Goal: Task Accomplishment & Management: Manage account settings

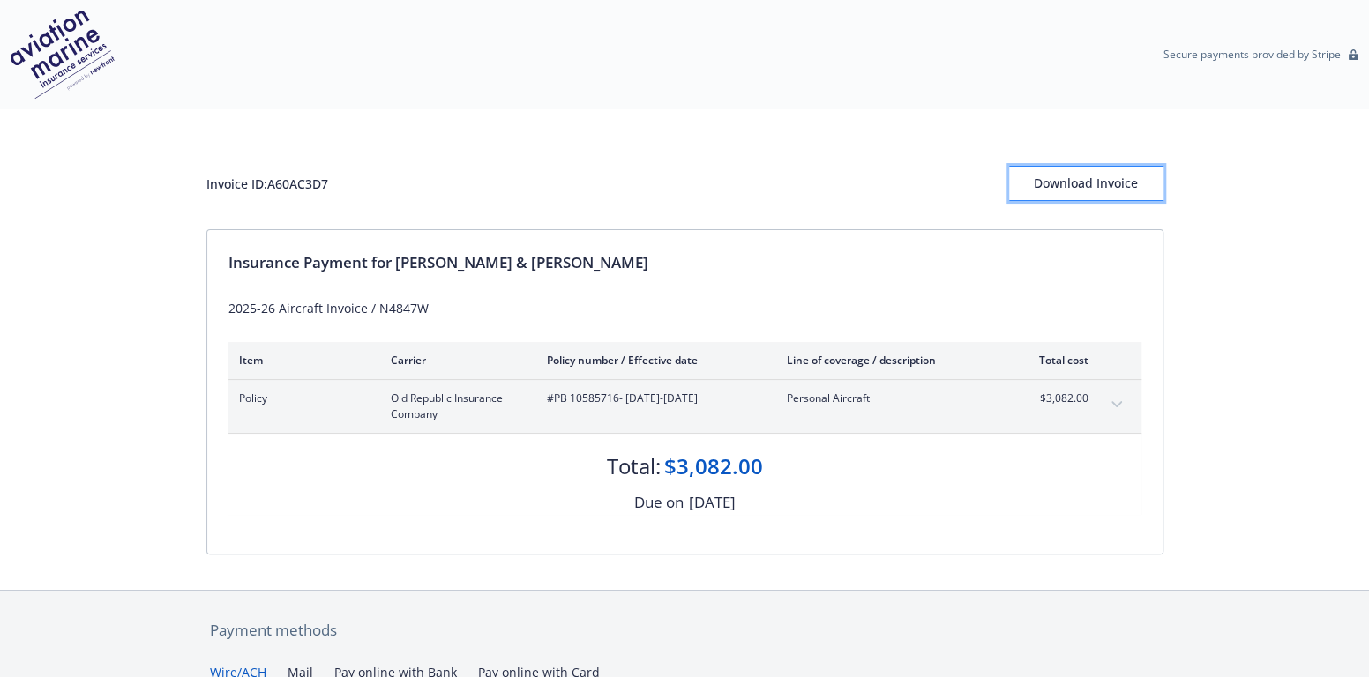
click at [1094, 175] on div "Download Invoice" at bounding box center [1086, 184] width 154 height 34
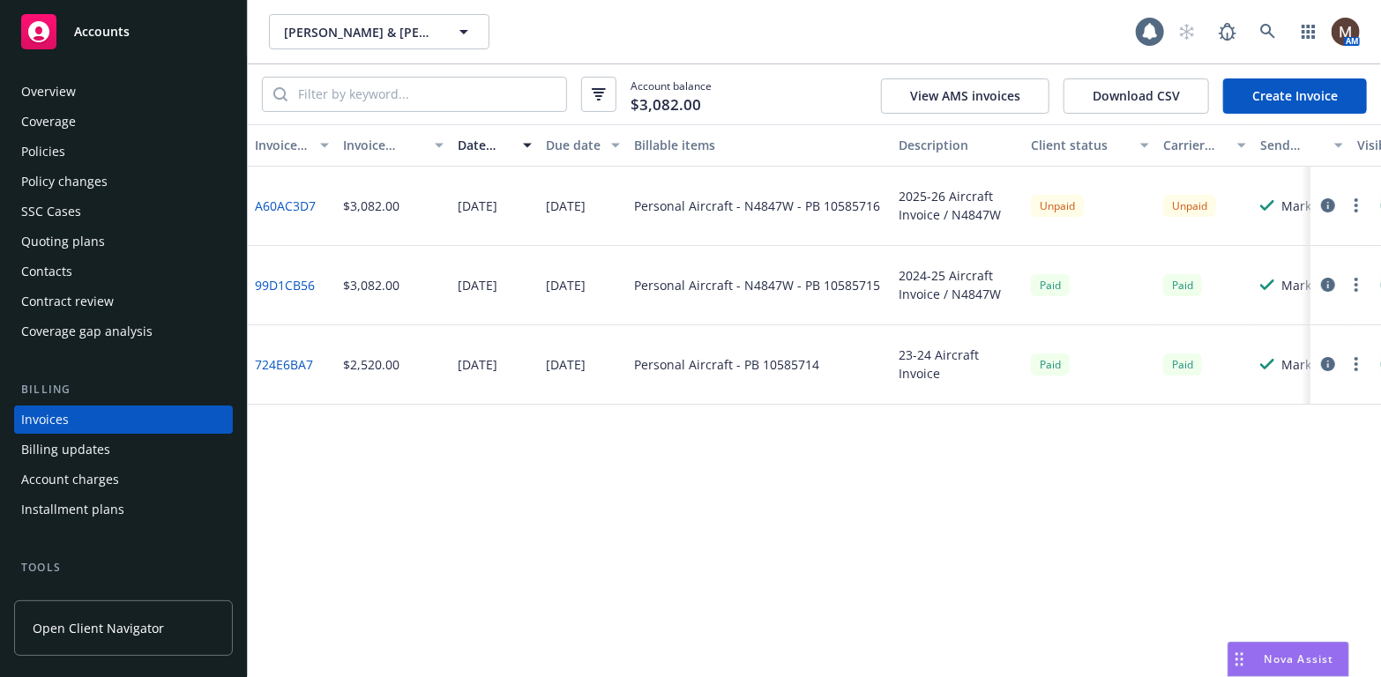
scroll to position [52, 0]
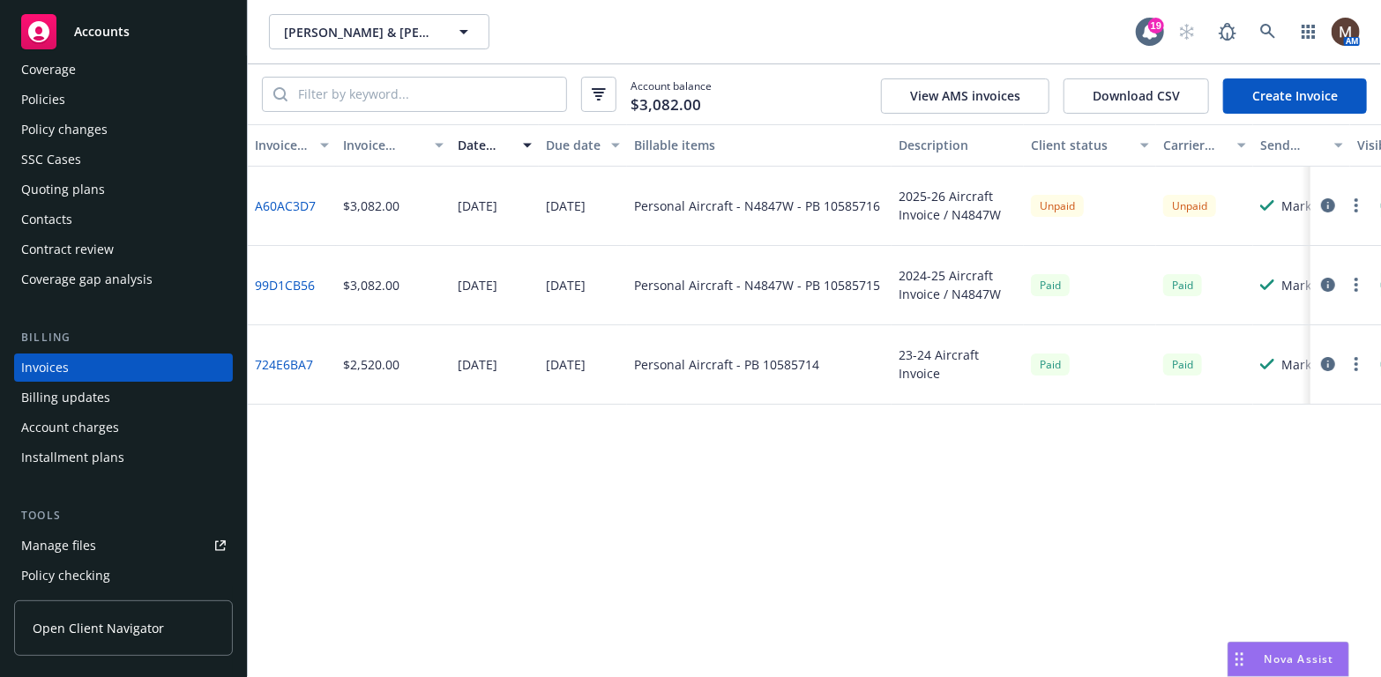
click at [49, 94] on div "Policies" at bounding box center [43, 100] width 44 height 28
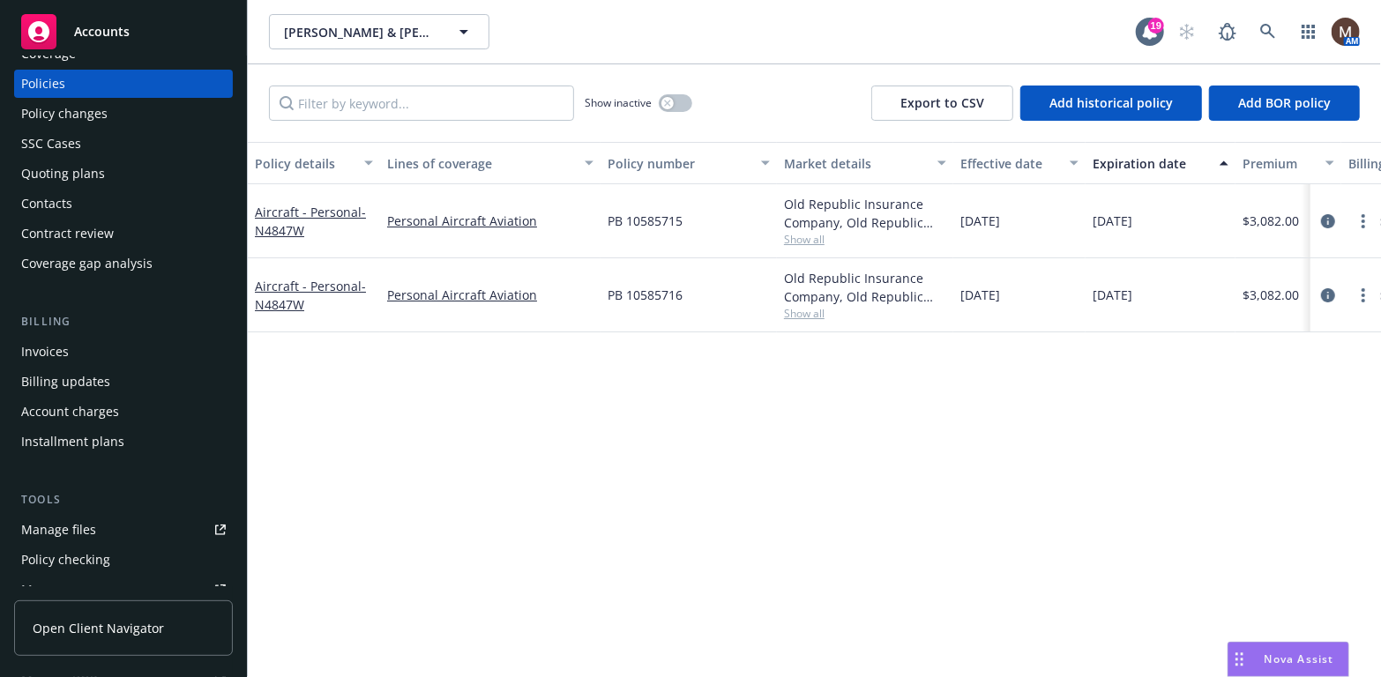
scroll to position [88, 0]
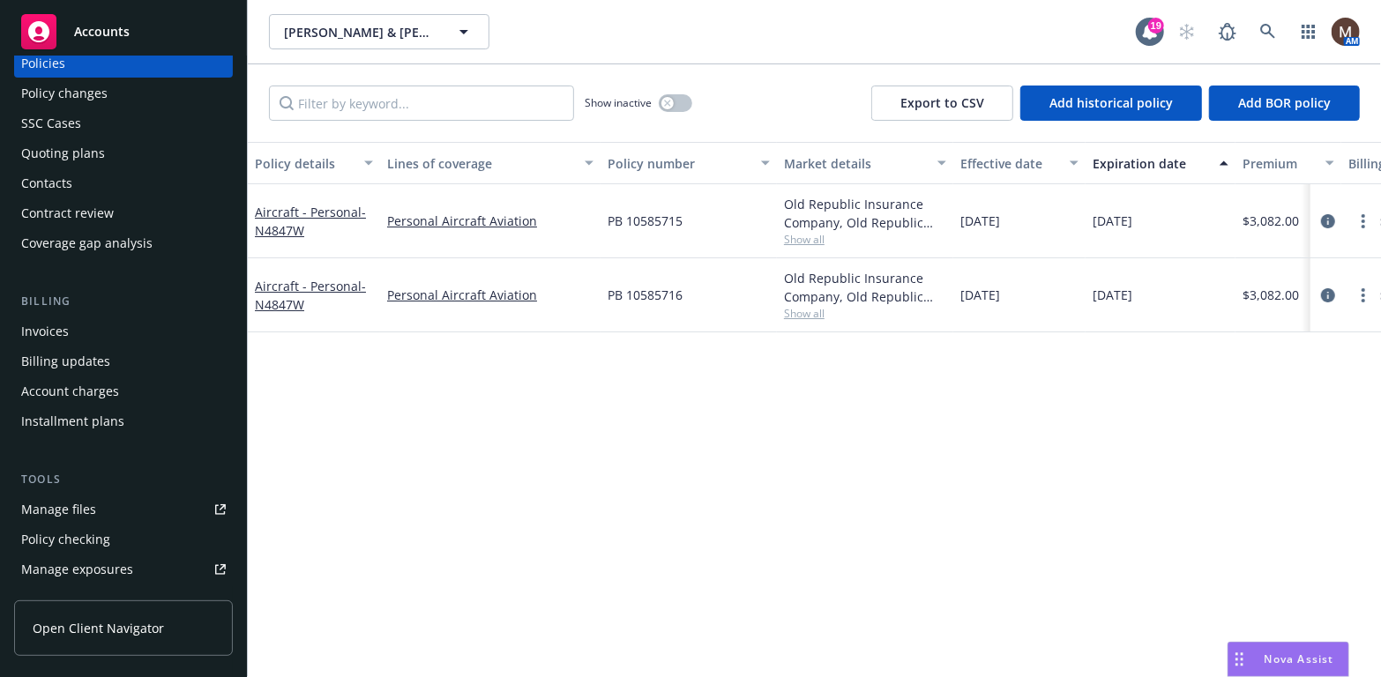
drag, startPoint x: 76, startPoint y: 501, endPoint x: 88, endPoint y: 500, distance: 12.4
click at [76, 501] on div "Manage files" at bounding box center [58, 510] width 75 height 28
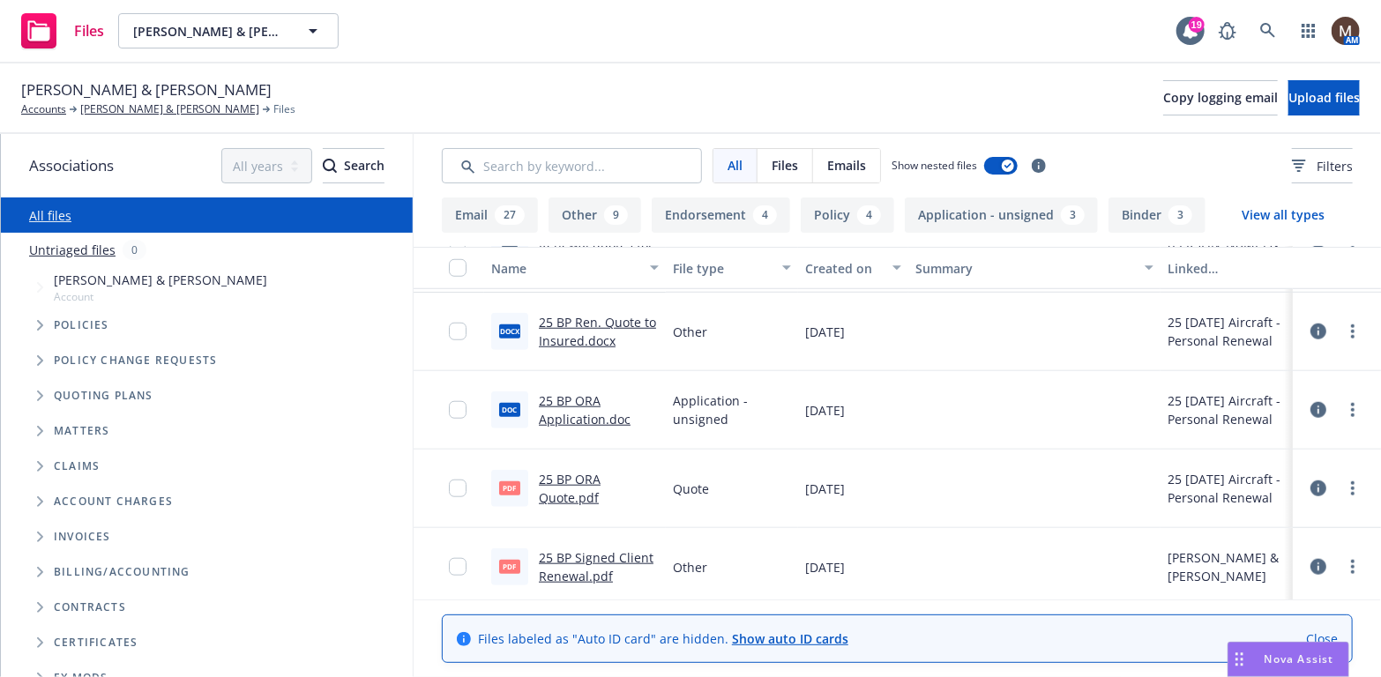
scroll to position [882, 0]
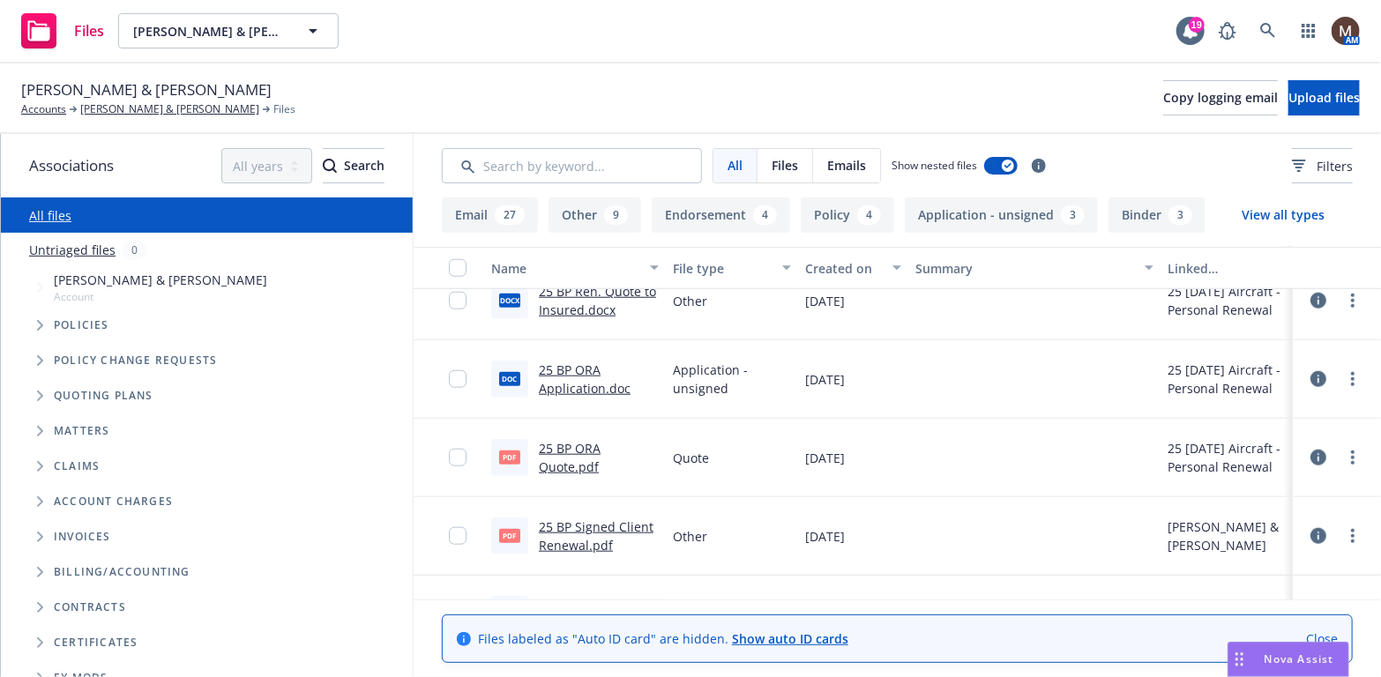
click at [571, 524] on link "25 BP Signed Client Renewal.pdf" at bounding box center [596, 536] width 115 height 35
click at [154, 107] on link "[PERSON_NAME] & [PERSON_NAME]" at bounding box center [169, 109] width 179 height 16
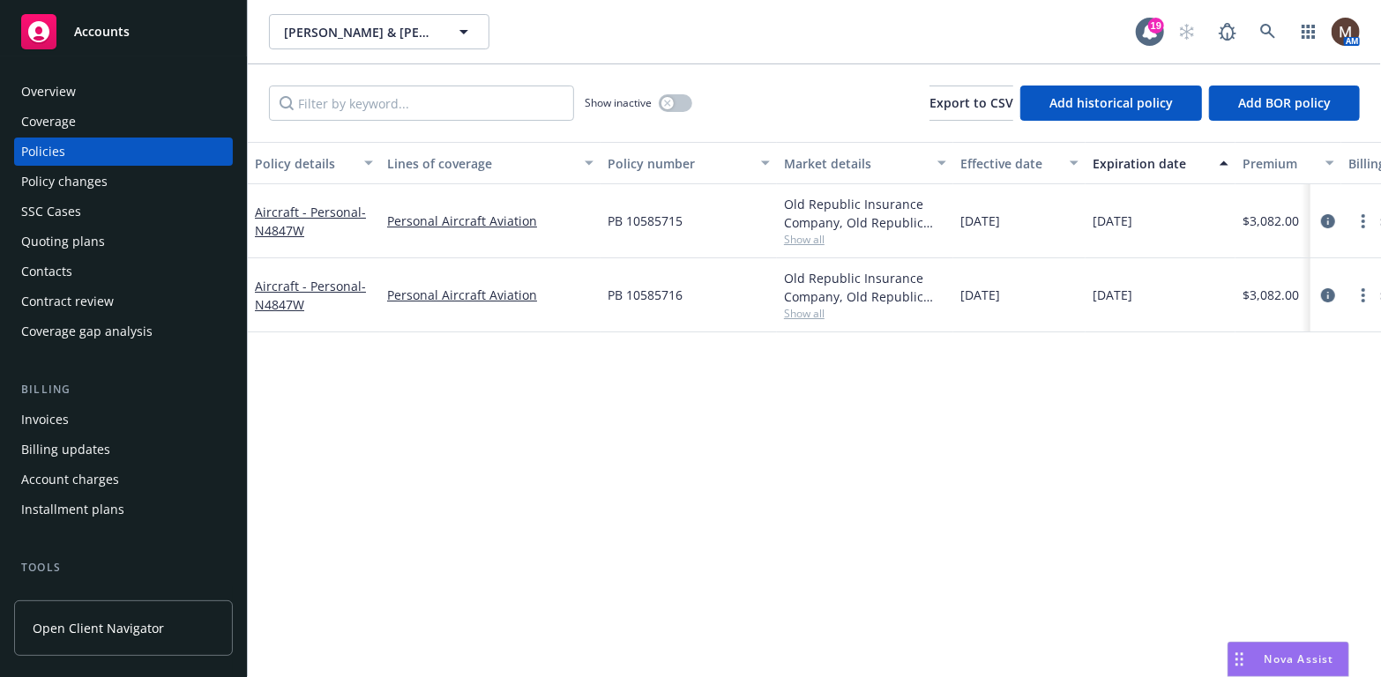
scroll to position [88, 0]
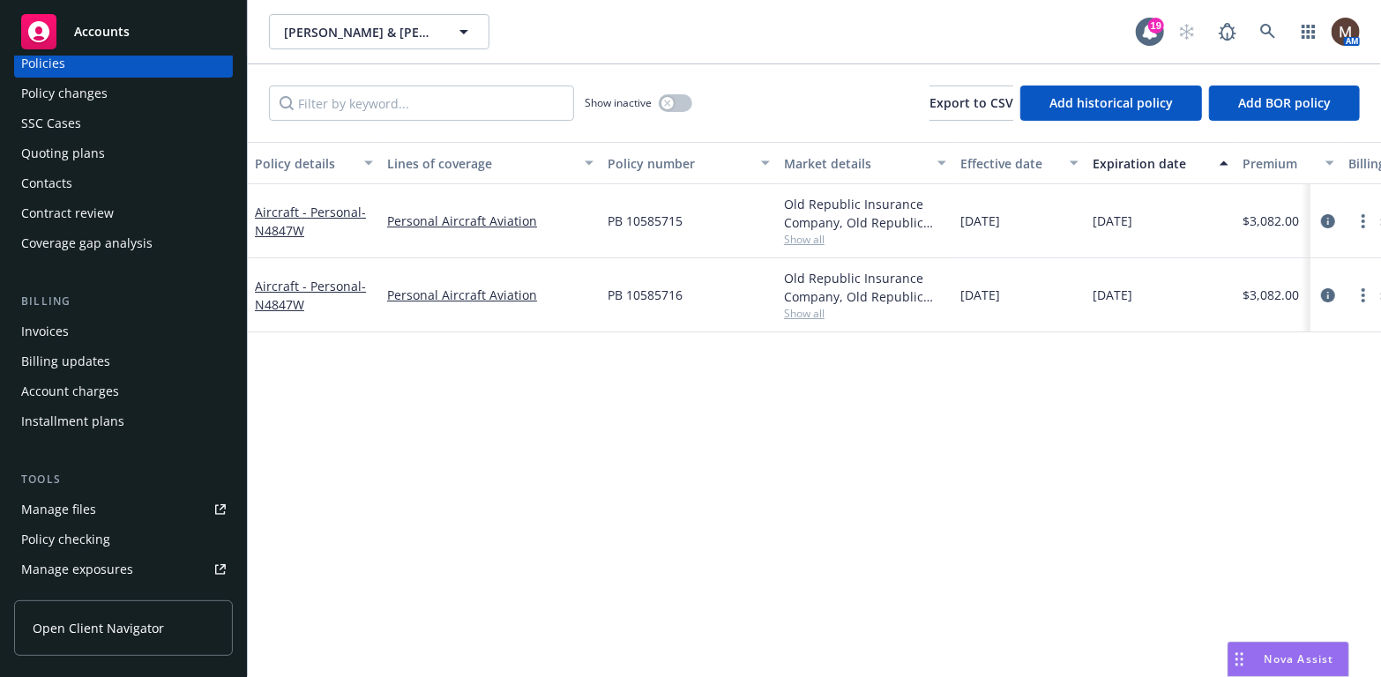
click at [101, 504] on link "Manage files" at bounding box center [123, 510] width 219 height 28
click at [507, 424] on div "Policy details Lines of coverage Policy number Market details Effective date Ex…" at bounding box center [814, 409] width 1133 height 535
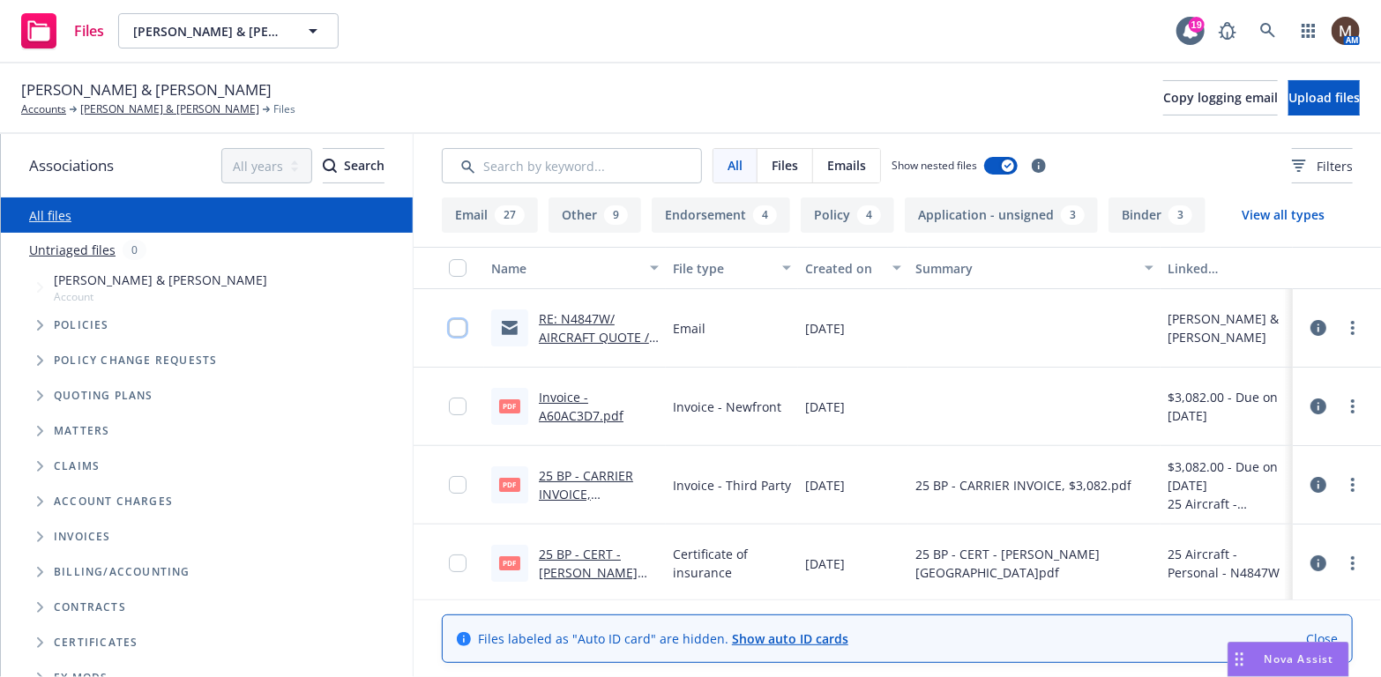
click at [449, 327] on input "checkbox" at bounding box center [458, 328] width 18 height 18
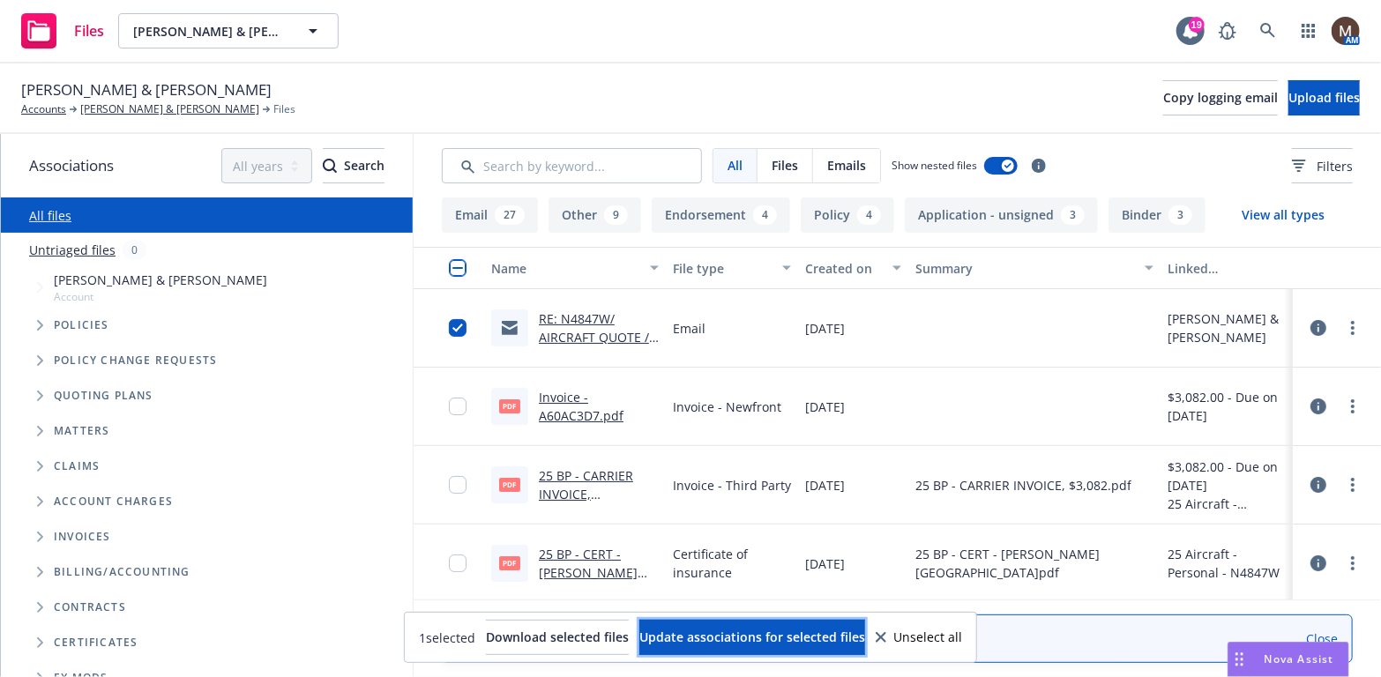
drag, startPoint x: 859, startPoint y: 638, endPoint x: 885, endPoint y: 615, distance: 35.0
click at [859, 637] on span "Update associations for selected files" at bounding box center [752, 637] width 226 height 17
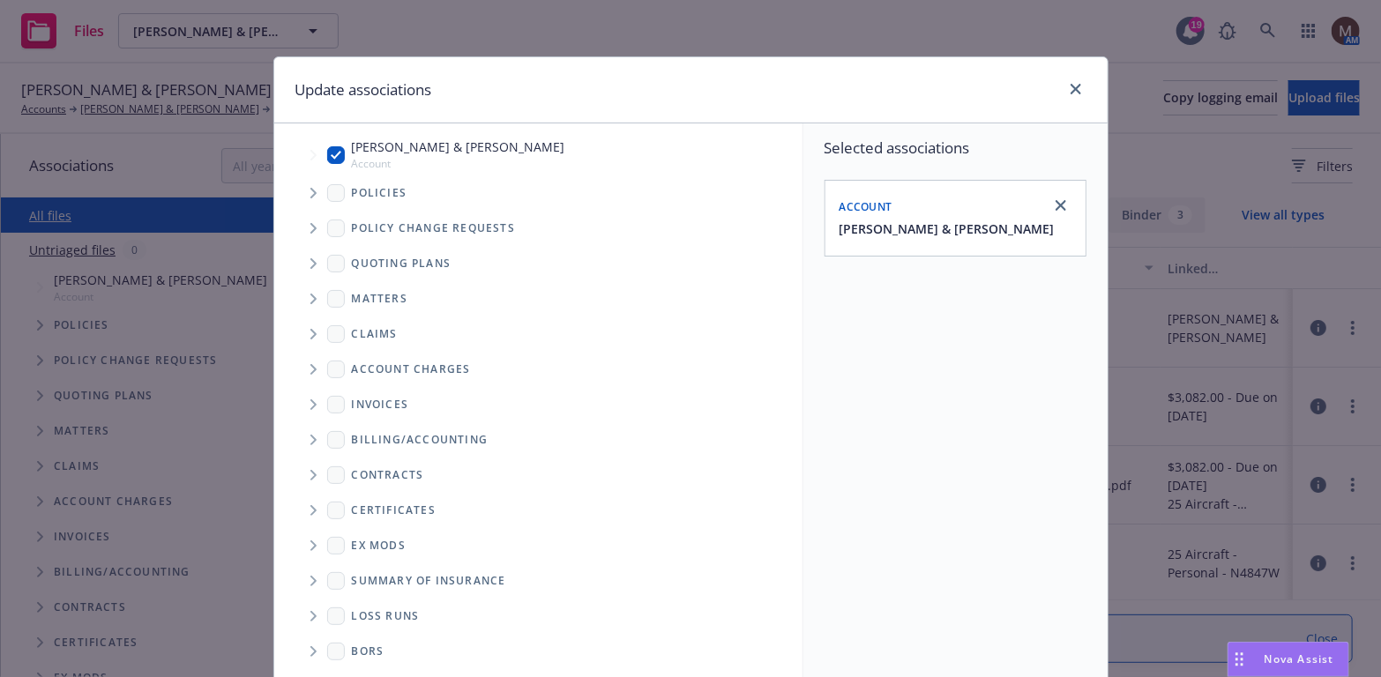
click at [310, 190] on icon "Tree Example" at bounding box center [313, 193] width 7 height 11
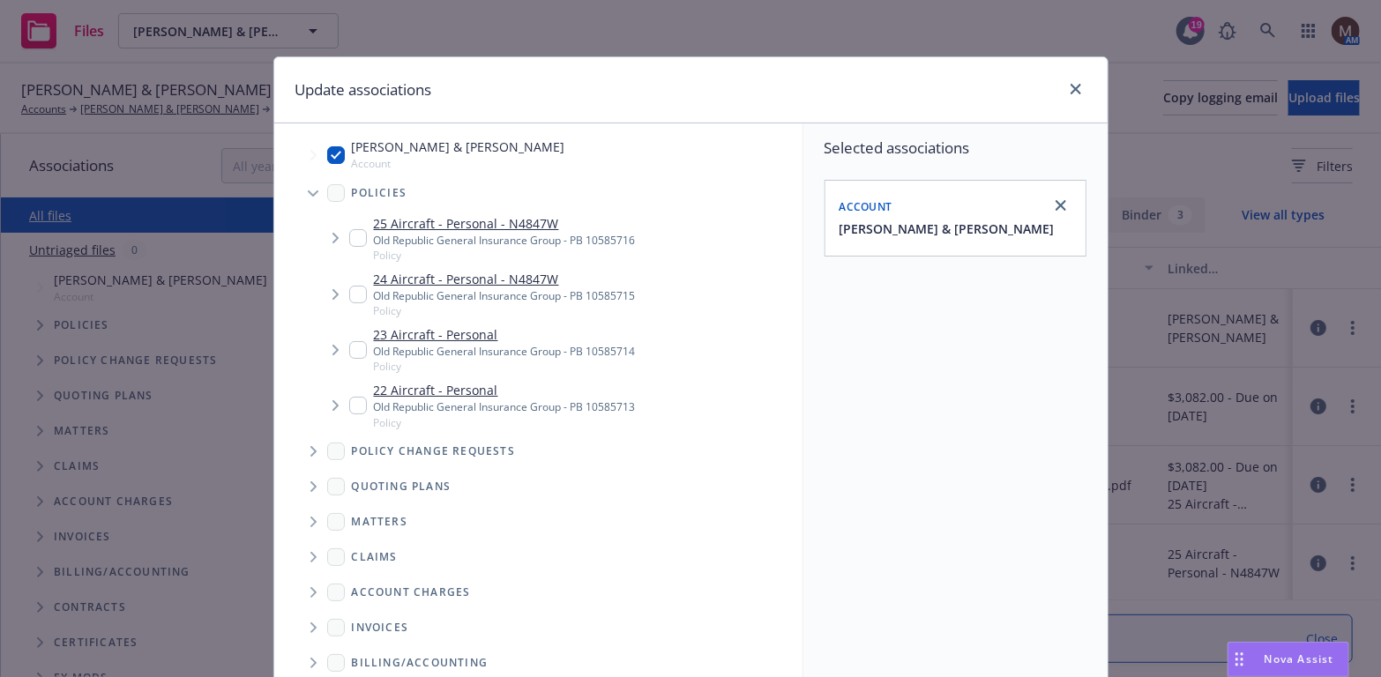
click at [353, 239] on input "Tree Example" at bounding box center [358, 238] width 18 height 18
checkbox input "true"
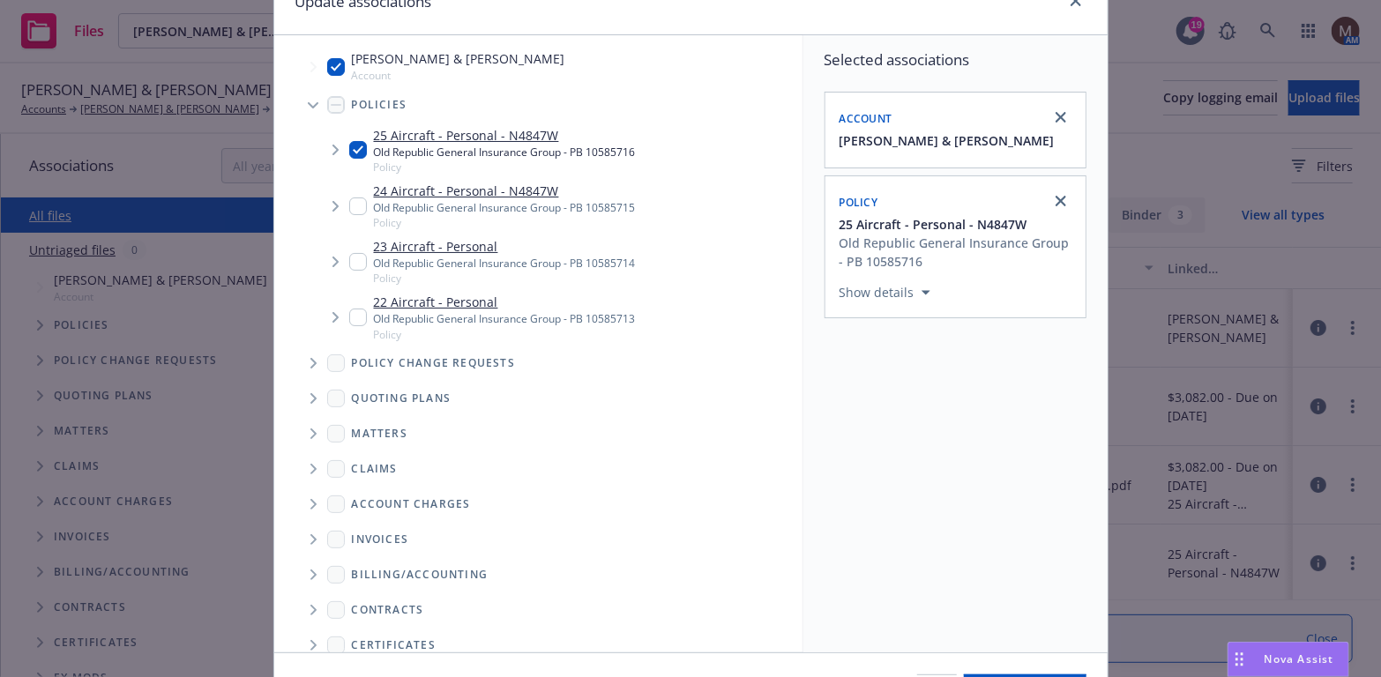
scroll to position [176, 0]
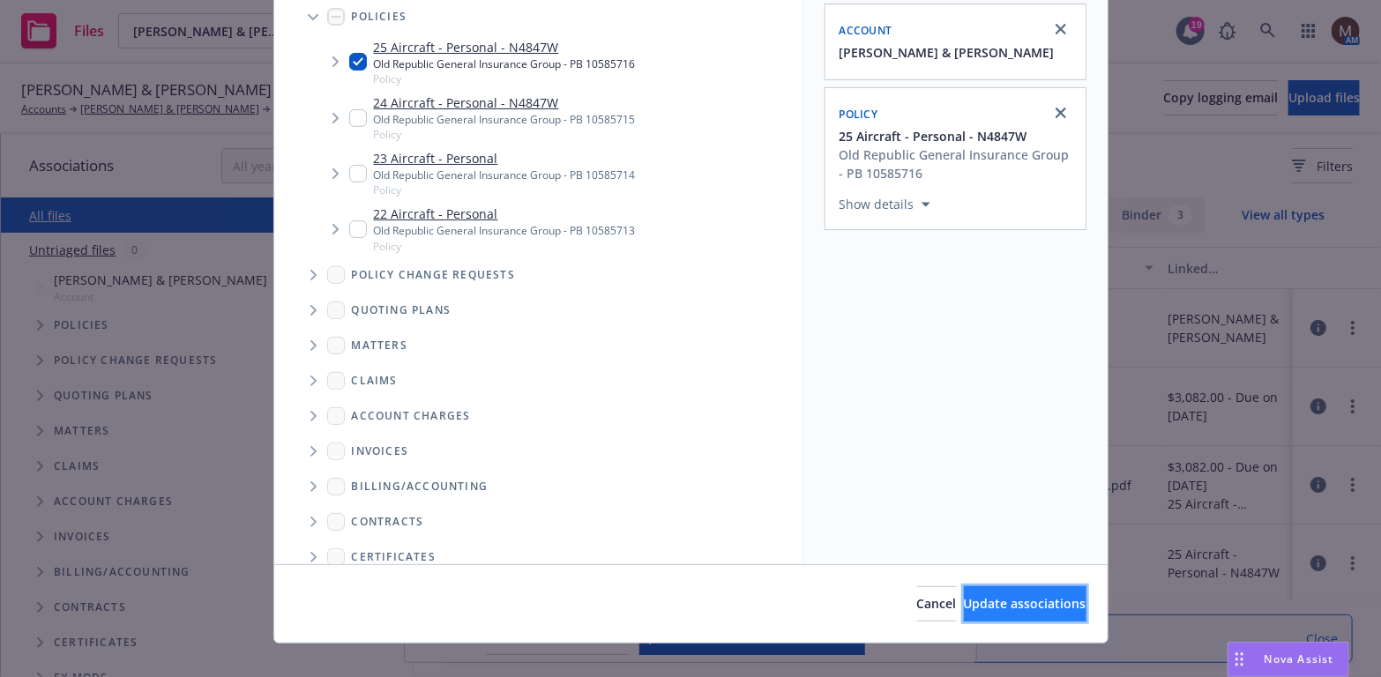
click at [1000, 596] on span "Update associations" at bounding box center [1025, 603] width 123 height 17
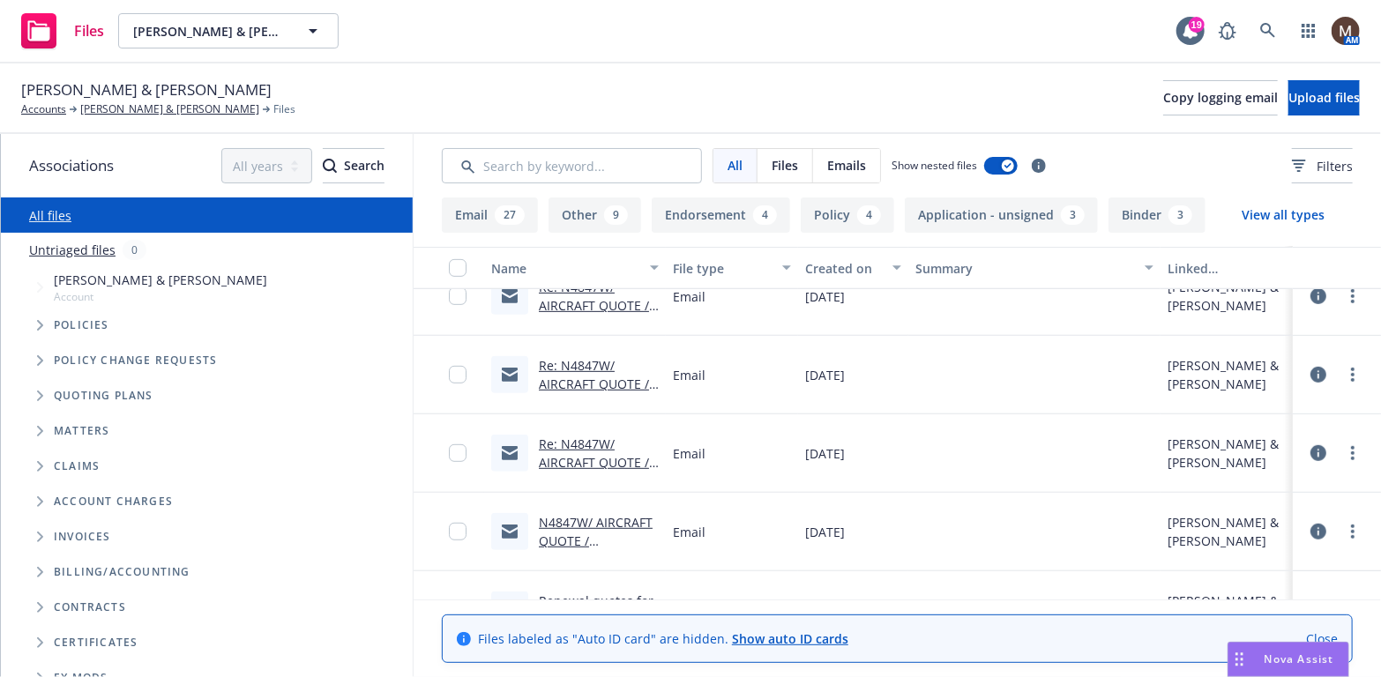
scroll to position [529, 0]
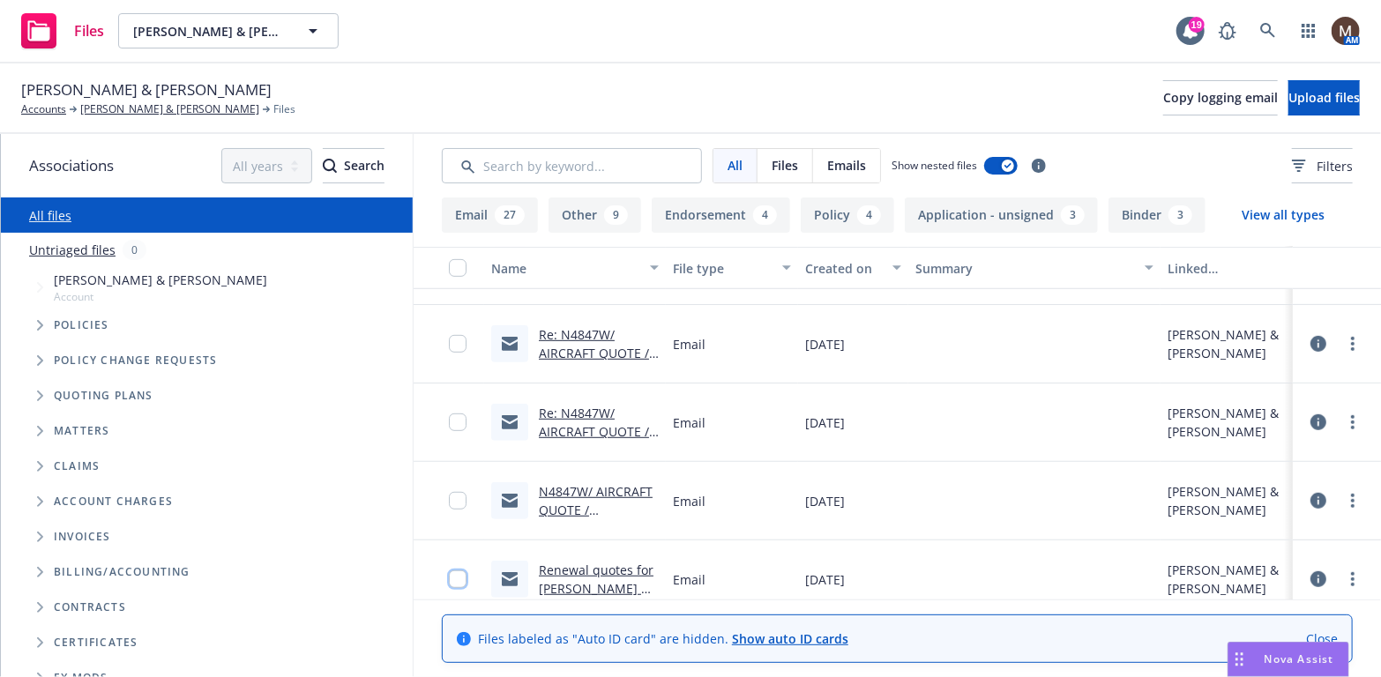
click at [449, 573] on input "checkbox" at bounding box center [458, 580] width 18 height 18
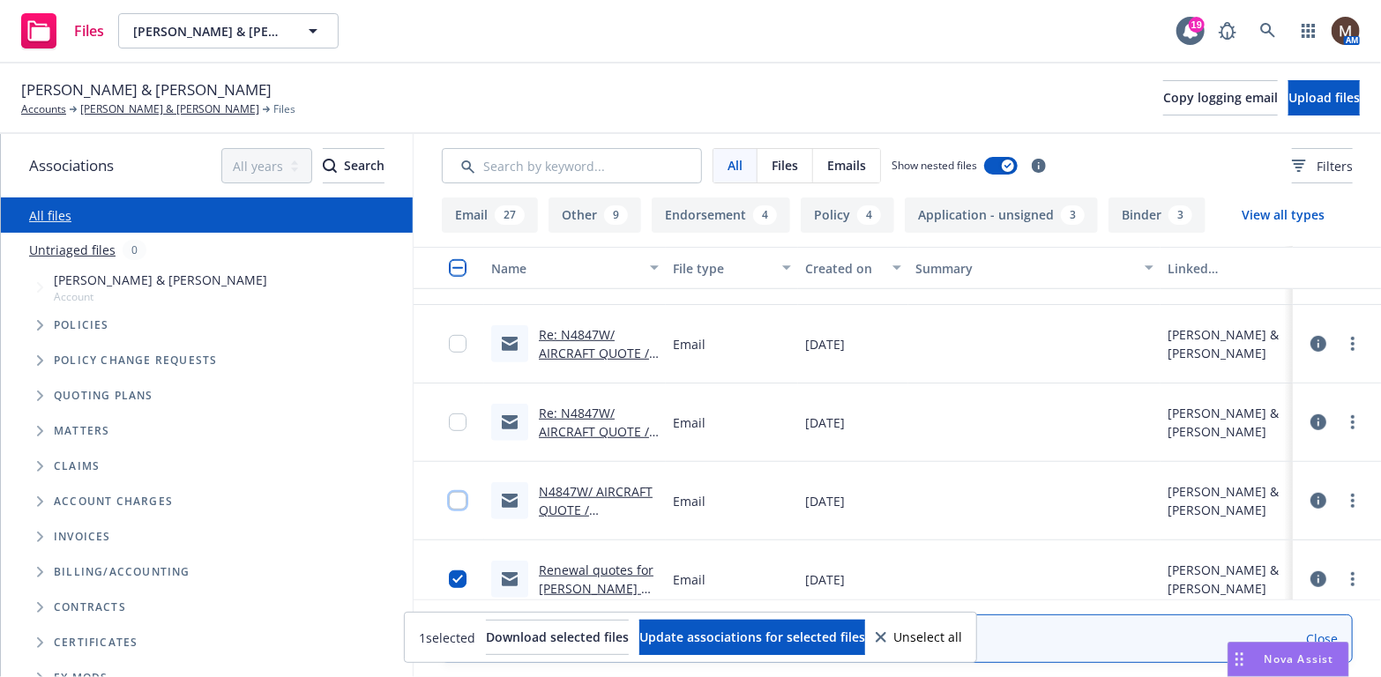
click at [449, 492] on input "checkbox" at bounding box center [458, 501] width 18 height 18
click at [449, 414] on input "checkbox" at bounding box center [458, 423] width 18 height 18
click at [449, 339] on input "checkbox" at bounding box center [458, 344] width 18 height 18
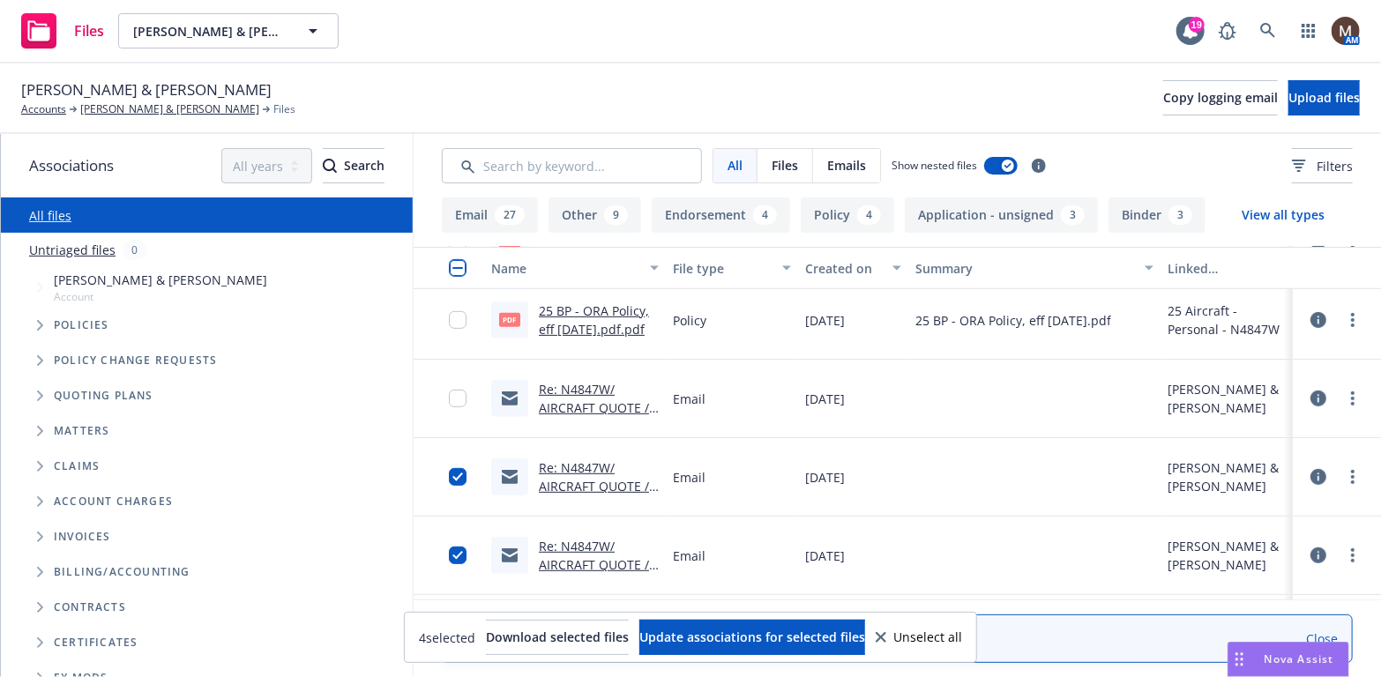
scroll to position [353, 0]
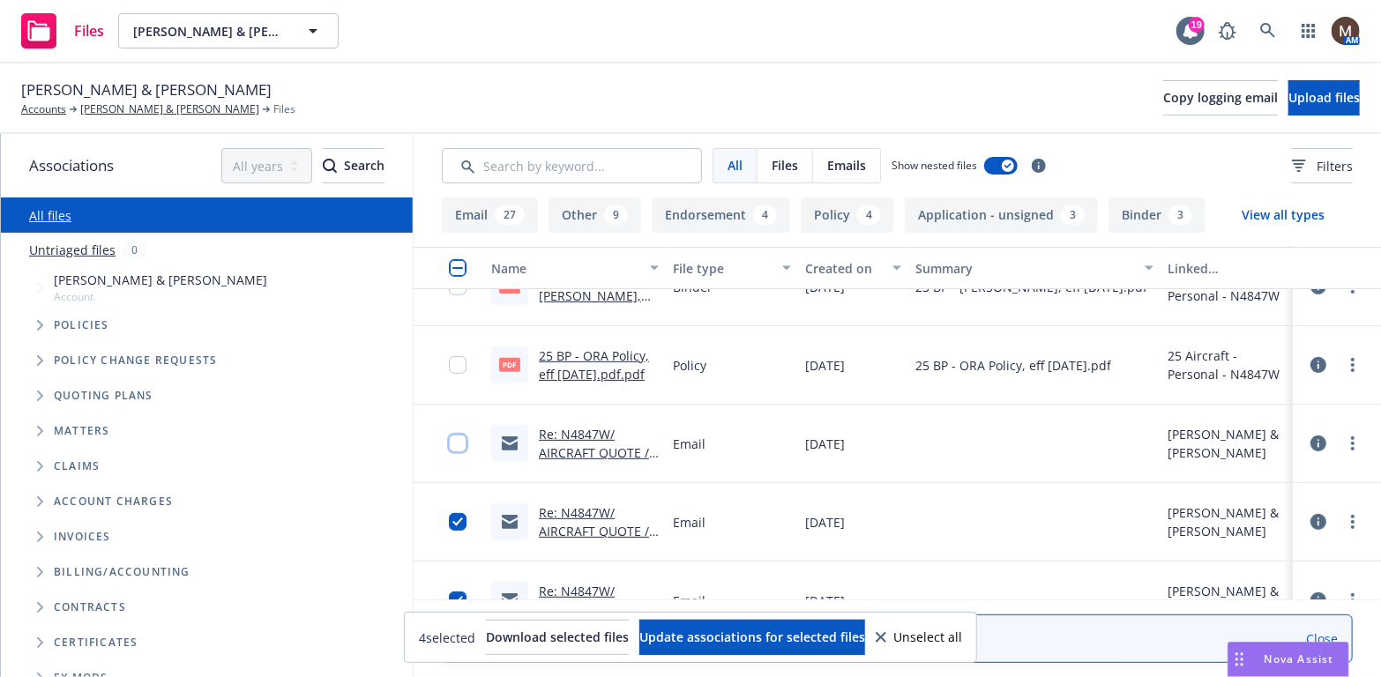
click at [449, 439] on input "checkbox" at bounding box center [458, 444] width 18 height 18
click at [767, 634] on span "Update associations for selected files" at bounding box center [752, 637] width 226 height 17
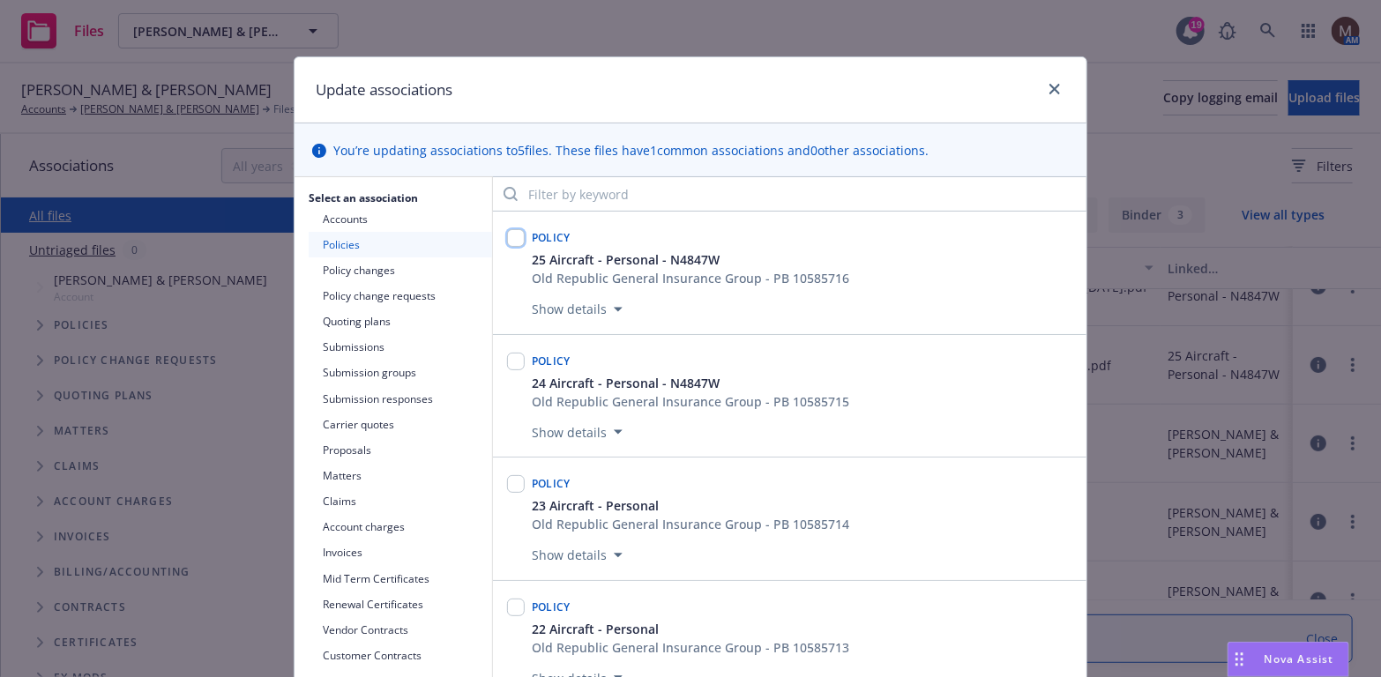
click at [511, 235] on input "checkbox" at bounding box center [516, 238] width 18 height 18
checkbox input "true"
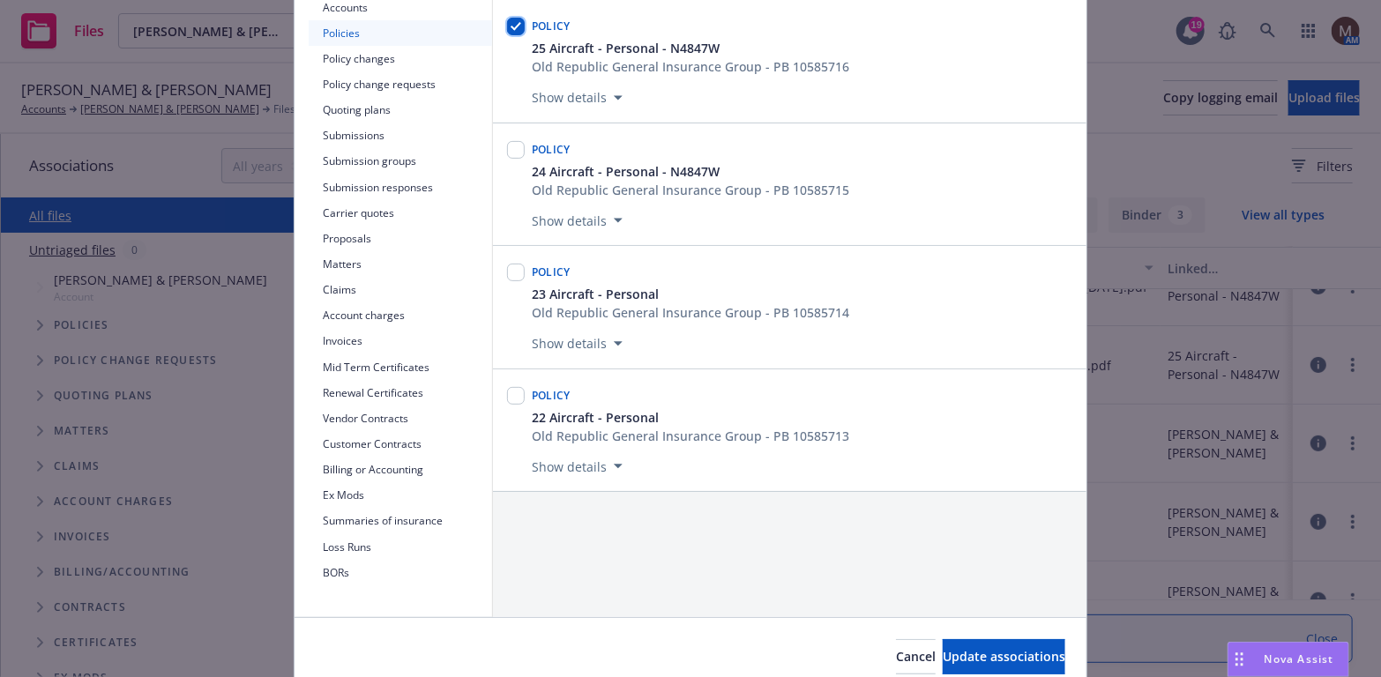
scroll to position [265, 0]
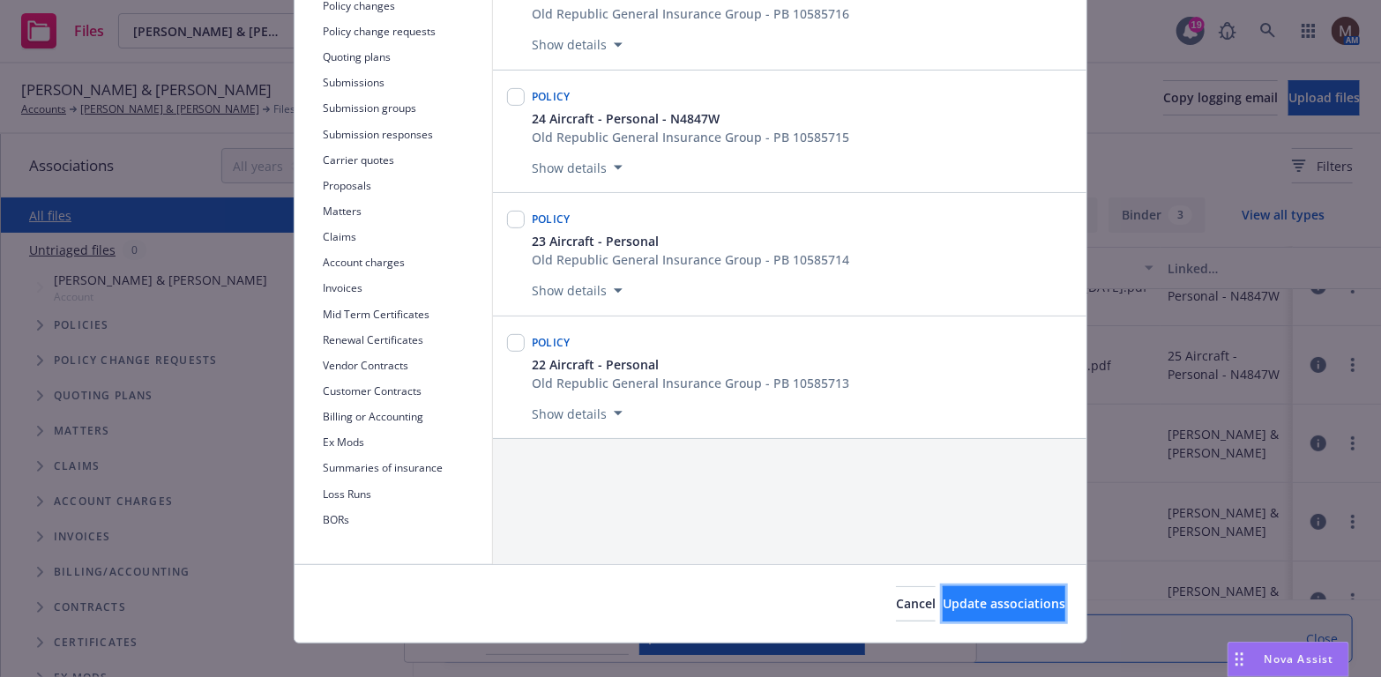
click at [989, 607] on span "Update associations" at bounding box center [1004, 603] width 123 height 17
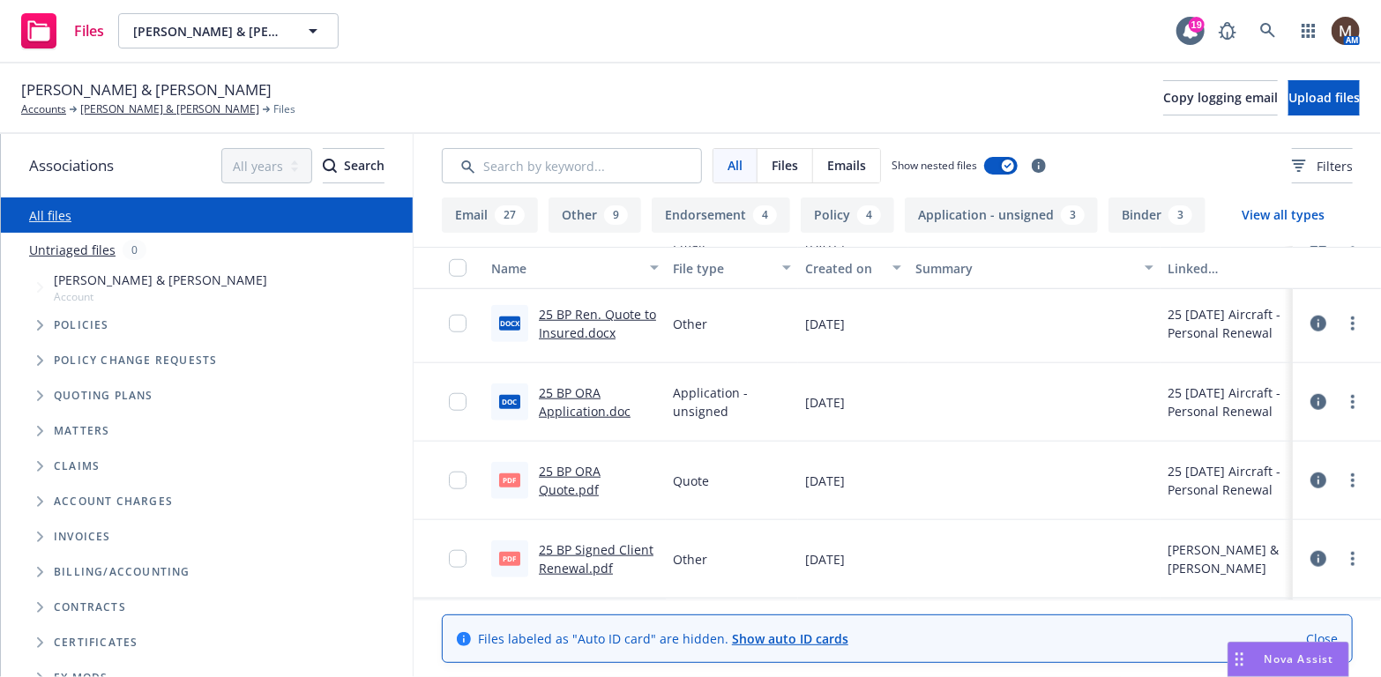
scroll to position [882, 0]
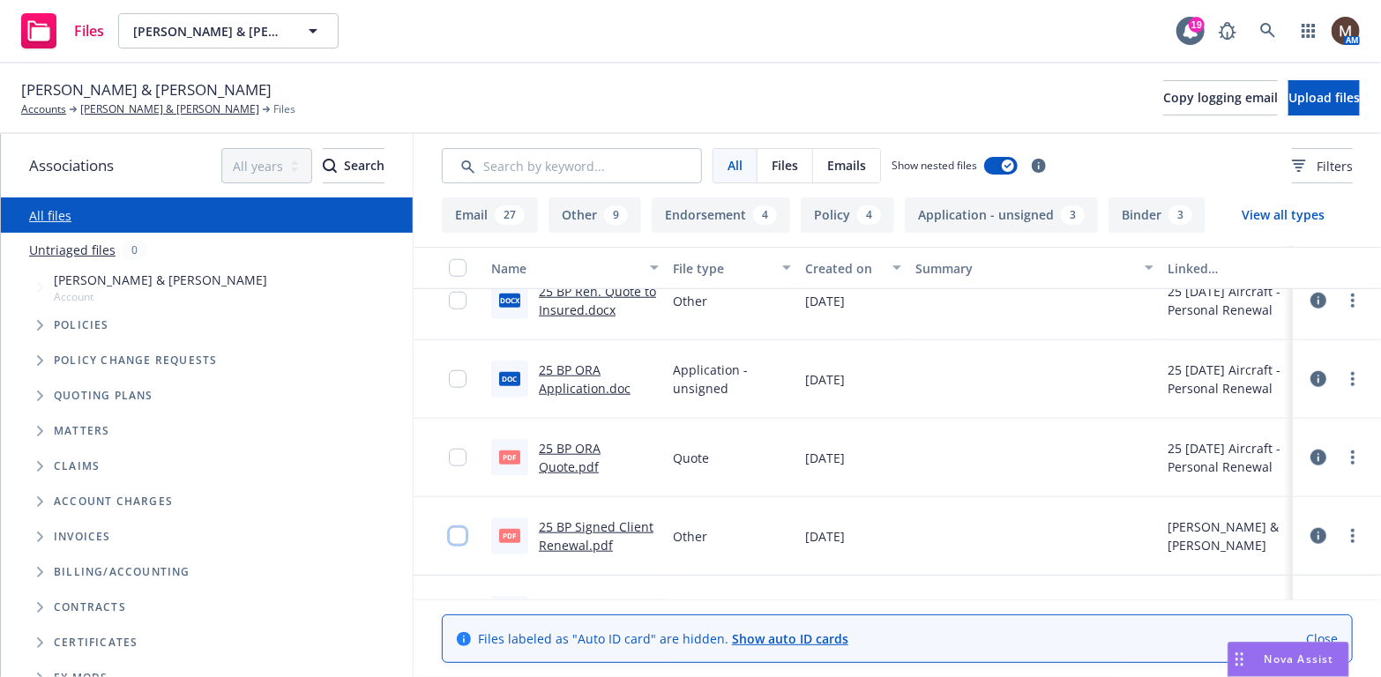
drag, startPoint x: 445, startPoint y: 532, endPoint x: 445, endPoint y: 499, distance: 32.6
click at [449, 528] on input "checkbox" at bounding box center [458, 536] width 18 height 18
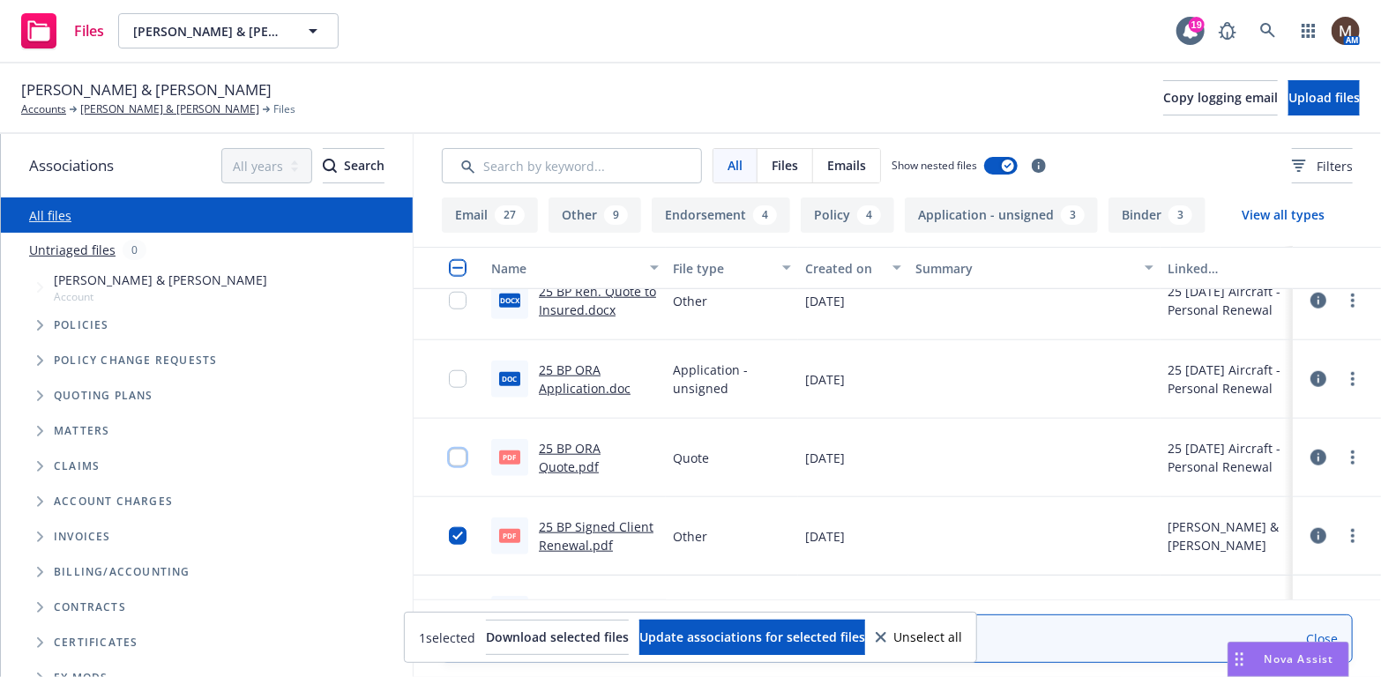
click at [449, 449] on input "checkbox" at bounding box center [458, 458] width 18 height 18
click at [449, 379] on input "checkbox" at bounding box center [458, 379] width 18 height 18
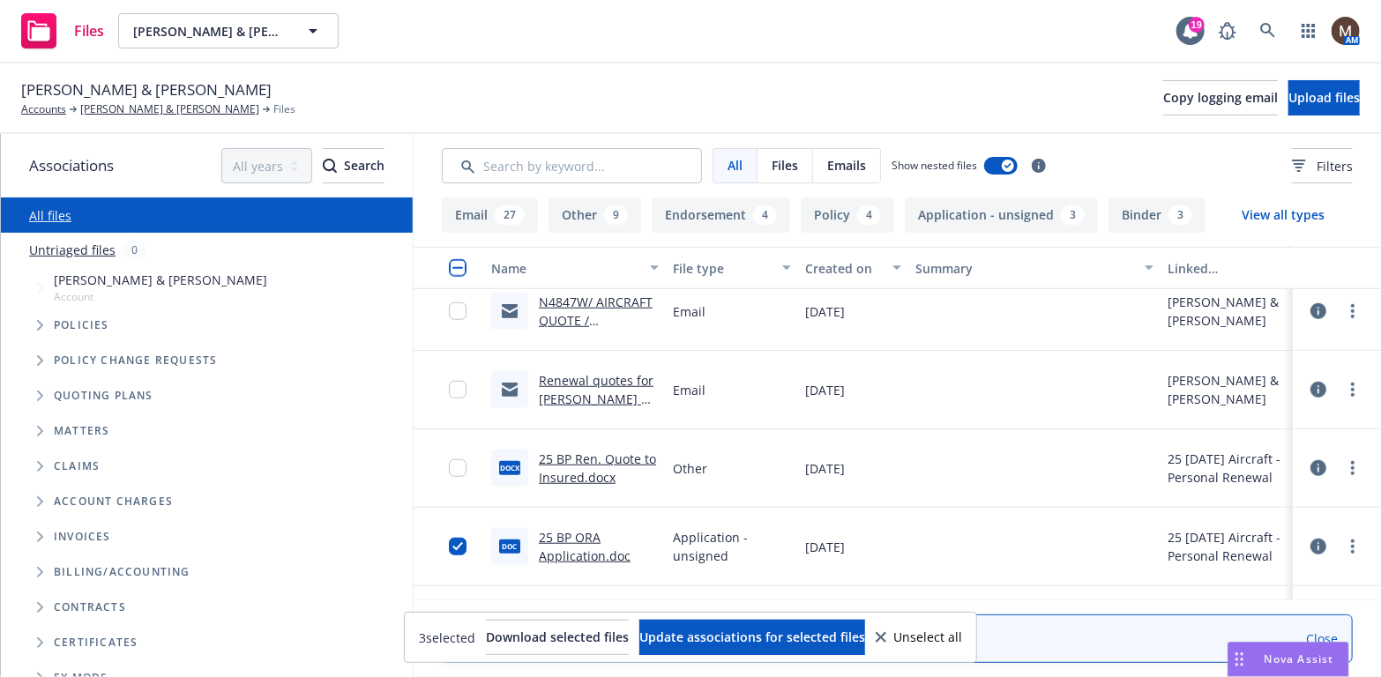
scroll to position [705, 0]
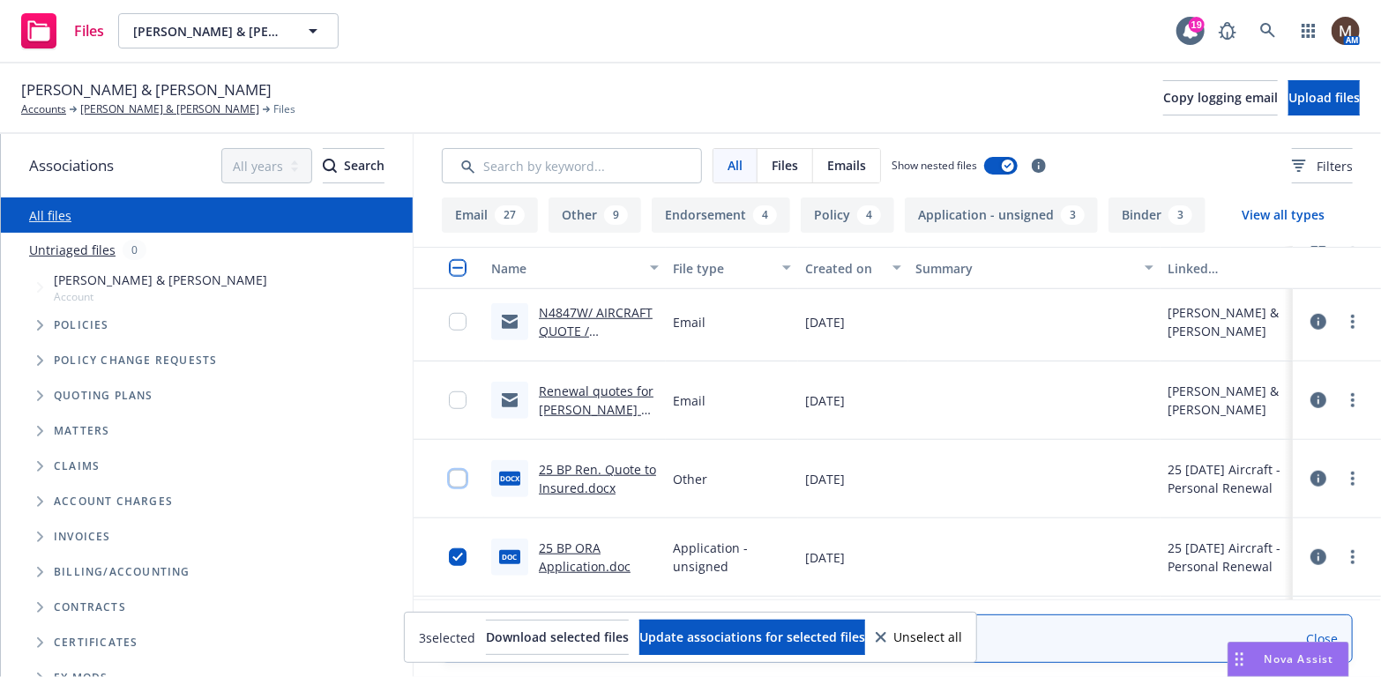
click at [453, 480] on input "checkbox" at bounding box center [458, 479] width 18 height 18
click at [449, 396] on input "checkbox" at bounding box center [458, 401] width 18 height 18
drag, startPoint x: 446, startPoint y: 322, endPoint x: 493, endPoint y: 373, distance: 69.3
click at [449, 323] on input "checkbox" at bounding box center [458, 322] width 18 height 18
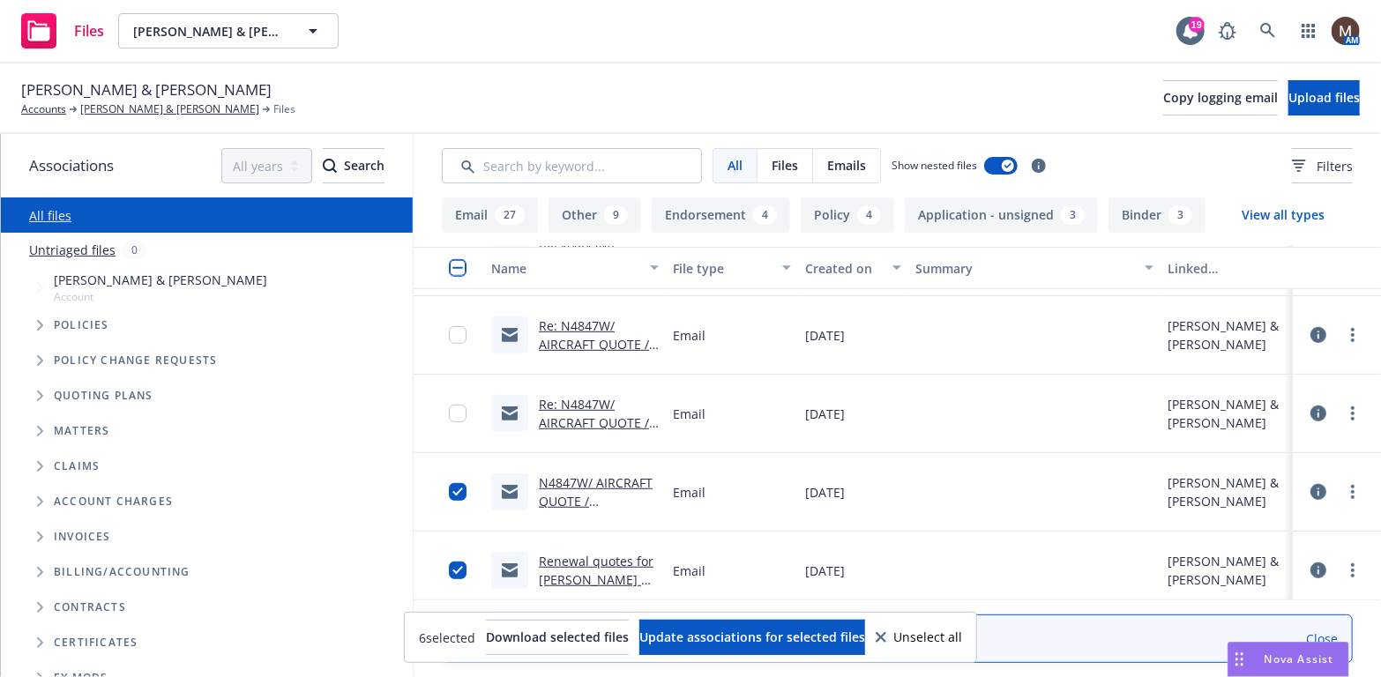
scroll to position [529, 0]
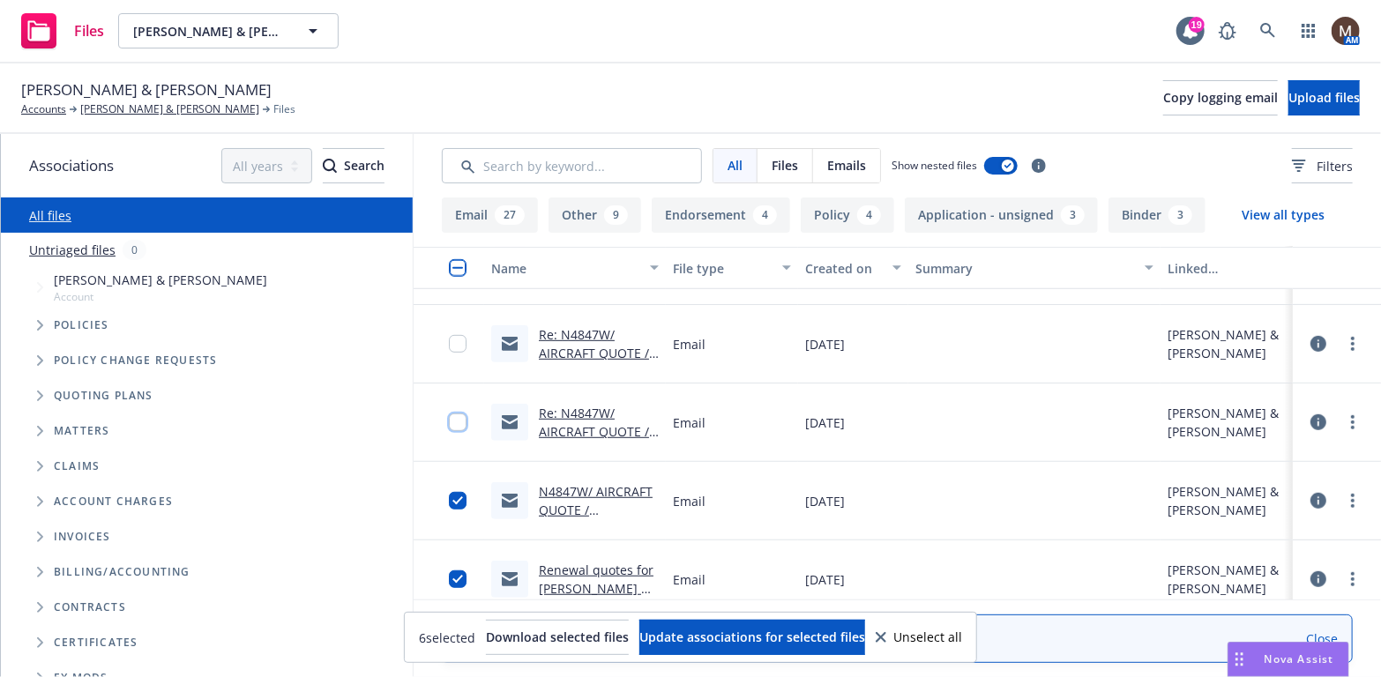
drag, startPoint x: 442, startPoint y: 420, endPoint x: 444, endPoint y: 381, distance: 38.9
click at [449, 418] on input "checkbox" at bounding box center [458, 423] width 18 height 18
click at [449, 347] on input "checkbox" at bounding box center [458, 344] width 18 height 18
click at [781, 633] on span "Update associations for selected files" at bounding box center [752, 637] width 226 height 17
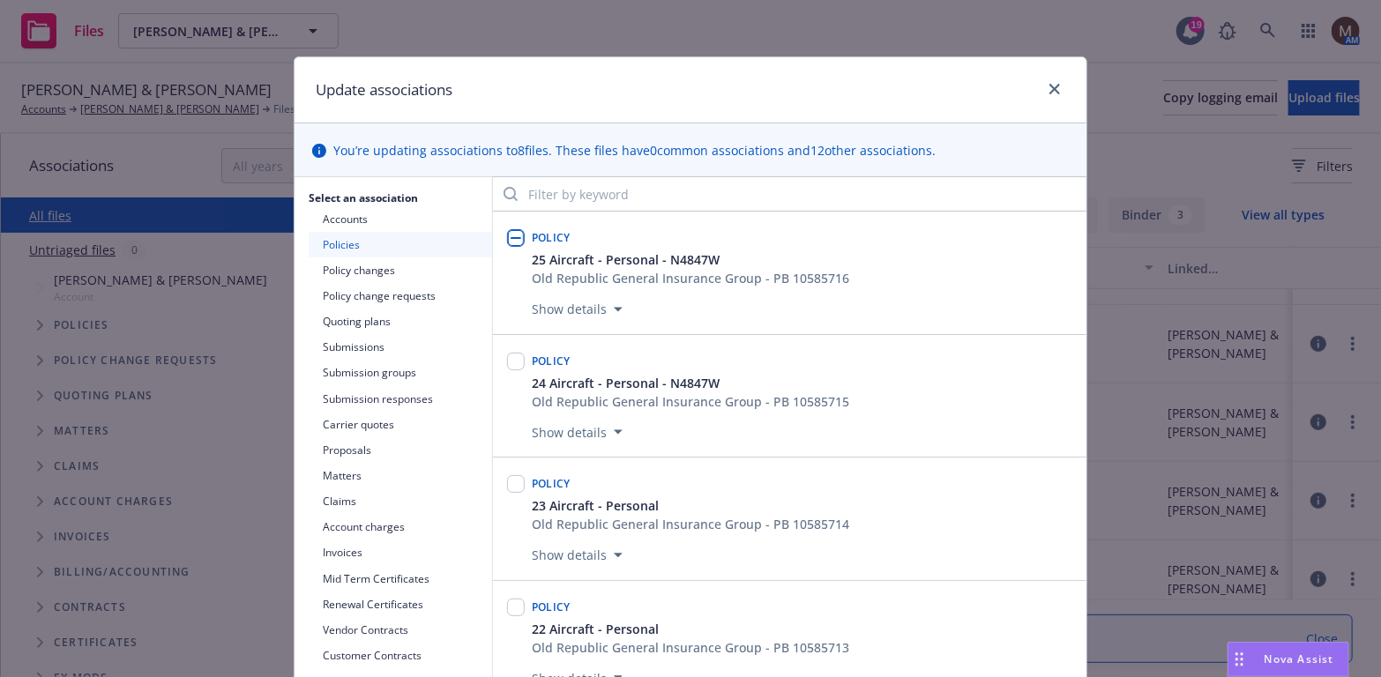
click at [509, 236] on input "checkbox" at bounding box center [516, 238] width 18 height 18
checkbox input "true"
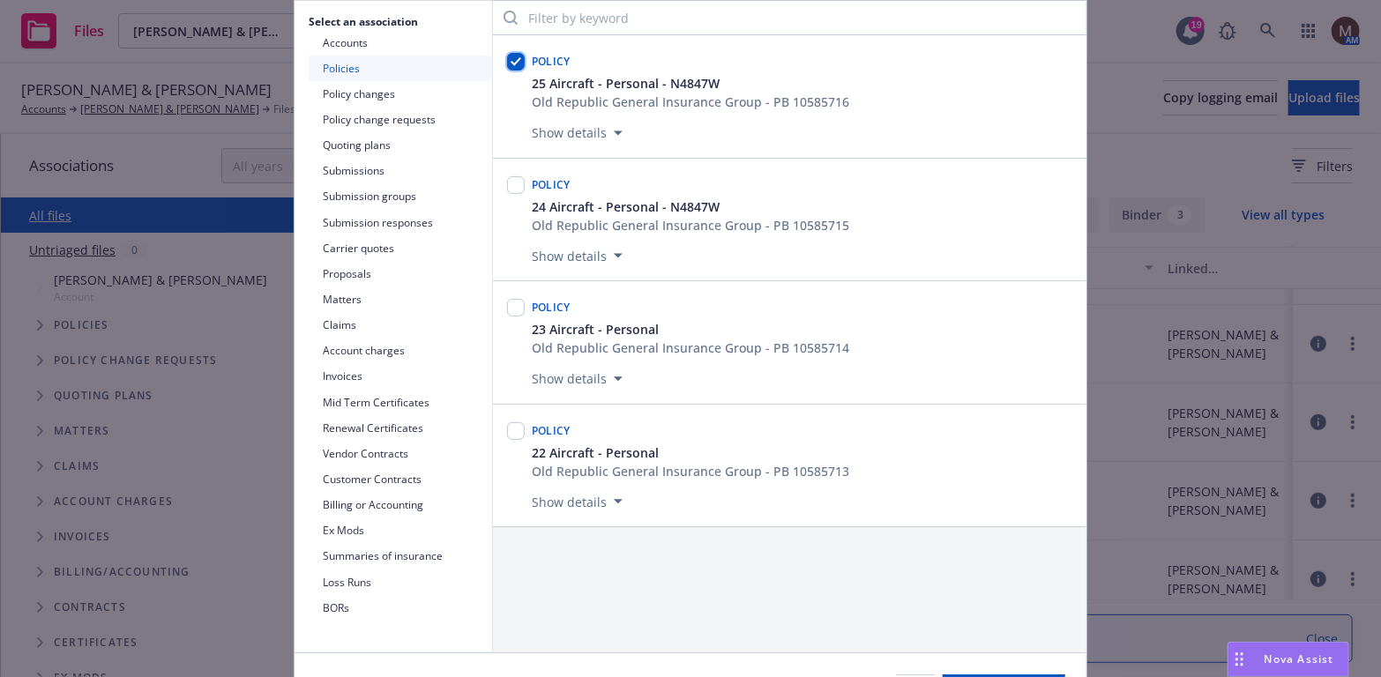
scroll to position [265, 0]
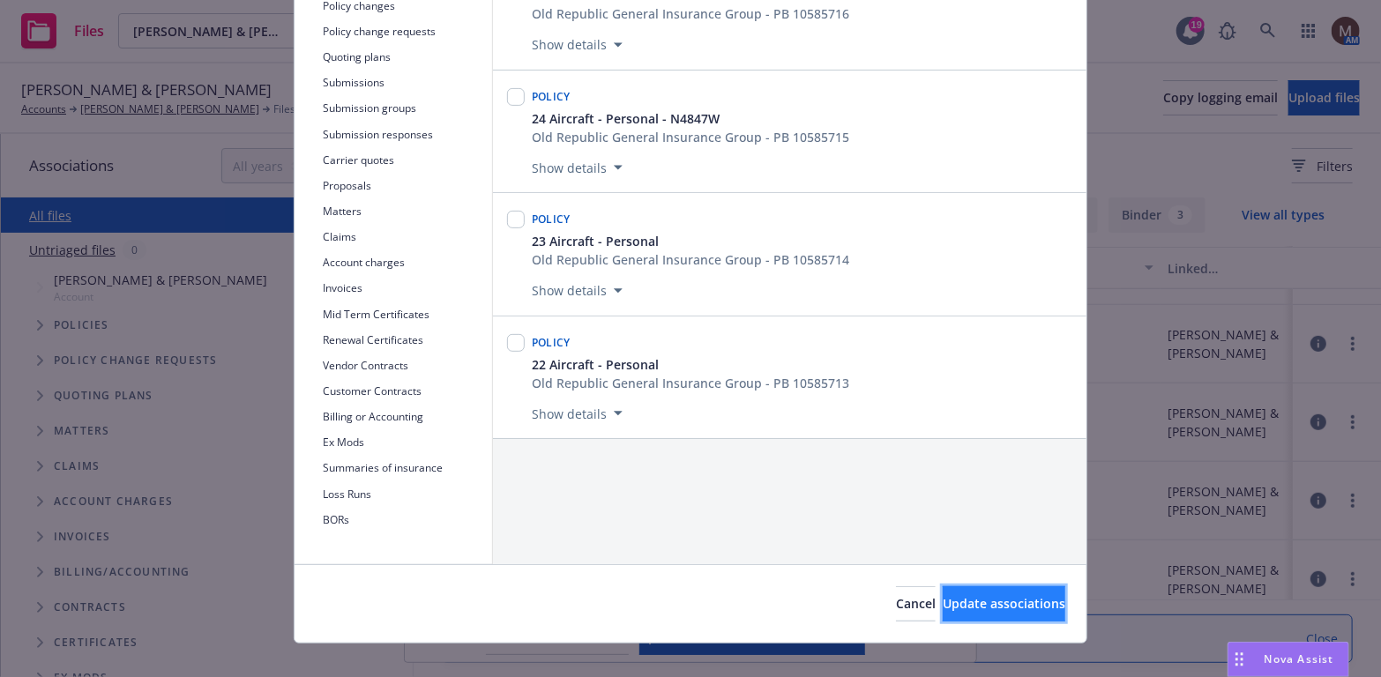
click at [952, 602] on span "Update associations" at bounding box center [1004, 603] width 123 height 17
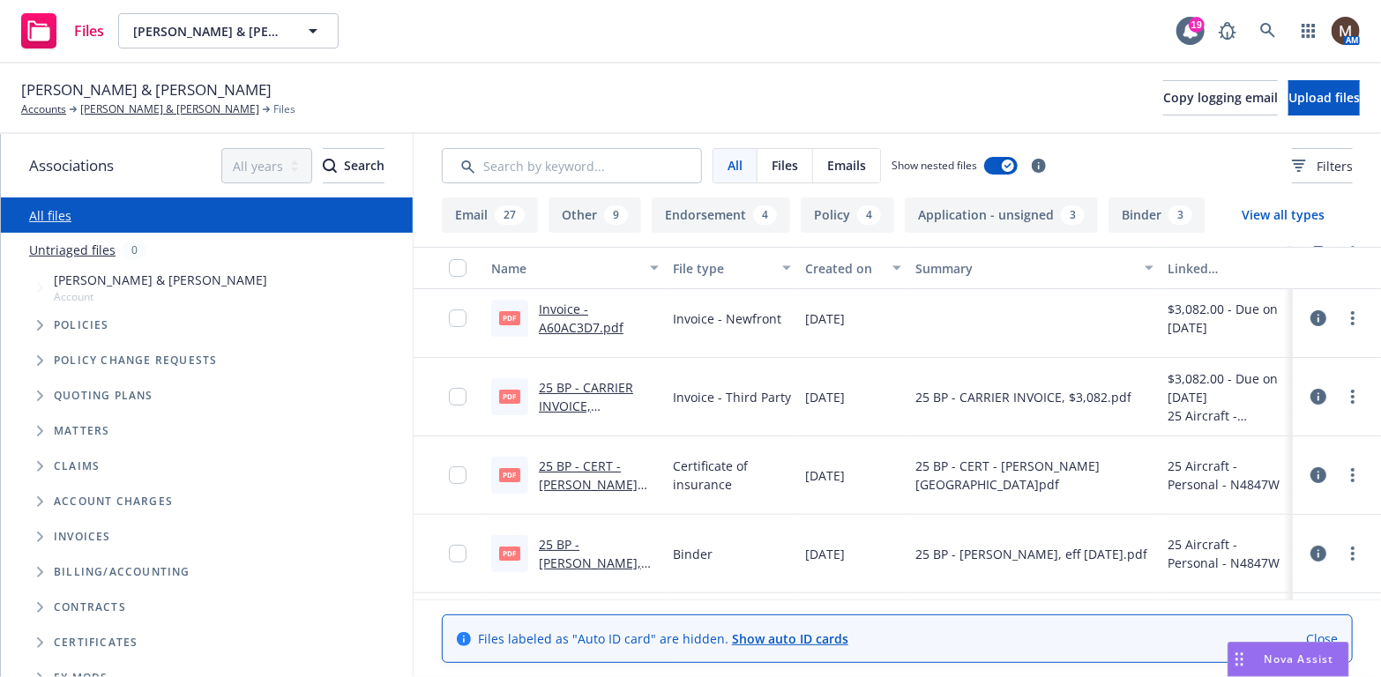
scroll to position [0, 0]
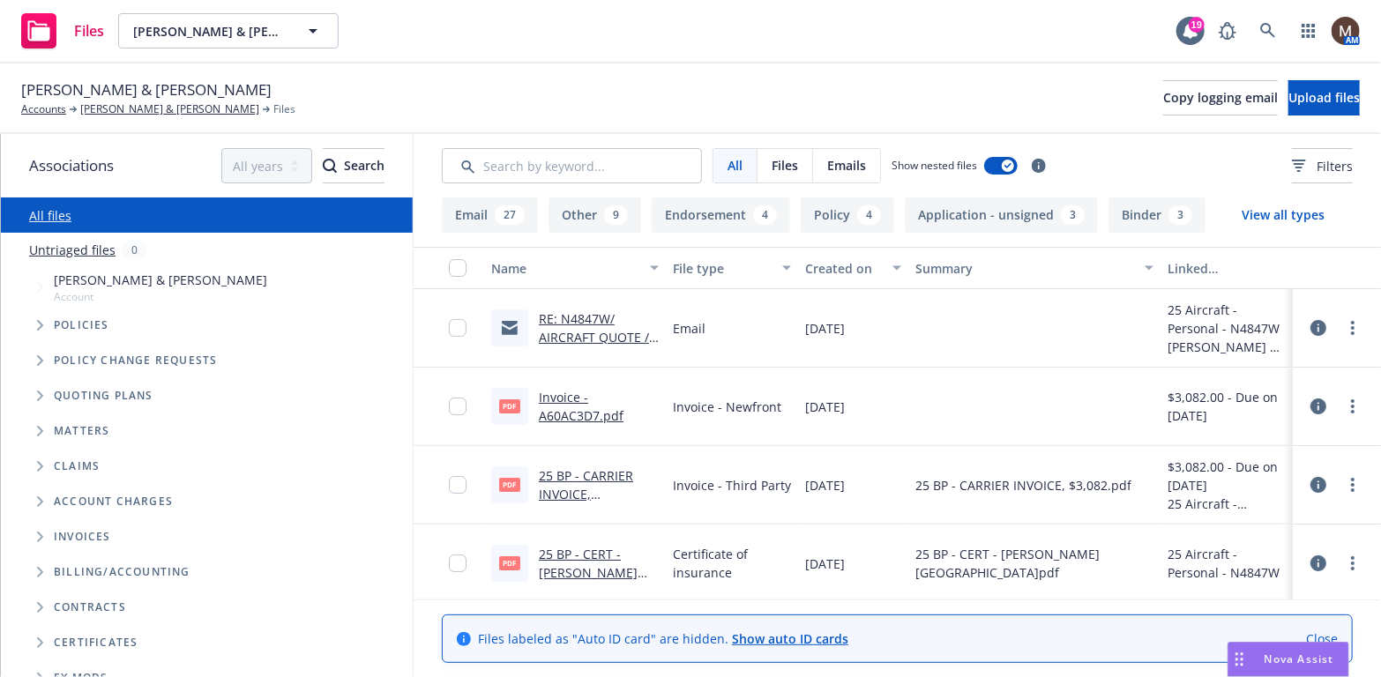
click at [578, 334] on link "RE: N4847W/ AIRCRAFT QUOTE / Jeffrey & Sheila Iskin" at bounding box center [594, 346] width 111 height 72
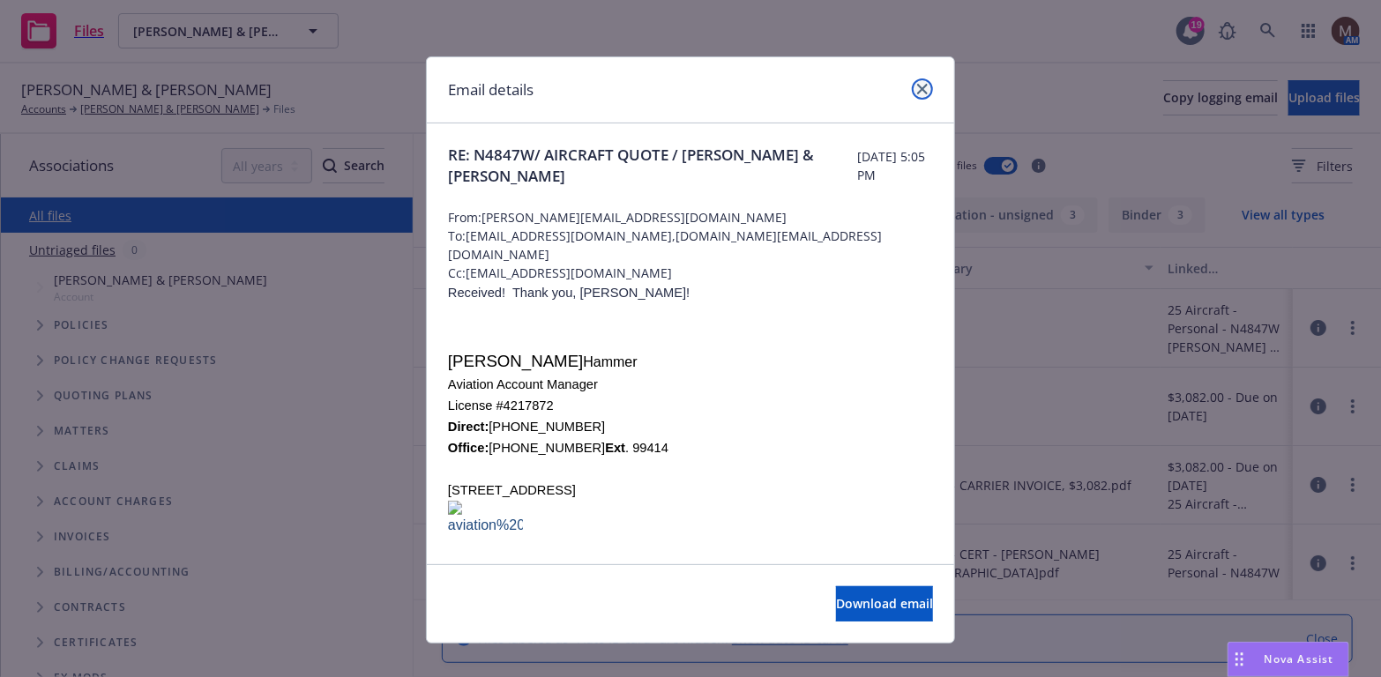
click at [917, 86] on icon "close" at bounding box center [922, 89] width 11 height 11
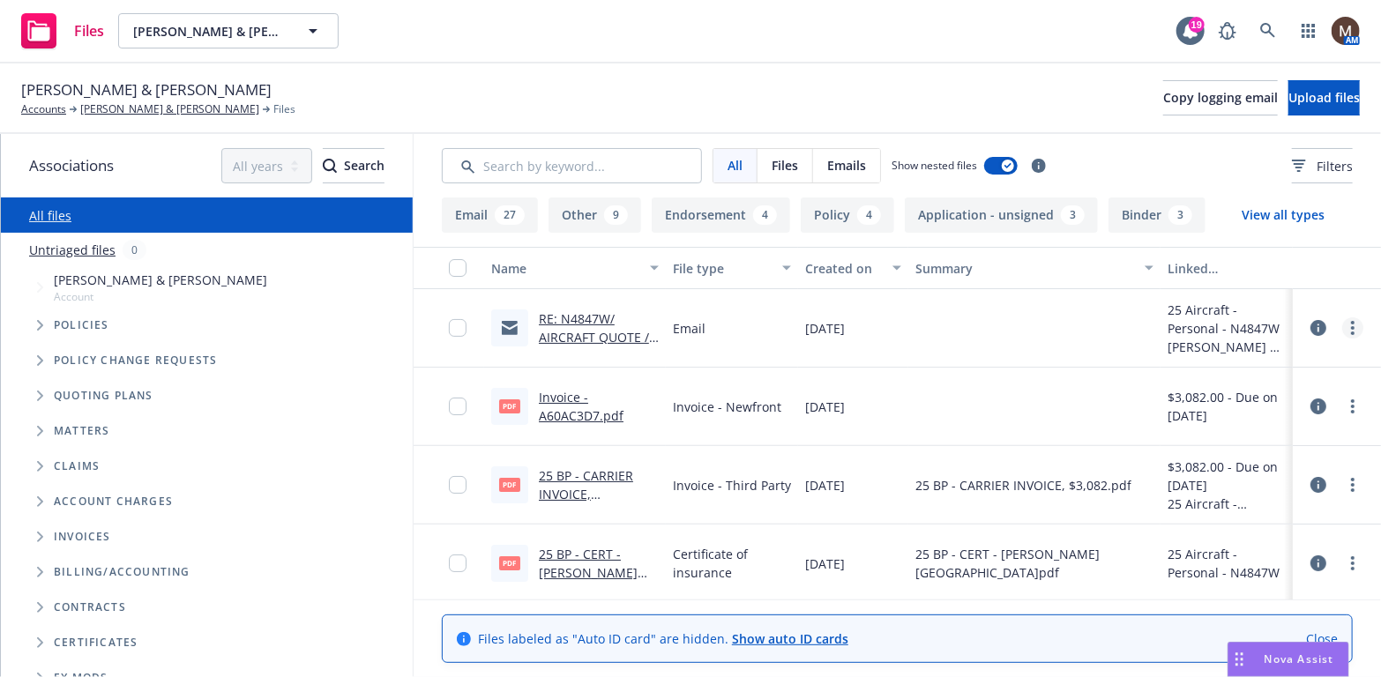
click at [1342, 325] on link "more" at bounding box center [1352, 327] width 21 height 21
click at [1221, 429] on link "Edit" at bounding box center [1262, 434] width 175 height 35
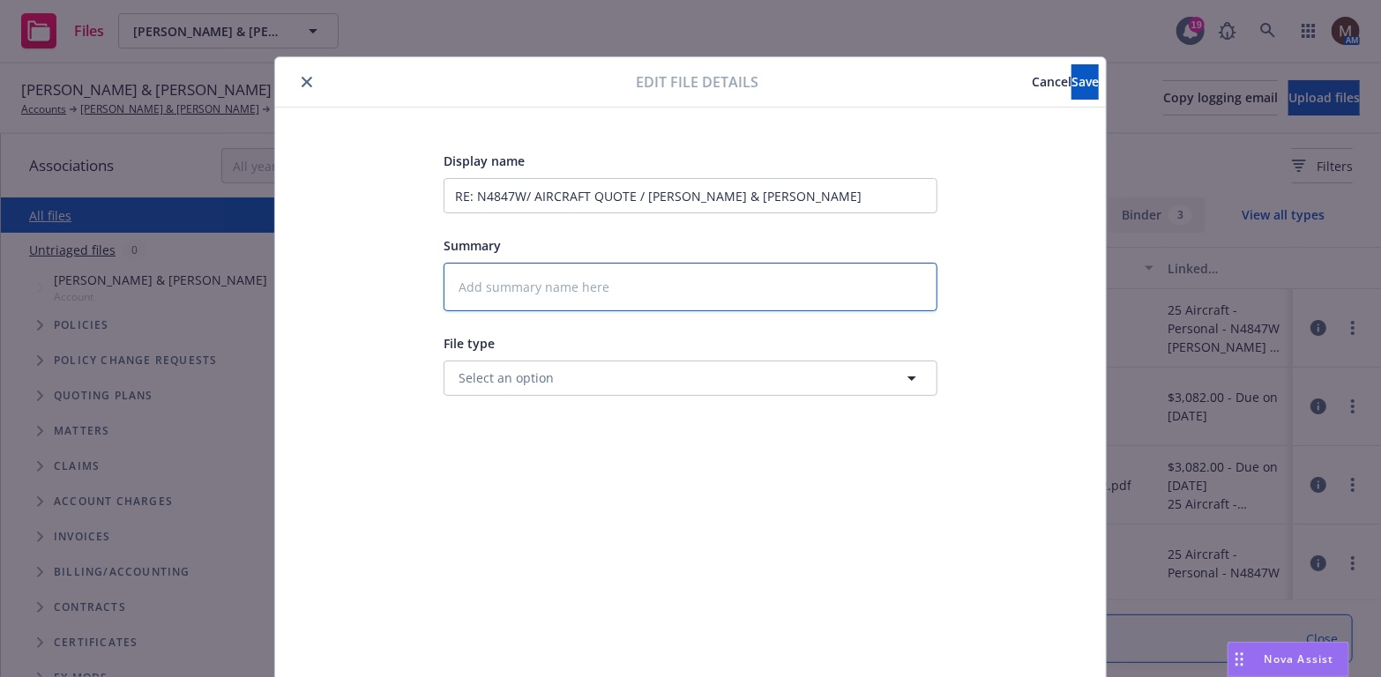
click at [505, 279] on textarea at bounding box center [691, 287] width 494 height 49
type textarea "x"
type textarea "2"
type textarea "x"
type textarea "25"
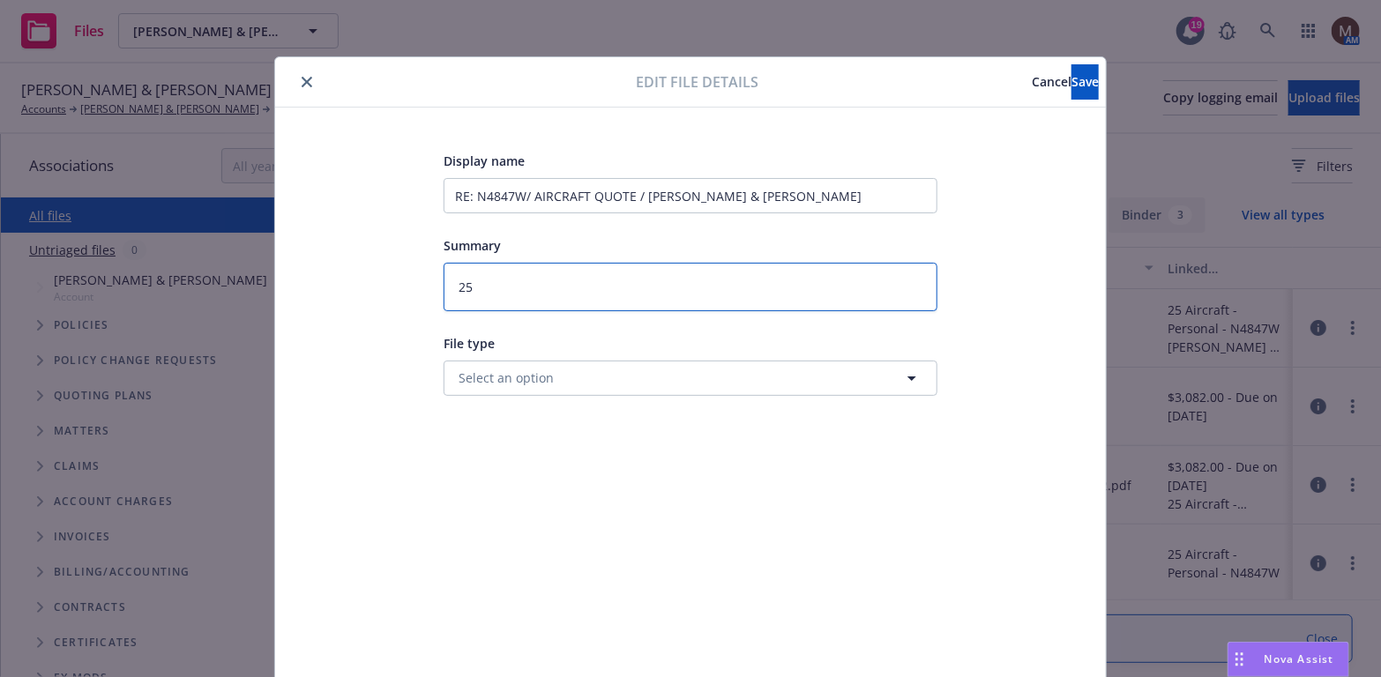
type textarea "x"
type textarea "25"
type textarea "x"
type textarea "25 B"
type textarea "x"
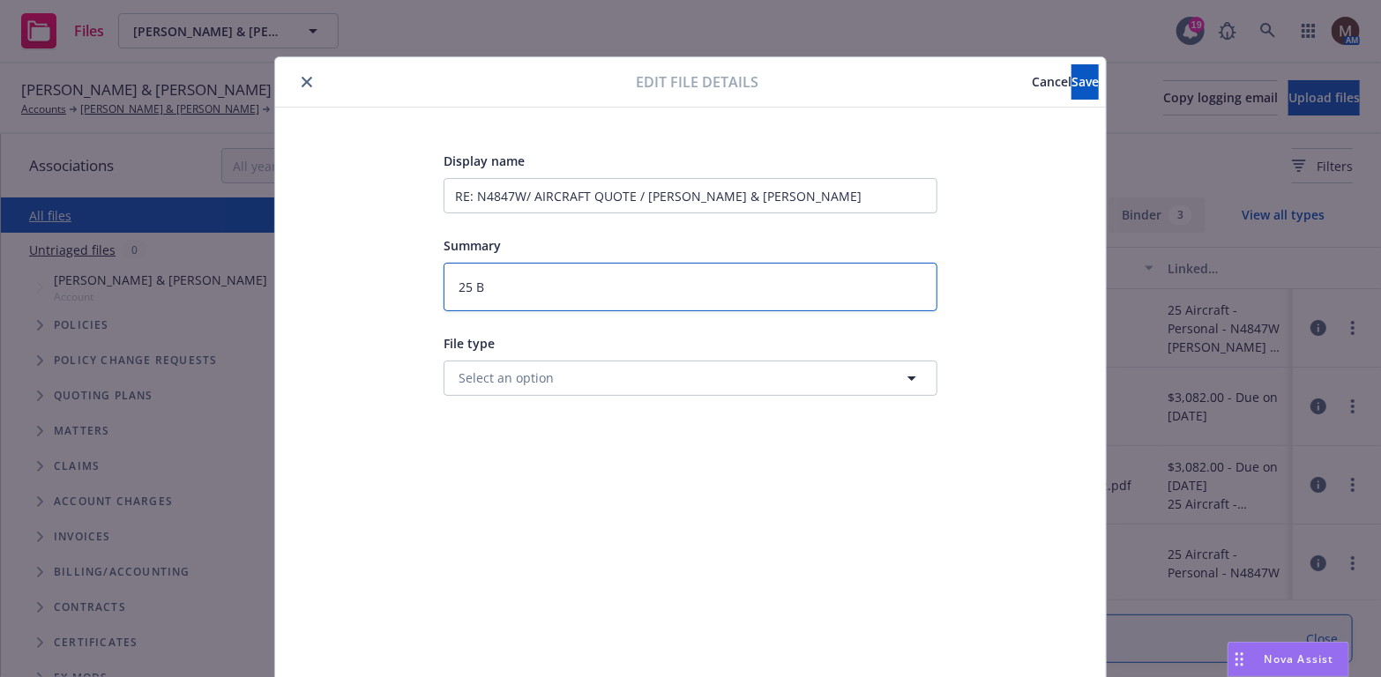
type textarea "25 BP"
type textarea "x"
type textarea "25 BP"
type textarea "x"
type textarea "25 BP -"
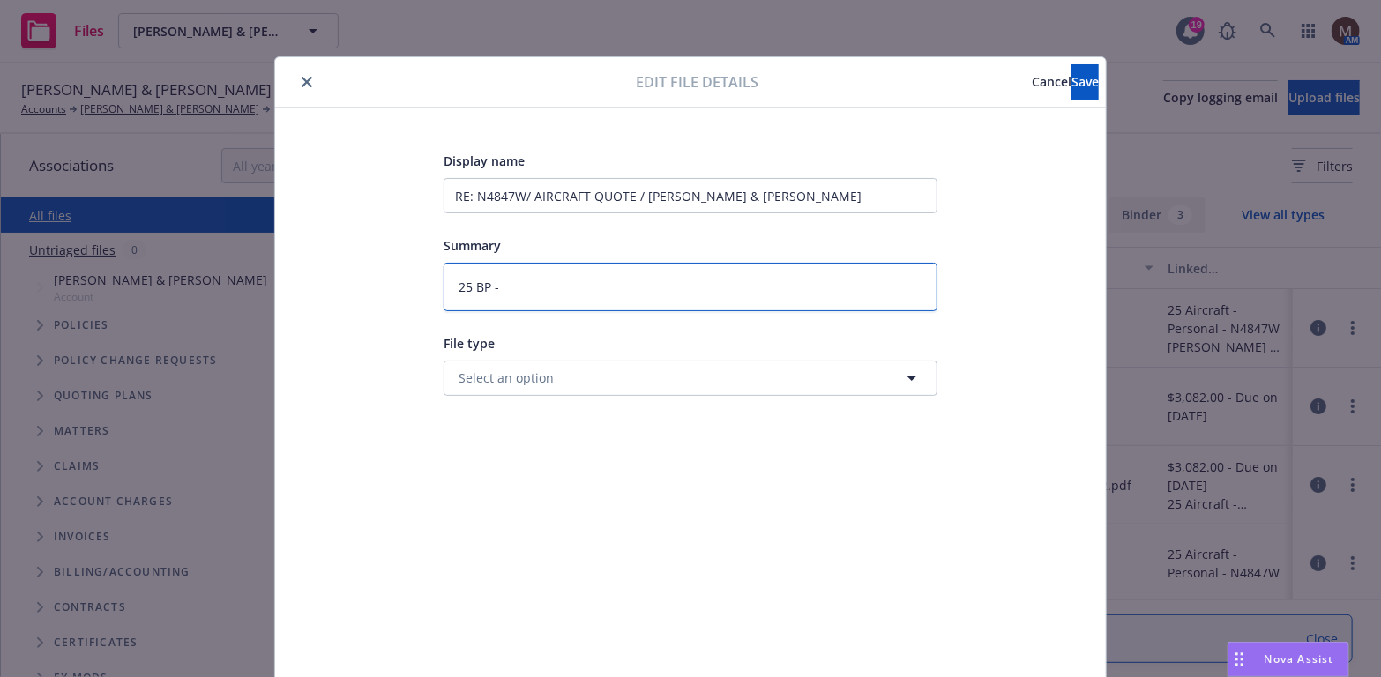
type textarea "x"
type textarea "25 BP -"
type textarea "x"
type textarea "25 BP - B"
type textarea "x"
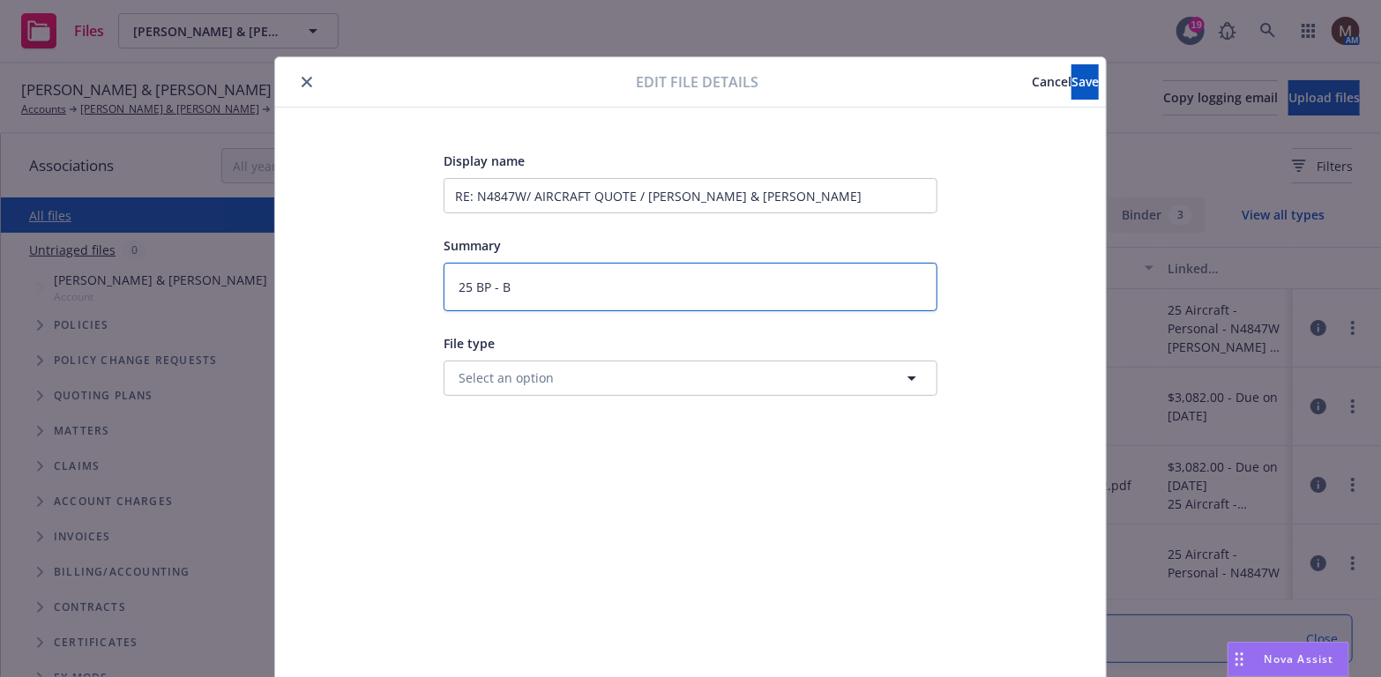
type textarea "25 BP - Bi"
type textarea "x"
type textarea "25 BP - Bin"
type textarea "x"
type textarea "25 BP - Bind"
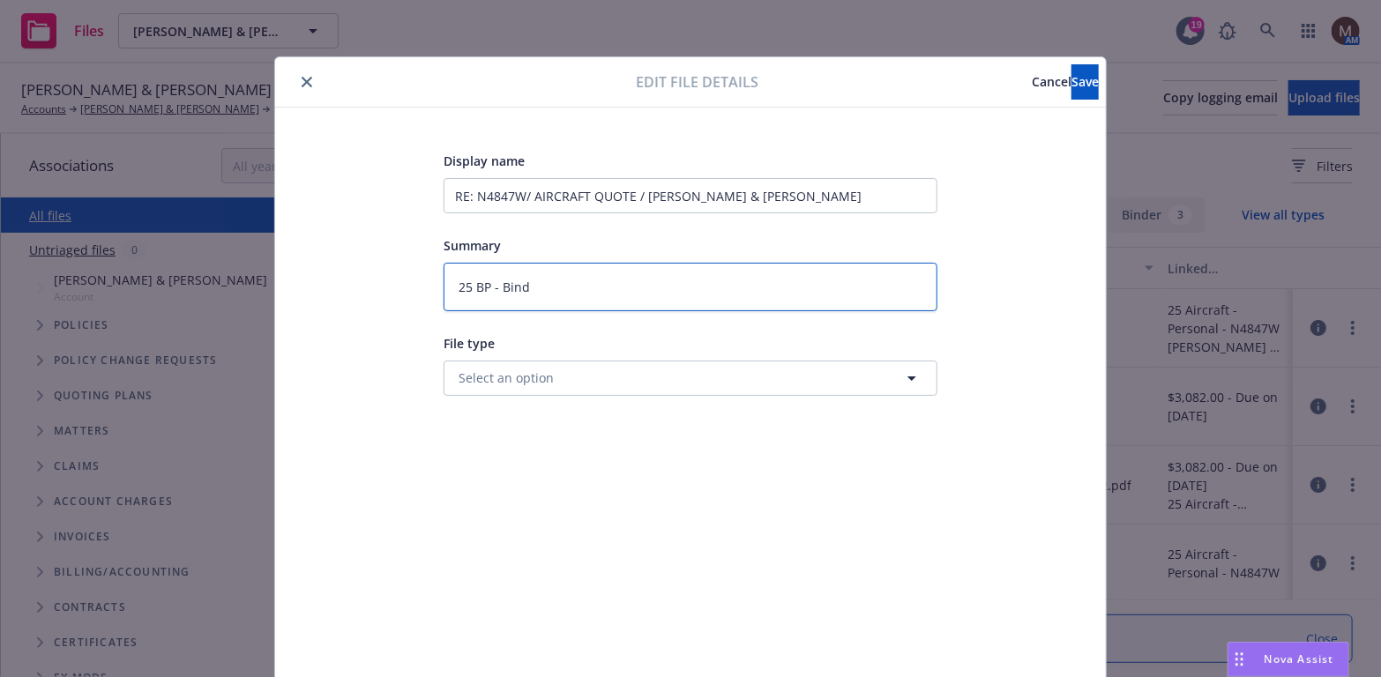
type textarea "x"
type textarea "25 BP - Bind"
type textarea "x"
type textarea "25 BP - Bind o"
type textarea "x"
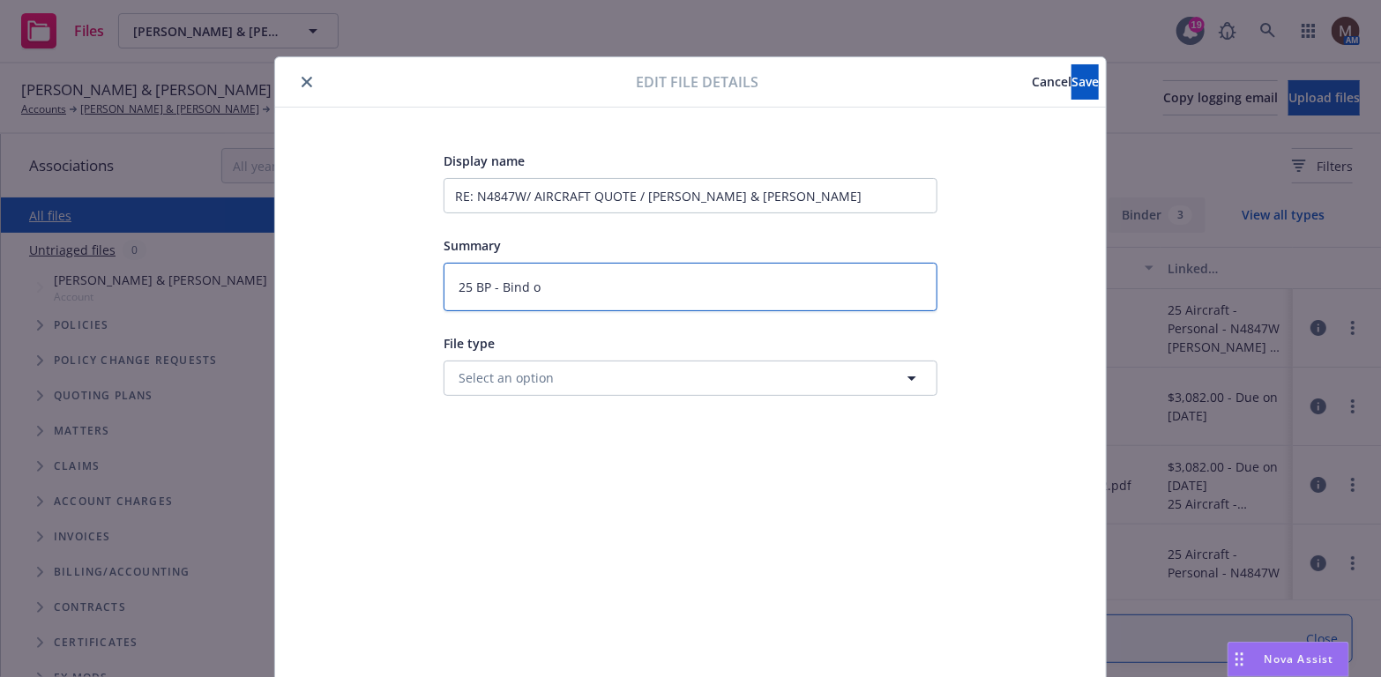
type textarea "25 BP - Bind or"
type textarea "x"
type textarea "25 BP - Bind ord"
type textarea "x"
type textarea "25 BP - Bind orde"
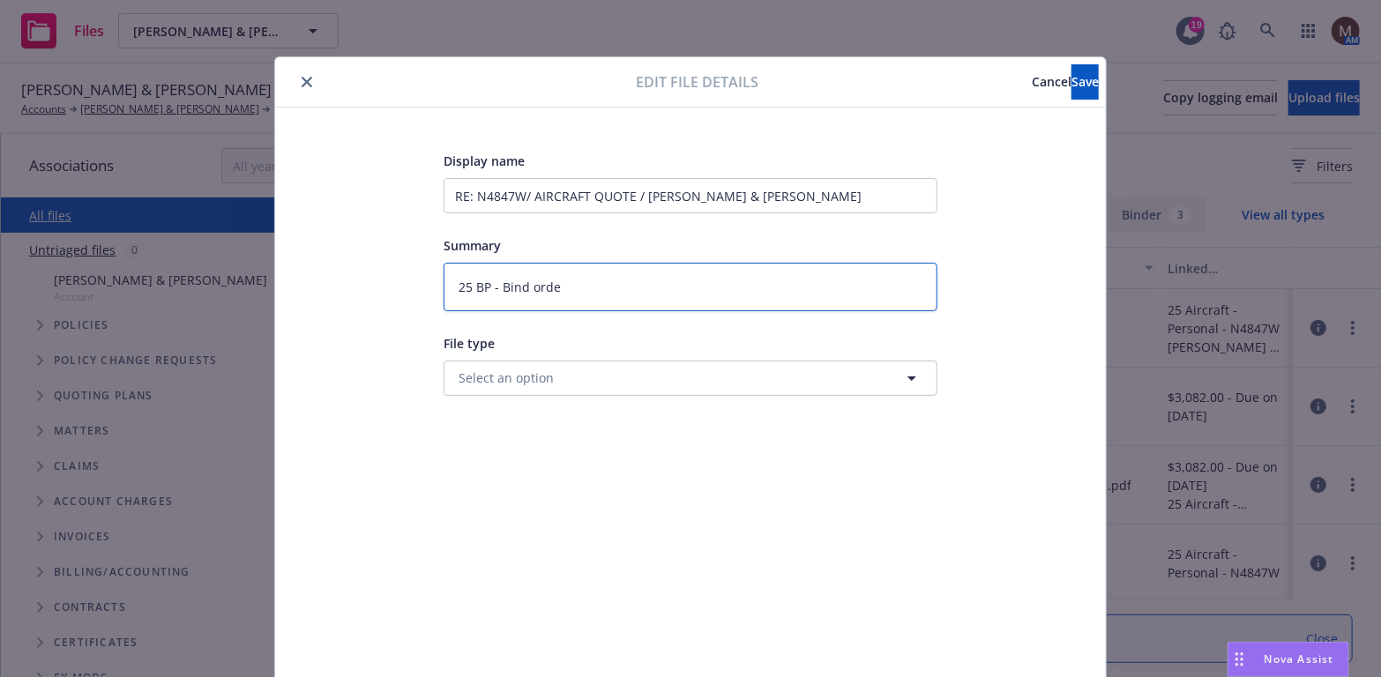
type textarea "x"
type textarea "25 BP - Bind order"
type textarea "x"
type textarea "25 BP - Bind order"
type textarea "x"
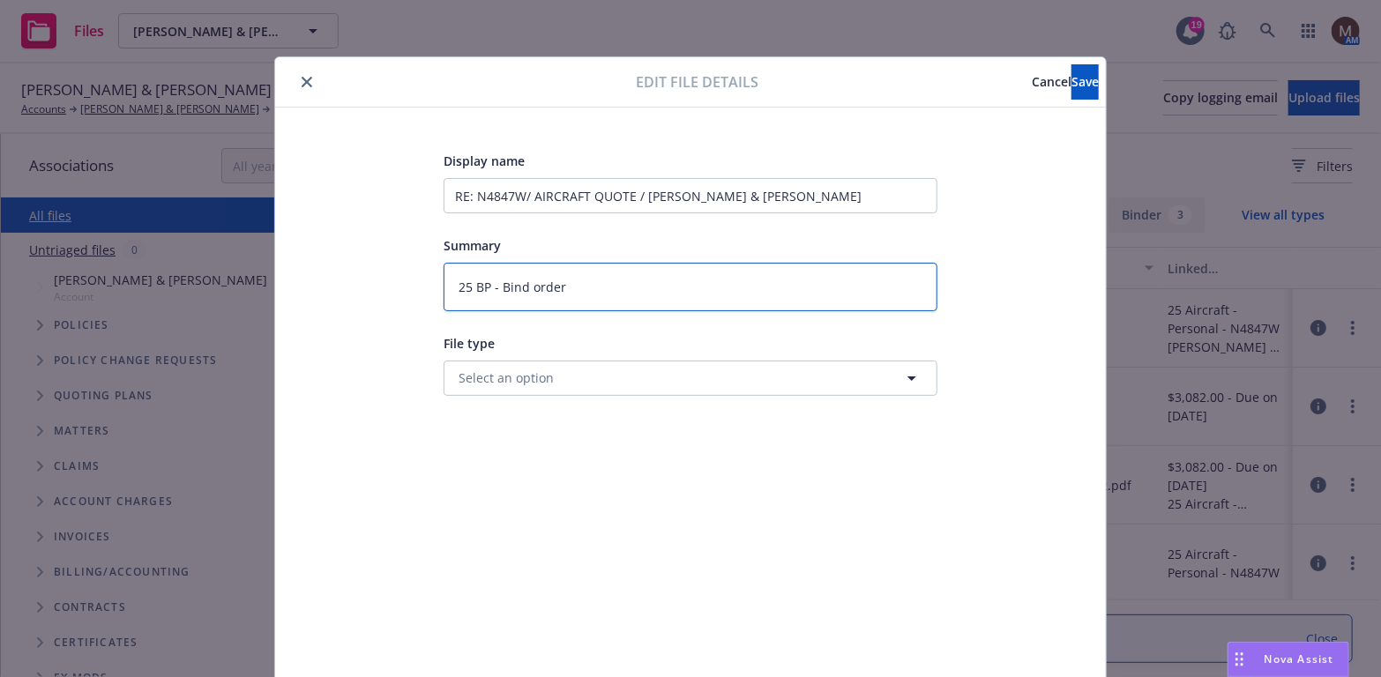
type textarea "25 BP - Bind order f"
type textarea "x"
type textarea "25 BP - Bind order fr"
type textarea "x"
type textarea "25 BP - Bind order fro"
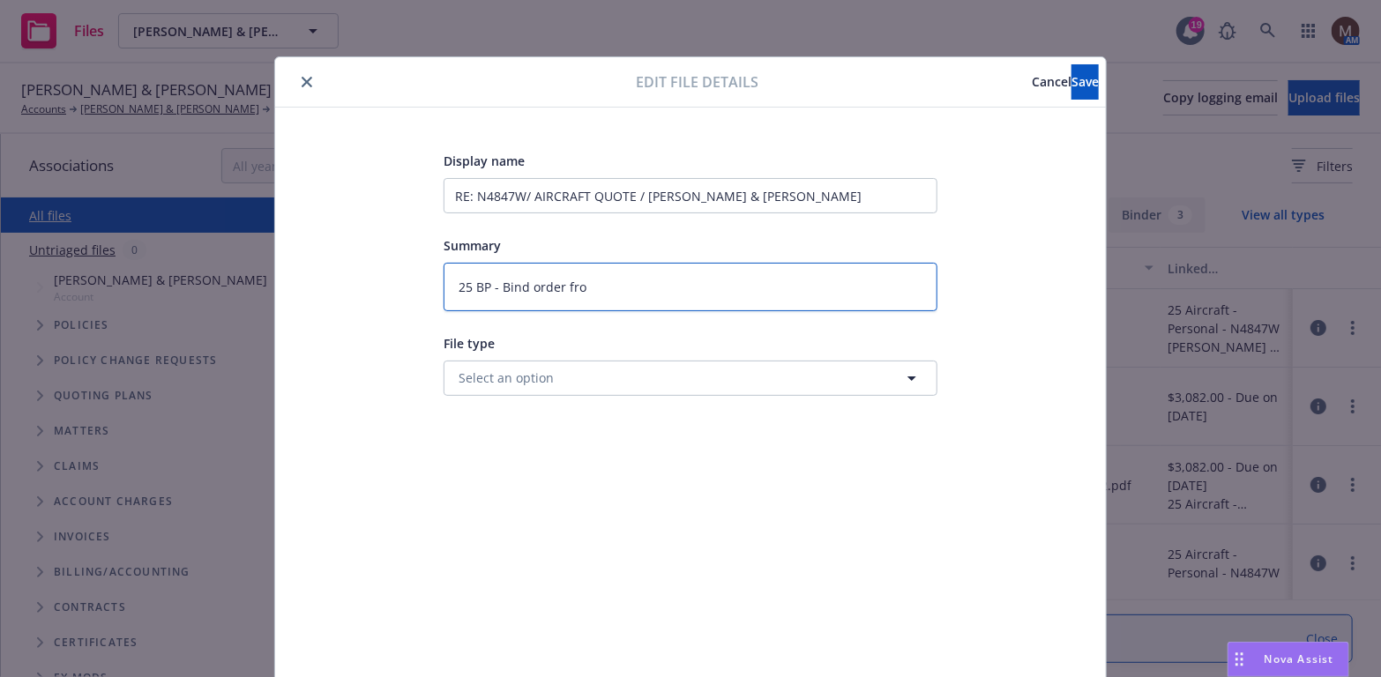
type textarea "x"
type textarea "25 BP - Bind order from"
type textarea "x"
type textarea "25 BP - Bind order from"
type textarea "x"
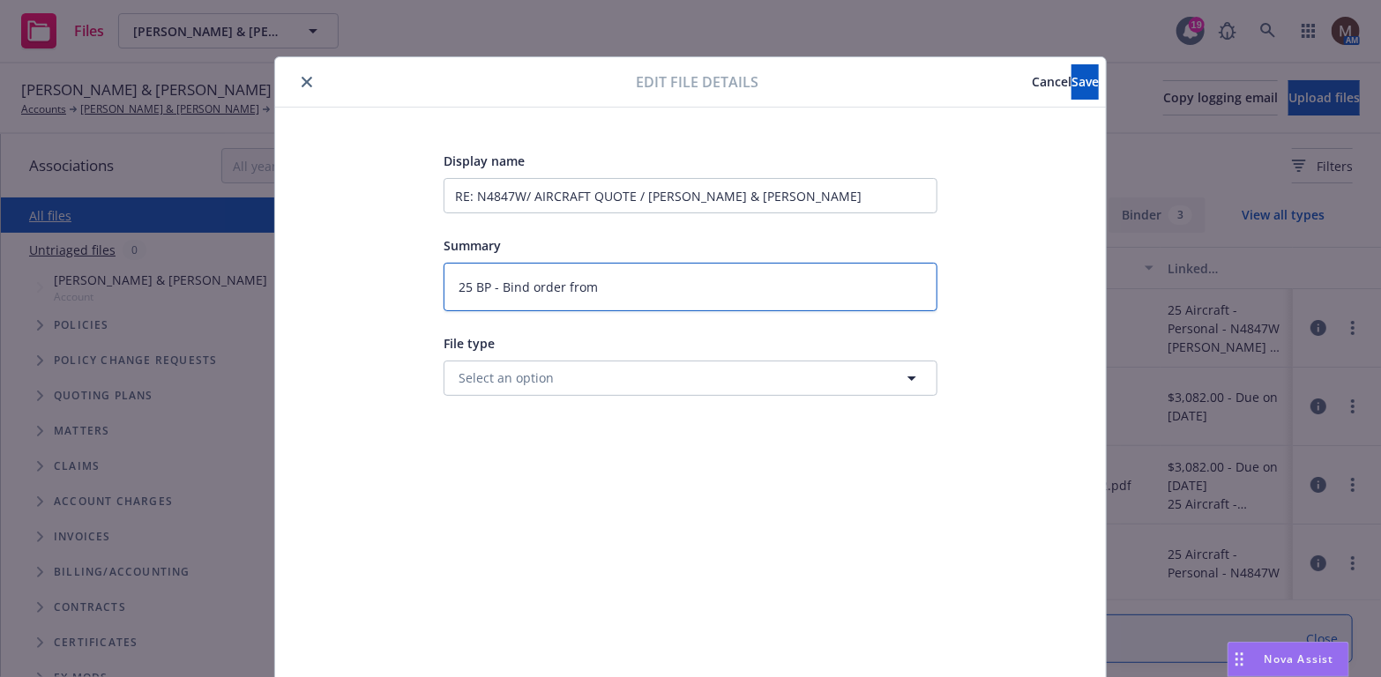
type textarea "25 BP - Bind order from i"
type textarea "x"
type textarea "25 BP - Bind order from in"
type textarea "x"
type textarea "25 BP - Bind order from ins"
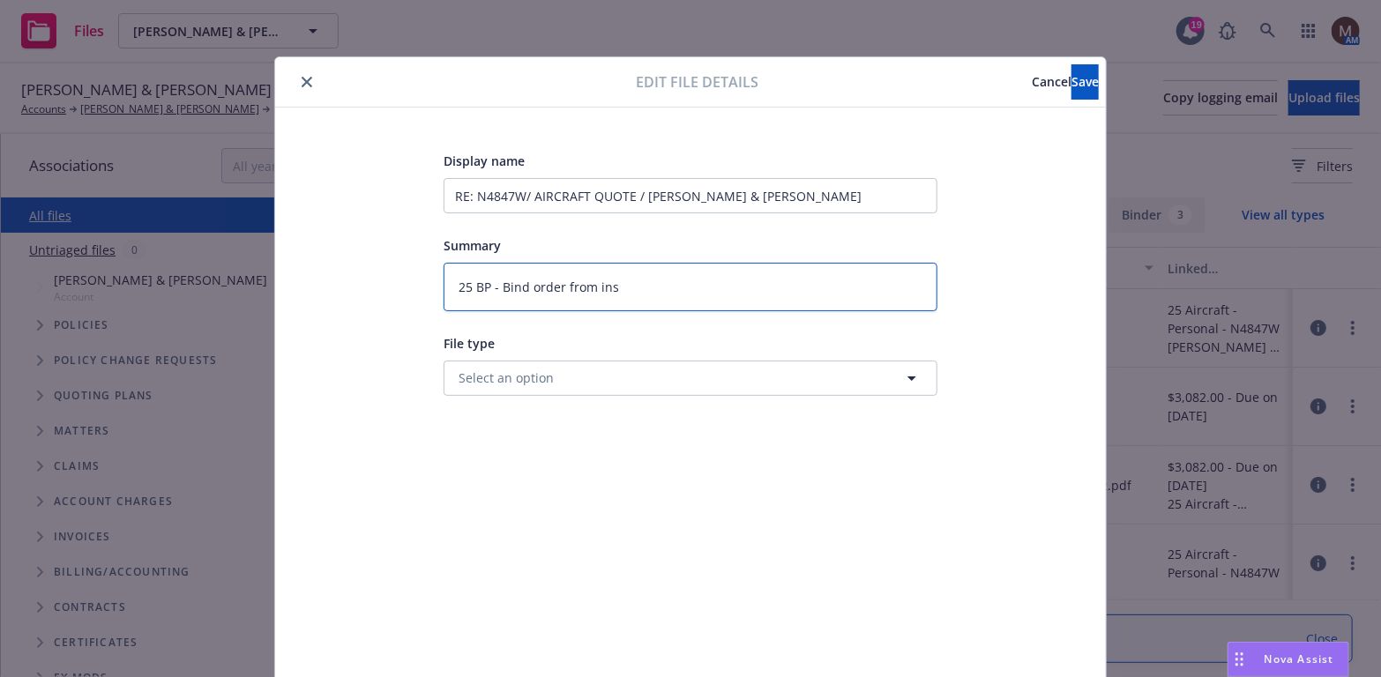
type textarea "x"
type textarea "25 BP - Bind order from insu"
type textarea "x"
type textarea "25 BP - Bind order from insur"
type textarea "x"
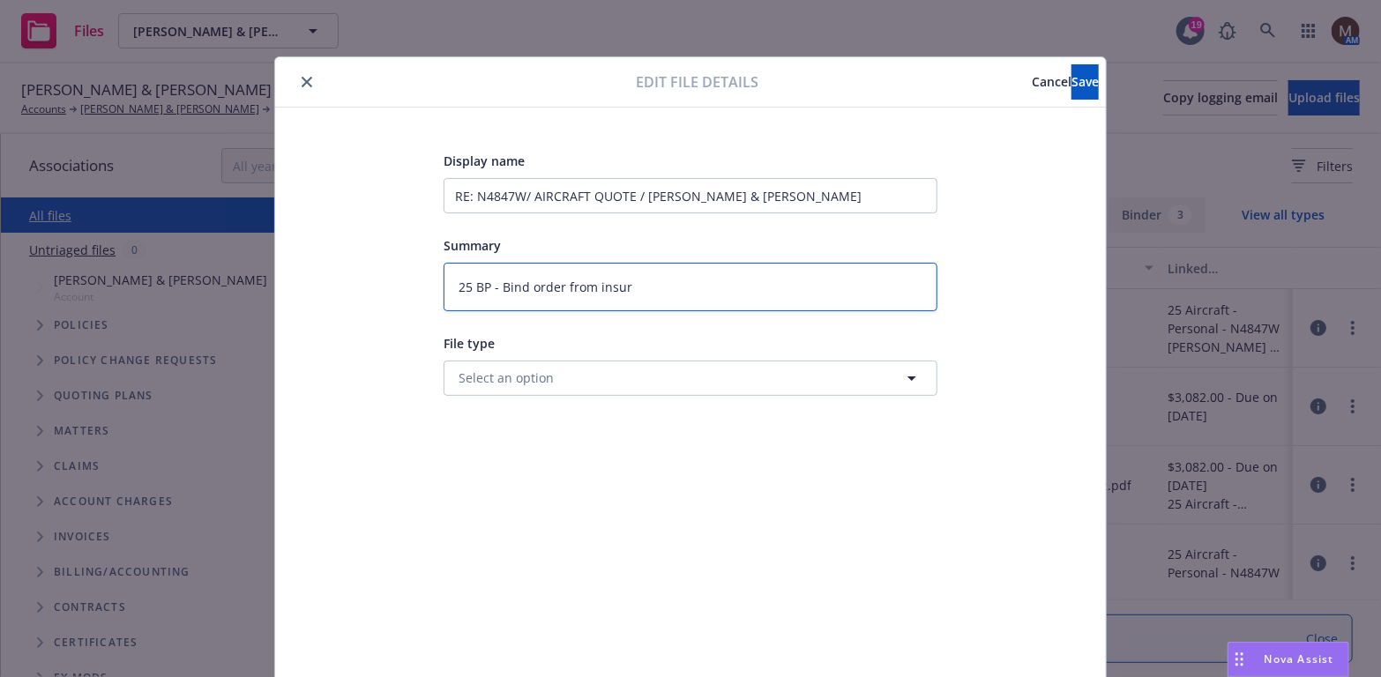
type textarea "25 BP - Bind order from insure"
type textarea "x"
type textarea "25 BP - Bind order from insured"
type textarea "x"
type textarea "25 BP - Bind order from insured"
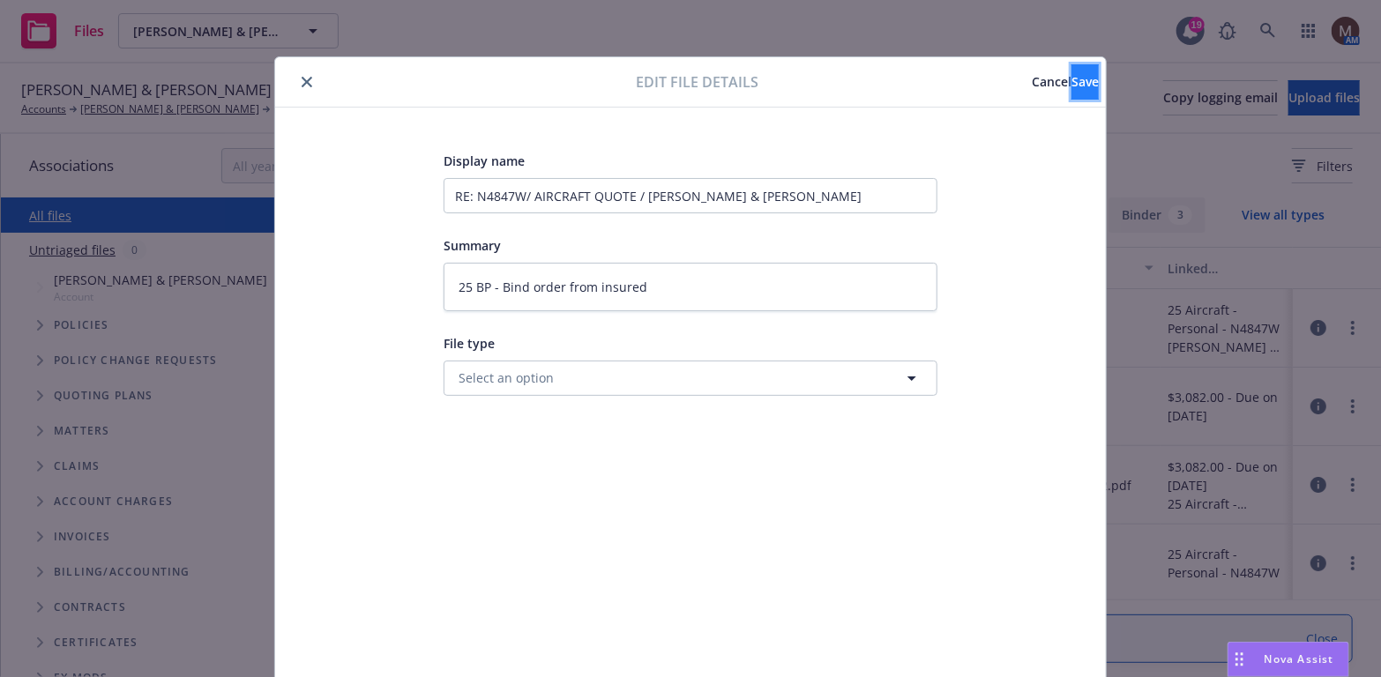
click at [1071, 67] on button "Save" at bounding box center [1084, 81] width 27 height 35
type textarea "x"
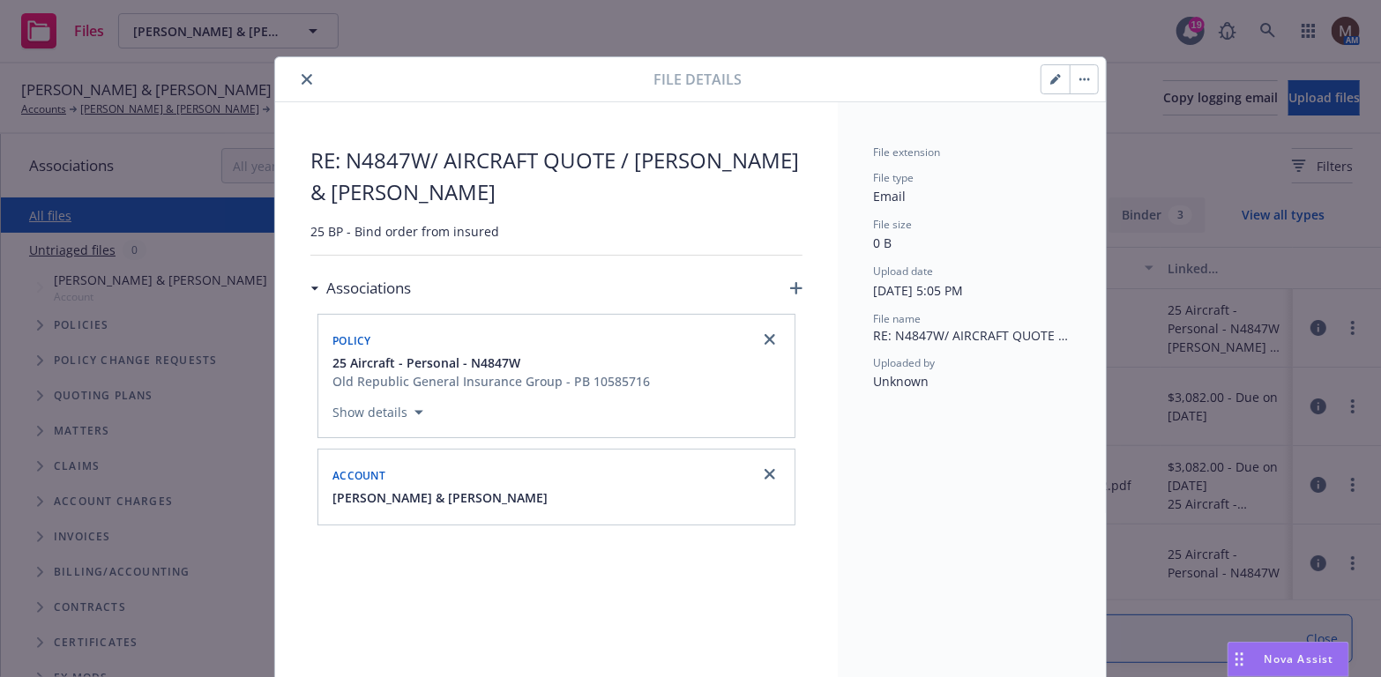
click at [302, 75] on icon "close" at bounding box center [307, 79] width 11 height 11
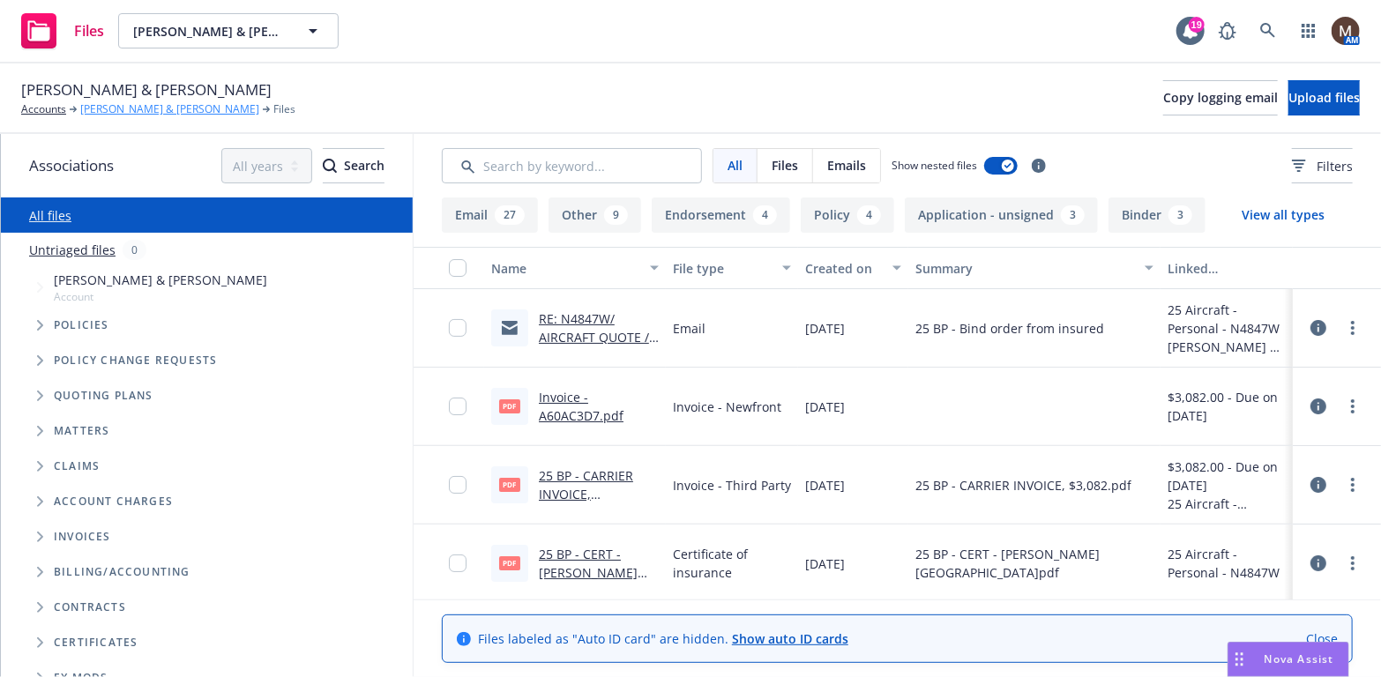
click at [142, 109] on link "Jeffrey & Sheila Iskin" at bounding box center [169, 109] width 179 height 16
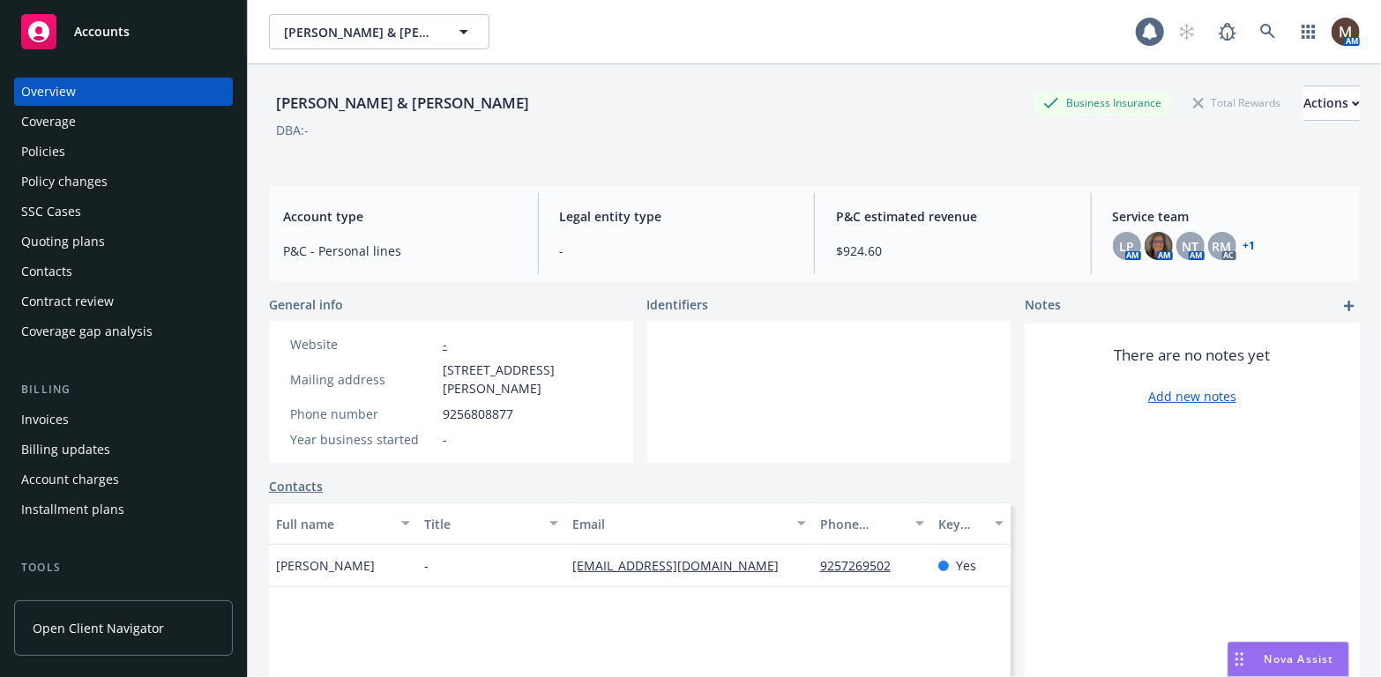
click at [60, 417] on div "Invoices" at bounding box center [45, 420] width 48 height 28
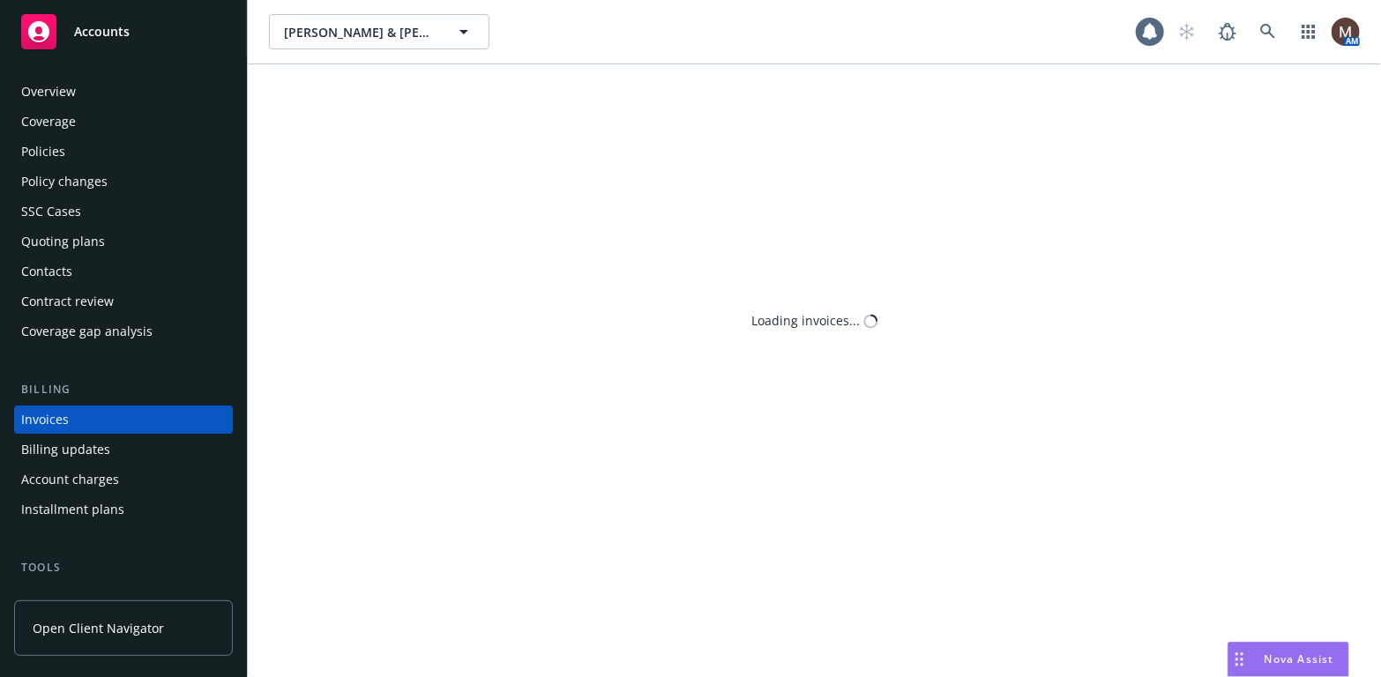
scroll to position [52, 0]
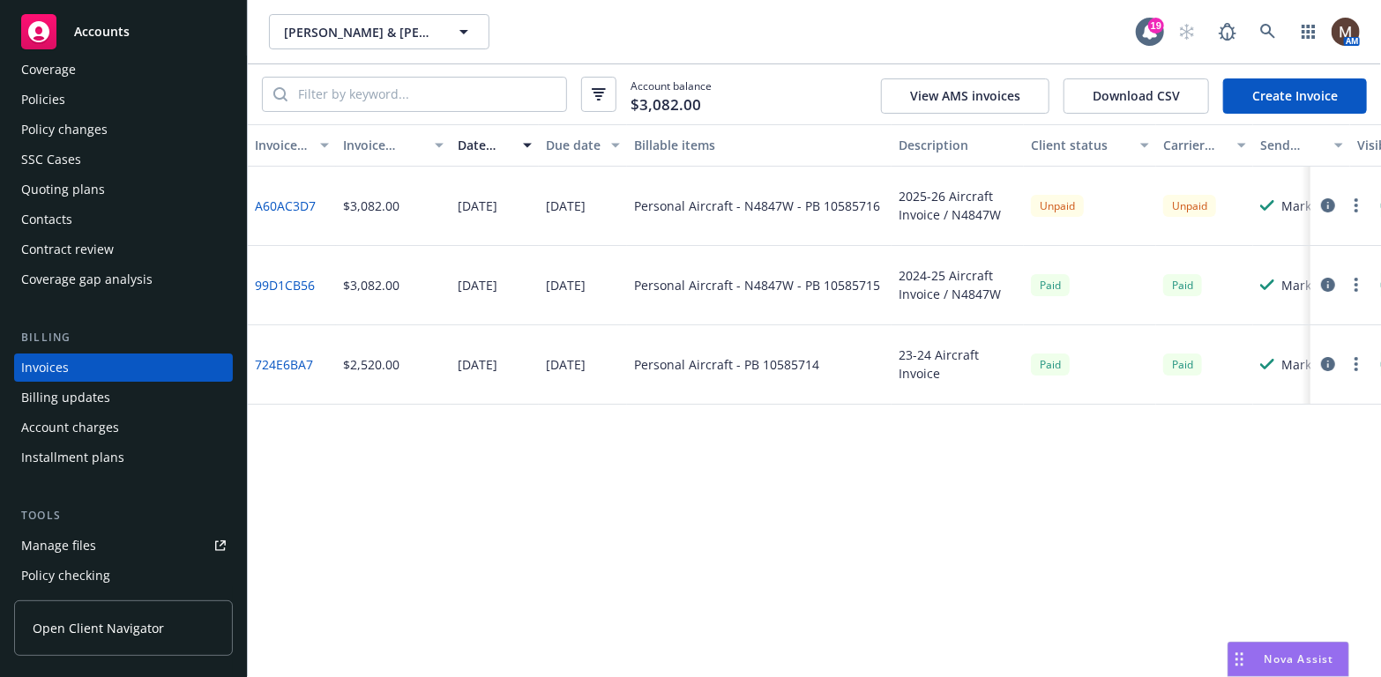
click at [1352, 198] on button "button" at bounding box center [1356, 205] width 21 height 21
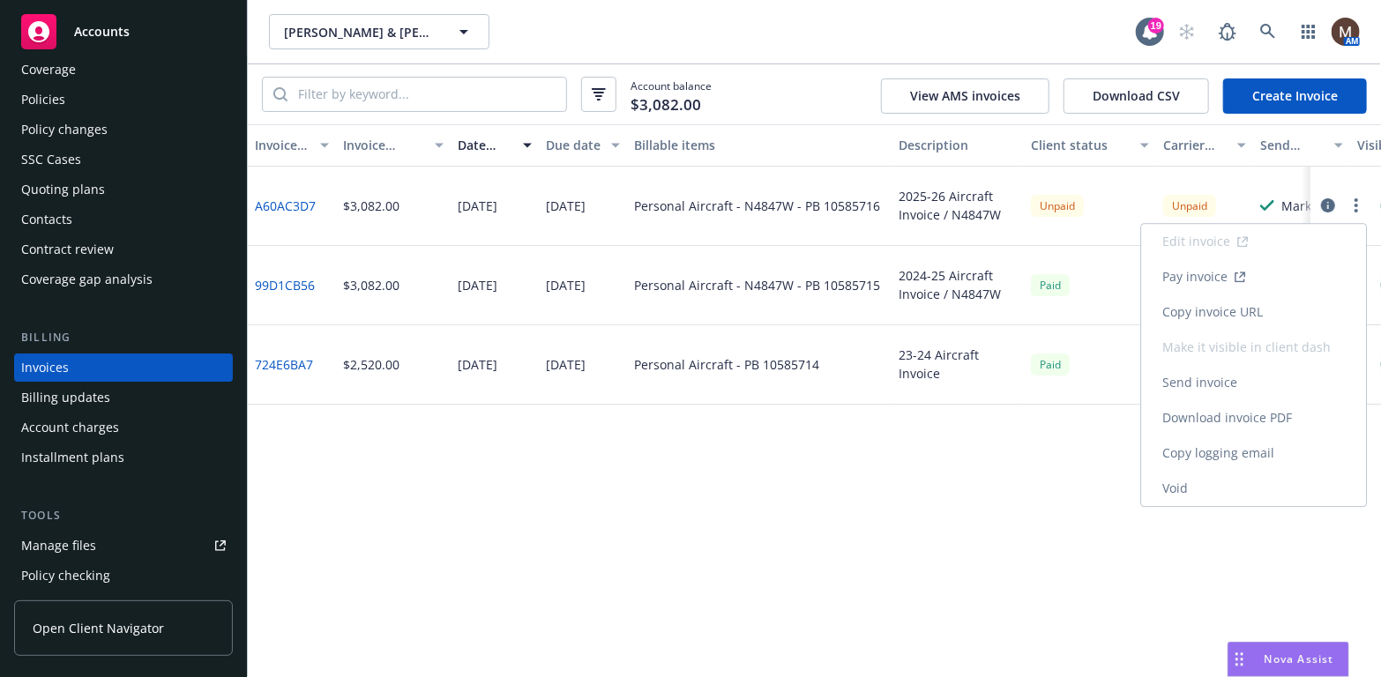
click at [1231, 307] on link "Copy invoice URL" at bounding box center [1253, 312] width 225 height 35
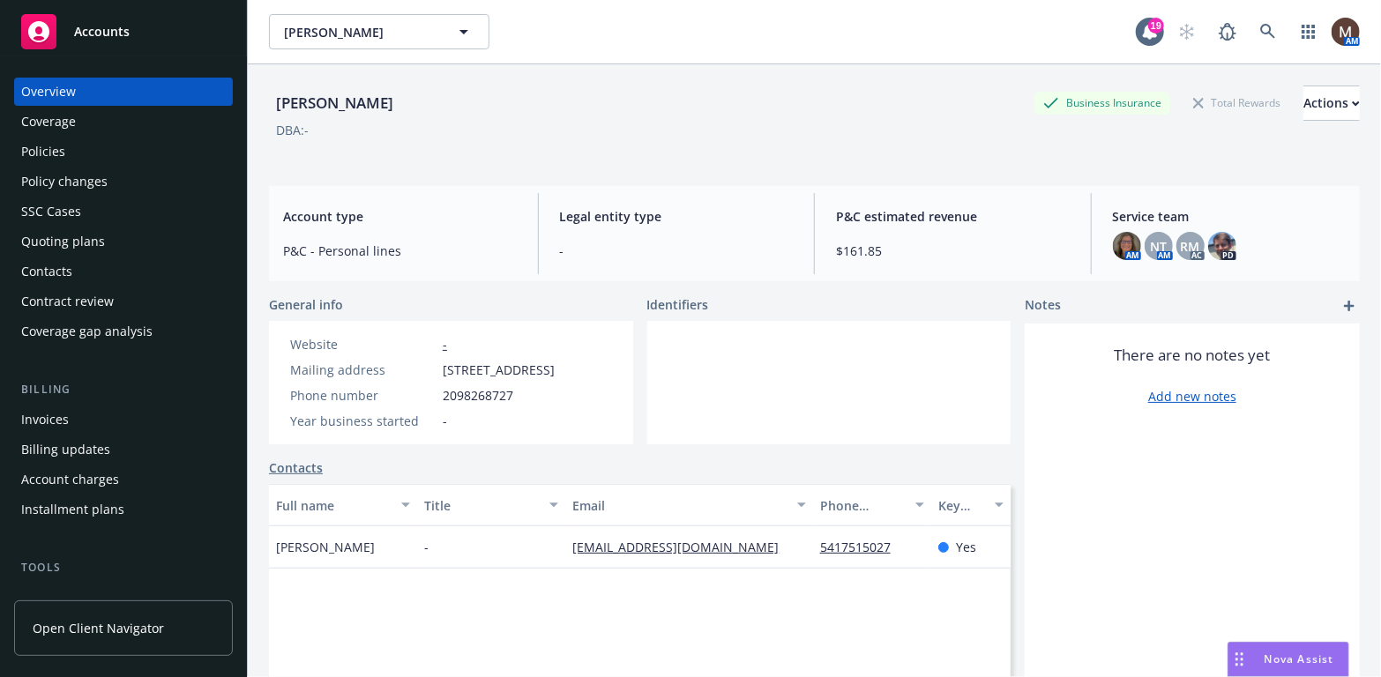
click at [77, 150] on div "Policies" at bounding box center [123, 152] width 205 height 28
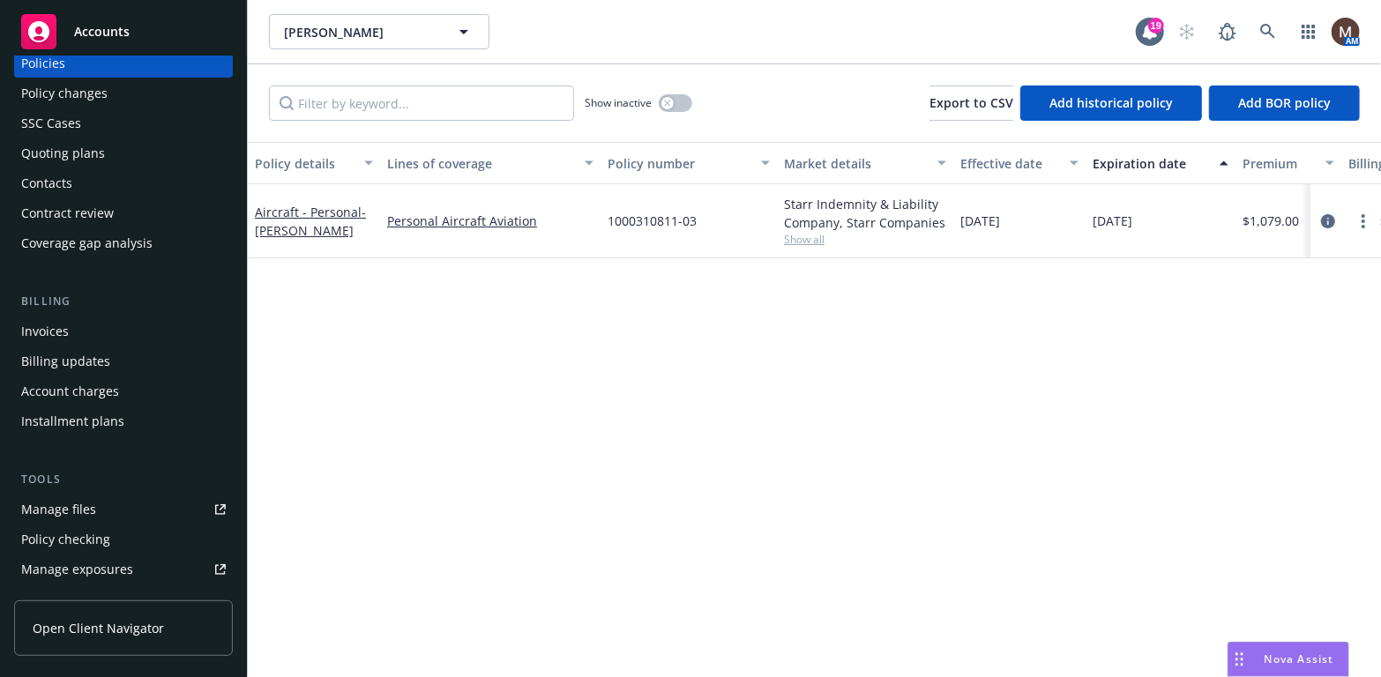
scroll to position [176, 0]
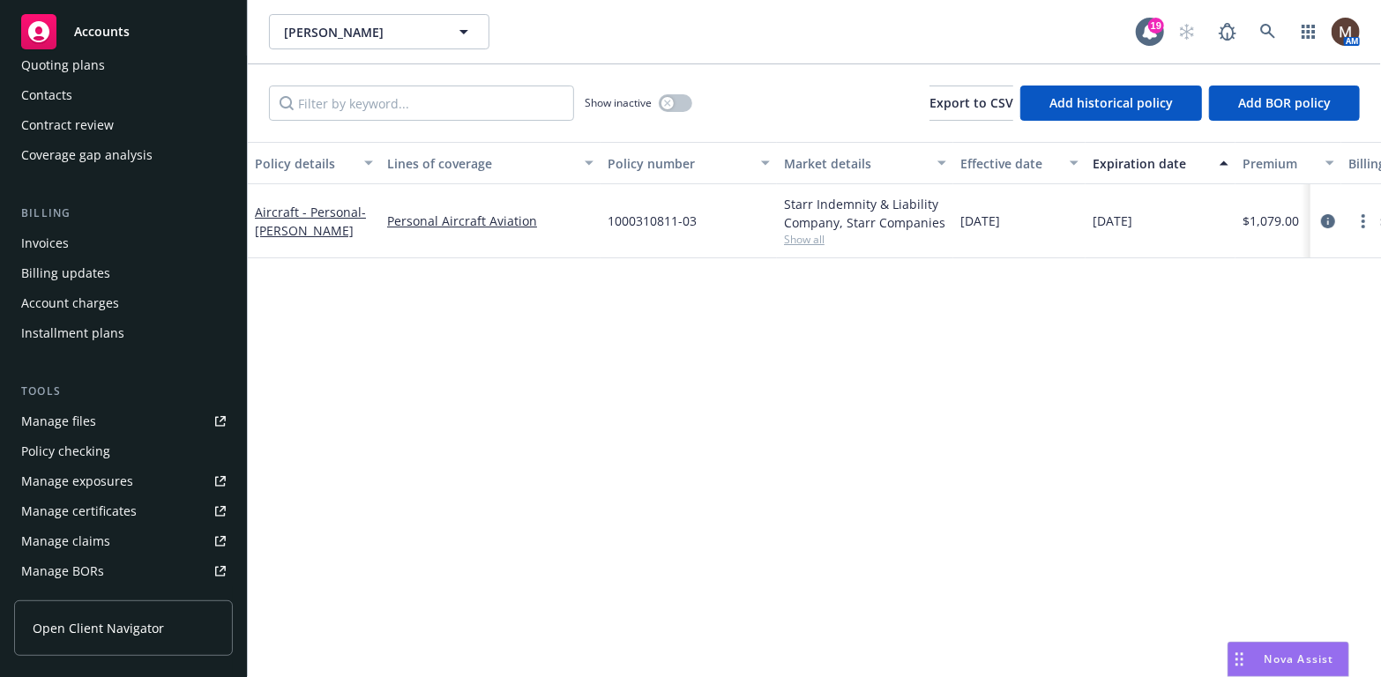
click at [85, 410] on div "Manage files" at bounding box center [58, 421] width 75 height 28
click at [1360, 217] on link "more" at bounding box center [1363, 221] width 21 height 21
click at [1281, 290] on link "Renew with incumbent" at bounding box center [1270, 291] width 207 height 35
select select "12"
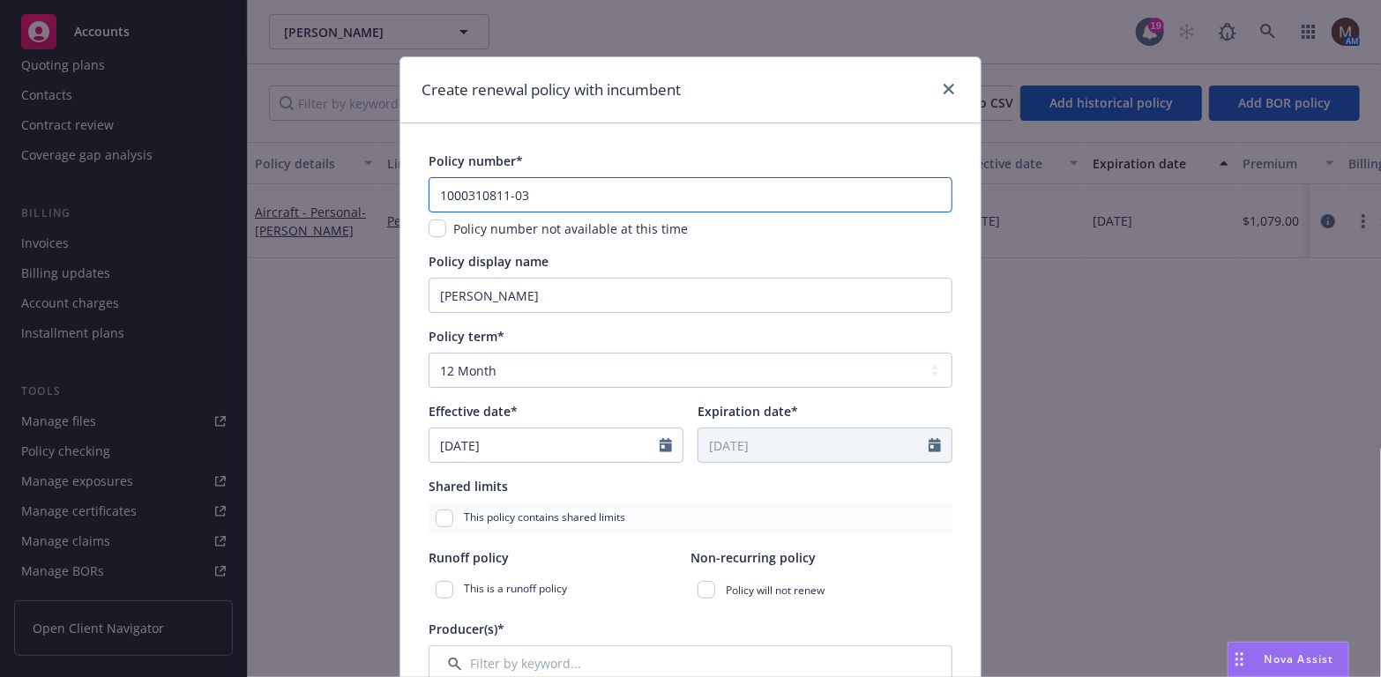
click at [531, 192] on input "1000310811-03" at bounding box center [691, 194] width 524 height 35
drag, startPoint x: 528, startPoint y: 195, endPoint x: 517, endPoint y: 195, distance: 11.5
click at [517, 195] on input "1000310811-03" at bounding box center [691, 194] width 524 height 35
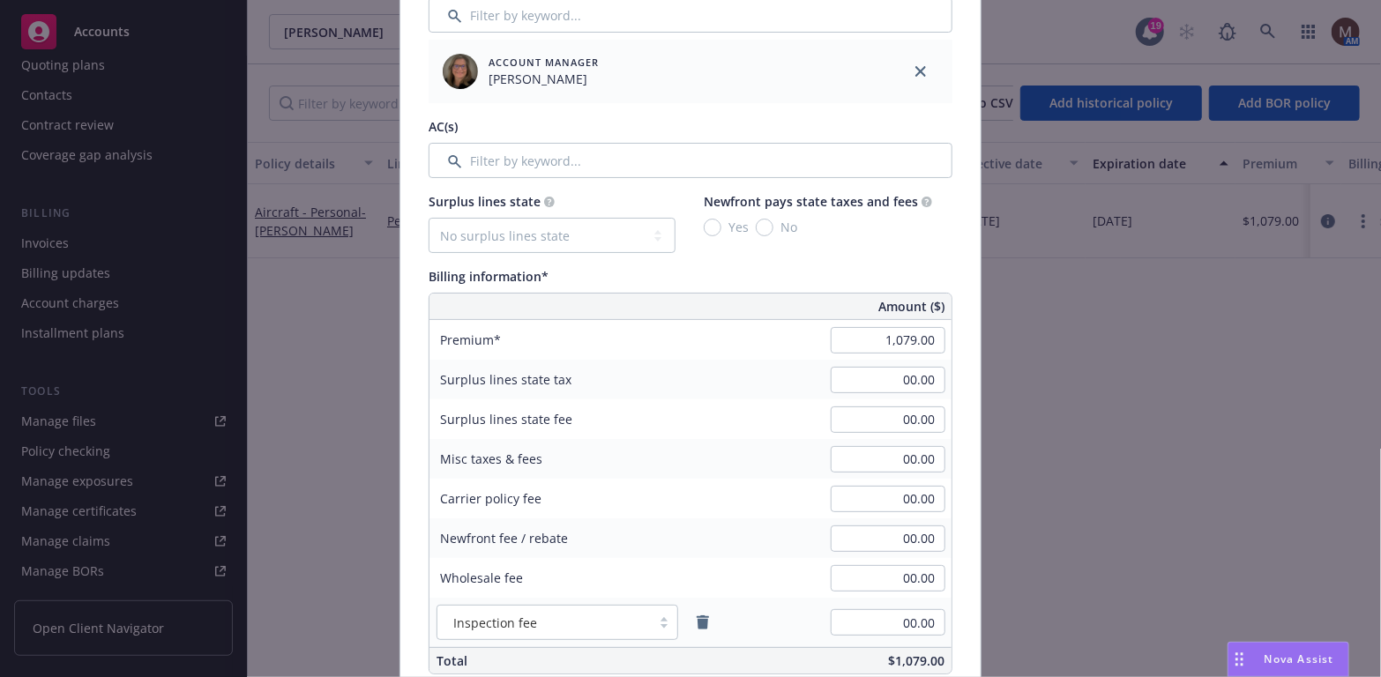
scroll to position [882, 0]
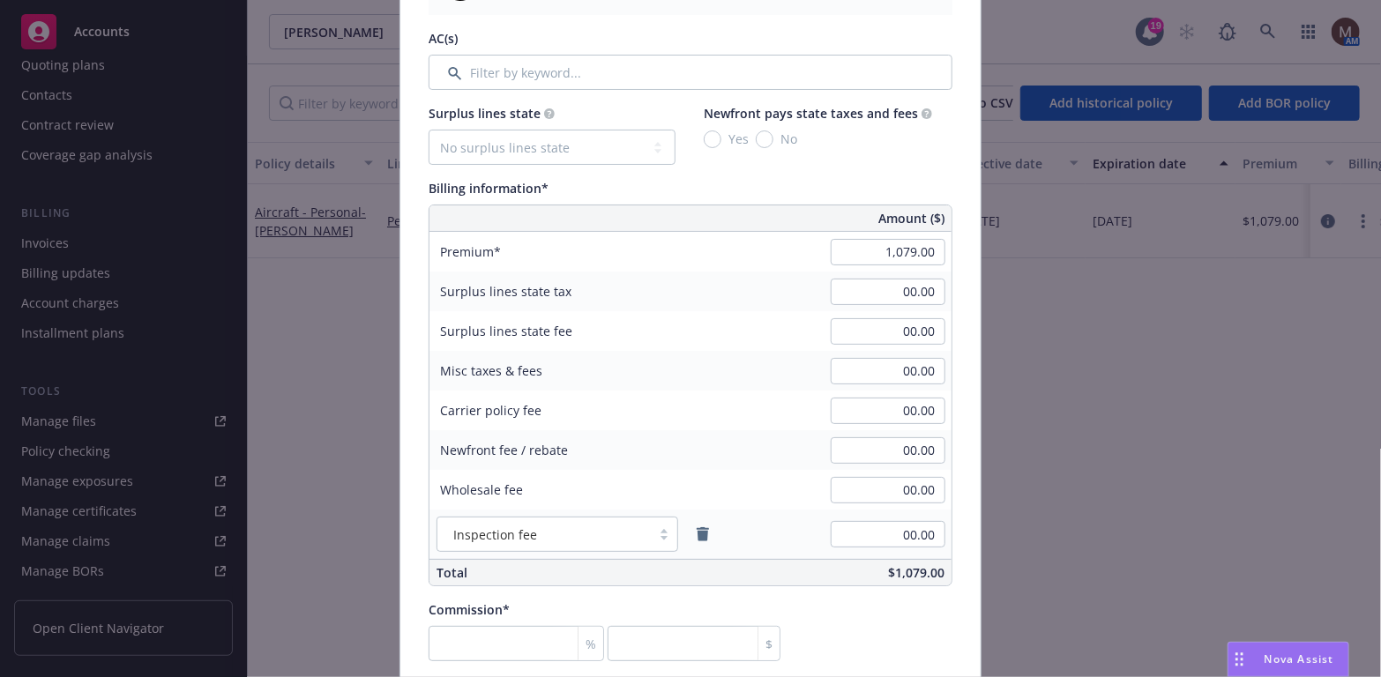
type input "1000310811-04"
click at [921, 241] on input "1,079.00" at bounding box center [888, 252] width 115 height 26
type input "1,413.00"
click at [866, 421] on input "00.00" at bounding box center [888, 411] width 115 height 26
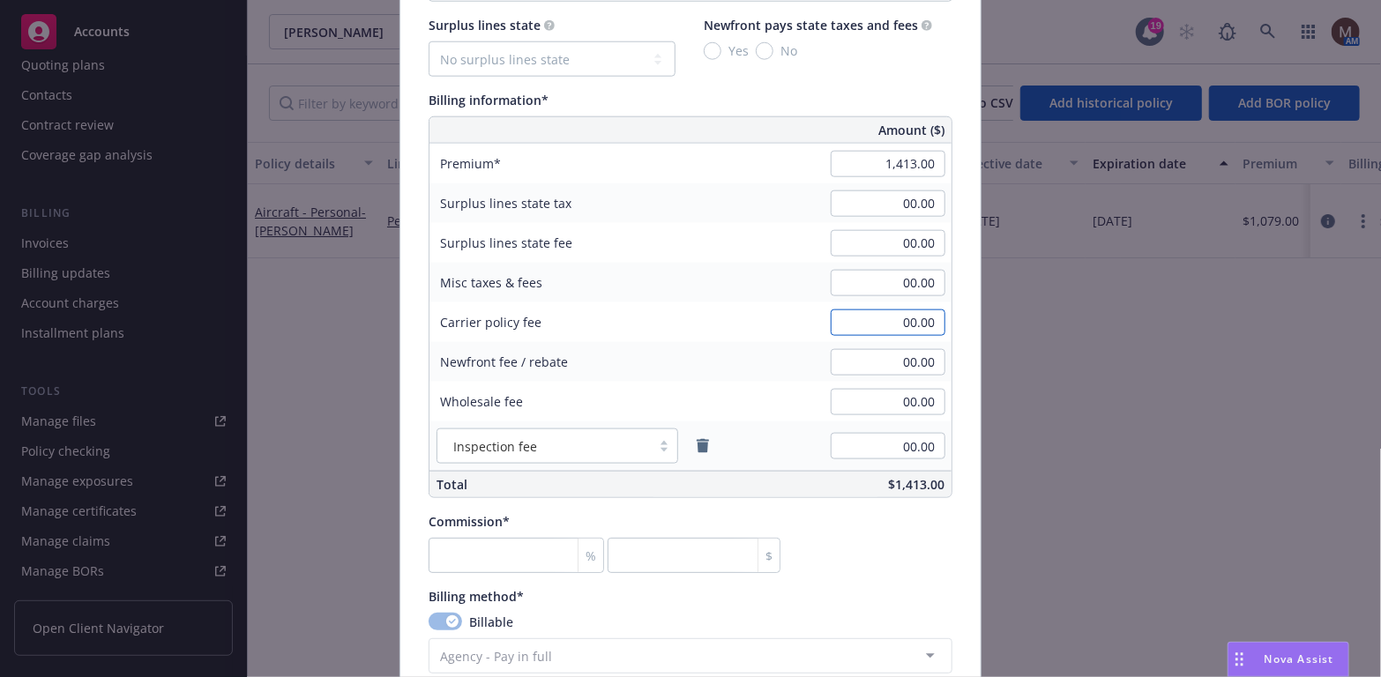
scroll to position [1058, 0]
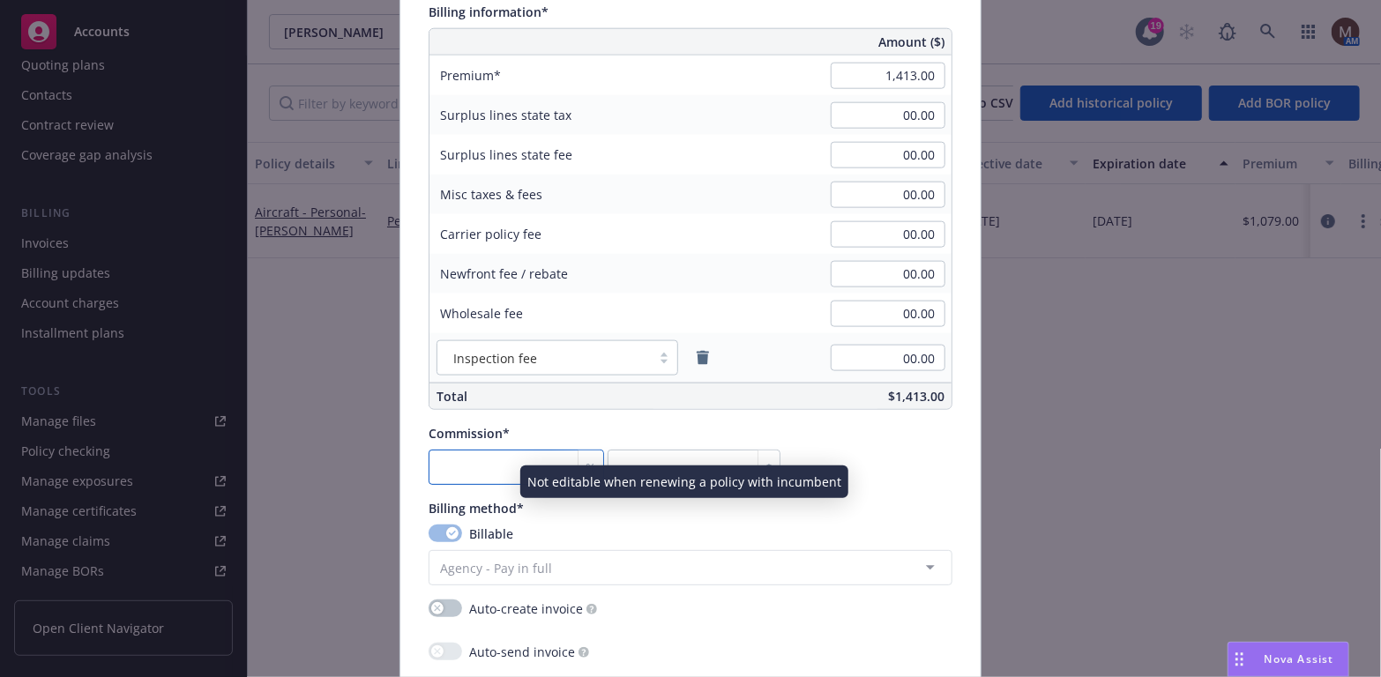
click at [461, 474] on input "number" at bounding box center [516, 467] width 175 height 35
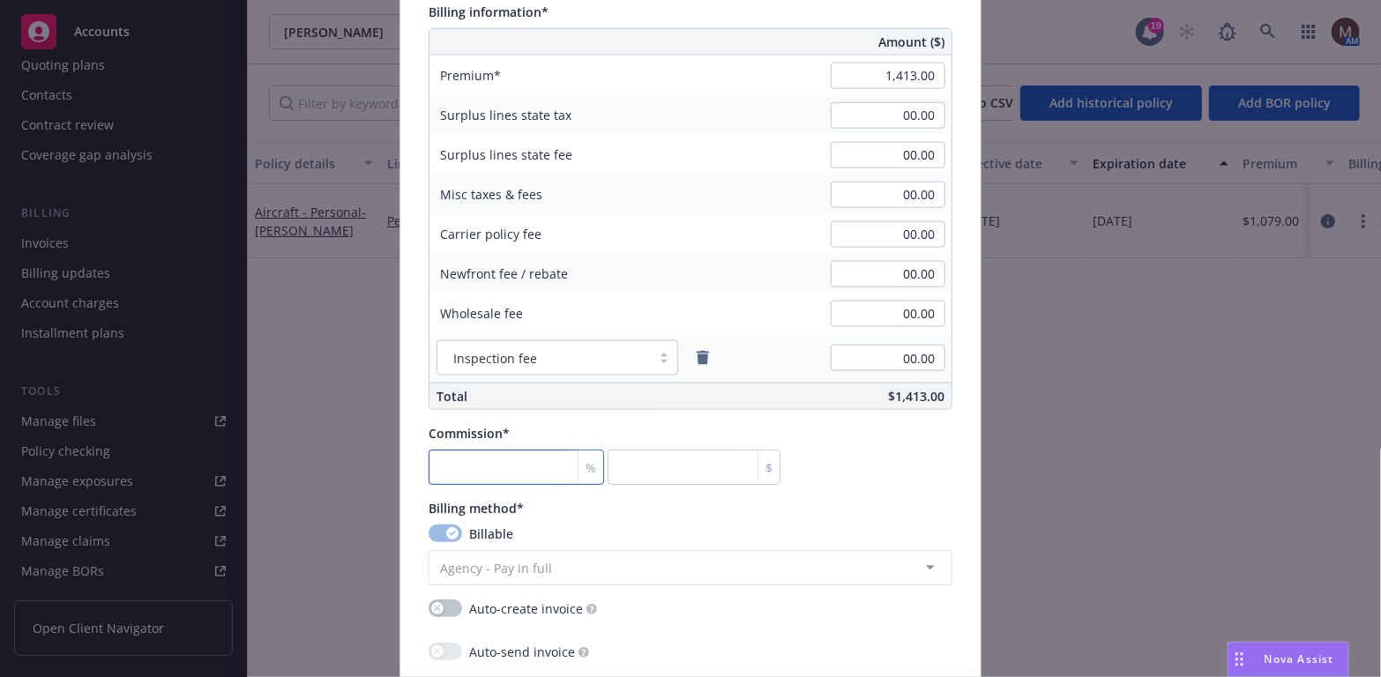
type input "1"
type input "14.13"
type input "15"
type input "211.95"
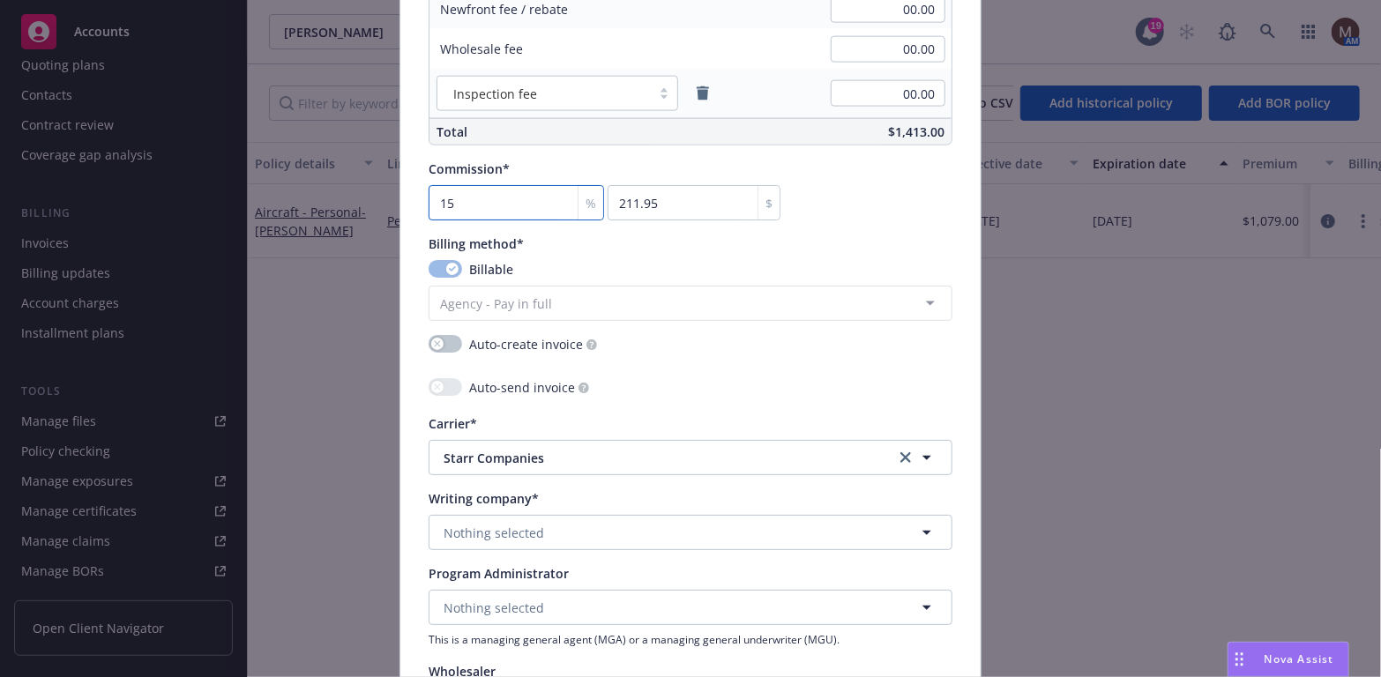
scroll to position [1411, 0]
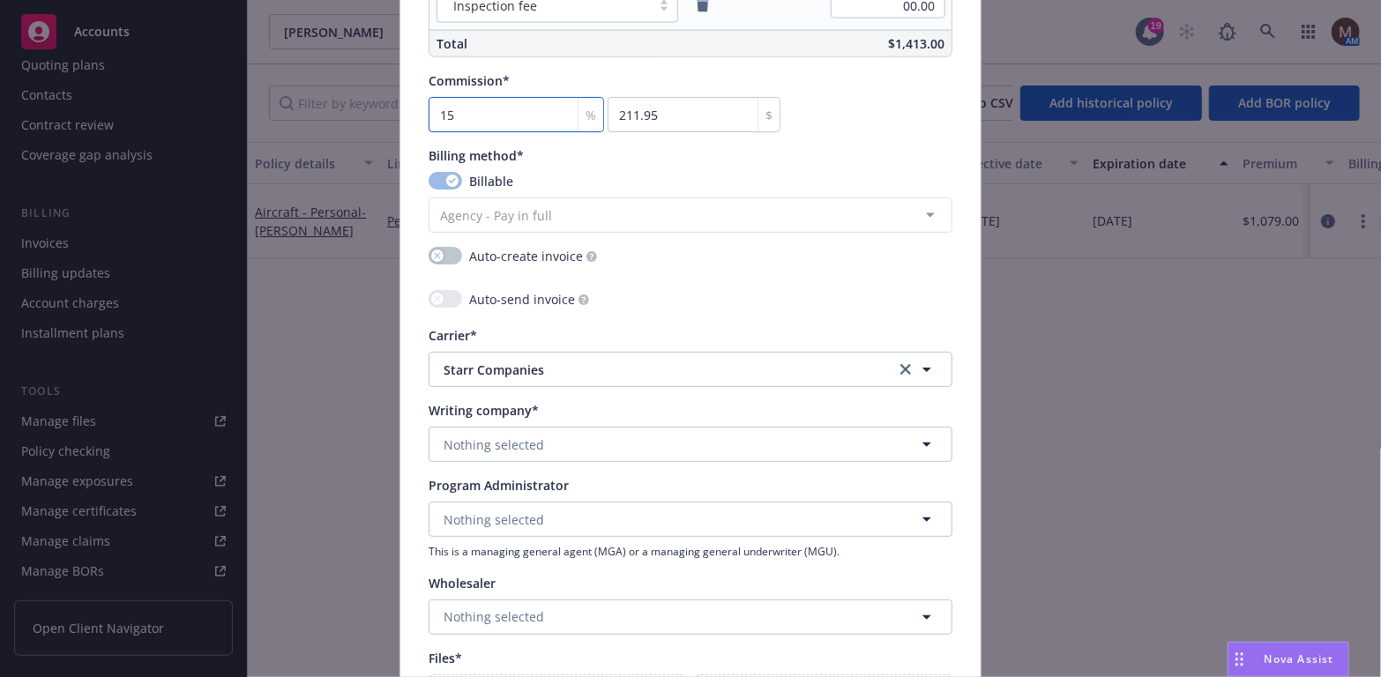
type input "15"
click at [497, 442] on span "Nothing selected" at bounding box center [494, 445] width 101 height 19
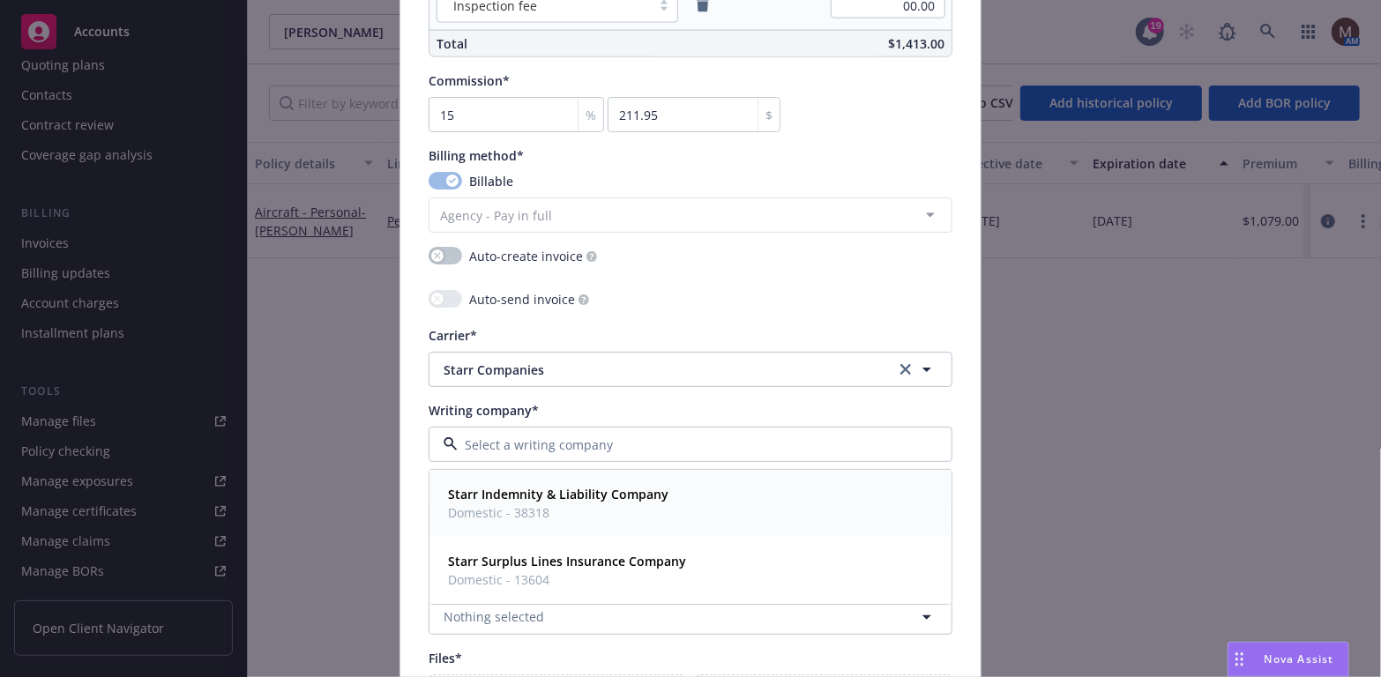
click at [526, 489] on strong "Starr Indemnity & Liability Company" at bounding box center [558, 495] width 220 height 17
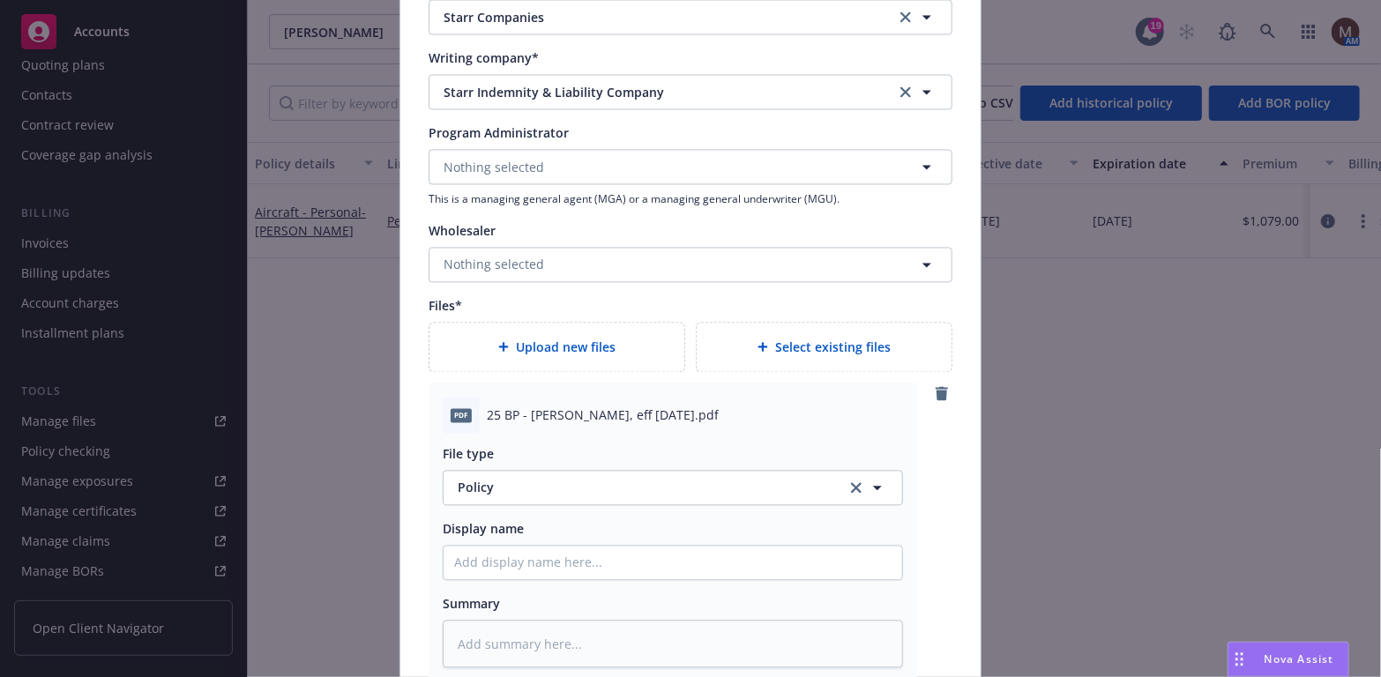
scroll to position [1852, 0]
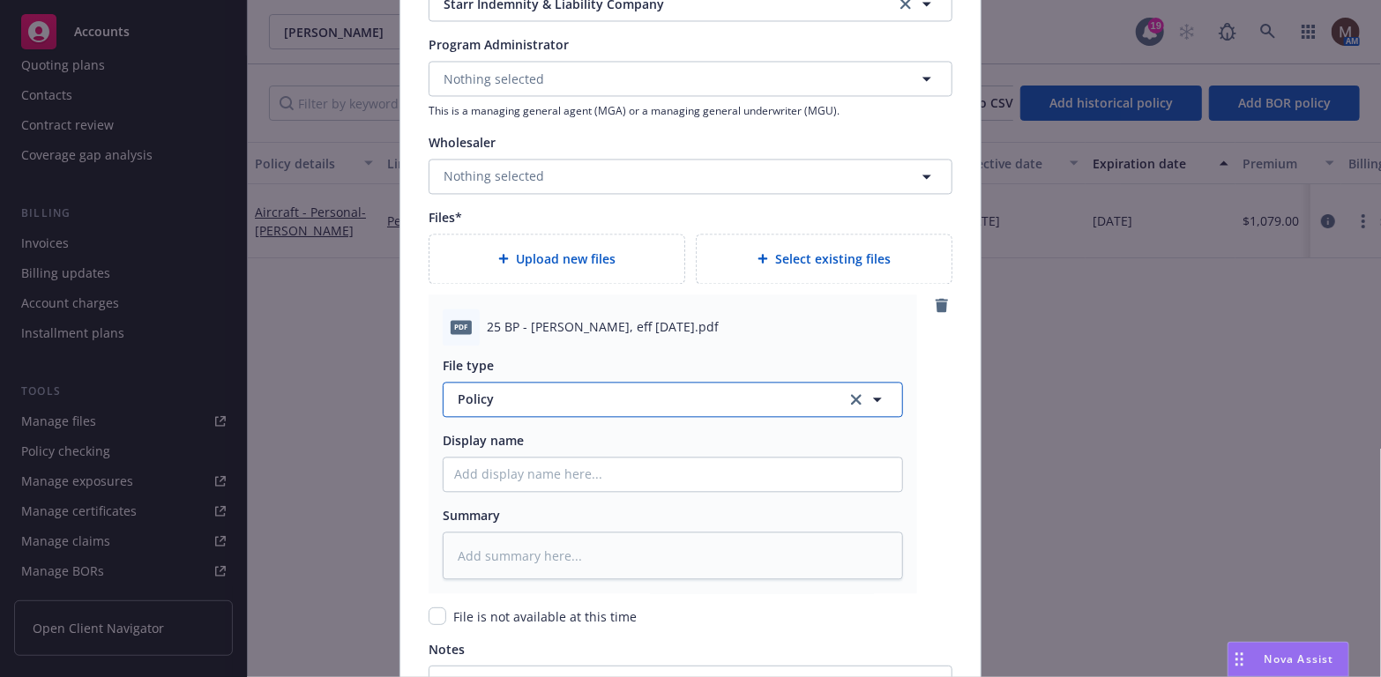
click at [871, 394] on icon "button" at bounding box center [877, 399] width 21 height 21
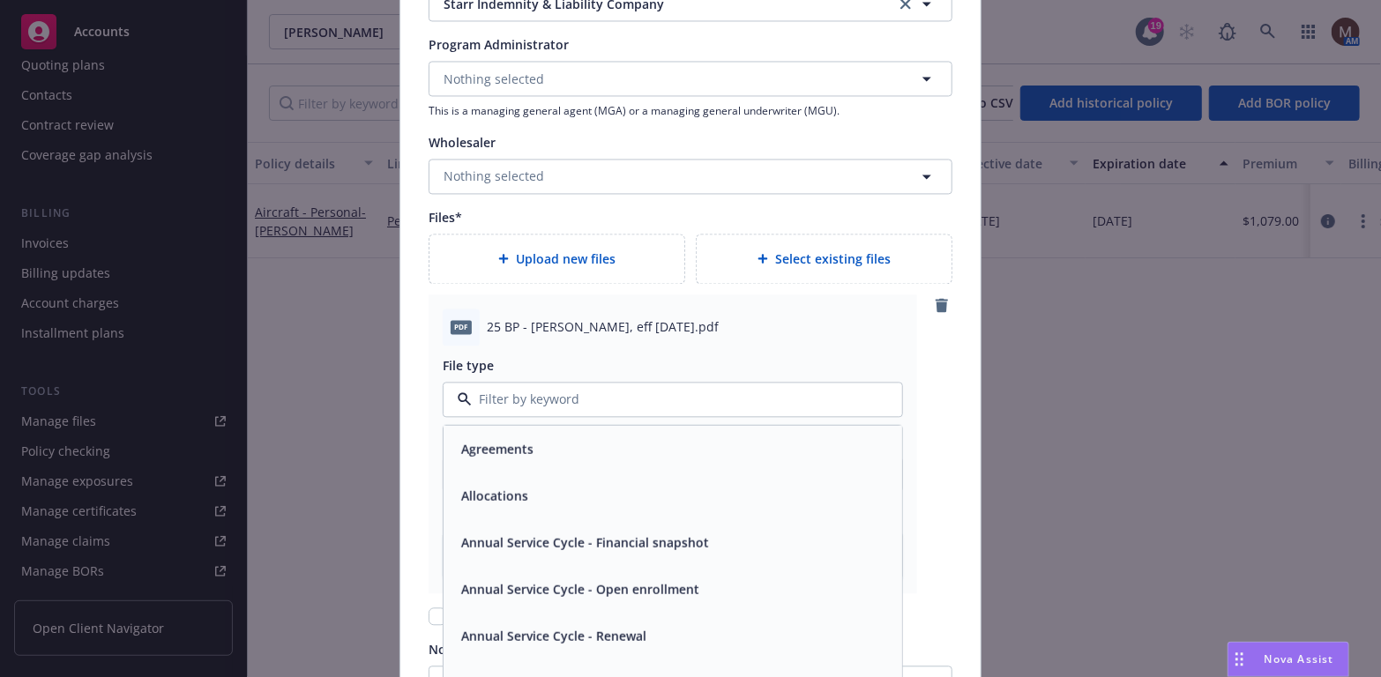
type input "b"
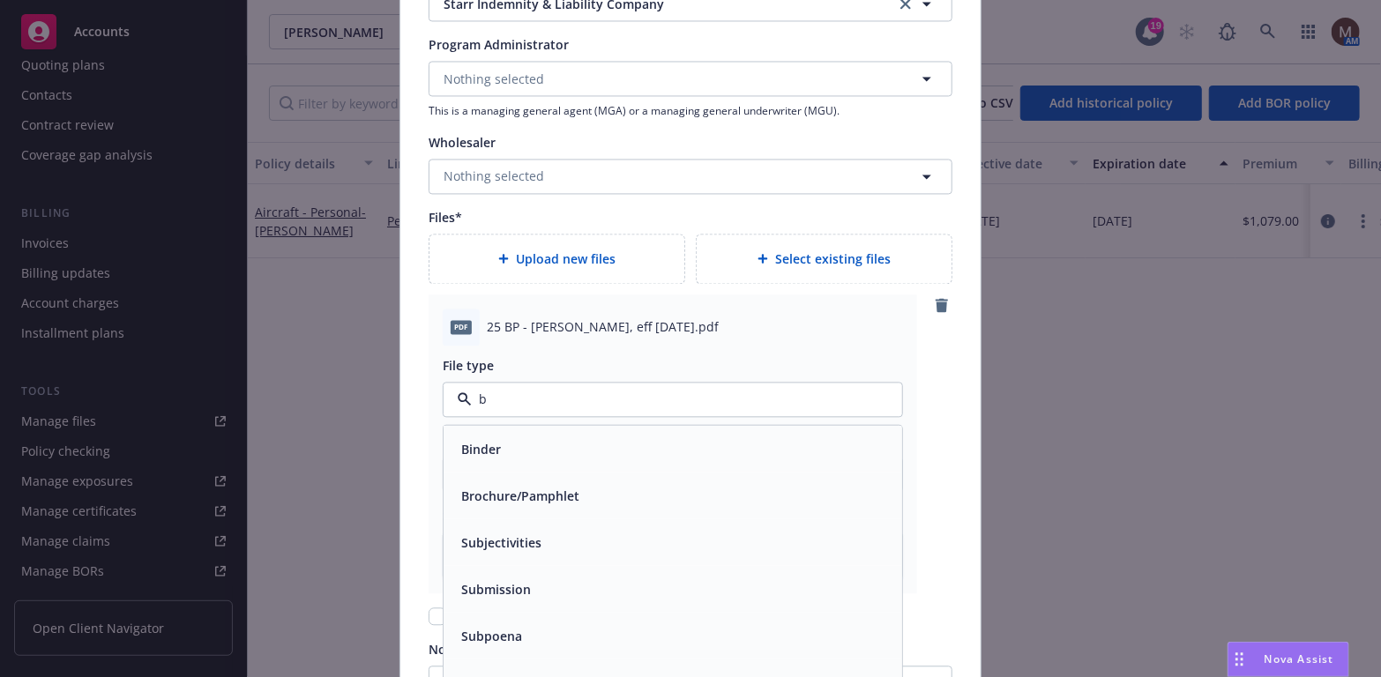
click at [593, 445] on div "Binder" at bounding box center [672, 449] width 437 height 26
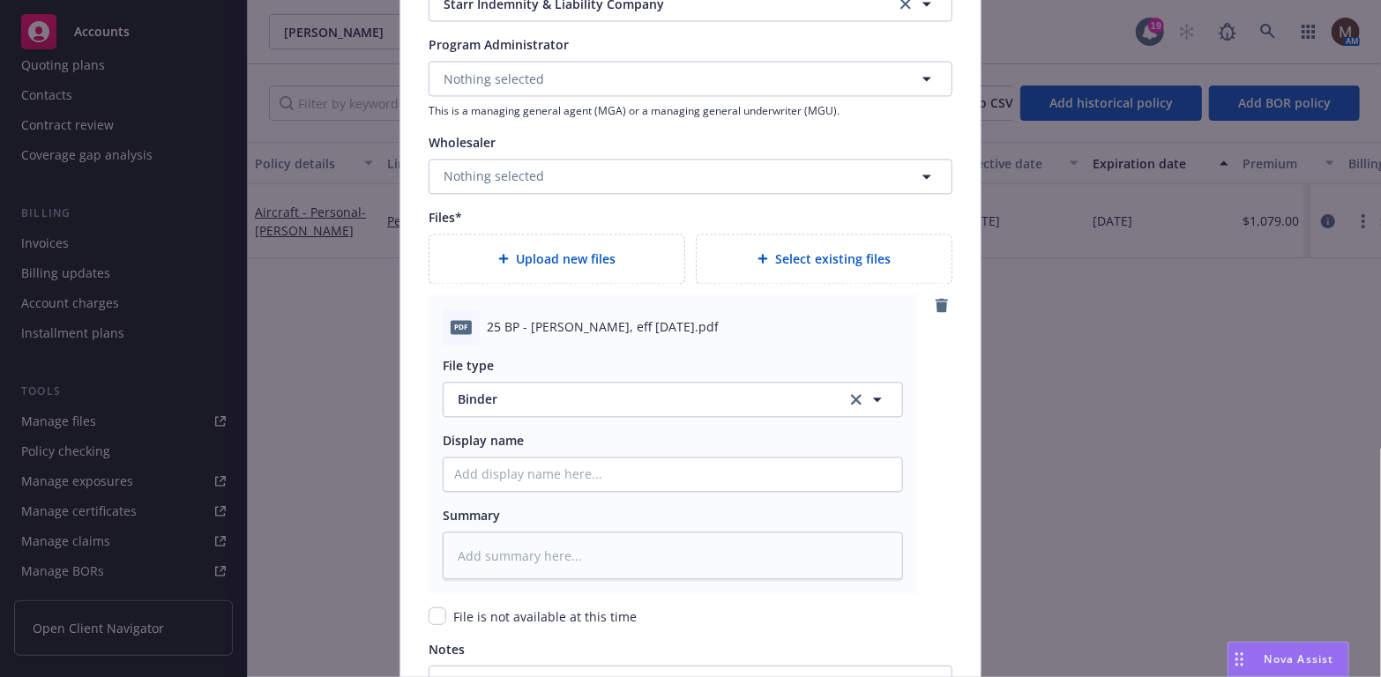
drag, startPoint x: 718, startPoint y: 324, endPoint x: 464, endPoint y: 324, distance: 254.0
click at [464, 324] on div "pdf 25 BP - Starr Binder, eff 09.10.2025.pdf" at bounding box center [673, 327] width 460 height 37
copy div "25 BP - Starr Binder, eff 09.10.2025.pdf"
click at [459, 469] on input "Policy display name" at bounding box center [673, 475] width 459 height 34
paste input "25 BP - Starr Binder, eff 09.10.2025.pdf"
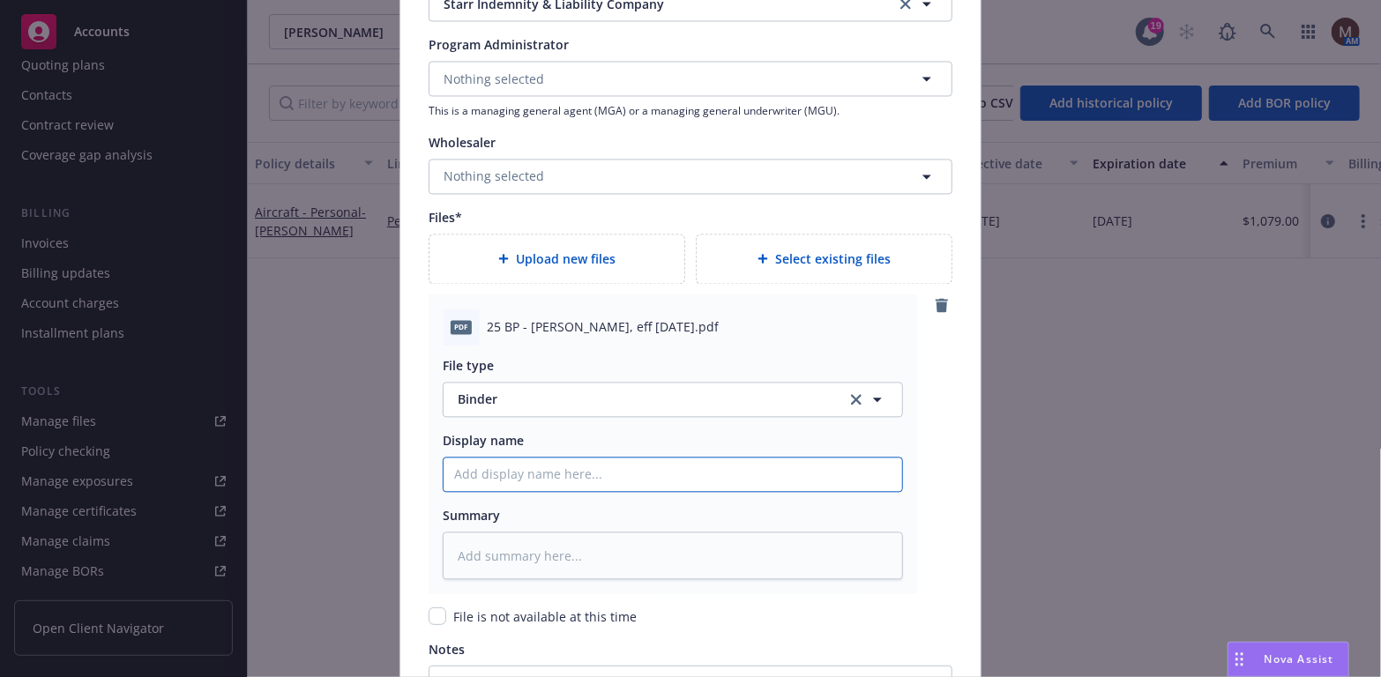
type textarea "x"
type input "25 BP - Starr Binder, eff 09.10.2025.pdf"
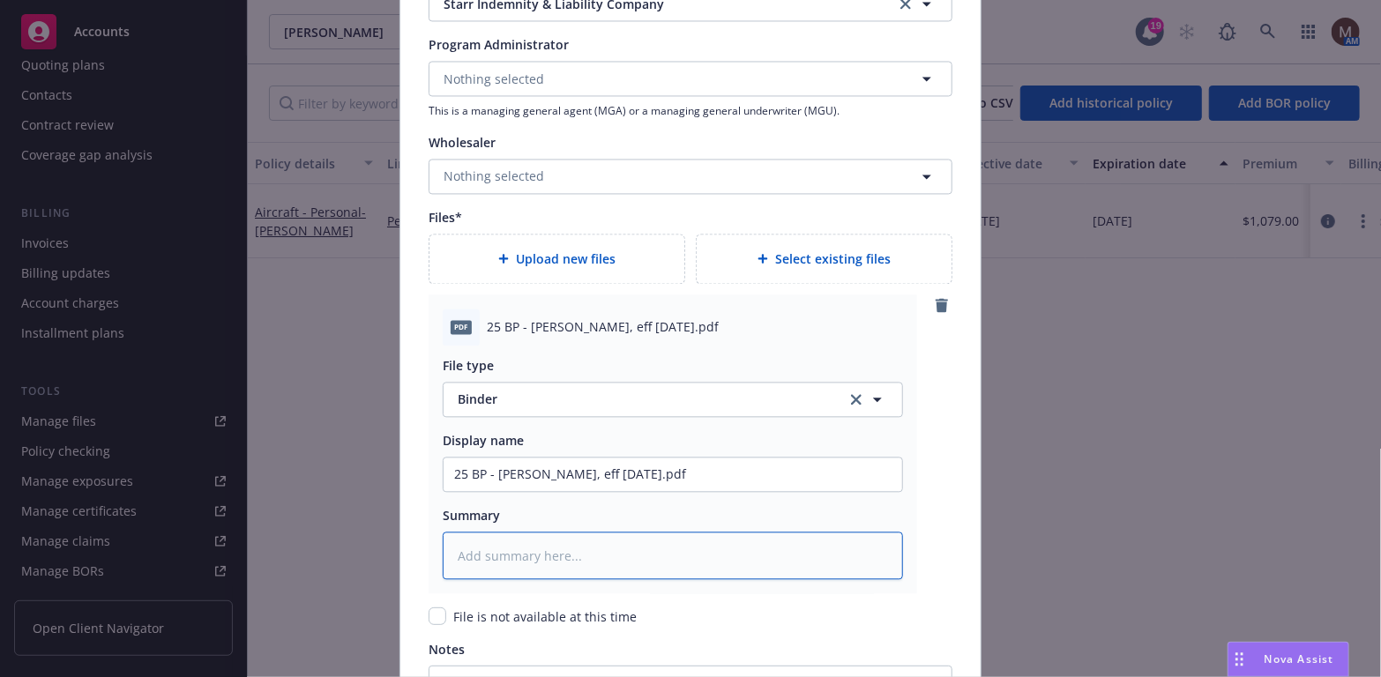
click at [471, 538] on textarea at bounding box center [673, 556] width 460 height 49
paste textarea "25 BP - Starr Binder, eff 09.10.2025.pdf"
type textarea "x"
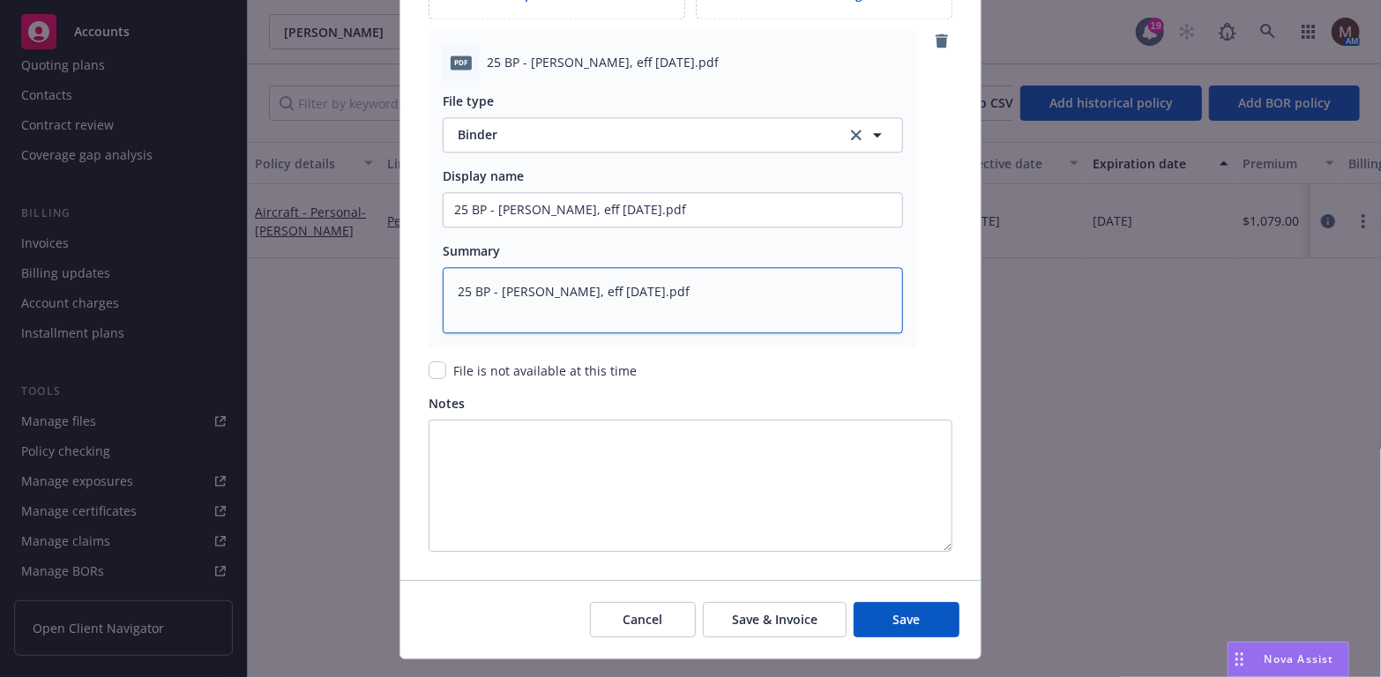
scroll to position [2153, 0]
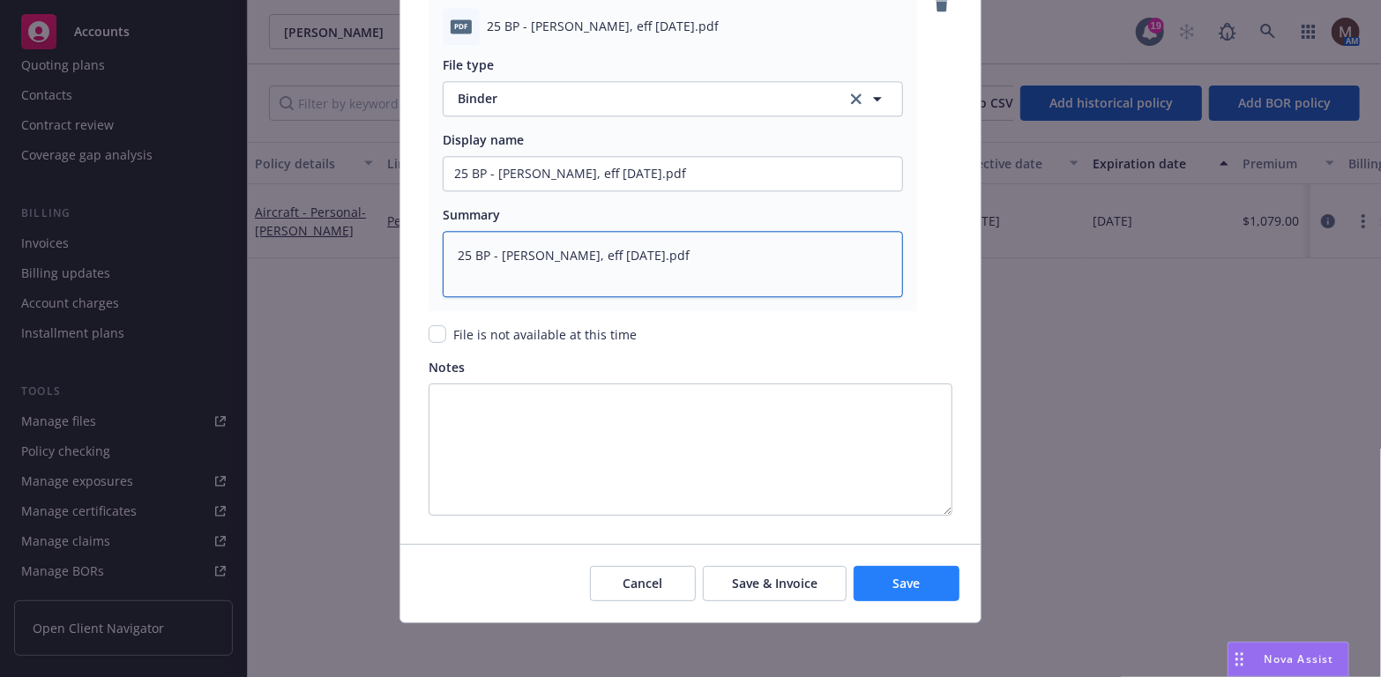
type textarea "25 BP - Starr Binder, eff 09.10.2025.pdf"
click at [920, 584] on button "Save" at bounding box center [907, 583] width 106 height 35
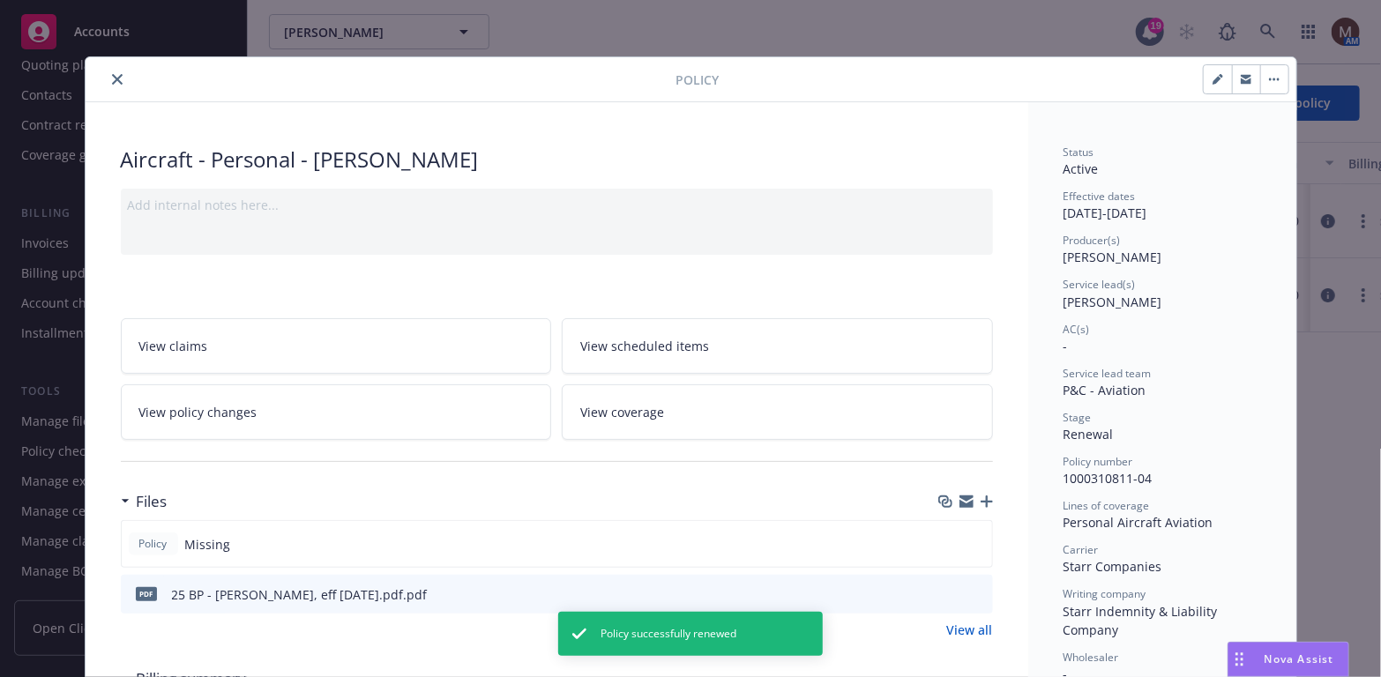
click at [112, 78] on icon "close" at bounding box center [117, 79] width 11 height 11
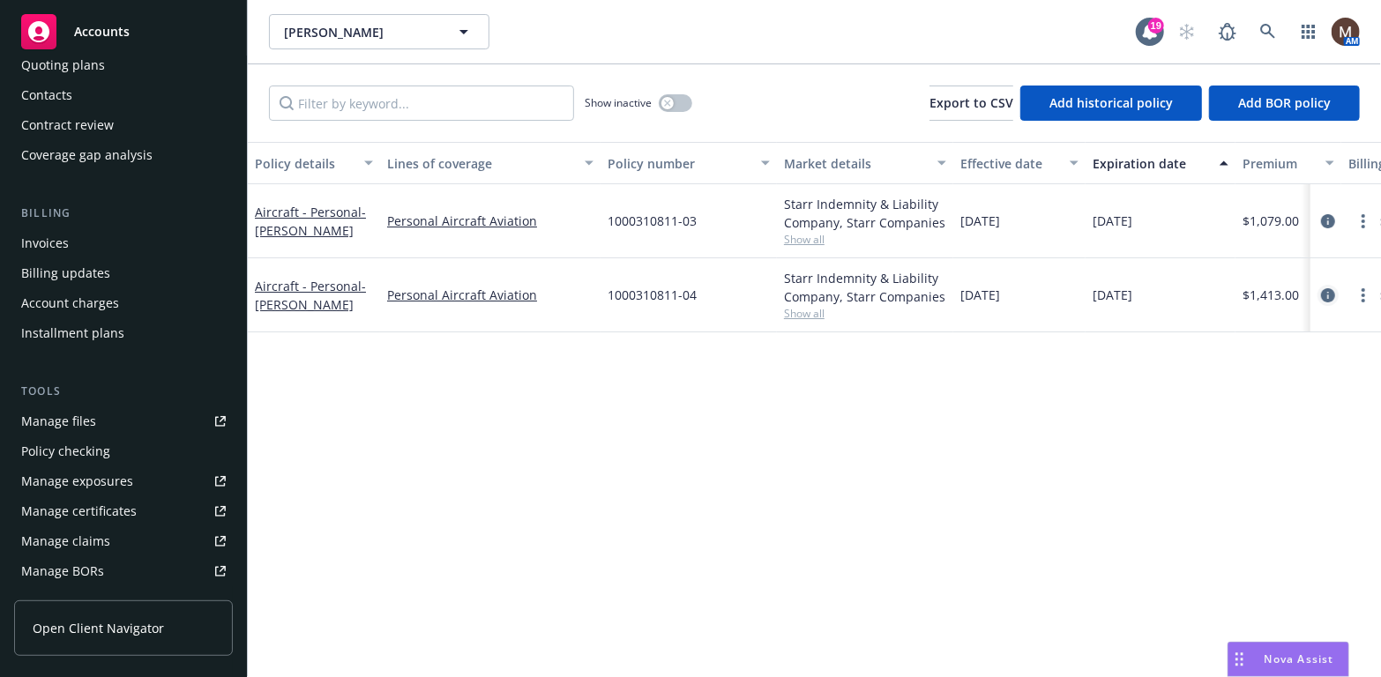
click at [1330, 291] on icon "circleInformation" at bounding box center [1328, 295] width 14 height 14
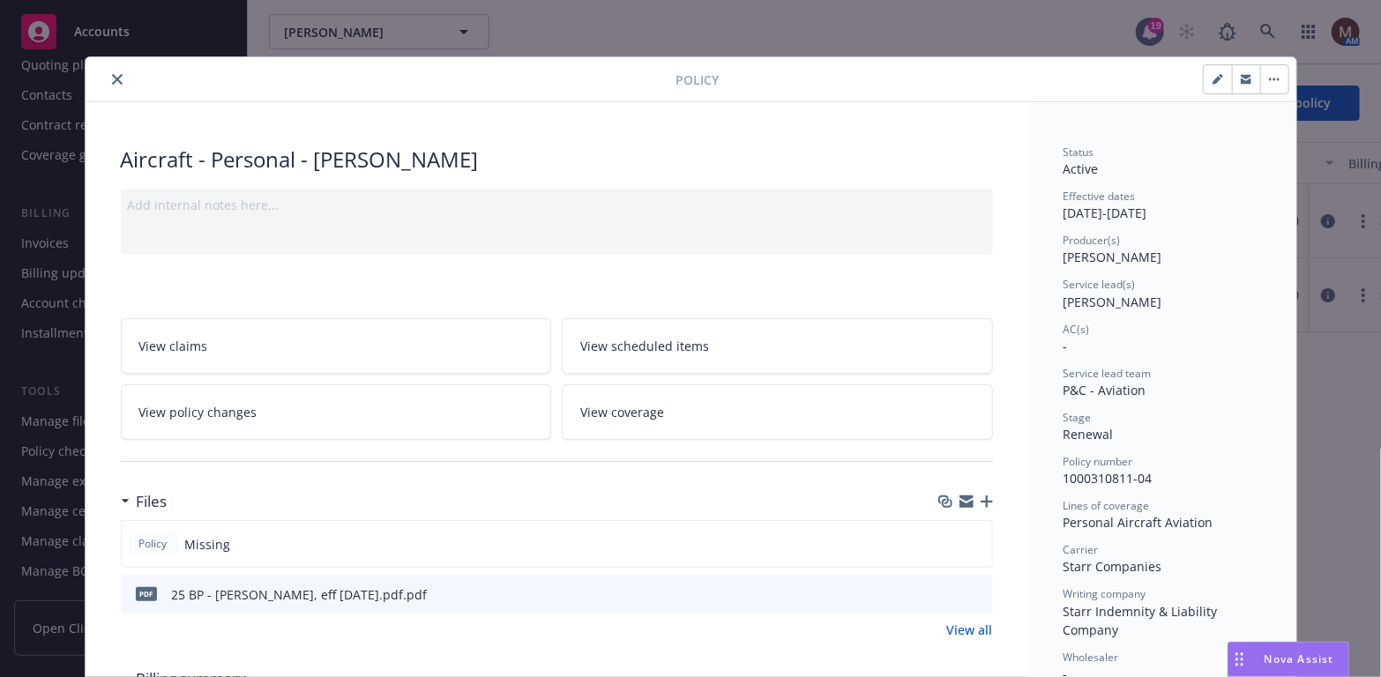
scroll to position [52, 0]
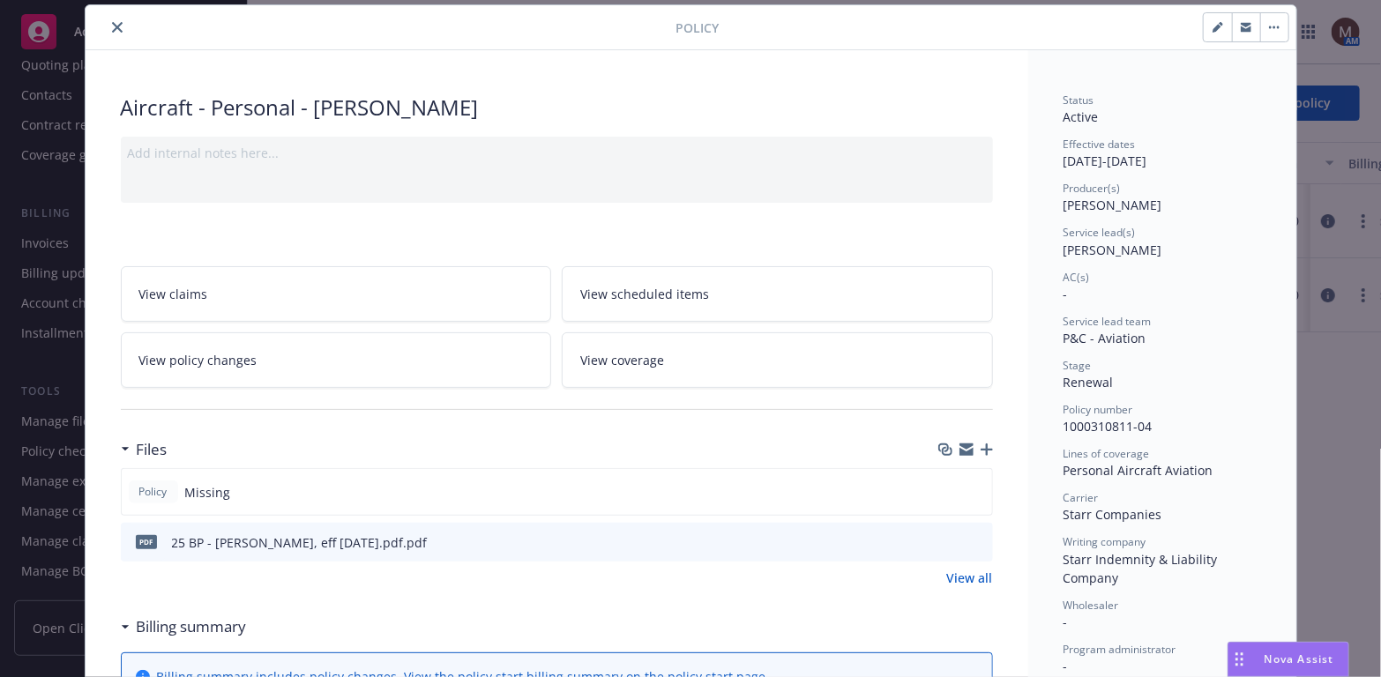
click at [982, 444] on icon "button" at bounding box center [987, 450] width 12 height 12
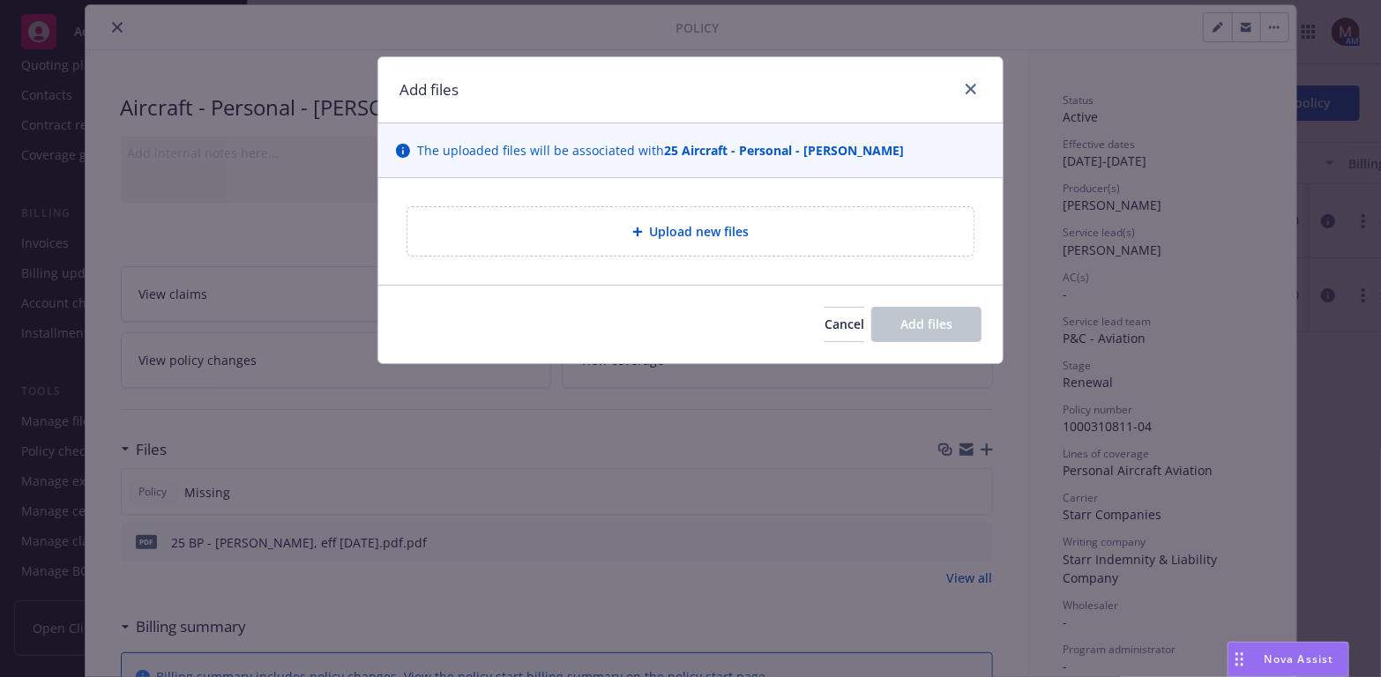
type textarea "x"
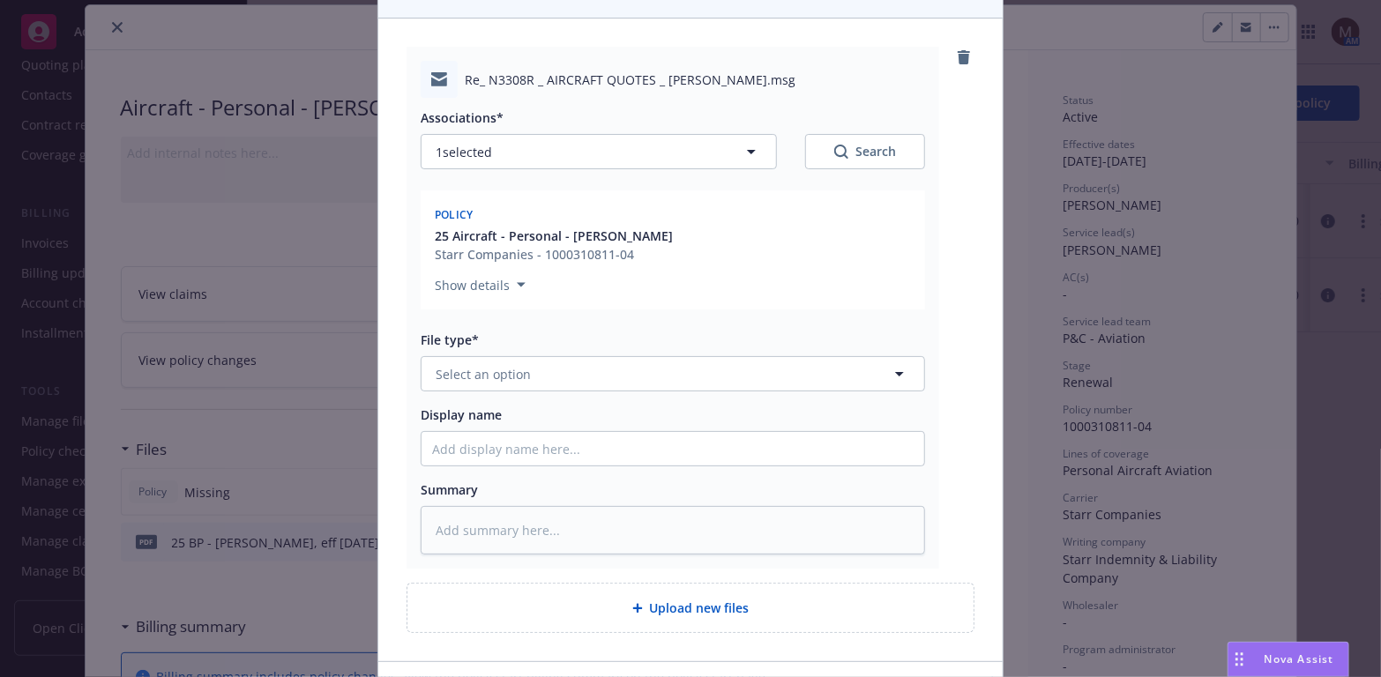
scroll to position [265, 0]
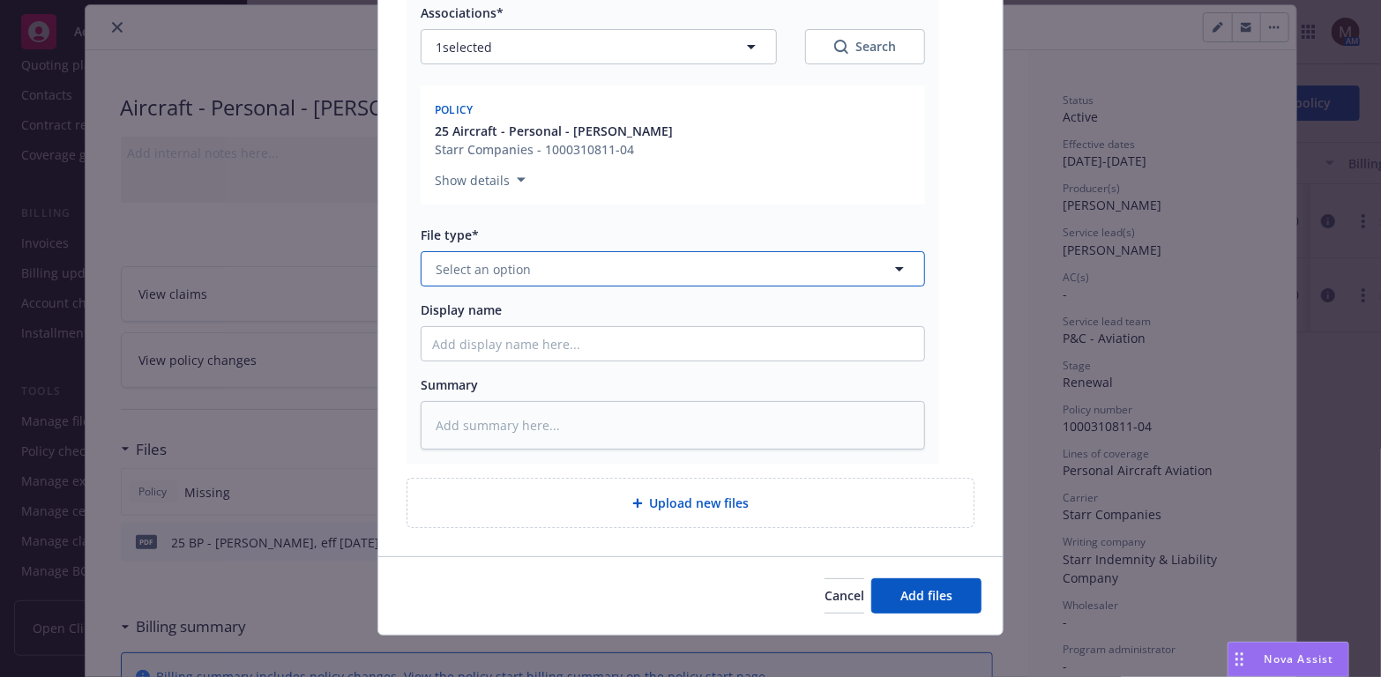
click at [891, 266] on icon "button" at bounding box center [899, 268] width 21 height 21
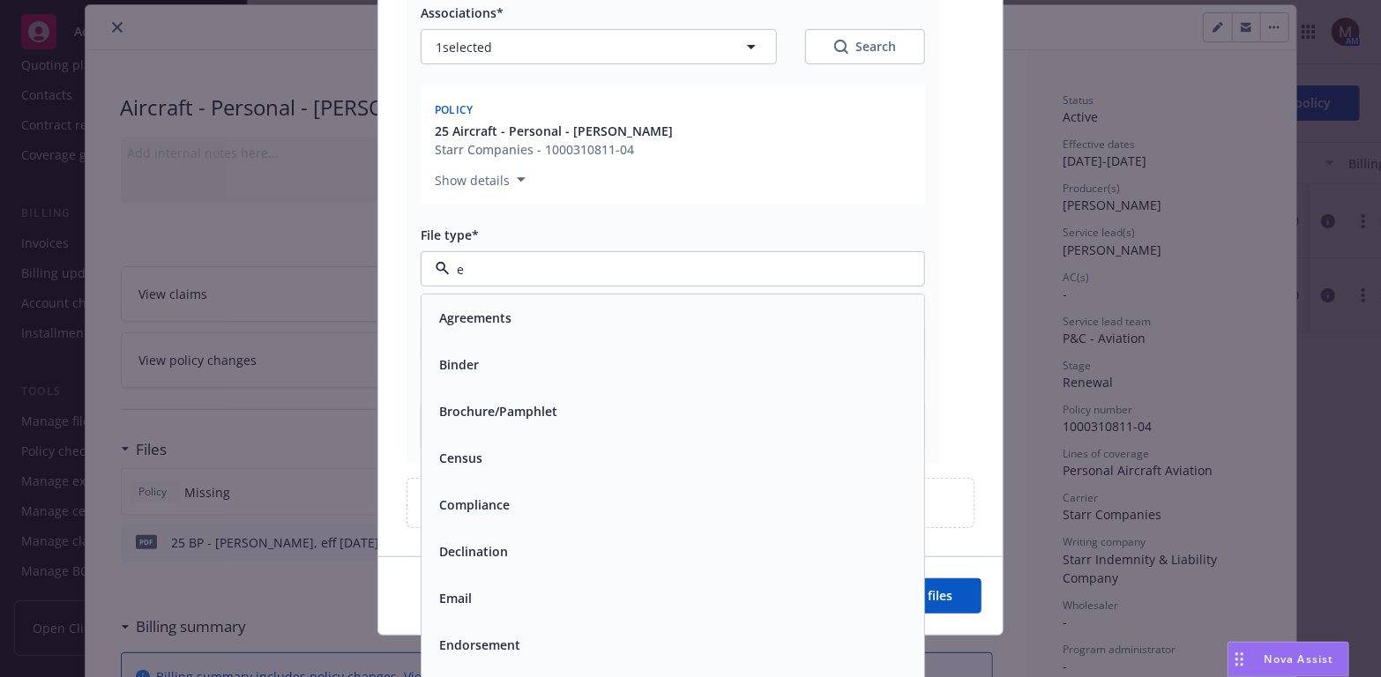
type input "em"
click at [586, 362] on div "Email" at bounding box center [672, 366] width 481 height 26
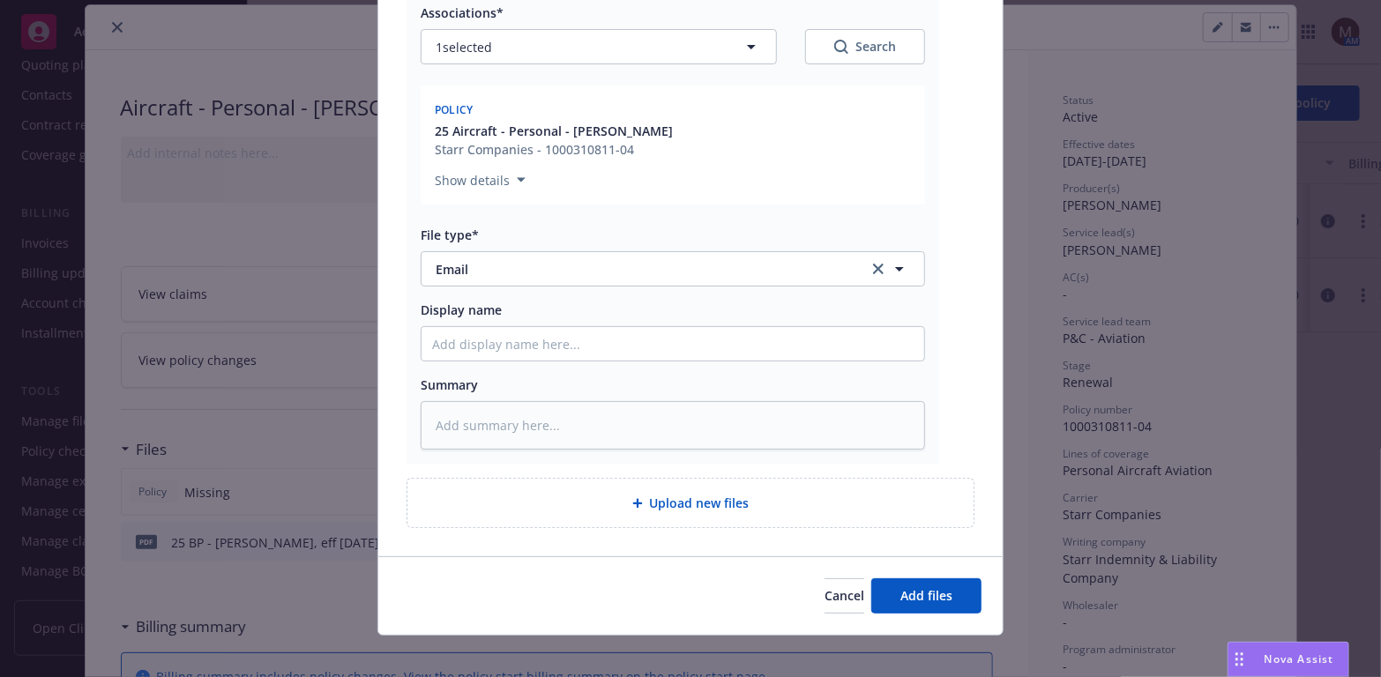
click at [473, 326] on div at bounding box center [673, 343] width 504 height 35
click at [457, 340] on input "Display name" at bounding box center [673, 344] width 503 height 34
type textarea "x"
type input "2"
type textarea "x"
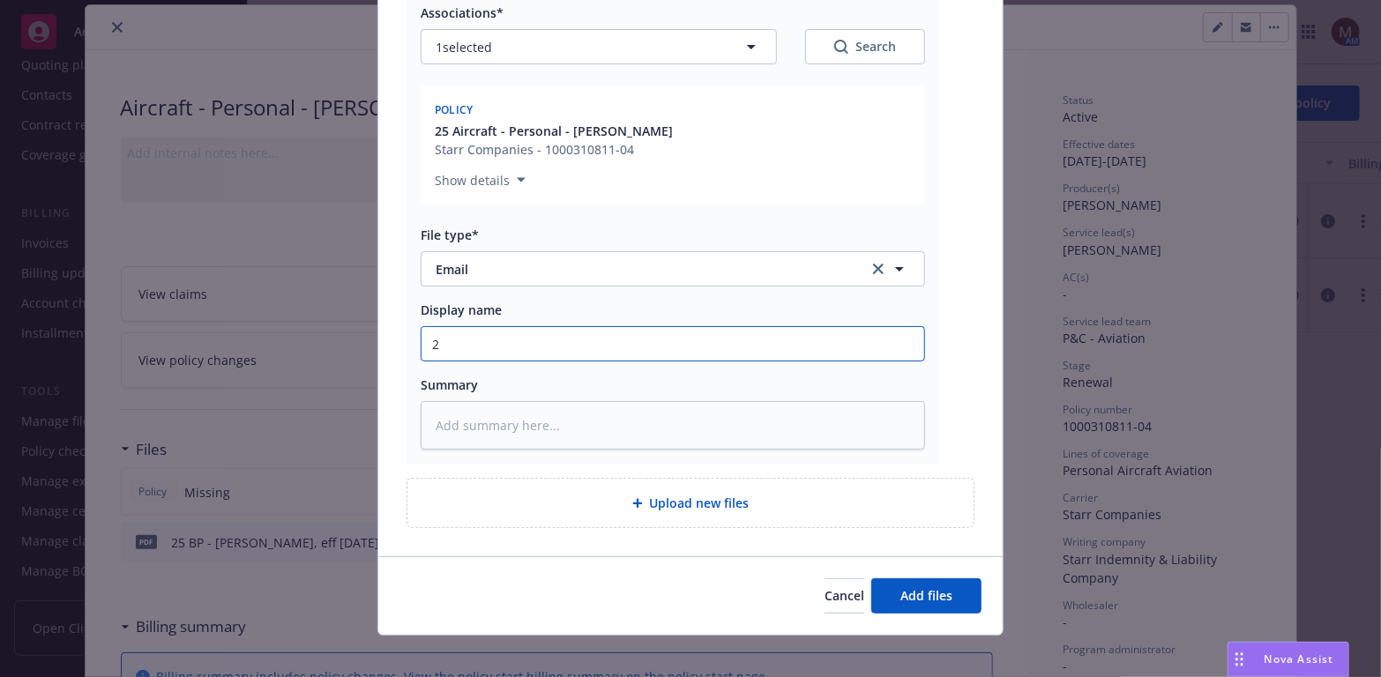
type input "25"
type textarea "x"
type input "25"
type textarea "x"
type input "25 B"
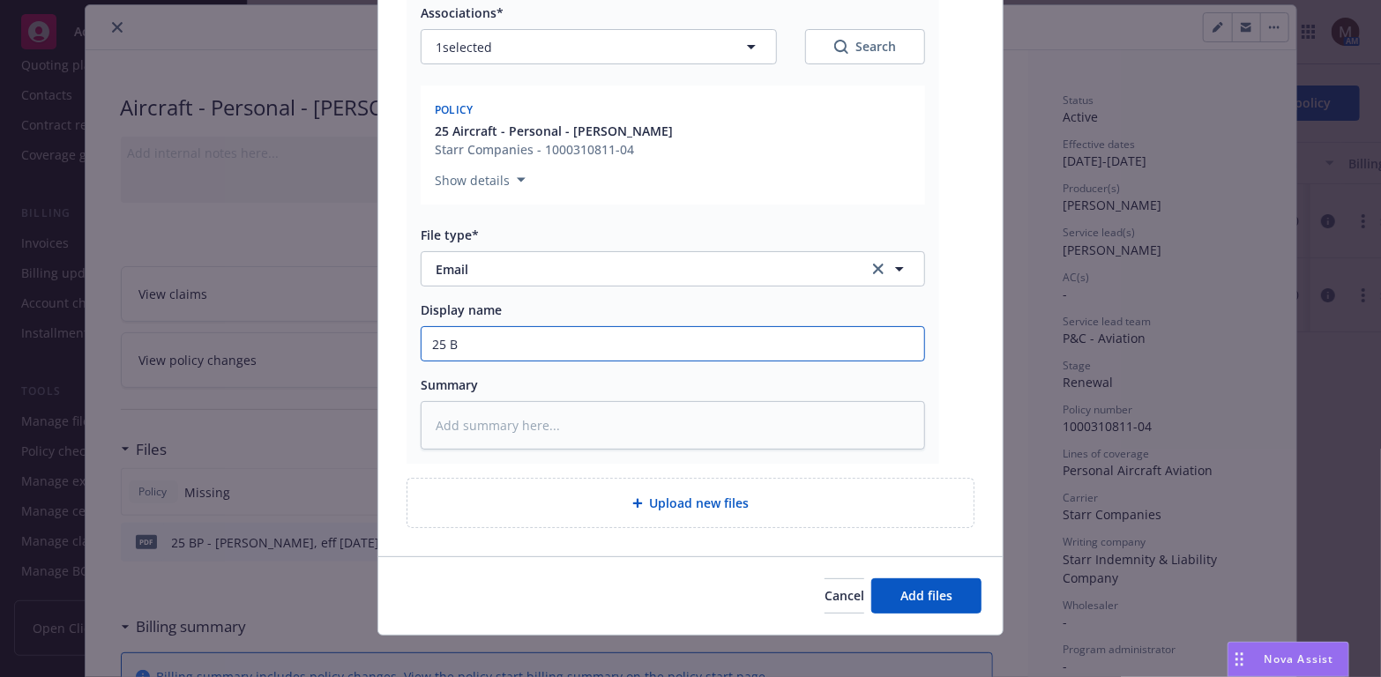
type textarea "x"
type input "25 BP"
type textarea "x"
type input "25 BP"
type textarea "x"
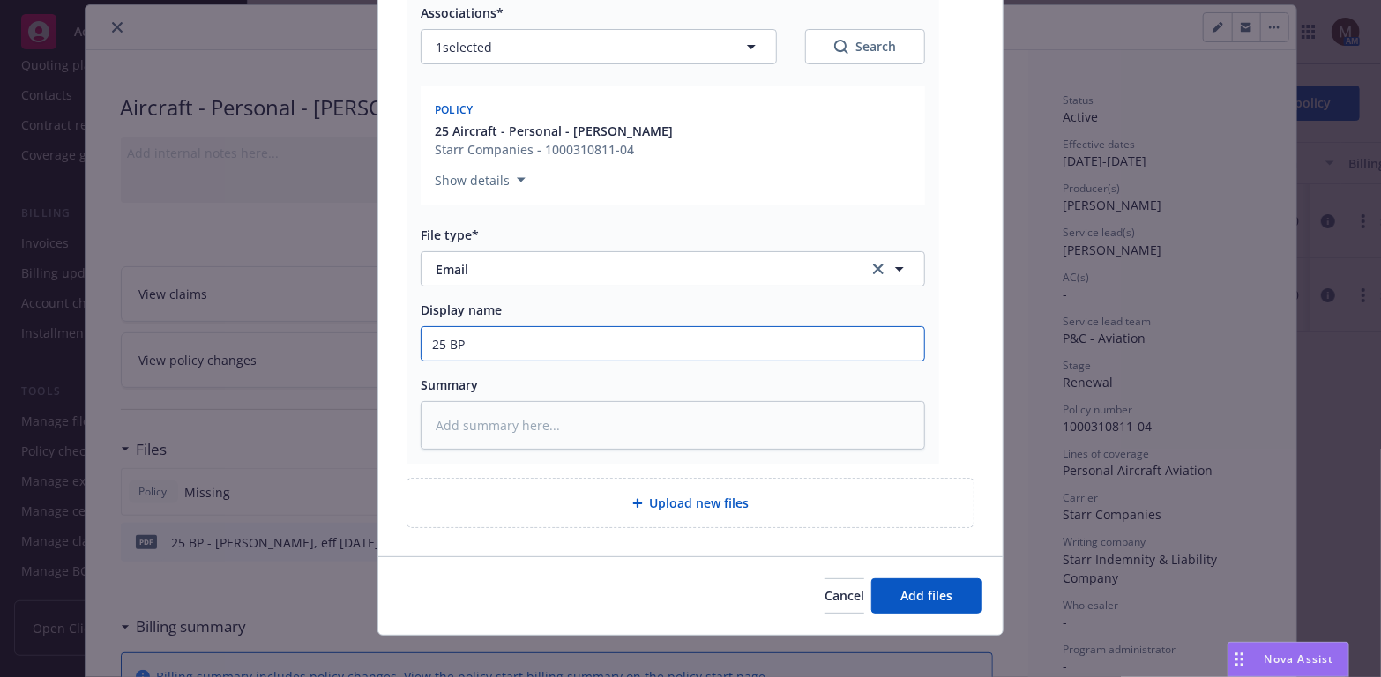
type input "25 BP -"
type textarea "x"
type input "25 BP - B"
type textarea "x"
type input "25 BP - Bi"
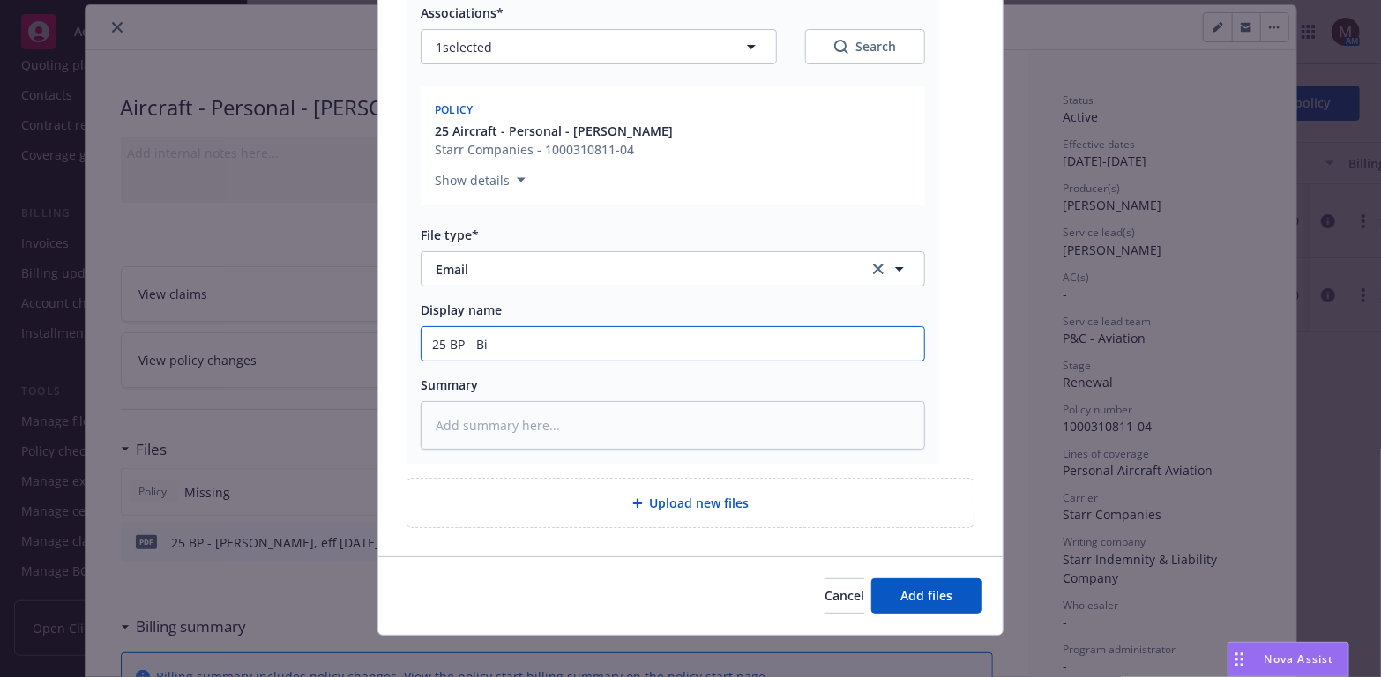
type textarea "x"
type input "25 BP - Bin"
type textarea "x"
type input "25 BP - Bind"
type textarea "x"
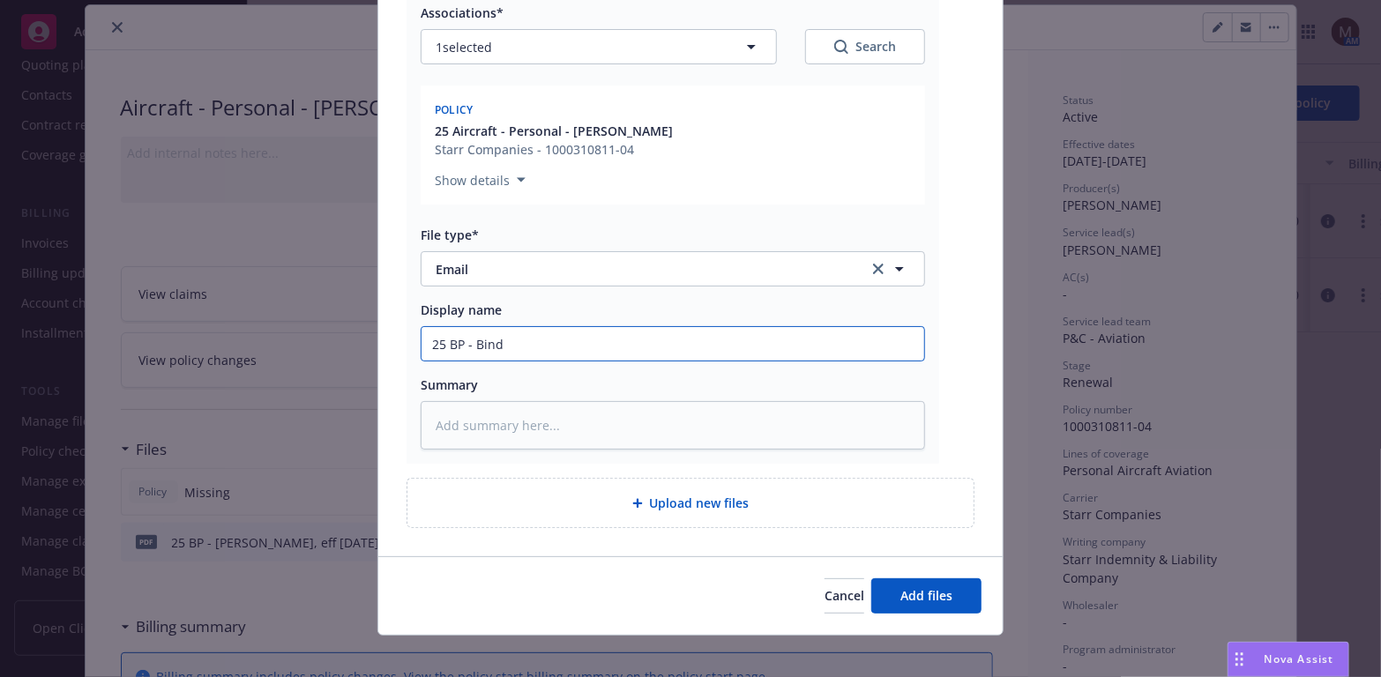
type input "25 BP - Bind"
type textarea "x"
type input "25 BP - Bind o"
type textarea "x"
type input "25 BP - Bind or"
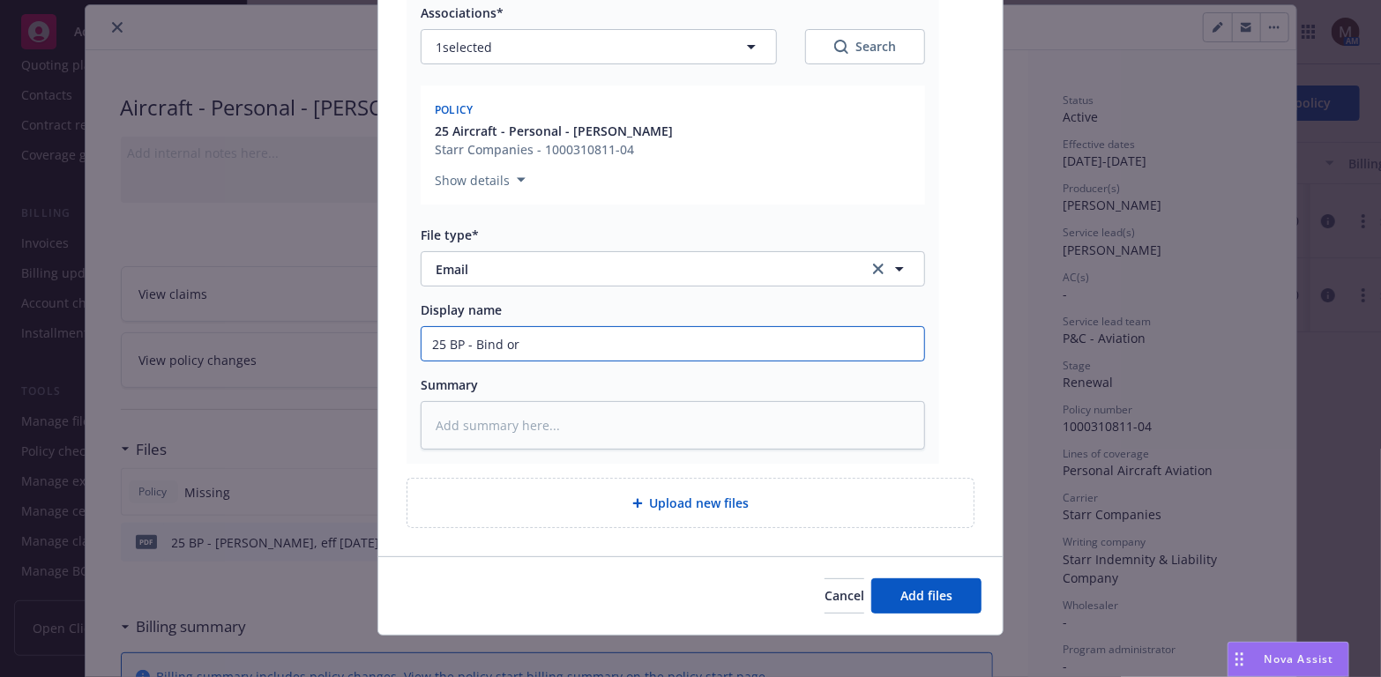
type textarea "x"
type input "25 BP - Bind ord"
type textarea "x"
type input "25 BP - Bind orde"
type textarea "x"
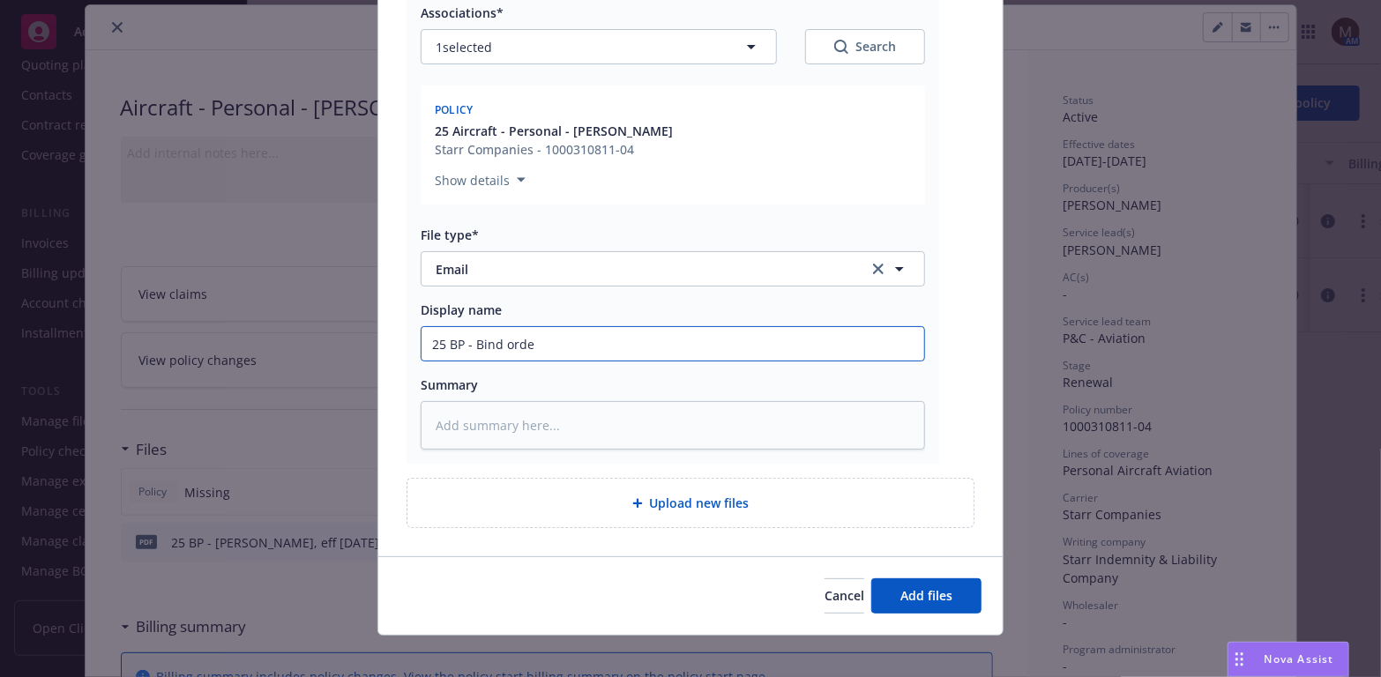
type input "25 BP - Bind order"
type textarea "x"
type input "25 BP - Bind order"
type textarea "x"
type input "25 BP - Bind order f"
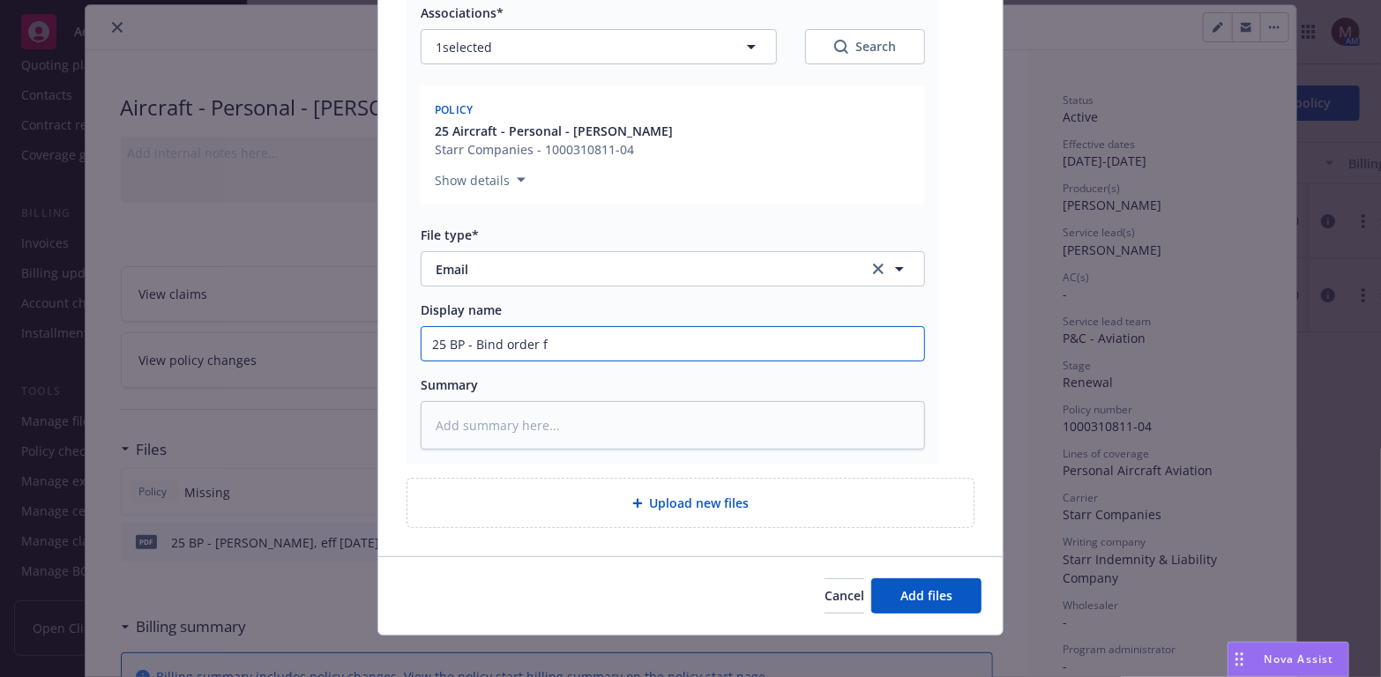
type textarea "x"
type input "25 BP - Bind order fr"
type textarea "x"
type input "25 BP - Bind order fro"
type textarea "x"
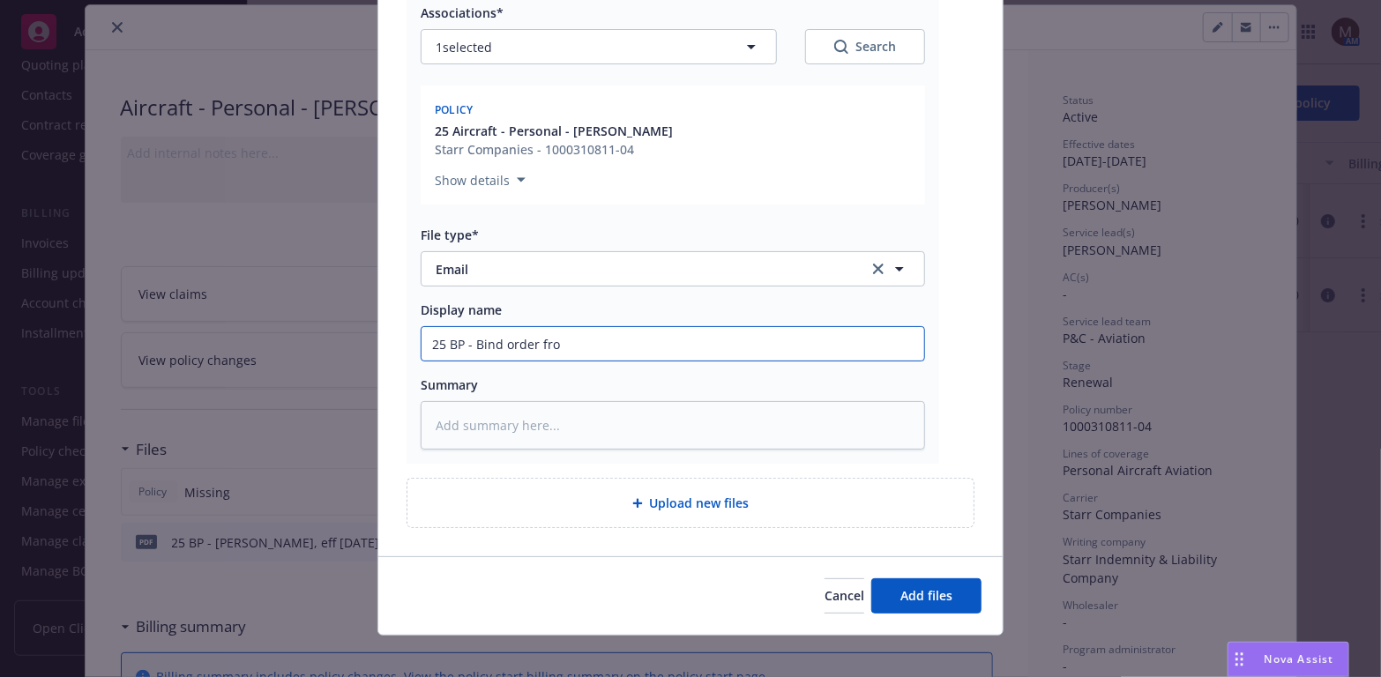
type input "25 BP - Bind order from"
type textarea "x"
type input "25 BP - Bind order from"
type textarea "x"
type input "25 BP - Bind order from i"
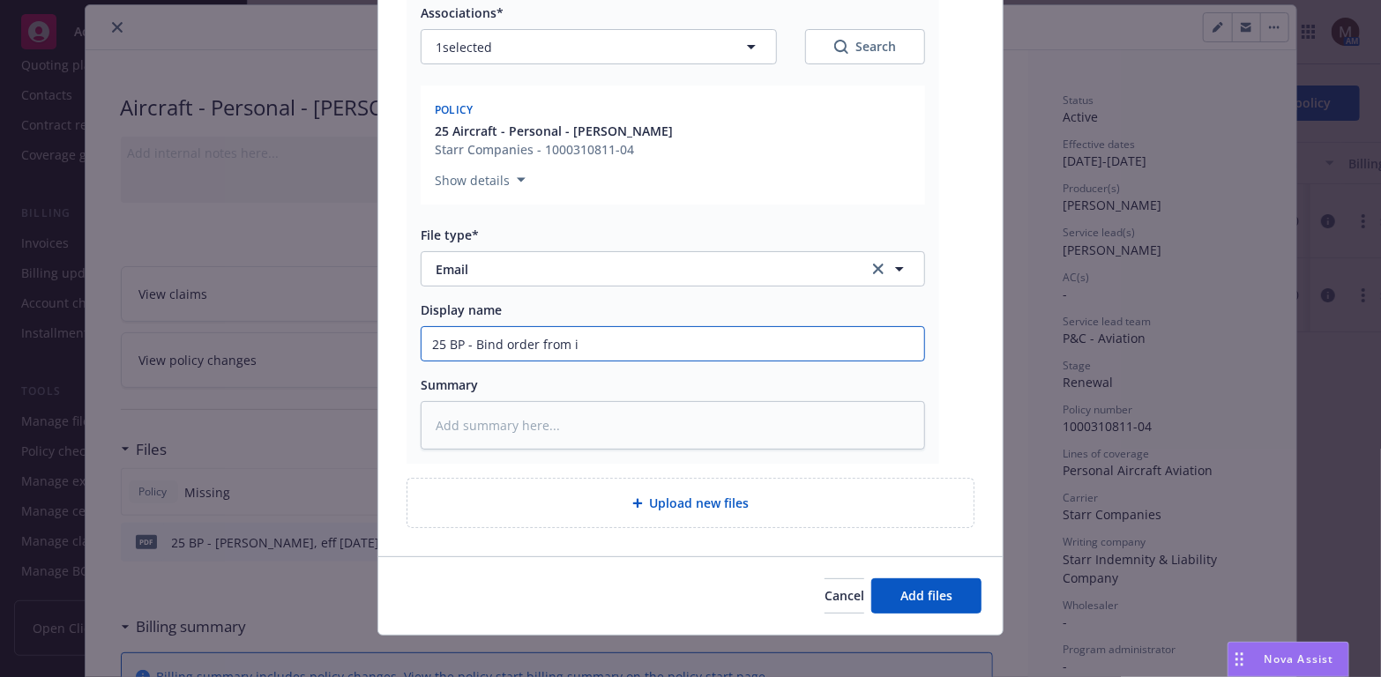
type textarea "x"
type input "25 BP - Bind order from in"
type textarea "x"
type input "25 BP - Bind order from insu"
type textarea "x"
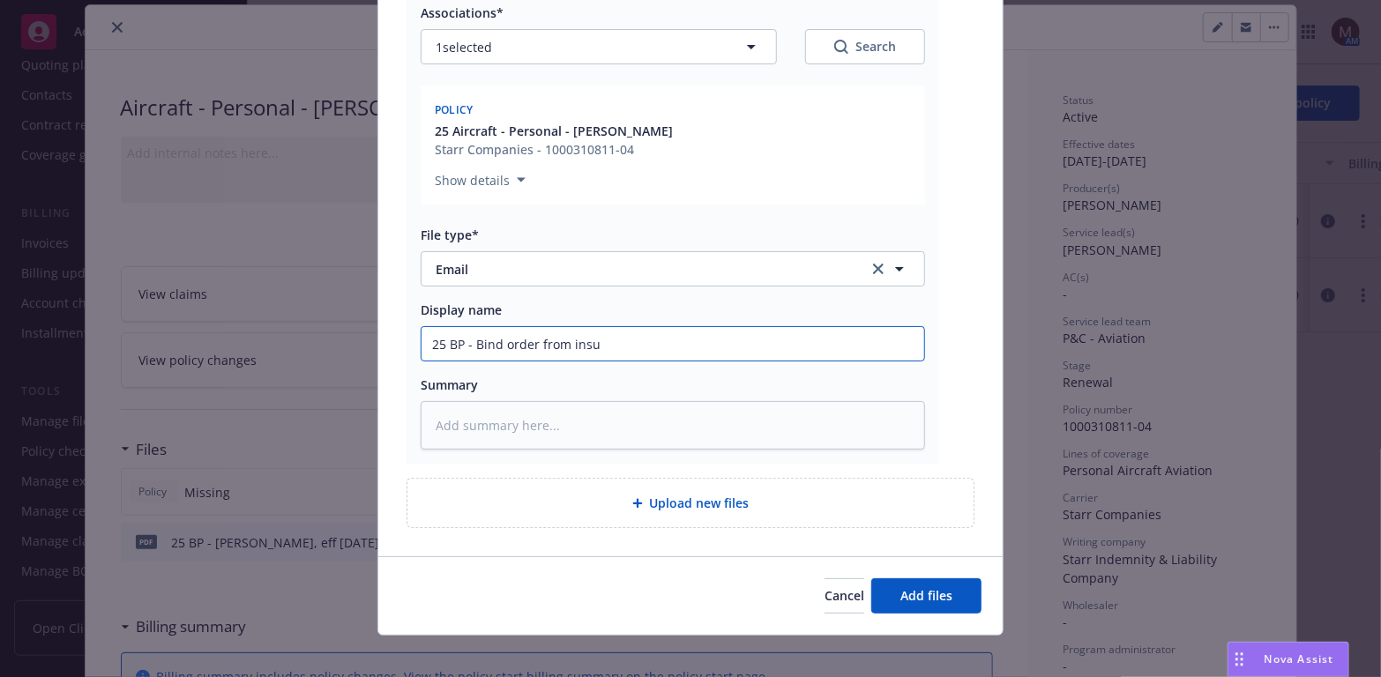
type input "25 BP - Bind order from insur"
type textarea "x"
type input "25 BP - Bind order from insure"
type textarea "x"
type input "25 BP - Bind order from insured"
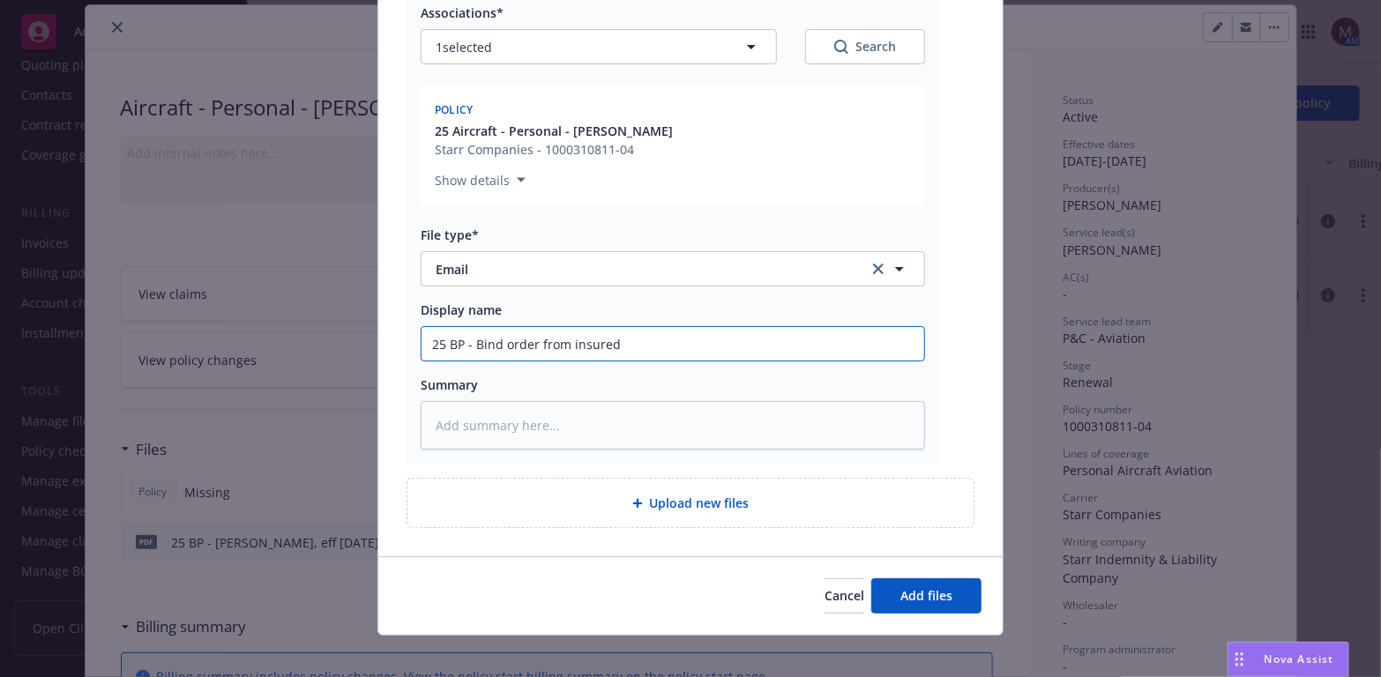
type textarea "x"
drag, startPoint x: 626, startPoint y: 348, endPoint x: 350, endPoint y: 354, distance: 276.1
click at [350, 354] on div "Add files The uploaded files will be associated with 25 Aircraft - Personal - G…" at bounding box center [690, 338] width 1381 height 677
type input "25 BP - Bind order from insured"
click at [461, 421] on textarea at bounding box center [673, 425] width 504 height 49
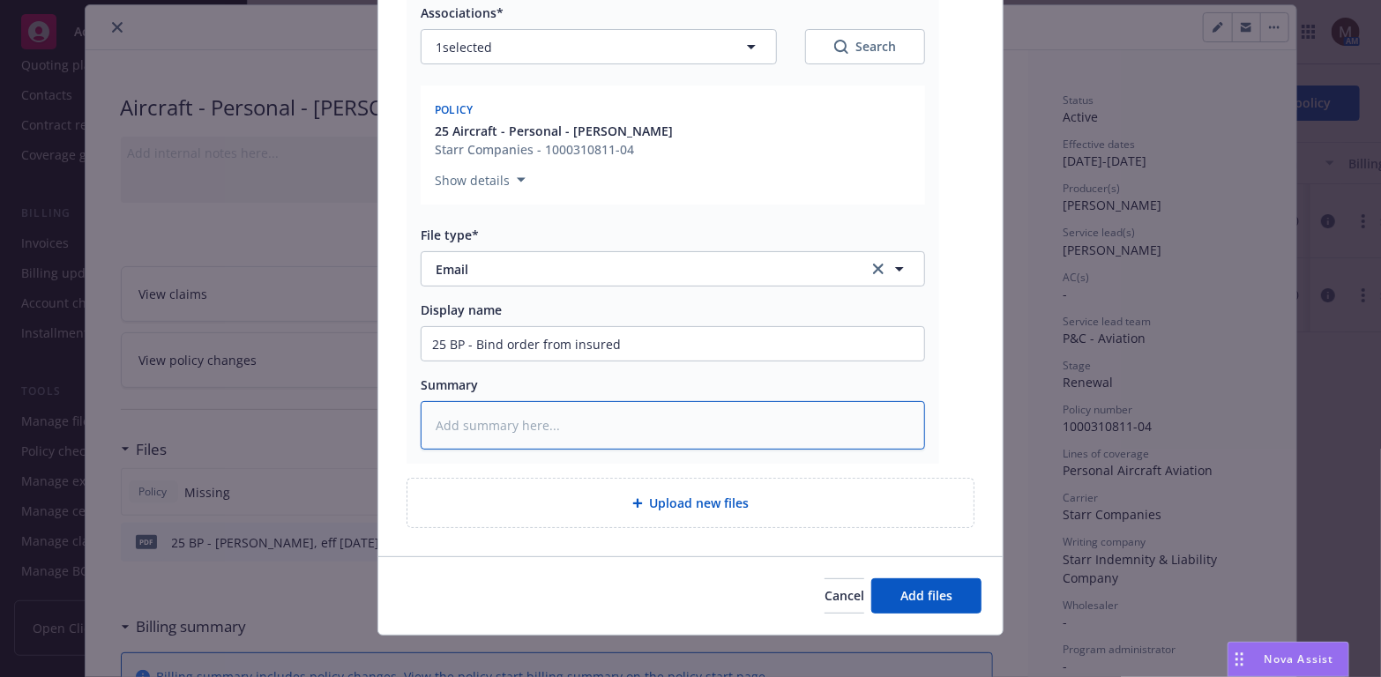
paste textarea "25 BP - Bind order from insured"
type textarea "x"
type textarea "25 BP - Bind order from insured"
type textarea "x"
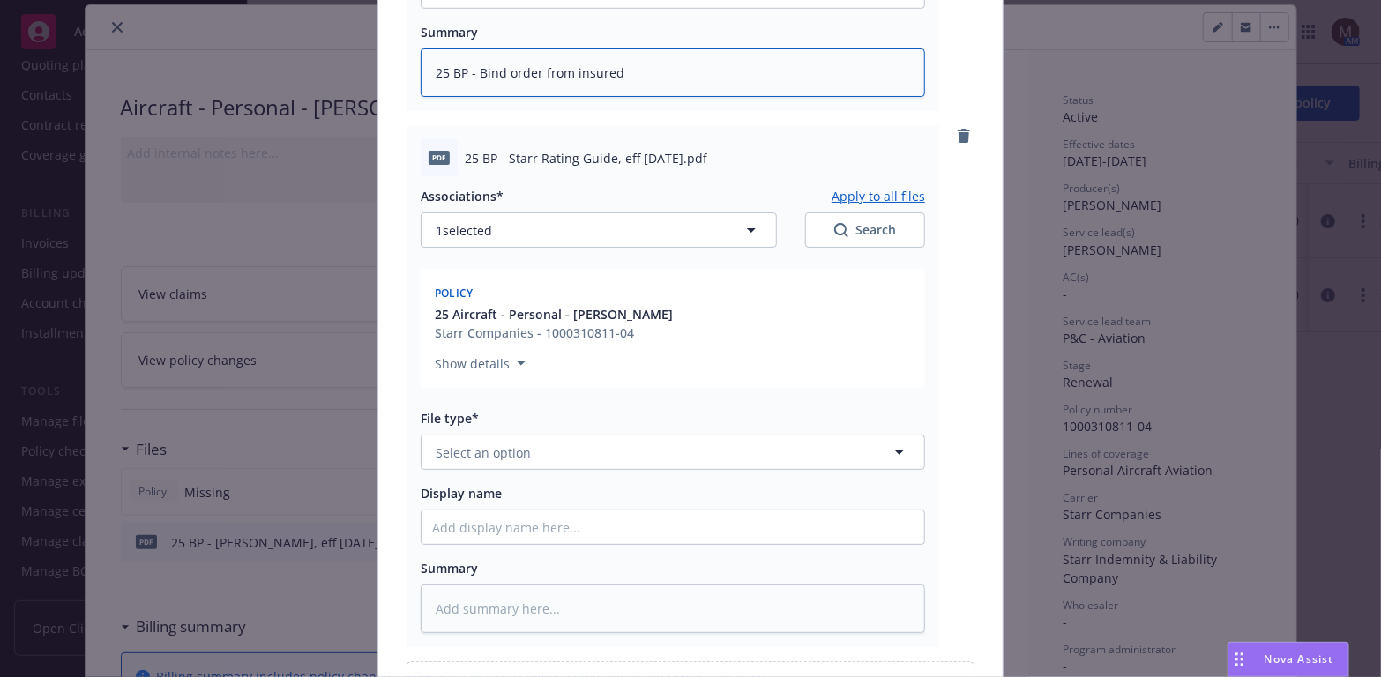
scroll to position [794, 0]
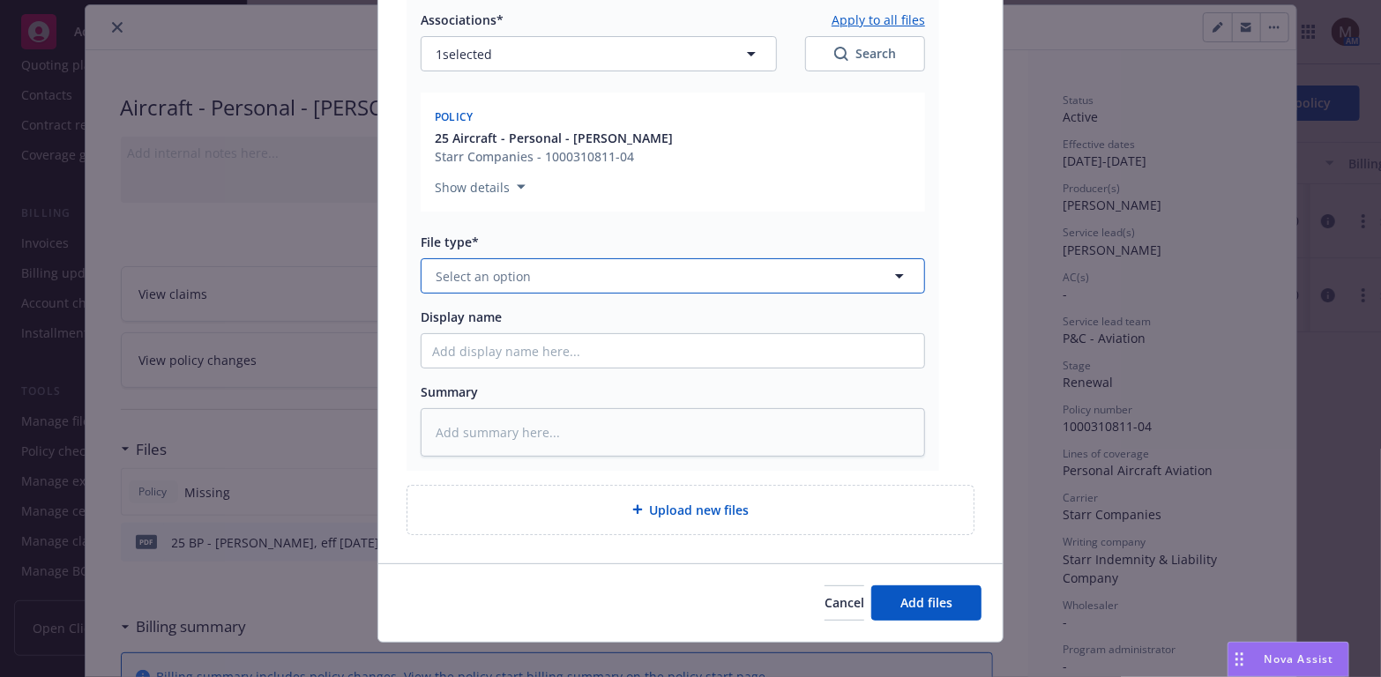
click at [891, 269] on icon "button" at bounding box center [899, 275] width 21 height 21
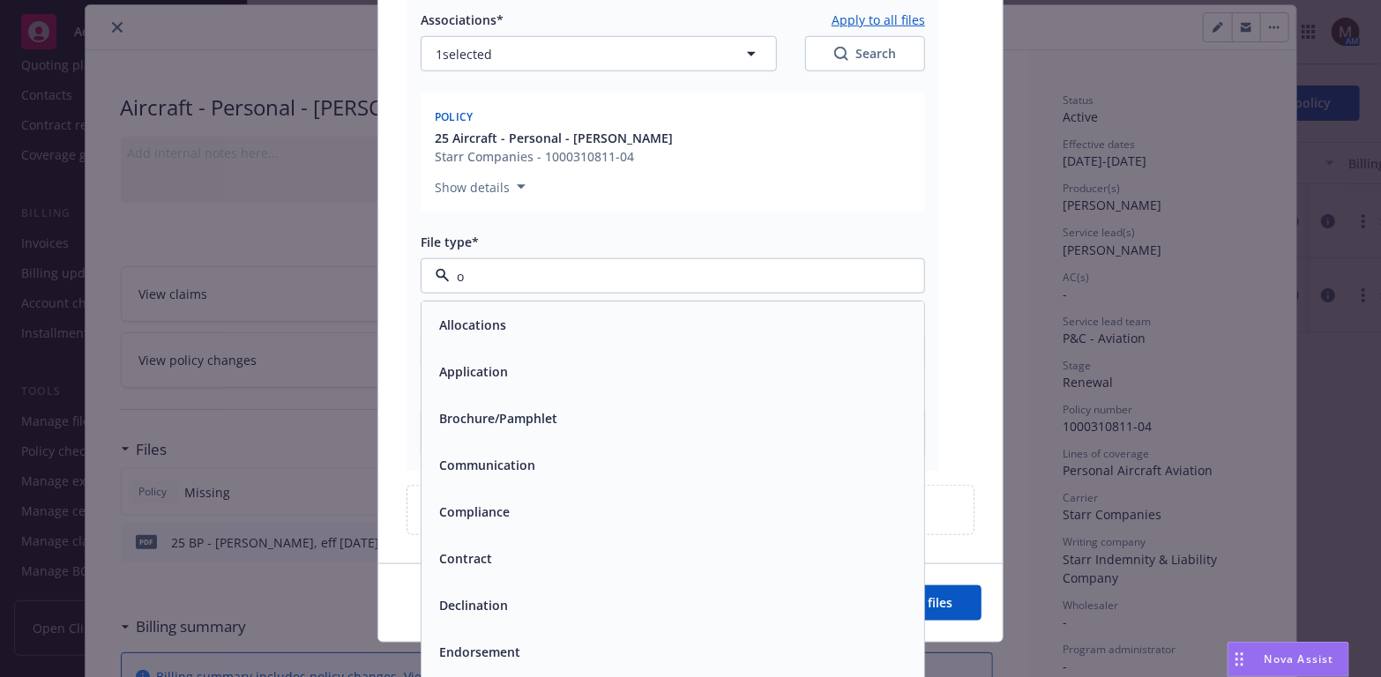
type input "ot"
drag, startPoint x: 471, startPoint y: 369, endPoint x: 647, endPoint y: 227, distance: 226.4
click at [474, 367] on div "Other" at bounding box center [672, 372] width 481 height 26
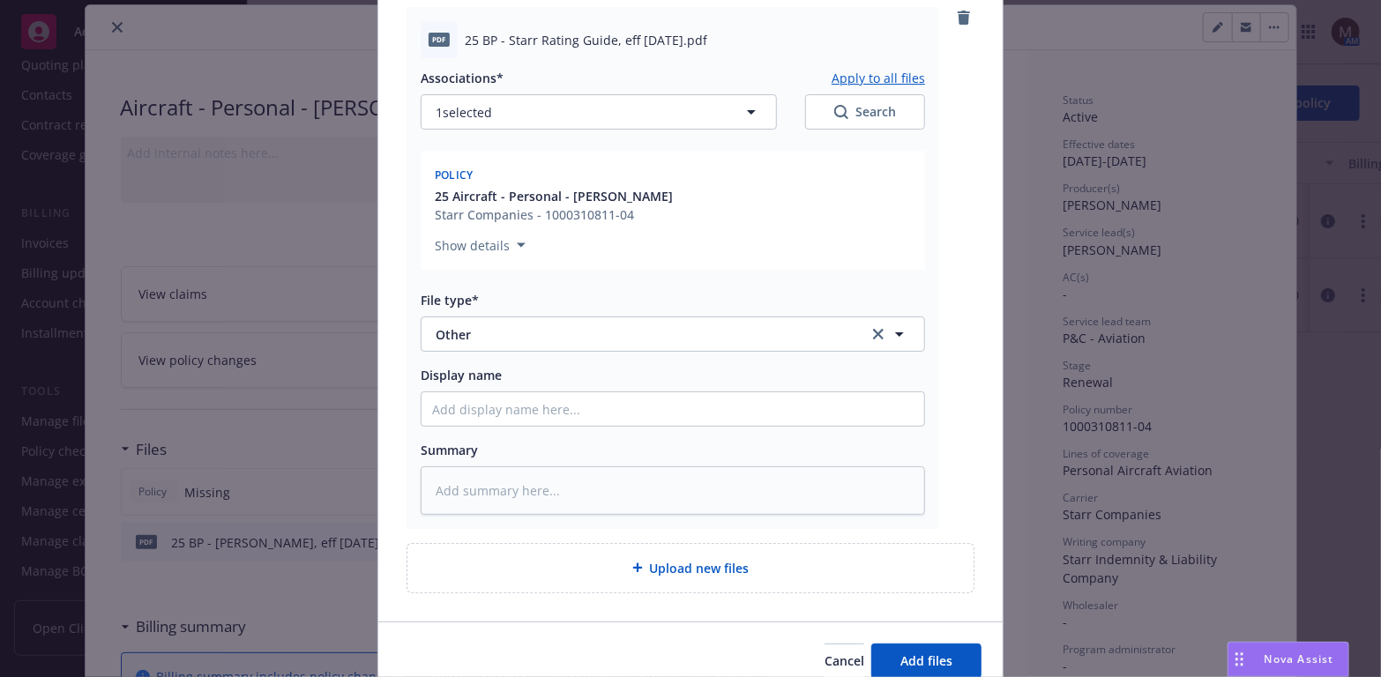
scroll to position [705, 0]
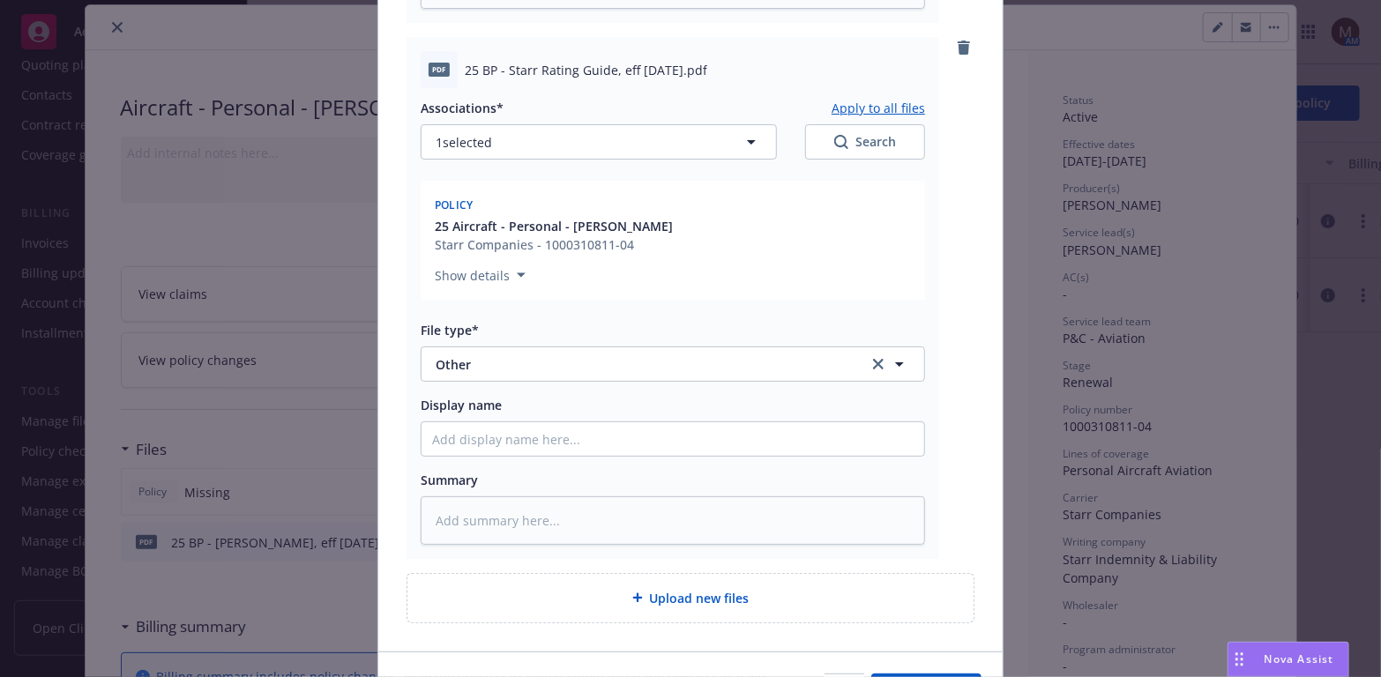
drag, startPoint x: 732, startPoint y: 63, endPoint x: 453, endPoint y: 71, distance: 278.8
click at [453, 71] on div "pdf 25 BP - Starr Rating Guide, eff 09.10.2025.pdf" at bounding box center [673, 69] width 504 height 37
copy div "25 BP - Starr Rating Guide, eff 09.10.2025.pdf"
click at [431, 427] on input "Display name" at bounding box center [673, 439] width 503 height 34
paste input "25 BP - Starr Rating Guide, eff 09.10.2025.pdf"
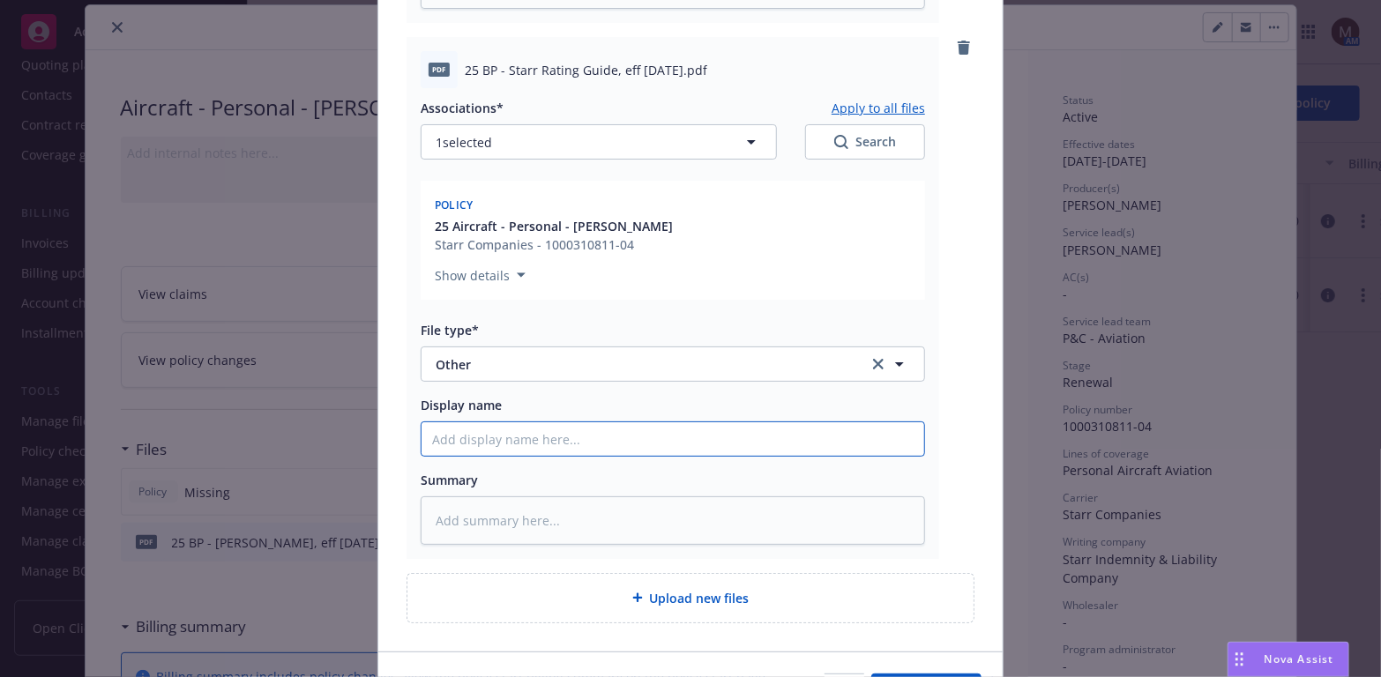
type textarea "x"
type input "25 BP - Starr Rating Guide, eff 09.10.2025.pdf"
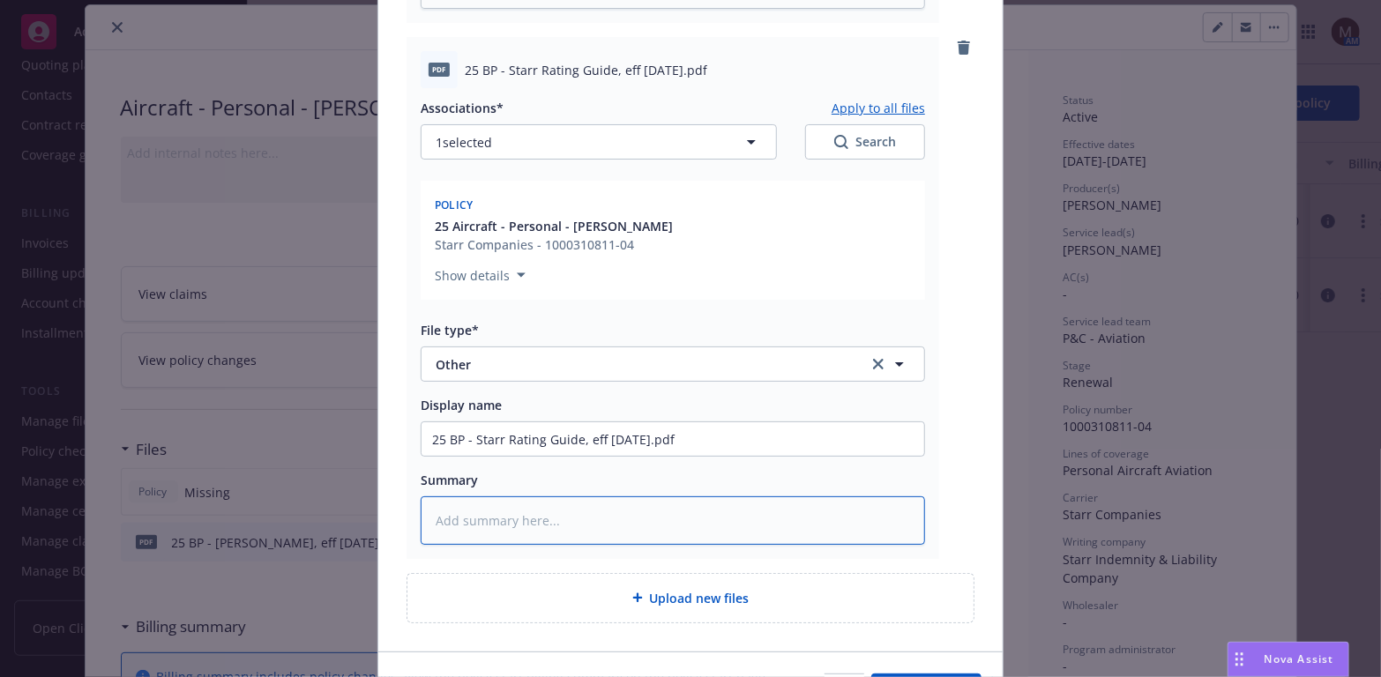
click at [473, 520] on textarea at bounding box center [673, 520] width 504 height 49
paste textarea "25 BP - Starr Rating Guide, eff 09.10.2025.pdf"
type textarea "x"
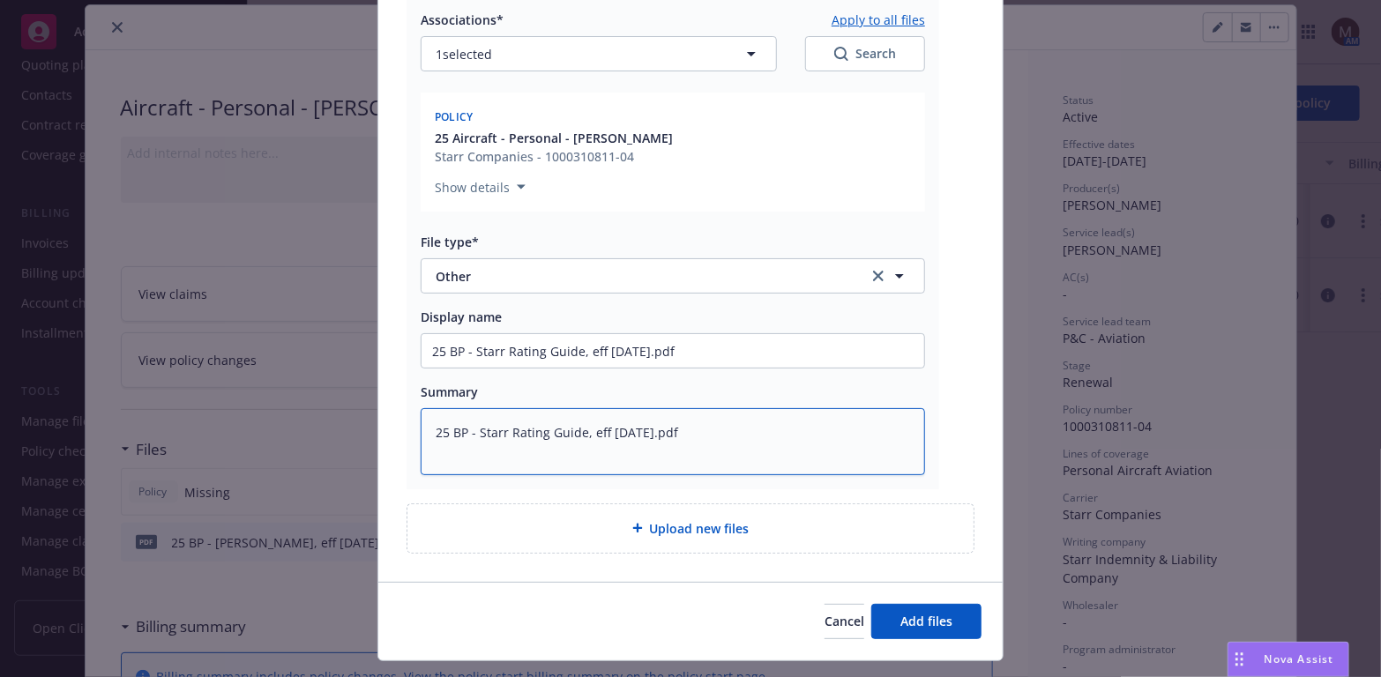
scroll to position [832, 0]
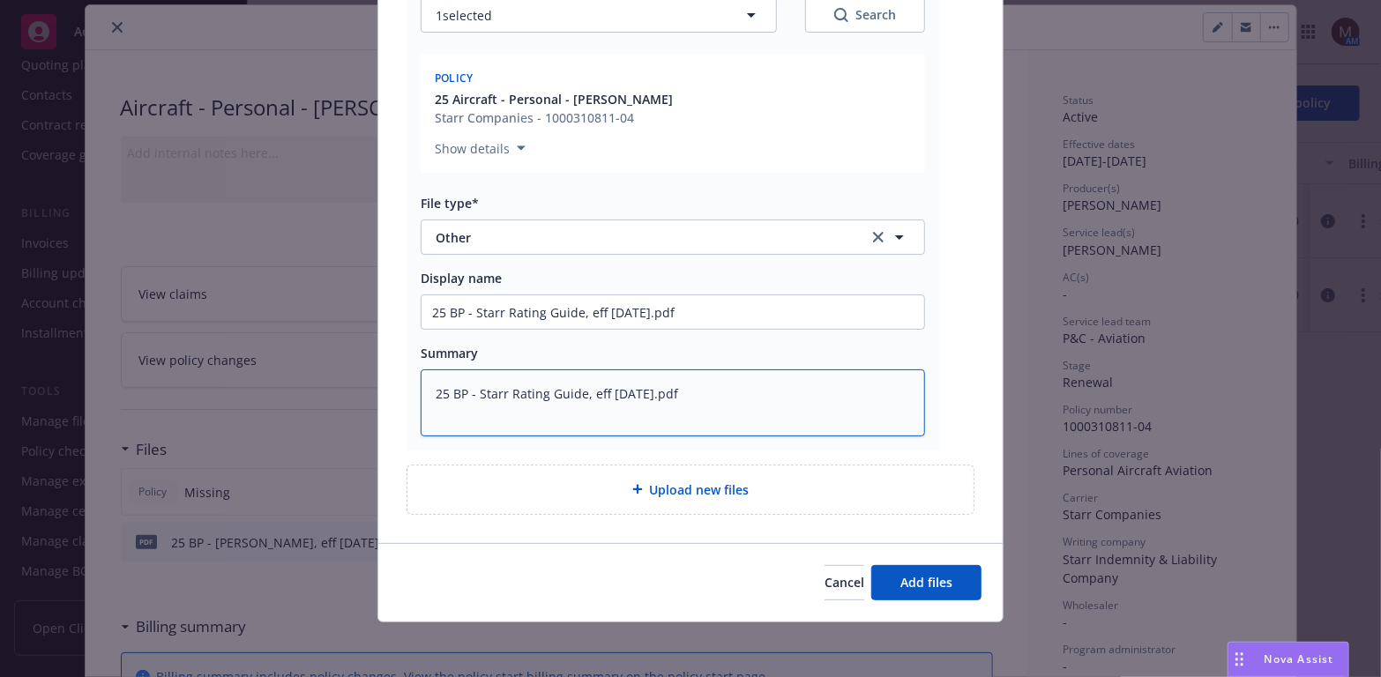
type textarea "25 BP - Starr Rating Guide, eff 09.10.2025.pdf"
type textarea "x"
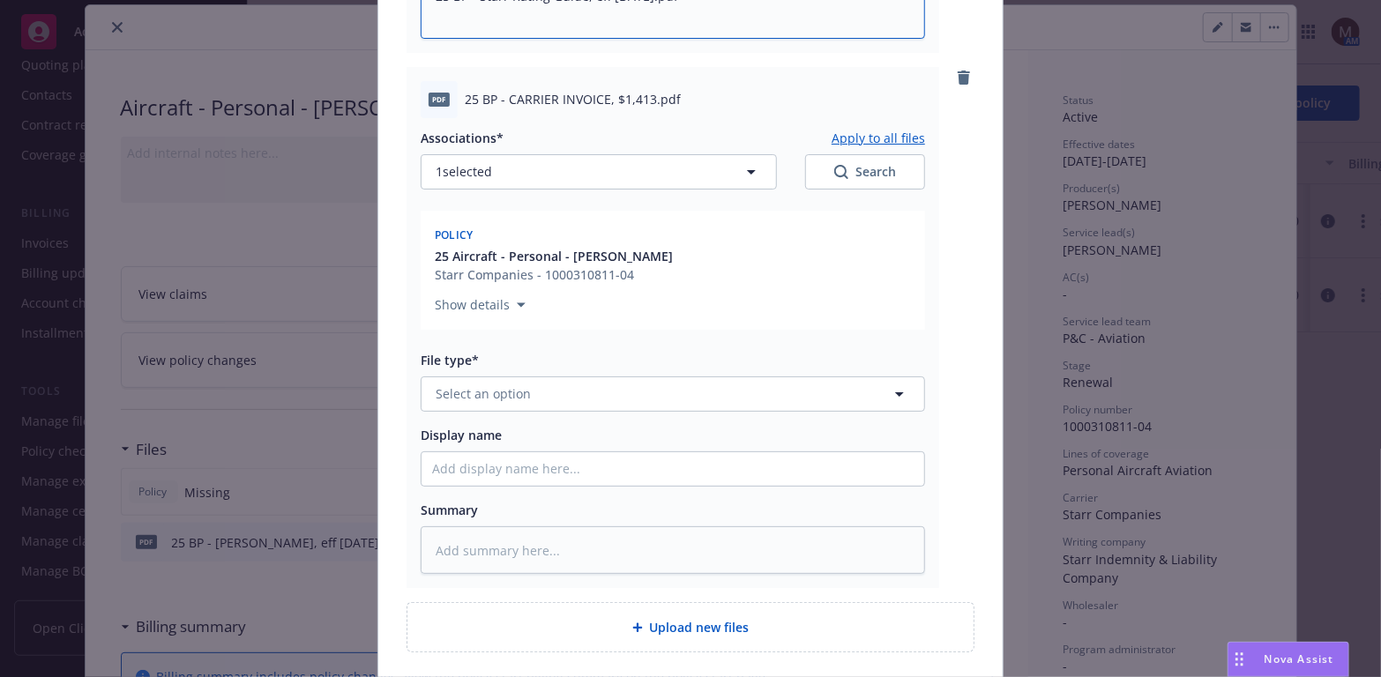
scroll to position [1273, 0]
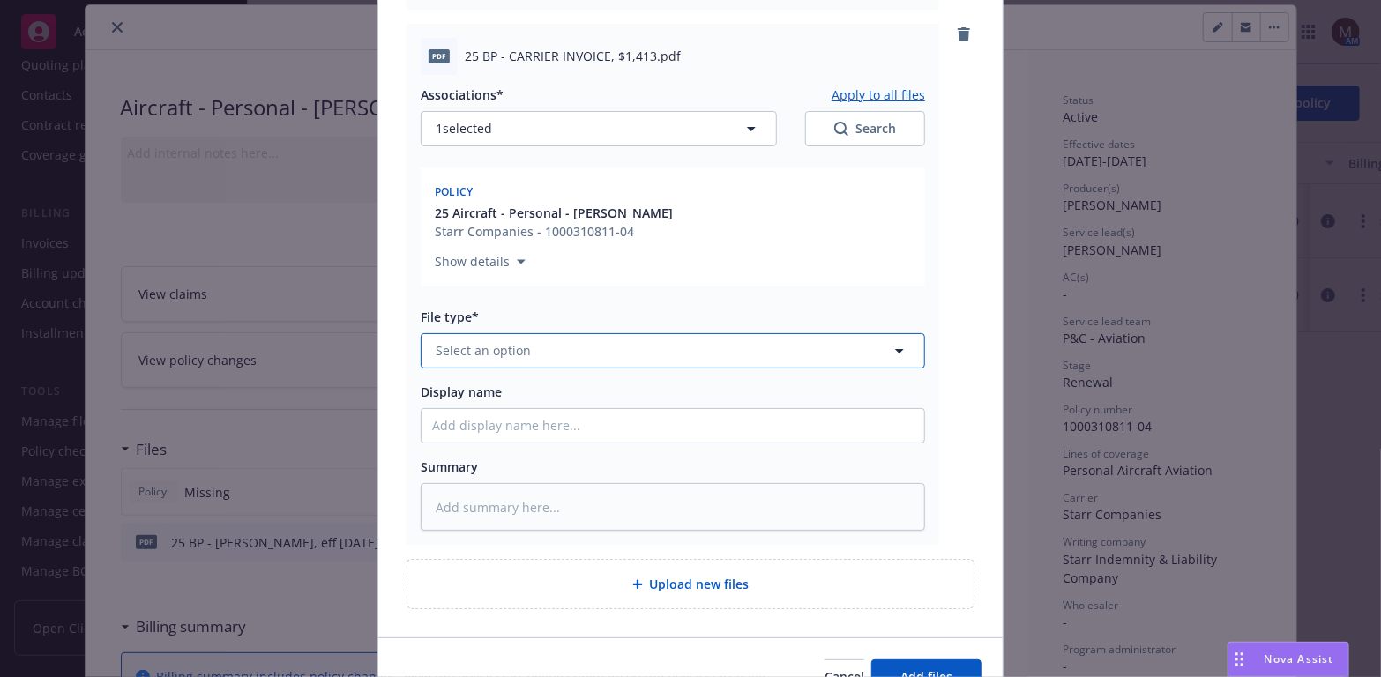
click at [892, 342] on icon "button" at bounding box center [899, 350] width 21 height 21
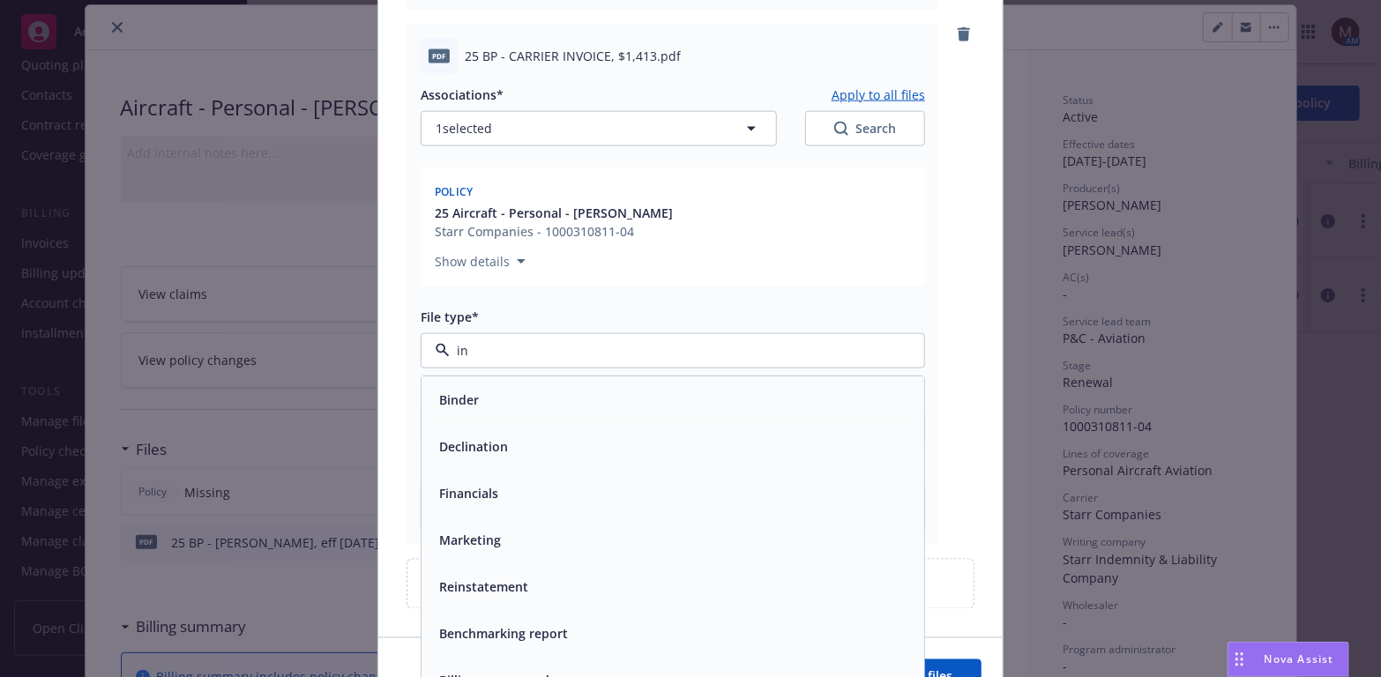
type input "inv"
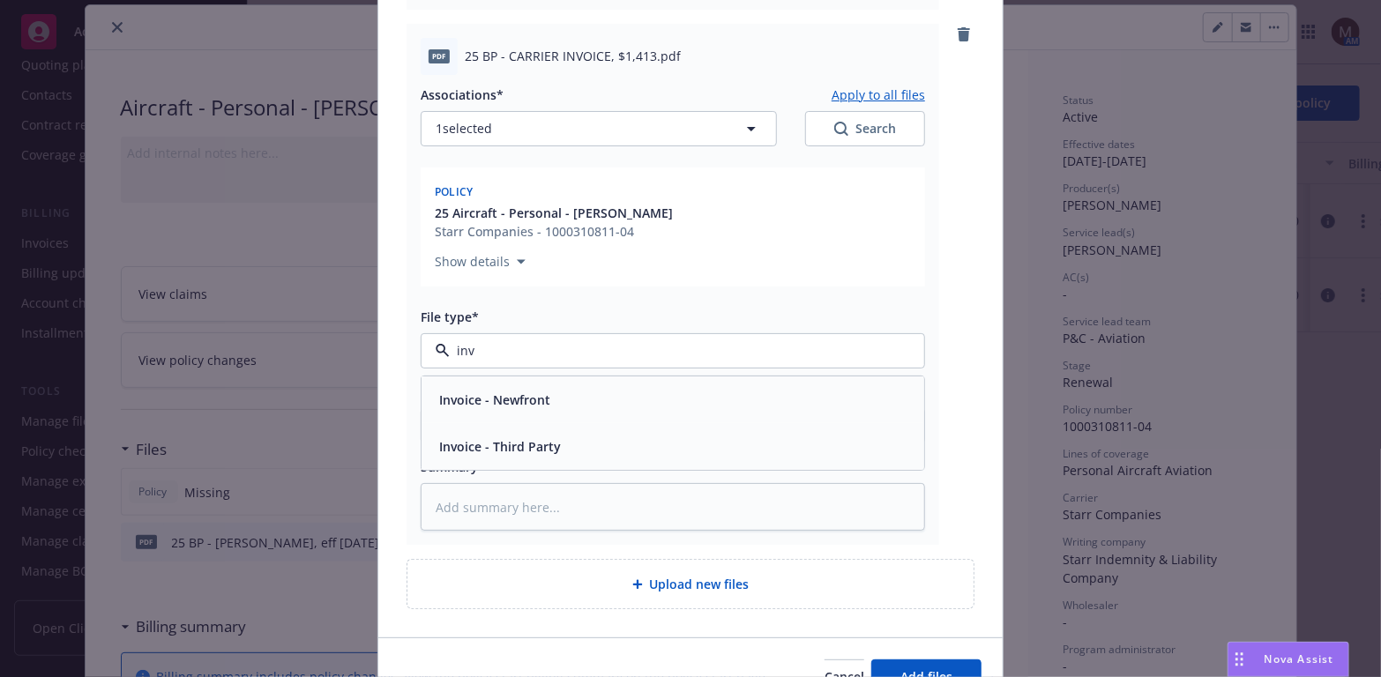
click at [577, 446] on div "Invoice - Third Party" at bounding box center [672, 447] width 481 height 26
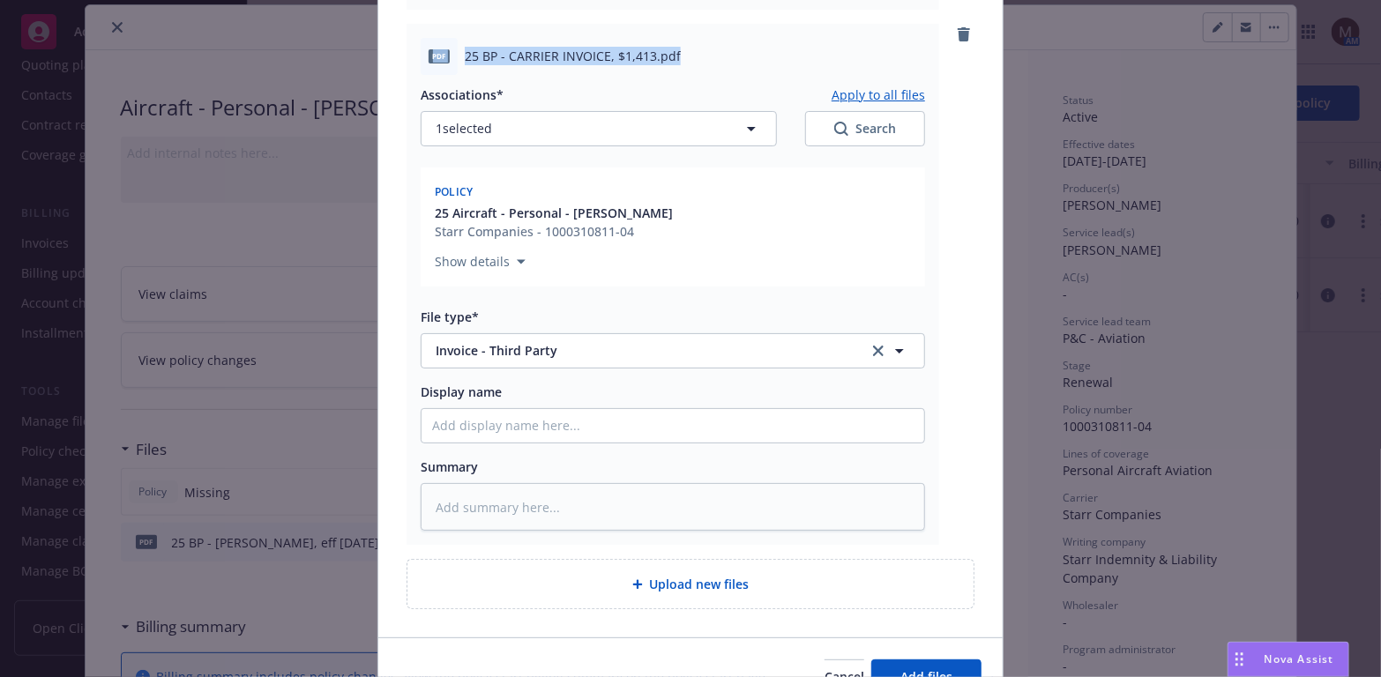
drag, startPoint x: 696, startPoint y: 55, endPoint x: 427, endPoint y: 46, distance: 269.1
click at [427, 46] on div "pdf 25 BP - CARRIER INVOICE, $1,413.pdf" at bounding box center [673, 56] width 504 height 37
copy div "pdf 25 BP - CARRIER INVOICE, $1,413.pdf"
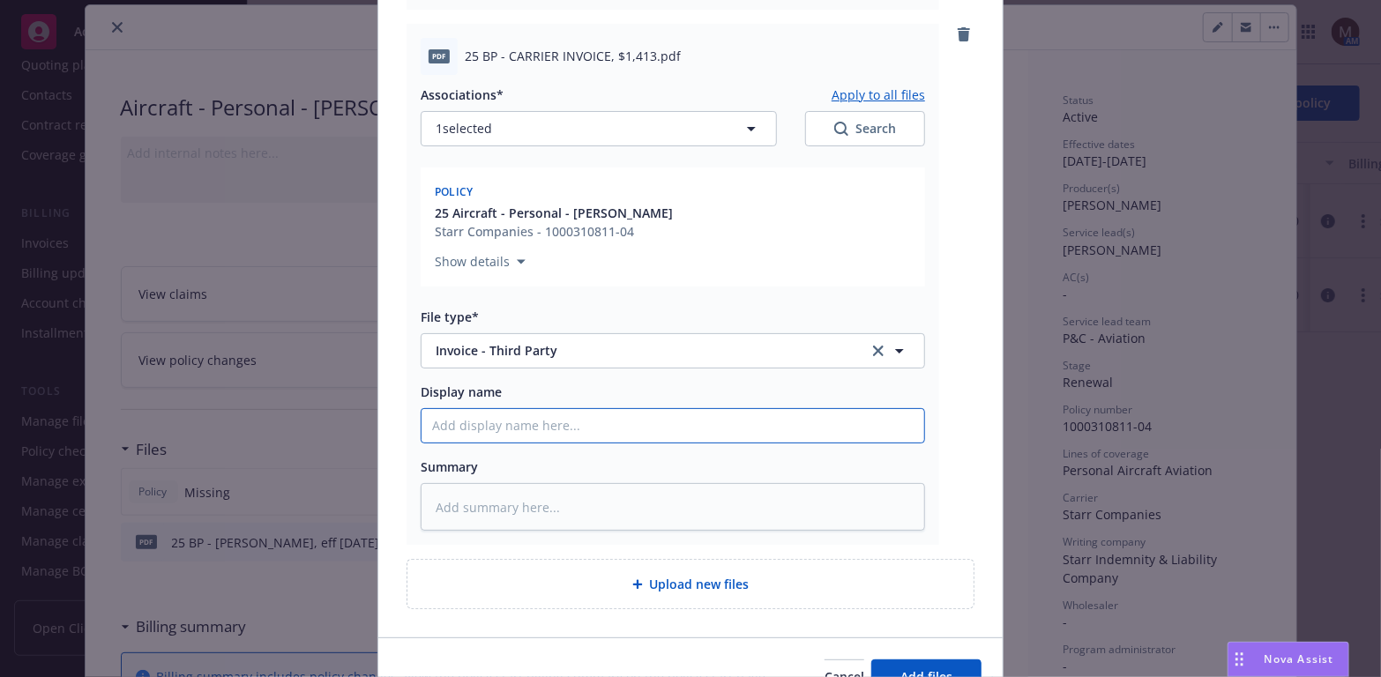
click at [449, 415] on input "Display name" at bounding box center [673, 426] width 503 height 34
paste input "pdf 25 BP - CARRIER INVOICE, $1,413.pdf"
type textarea "x"
type input "pdf 25 BP - CARRIER INVOICE, $1,413.pdf"
drag, startPoint x: 444, startPoint y: 423, endPoint x: 405, endPoint y: 425, distance: 38.8
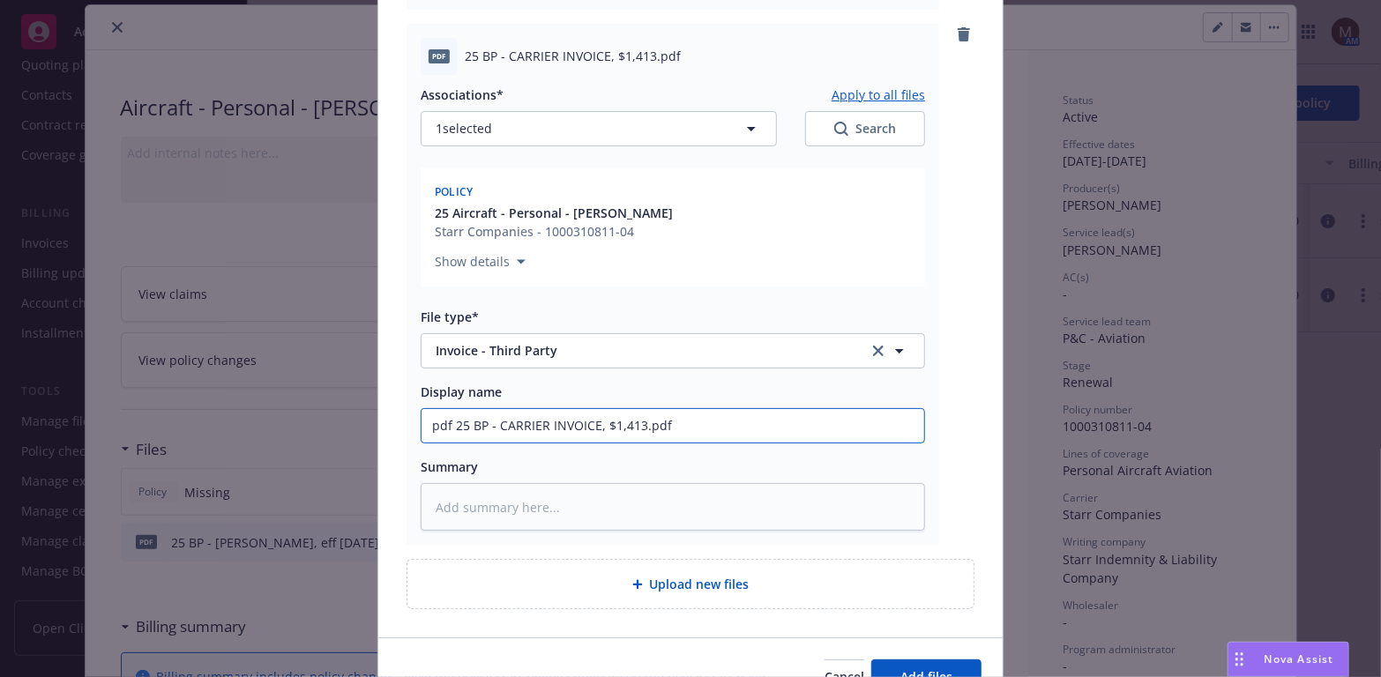
click at [407, 425] on div "pdf 25 BP - CARRIER INVOICE, $1,413.pdf Associations* Apply to all files 1 sele…" at bounding box center [673, 285] width 533 height 522
type textarea "x"
type input "25 BP - CARRIER INVOICE, $1,413.pdf"
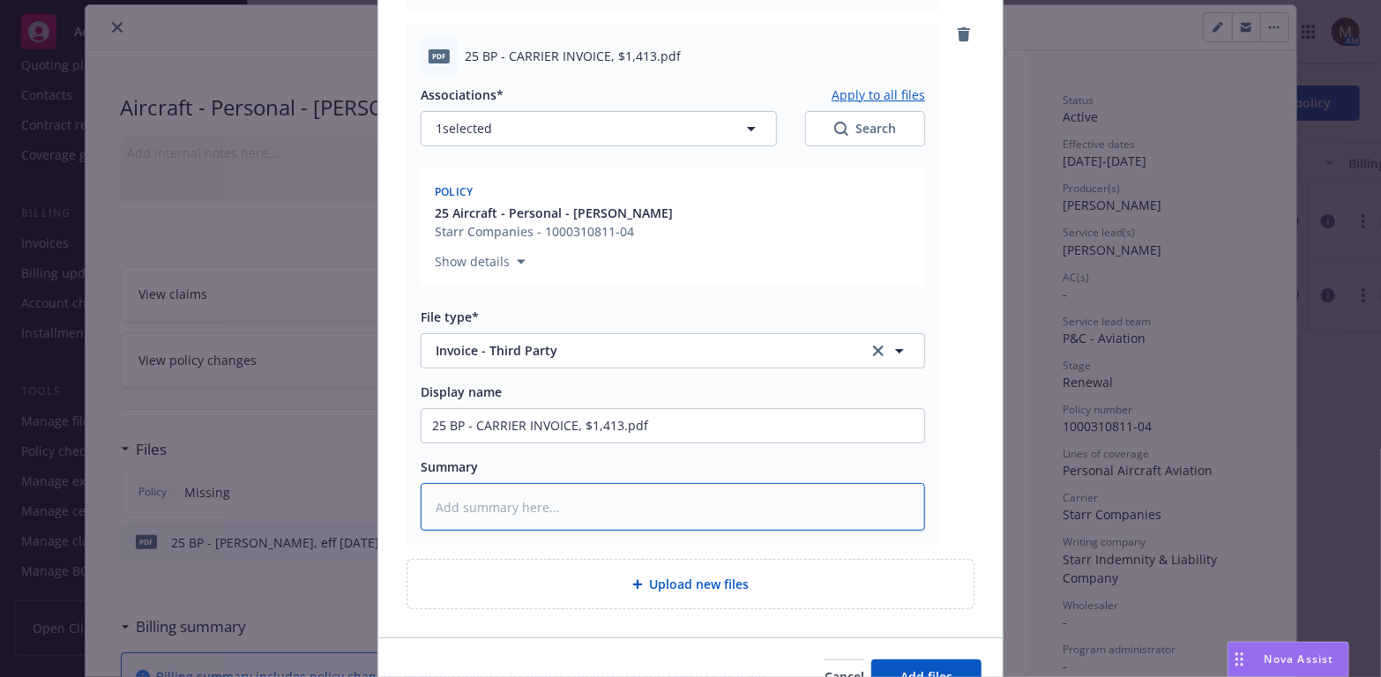
click at [450, 508] on textarea at bounding box center [673, 507] width 504 height 49
paste textarea "pdf 25 BP - CARRIER INVOICE, $1,413.pdf"
type textarea "x"
type textarea "pdf 25 BP - CARRIER INVOICE, $1,413.pdf"
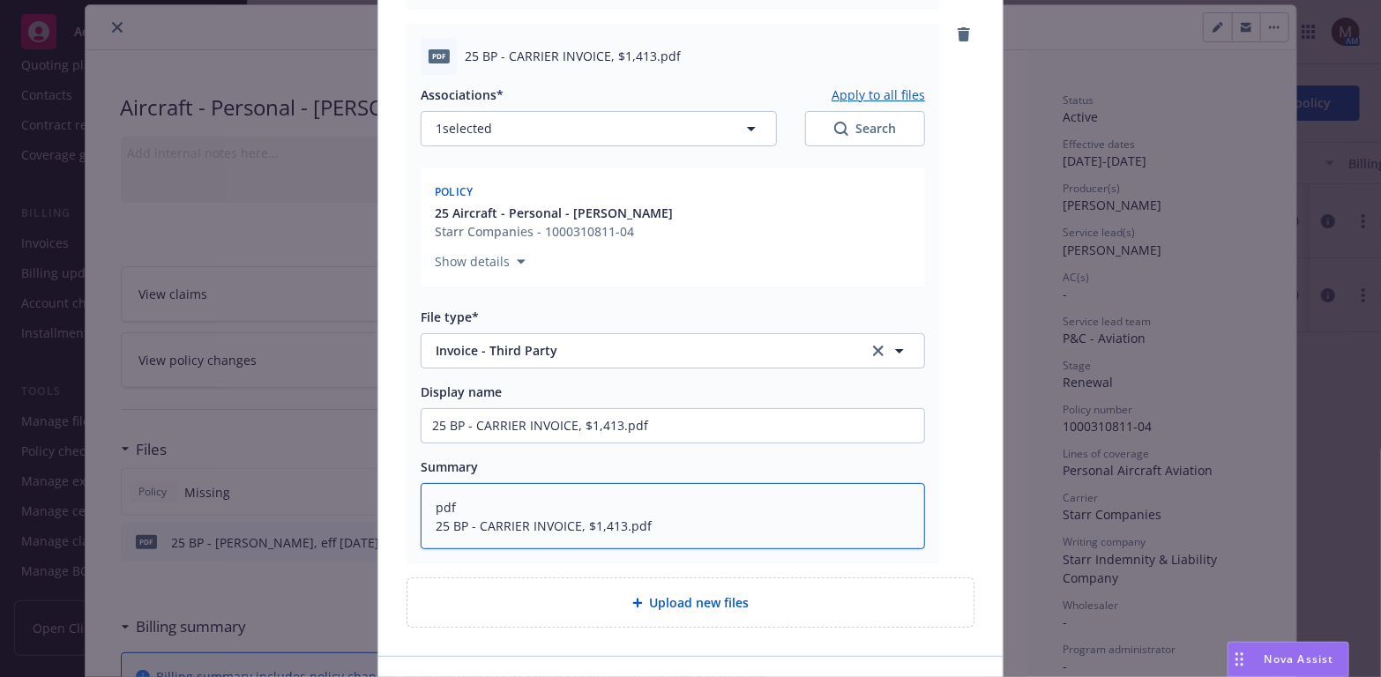
drag, startPoint x: 453, startPoint y: 504, endPoint x: 388, endPoint y: 504, distance: 65.3
type textarea "x"
type textarea "25 BP - CARRIER INVOICE, $1,413.pdf"
type textarea "x"
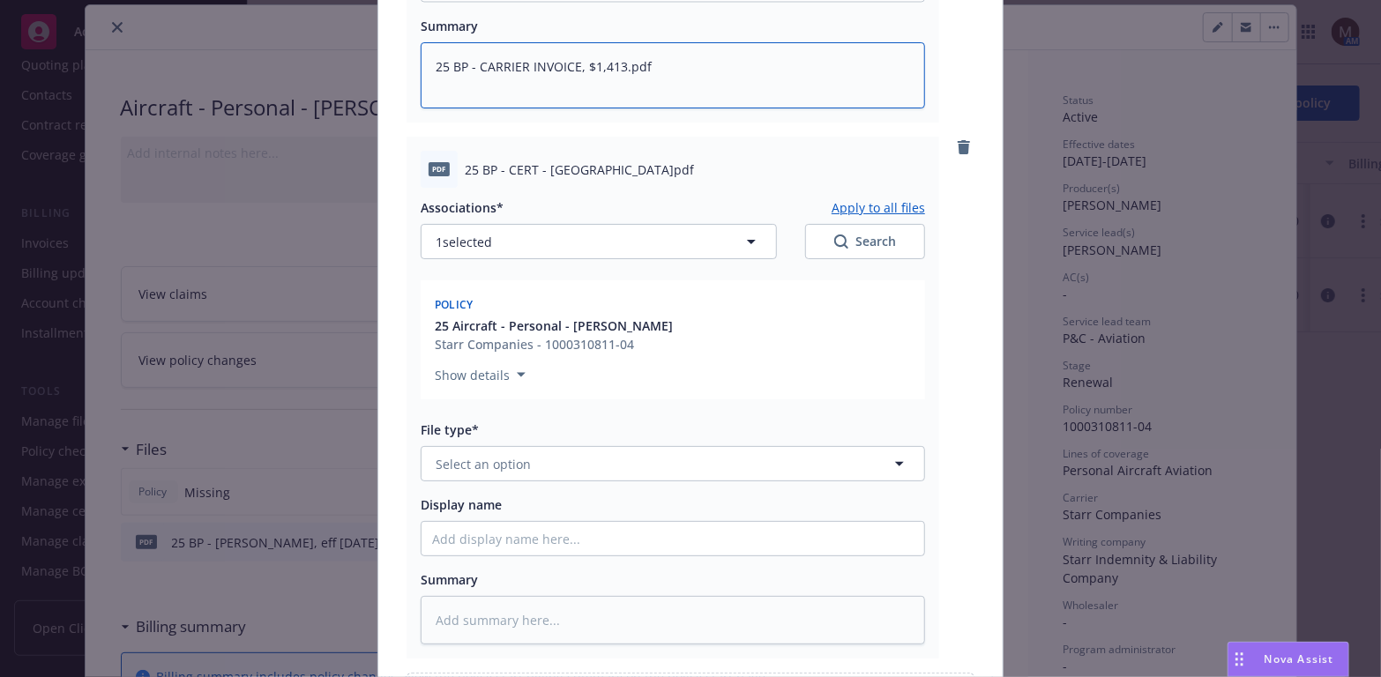
scroll to position [1802, 0]
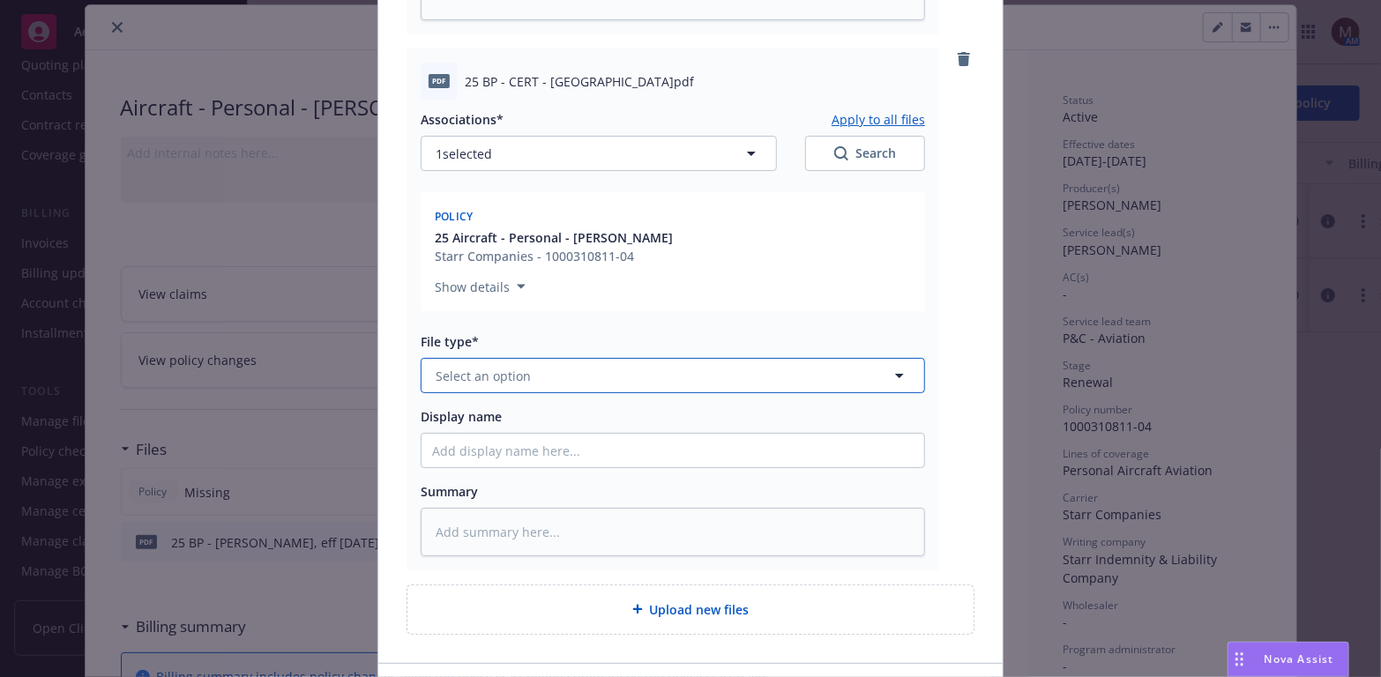
click at [890, 373] on icon "button" at bounding box center [899, 375] width 21 height 21
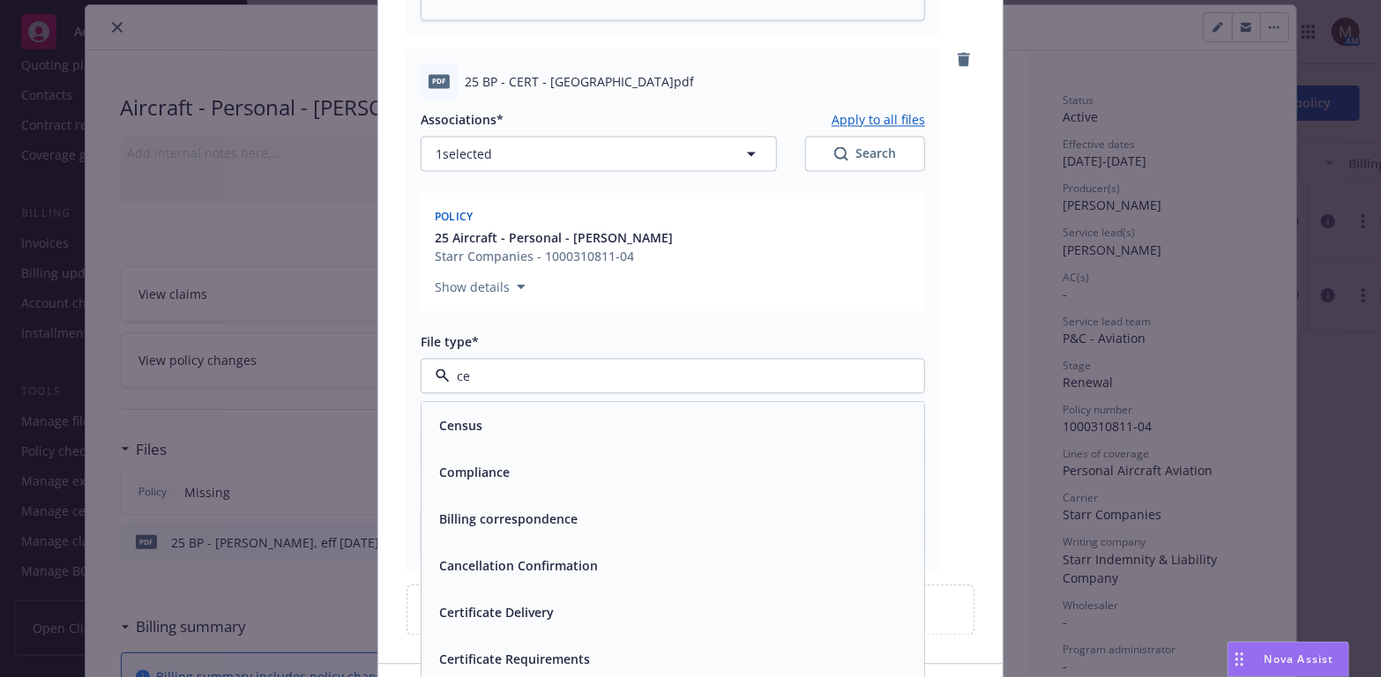
type input "cer"
drag, startPoint x: 626, startPoint y: 656, endPoint x: 611, endPoint y: 438, distance: 218.3
click at [625, 651] on div "Certificate of insurance" at bounding box center [672, 659] width 481 height 26
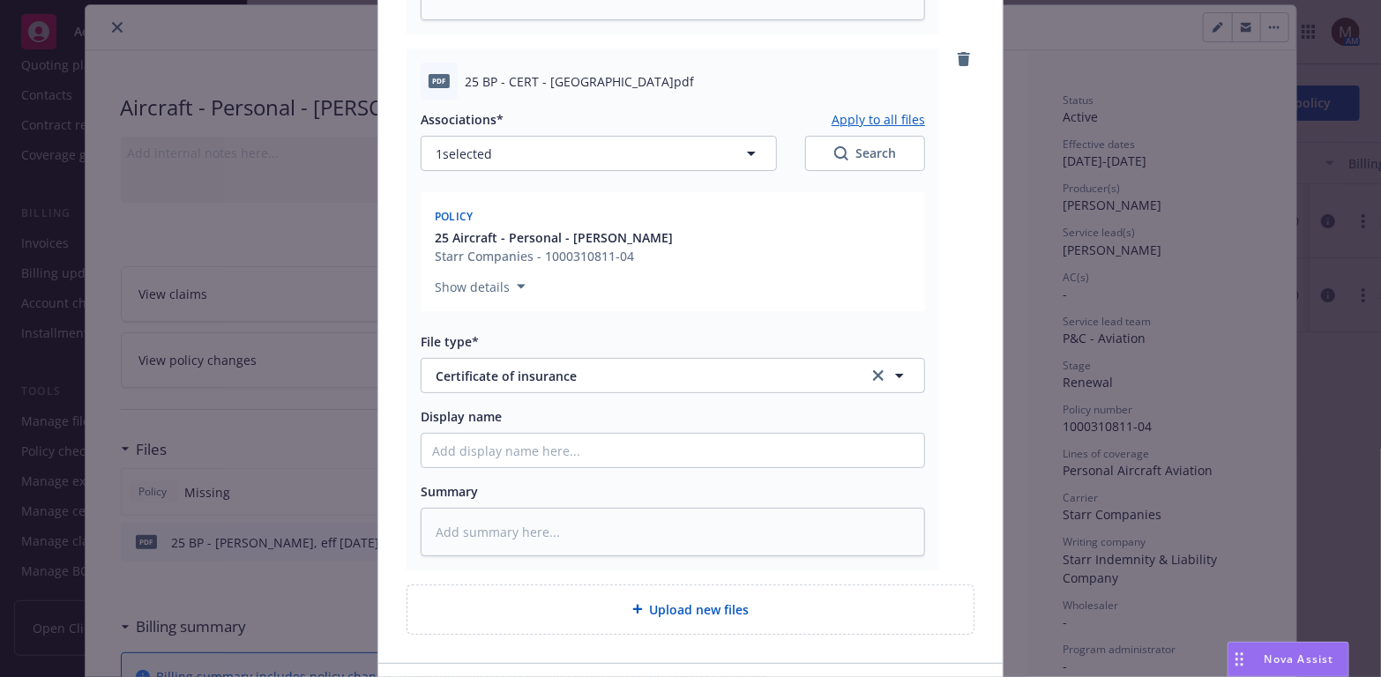
drag, startPoint x: 721, startPoint y: 82, endPoint x: 453, endPoint y: 86, distance: 268.1
click at [453, 86] on div "pdf 25 BP - CERT - Coos County Airport District.pdf" at bounding box center [673, 81] width 504 height 37
copy div "25 BP - CERT - Coos County Airport District.pdf"
click at [468, 444] on input "Display name" at bounding box center [673, 451] width 503 height 34
paste input "25 BP - CERT - Coos County Airport District.pdf"
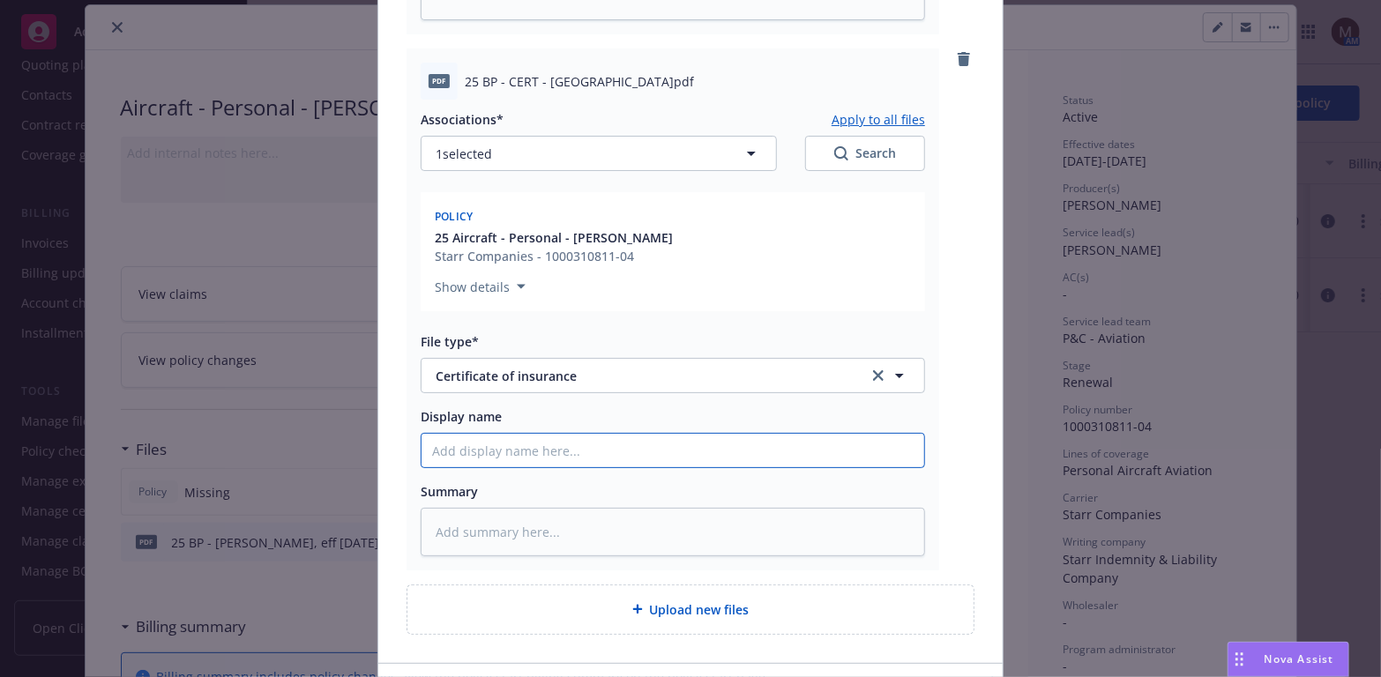
type textarea "x"
type input "25 BP - CERT - Coos County Airport District.pdf"
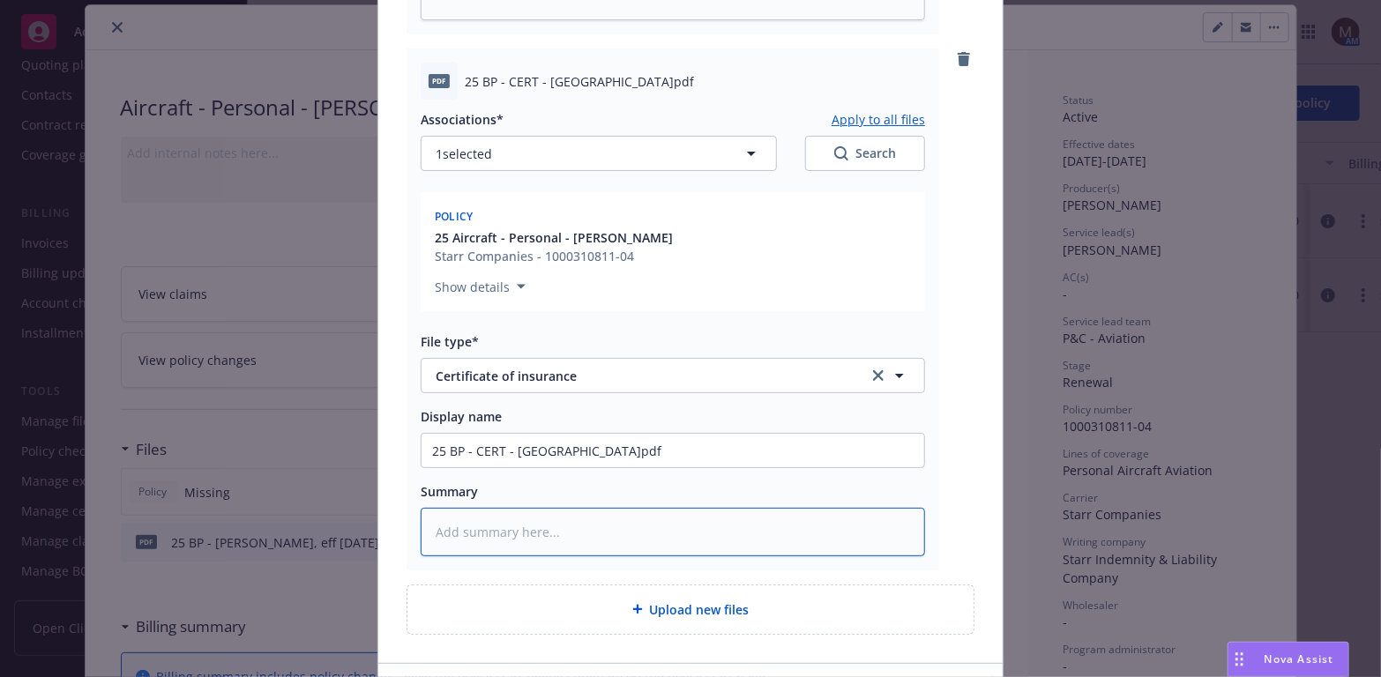
click at [439, 522] on textarea at bounding box center [673, 532] width 504 height 49
paste textarea "25 BP - CERT - Coos County Airport District.pdf"
type textarea "x"
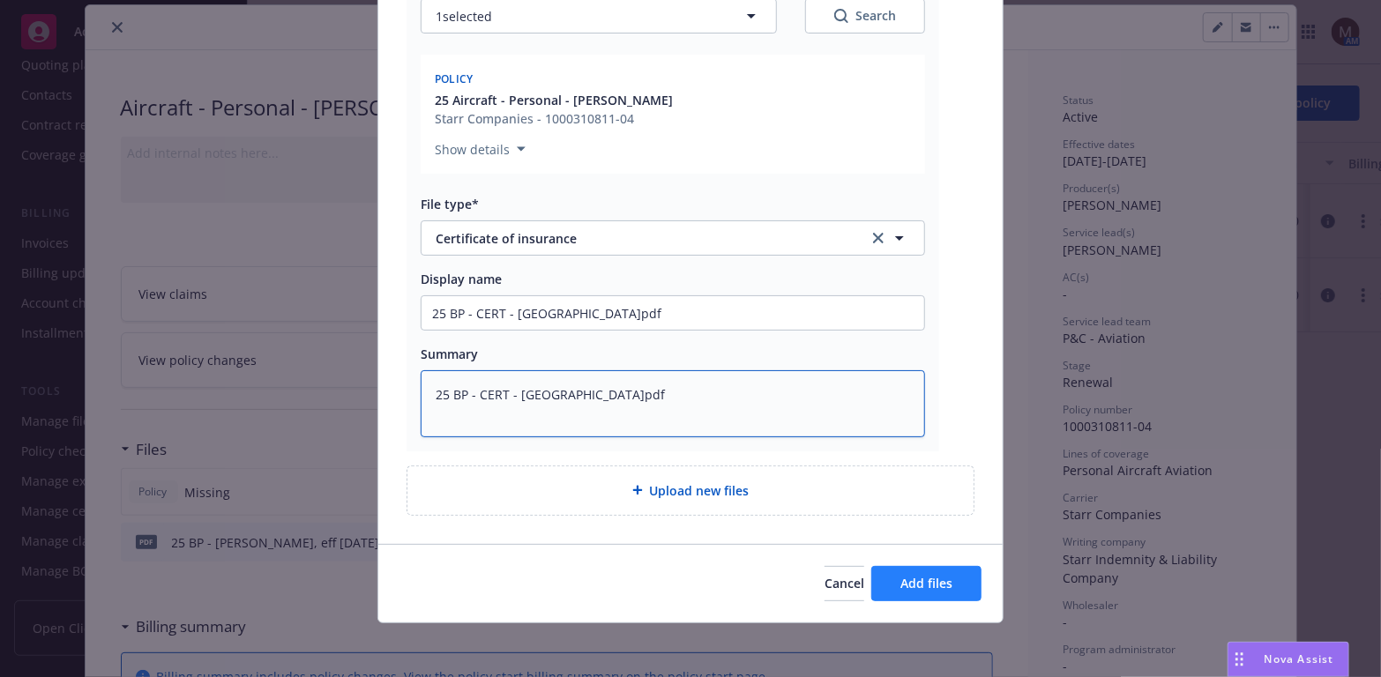
type textarea "25 BP - CERT - Coos County Airport District.pdf"
click at [943, 581] on span "Add files" at bounding box center [926, 583] width 52 height 17
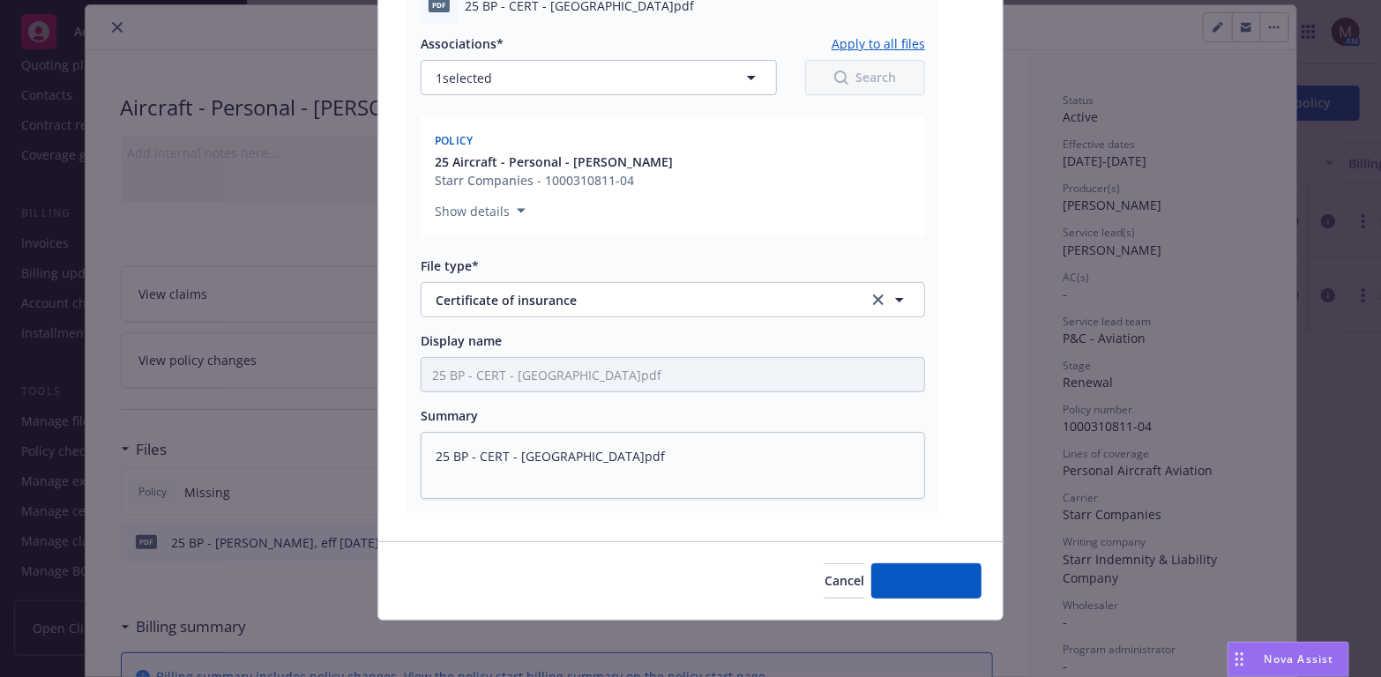
scroll to position [1876, 0]
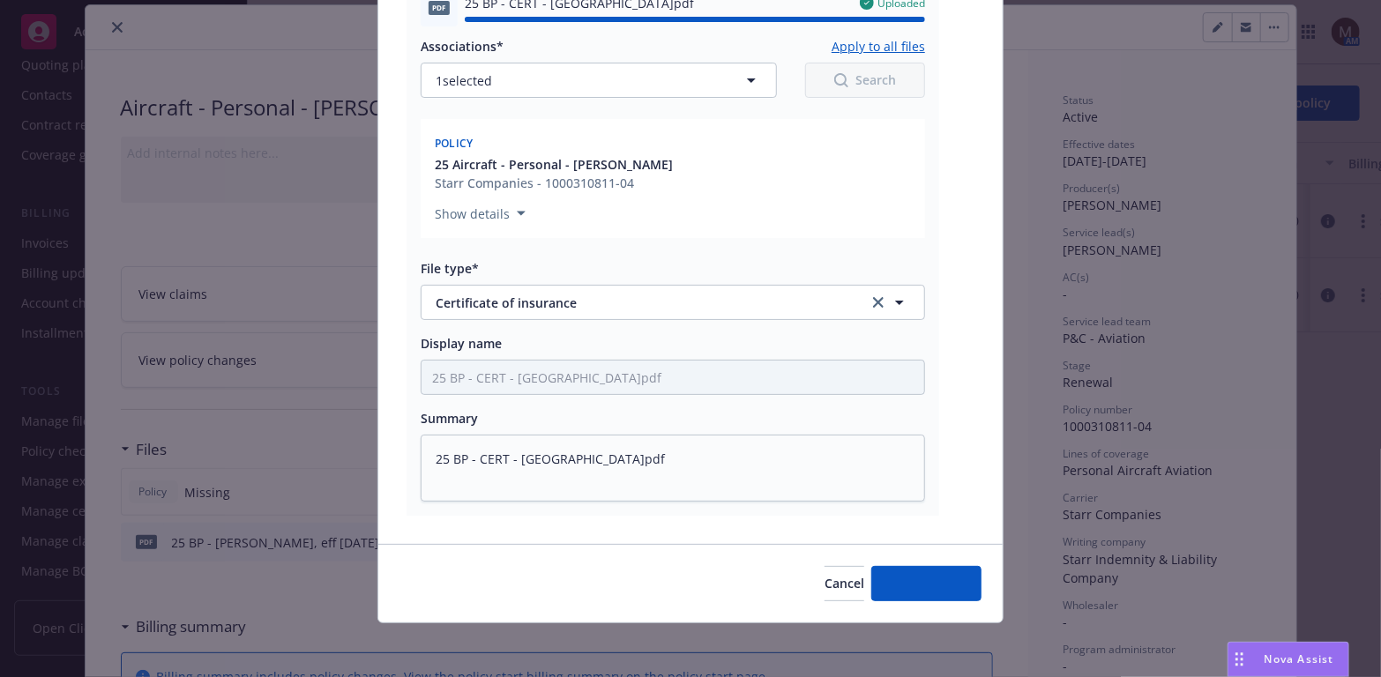
type textarea "x"
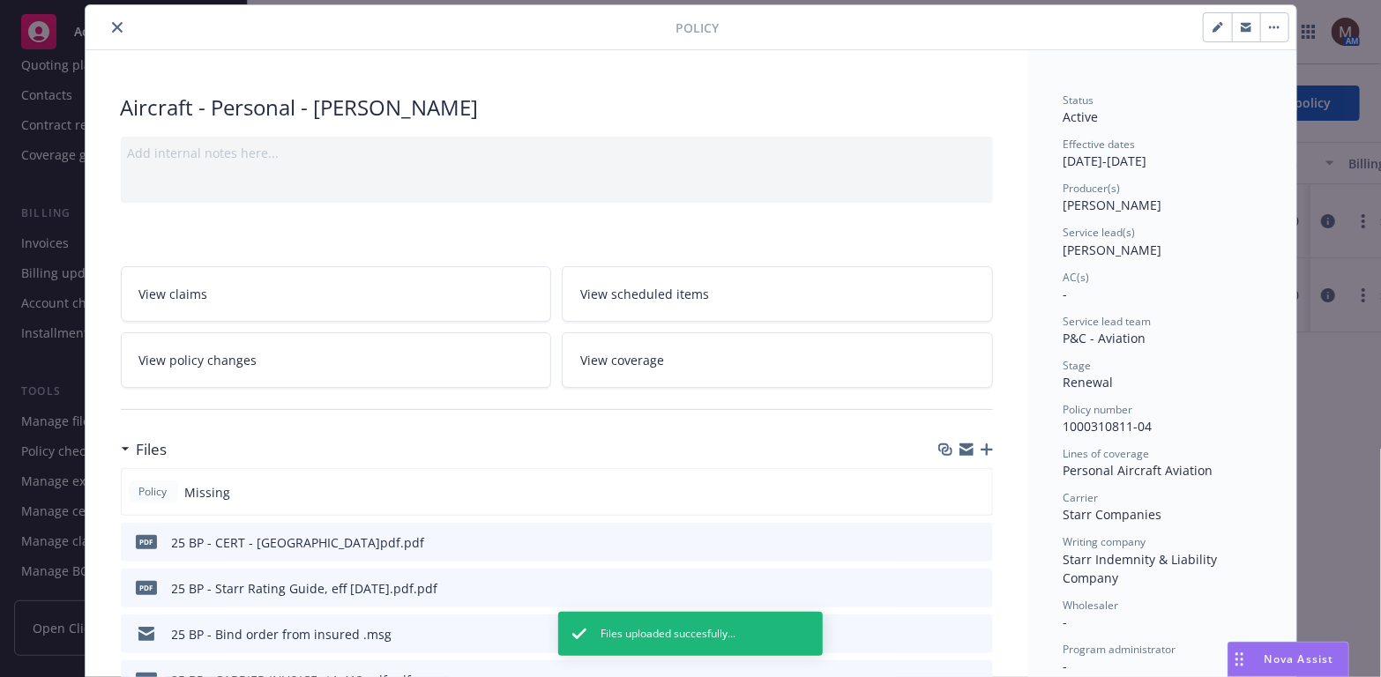
click at [107, 19] on button "close" at bounding box center [117, 27] width 21 height 21
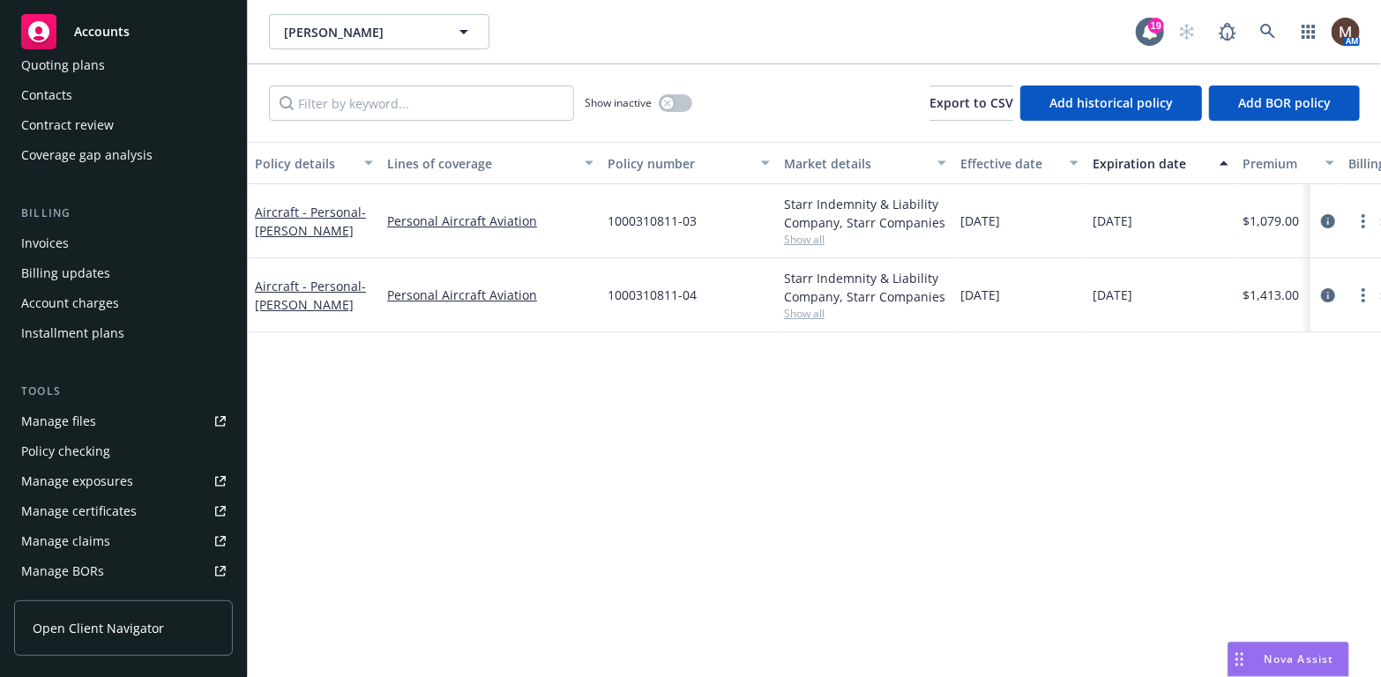
click at [120, 416] on link "Manage files" at bounding box center [123, 421] width 219 height 28
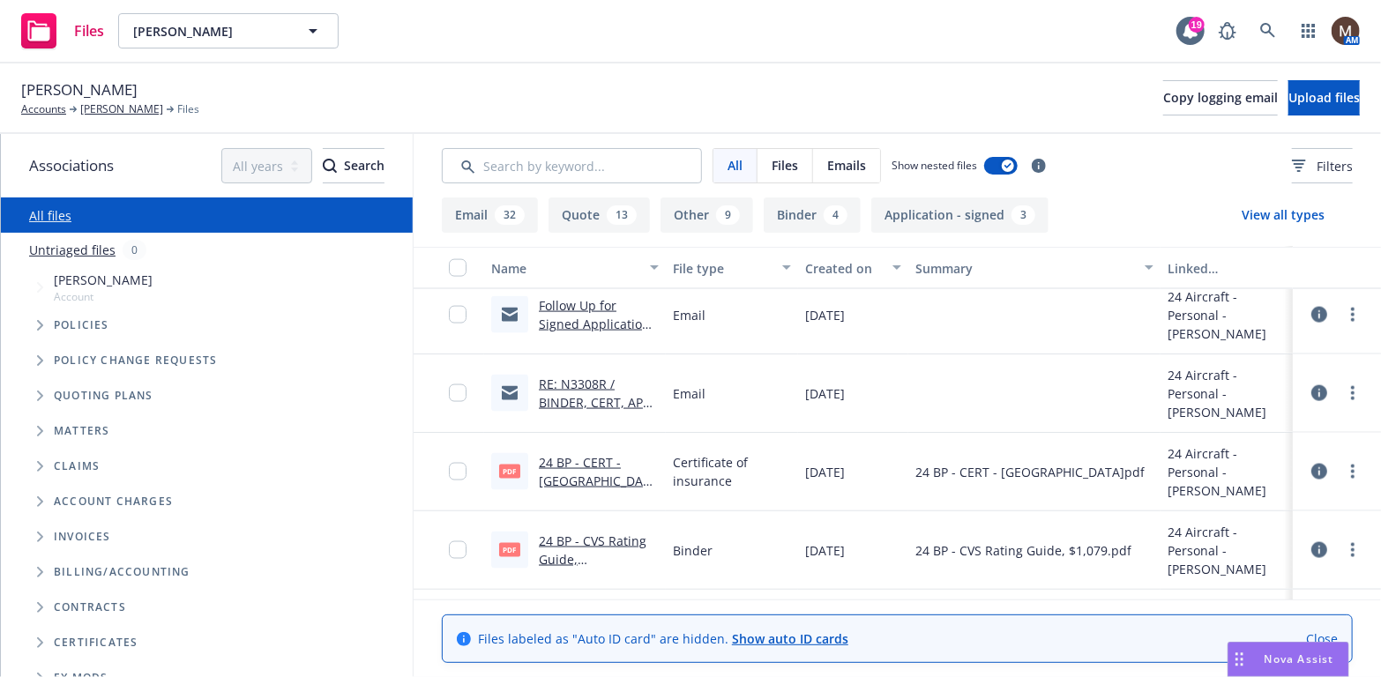
scroll to position [1499, 0]
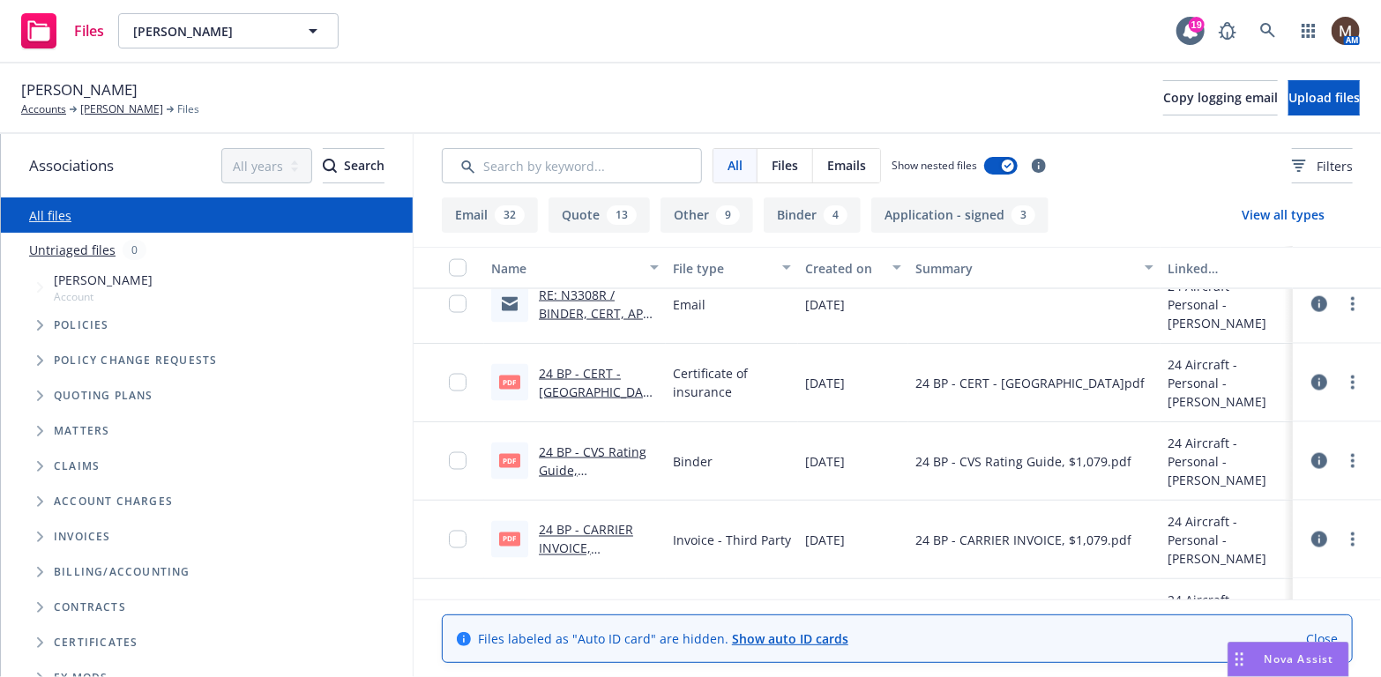
click at [589, 370] on link "24 BP - CERT - Coos County Airport District.pdf.pdf" at bounding box center [598, 392] width 119 height 54
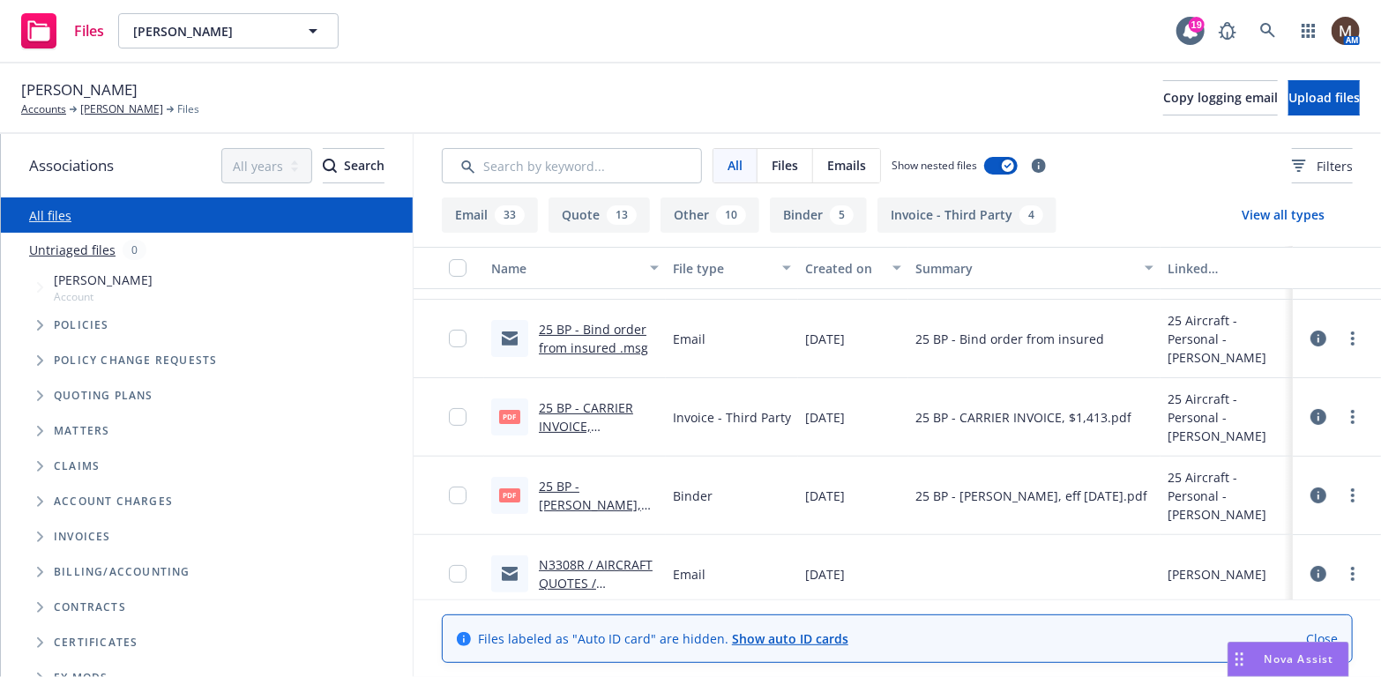
scroll to position [176, 0]
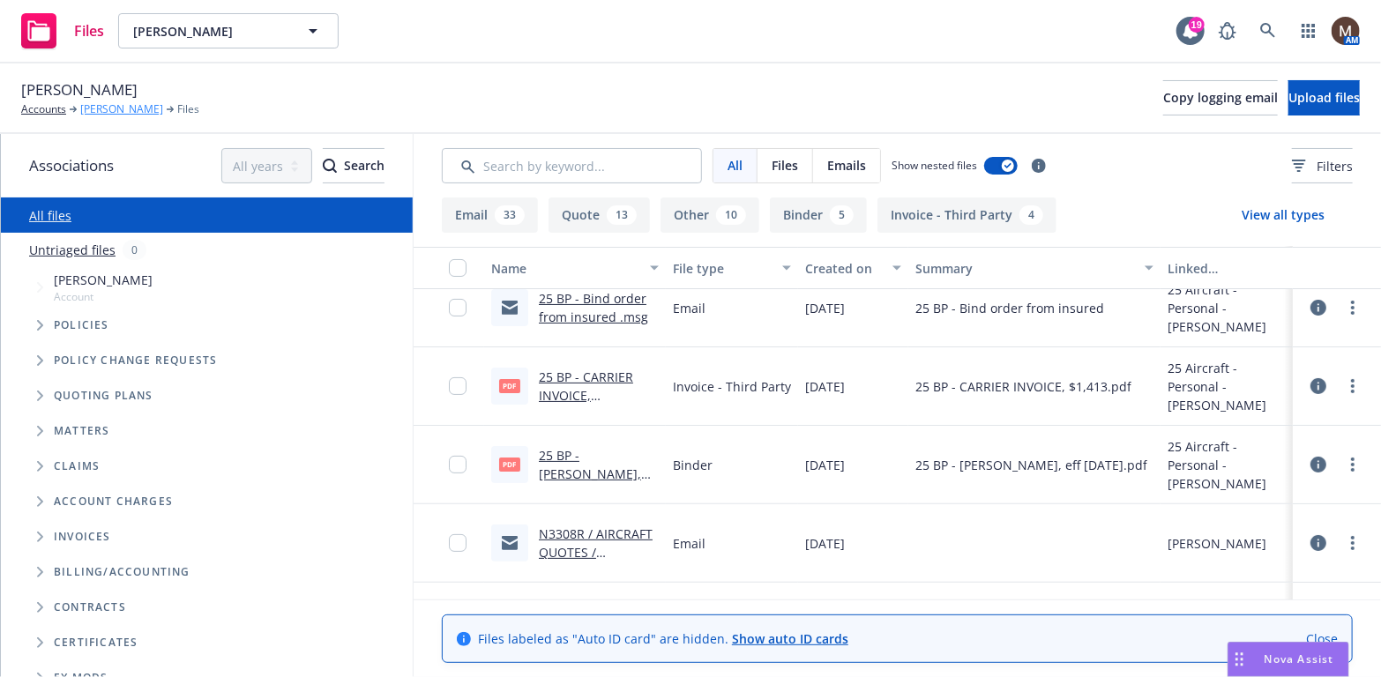
click at [115, 107] on link "[PERSON_NAME]" at bounding box center [121, 109] width 83 height 16
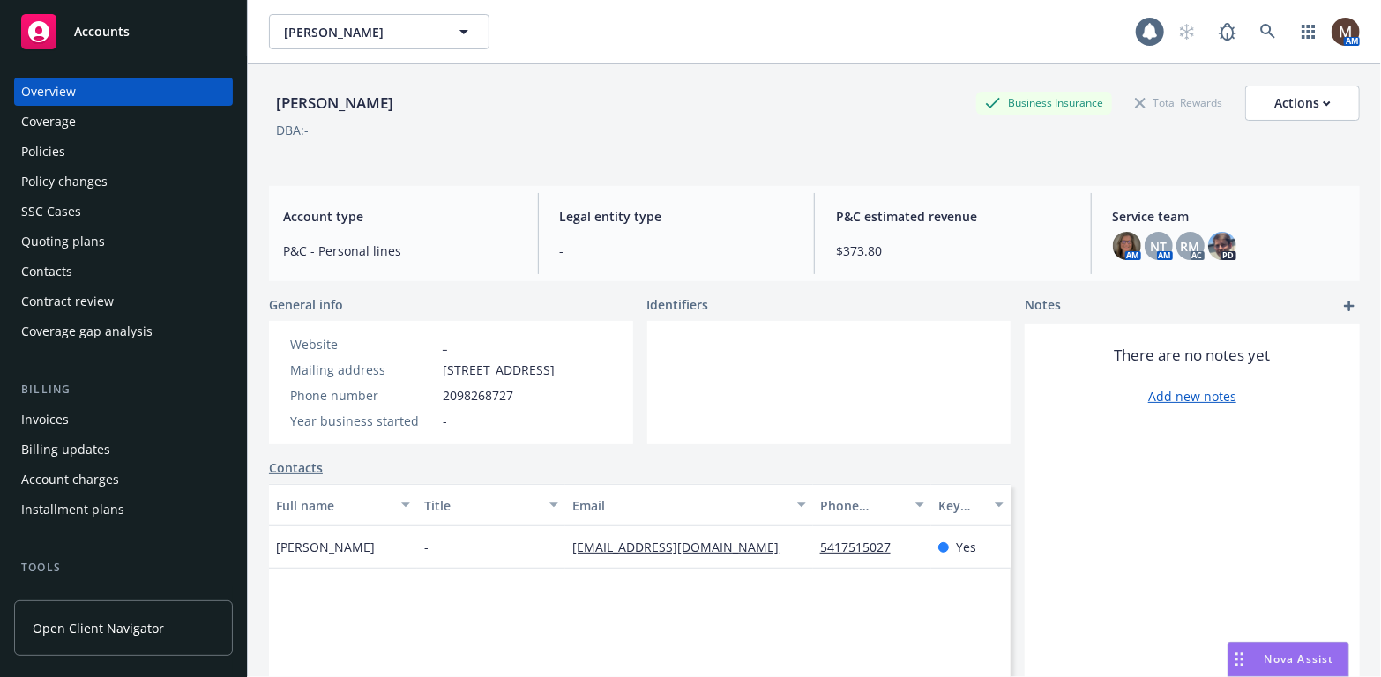
click at [56, 143] on div "Policies" at bounding box center [43, 152] width 44 height 28
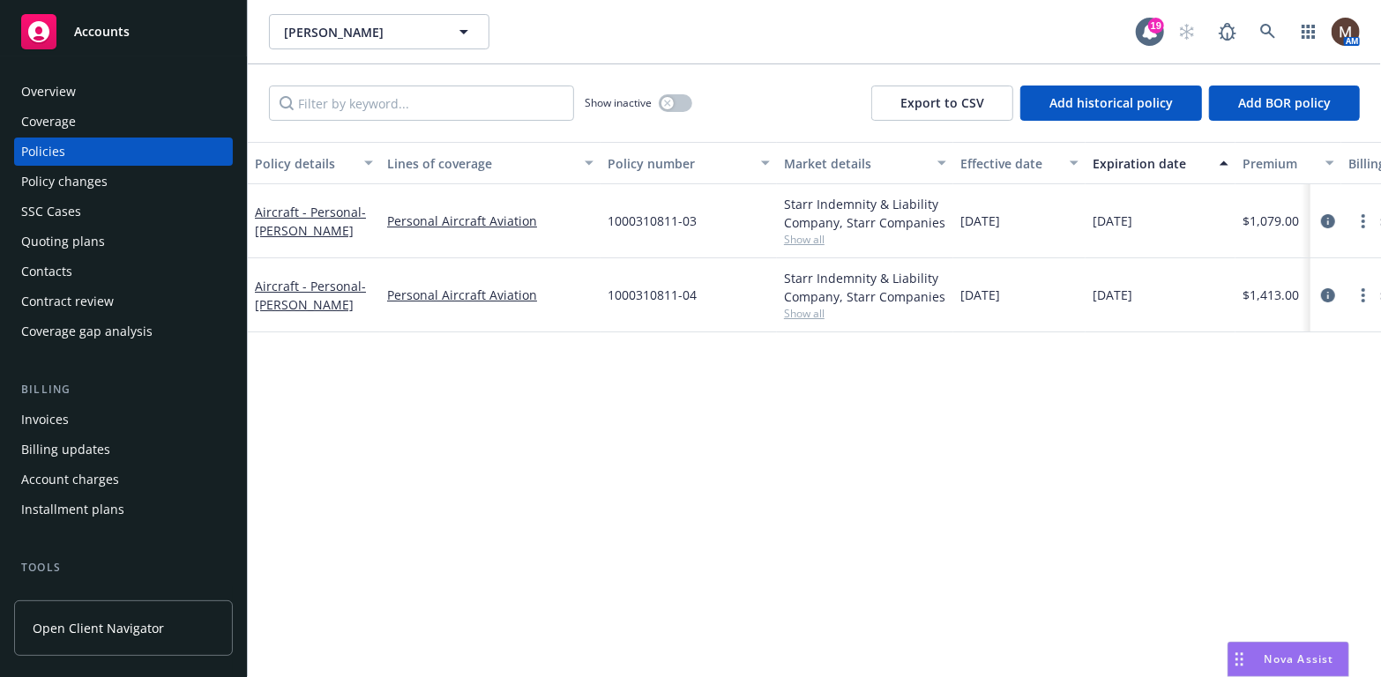
click at [71, 415] on div "Invoices" at bounding box center [123, 420] width 205 height 28
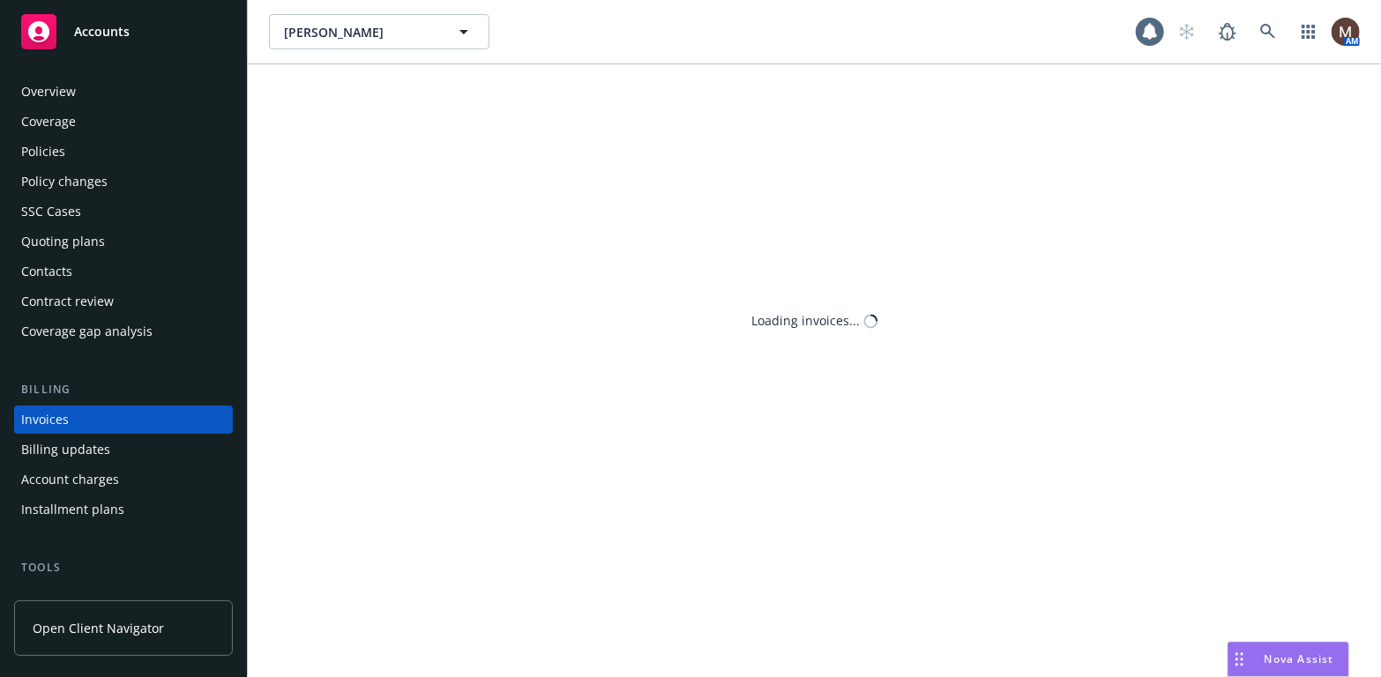
scroll to position [52, 0]
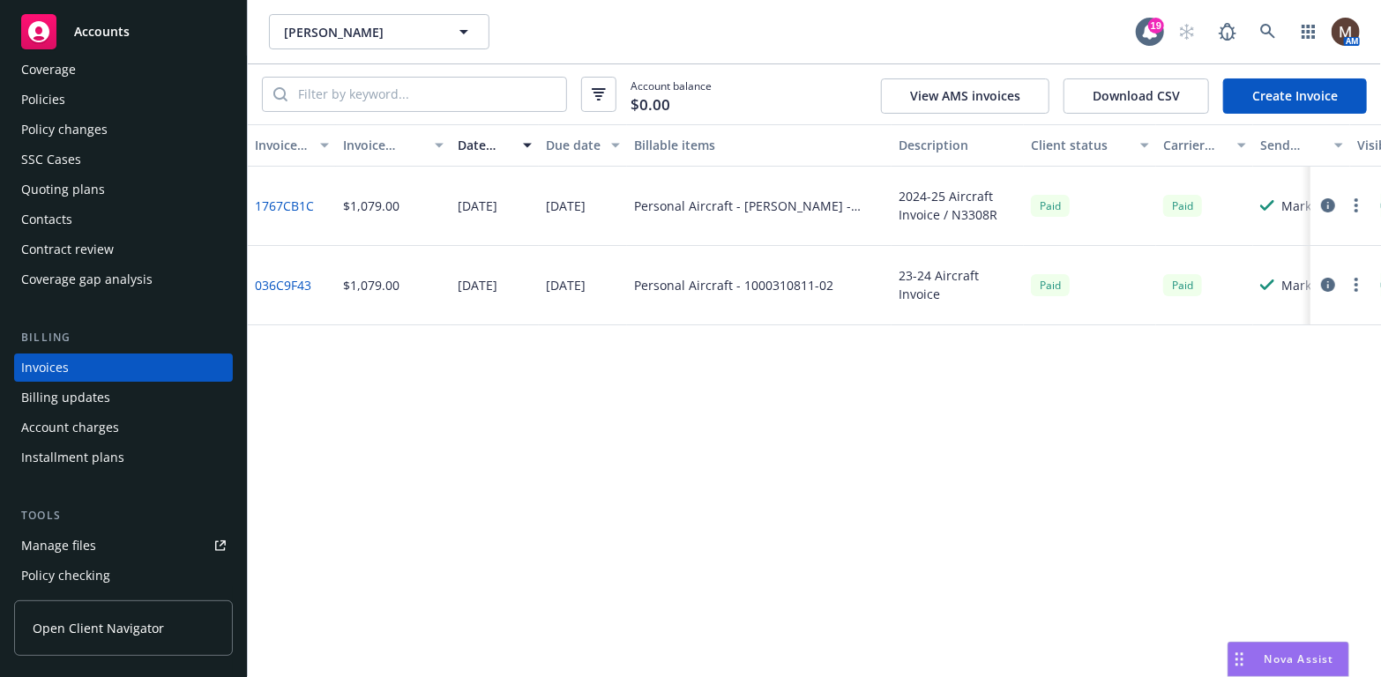
click at [1323, 90] on link "Create Invoice" at bounding box center [1295, 95] width 144 height 35
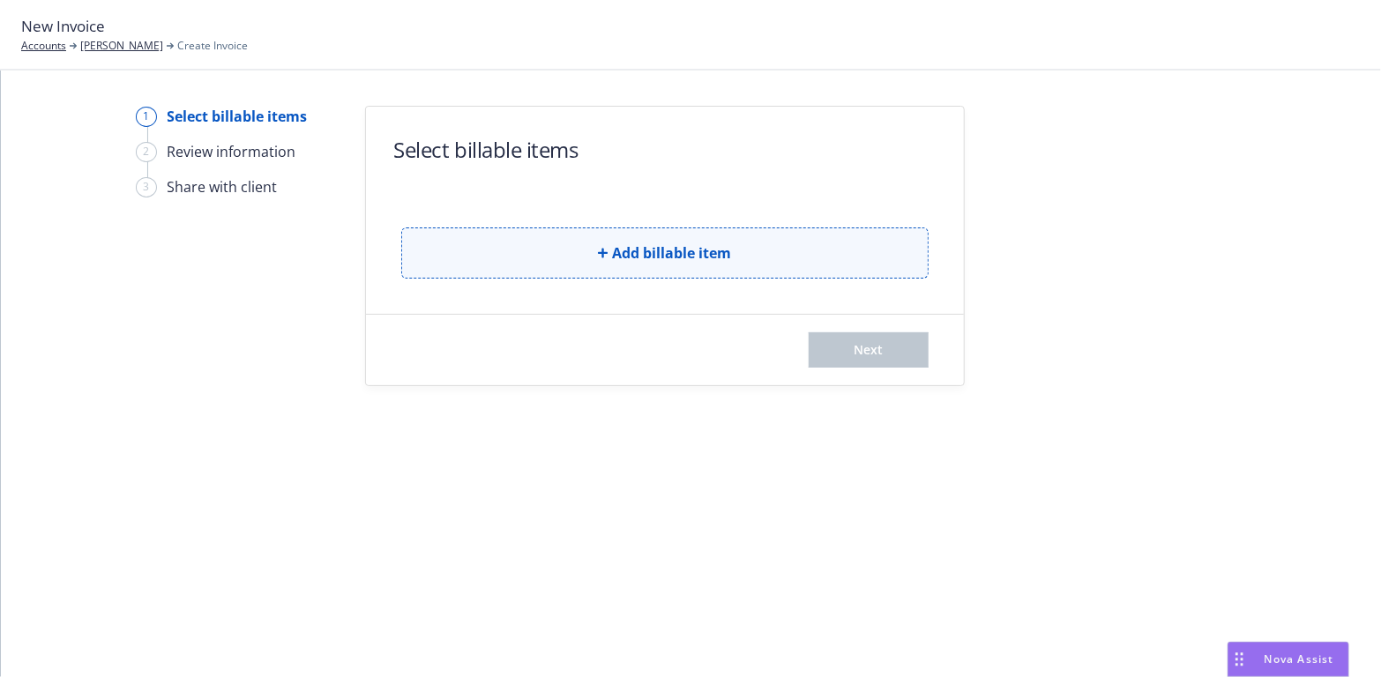
click at [657, 250] on span "Add billable item" at bounding box center [672, 253] width 119 height 21
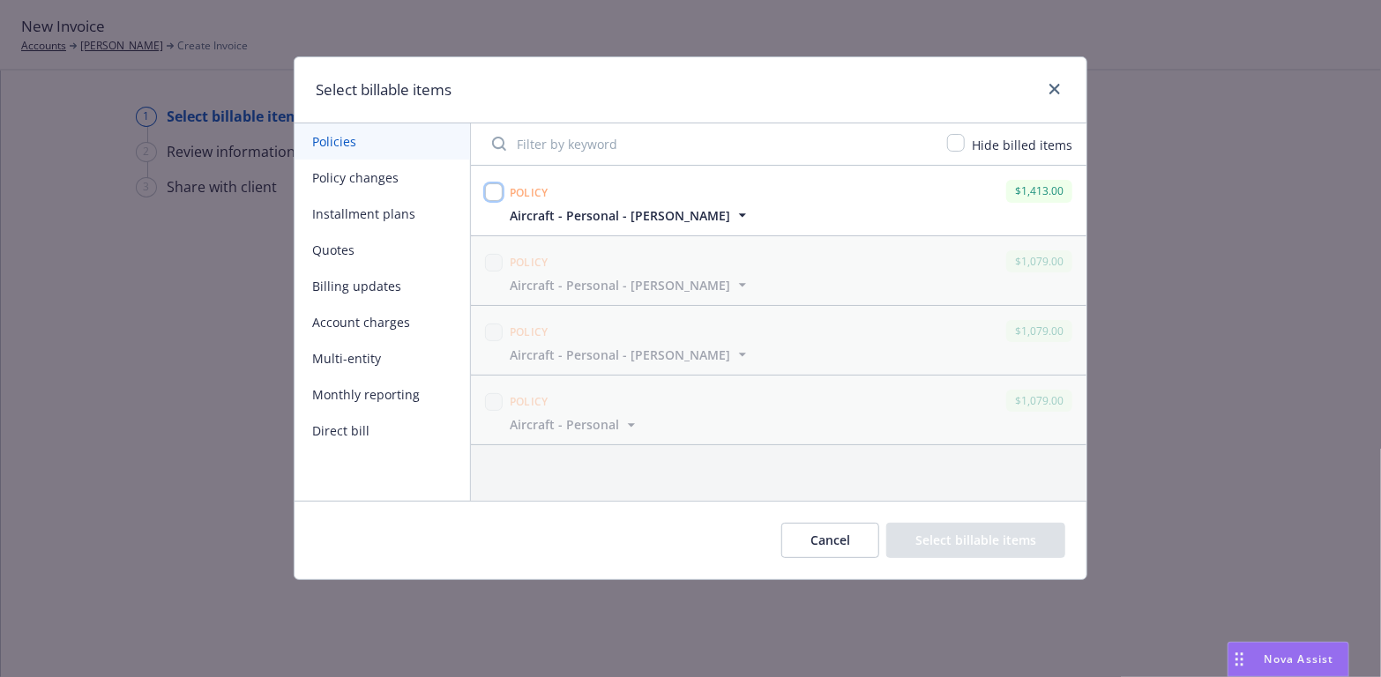
click at [495, 191] on input "checkbox" at bounding box center [494, 192] width 18 height 18
checkbox input "true"
click at [958, 533] on button "Select billable items" at bounding box center [975, 540] width 179 height 35
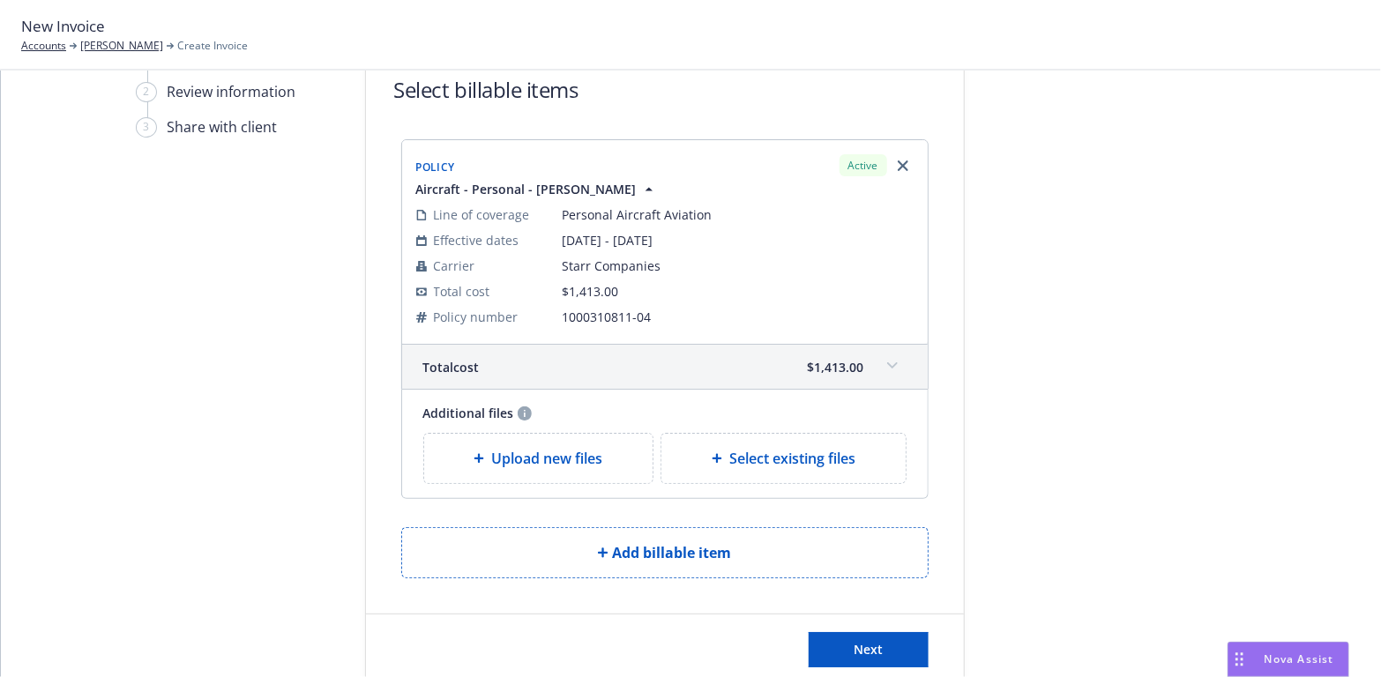
scroll to position [88, 0]
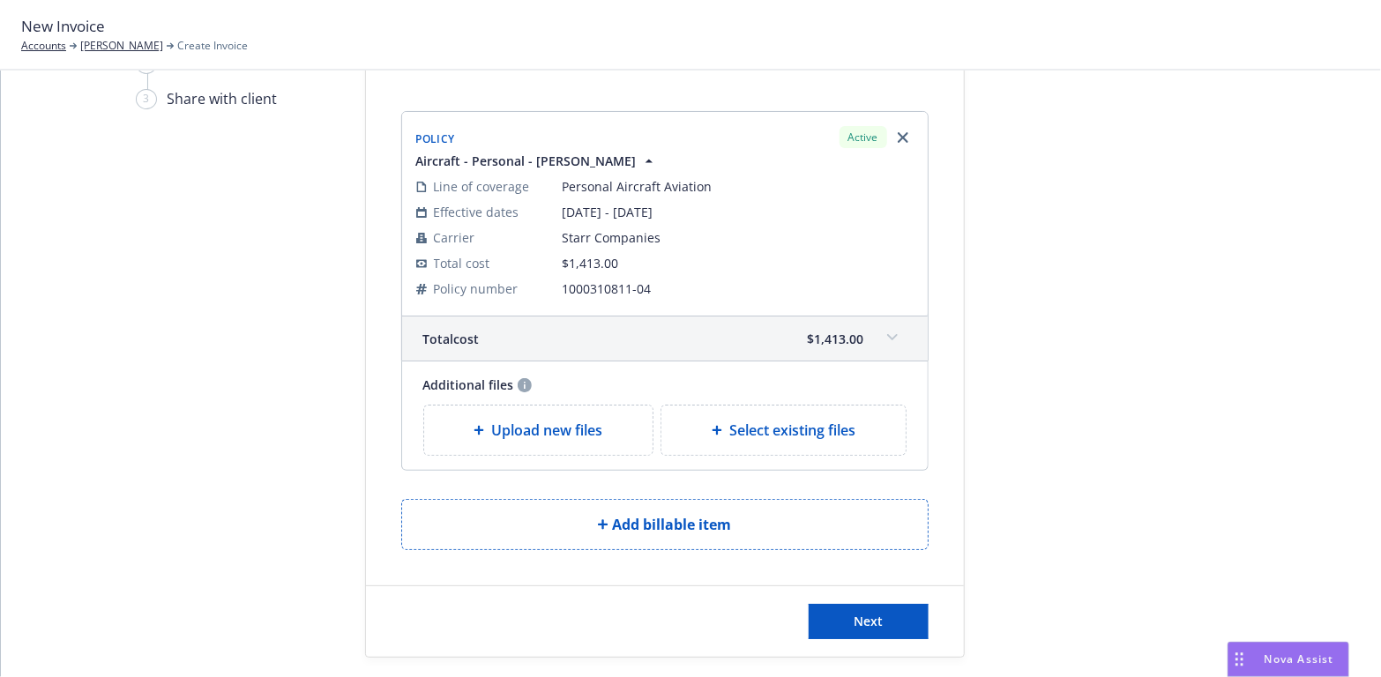
click at [802, 423] on span "Select existing files" at bounding box center [792, 430] width 126 height 21
select select "Invoice - Third Party"
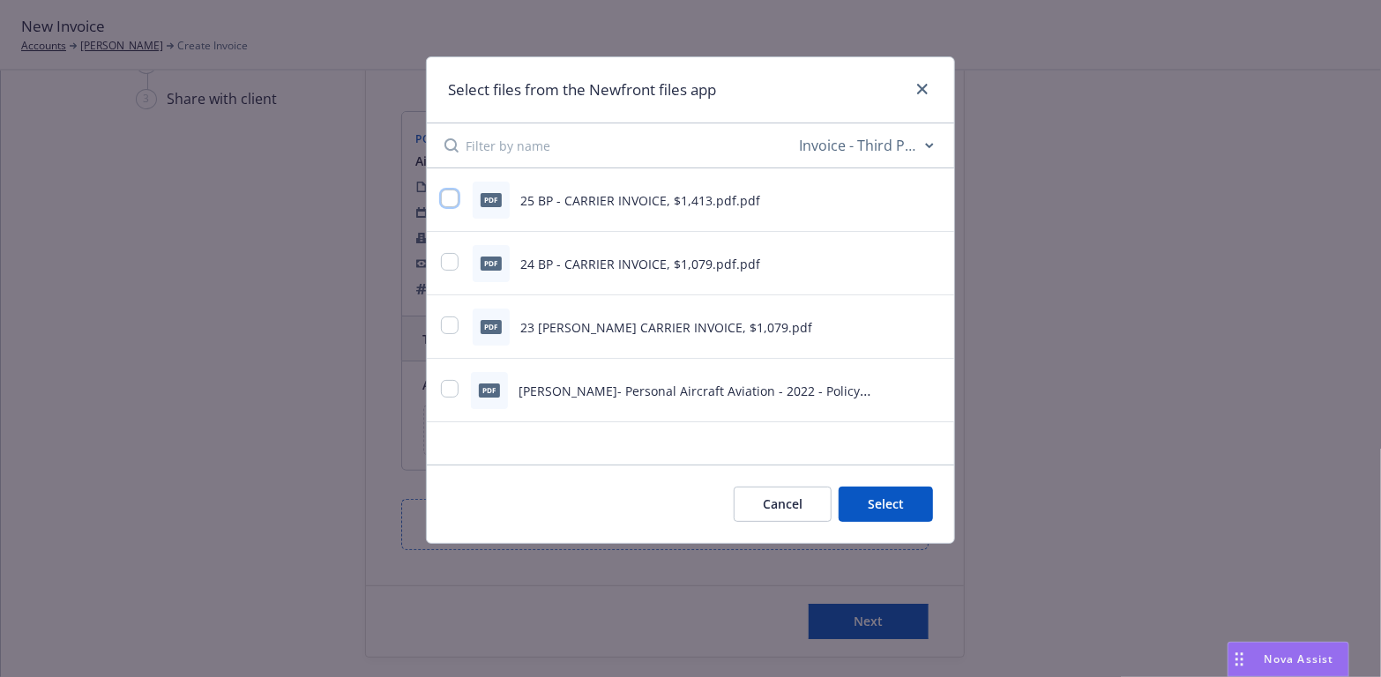
click at [450, 195] on input "checkbox" at bounding box center [450, 199] width 18 height 18
checkbox input "true"
click at [882, 499] on button "Select 1 file" at bounding box center [869, 504] width 127 height 35
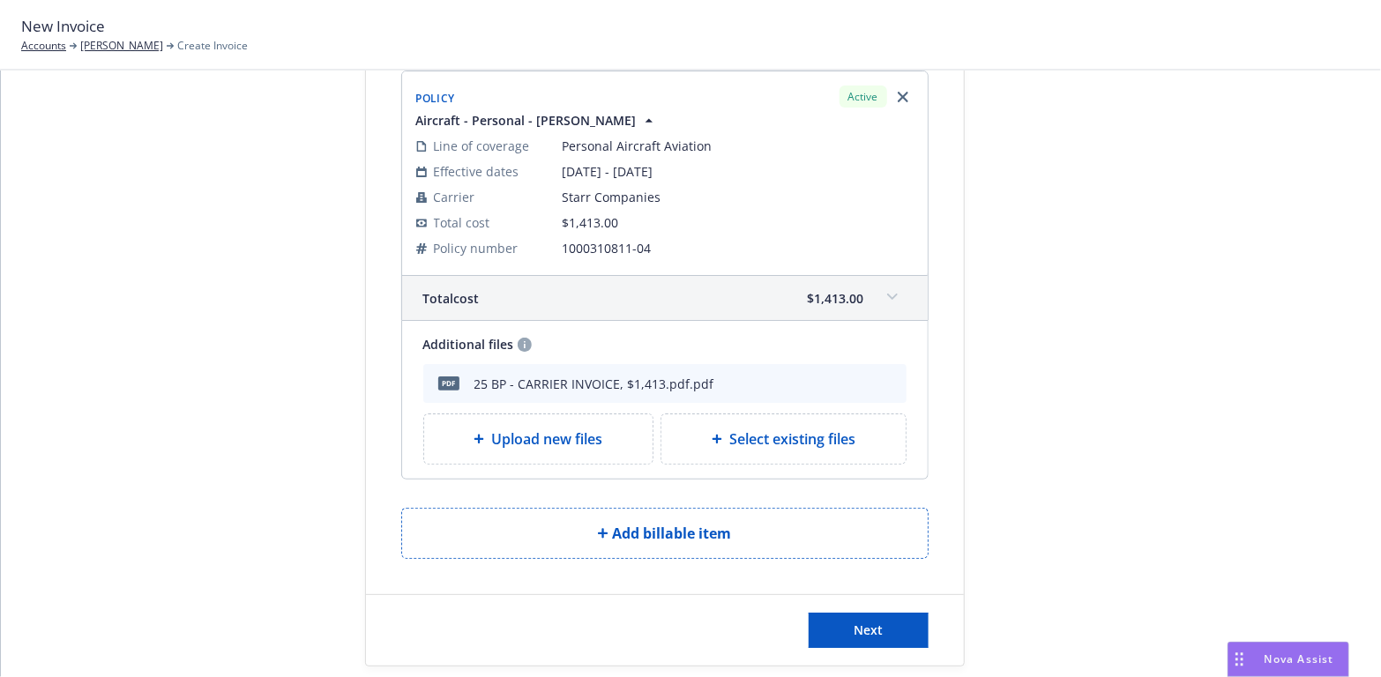
scroll to position [152, 0]
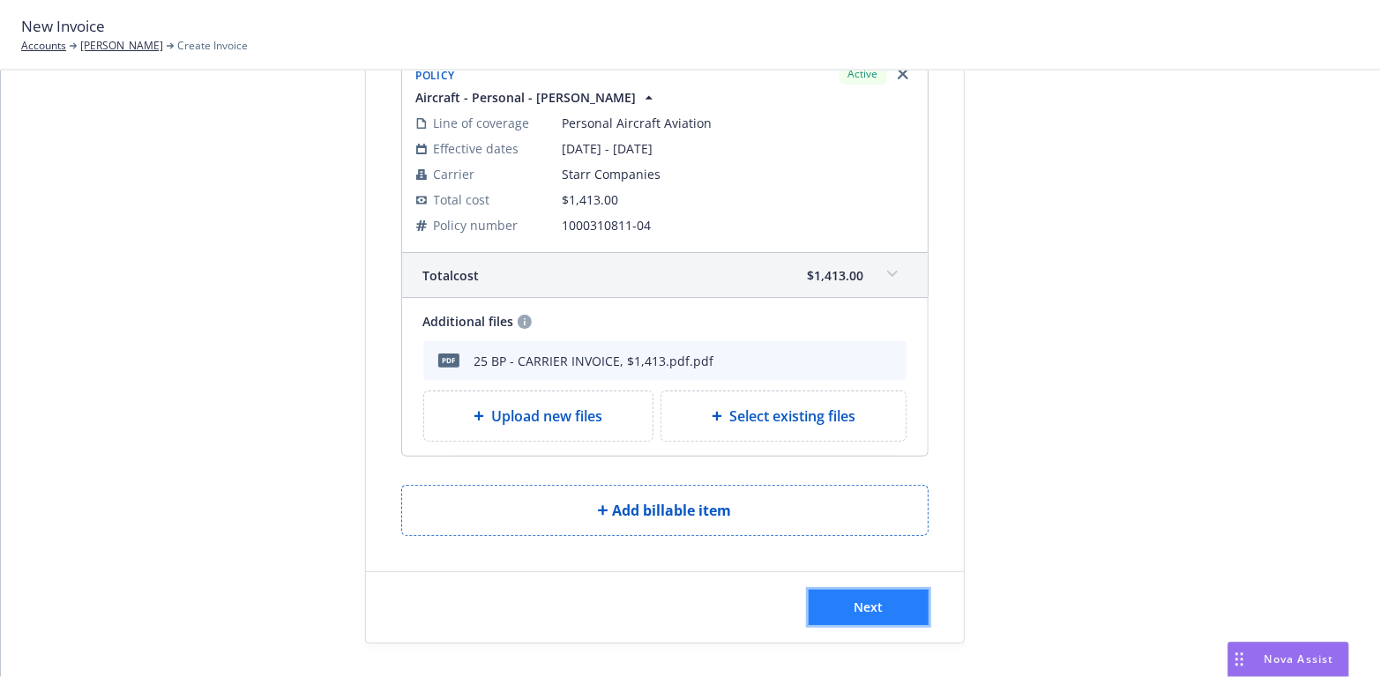
click at [854, 604] on span "Next" at bounding box center [868, 607] width 29 height 17
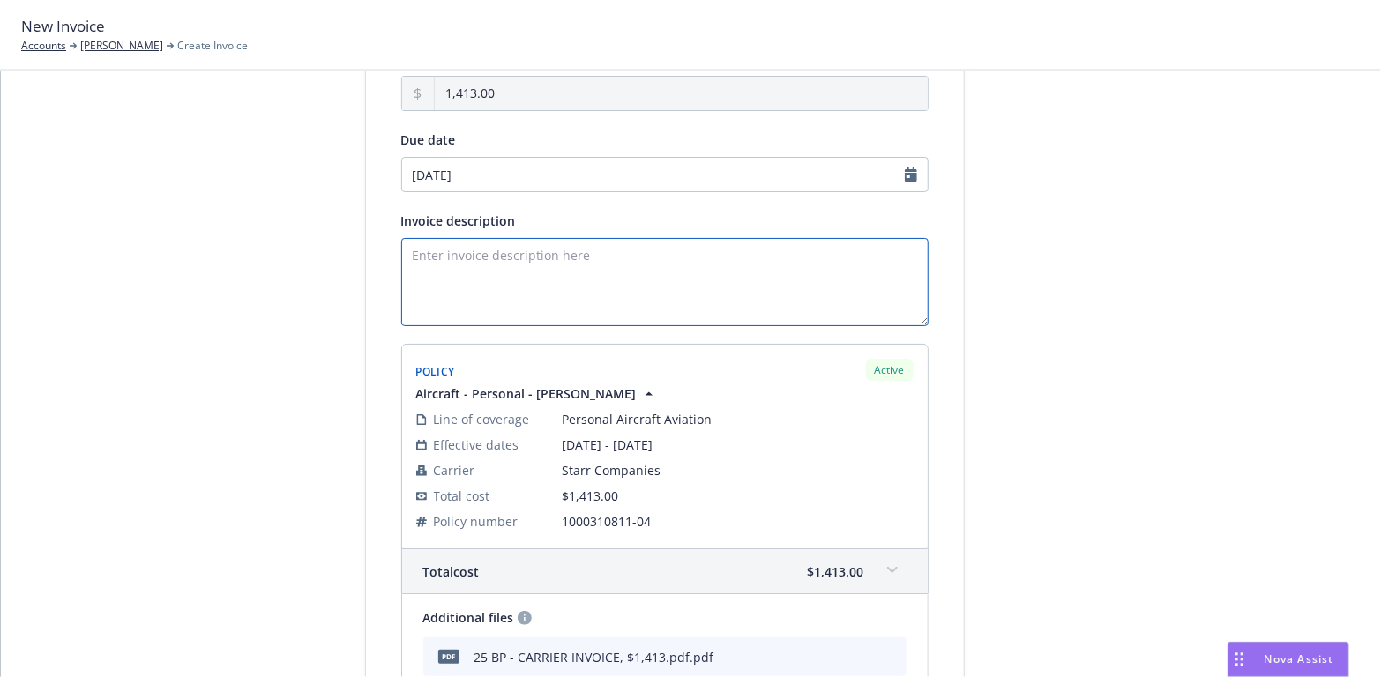
click at [441, 252] on textarea "Invoice description" at bounding box center [664, 282] width 527 height 88
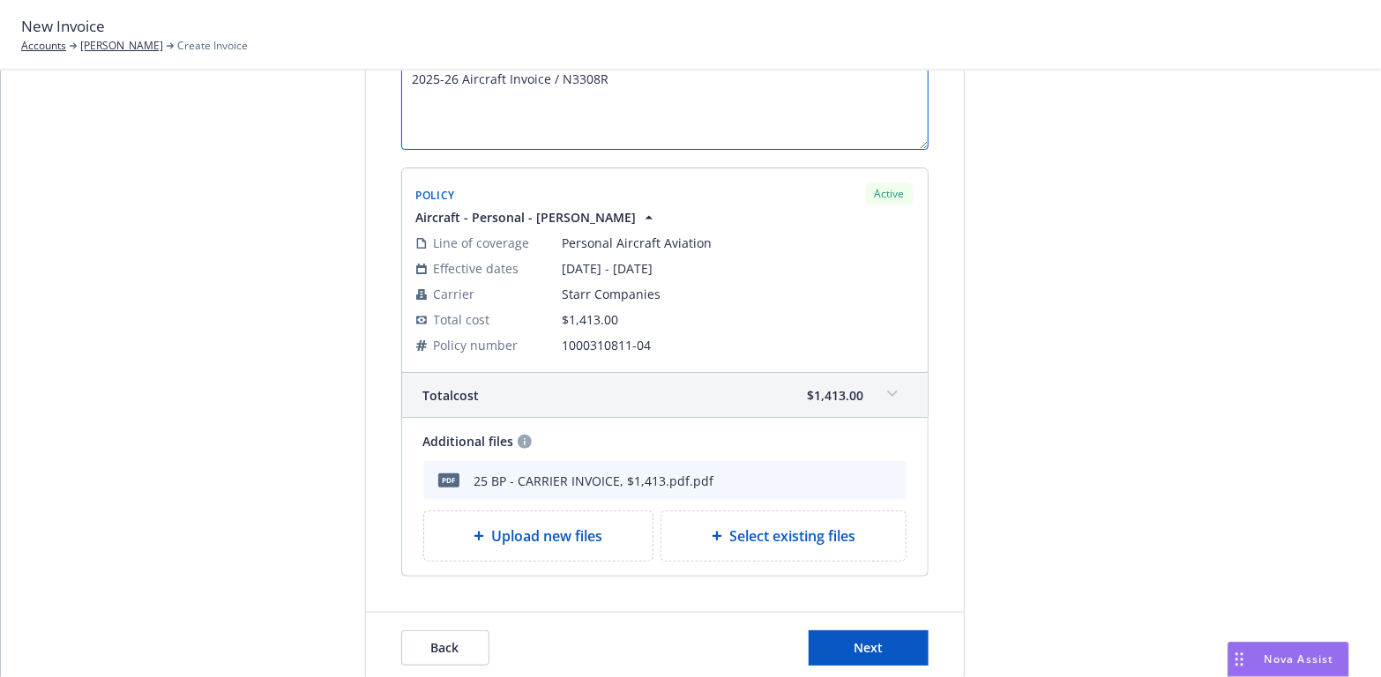
scroll to position [369, 0]
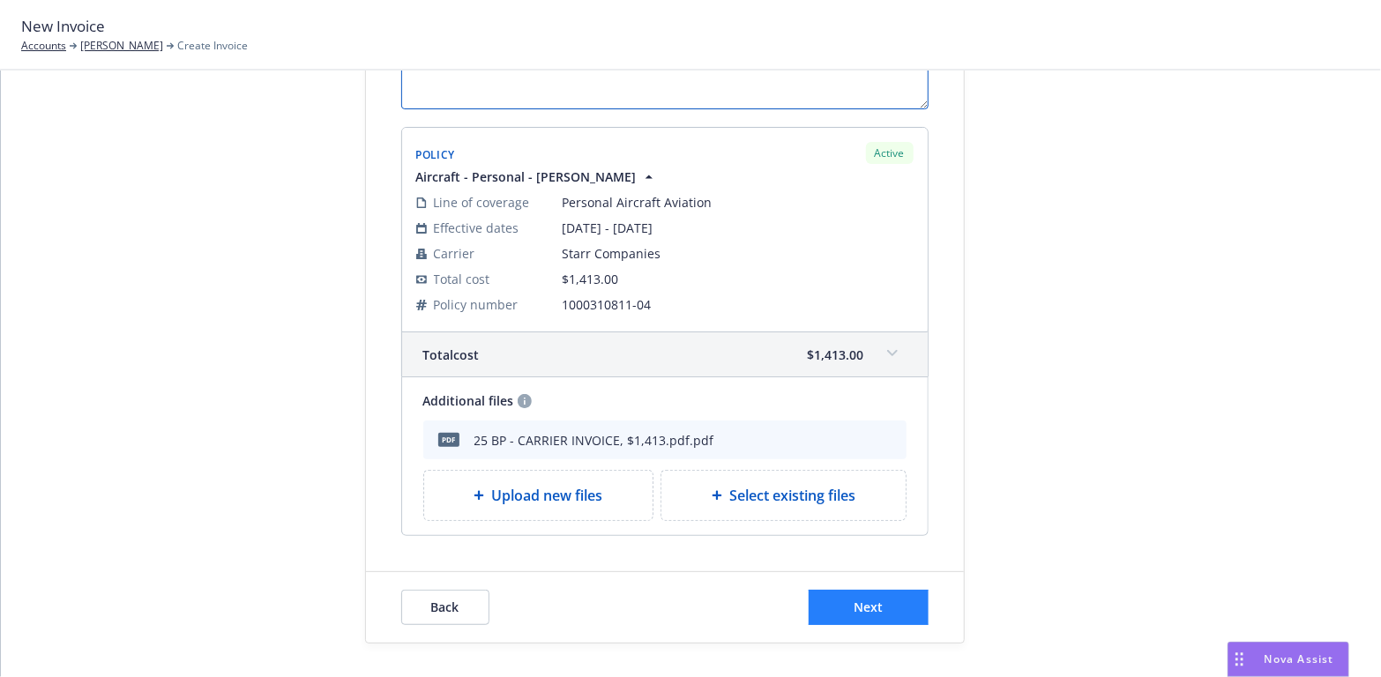
type textarea "2025-26 Aircraft Invoice / N3308R"
click at [886, 601] on button "Next" at bounding box center [869, 607] width 120 height 35
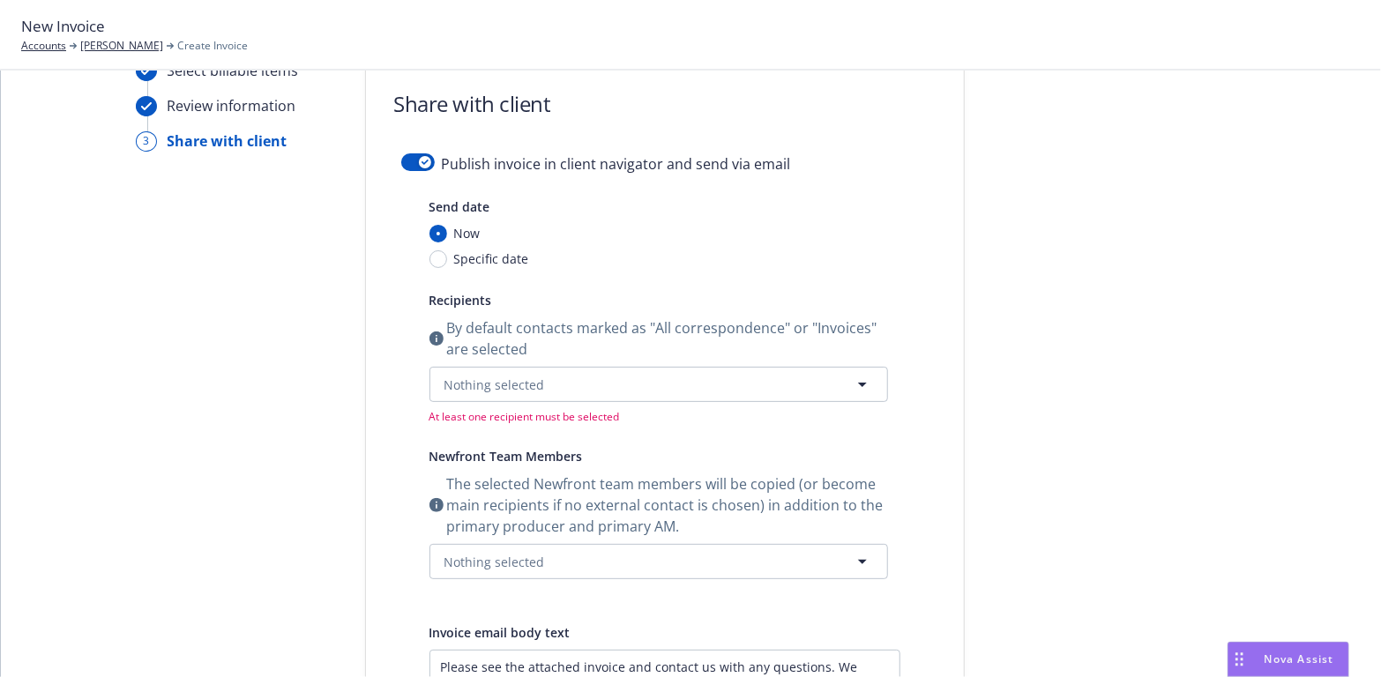
scroll to position [16, 0]
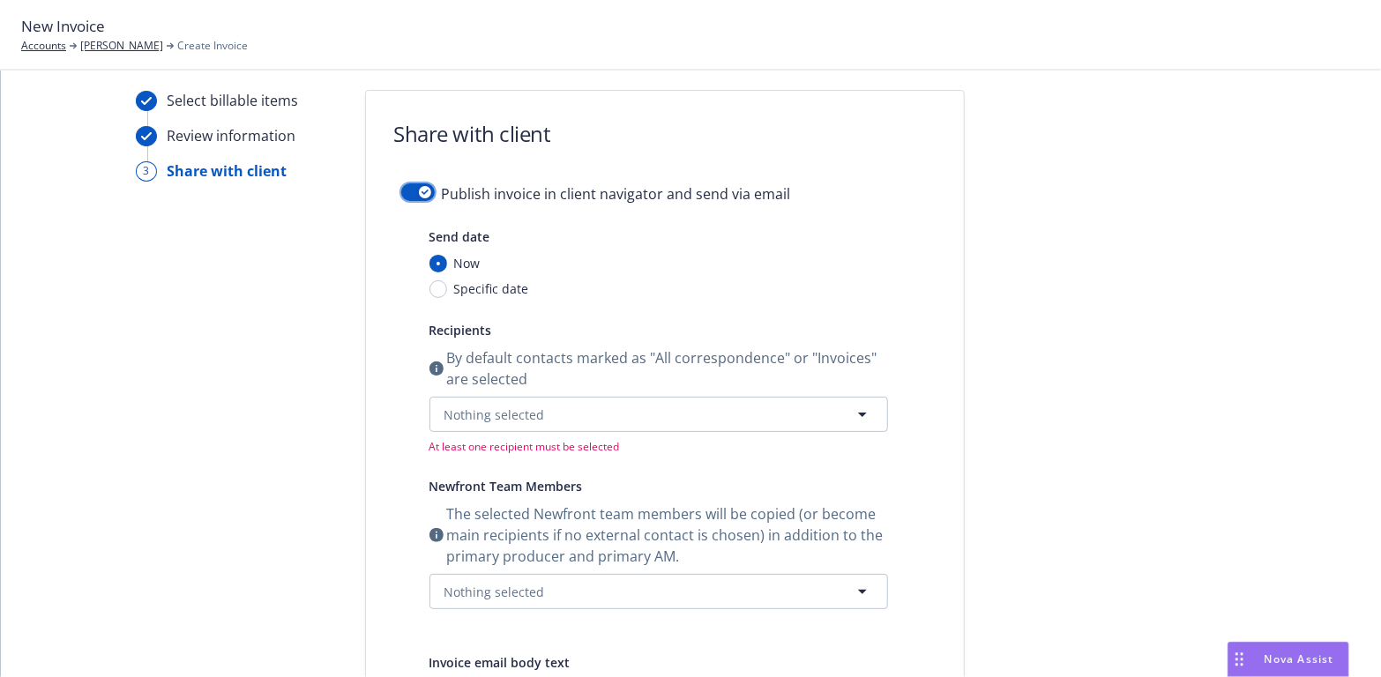
click at [419, 187] on div "button" at bounding box center [425, 192] width 12 height 12
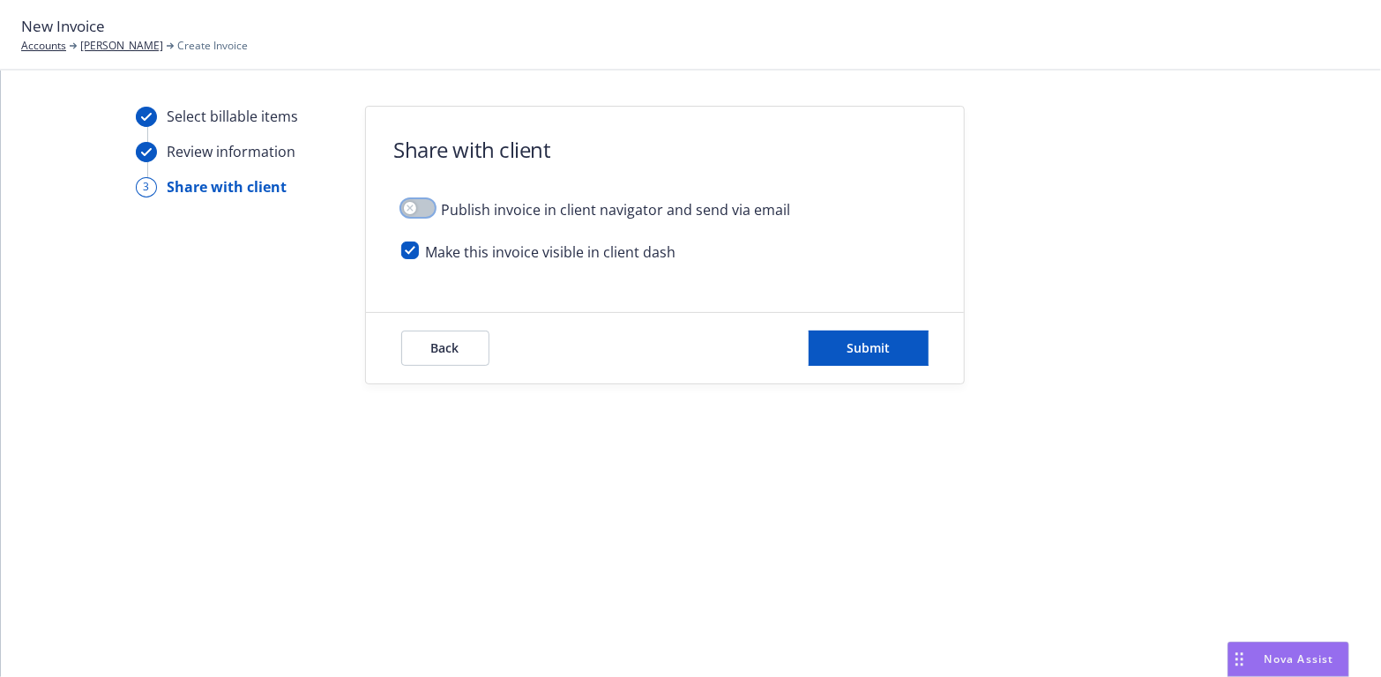
scroll to position [0, 0]
click at [874, 342] on span "Submit" at bounding box center [868, 348] width 43 height 17
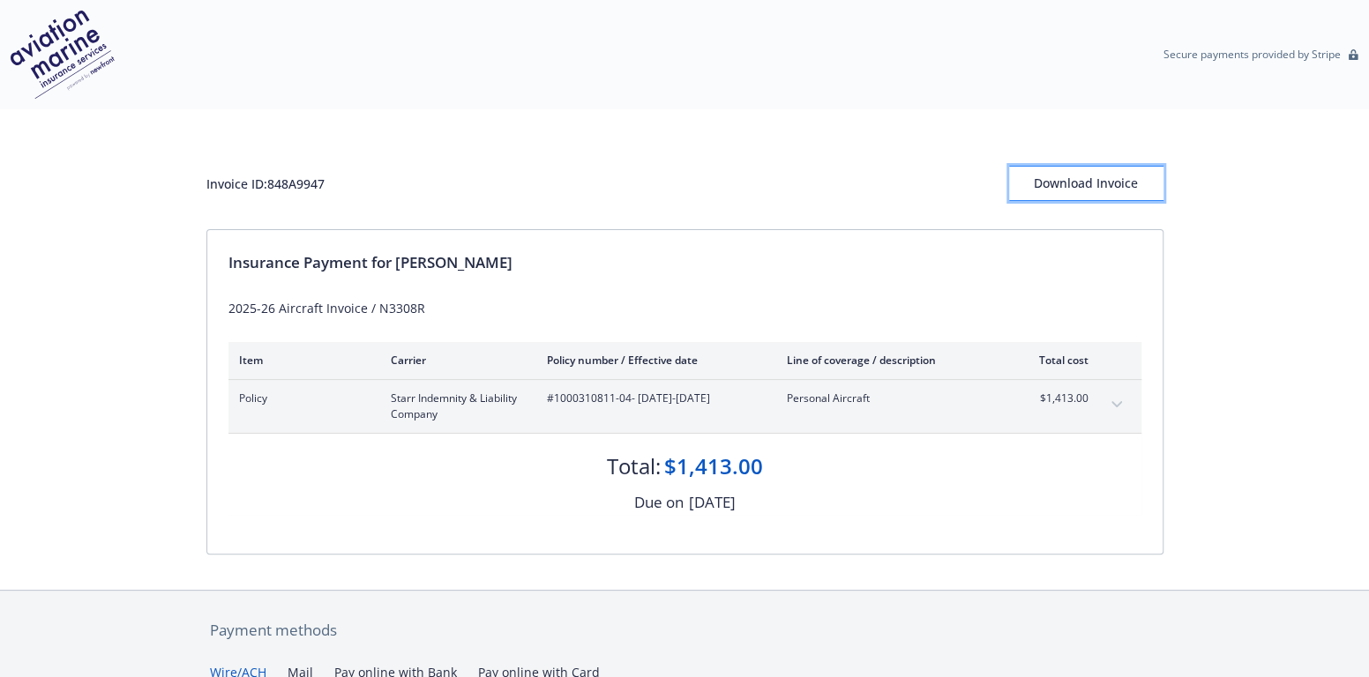
click at [1119, 180] on div "Download Invoice" at bounding box center [1086, 184] width 154 height 34
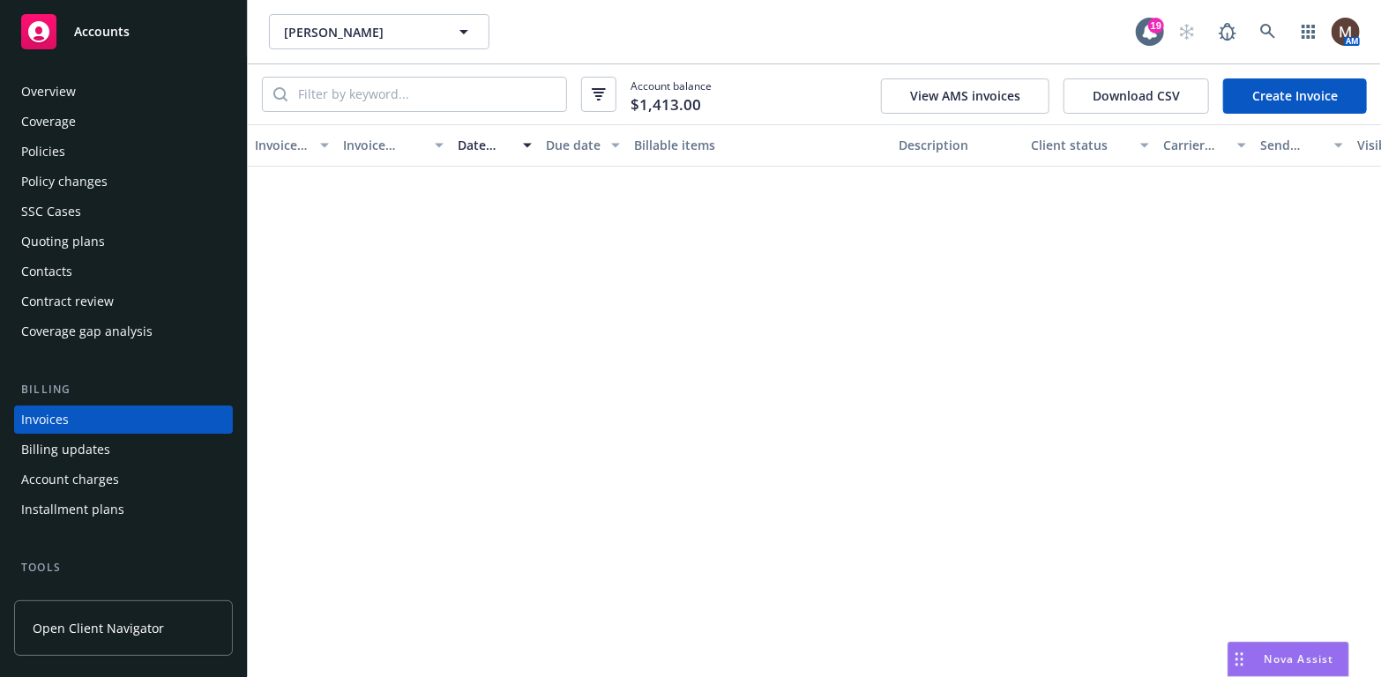
scroll to position [52, 0]
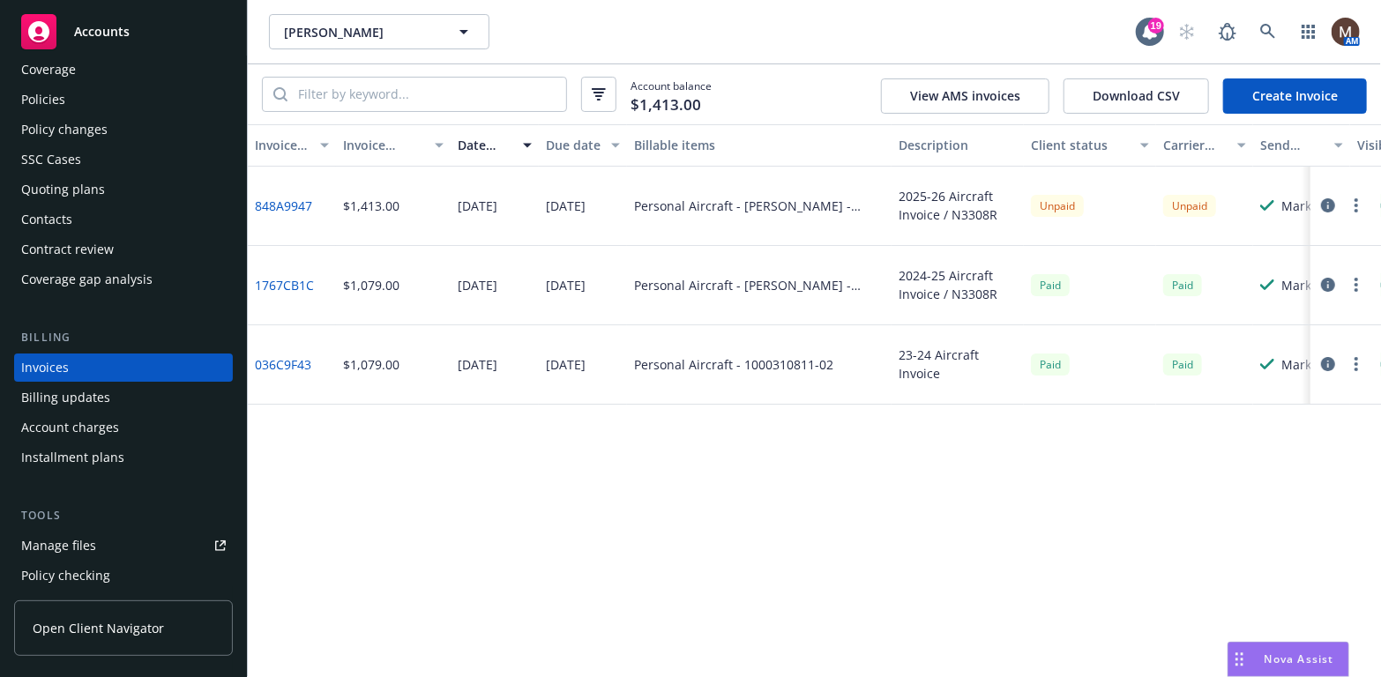
click at [60, 95] on div "Policies" at bounding box center [43, 100] width 44 height 28
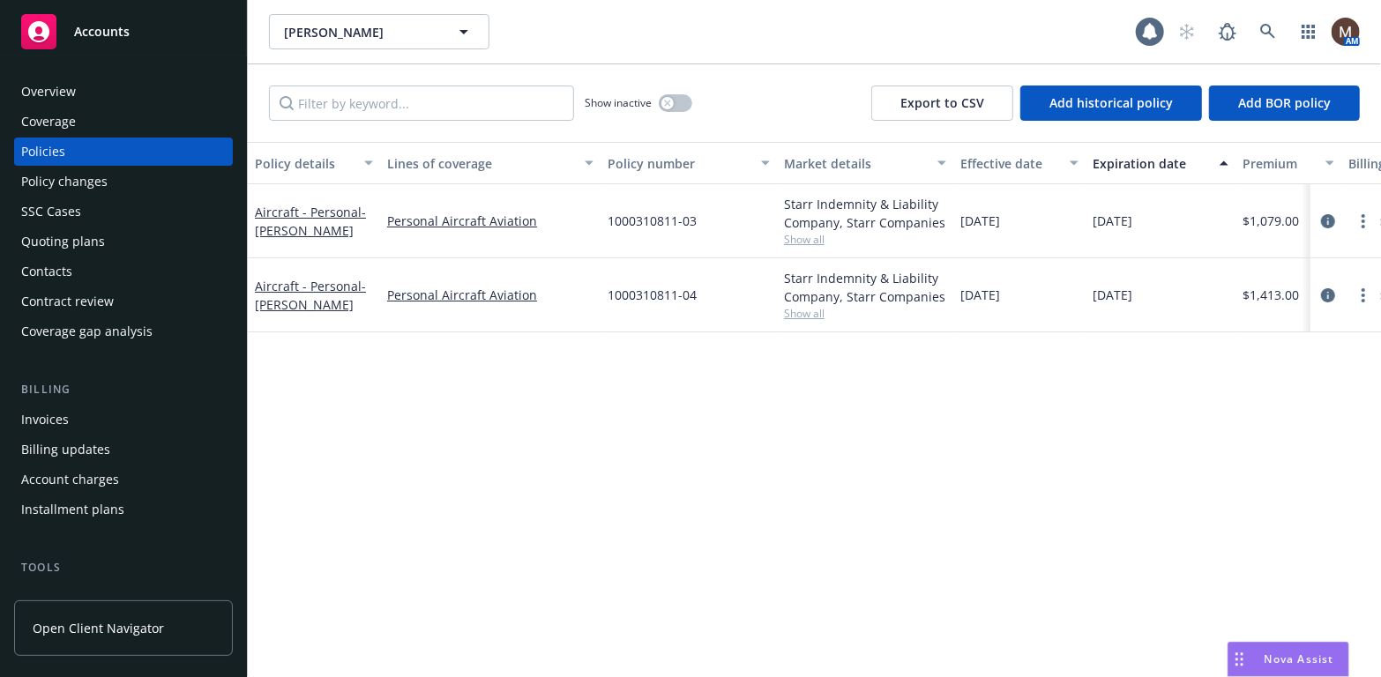
click at [81, 415] on div "Invoices" at bounding box center [123, 420] width 205 height 28
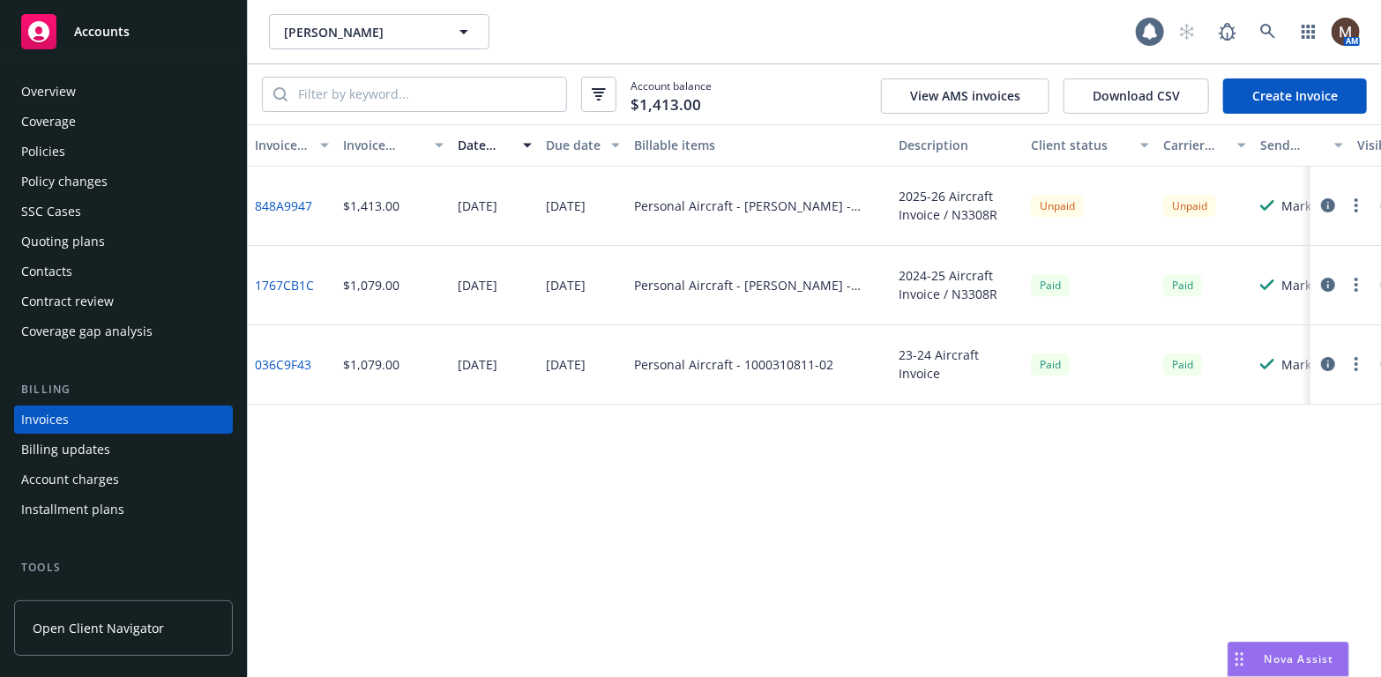
scroll to position [52, 0]
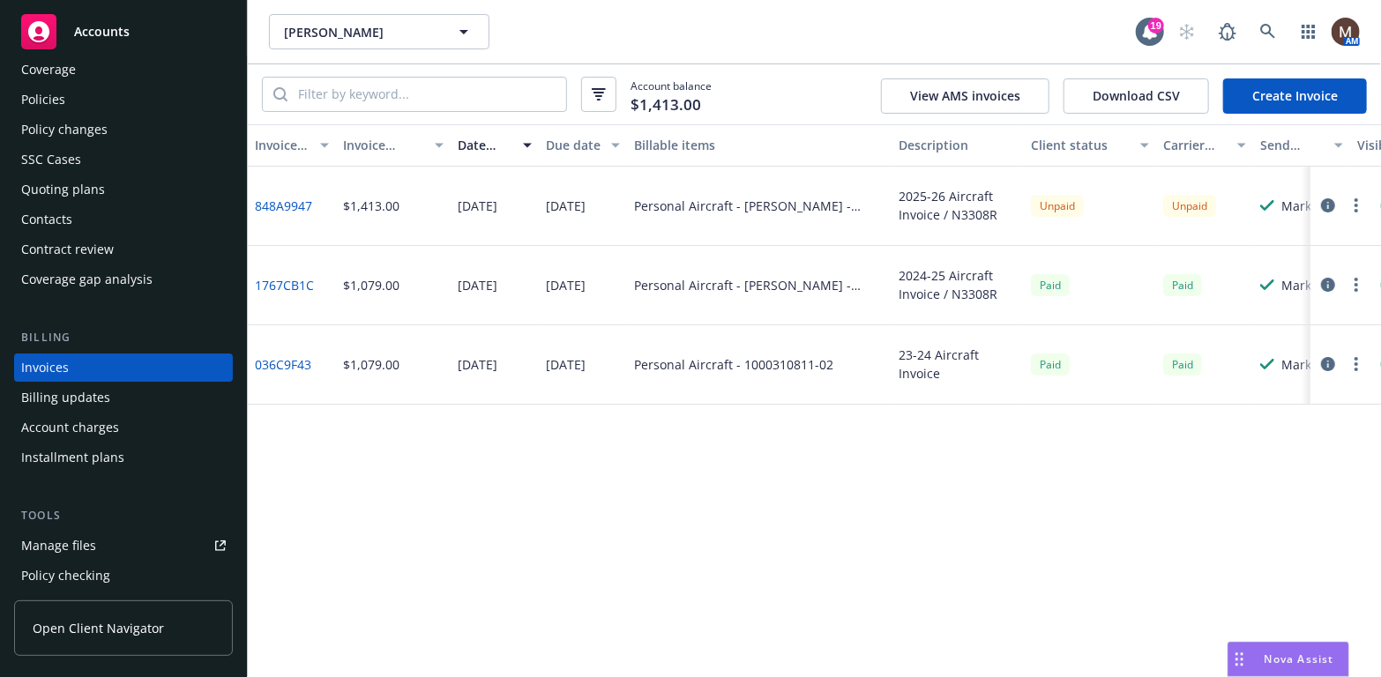
click at [1356, 198] on circle "button" at bounding box center [1356, 200] width 4 height 4
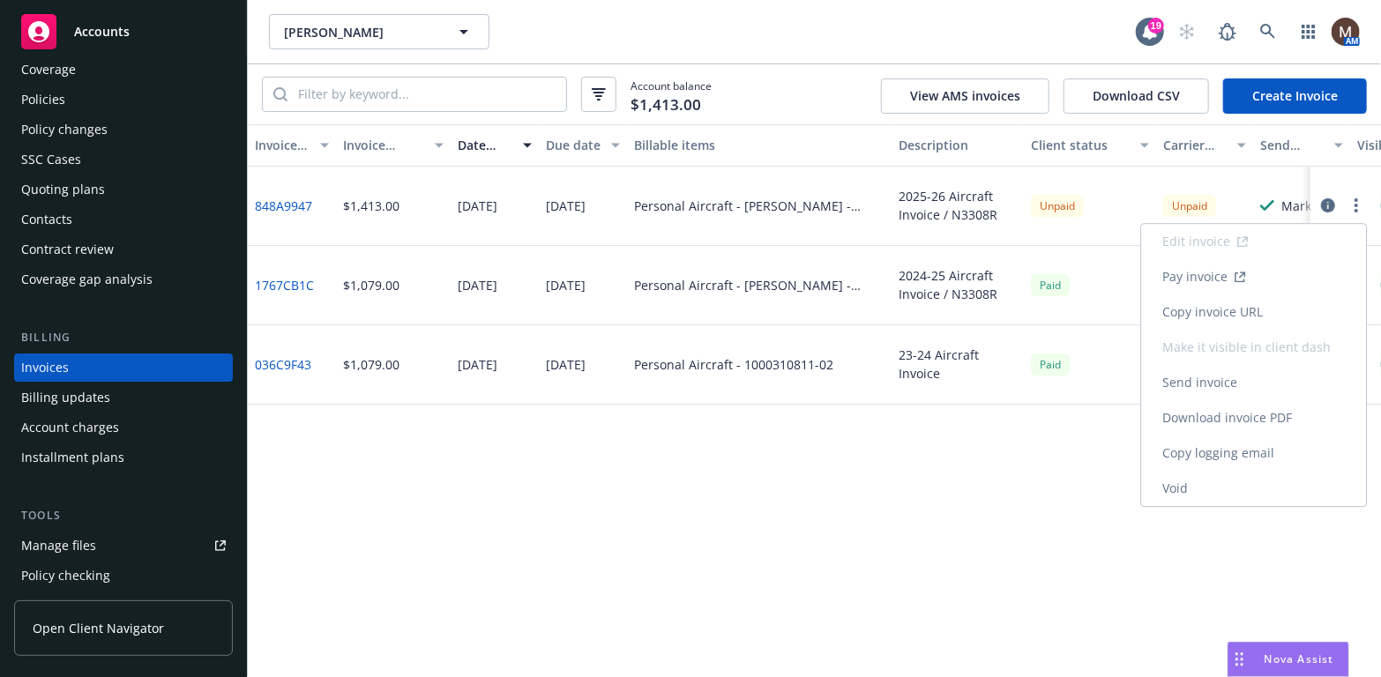
click at [1214, 308] on link "Copy invoice URL" at bounding box center [1253, 312] width 225 height 35
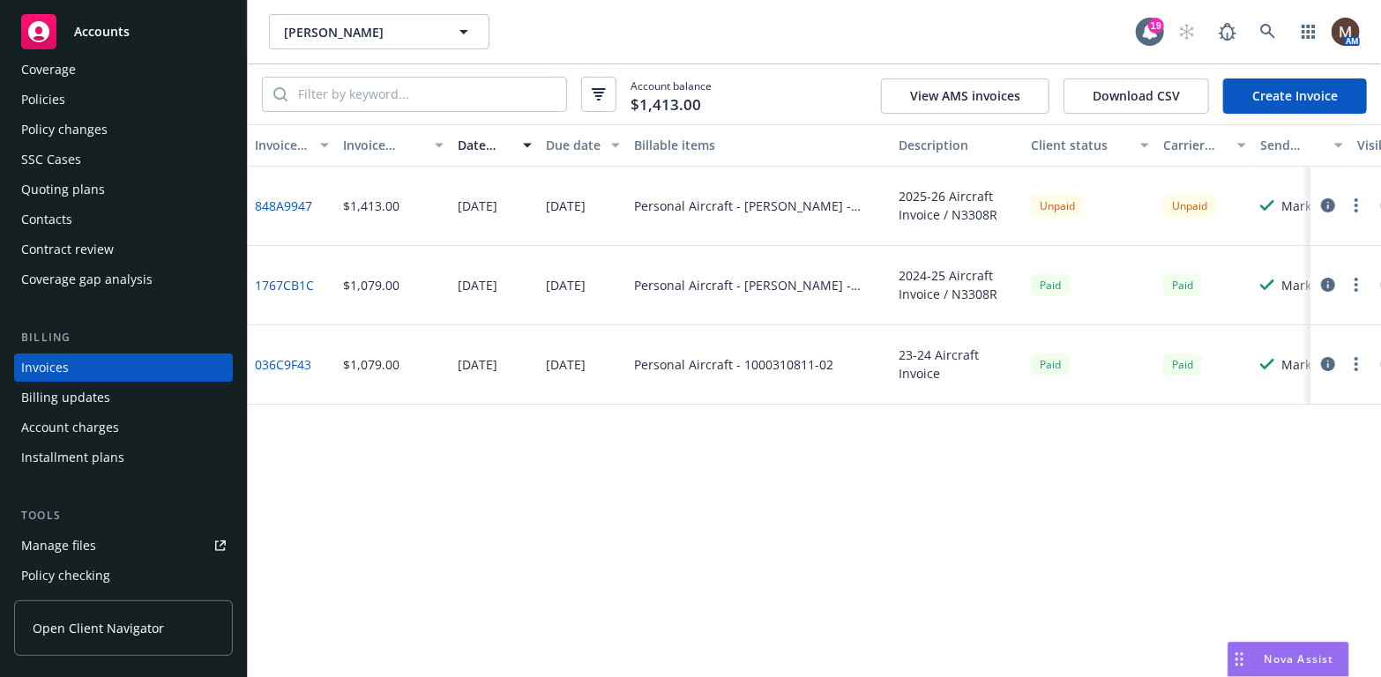
click at [56, 98] on div "Policies" at bounding box center [43, 100] width 44 height 28
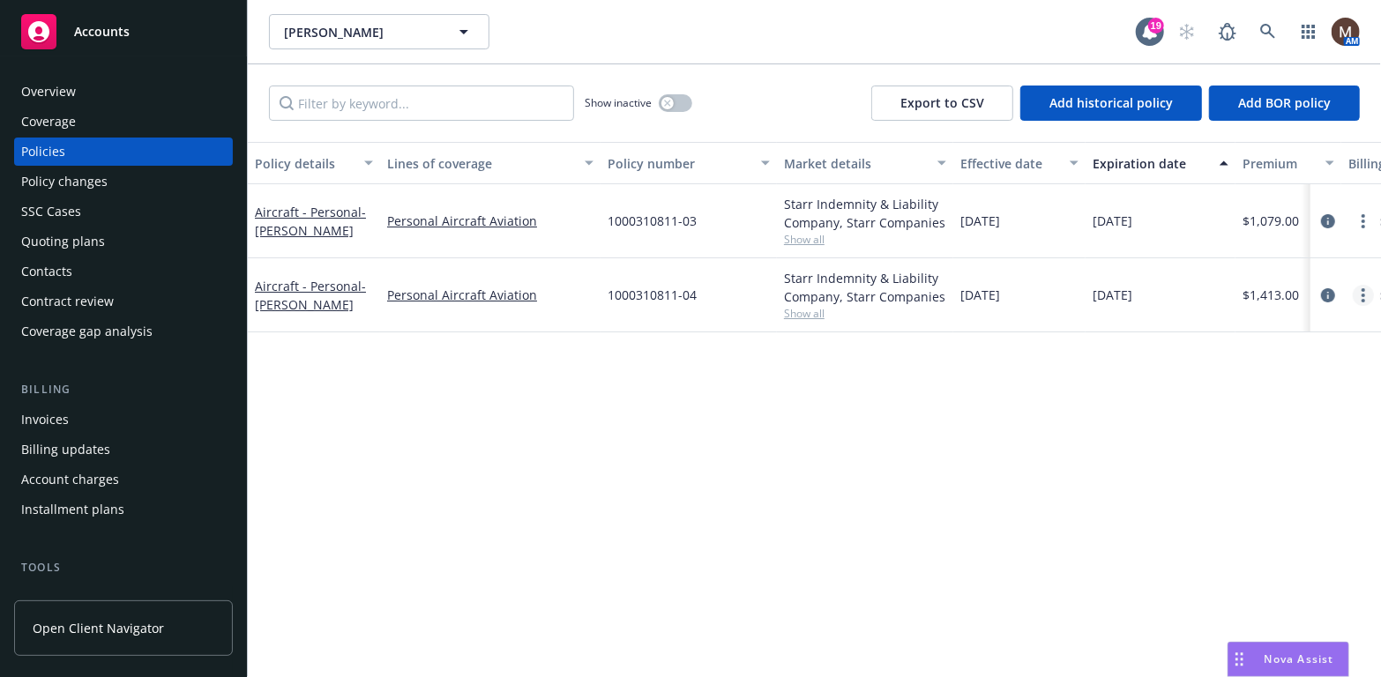
click at [1364, 292] on icon "more" at bounding box center [1364, 295] width 4 height 14
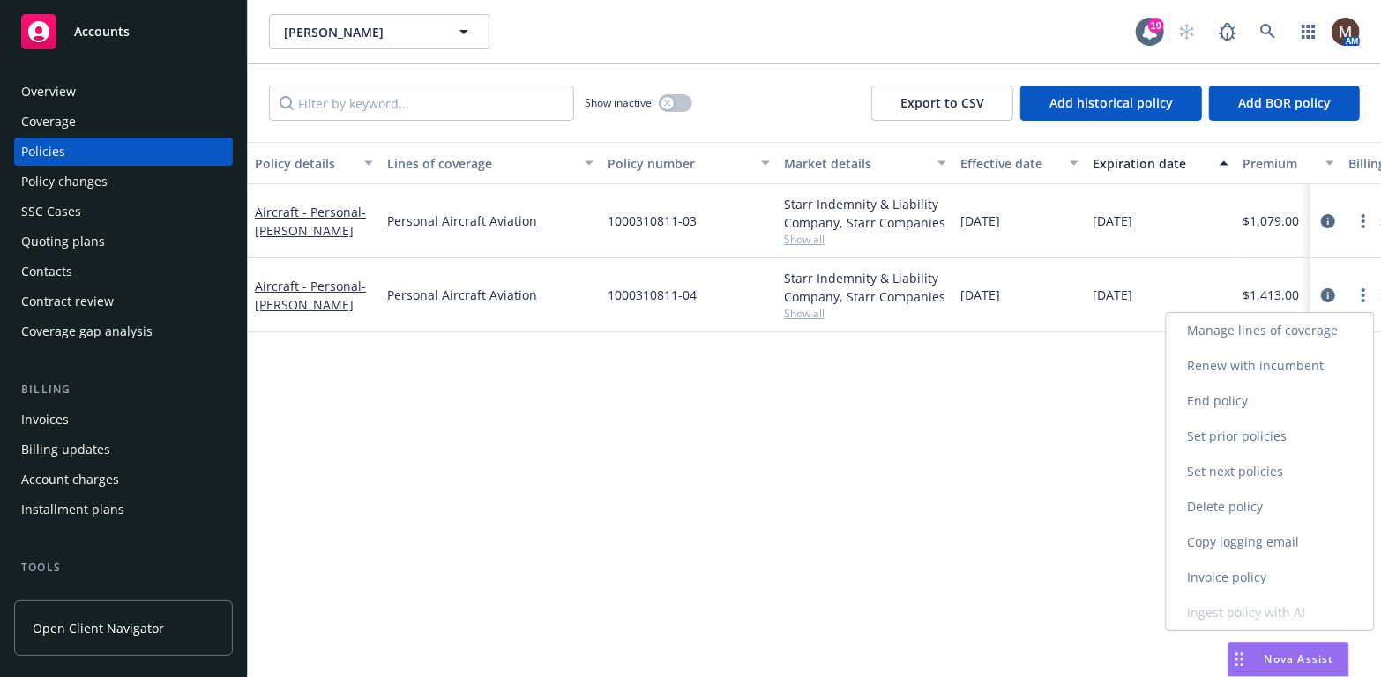
click at [1252, 539] on link "Copy logging email" at bounding box center [1270, 542] width 207 height 35
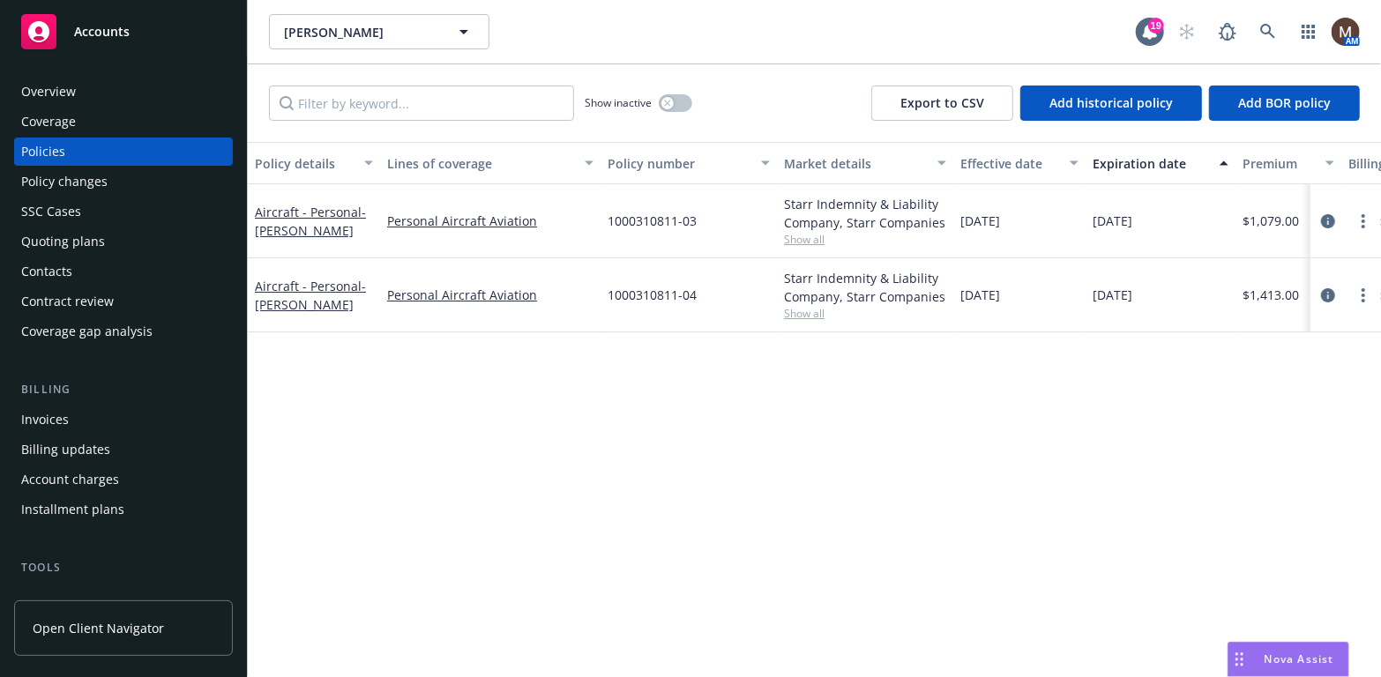
click at [83, 152] on div "Policies" at bounding box center [123, 152] width 205 height 28
drag, startPoint x: 78, startPoint y: 143, endPoint x: 365, endPoint y: 131, distance: 286.9
click at [78, 143] on div "Policies" at bounding box center [123, 152] width 205 height 28
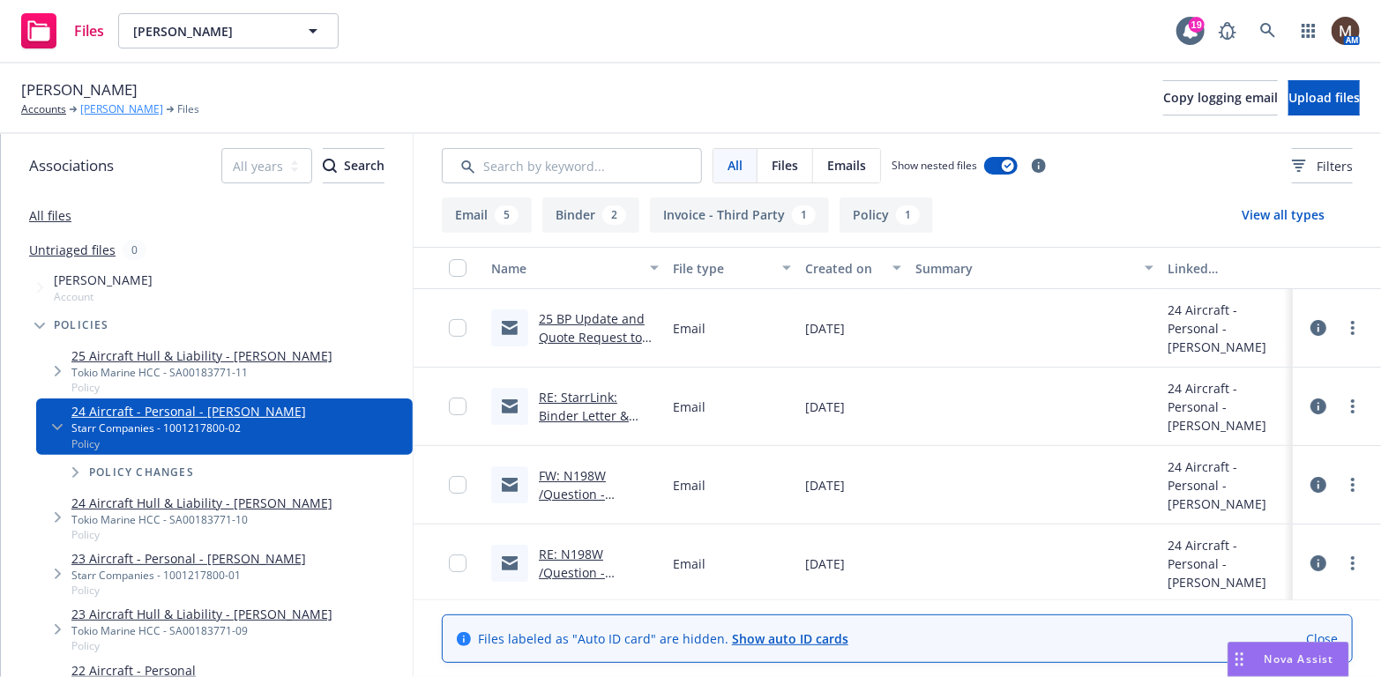
click at [130, 105] on link "Steven Holguin" at bounding box center [121, 109] width 83 height 16
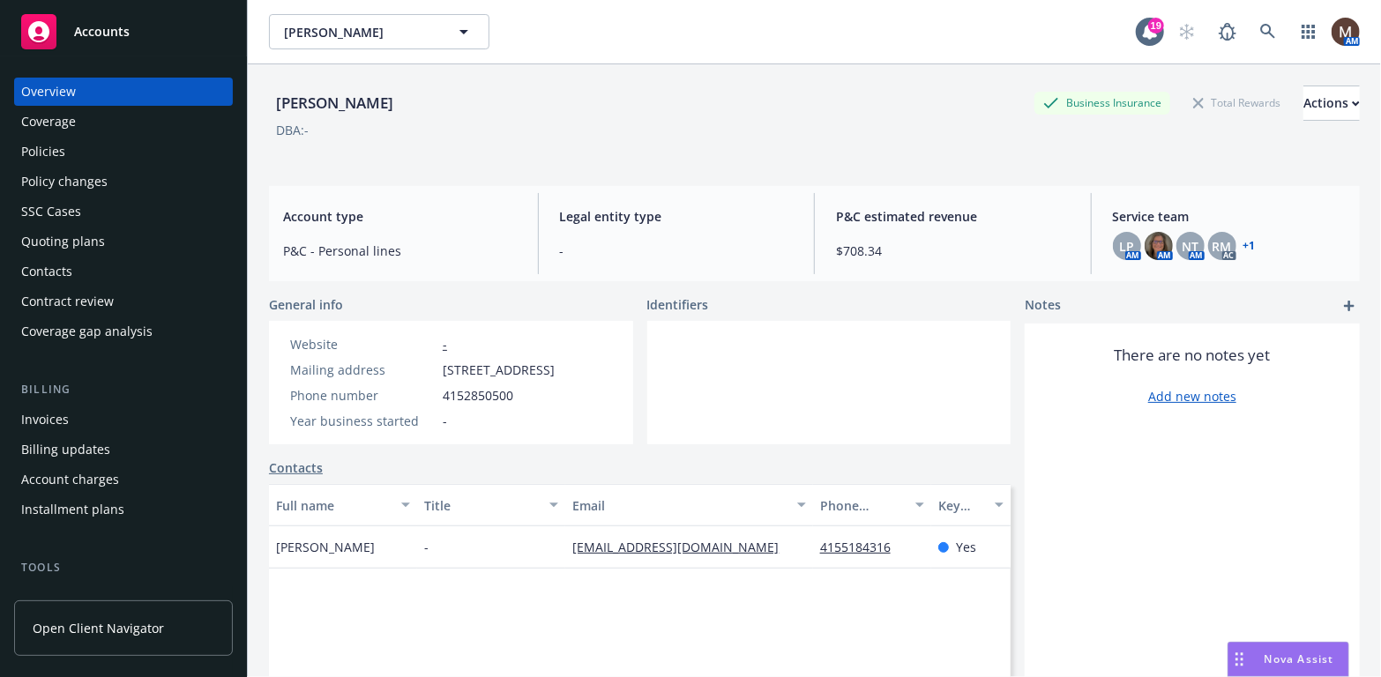
click at [48, 147] on div "Policies" at bounding box center [43, 152] width 44 height 28
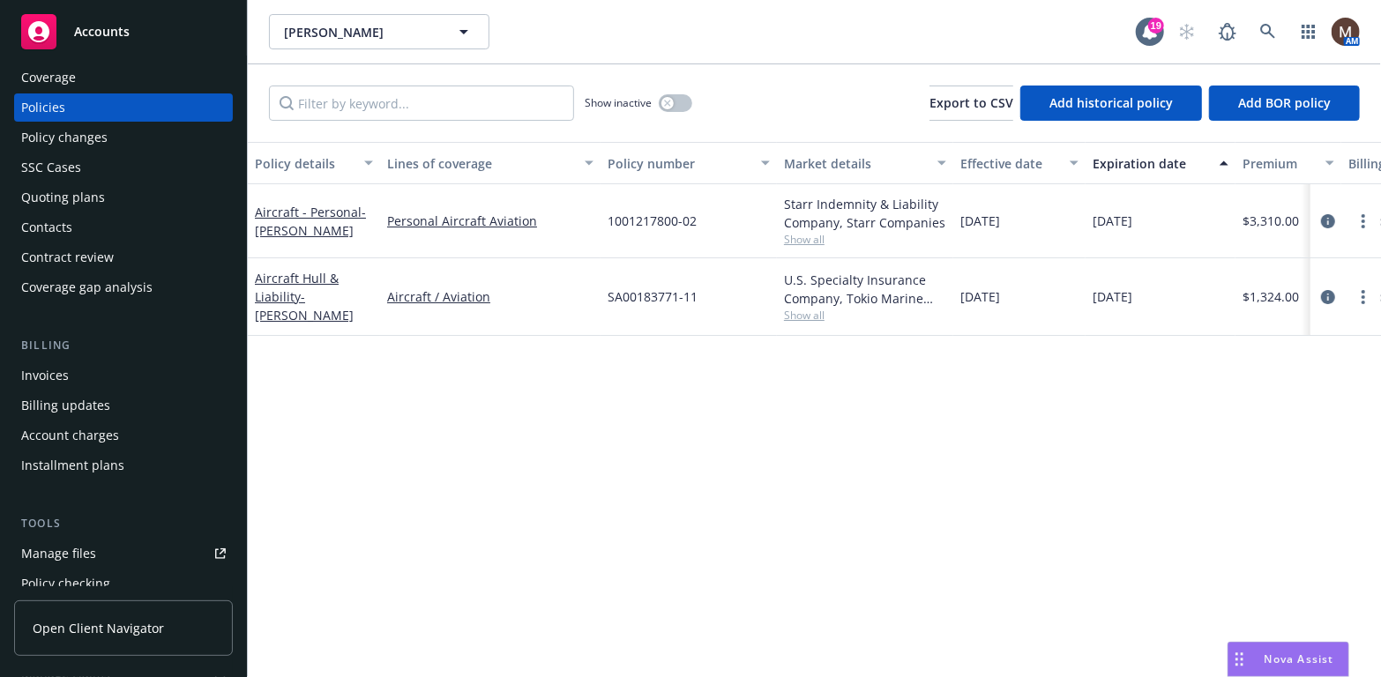
scroll to position [88, 0]
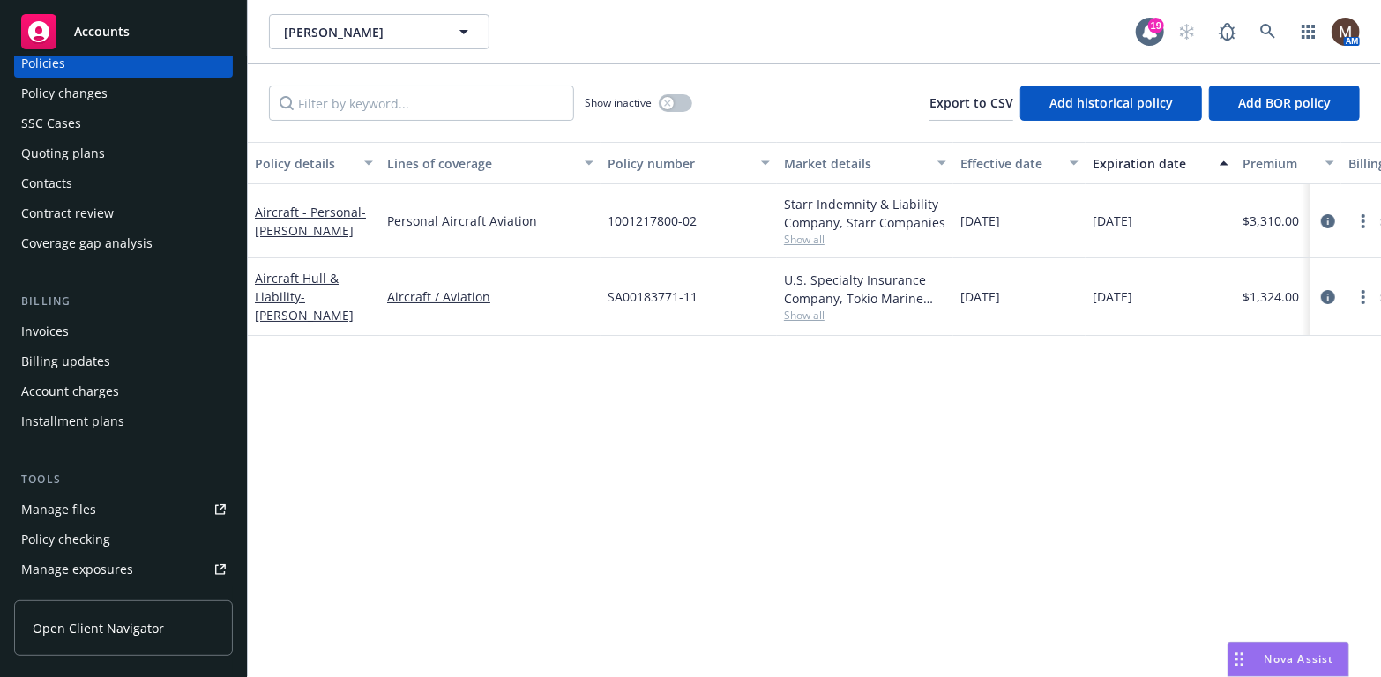
click at [67, 504] on div "Manage files" at bounding box center [58, 510] width 75 height 28
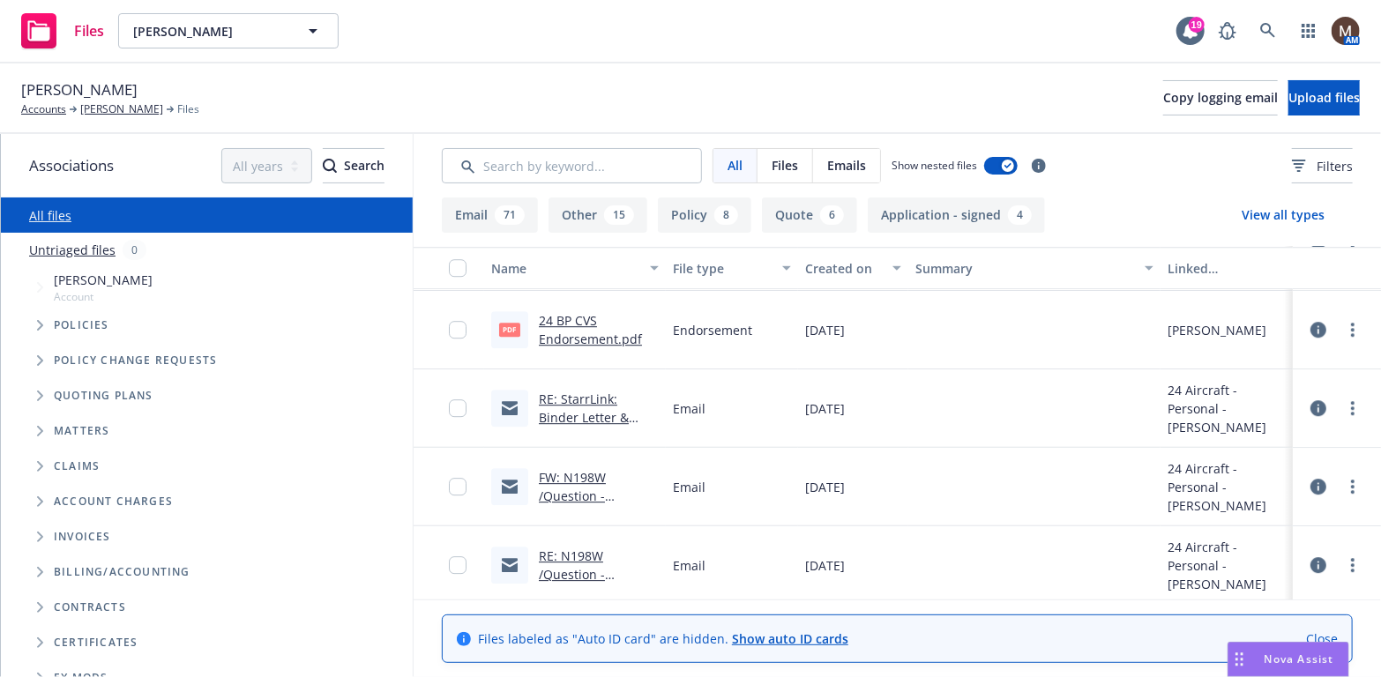
scroll to position [2734, 0]
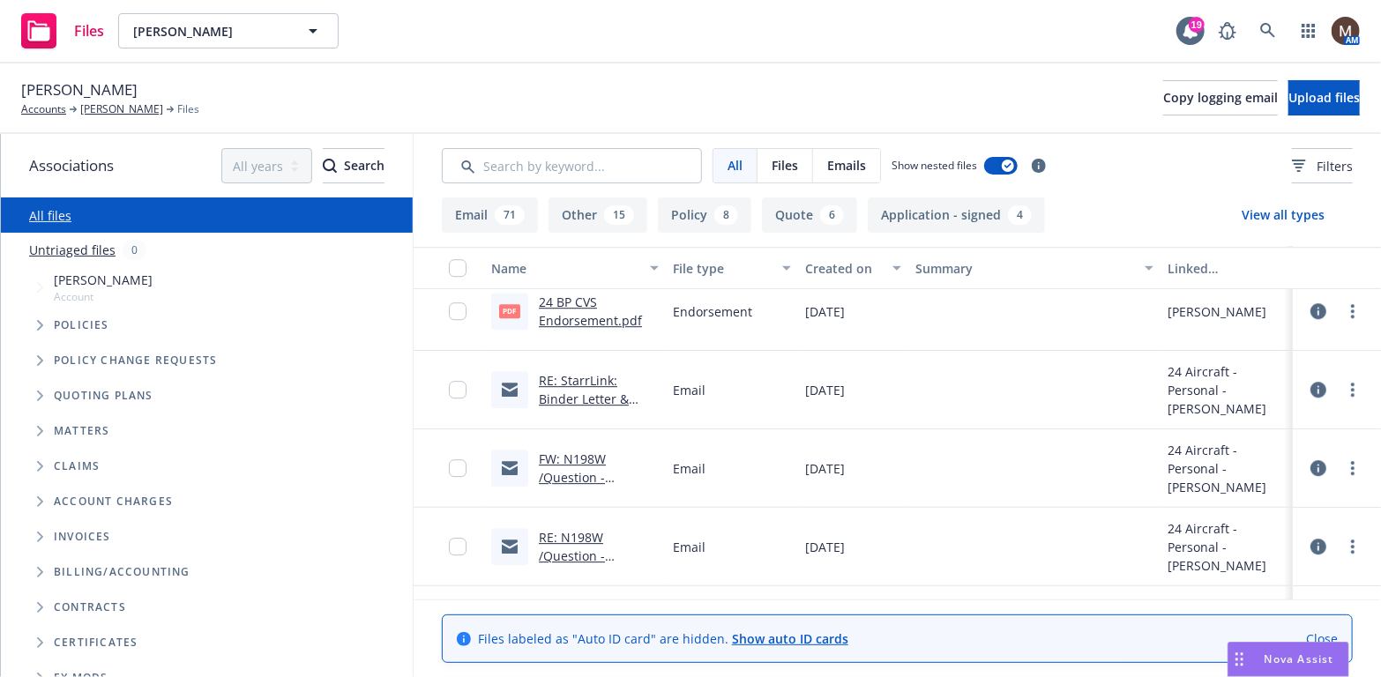
click at [584, 310] on div "24 BP CVS Endorsement.pdf" at bounding box center [599, 311] width 120 height 37
click at [562, 319] on link "24 BP CVS Endorsement.pdf" at bounding box center [590, 311] width 103 height 35
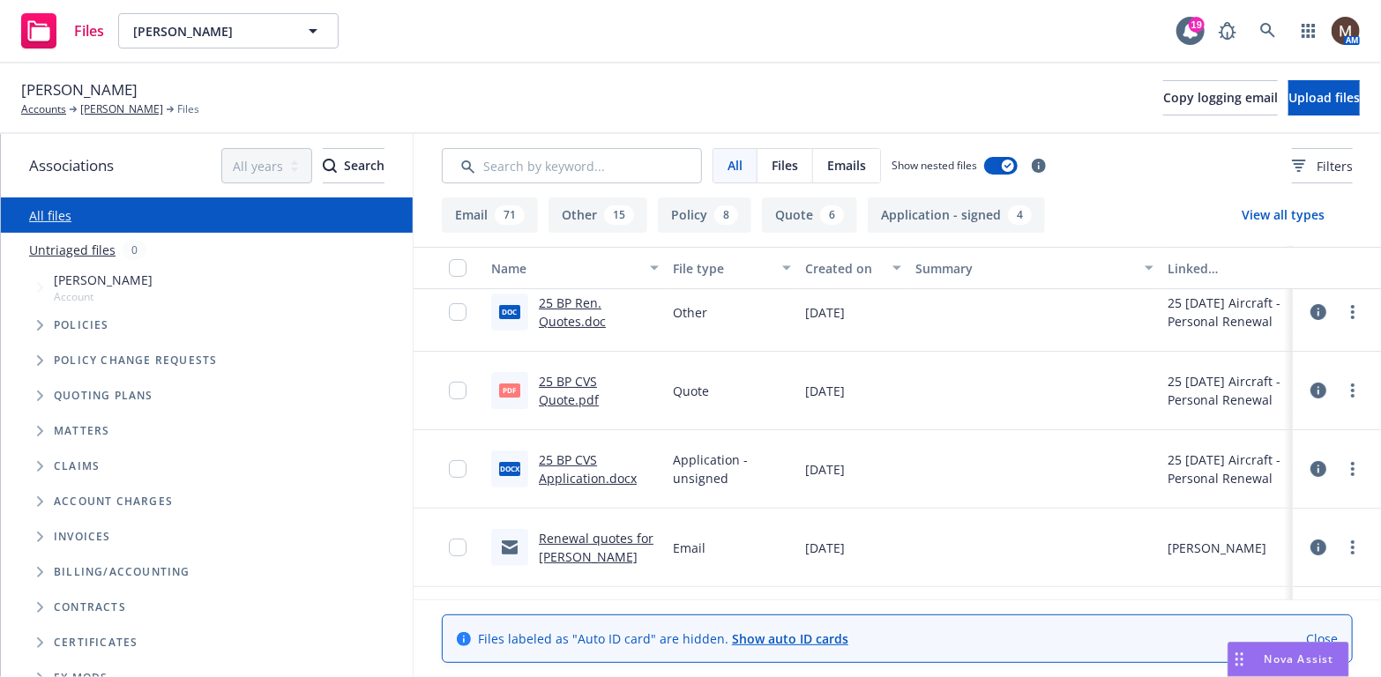
scroll to position [176, 0]
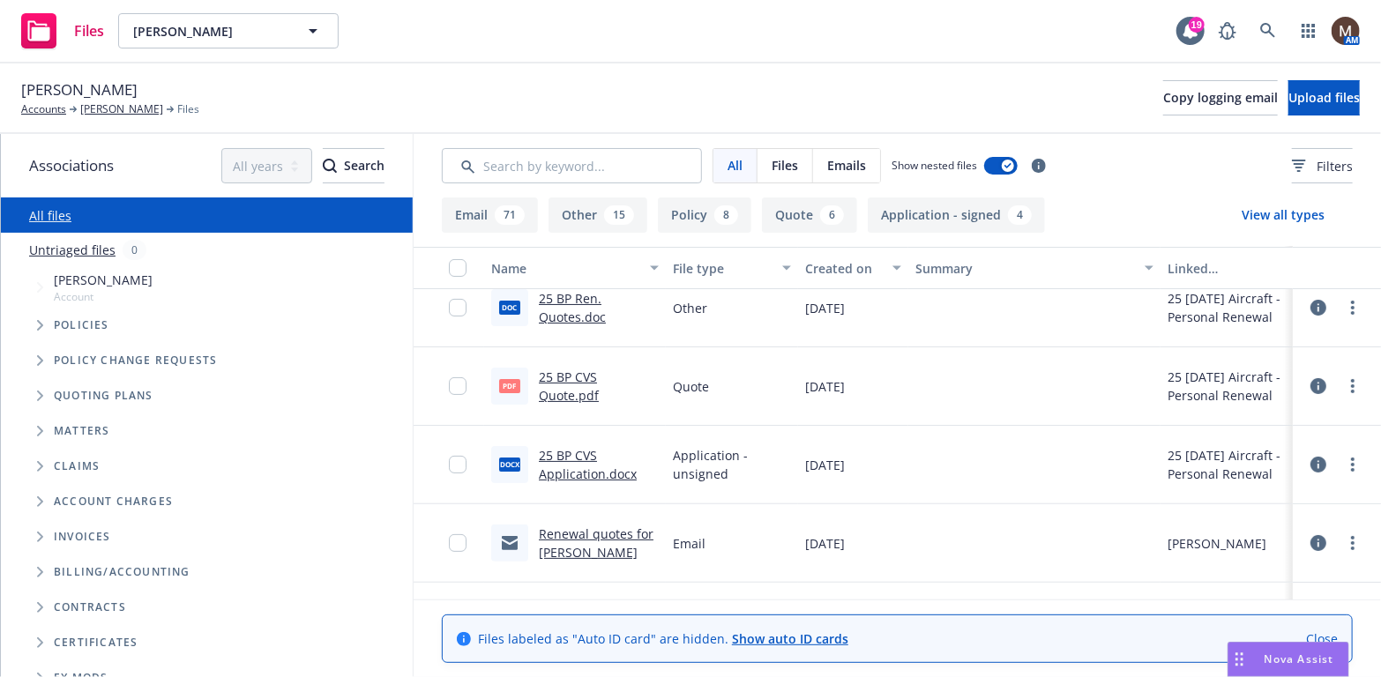
click at [599, 382] on link "25 BP CVS Quote.pdf" at bounding box center [569, 386] width 60 height 35
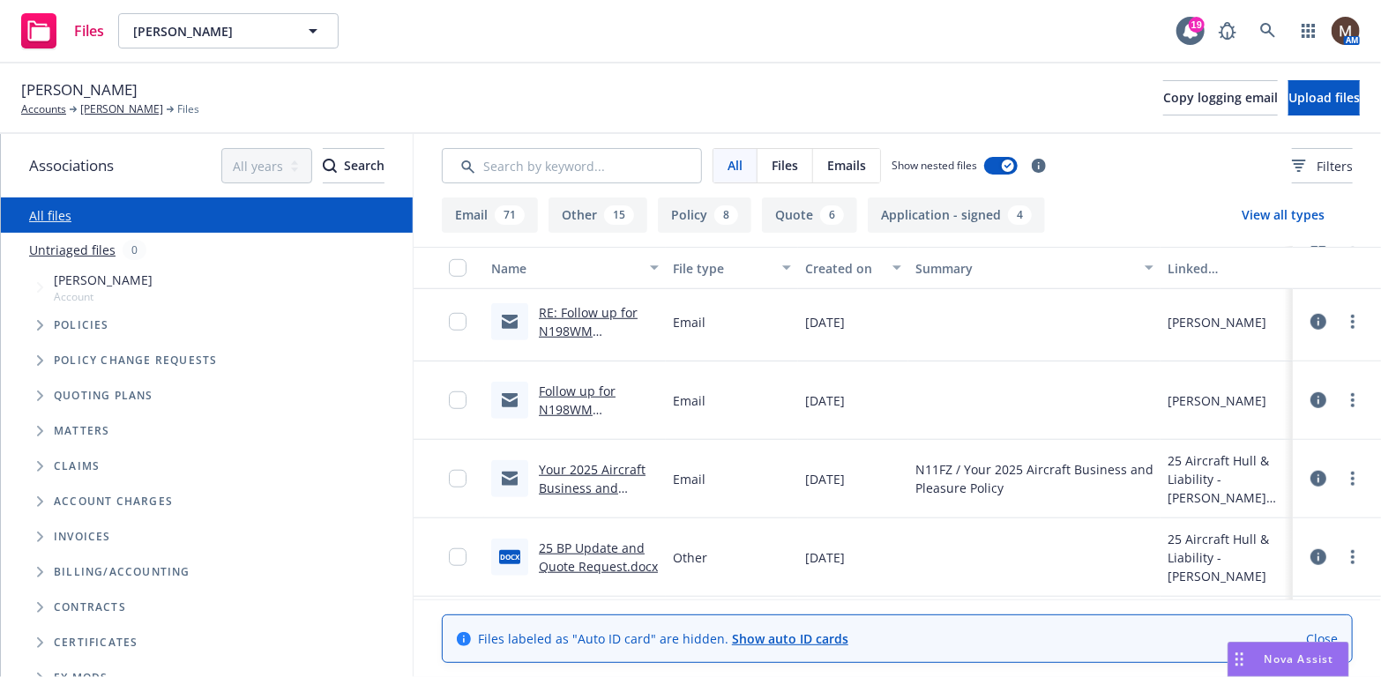
scroll to position [794, 0]
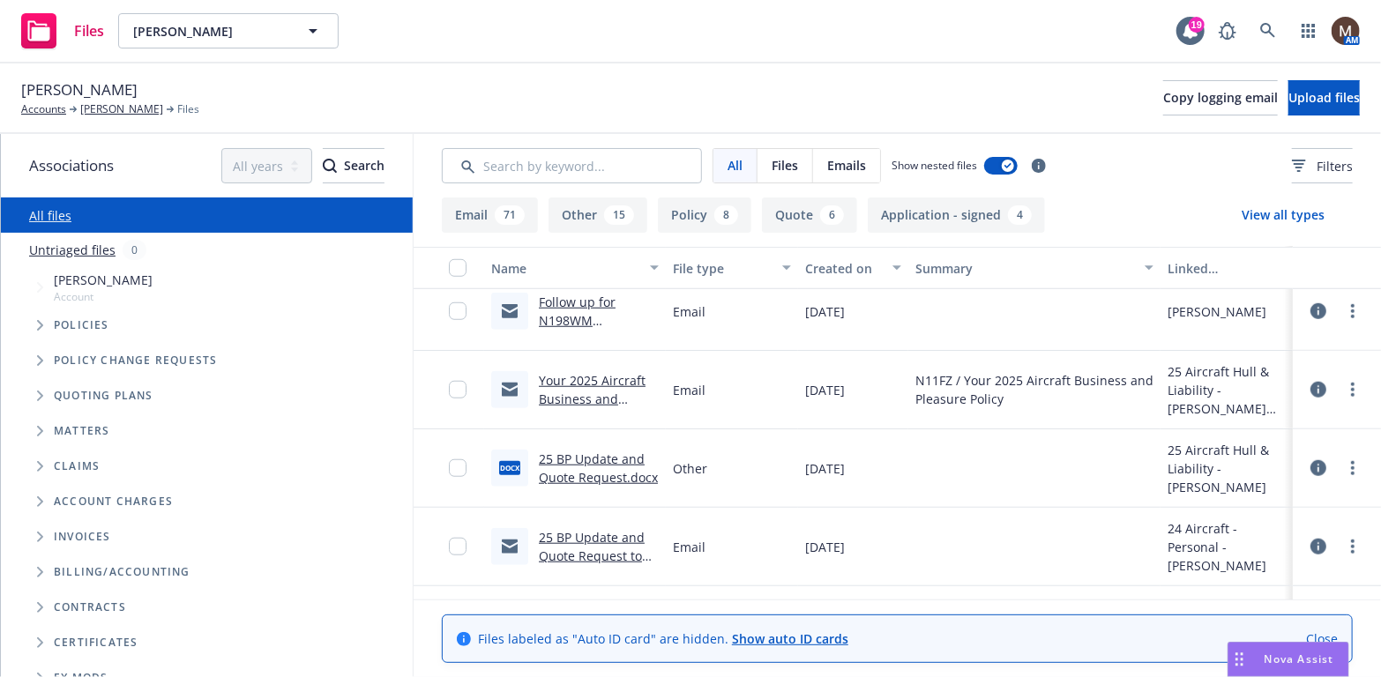
click at [605, 378] on link "Your 2025 Aircraft Business and Pleasure Policy" at bounding box center [592, 399] width 107 height 54
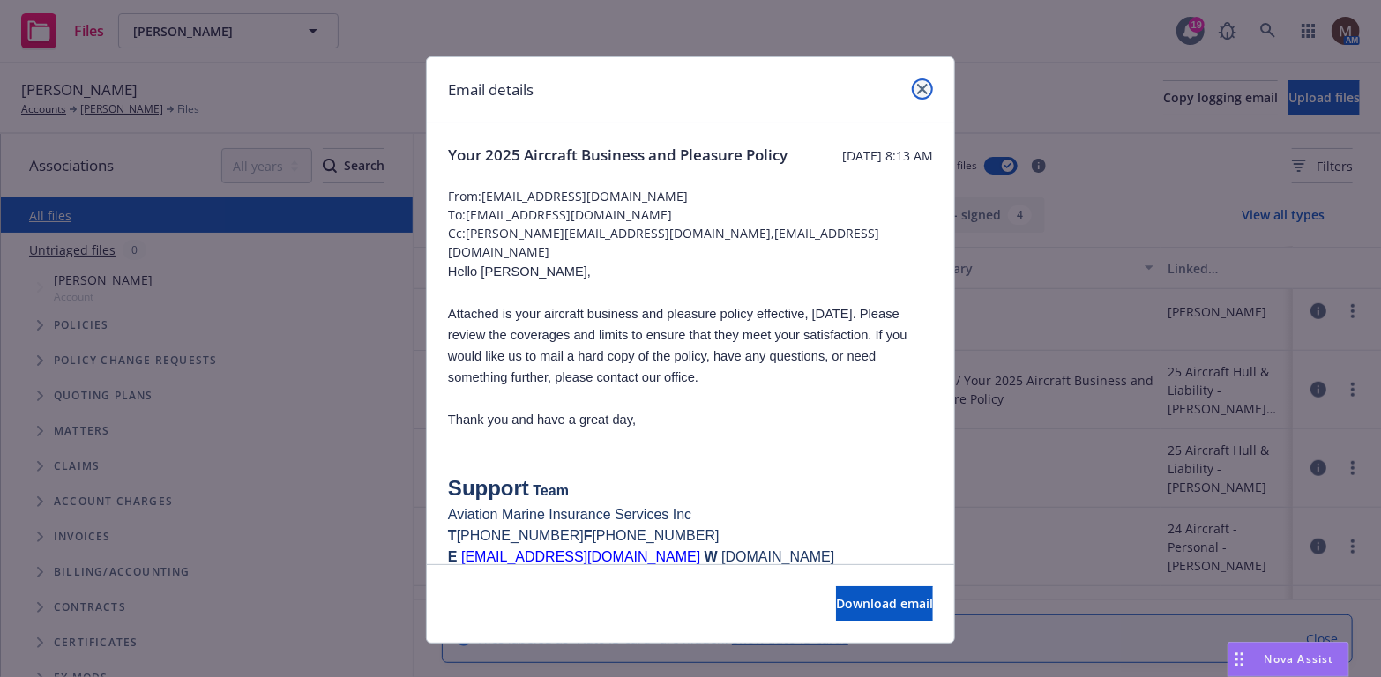
click at [919, 84] on icon "close" at bounding box center [922, 89] width 11 height 11
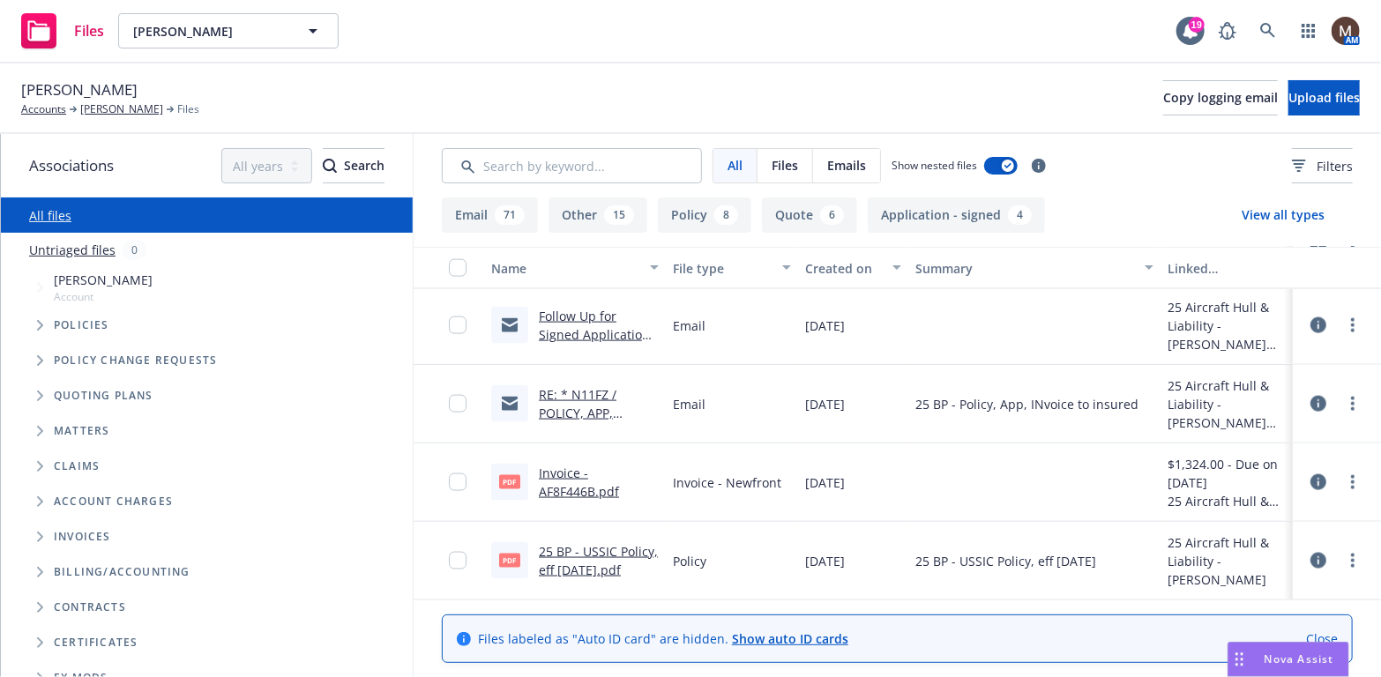
scroll to position [1411, 0]
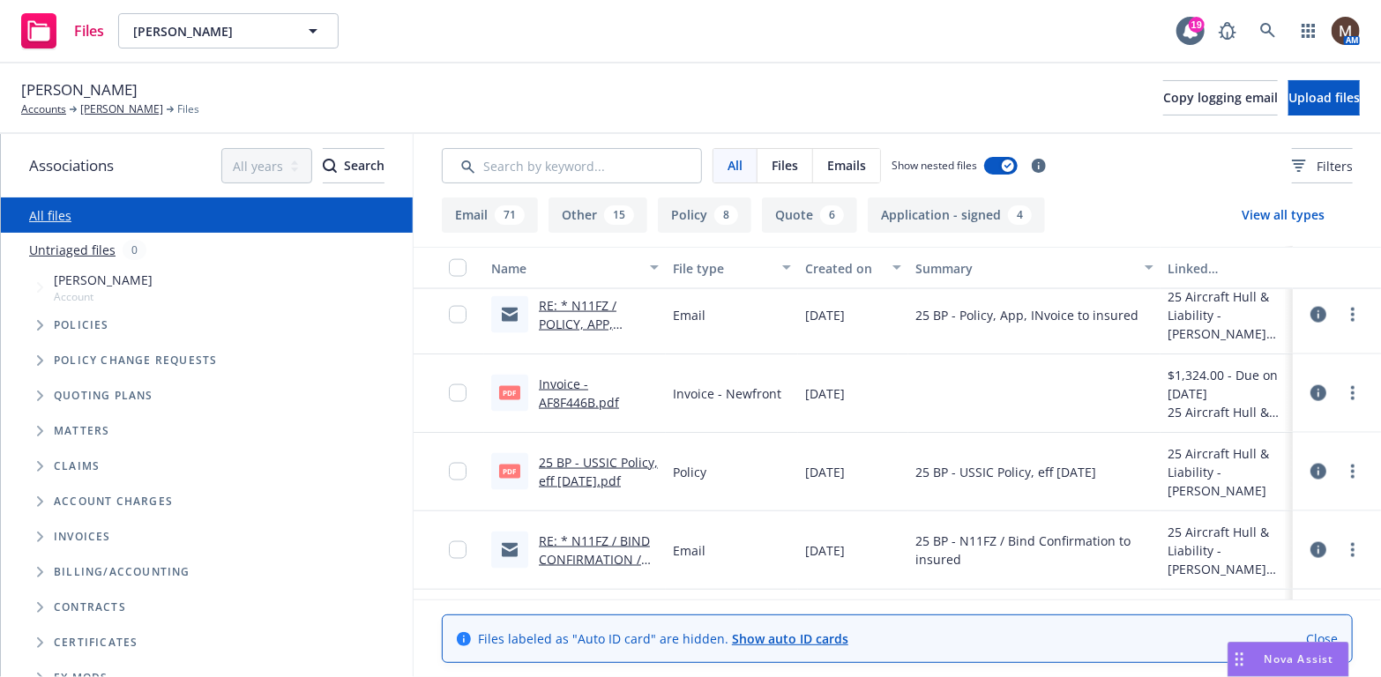
click at [601, 460] on link "25 BP - USSIC Policy, eff 05.06.2025.pdf" at bounding box center [598, 471] width 119 height 35
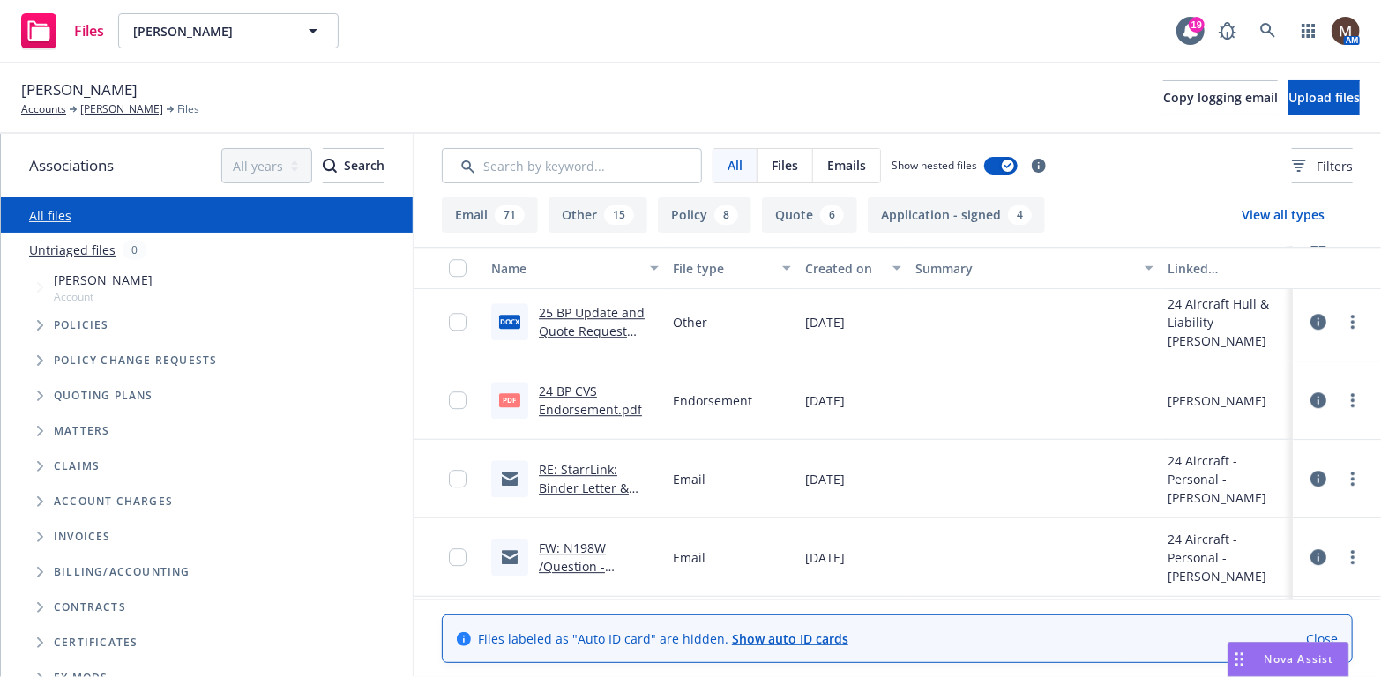
scroll to position [2734, 0]
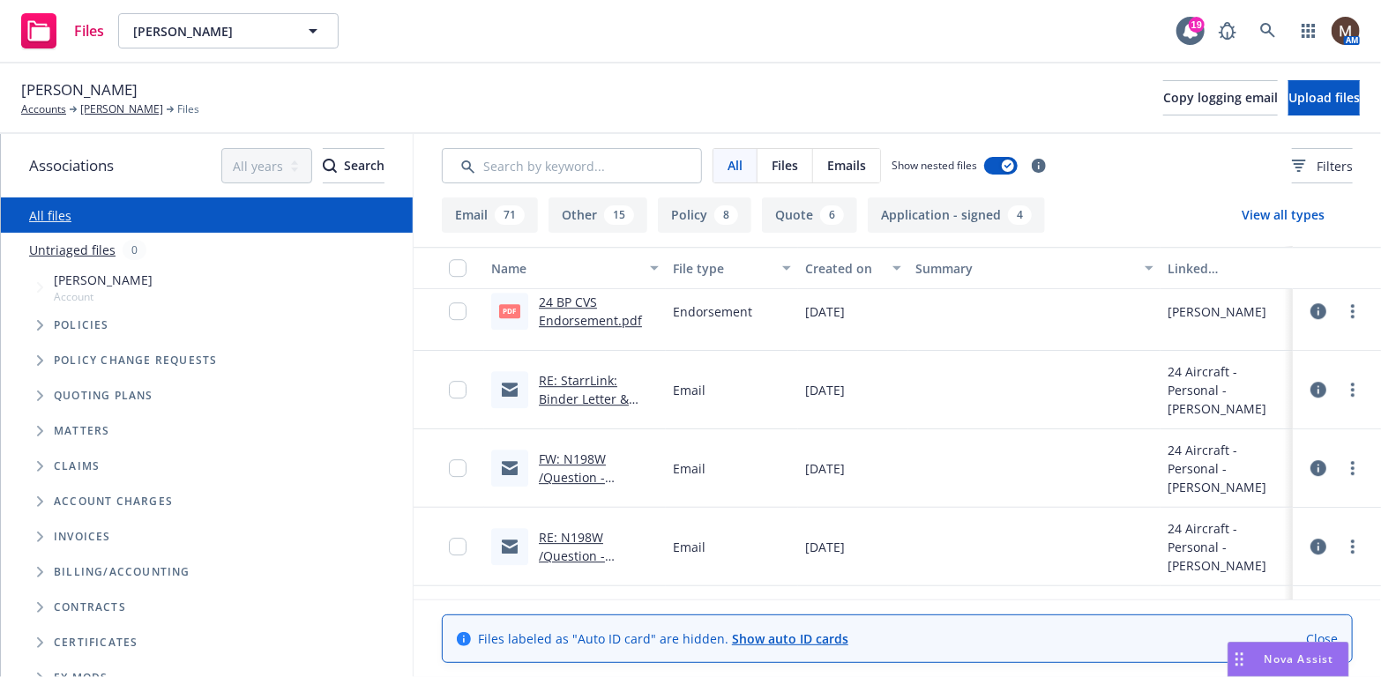
click at [605, 473] on link "FW: N198W /Question - Mary Holguin / Steven Holguin / 09.10.2024" at bounding box center [592, 496] width 107 height 91
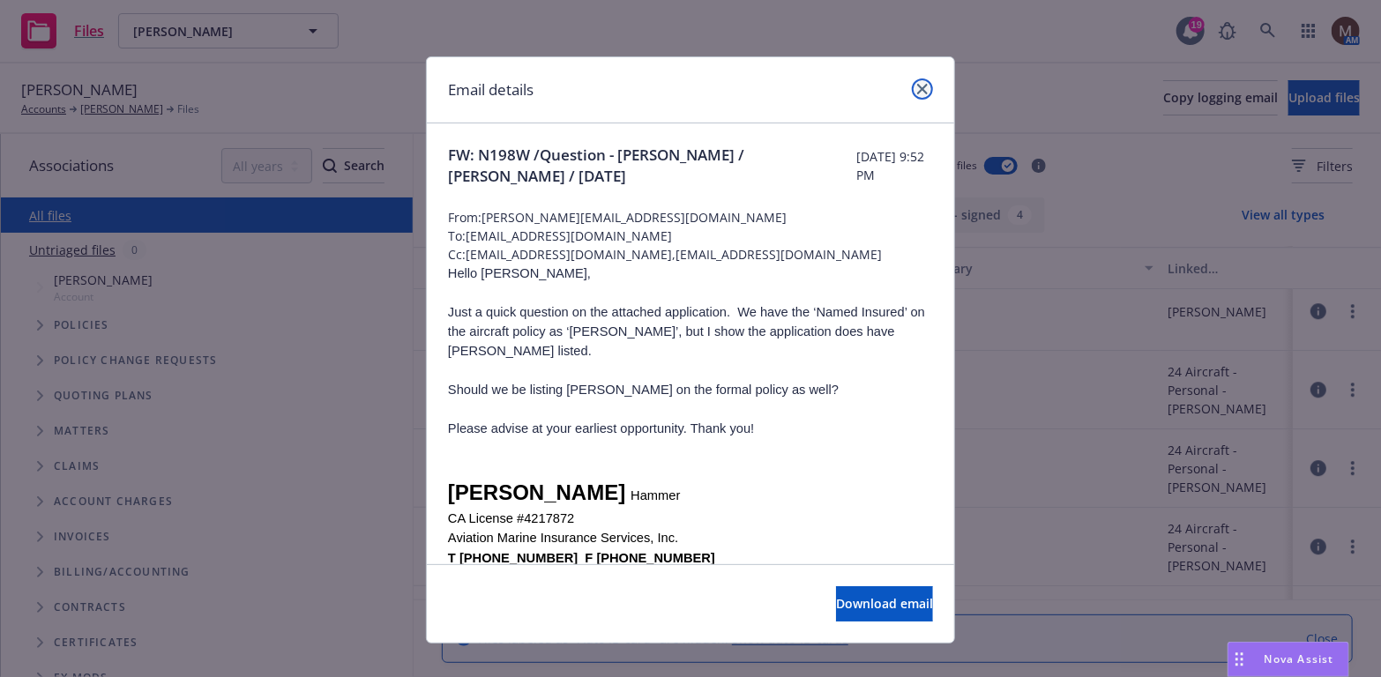
click at [919, 80] on link "close" at bounding box center [922, 88] width 21 height 21
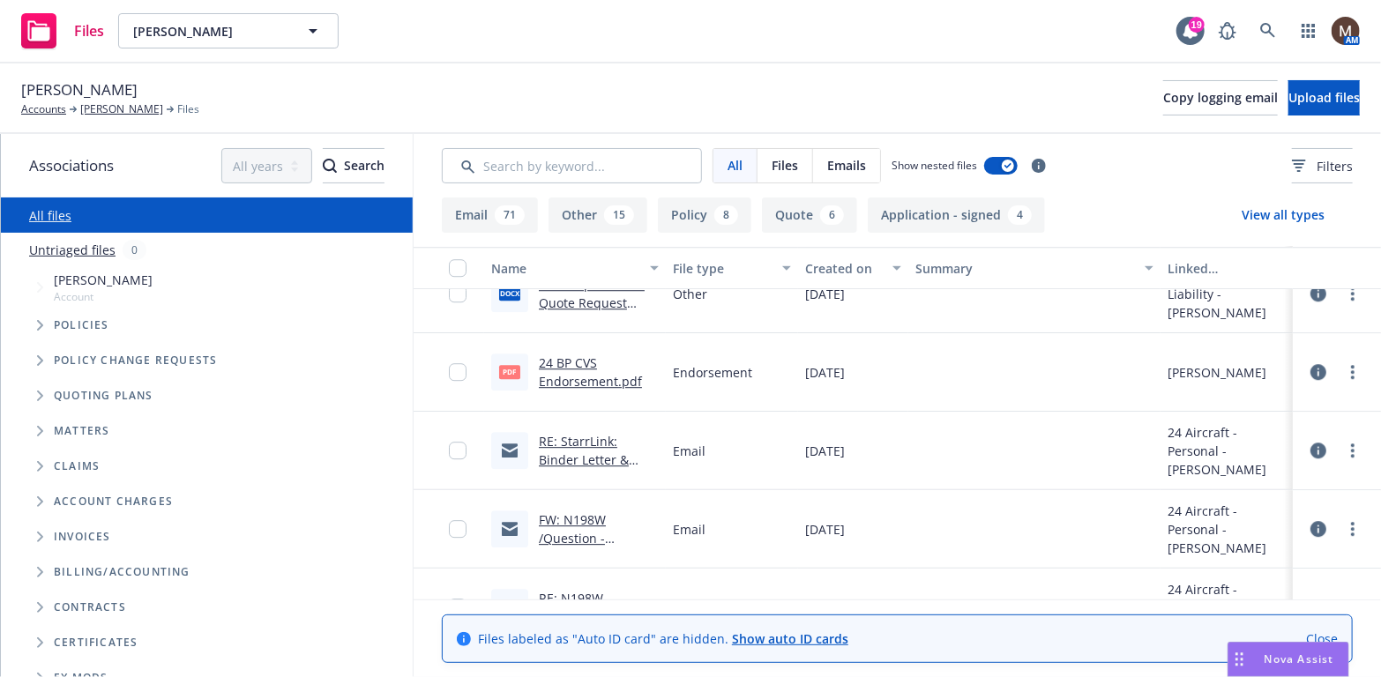
scroll to position [2645, 0]
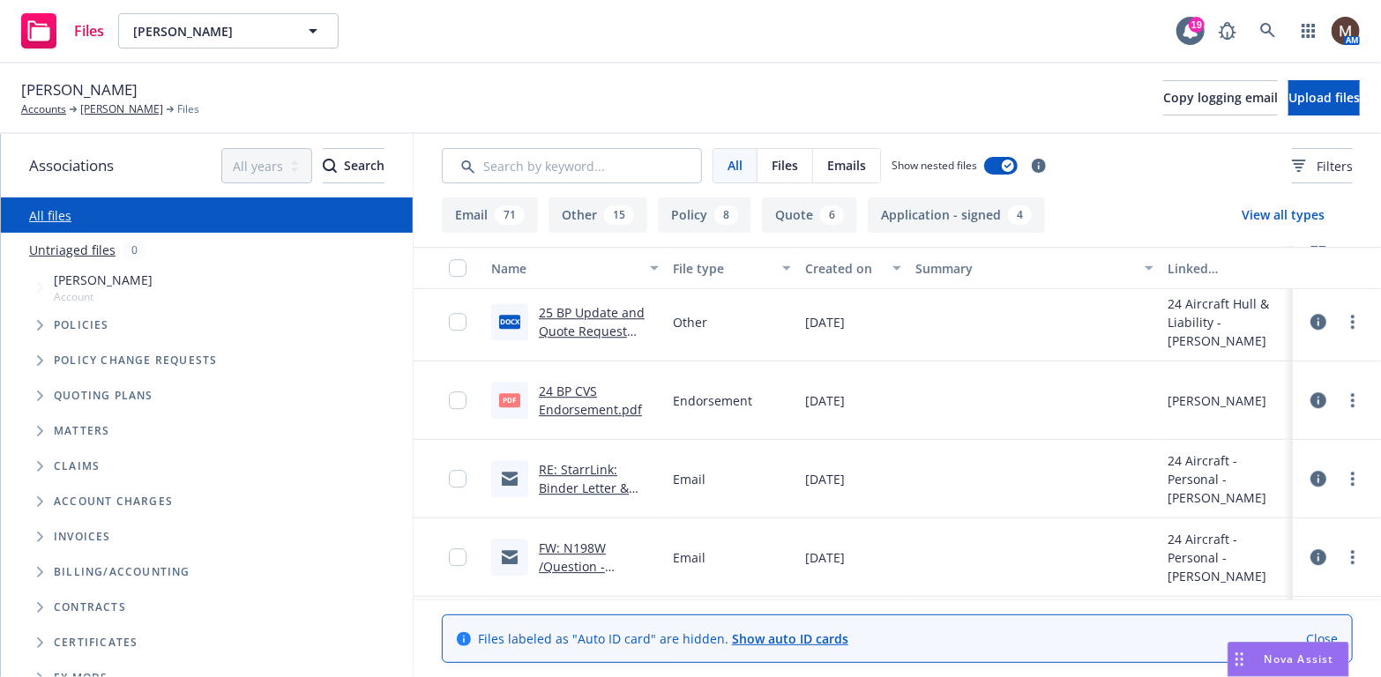
click at [593, 469] on link "RE: StarrLink: Binder Letter & Invoice for - Steven Holguin (Control Num: 22564…" at bounding box center [588, 525] width 99 height 128
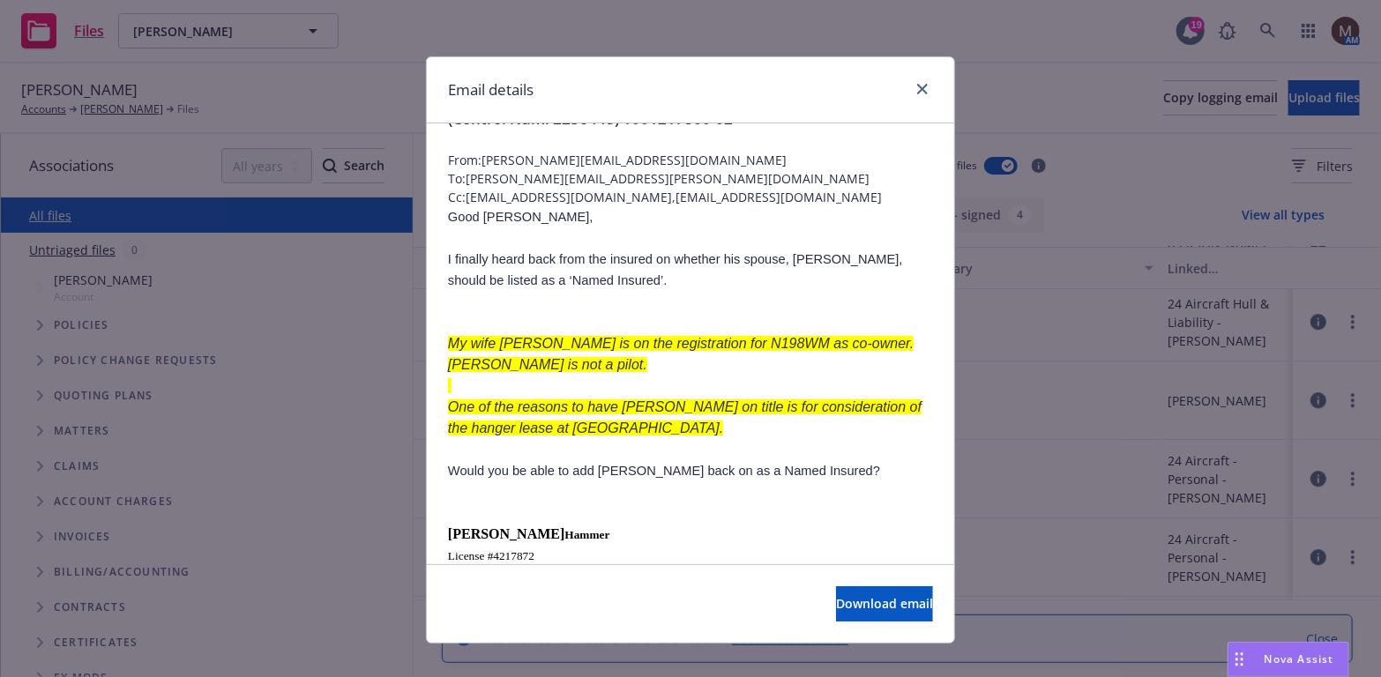
scroll to position [88, 0]
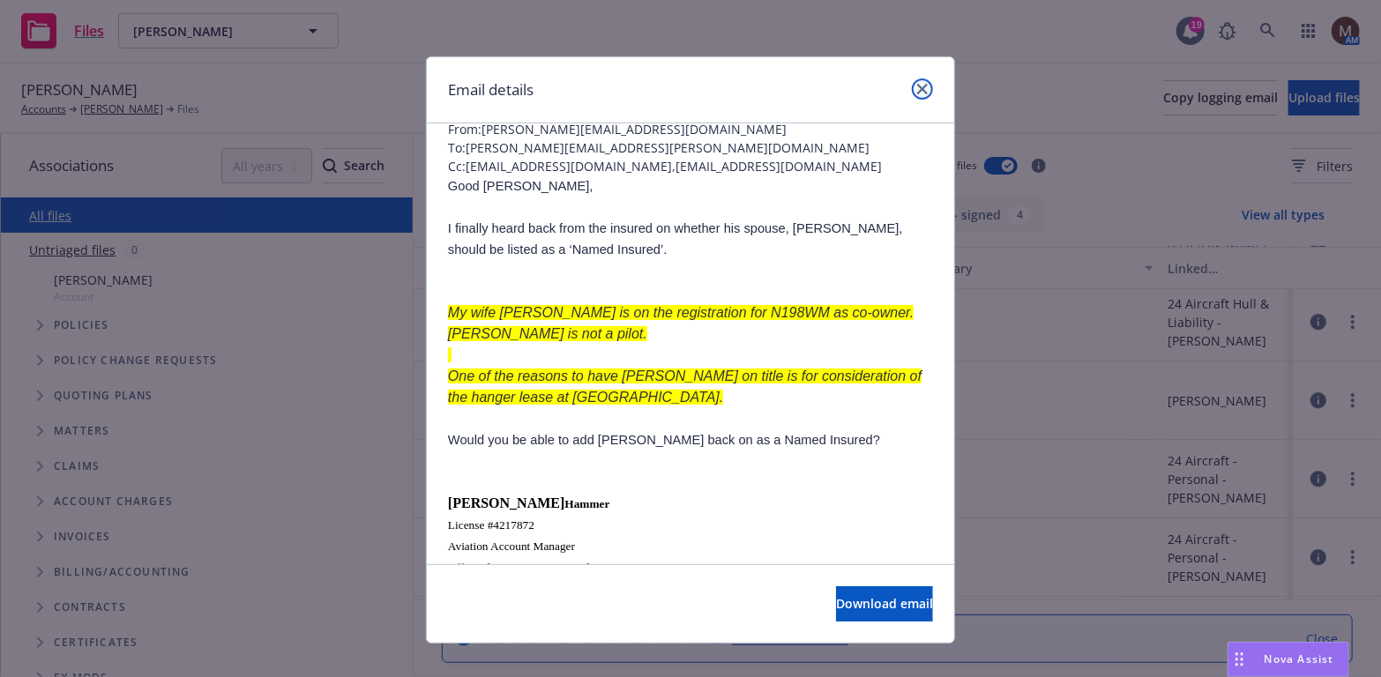
click at [912, 86] on link "close" at bounding box center [922, 88] width 21 height 21
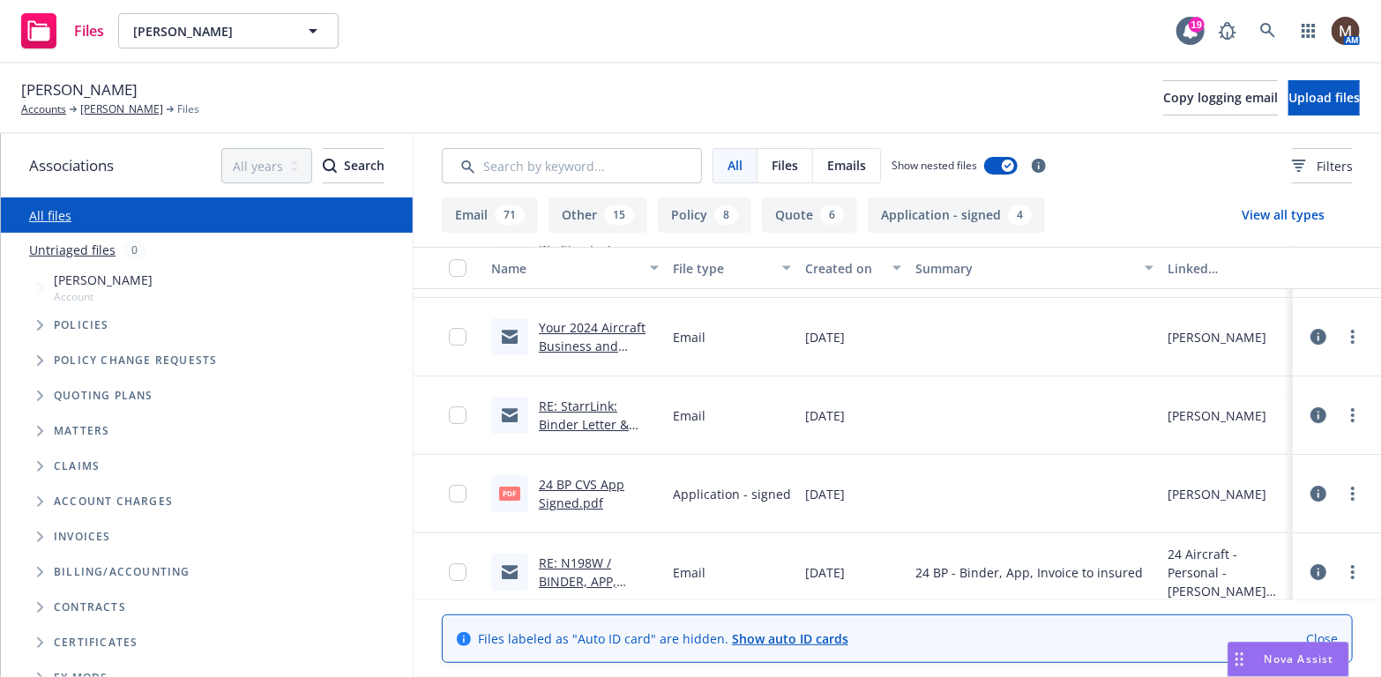
scroll to position [3263, 0]
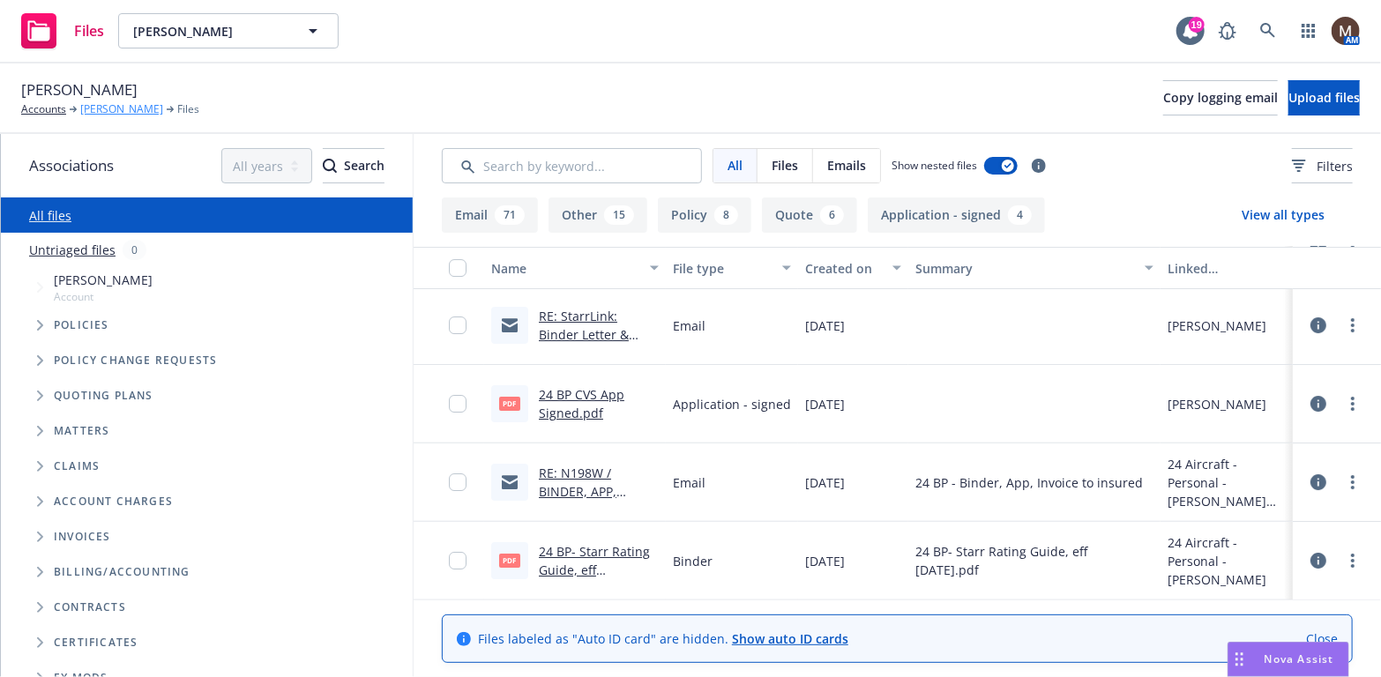
click at [135, 106] on link "[PERSON_NAME]" at bounding box center [121, 109] width 83 height 16
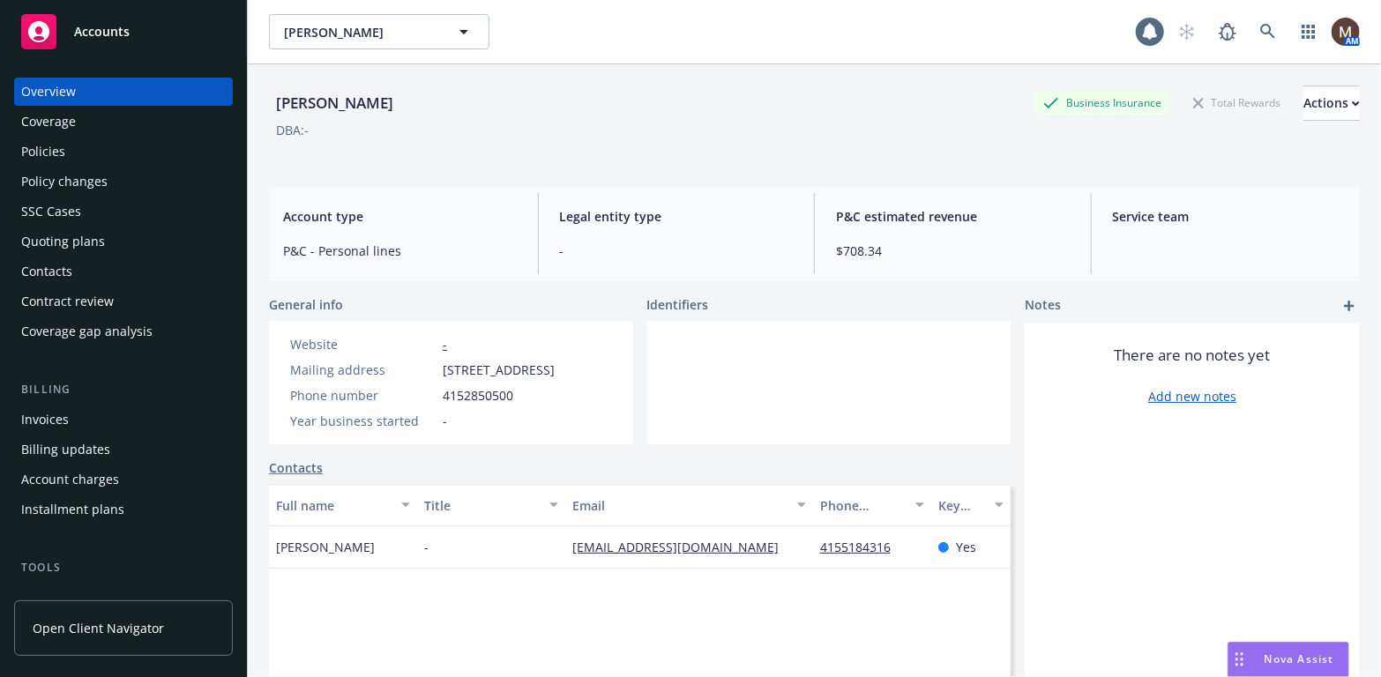
click at [43, 148] on div "Policies" at bounding box center [43, 152] width 44 height 28
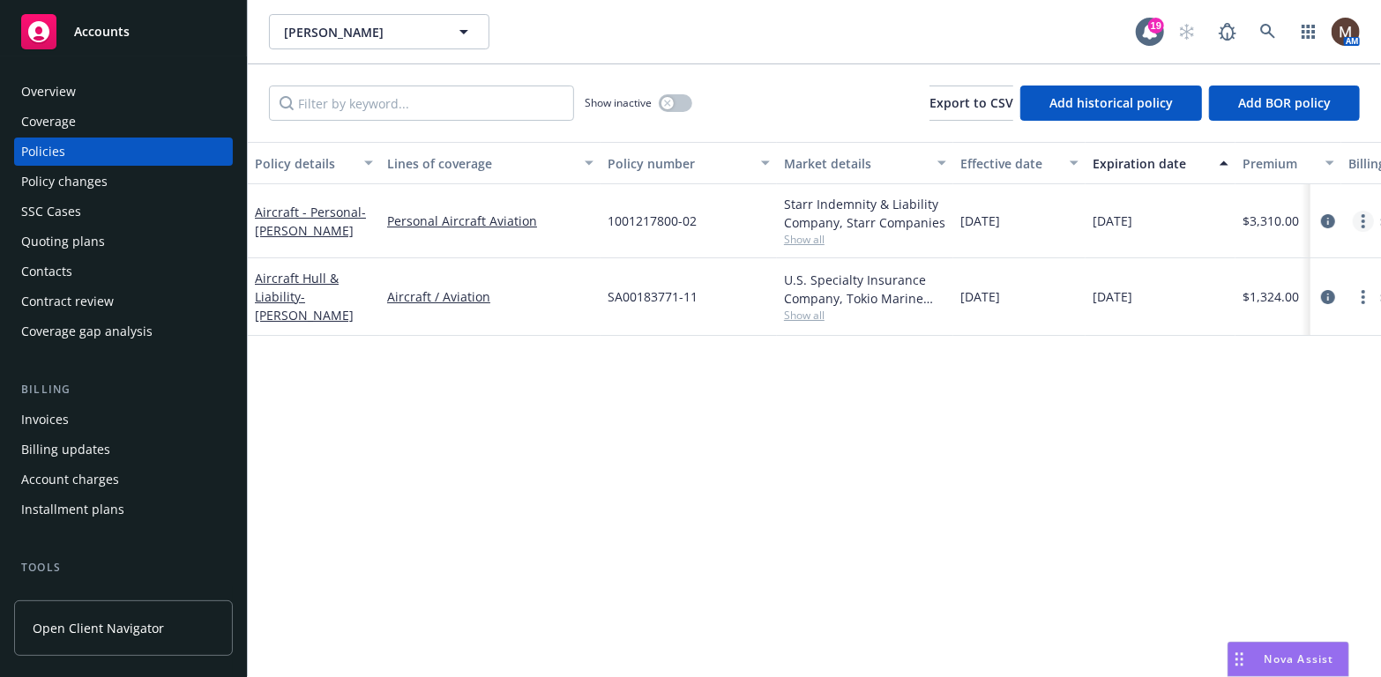
click at [1363, 215] on circle "more" at bounding box center [1364, 216] width 4 height 4
click at [1264, 283] on link "Renew with incumbent" at bounding box center [1270, 291] width 207 height 35
select select "12"
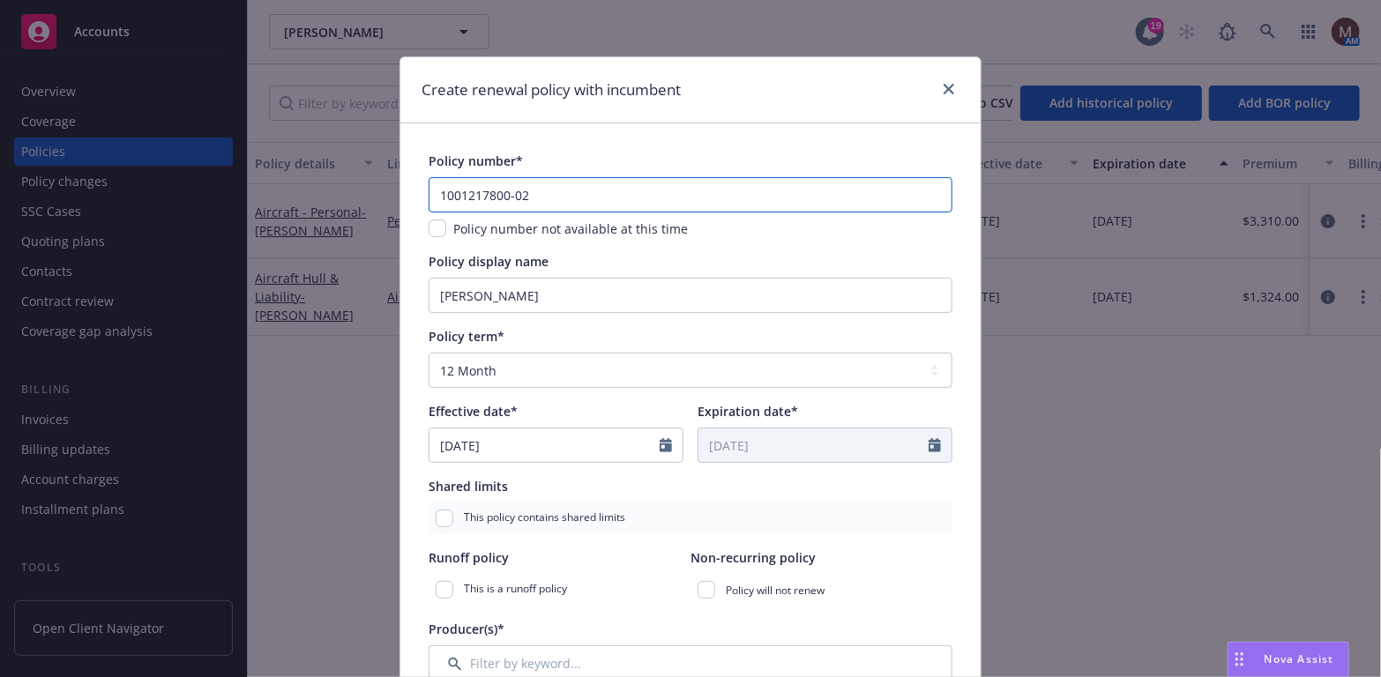
drag, startPoint x: 528, startPoint y: 195, endPoint x: 517, endPoint y: 194, distance: 11.5
click at [517, 194] on input "1001217800-02" at bounding box center [691, 194] width 524 height 35
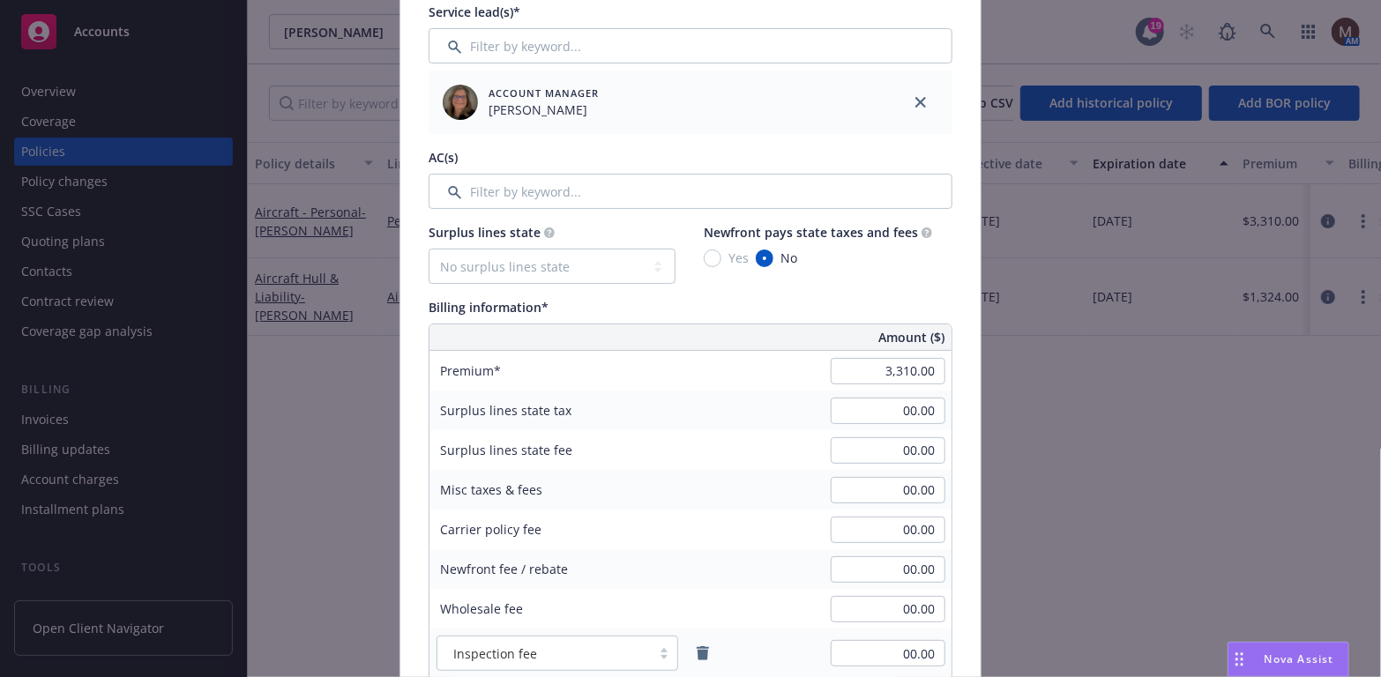
scroll to position [794, 0]
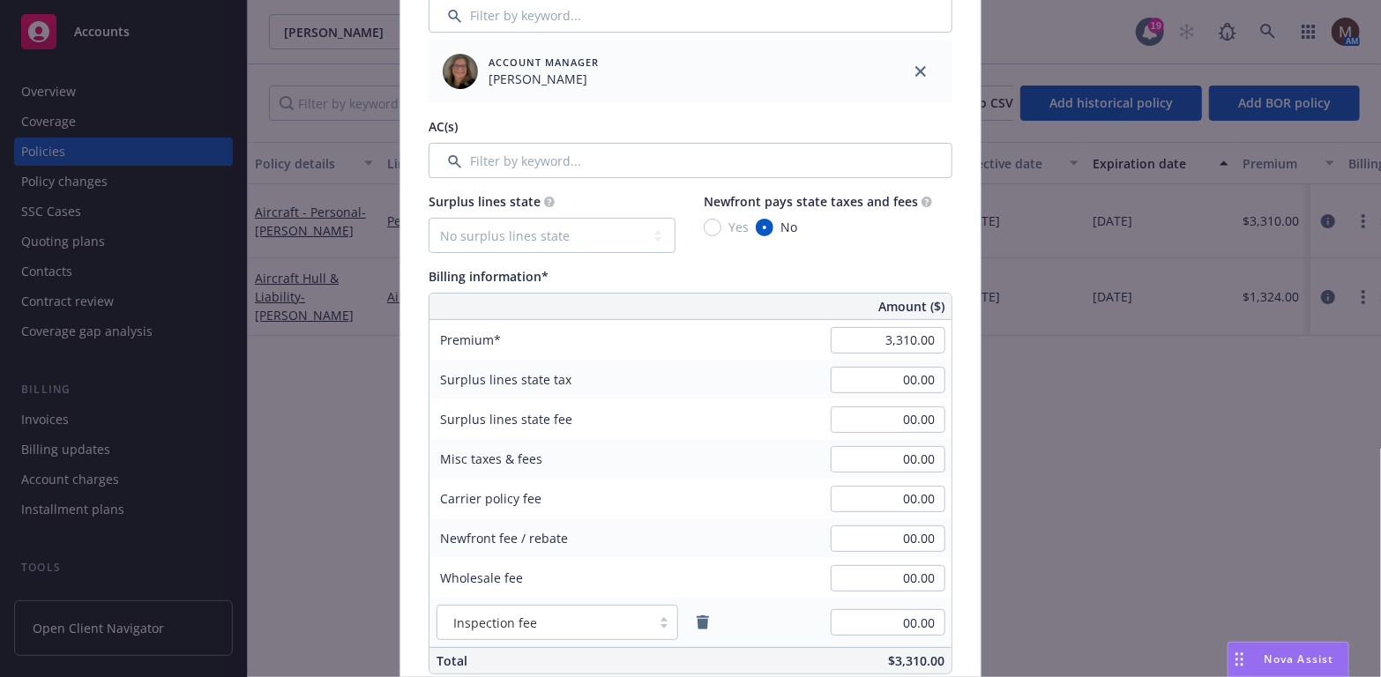
type input "1001217800-03"
click at [903, 339] on input "3,310.00" at bounding box center [888, 340] width 115 height 26
type input "3,009.00"
click at [846, 487] on input "00.00" at bounding box center [888, 499] width 115 height 26
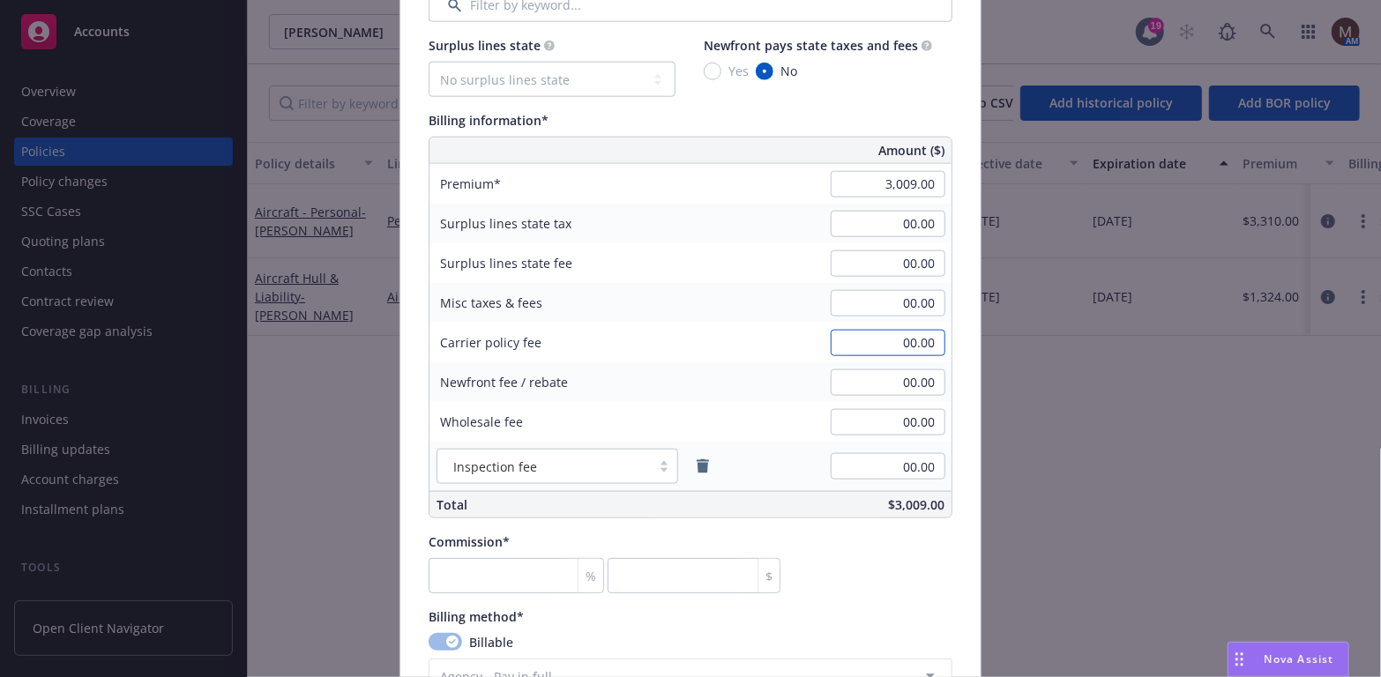
scroll to position [970, 0]
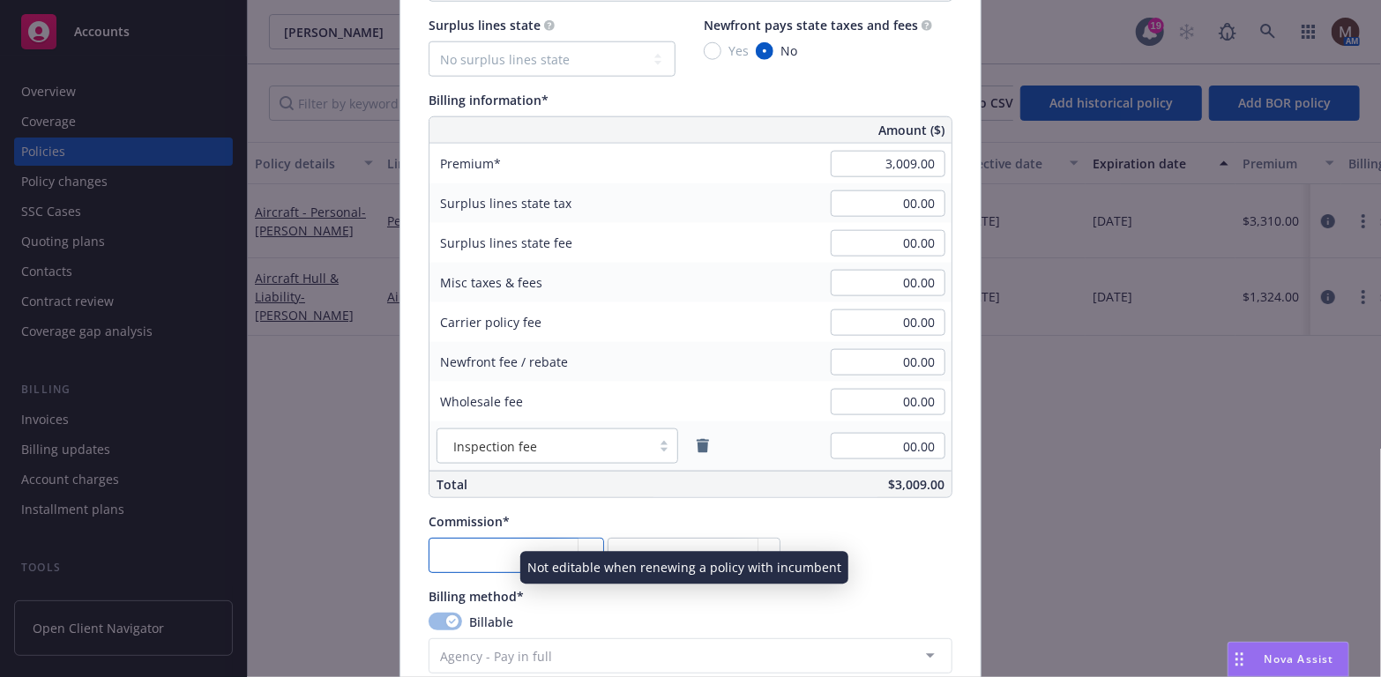
click at [490, 548] on input "number" at bounding box center [516, 555] width 175 height 35
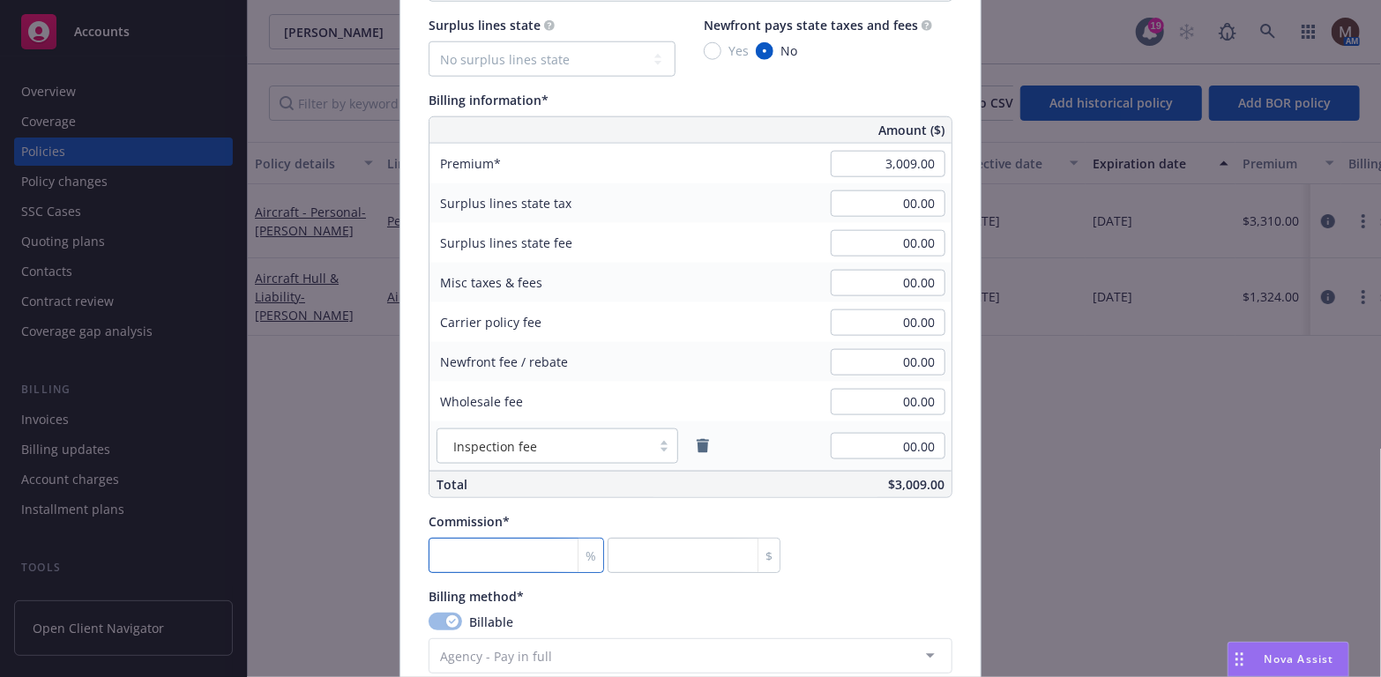
type input "1"
type input "30.09"
type input "15"
type input "451.35"
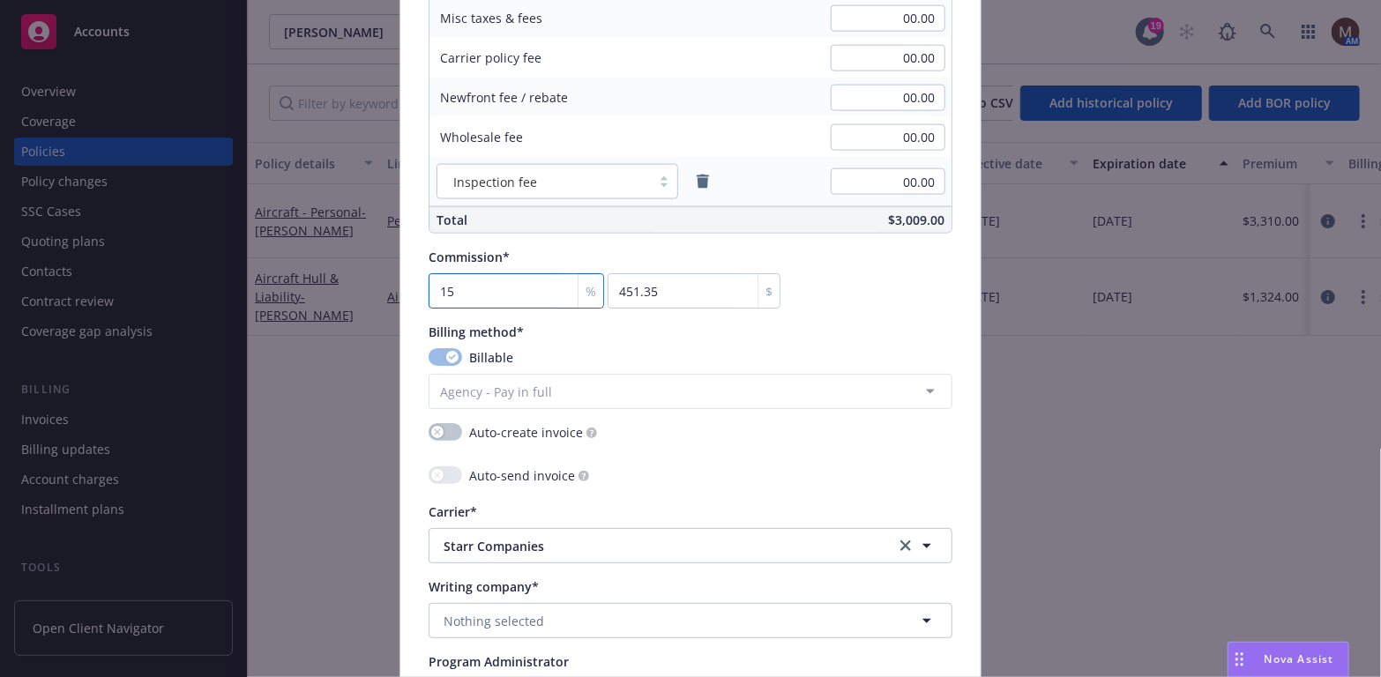
scroll to position [1323, 0]
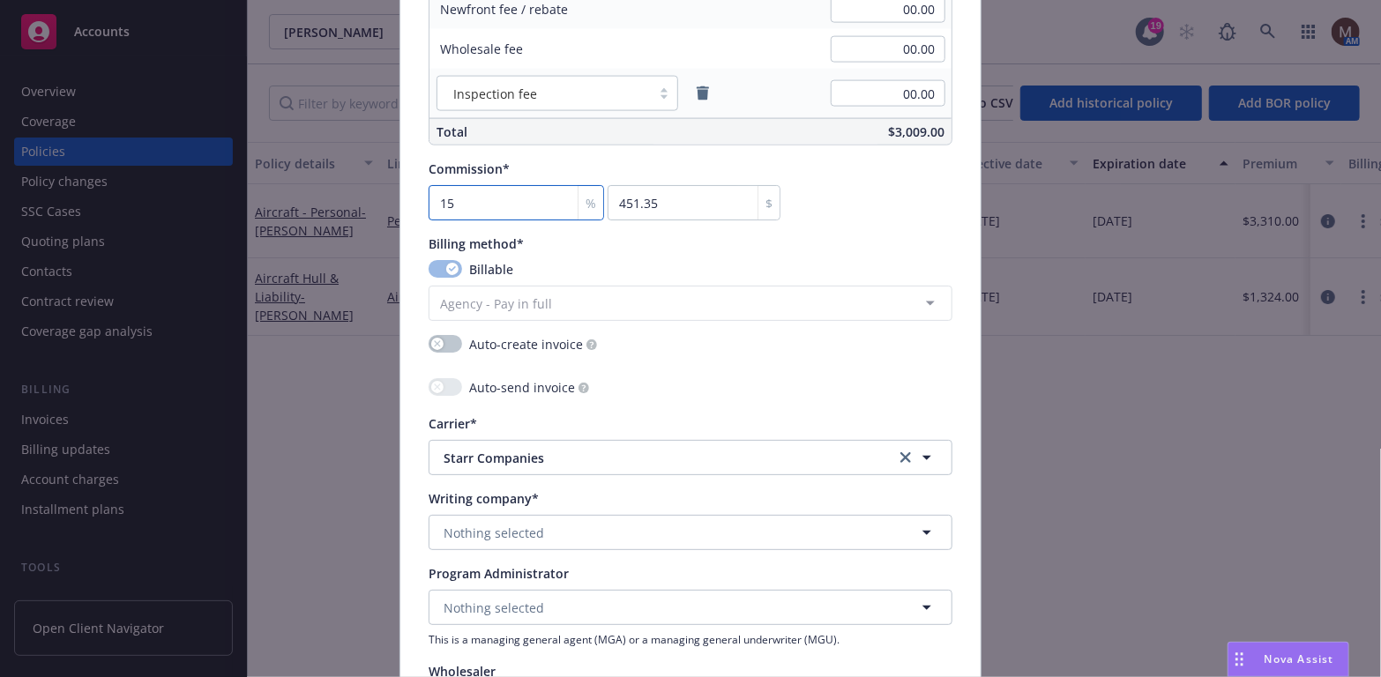
type input "15"
click at [489, 527] on span "Nothing selected" at bounding box center [494, 533] width 101 height 19
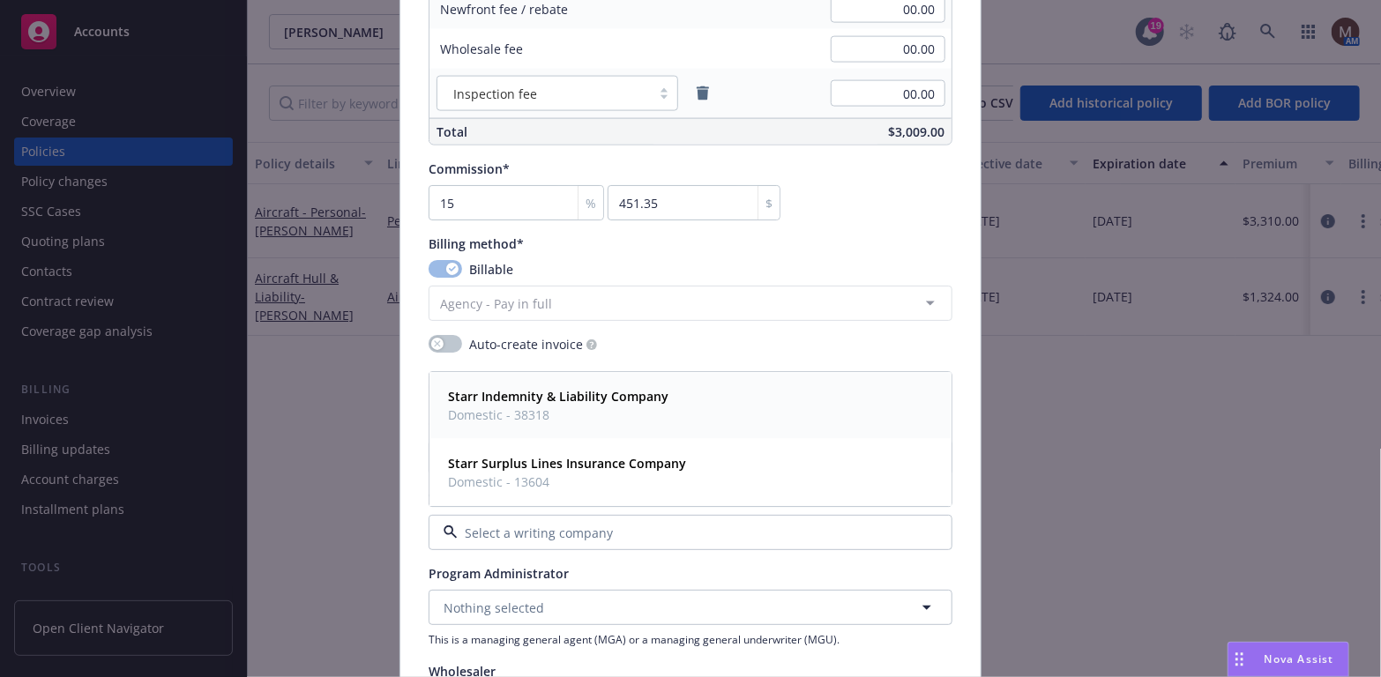
click at [555, 398] on strong "Starr Indemnity & Liability Company" at bounding box center [558, 397] width 220 height 17
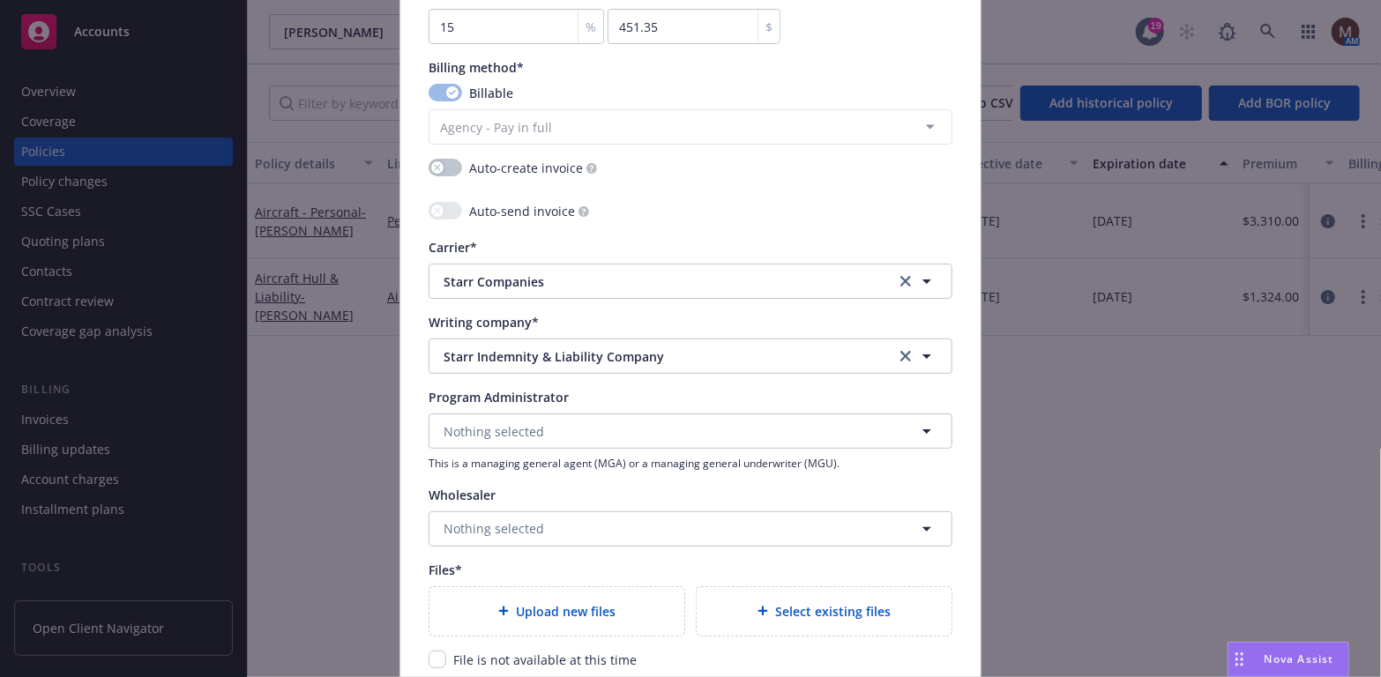
scroll to position [1587, 0]
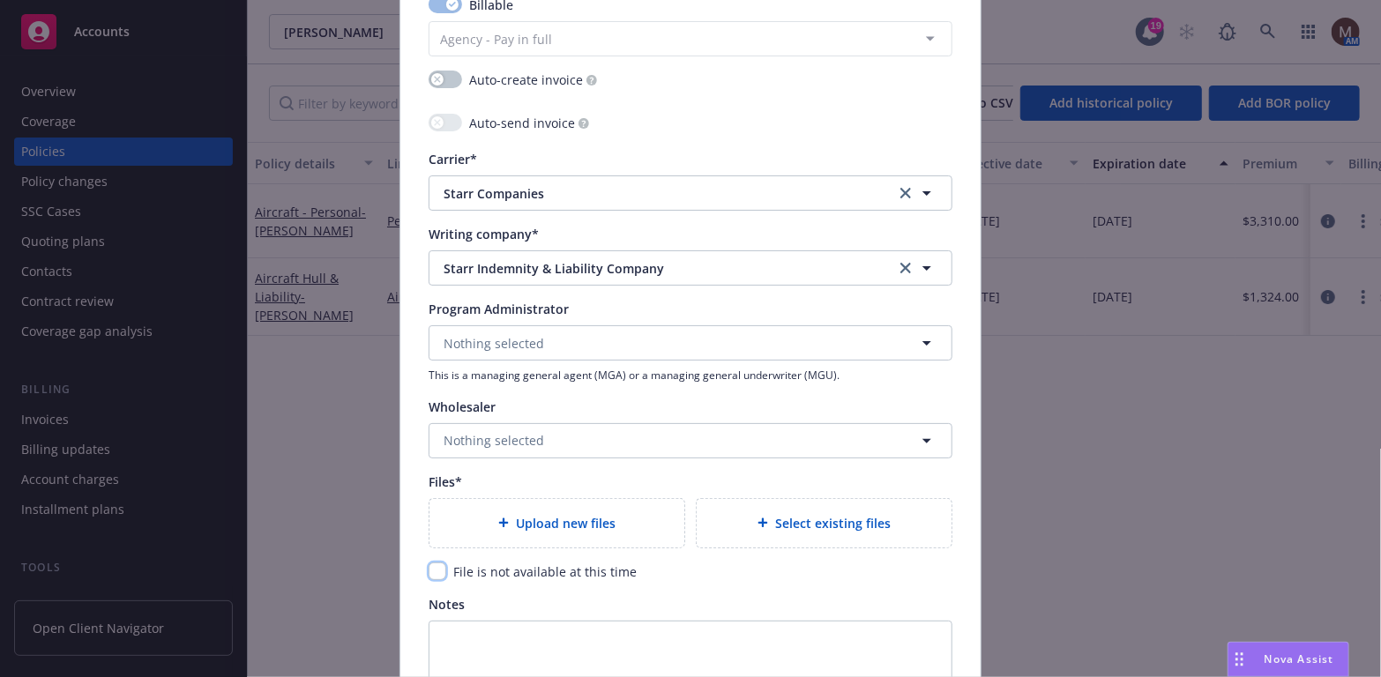
click at [435, 568] on input "checkbox" at bounding box center [438, 572] width 18 height 18
checkbox input "true"
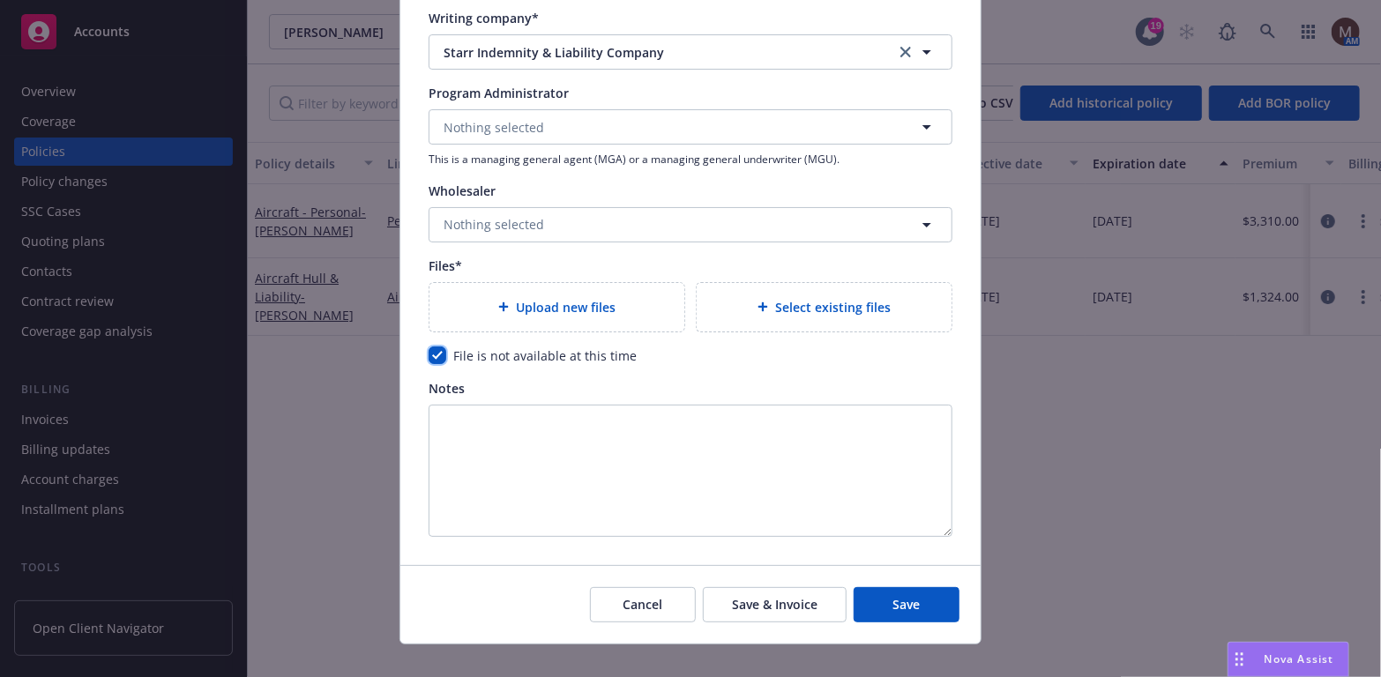
scroll to position [1825, 0]
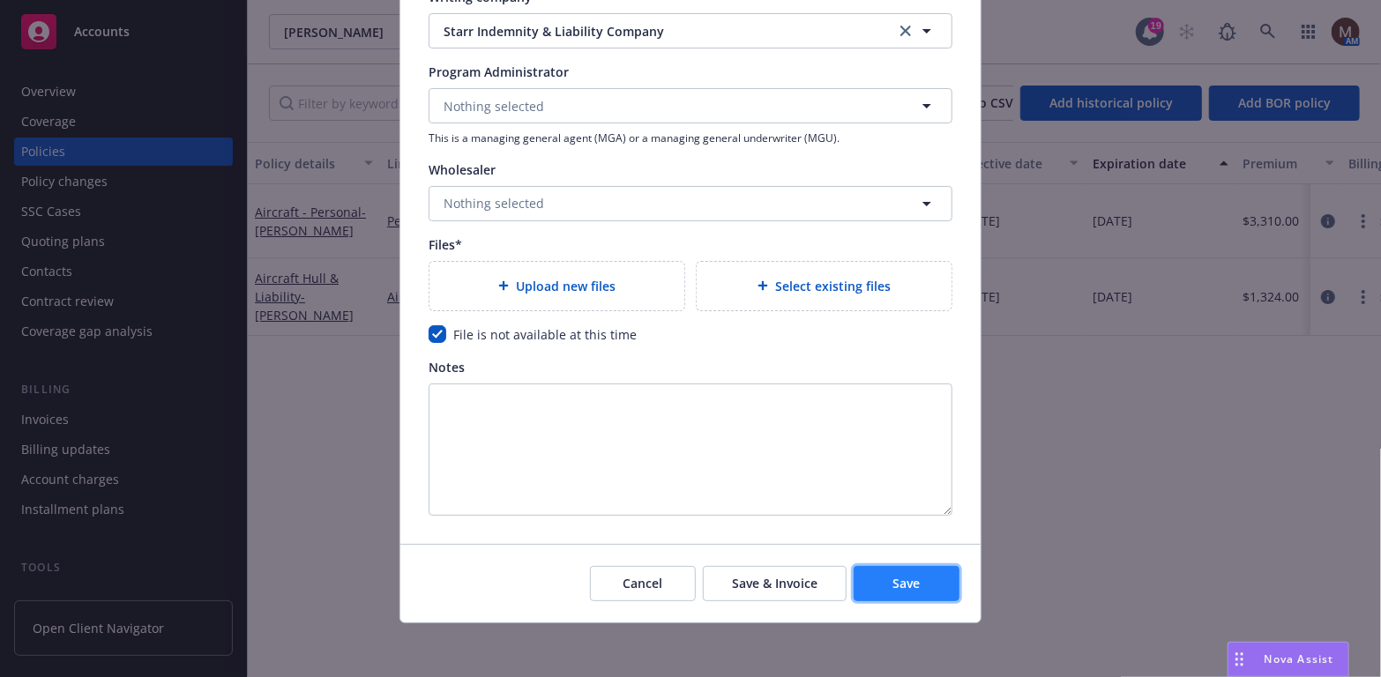
click at [922, 579] on button "Save" at bounding box center [907, 583] width 106 height 35
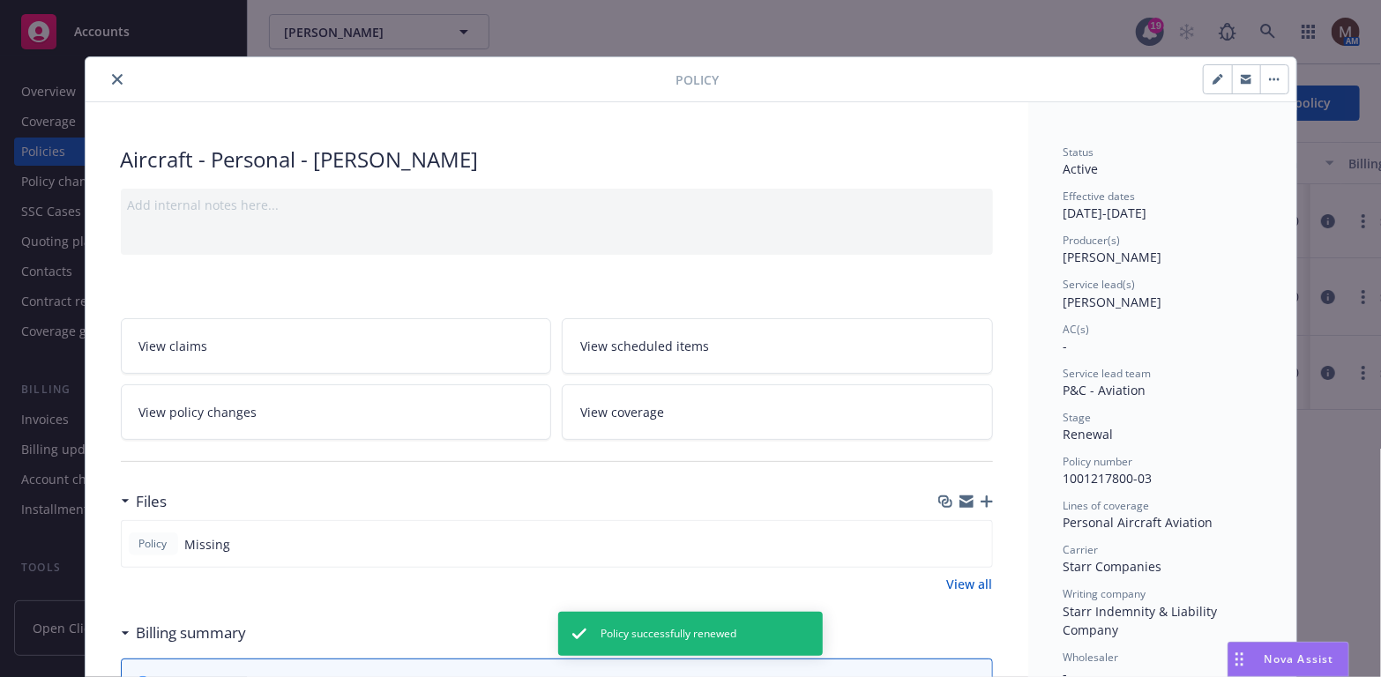
click at [107, 71] on button "close" at bounding box center [117, 79] width 21 height 21
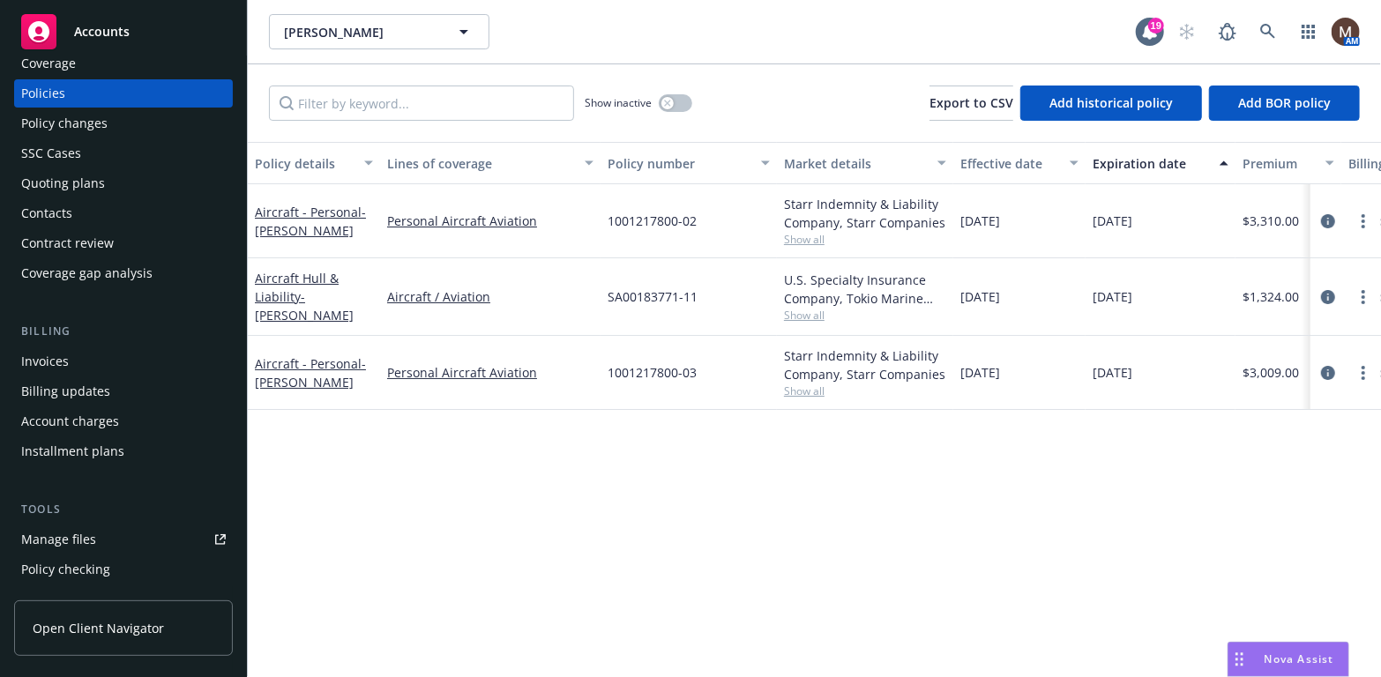
scroll to position [88, 0]
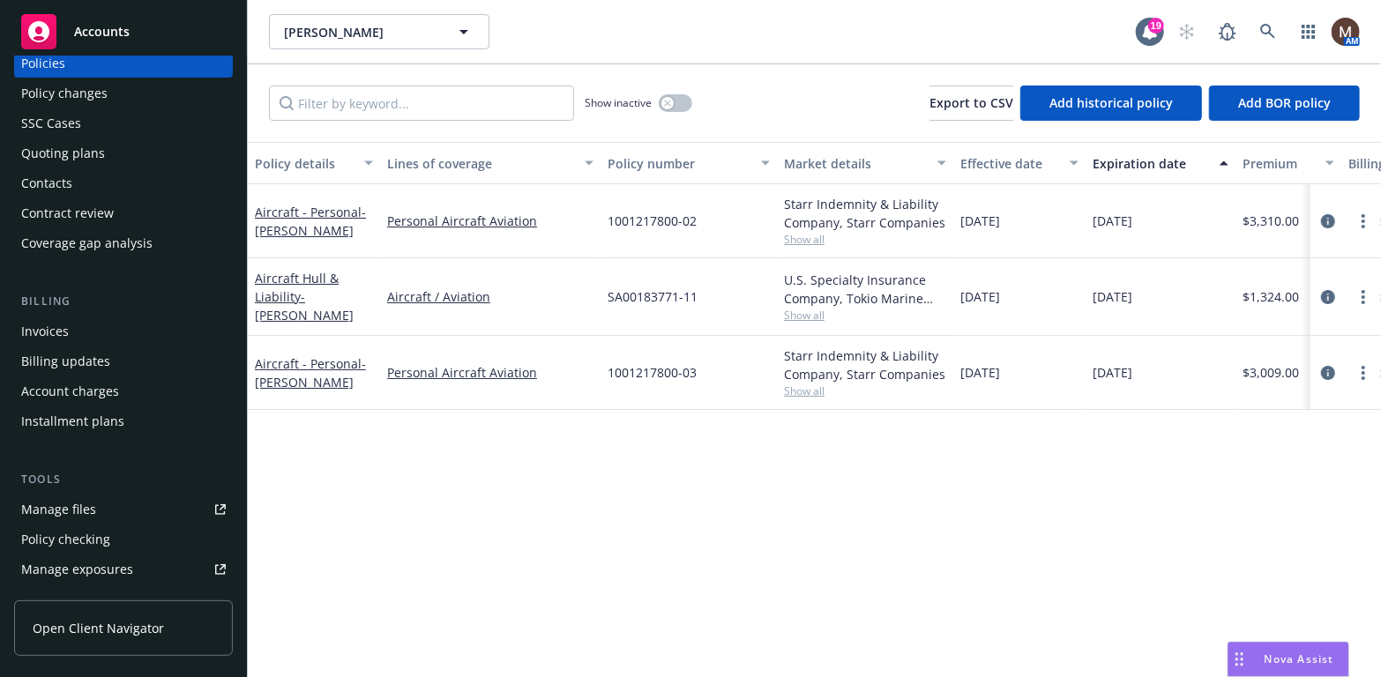
click at [81, 508] on div "Manage files" at bounding box center [58, 510] width 75 height 28
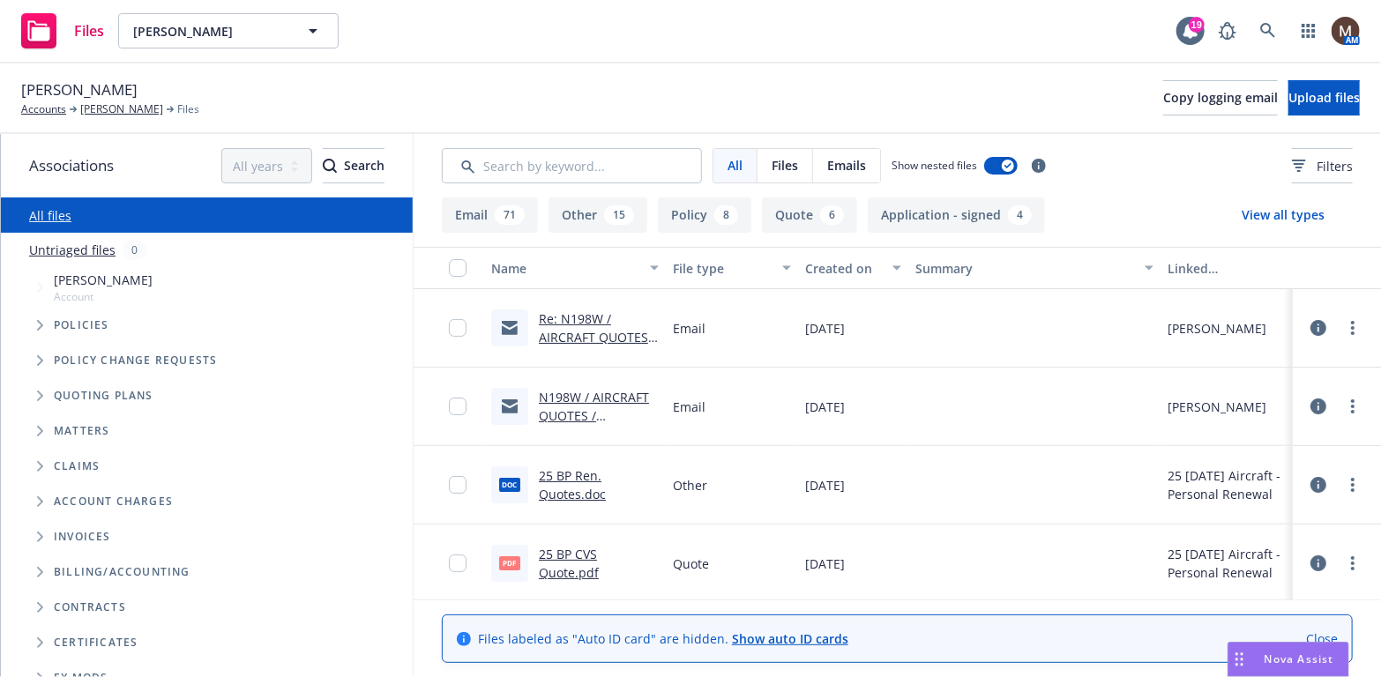
click at [597, 414] on link "N198W / AIRCRAFT QUOTES / [PERSON_NAME]" at bounding box center [594, 416] width 110 height 54
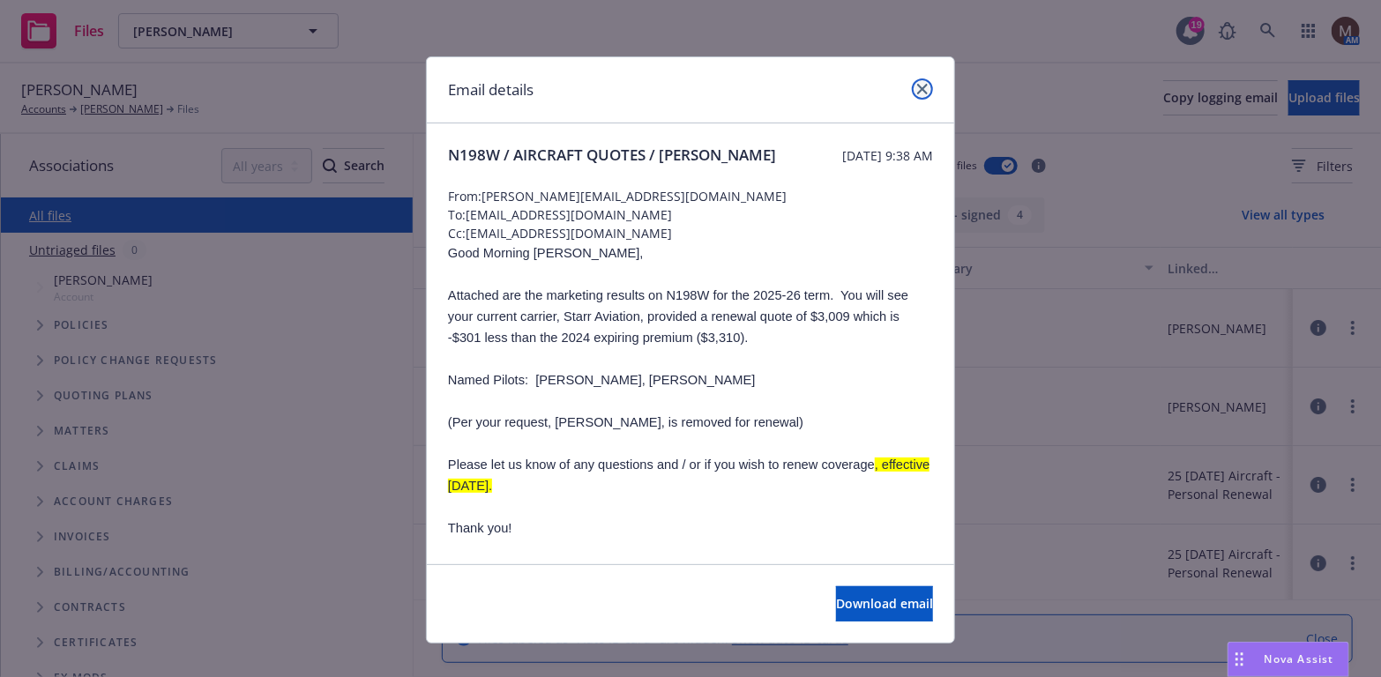
click at [917, 84] on icon "close" at bounding box center [922, 89] width 11 height 11
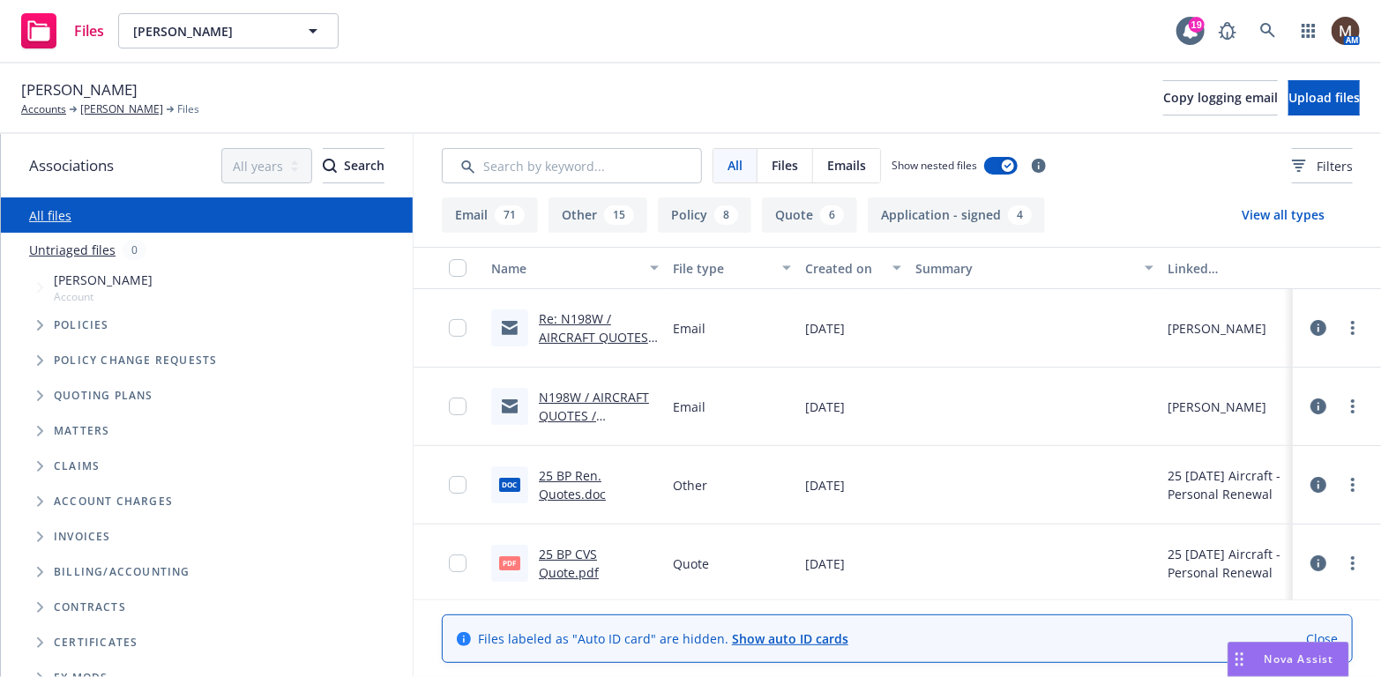
click at [590, 336] on link "Re: N198W / AIRCRAFT QUOTES / Steven Holguin" at bounding box center [597, 337] width 117 height 54
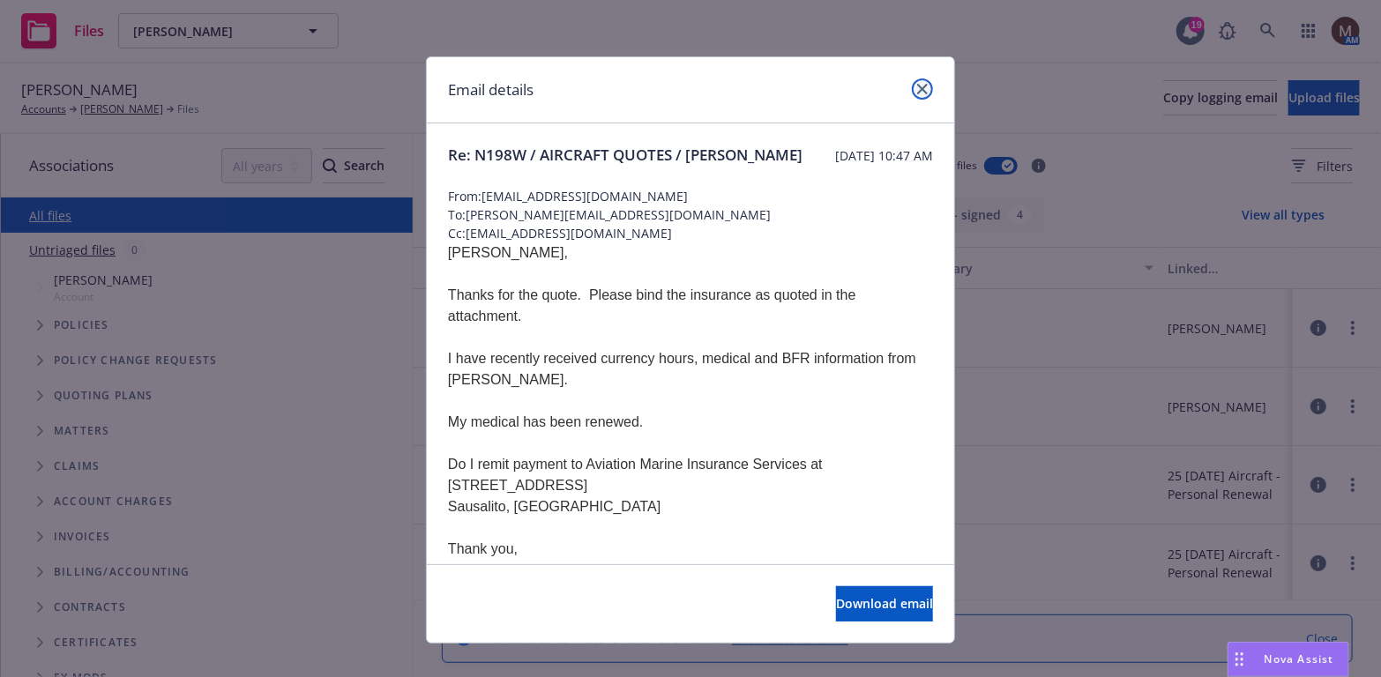
click at [917, 84] on icon "close" at bounding box center [922, 89] width 11 height 11
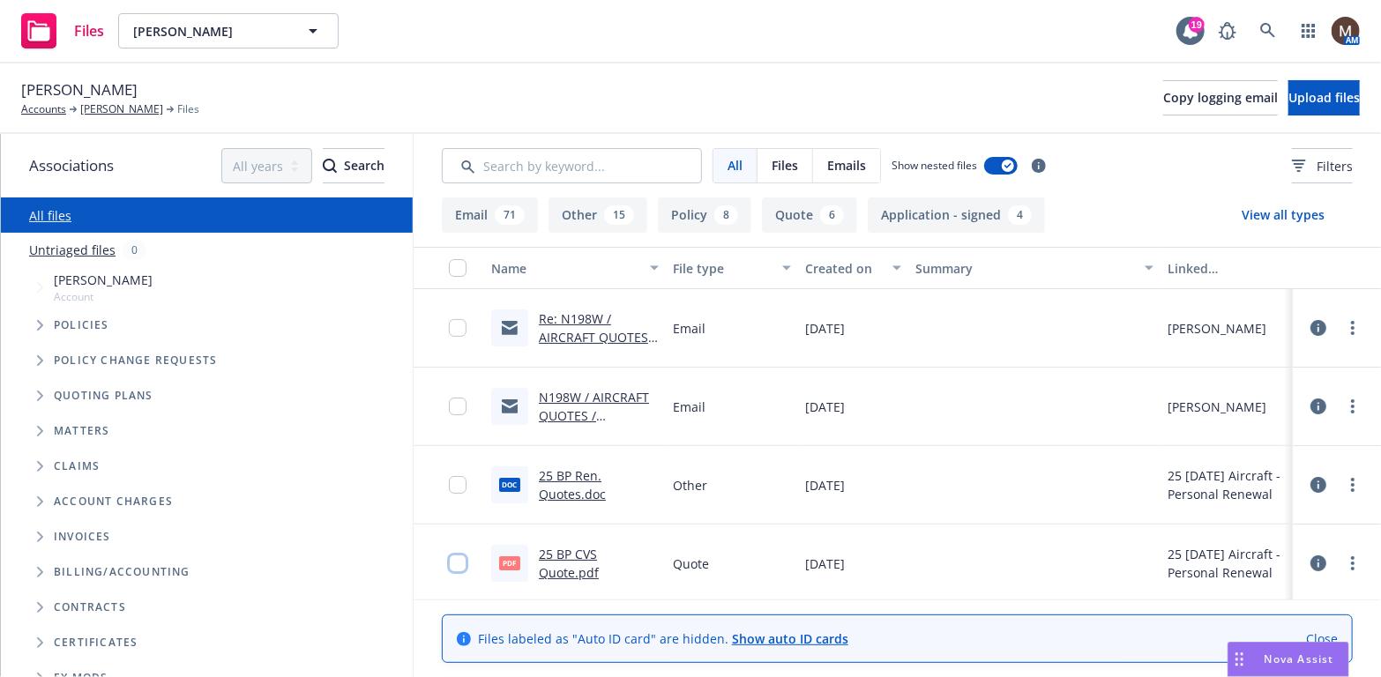
drag, startPoint x: 445, startPoint y: 563, endPoint x: 451, endPoint y: 516, distance: 47.1
click at [449, 559] on input "checkbox" at bounding box center [458, 564] width 18 height 18
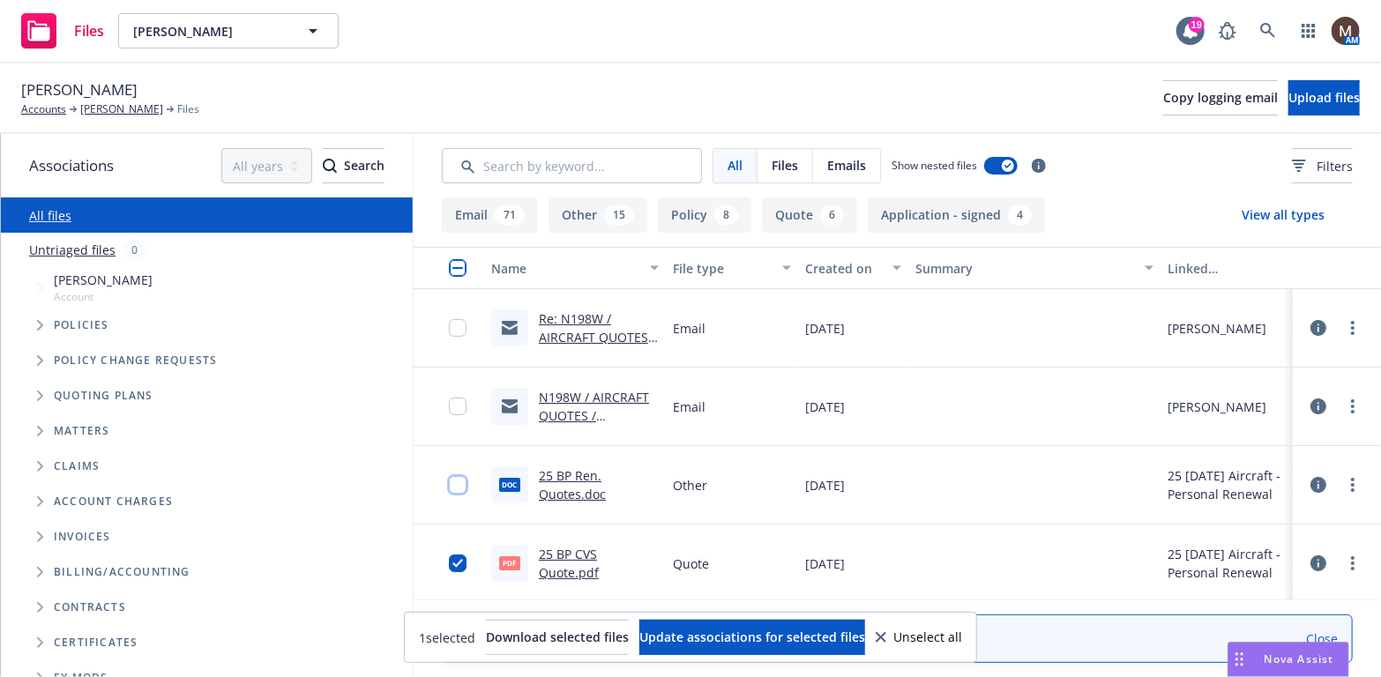
click at [449, 476] on input "checkbox" at bounding box center [458, 485] width 18 height 18
drag, startPoint x: 442, startPoint y: 407, endPoint x: 445, endPoint y: 371, distance: 36.3
click at [449, 406] on input "checkbox" at bounding box center [458, 407] width 18 height 18
click at [449, 326] on input "checkbox" at bounding box center [458, 328] width 18 height 18
click at [763, 634] on span "Update associations for selected files" at bounding box center [752, 637] width 226 height 17
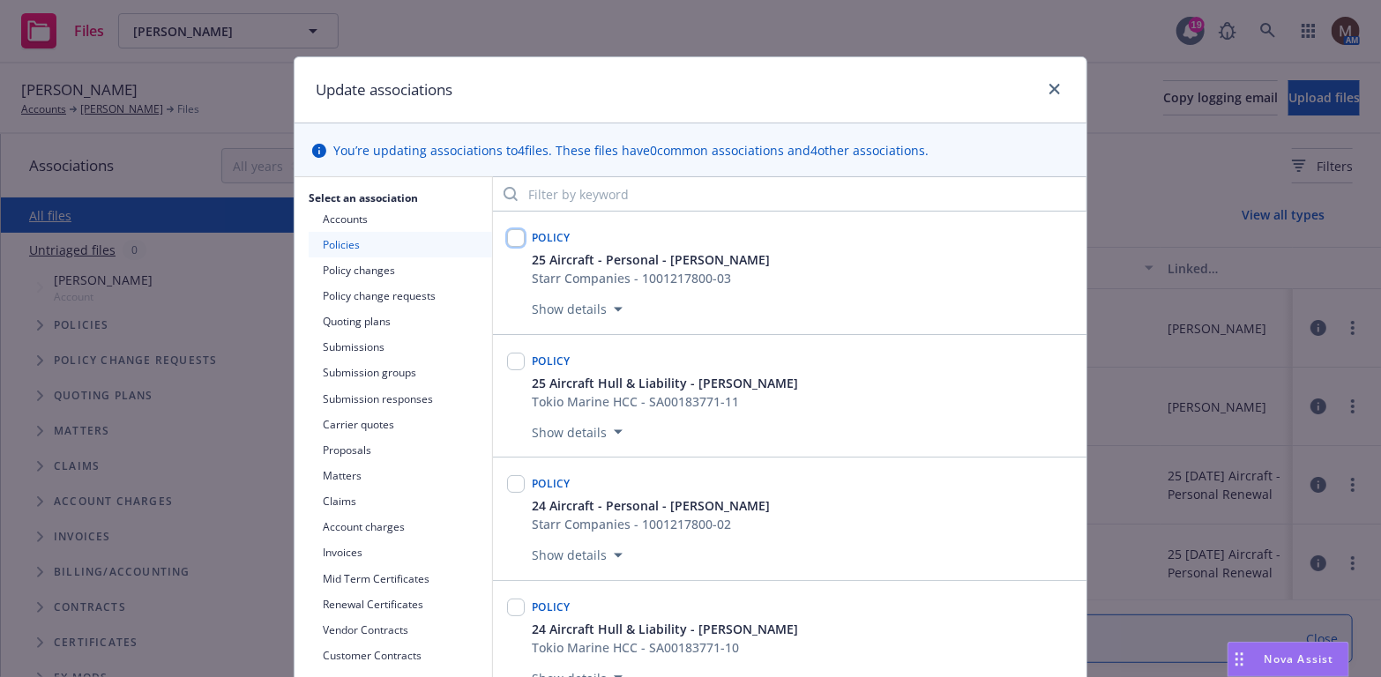
click at [507, 239] on input "checkbox" at bounding box center [516, 238] width 18 height 18
checkbox input "true"
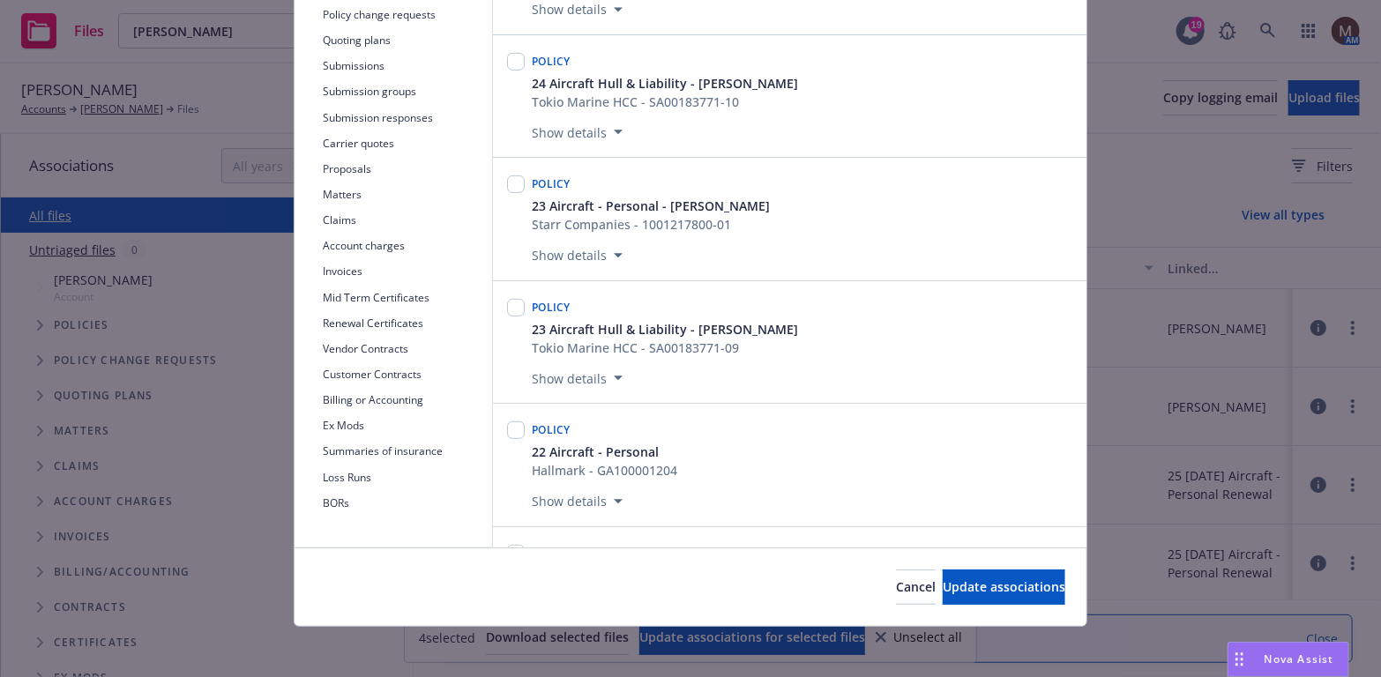
scroll to position [287, 0]
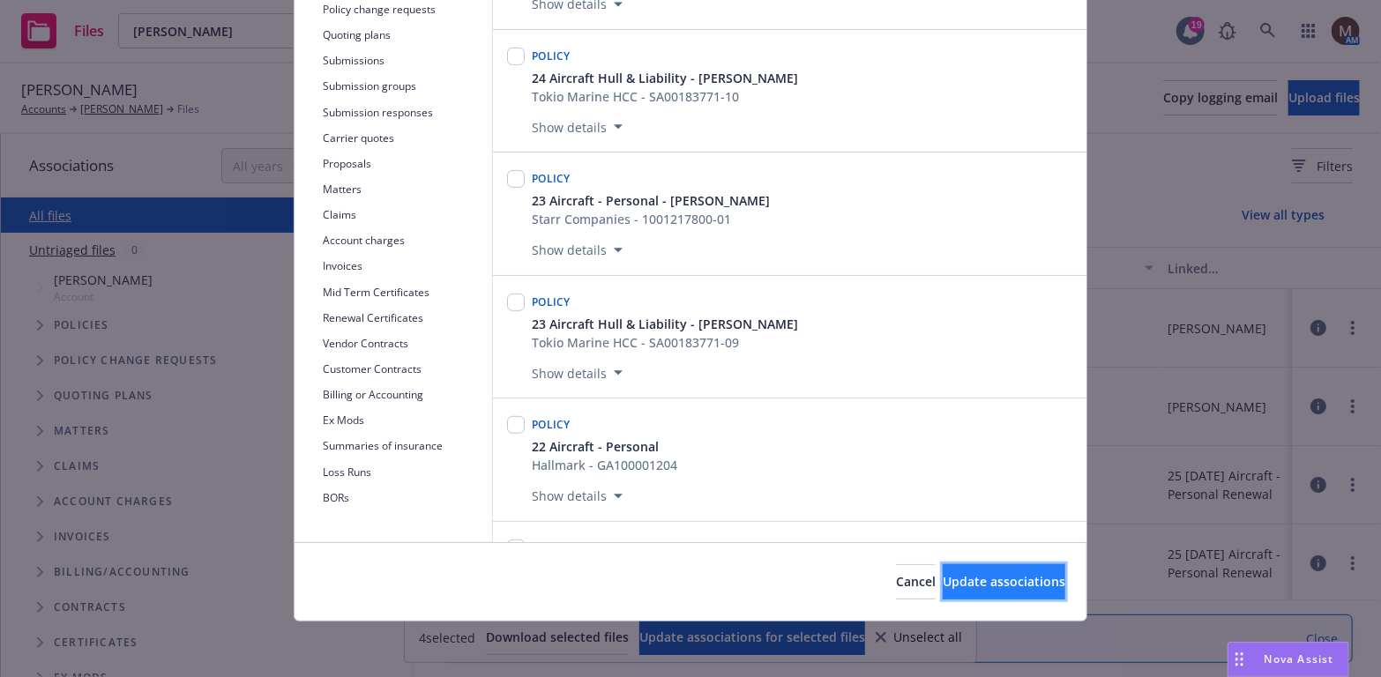
drag, startPoint x: 1019, startPoint y: 578, endPoint x: 1046, endPoint y: 564, distance: 30.8
click at [1019, 578] on span "Update associations" at bounding box center [1004, 581] width 123 height 17
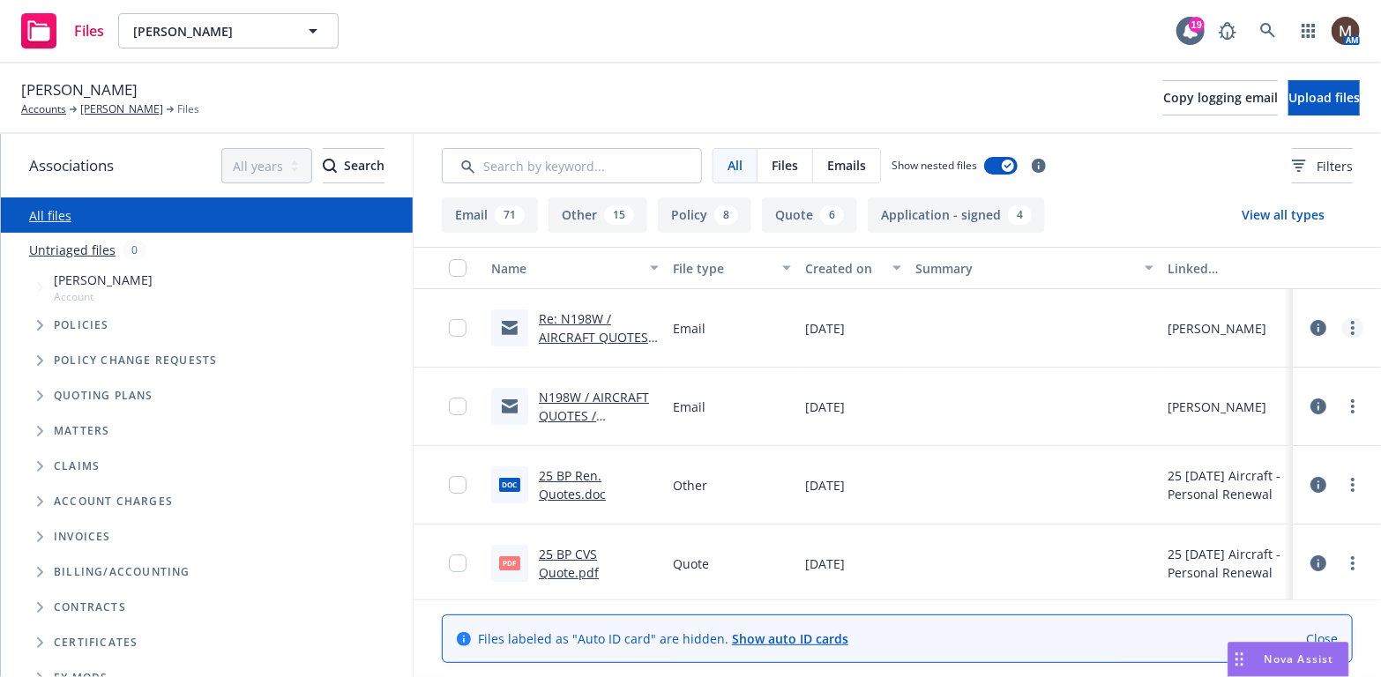
click at [1342, 317] on link "more" at bounding box center [1352, 327] width 21 height 21
click at [1220, 431] on link "Edit" at bounding box center [1262, 434] width 175 height 35
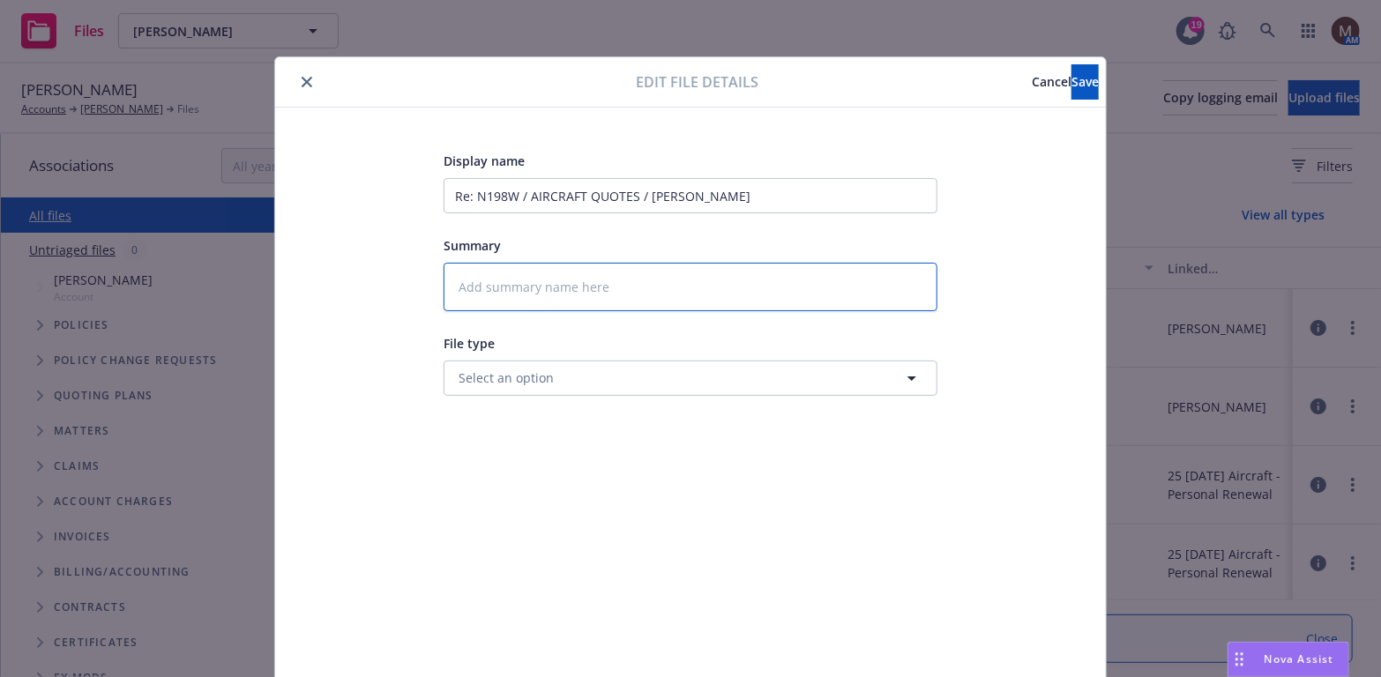
click at [526, 286] on textarea at bounding box center [691, 287] width 494 height 49
type textarea "x"
type textarea "2"
type textarea "x"
type textarea "25"
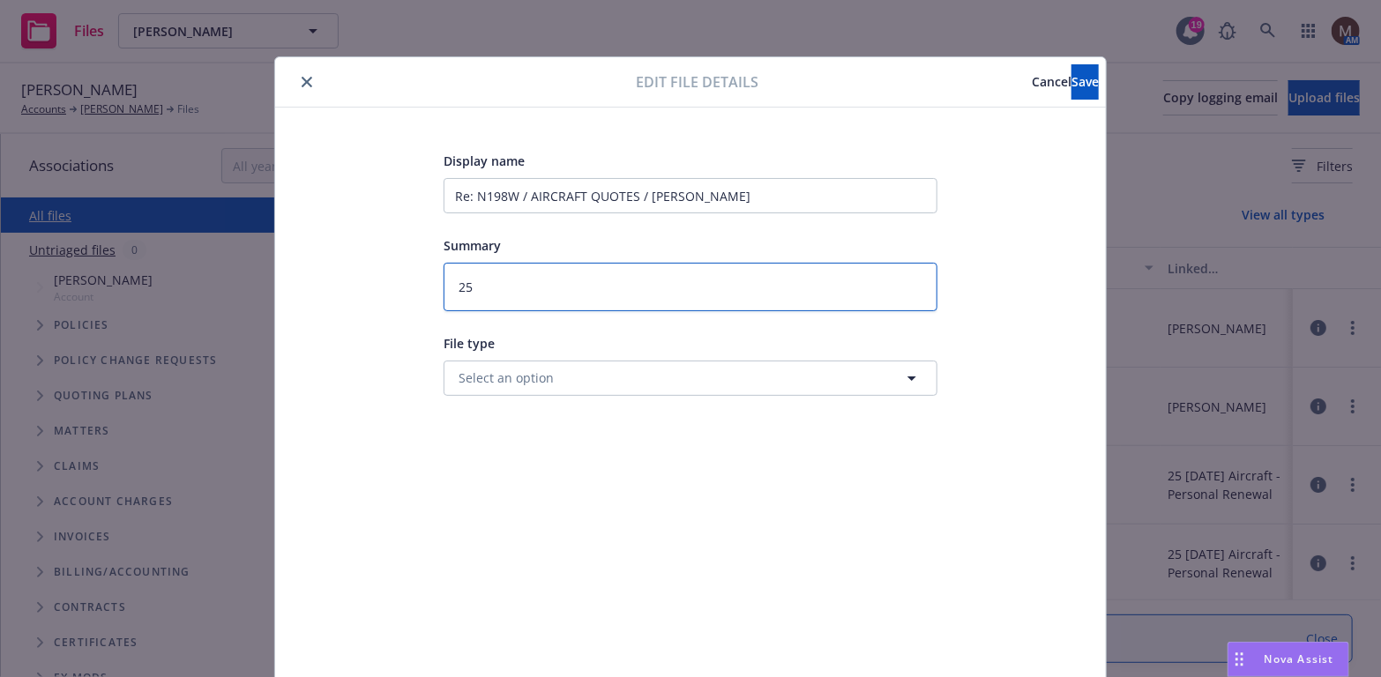
type textarea "x"
type textarea "25"
type textarea "x"
type textarea "25 B"
type textarea "x"
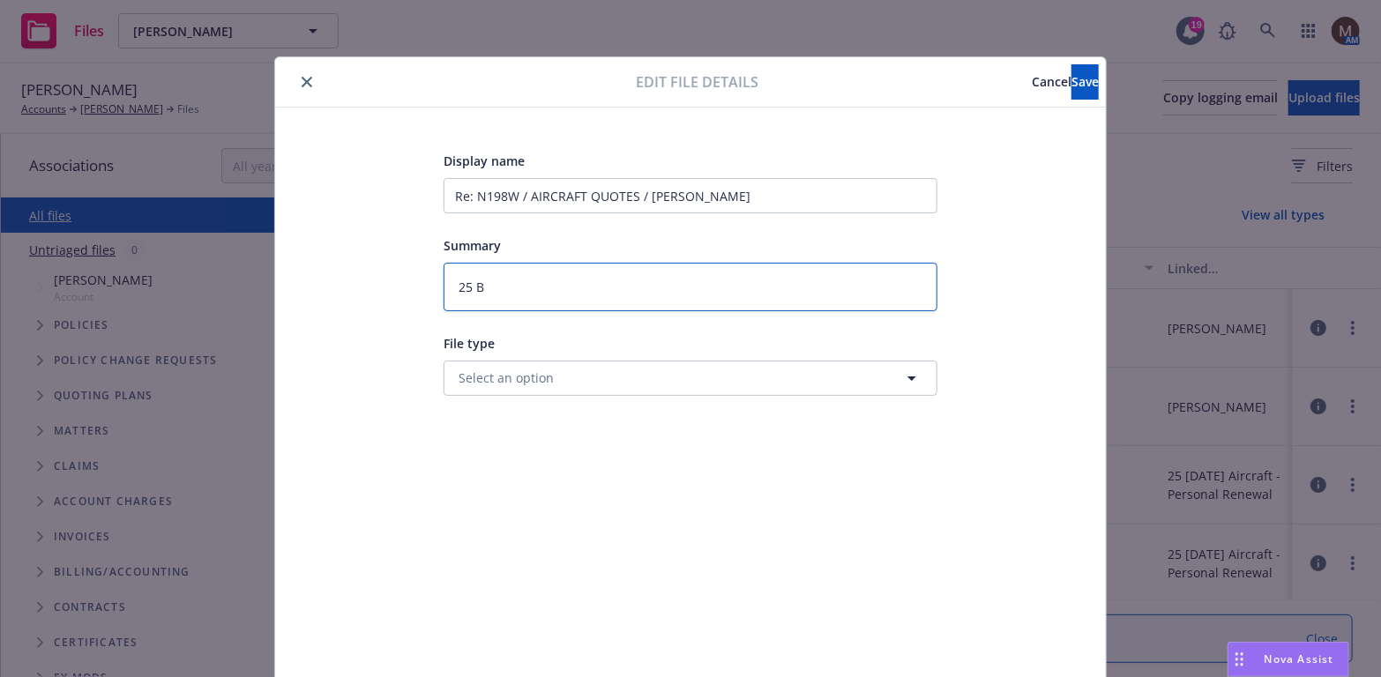
type textarea "25 BP"
type textarea "x"
type textarea "25 BP"
type textarea "x"
type textarea "25 BP -"
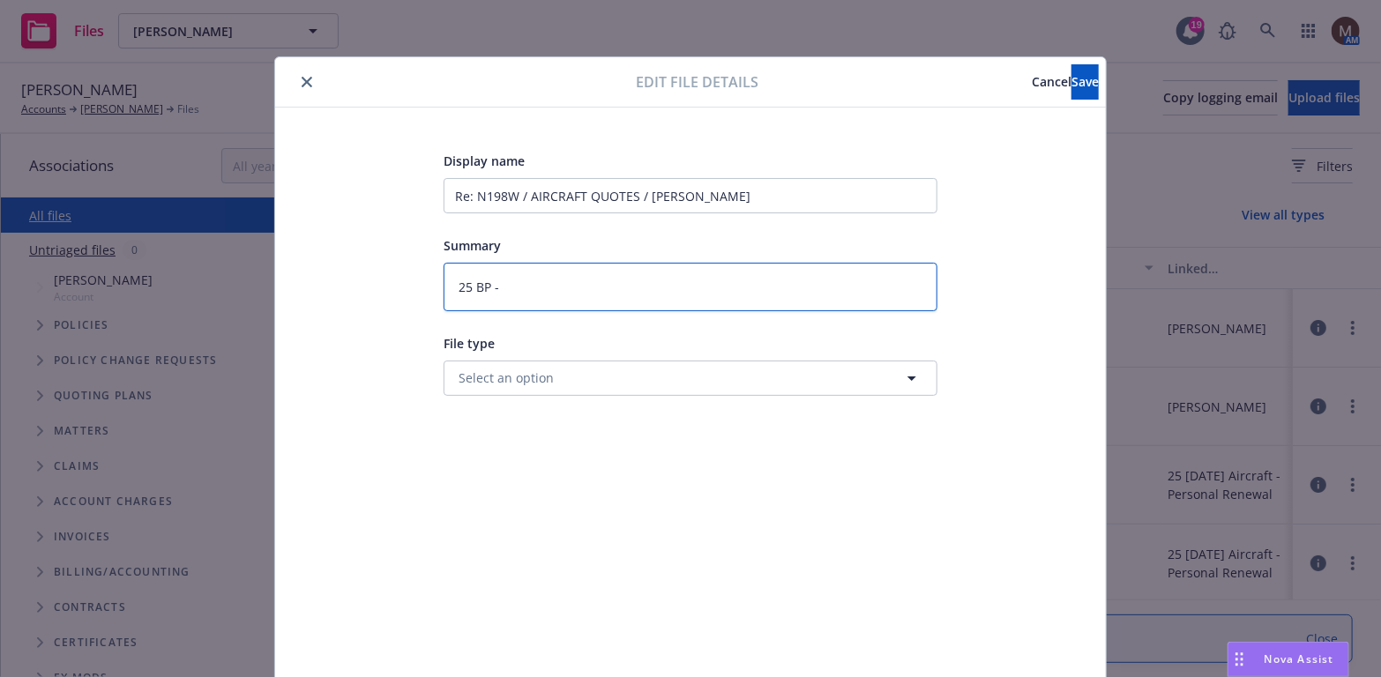
type textarea "x"
type textarea "25 BP -"
type textarea "x"
type textarea "25 BP - B"
type textarea "x"
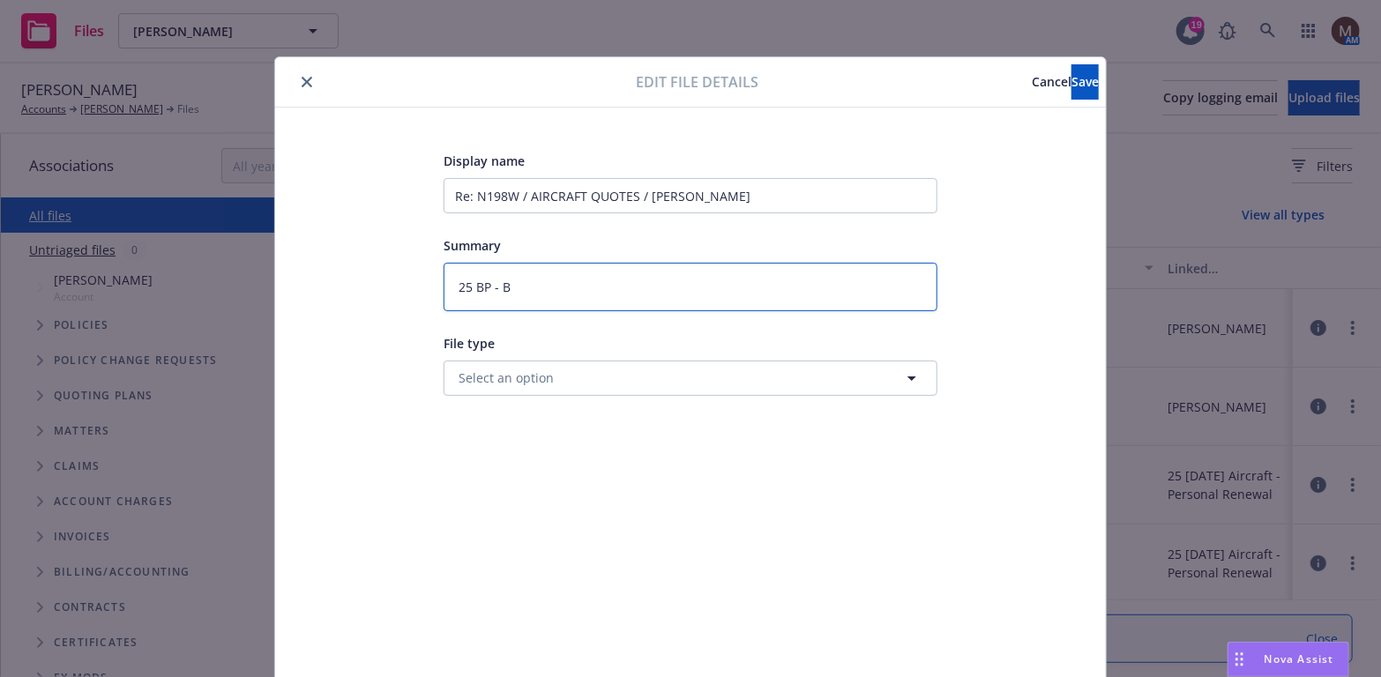
type textarea "25 BP - Bi"
type textarea "x"
type textarea "25 BP - Bin"
type textarea "x"
type textarea "25 BP - Bind"
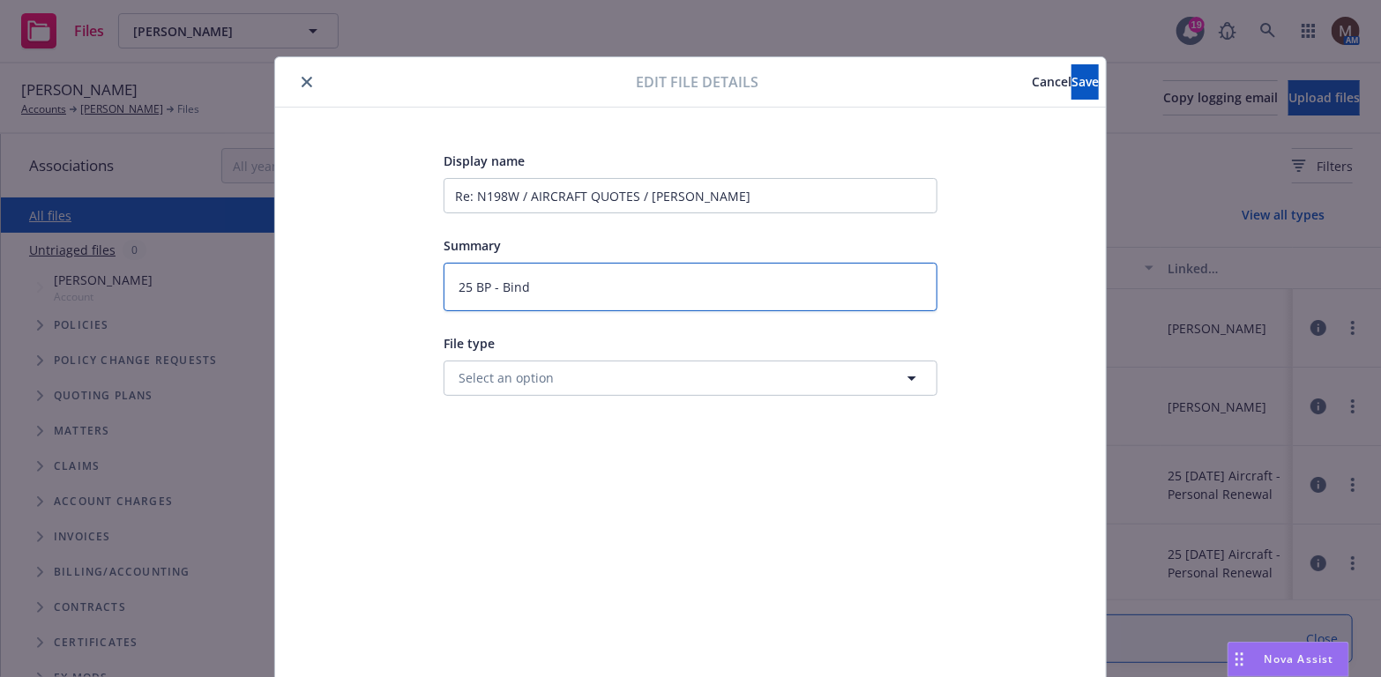
type textarea "x"
type textarea "25 BP - Bind"
type textarea "x"
type textarea "25 BP - Bind o"
type textarea "x"
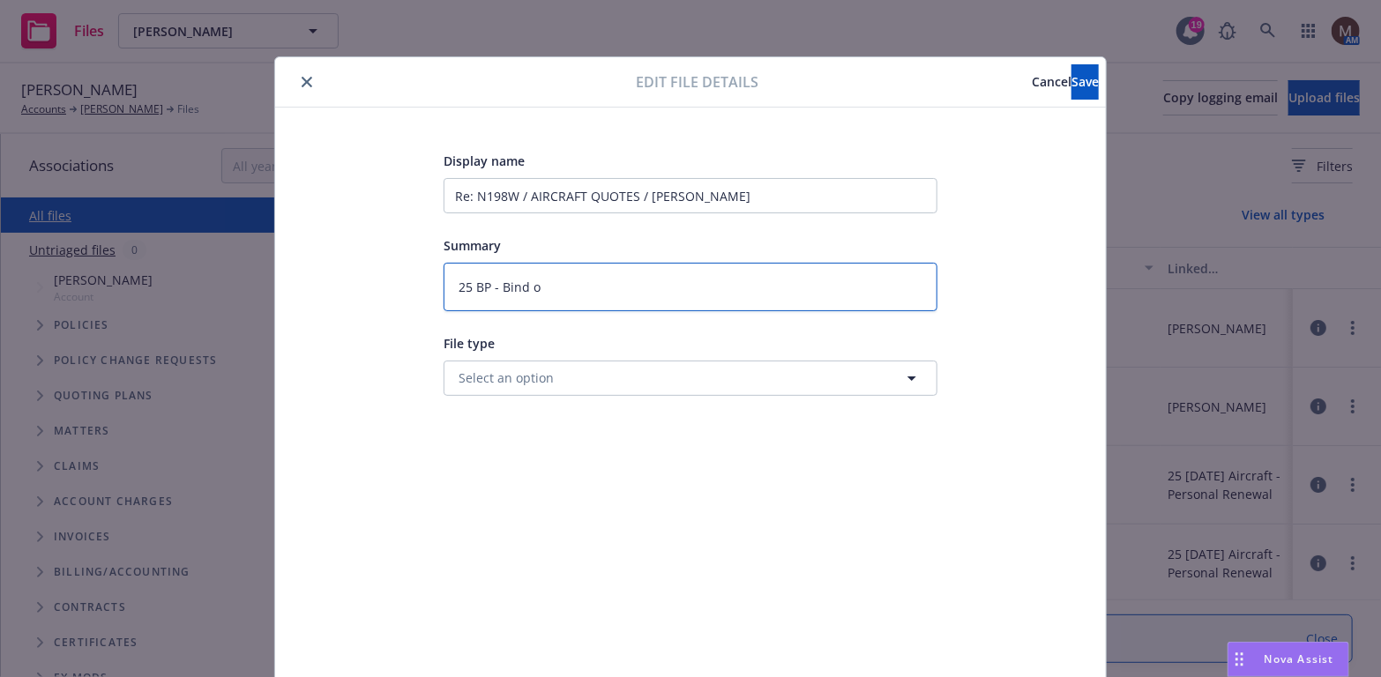
type textarea "25 BP - Bind or"
type textarea "x"
type textarea "25 BP - Bind ord"
type textarea "x"
type textarea "25 BP - Bind orde"
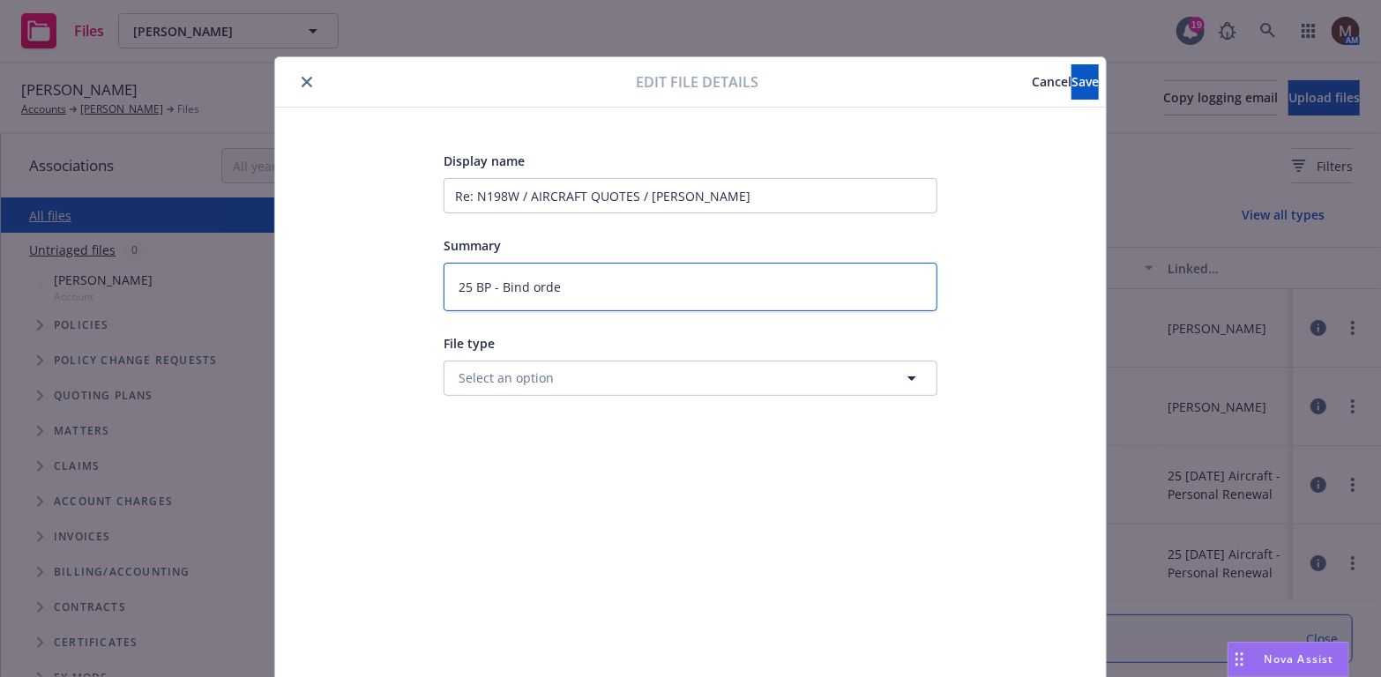
type textarea "x"
type textarea "25 BP - Bind order"
type textarea "x"
type textarea "25 BP - Bind order"
type textarea "x"
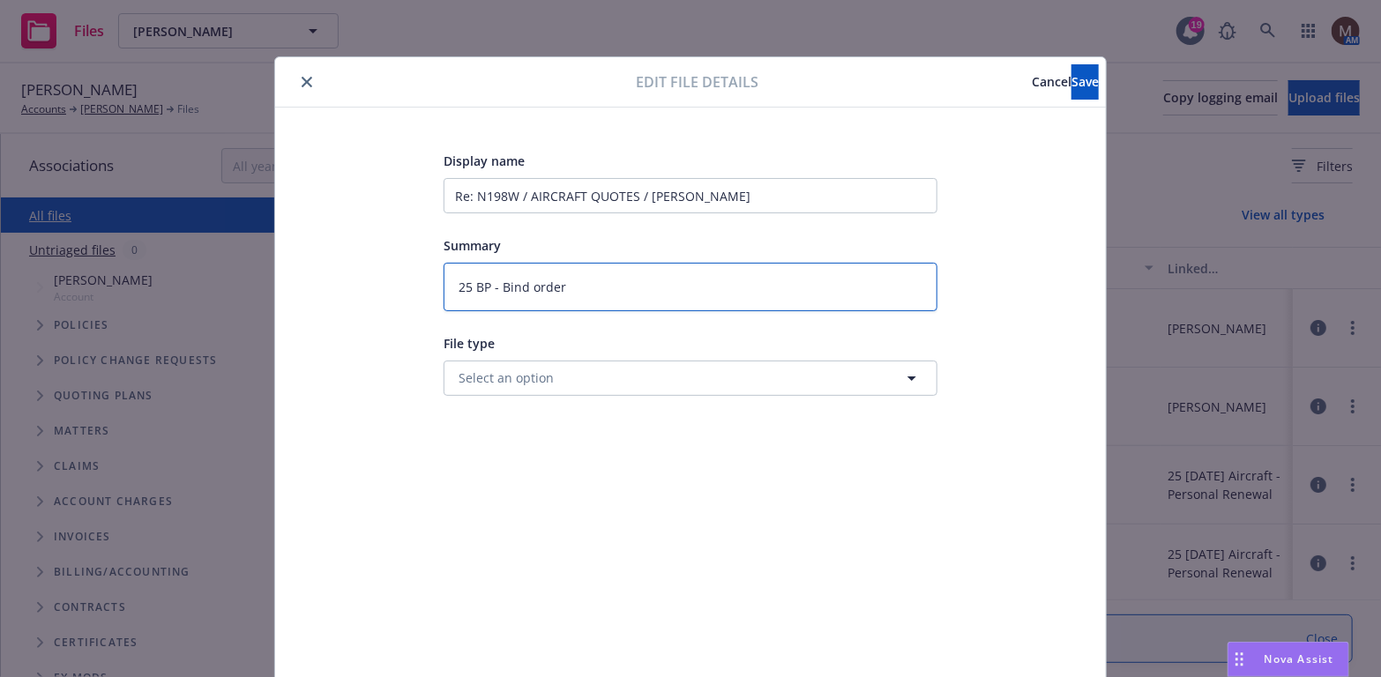
type textarea "25 BP - Bind order f"
type textarea "x"
type textarea "25 BP - Bind order fr"
type textarea "x"
type textarea "25 BP - Bind order fro"
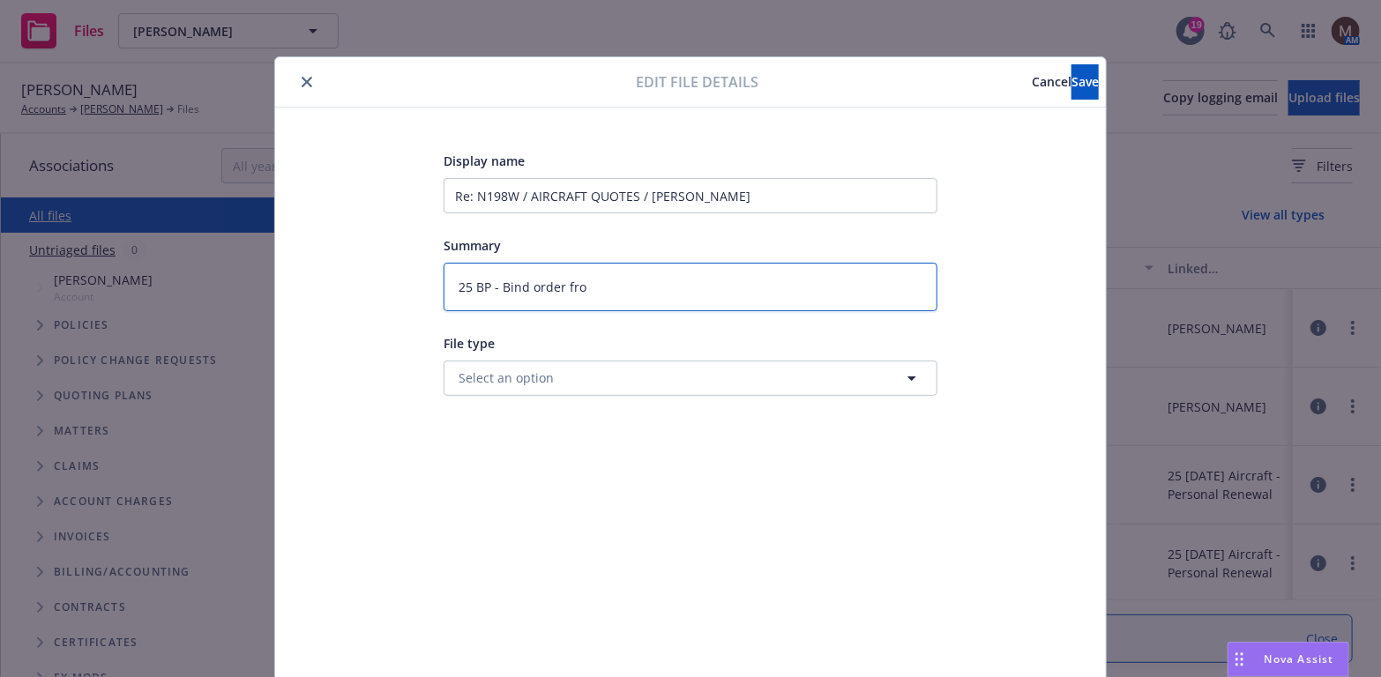
type textarea "x"
type textarea "25 BP - Bind order from"
type textarea "x"
type textarea "25 BP - Bind order from"
type textarea "x"
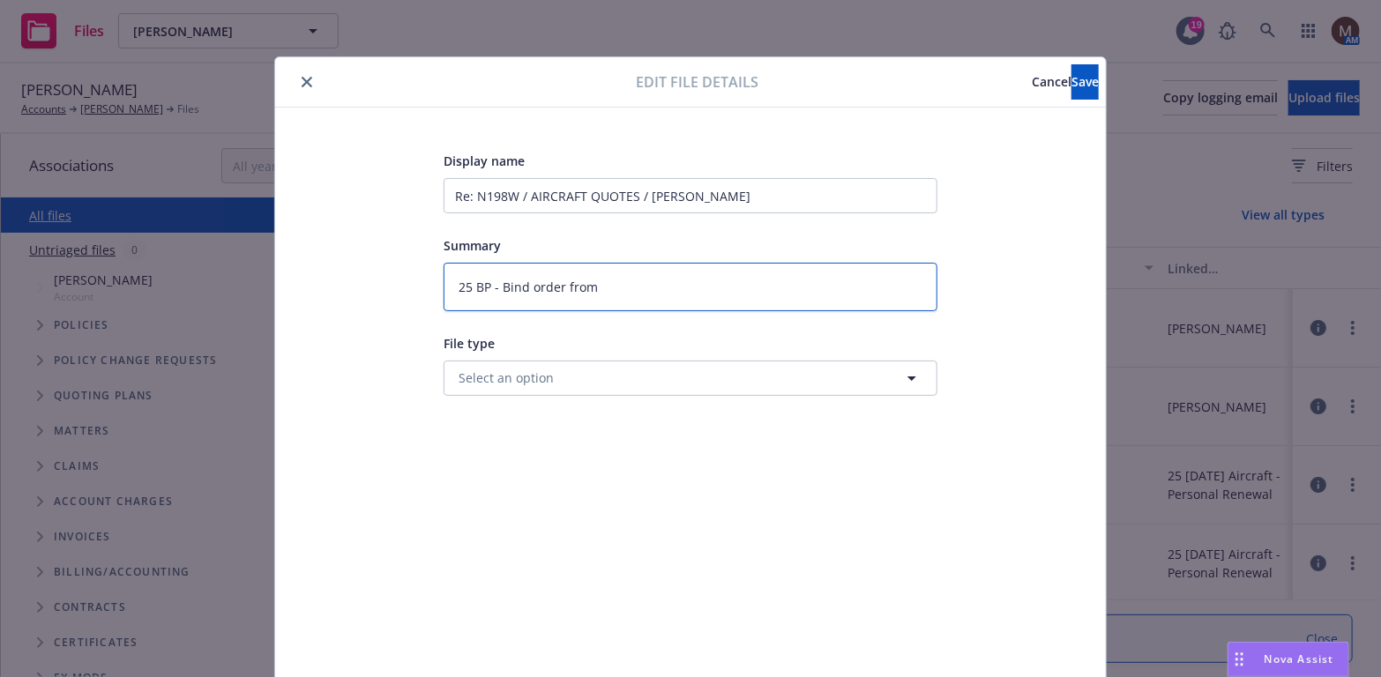
type textarea "25 BP - Bind order from i"
type textarea "x"
type textarea "25 BP - Bind order from in"
type textarea "x"
type textarea "25 BP - Bind order from ins"
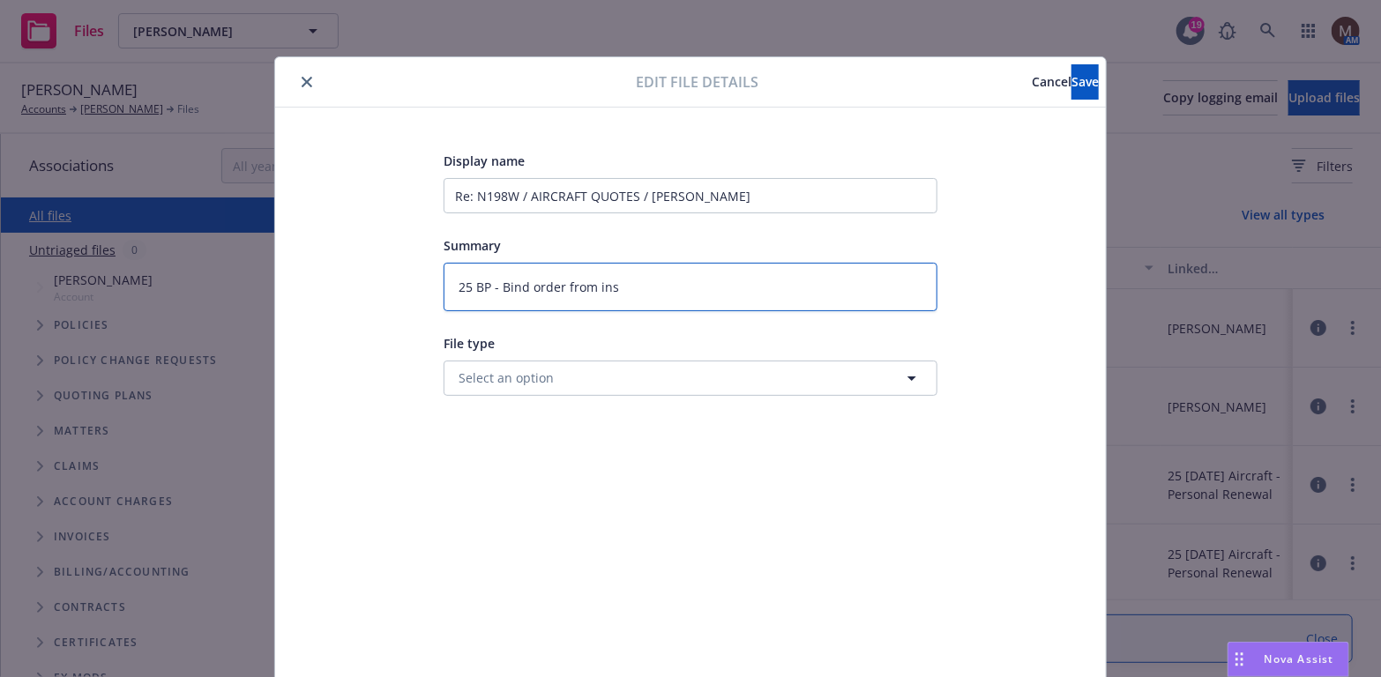
type textarea "x"
type textarea "25 BP - Bind order from insu"
type textarea "x"
type textarea "25 BP - Bind order from insur"
type textarea "x"
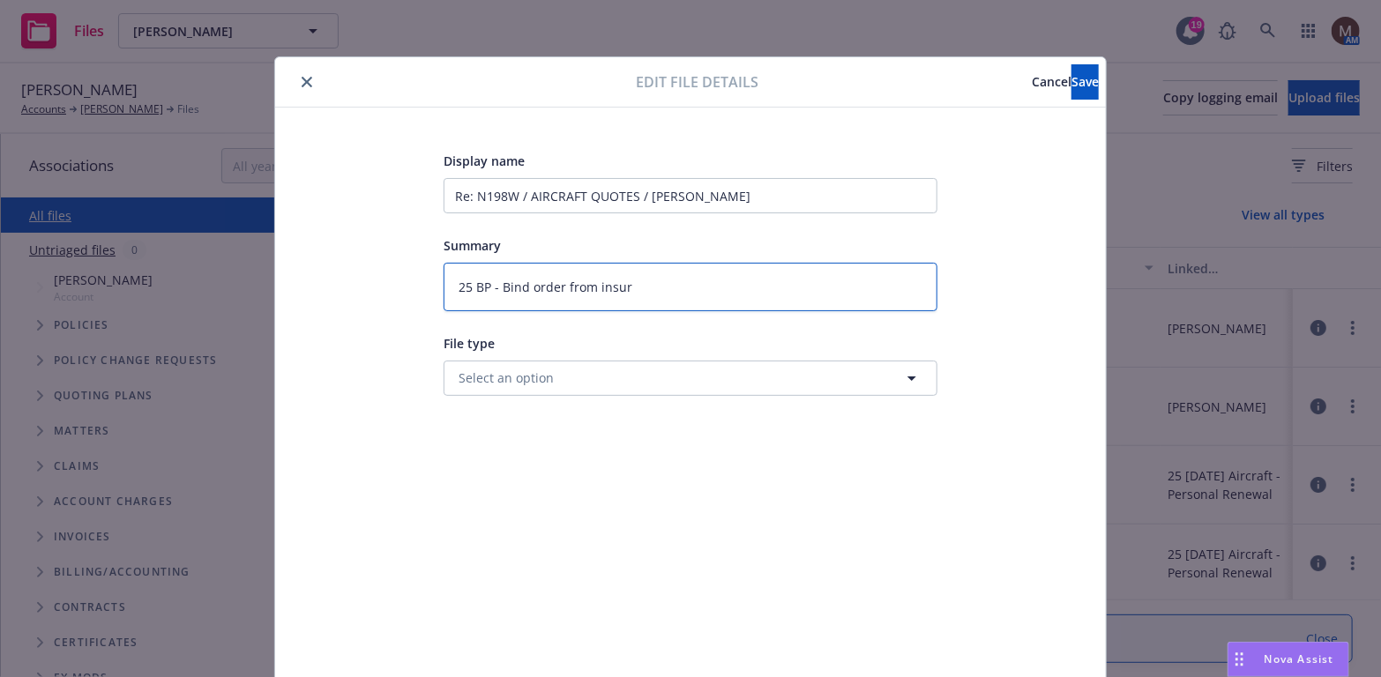
type textarea "25 BP - Bind order from insure"
type textarea "x"
type textarea "25 BP - Bind order from insured"
type textarea "x"
type textarea "25 BP - Bind order from insured"
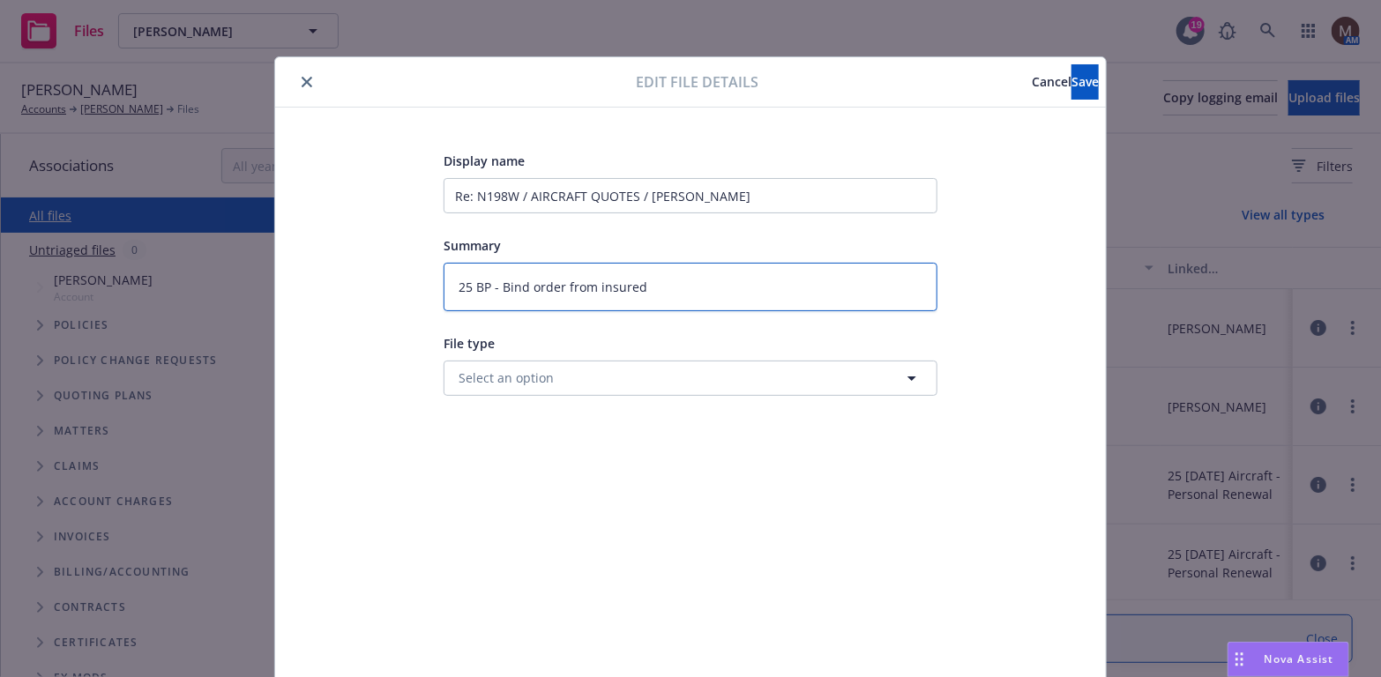
type textarea "x"
type textarea "25 BP - Bind order from insured"
type textarea "x"
type textarea "25 BP - Bind order from insured /"
type textarea "x"
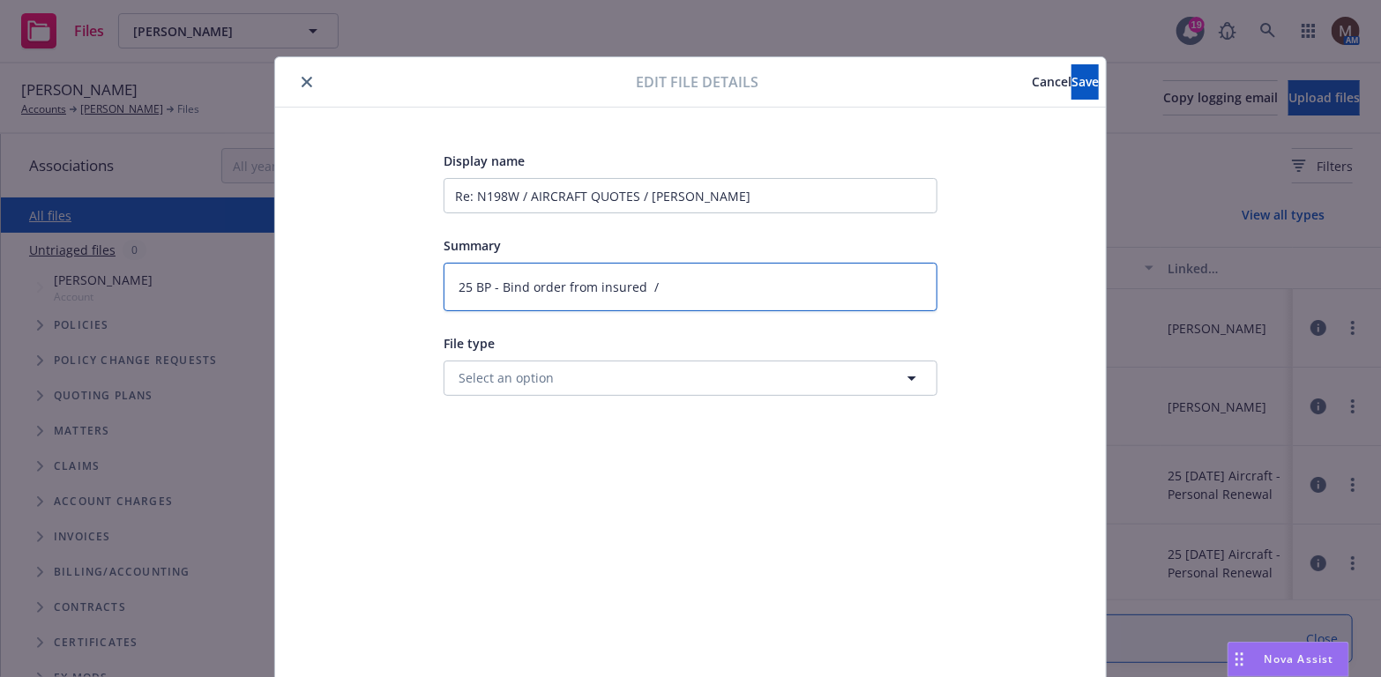
type textarea "25 BP - Bind order from insured /"
type textarea "x"
type textarea "25 BP - Bind order from insured / N"
type textarea "x"
type textarea "25 BP - Bind order from insured / N1"
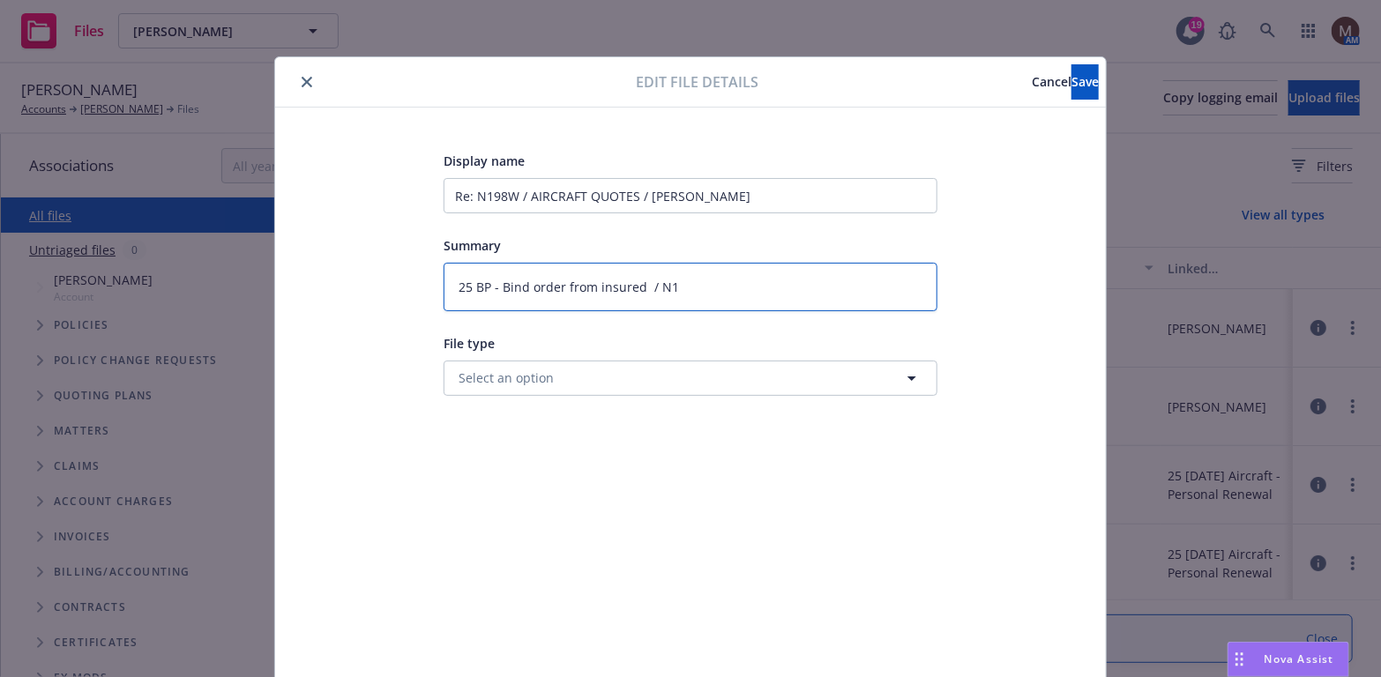
type textarea "x"
type textarea "25 BP - Bind order from insured / N19"
type textarea "x"
type textarea "25 BP - Bind order from insured / N198"
type textarea "x"
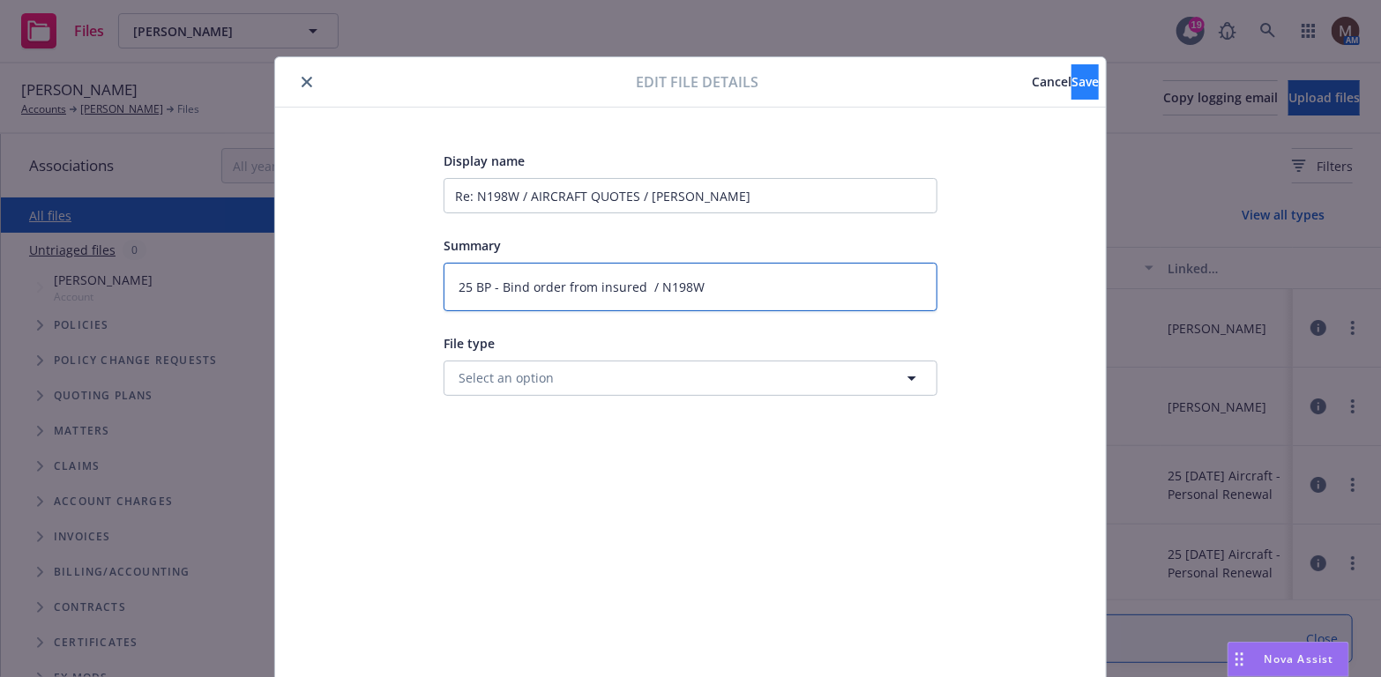
type textarea "25 BP - Bind order from insured / N198W"
click at [1071, 73] on span "Save" at bounding box center [1084, 81] width 27 height 17
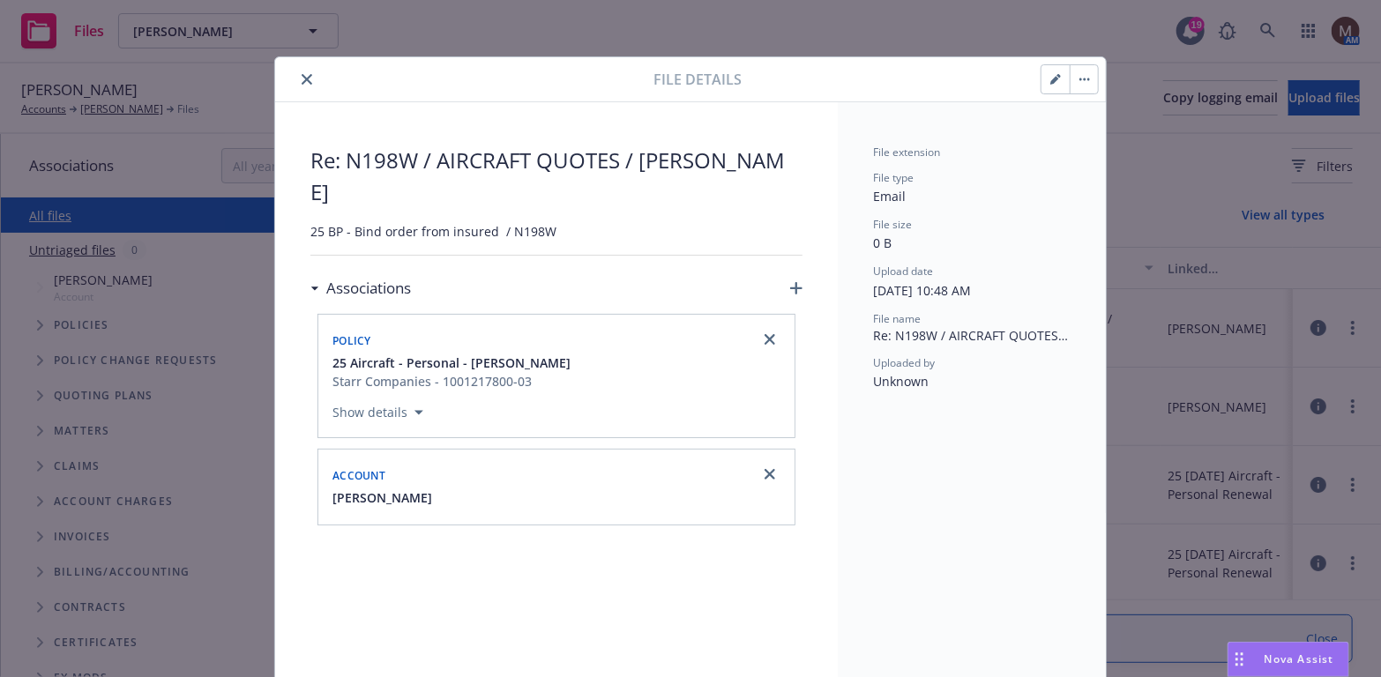
click at [302, 75] on icon "close" at bounding box center [307, 79] width 11 height 11
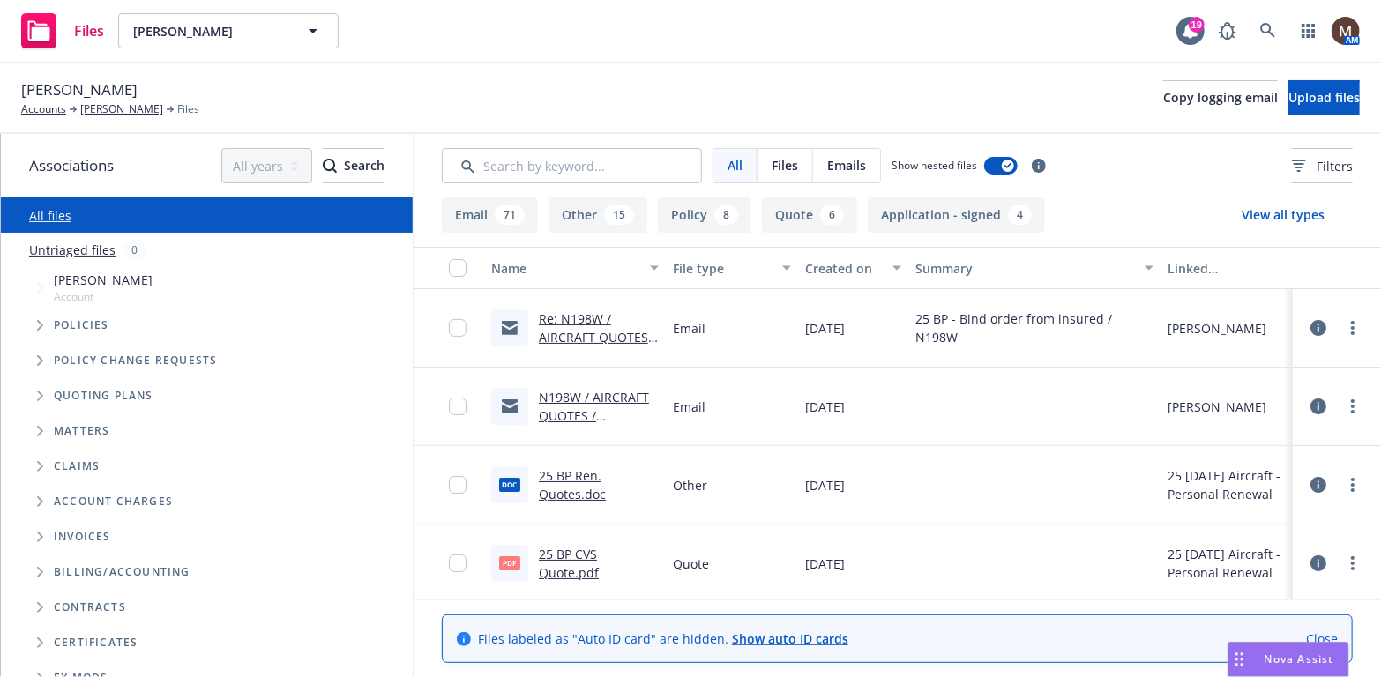
click at [610, 396] on link "N198W / AIRCRAFT QUOTES / Steven Holguin" at bounding box center [594, 416] width 110 height 54
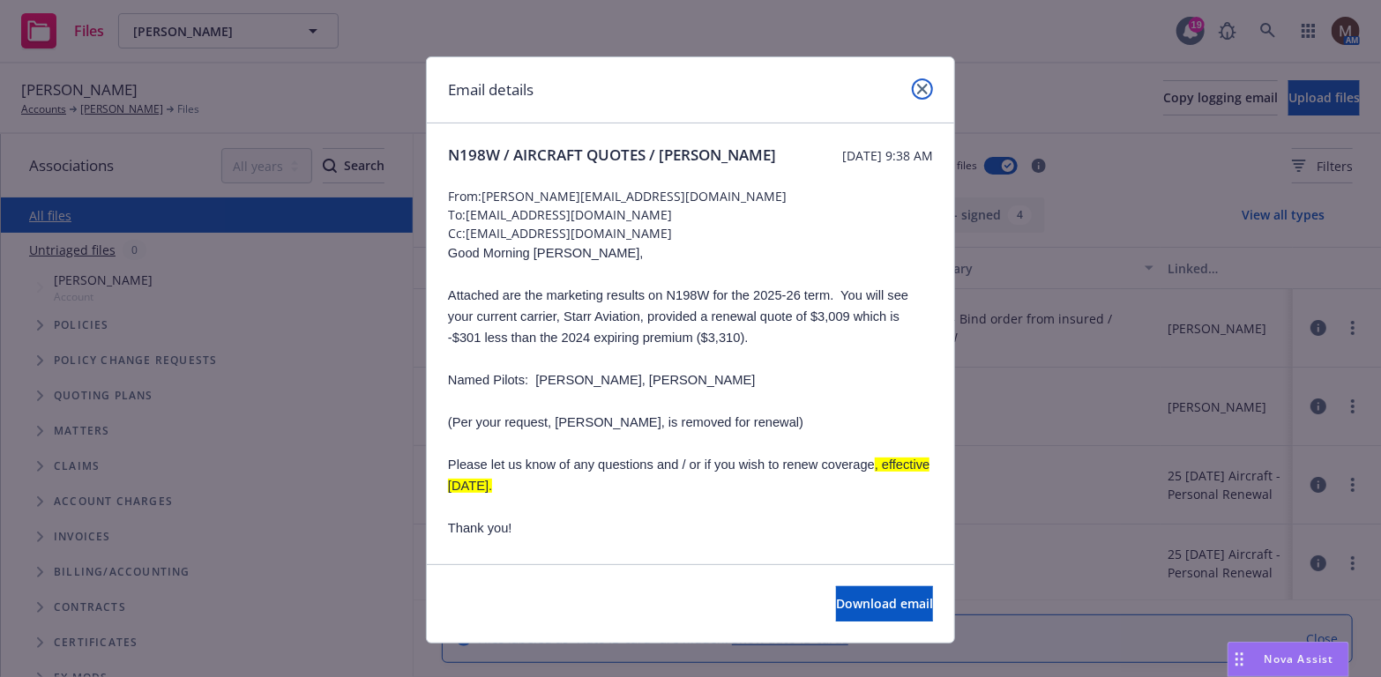
drag, startPoint x: 910, startPoint y: 82, endPoint x: 984, endPoint y: 139, distance: 93.7
click at [914, 81] on link "close" at bounding box center [922, 88] width 21 height 21
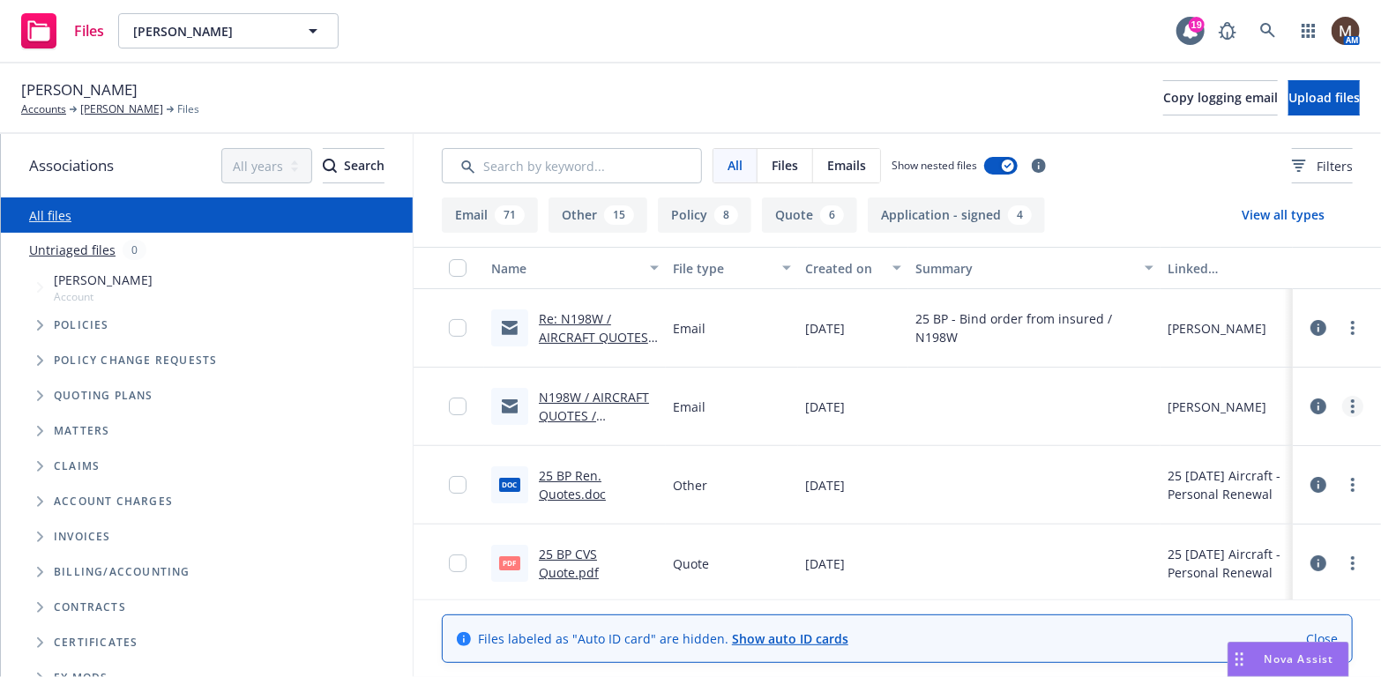
click at [1343, 406] on link "more" at bounding box center [1352, 406] width 21 height 21
click at [1219, 509] on link "Edit" at bounding box center [1262, 512] width 175 height 35
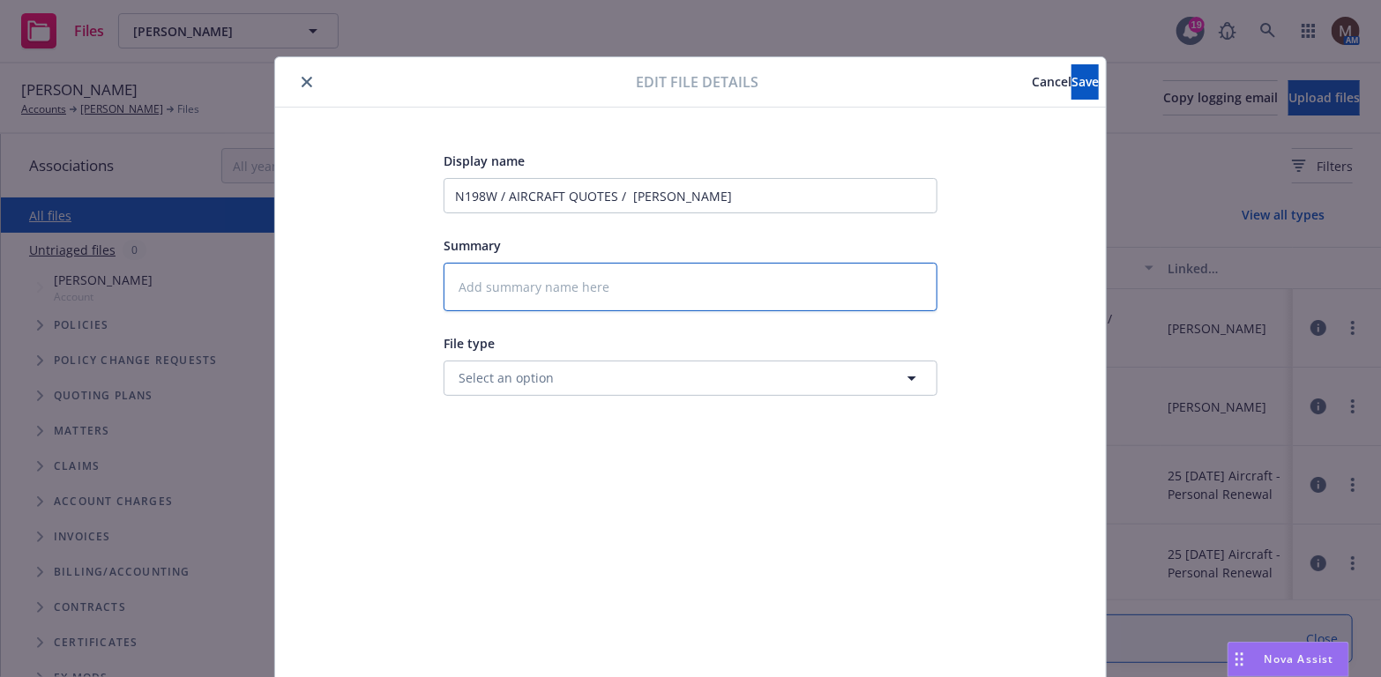
click at [524, 283] on textarea at bounding box center [691, 287] width 494 height 49
type textarea "x"
type textarea "2"
type textarea "x"
type textarea "25"
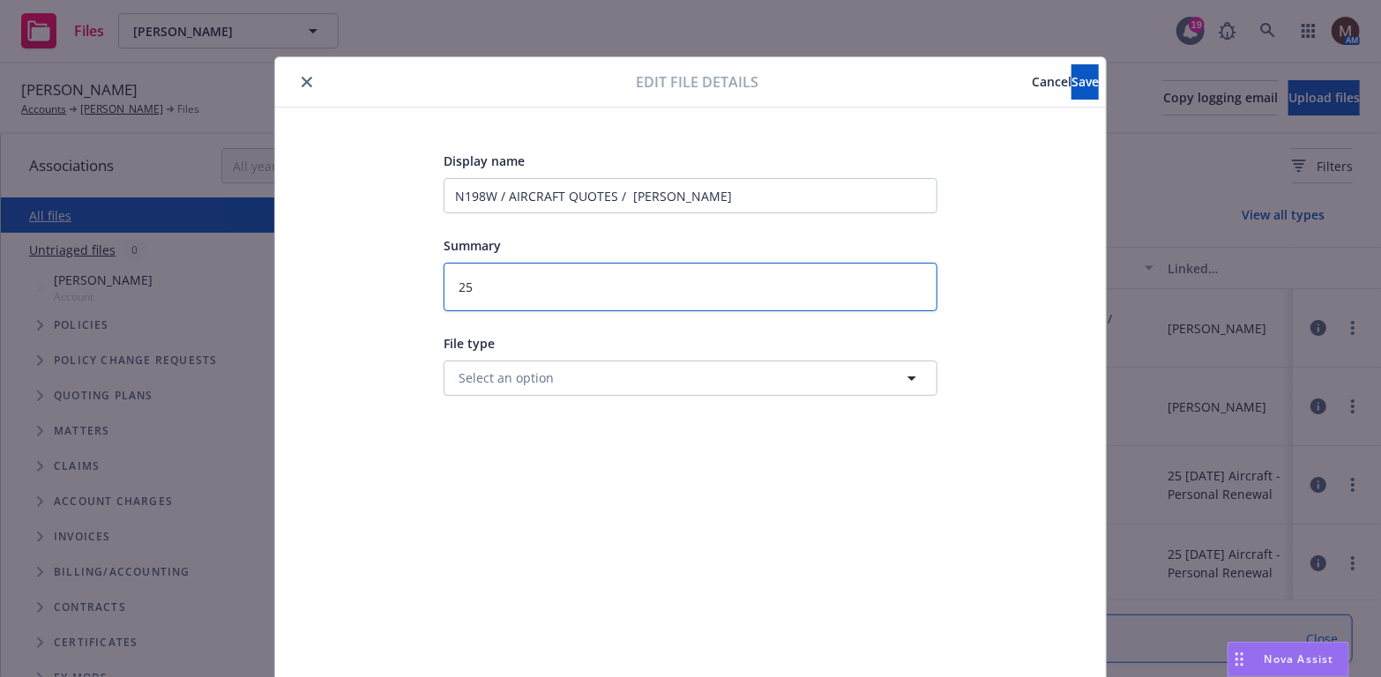
type textarea "x"
type textarea "25"
type textarea "x"
type textarea "25 B"
type textarea "x"
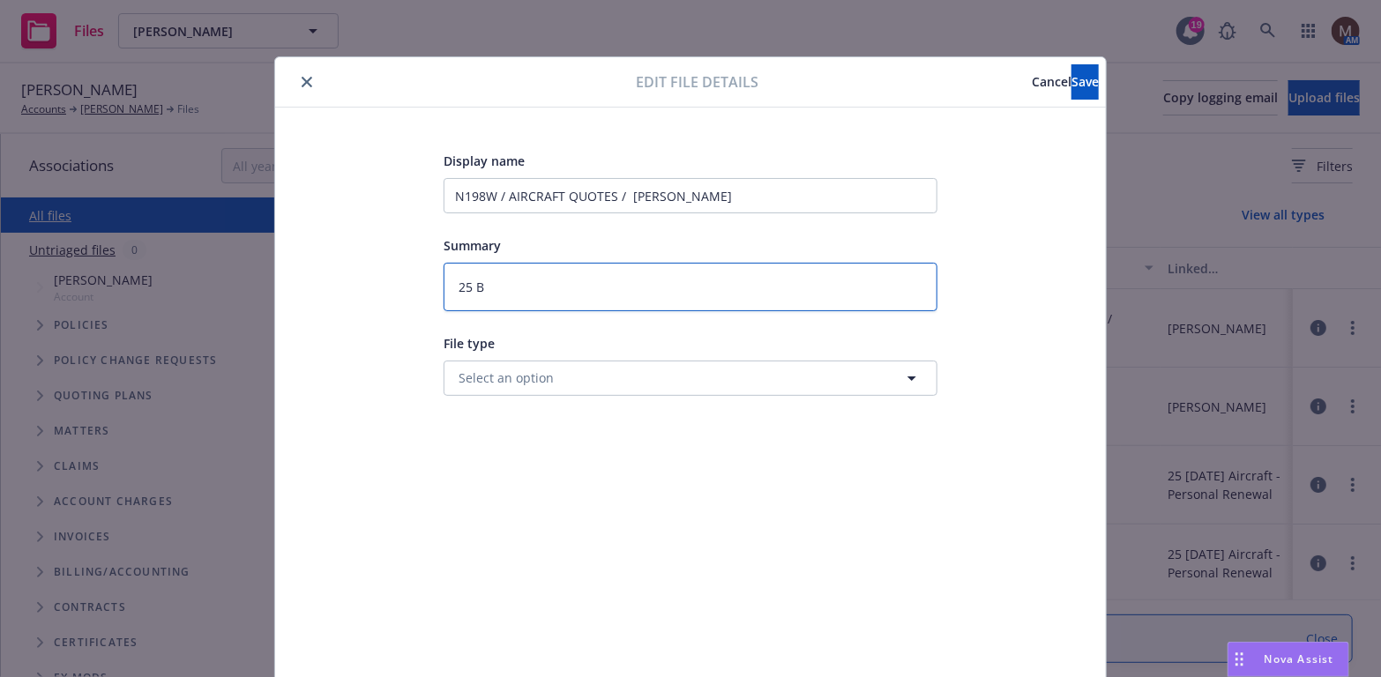
type textarea "25 BP"
type textarea "x"
type textarea "25 BP"
type textarea "x"
type textarea "25 BP -"
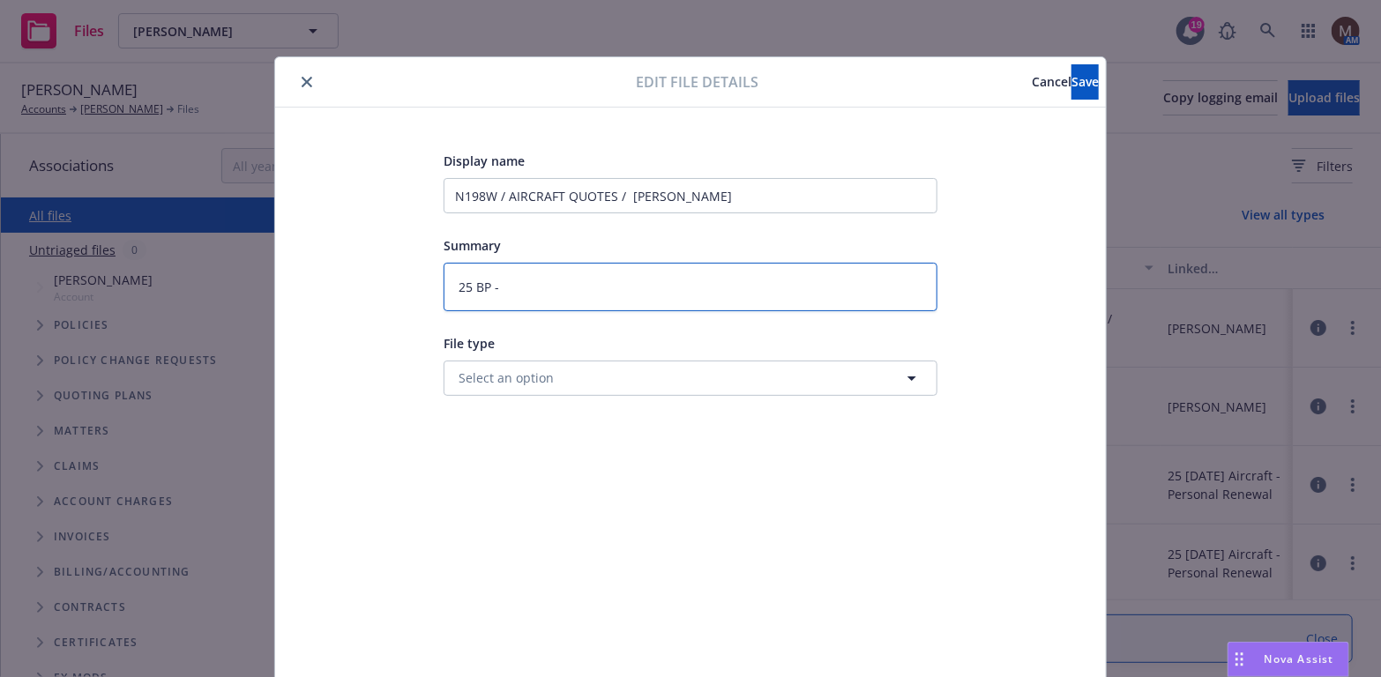
type textarea "x"
type textarea "25 BP -"
type textarea "x"
type textarea "25 BP - Q"
type textarea "x"
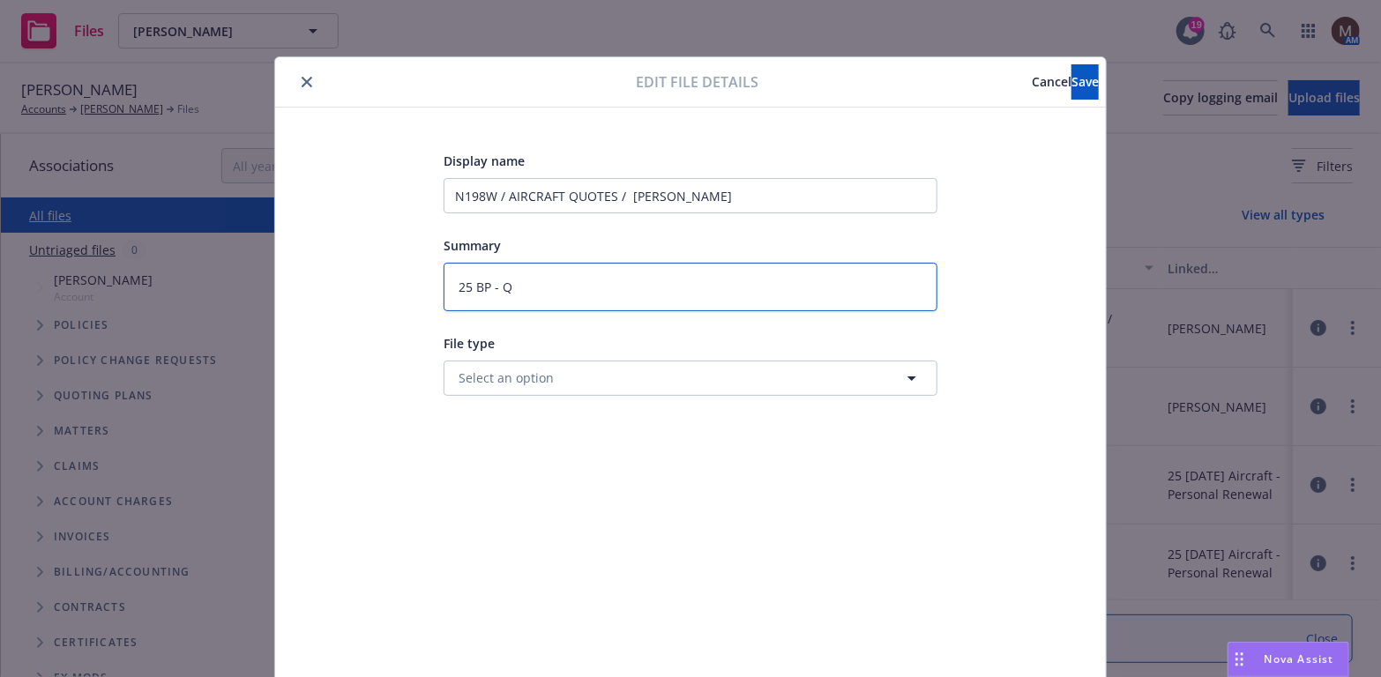
type textarea "25 BP - Qu"
type textarea "x"
type textarea "25 BP - Quo"
type textarea "x"
type textarea "25 BP - Quot"
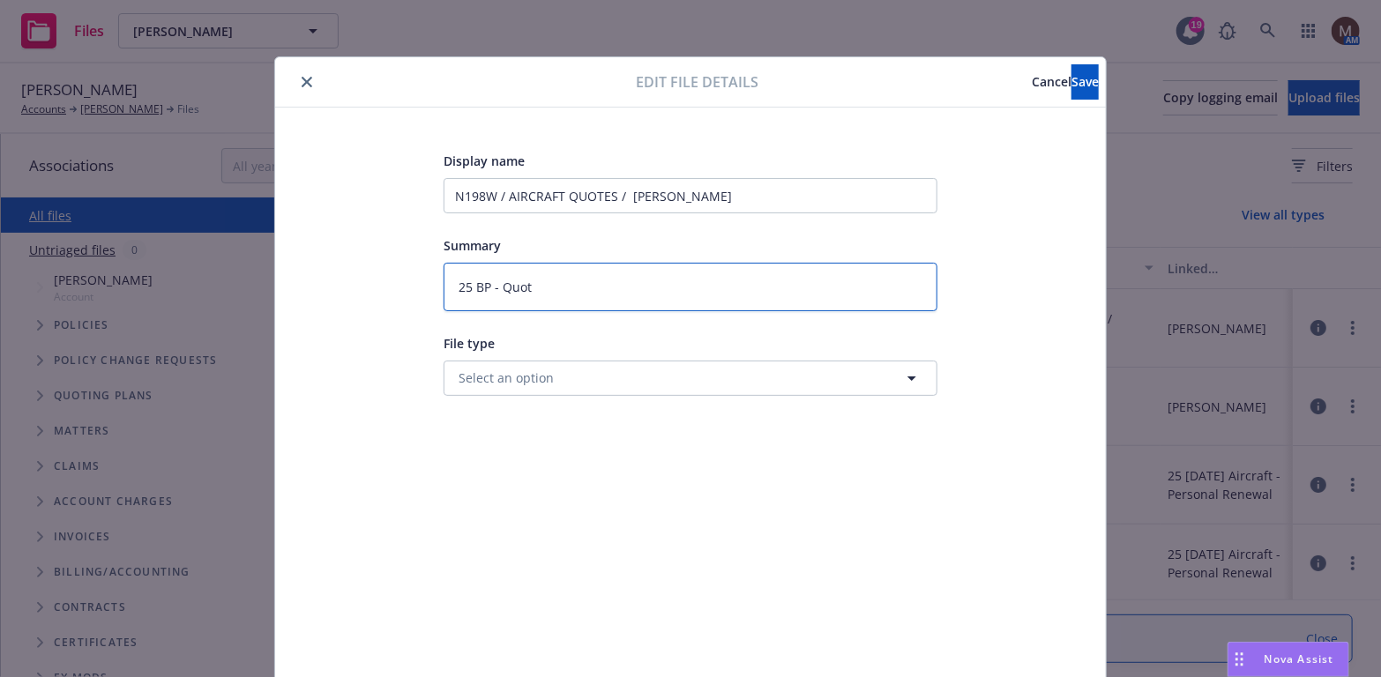
type textarea "x"
type textarea "25 BP - Quote"
type textarea "x"
type textarea "25 BP - Quotes"
type textarea "x"
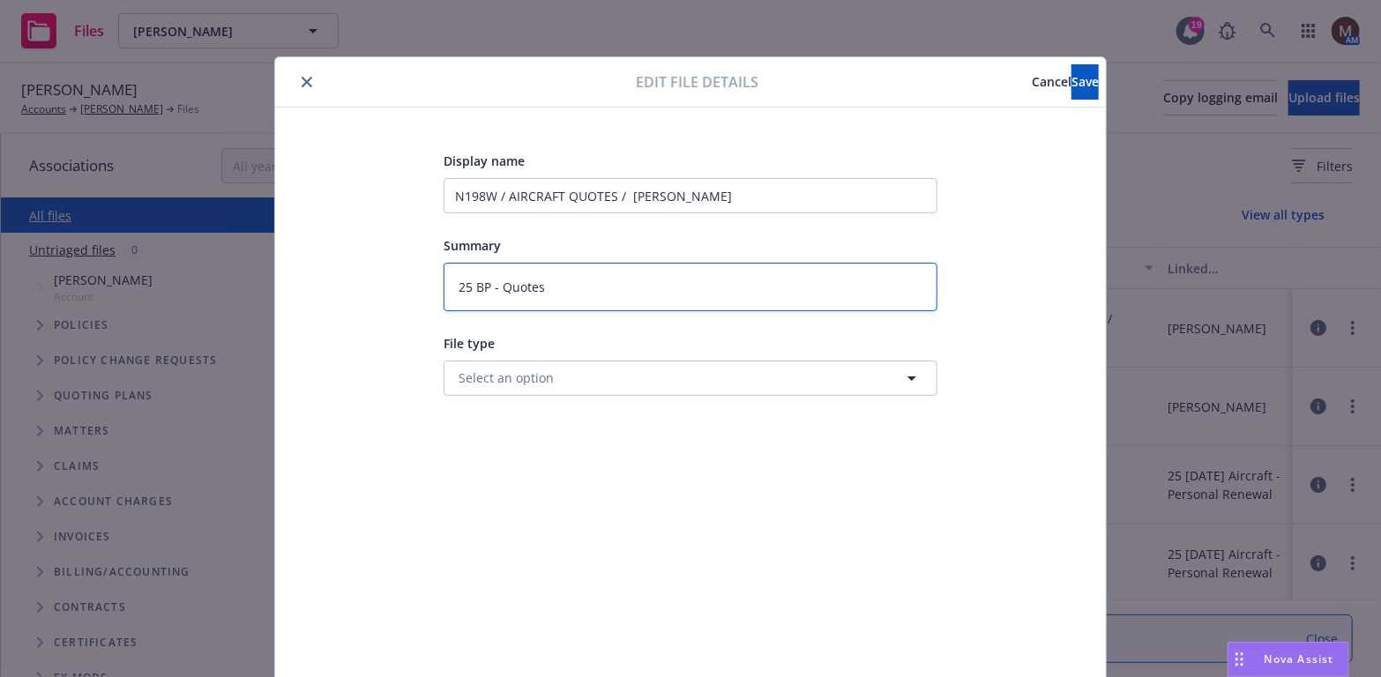
type textarea "25 BP - Quotes"
type textarea "x"
type textarea "25 BP - Quotes t"
type textarea "x"
type textarea "25 BP - Quotes to"
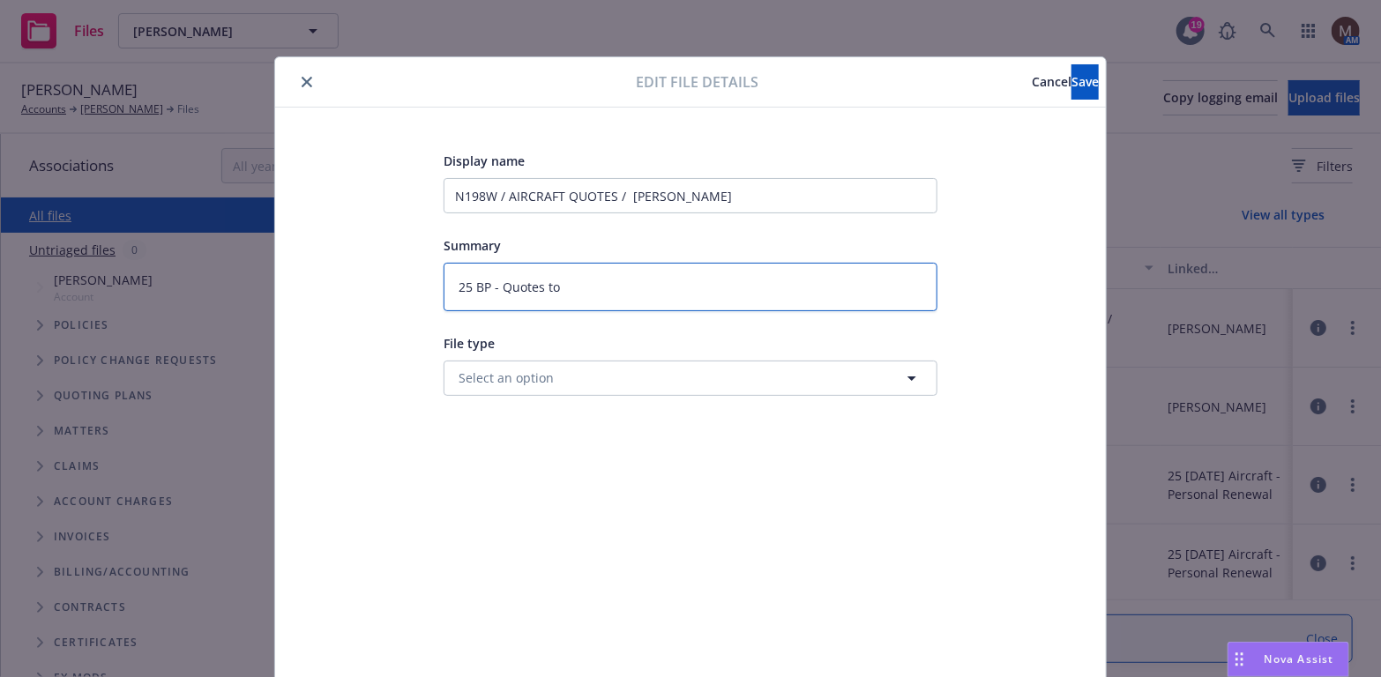
type textarea "x"
type textarea "25 BP - Quotes to"
type textarea "x"
type textarea "25 BP - Quotes to i"
type textarea "x"
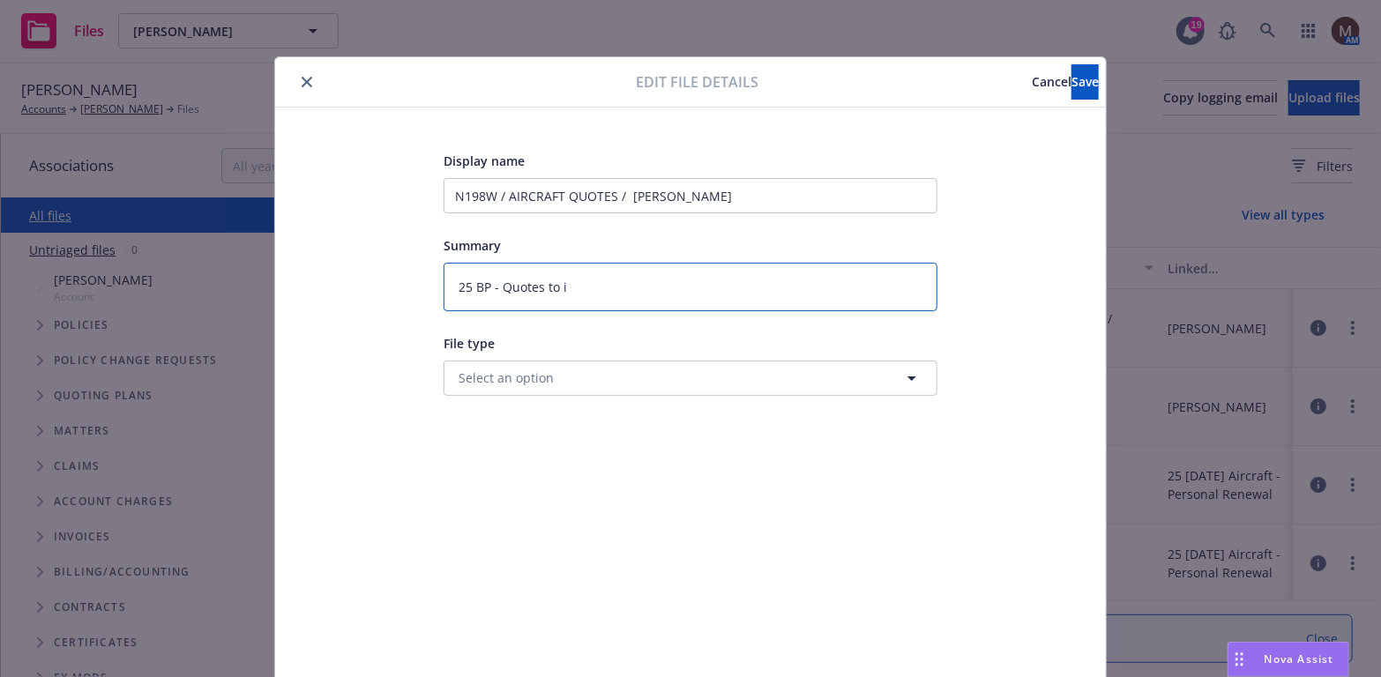
type textarea "25 BP - Quotes to in"
type textarea "x"
type textarea "25 BP - Quotes to ins"
type textarea "x"
type textarea "25 BP - Quotes to insu"
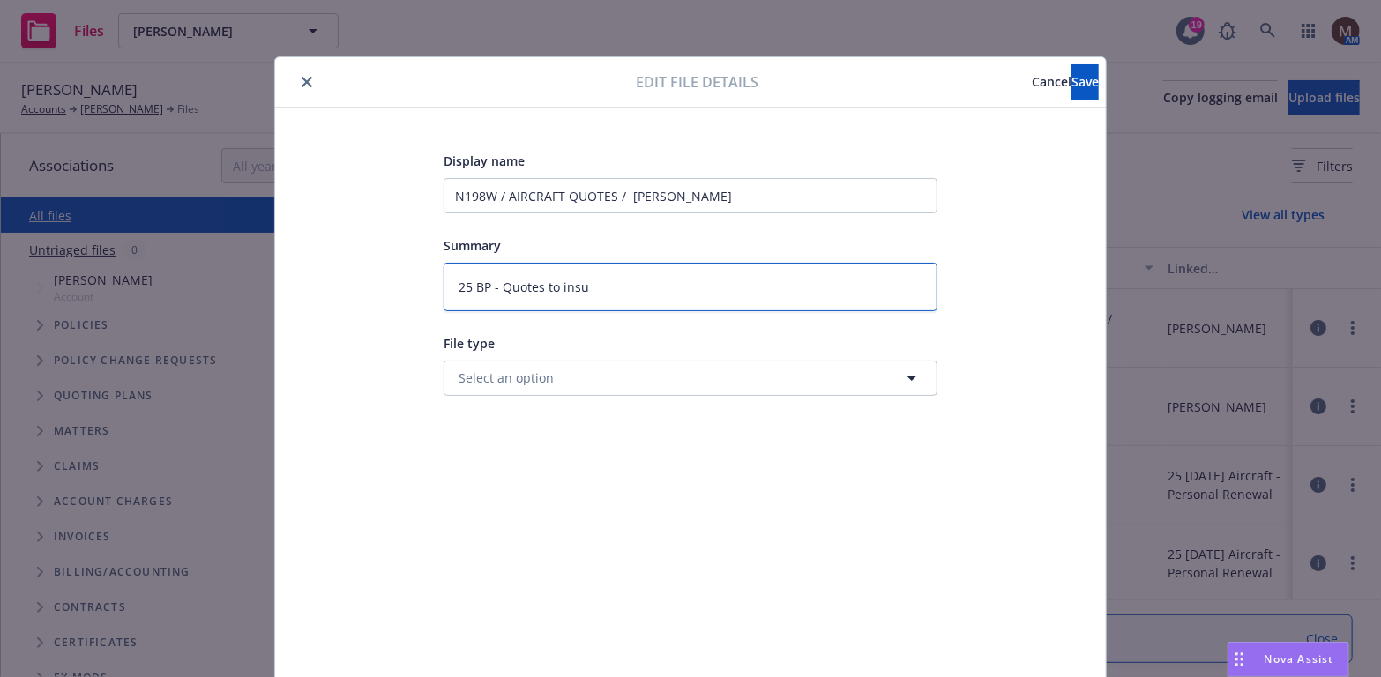
type textarea "x"
type textarea "25 BP - Quotes to insur"
type textarea "x"
type textarea "25 BP - Quotes to insure"
type textarea "x"
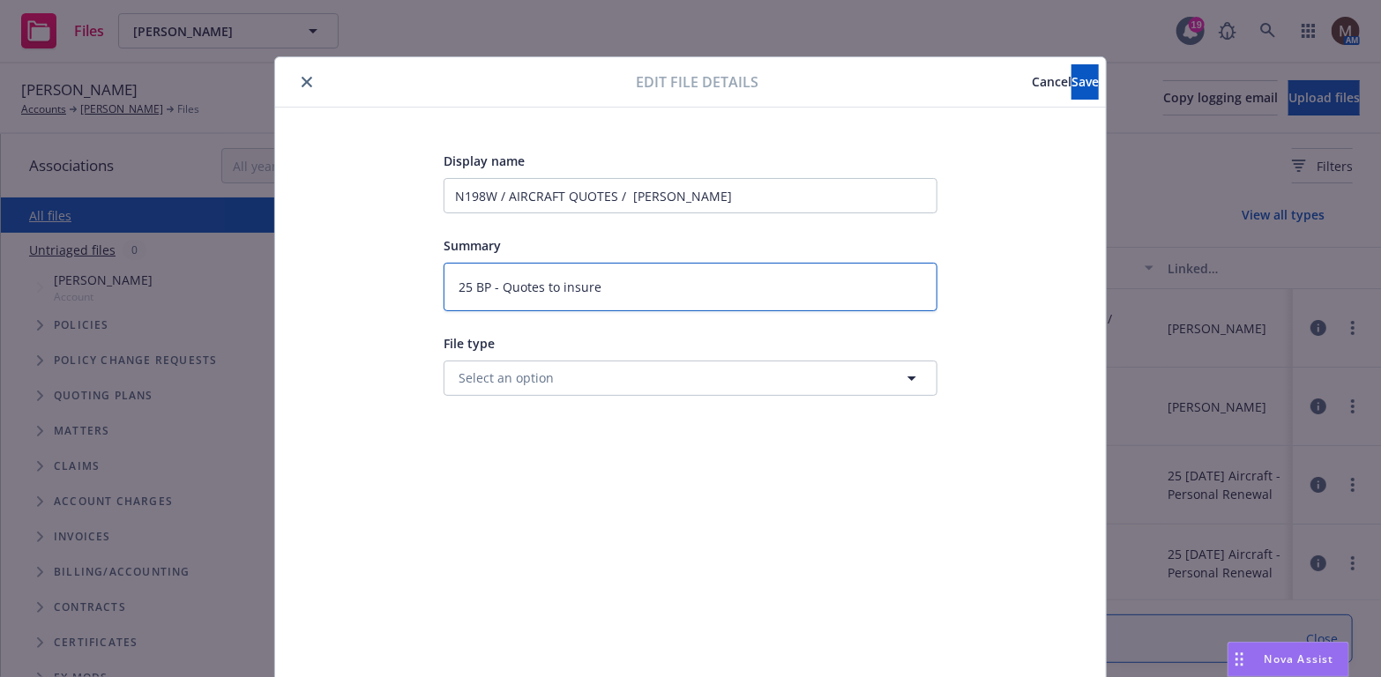
type textarea "25 BP - Quotes to insured"
type textarea "x"
type textarea "25 BP - Quotes to insured"
drag, startPoint x: 1050, startPoint y: 77, endPoint x: 655, endPoint y: 175, distance: 407.0
click at [1071, 77] on span "Save" at bounding box center [1084, 81] width 27 height 17
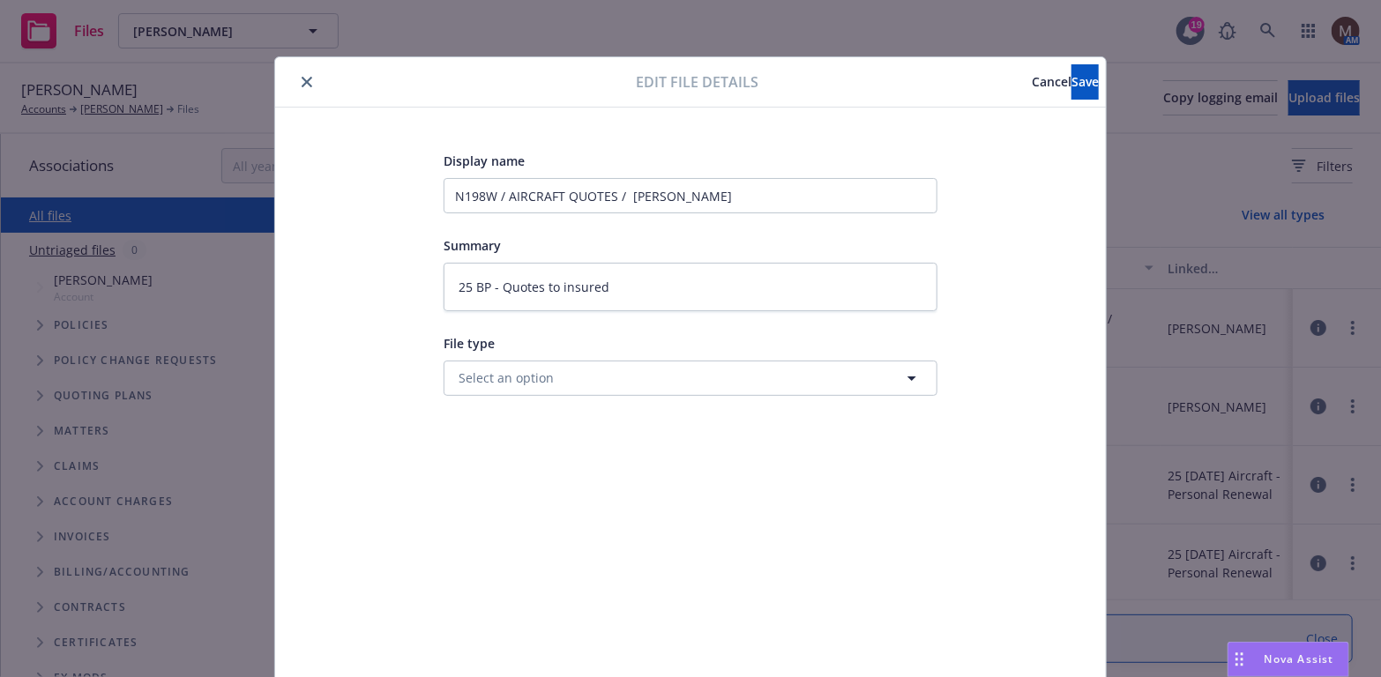
type textarea "x"
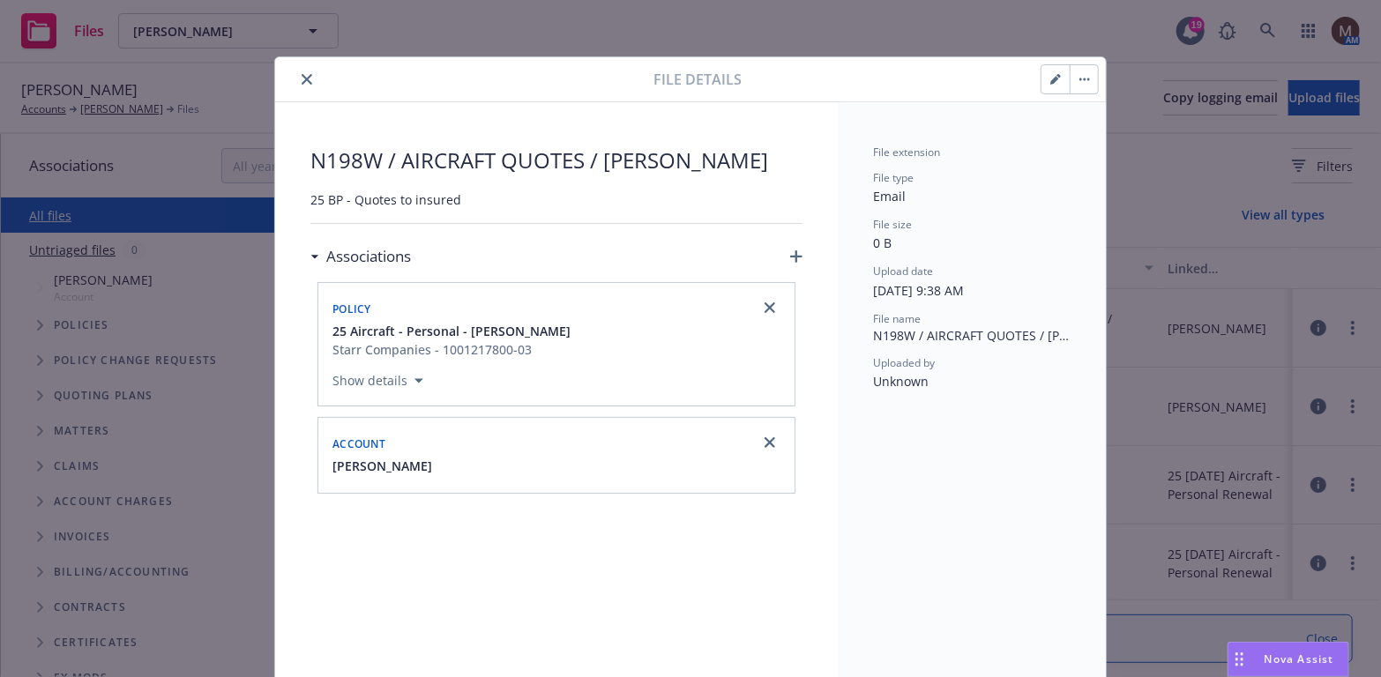
click at [302, 77] on icon "close" at bounding box center [307, 79] width 11 height 11
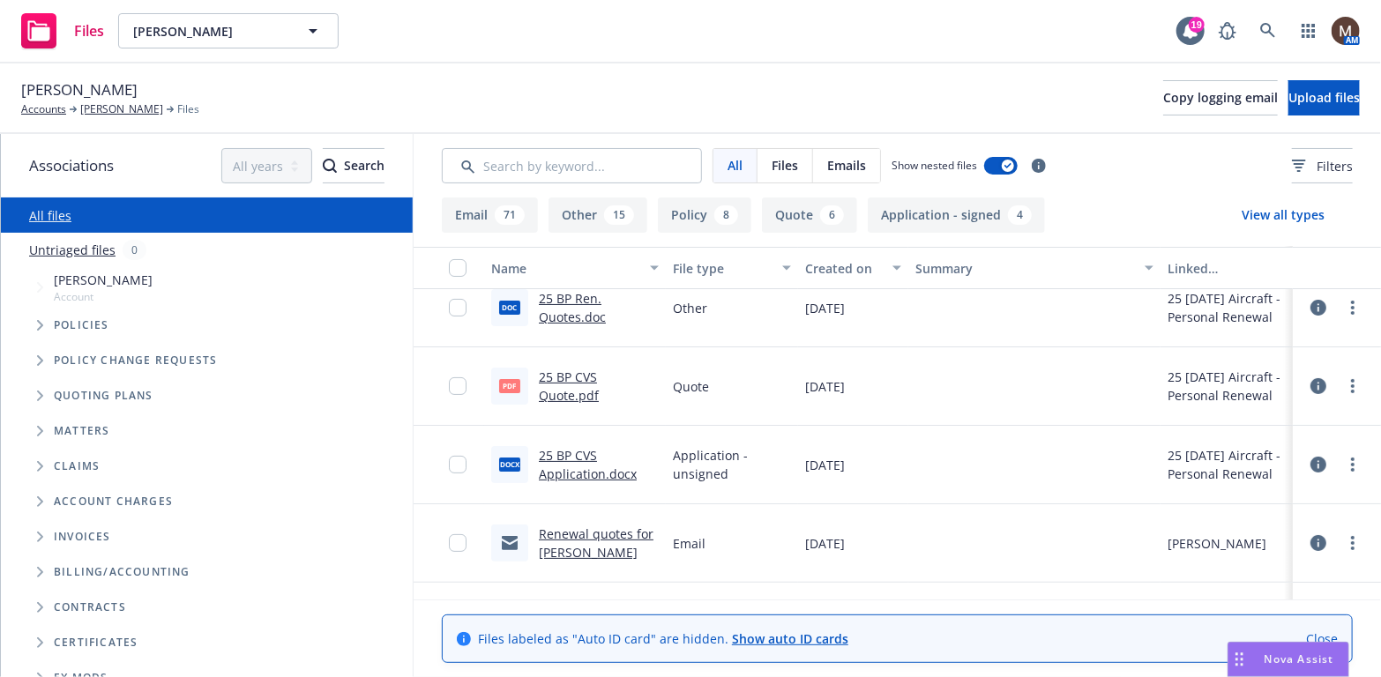
scroll to position [265, 0]
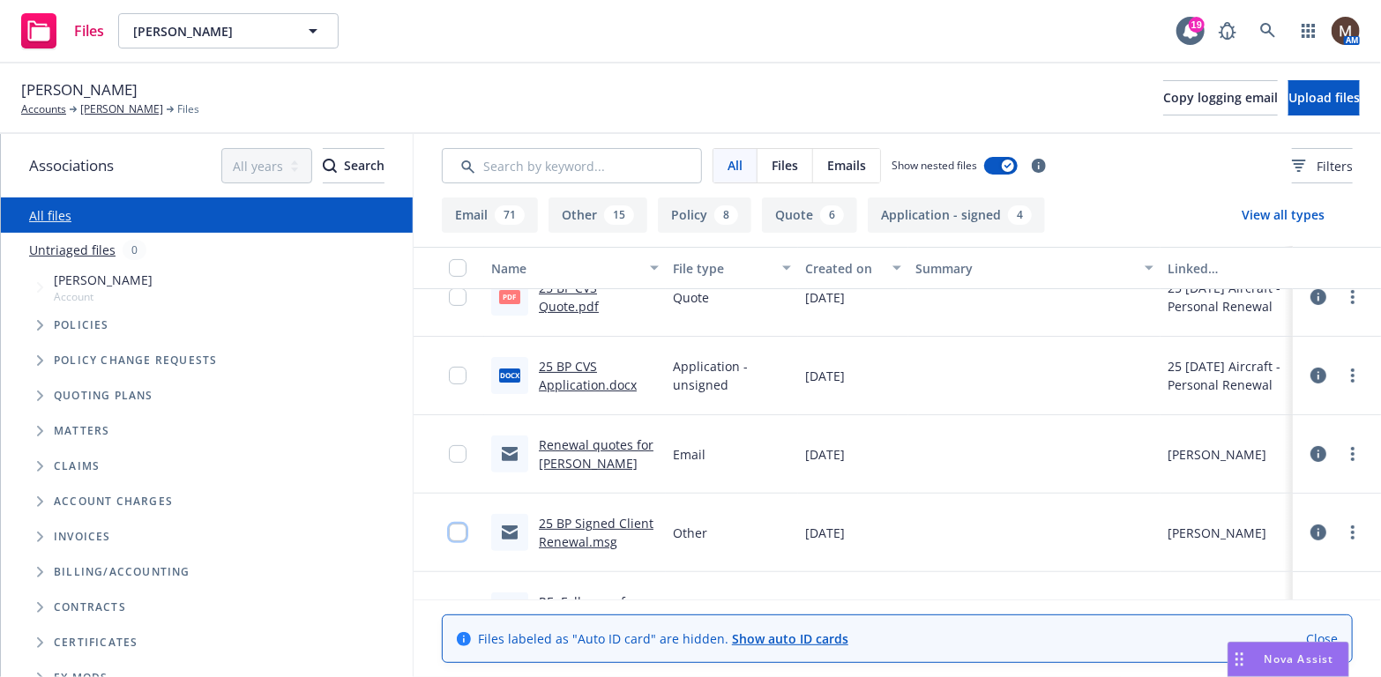
click at [449, 531] on input "checkbox" at bounding box center [458, 533] width 18 height 18
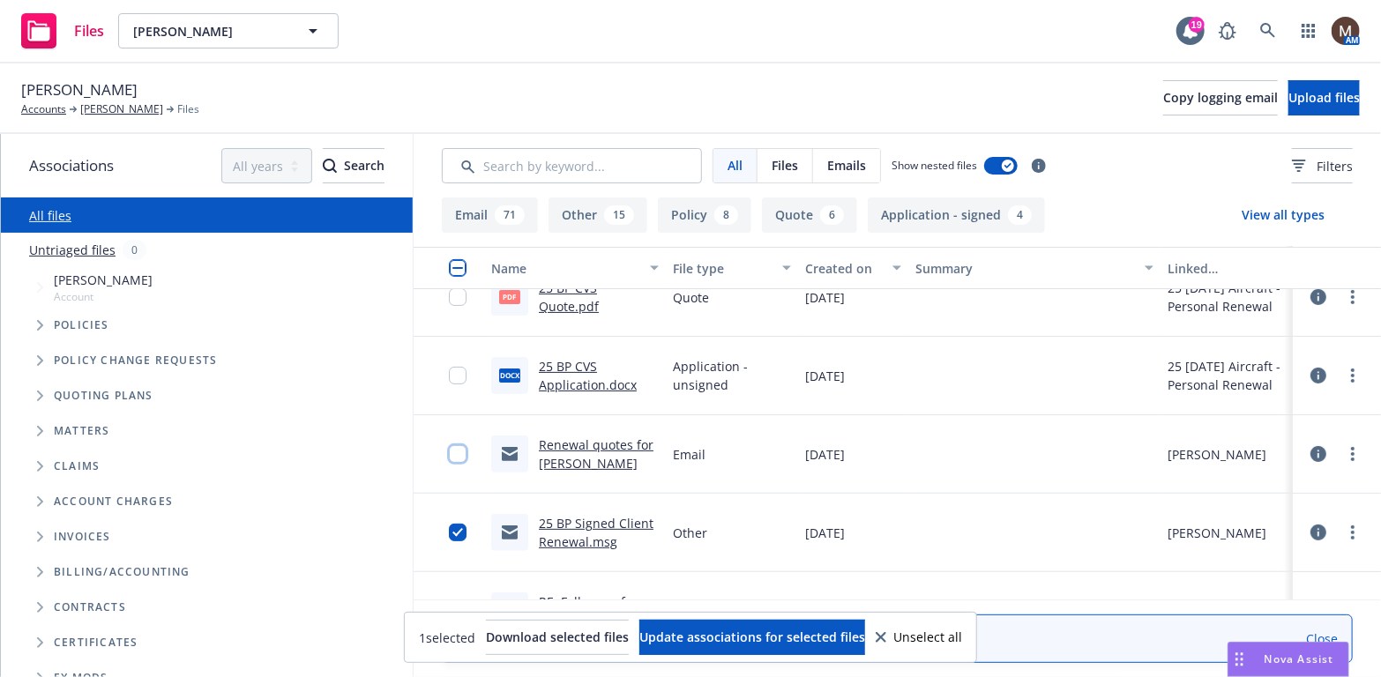
drag, startPoint x: 448, startPoint y: 451, endPoint x: 448, endPoint y: 405, distance: 45.9
click at [449, 447] on input "checkbox" at bounding box center [458, 454] width 18 height 18
click at [449, 369] on input "checkbox" at bounding box center [458, 376] width 18 height 18
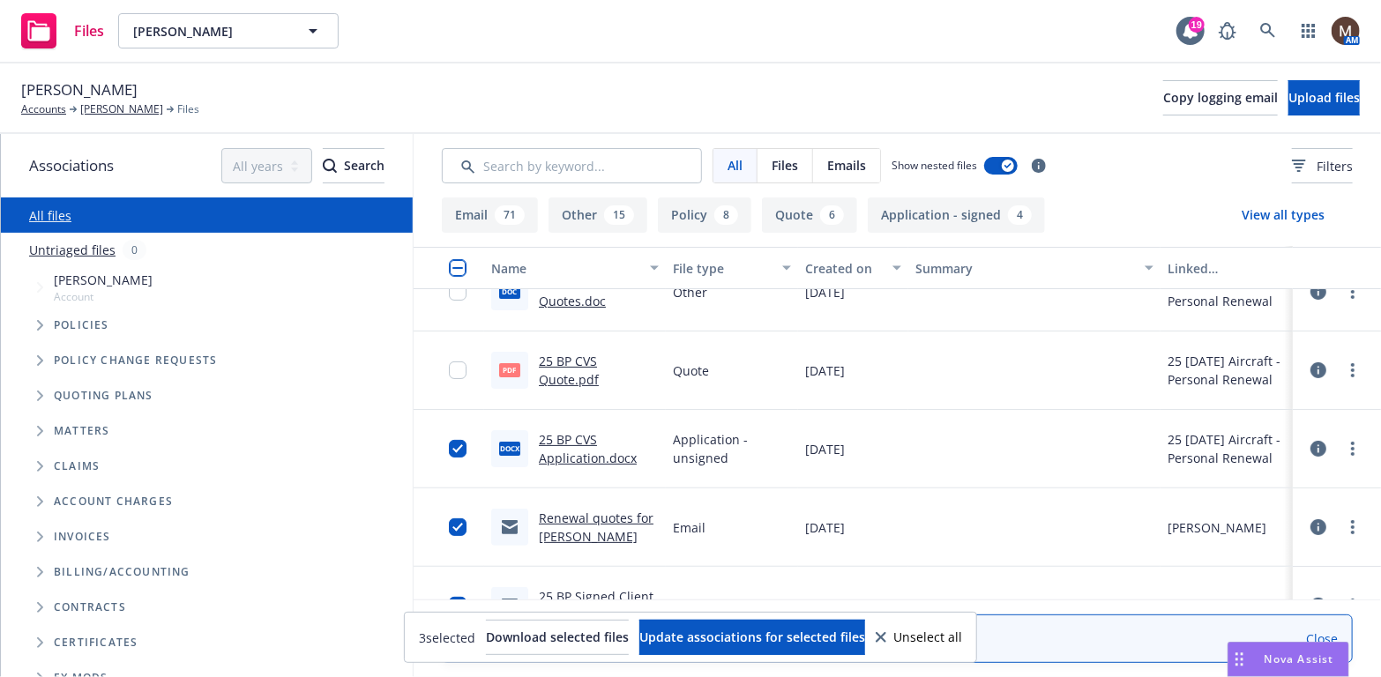
scroll to position [176, 0]
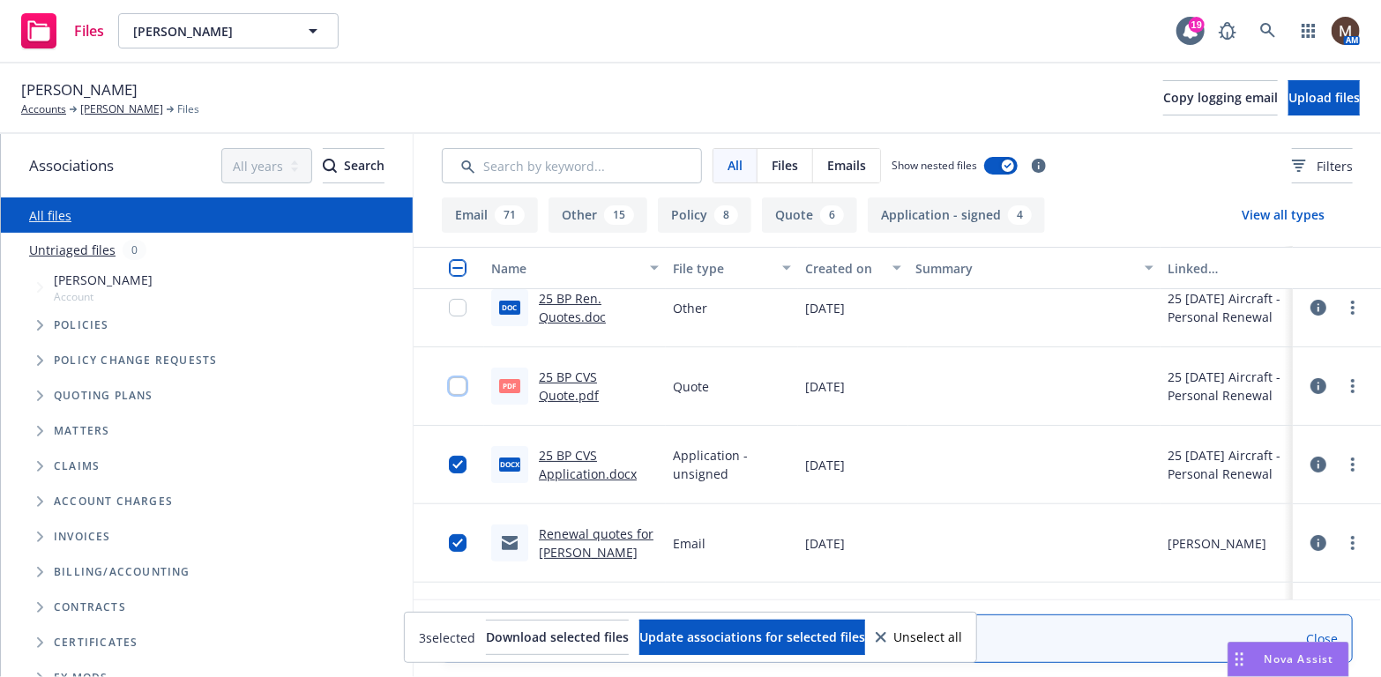
click at [449, 382] on input "checkbox" at bounding box center [458, 386] width 18 height 18
drag, startPoint x: 445, startPoint y: 303, endPoint x: 571, endPoint y: 497, distance: 231.4
click at [449, 303] on input "checkbox" at bounding box center [458, 308] width 18 height 18
click at [742, 631] on span "Update associations for selected files" at bounding box center [752, 637] width 226 height 17
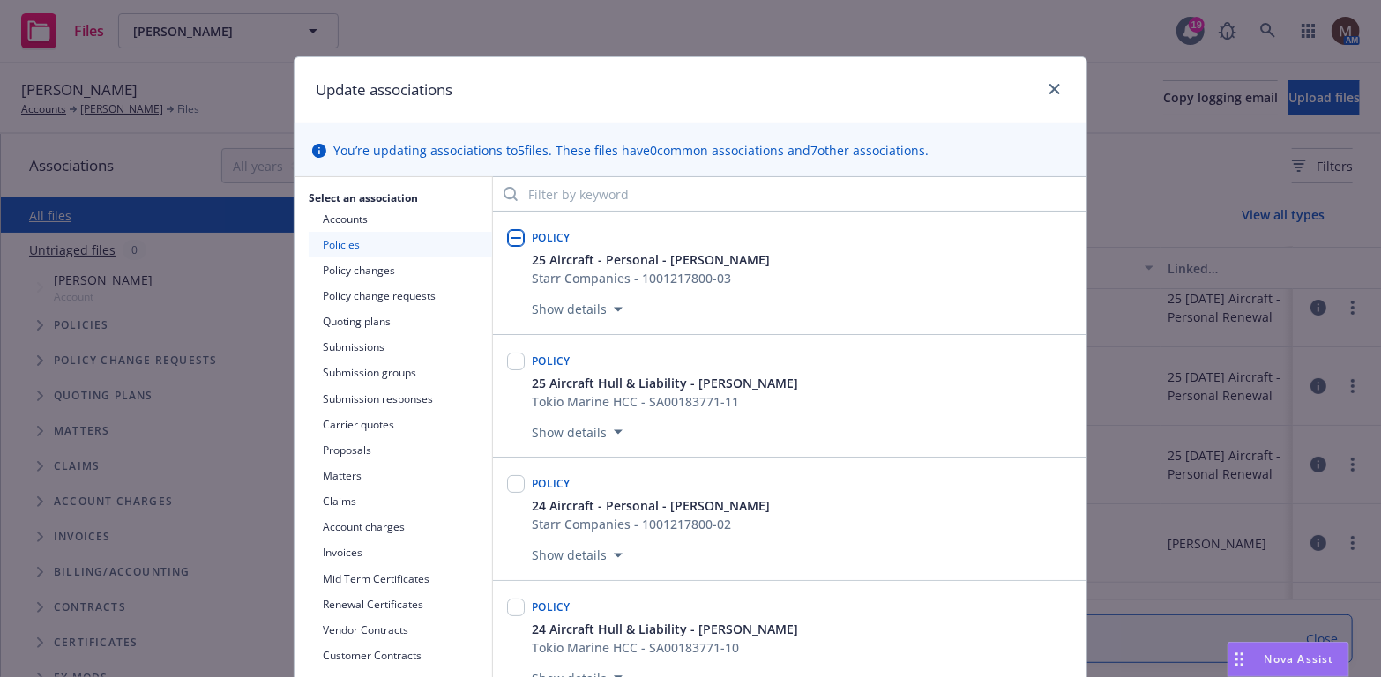
click at [516, 231] on input "checkbox" at bounding box center [516, 238] width 18 height 18
checkbox input "true"
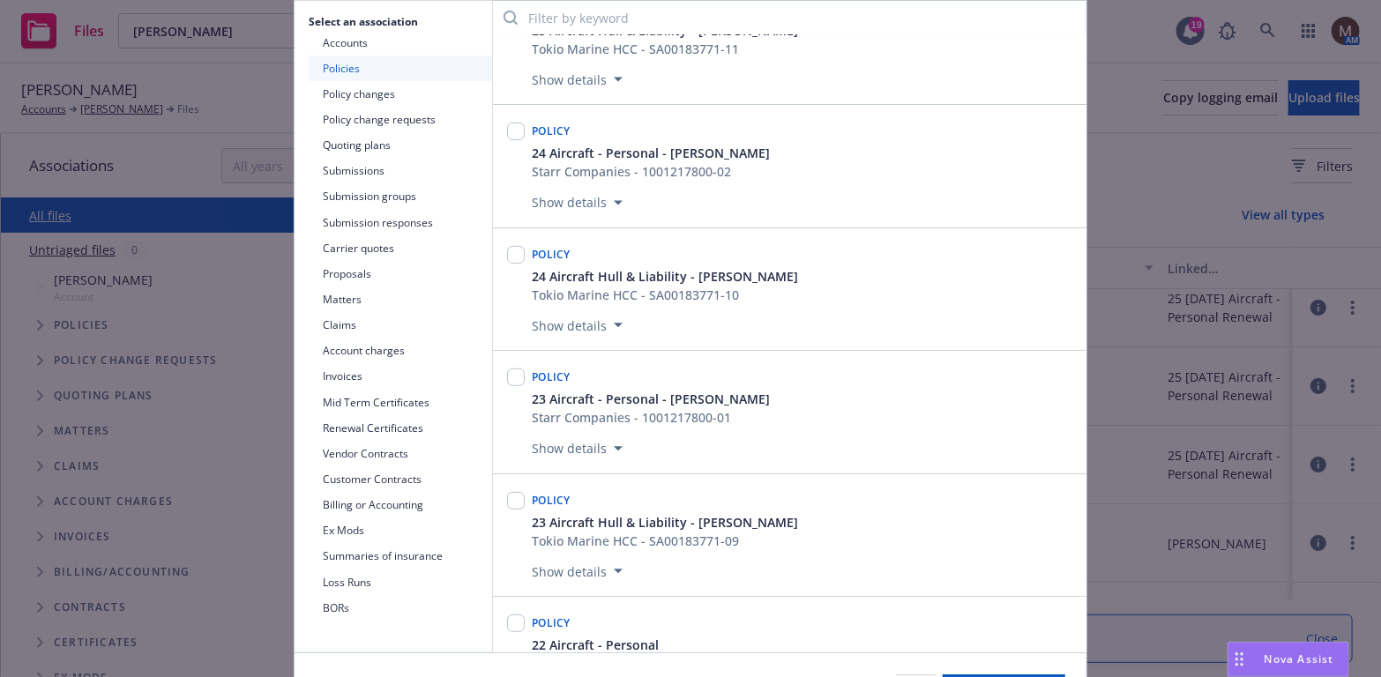
scroll to position [265, 0]
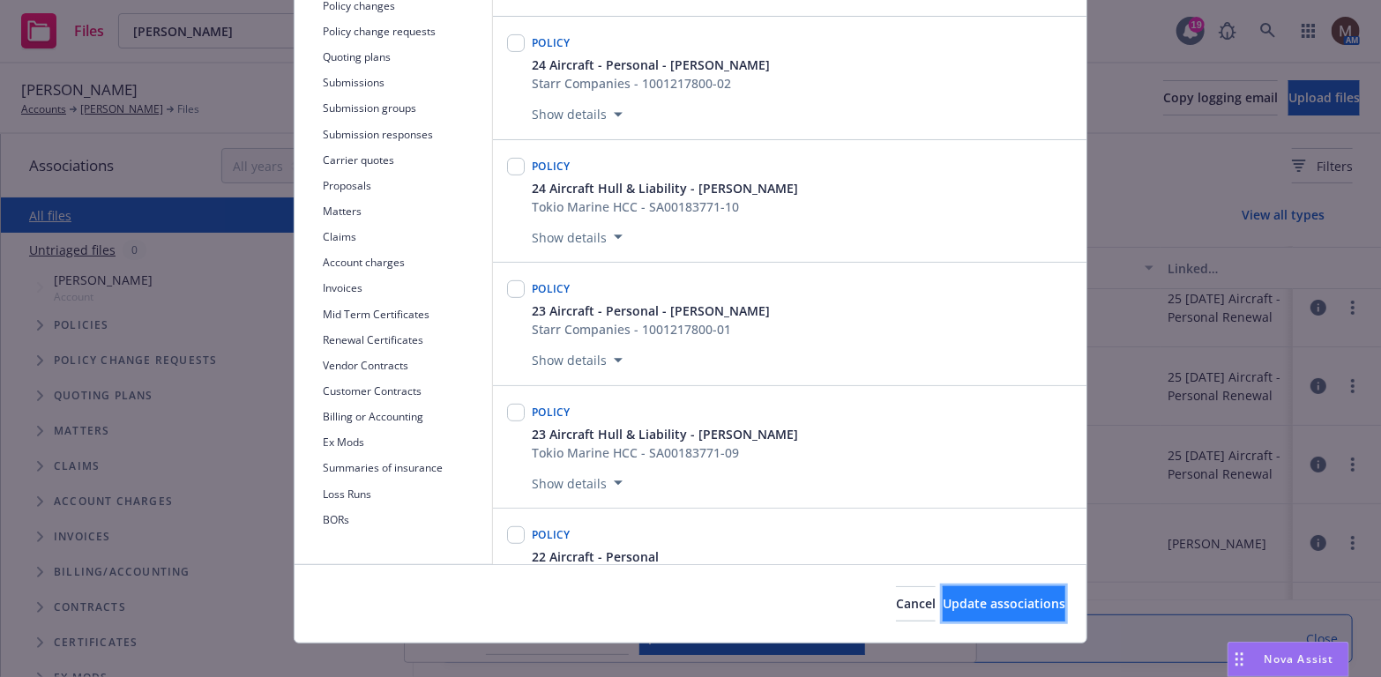
click at [998, 600] on span "Update associations" at bounding box center [1004, 603] width 123 height 17
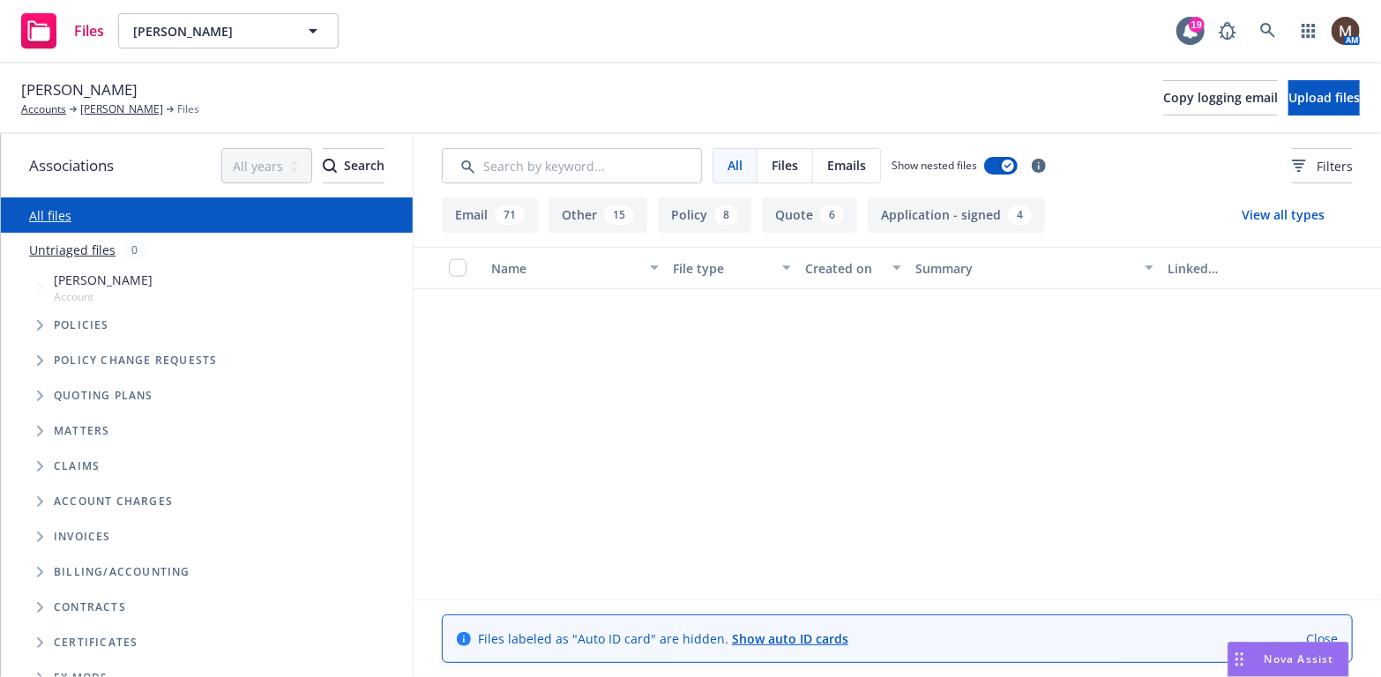
scroll to position [0, 0]
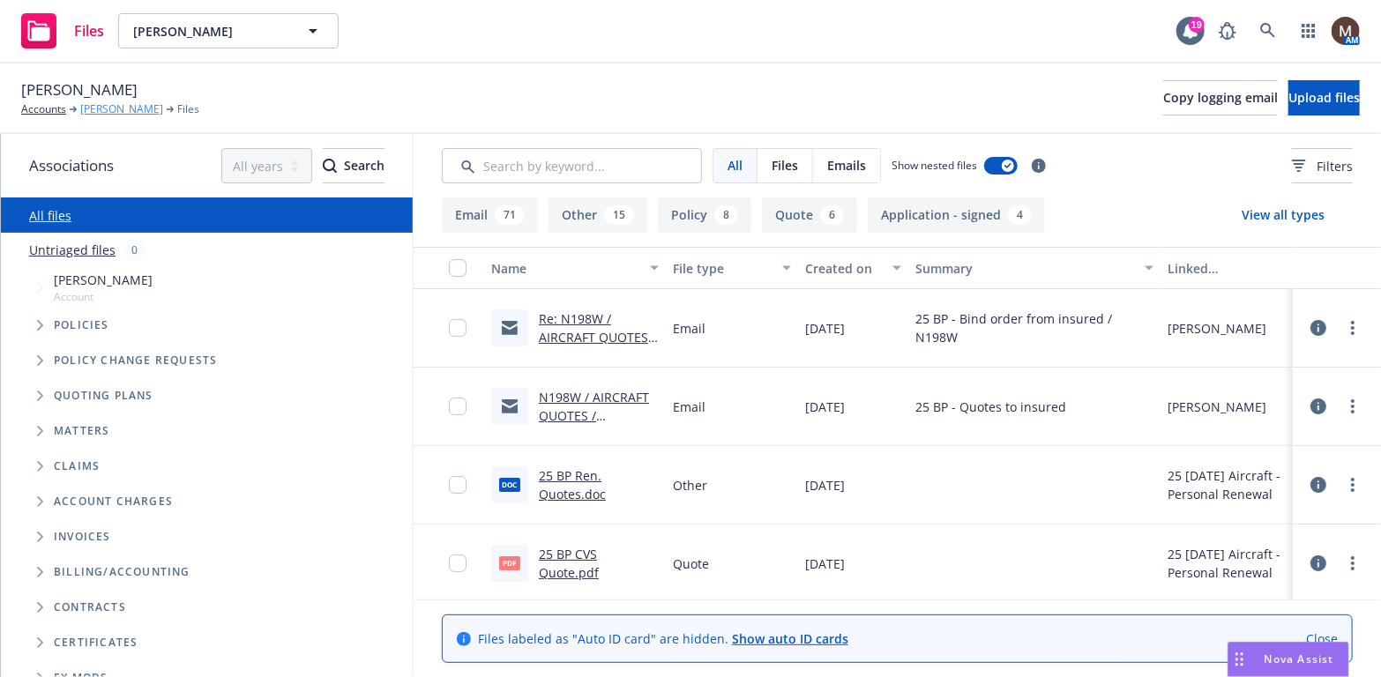
click at [128, 103] on link "[PERSON_NAME]" at bounding box center [121, 109] width 83 height 16
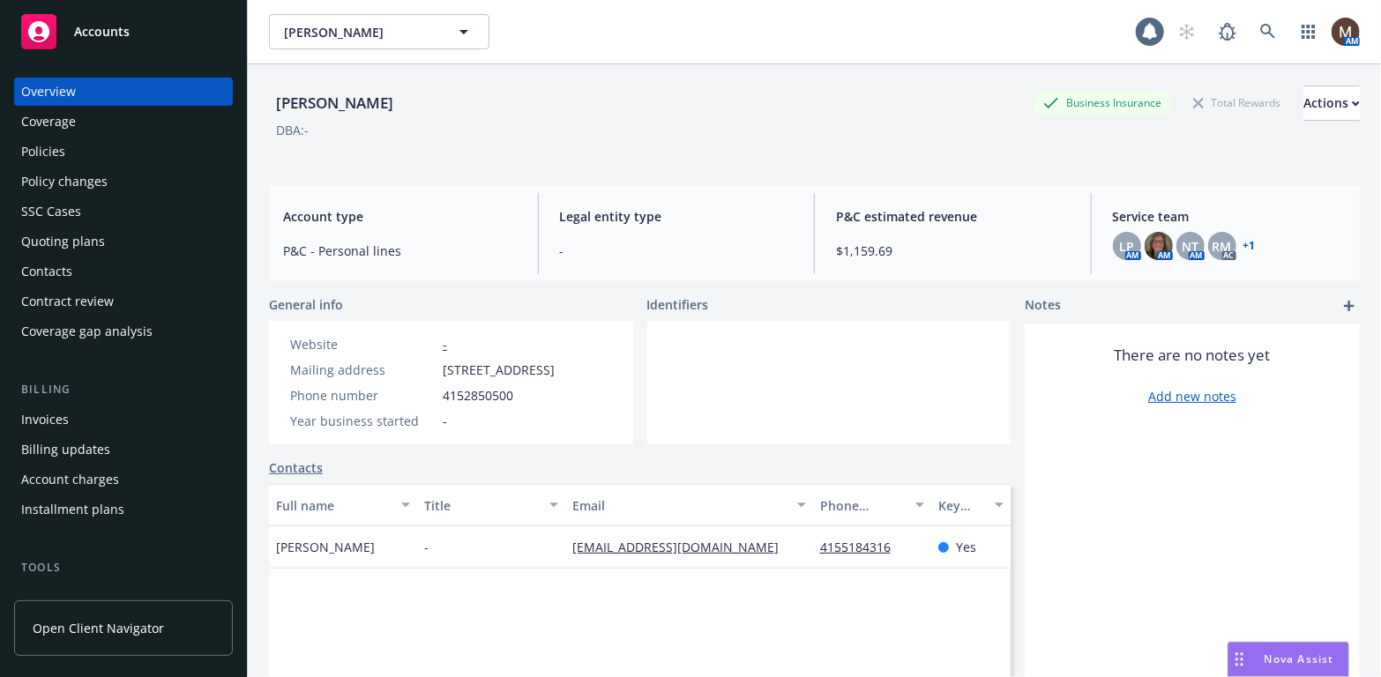
click at [59, 148] on div "Policies" at bounding box center [43, 152] width 44 height 28
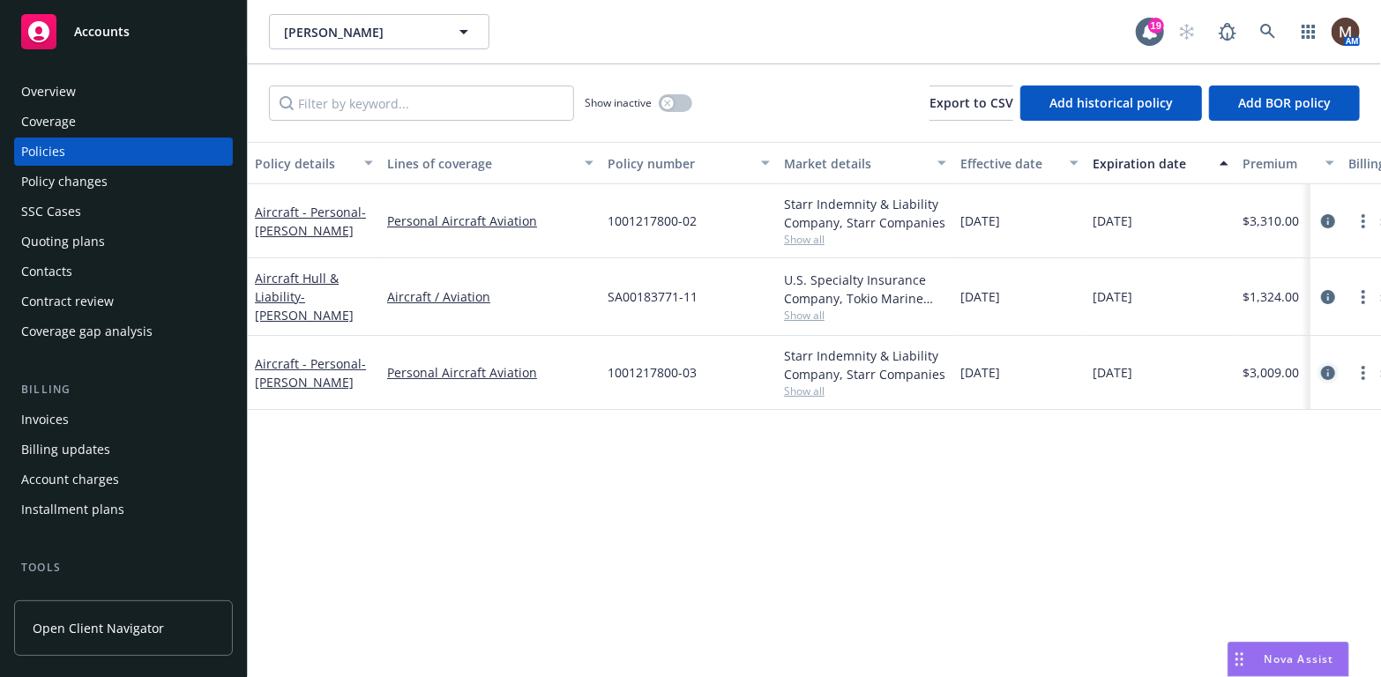
click at [1329, 366] on icon "circleInformation" at bounding box center [1328, 373] width 14 height 14
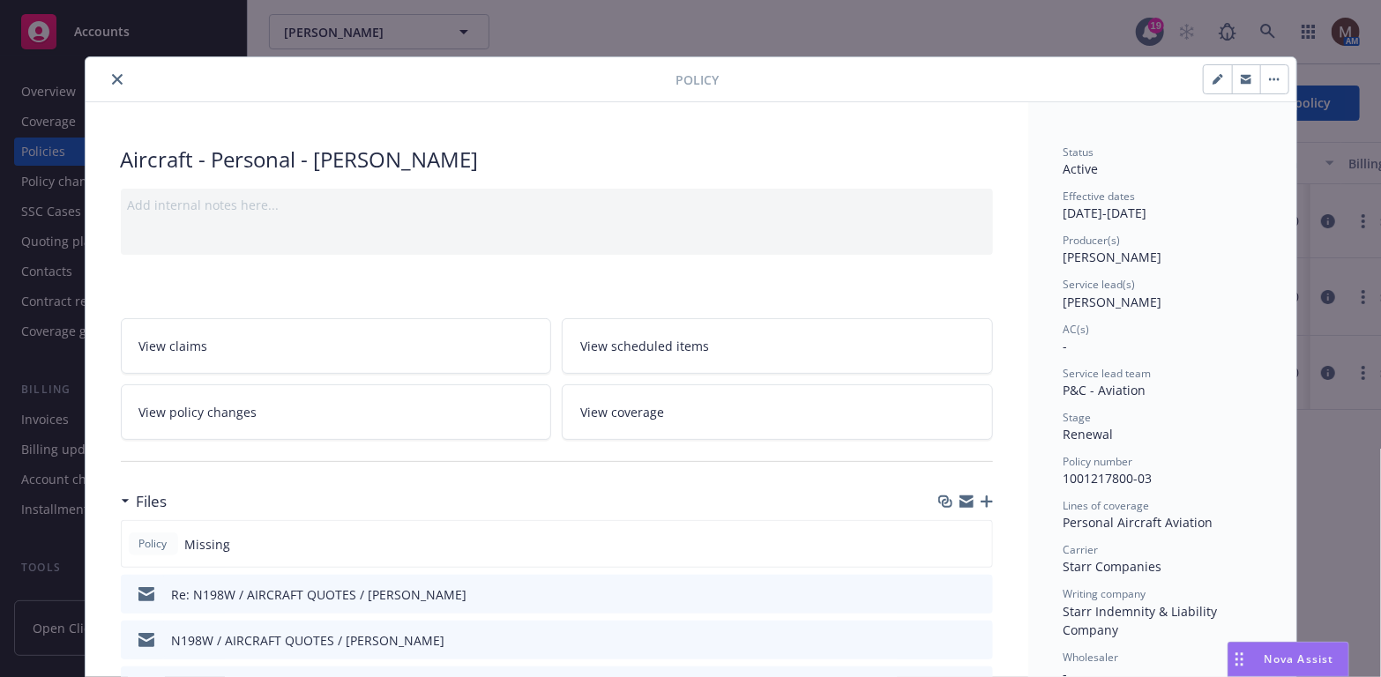
click at [982, 496] on icon "button" at bounding box center [987, 502] width 12 height 12
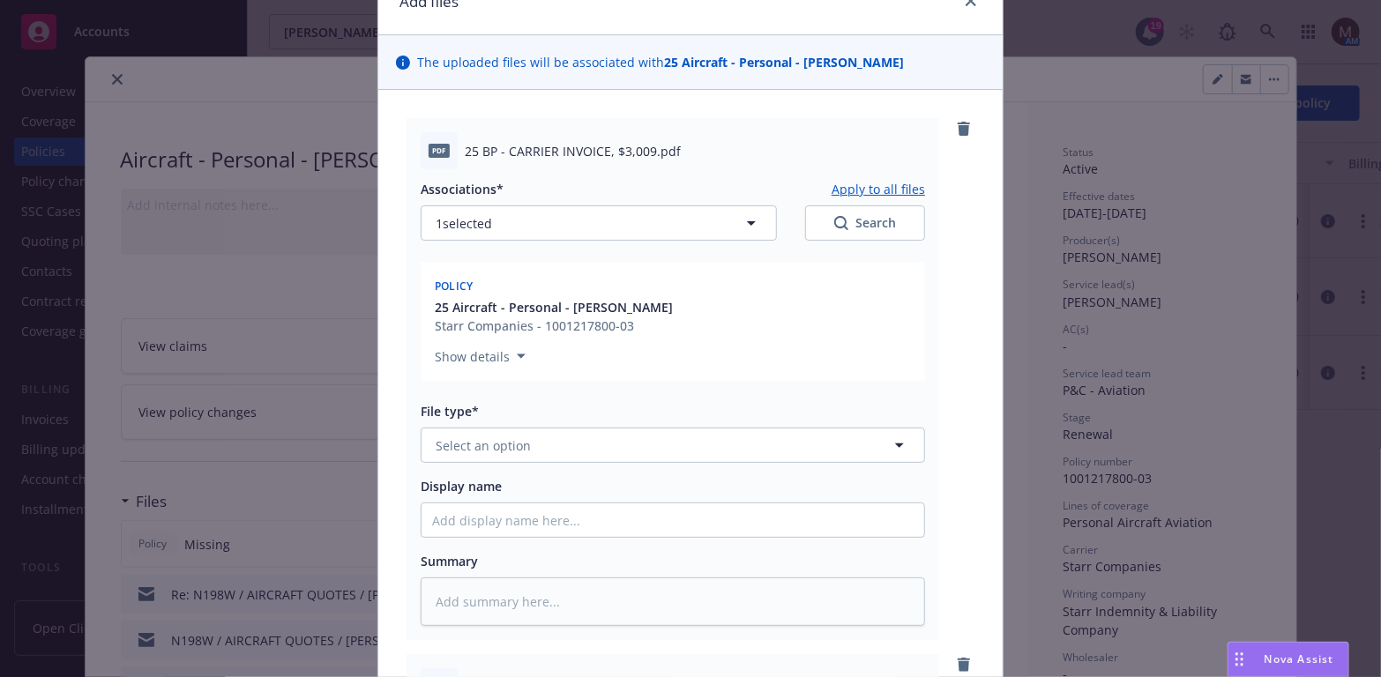
scroll to position [176, 0]
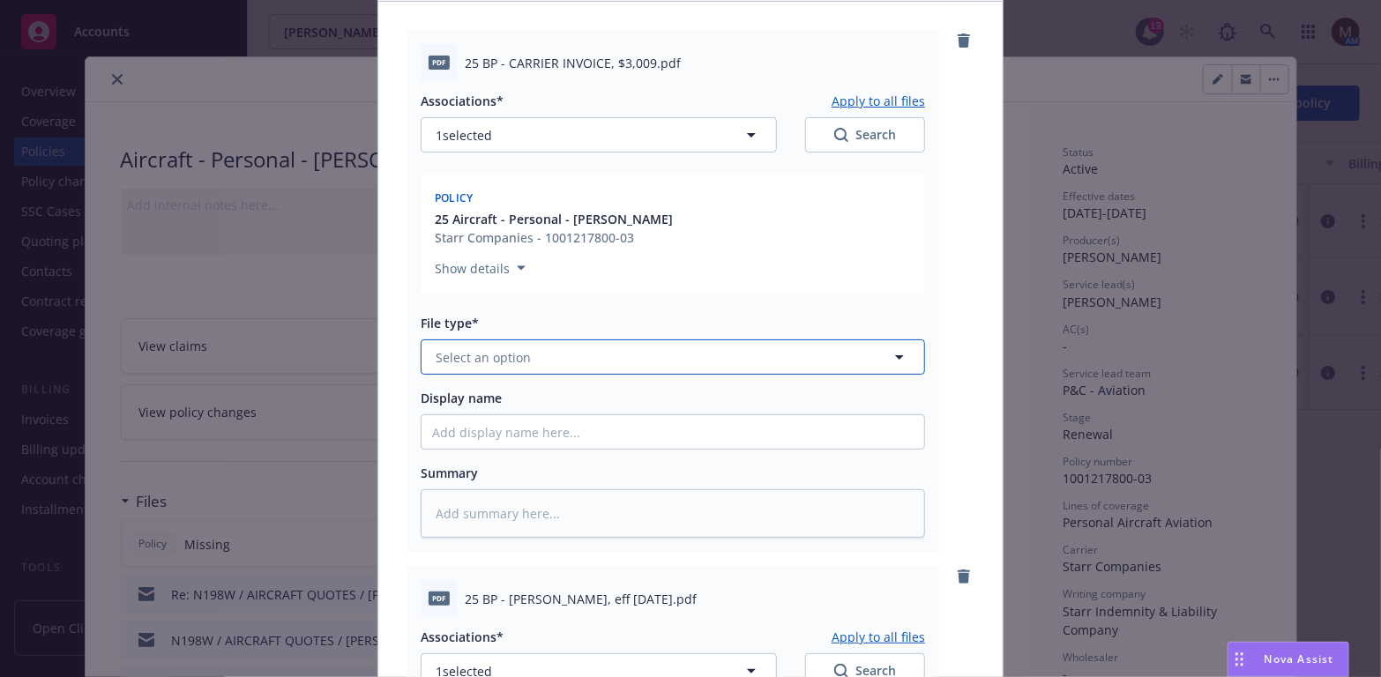
click at [892, 354] on icon "button" at bounding box center [899, 357] width 21 height 21
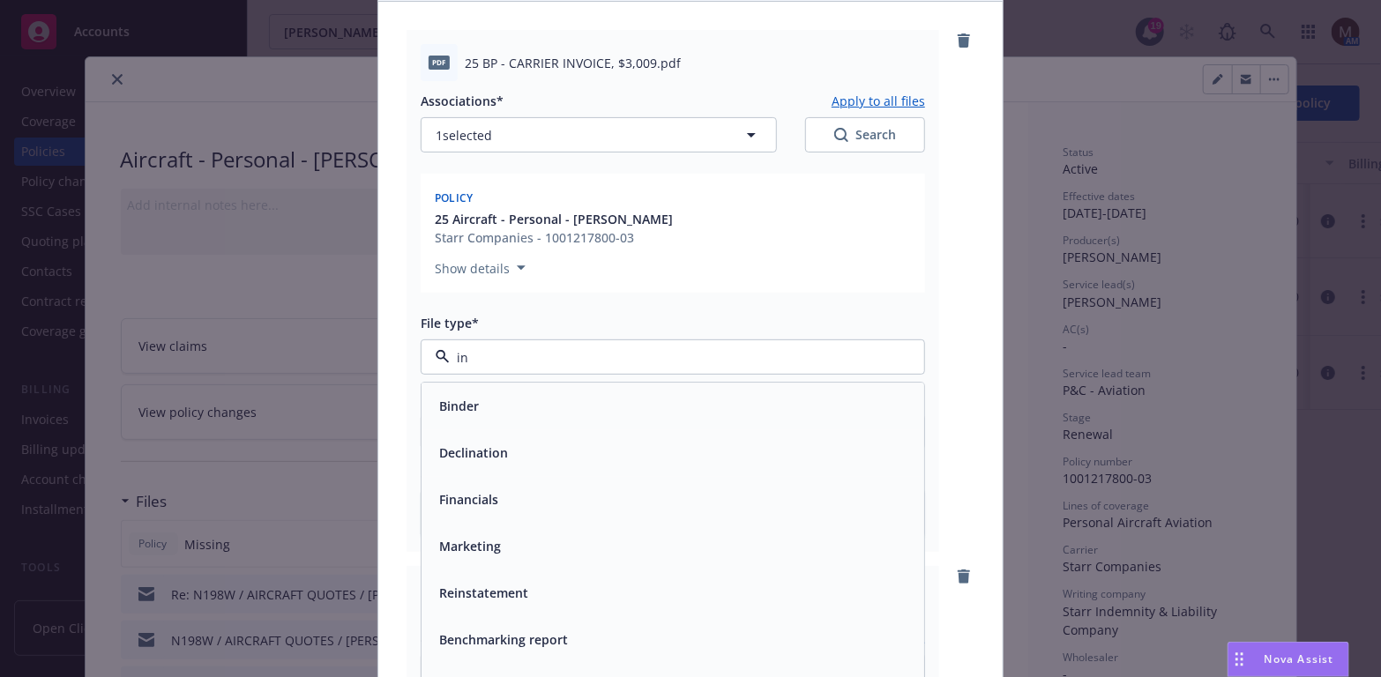
type input "inv"
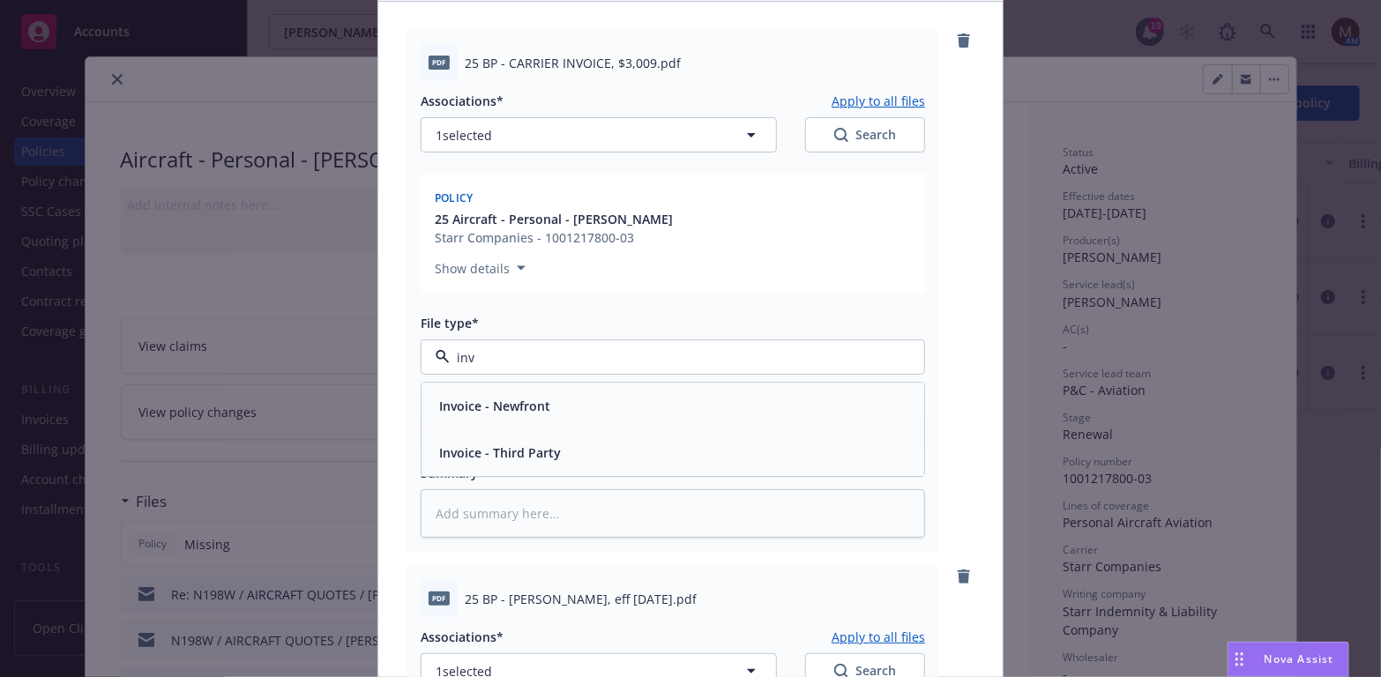
drag, startPoint x: 563, startPoint y: 459, endPoint x: 639, endPoint y: 257, distance: 216.0
click at [563, 459] on div "Invoice - Third Party" at bounding box center [672, 454] width 481 height 26
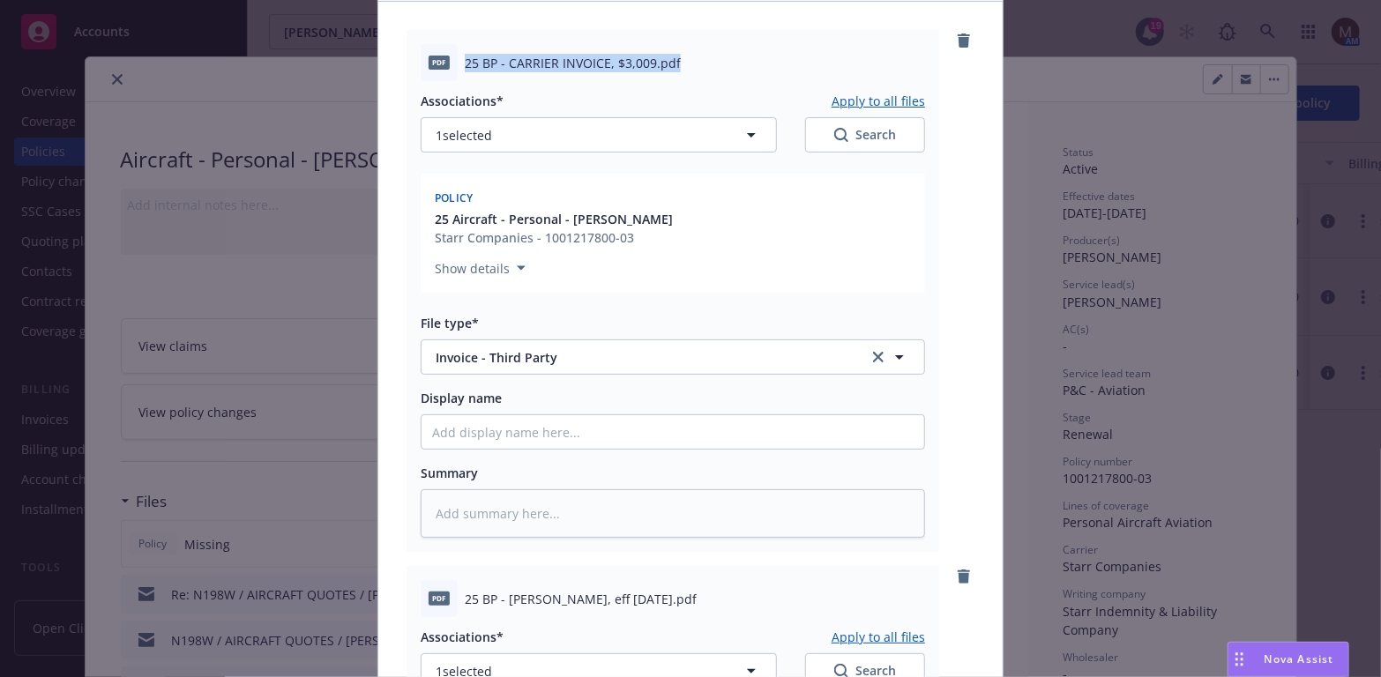
drag, startPoint x: 713, startPoint y: 64, endPoint x: 451, endPoint y: 70, distance: 262.8
click at [451, 70] on div "pdf 25 BP - CARRIER INVOICE, $3,009.pdf" at bounding box center [673, 62] width 504 height 37
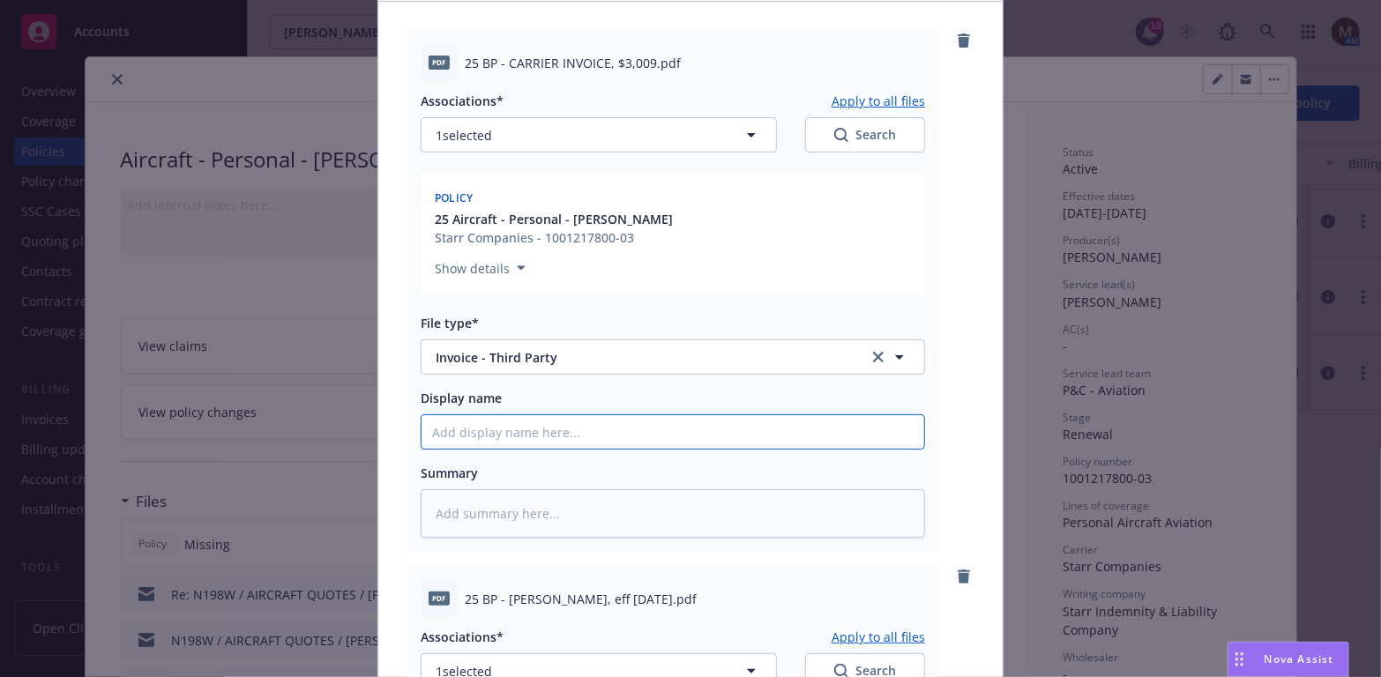
click at [481, 417] on input "Display name" at bounding box center [673, 432] width 503 height 34
paste input "support+9d14f979-739a-4108-8b55-51a02d2c4bf6@newfront.com"
type textarea "x"
type input "support+9d14f979-739a-4108-8b55-51a02d2c4bf6@newfront.com"
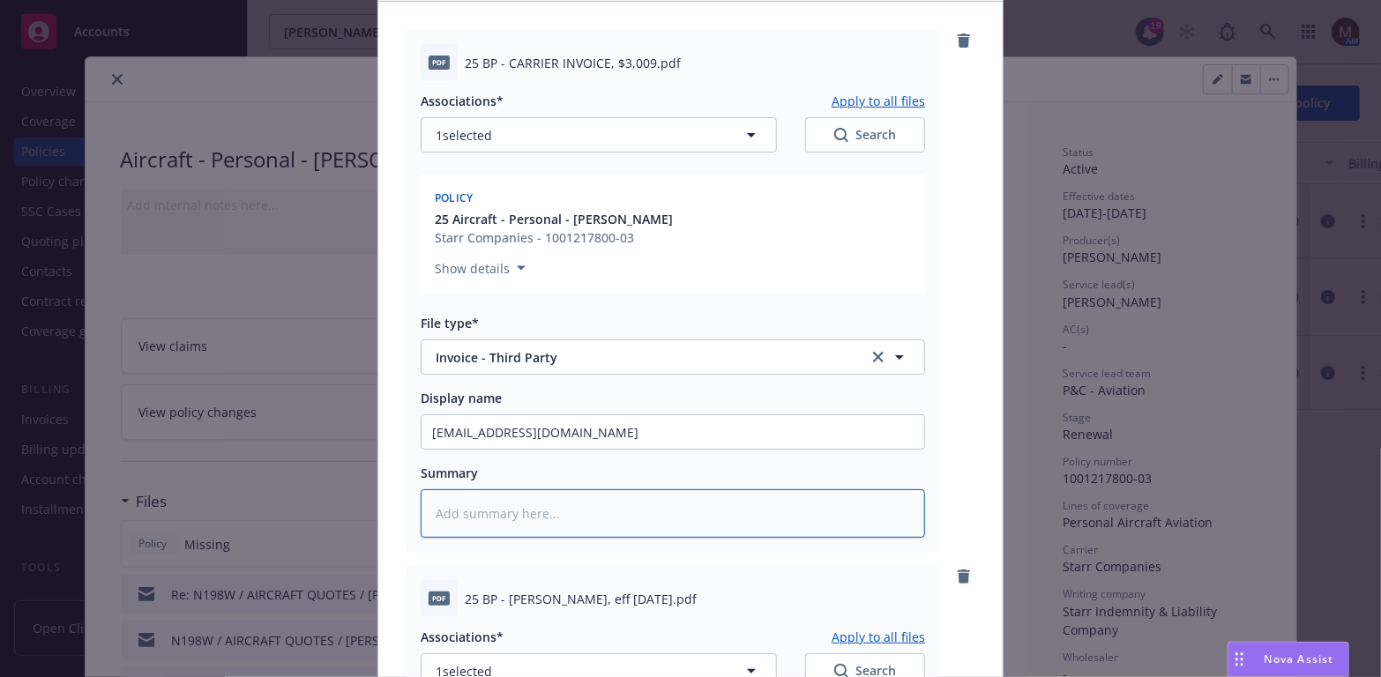
click at [496, 516] on textarea at bounding box center [673, 513] width 504 height 49
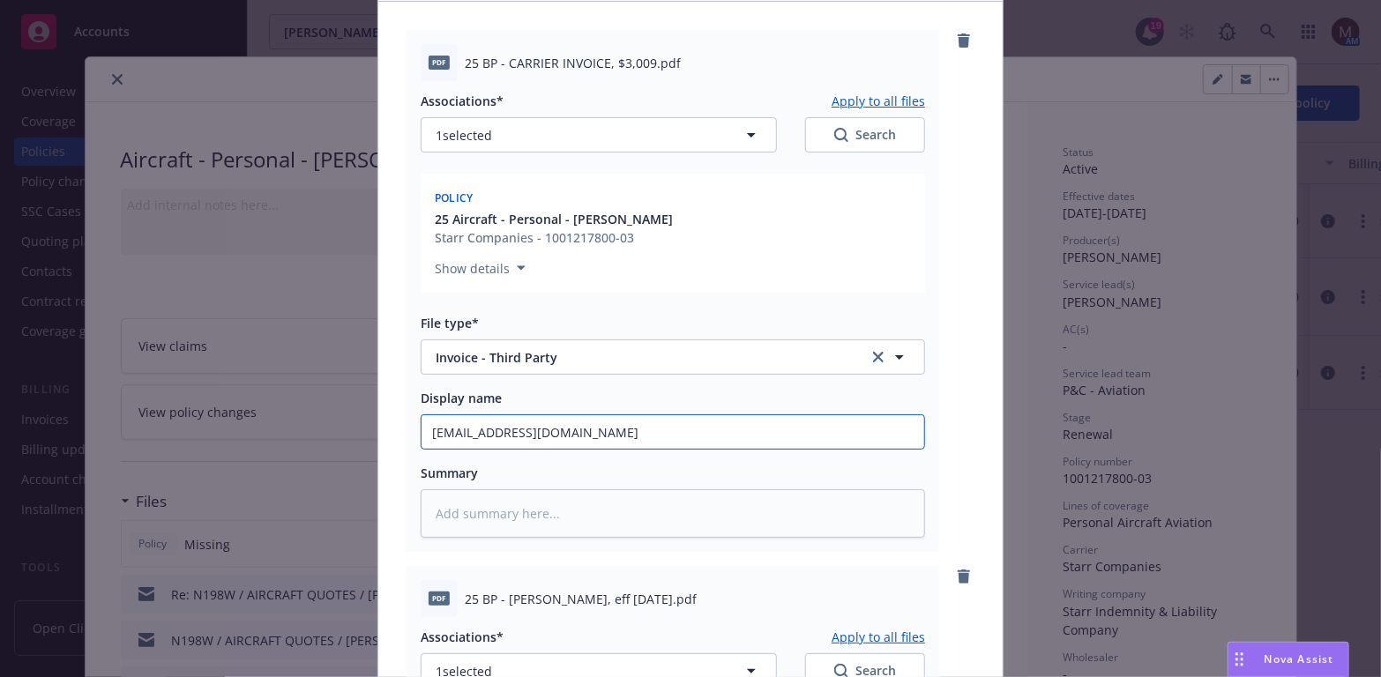
drag, startPoint x: 822, startPoint y: 437, endPoint x: 298, endPoint y: 432, distance: 523.8
click at [298, 432] on div "Add files The uploaded files will be associated with 25 Aircraft - Personal - S…" at bounding box center [690, 338] width 1381 height 677
type textarea "x"
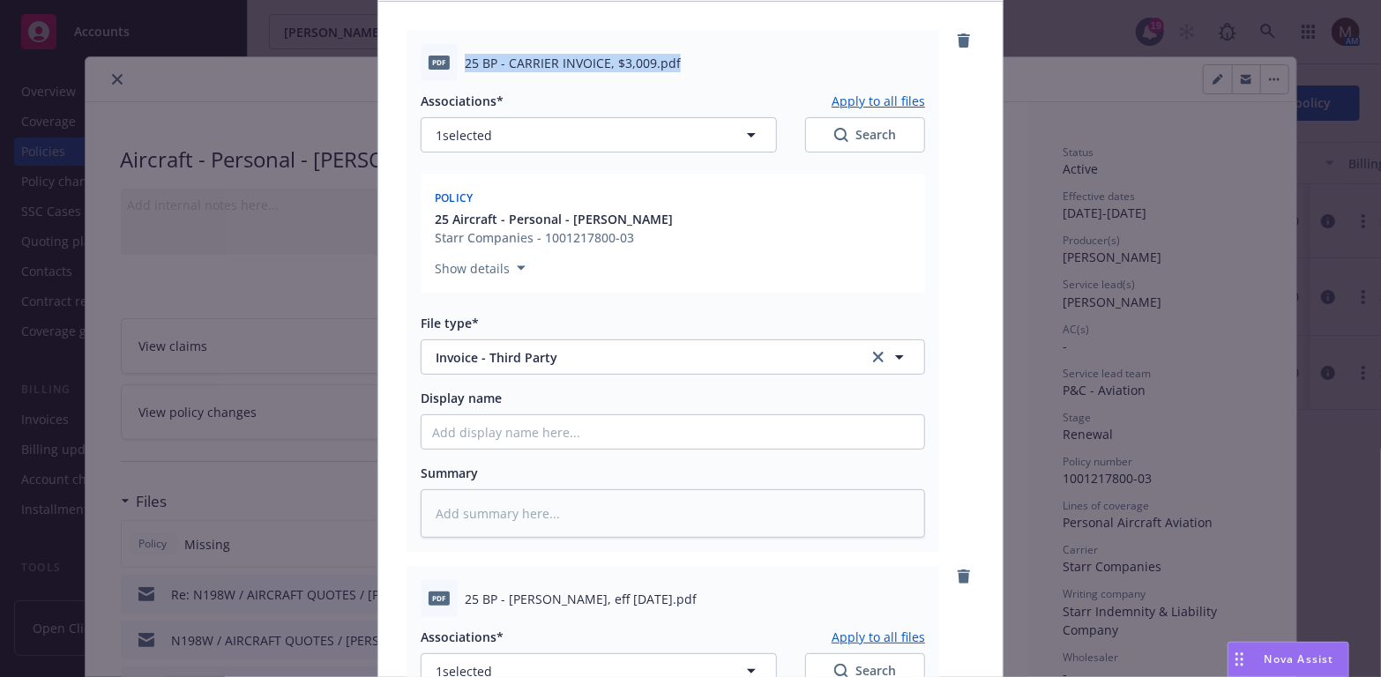
drag, startPoint x: 685, startPoint y: 56, endPoint x: 445, endPoint y: 57, distance: 239.9
click at [445, 57] on div "pdf 25 BP - CARRIER INVOICE, $3,009.pdf" at bounding box center [673, 62] width 504 height 37
copy div "25 BP - CARRIER INVOICE, $3,009.pdf"
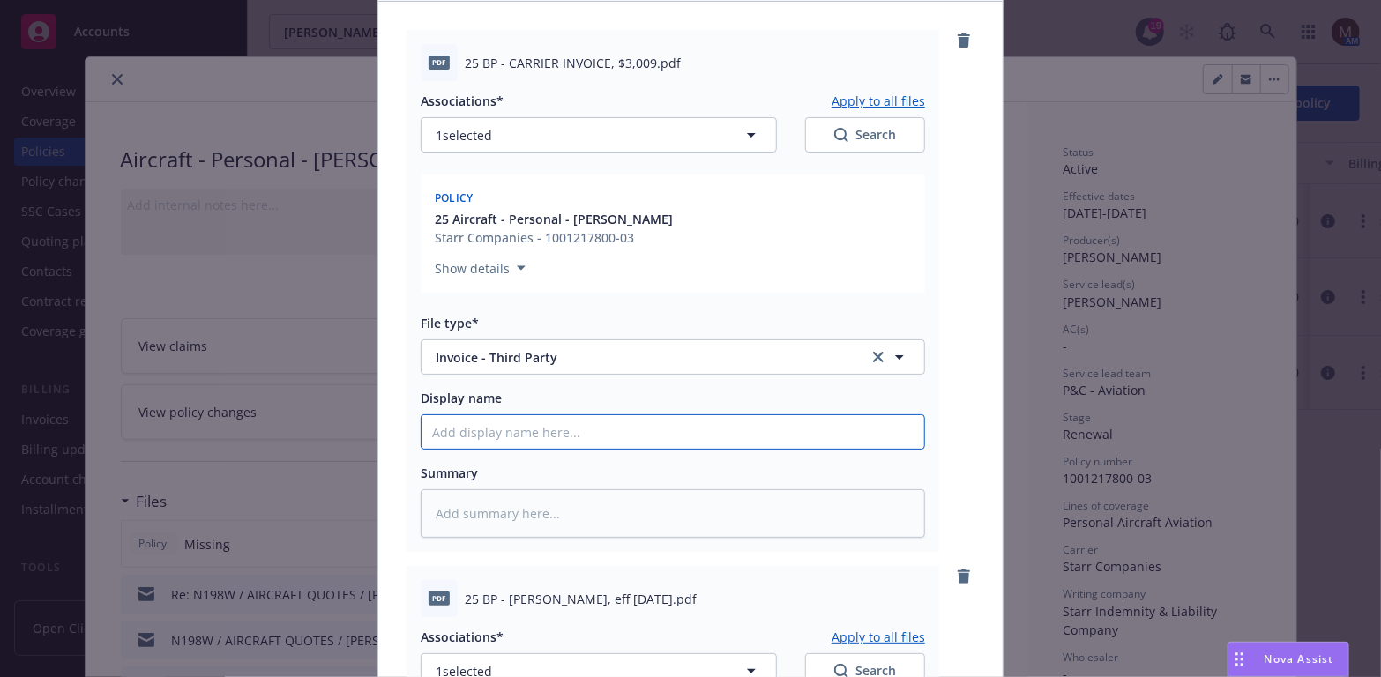
click at [466, 424] on input "Display name" at bounding box center [673, 432] width 503 height 34
paste input "25 BP - CARRIER INVOICE, $3,009.pdf"
type textarea "x"
type input "25 BP - CARRIER INVOICE, $3,009.pdf"
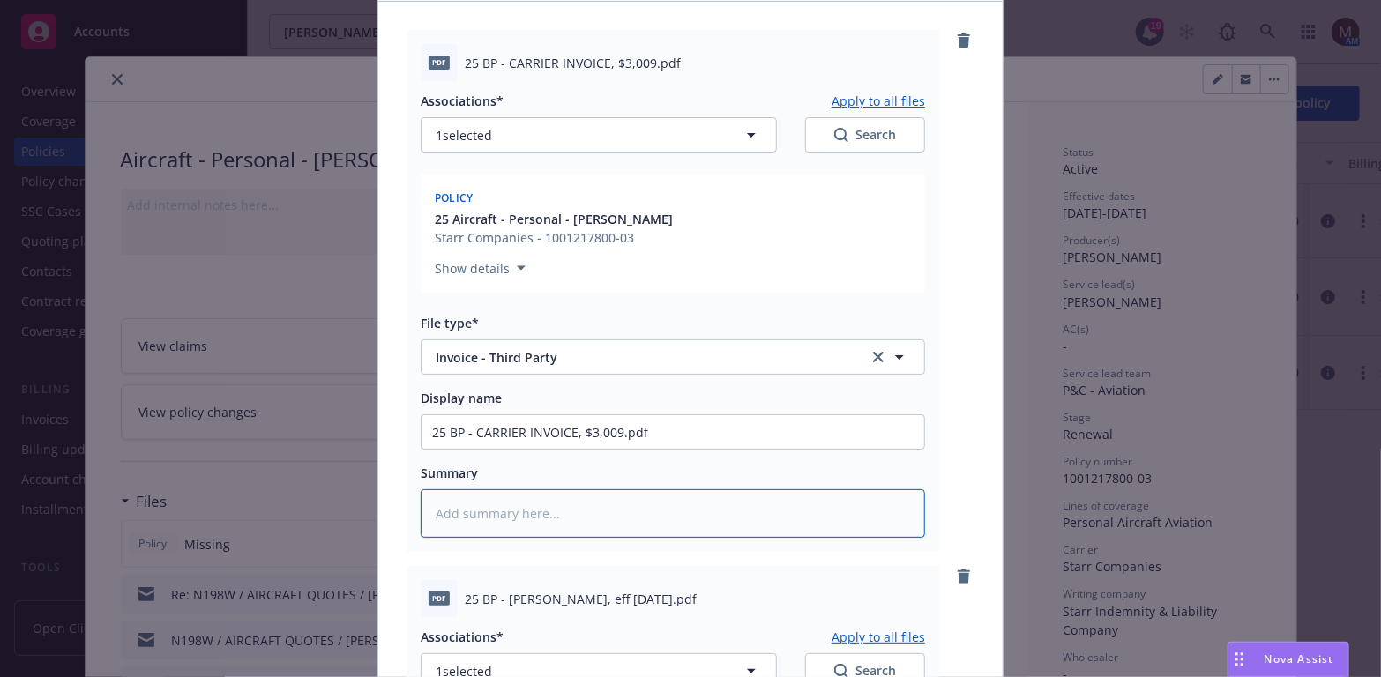
click at [457, 504] on textarea at bounding box center [673, 513] width 504 height 49
paste textarea "25 BP - CARRIER INVOICE, $3,009.pdf"
type textarea "x"
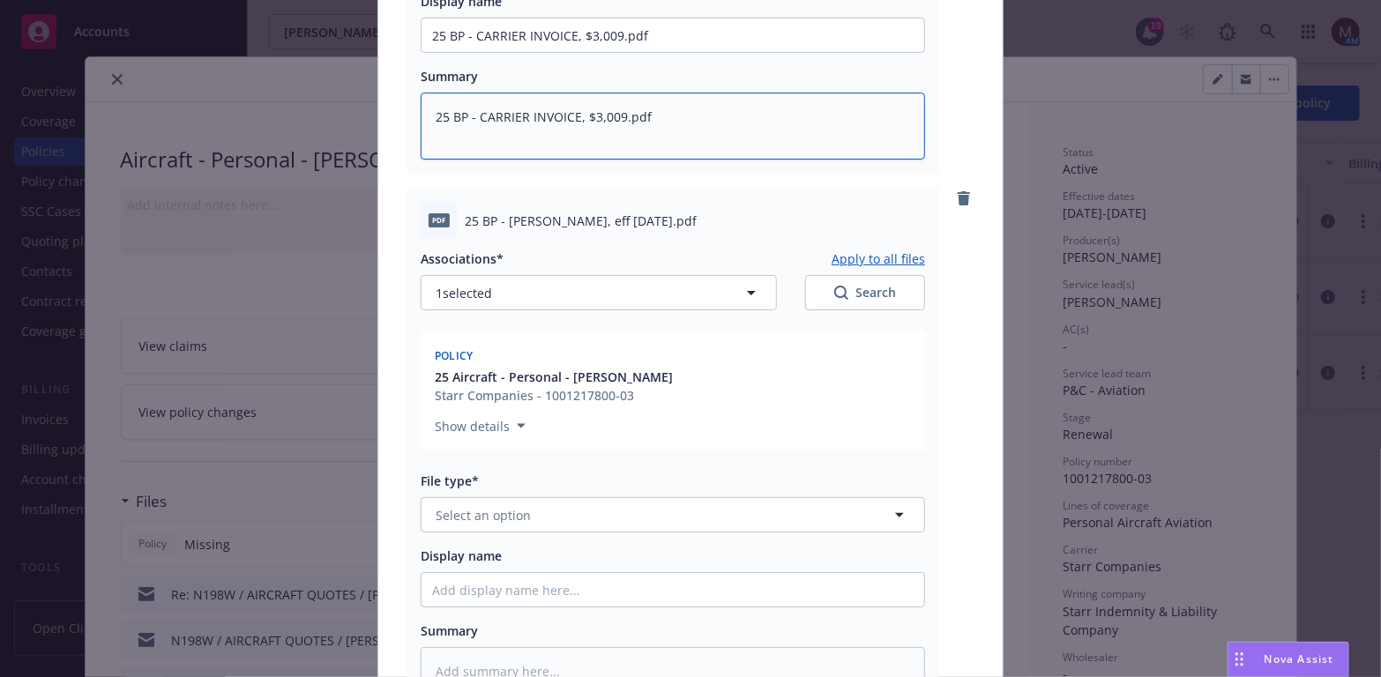
scroll to position [617, 0]
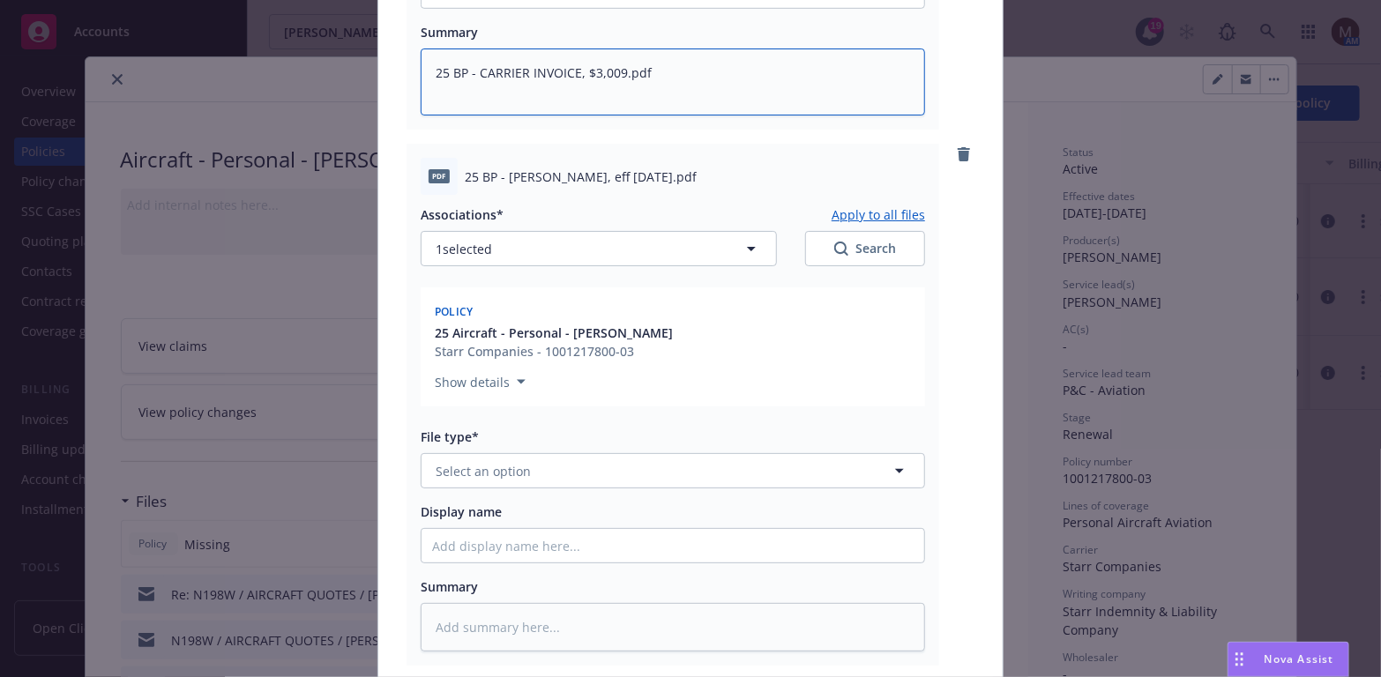
type textarea "25 BP - CARRIER INVOICE, $3,009.pdf"
click at [892, 466] on icon "button" at bounding box center [899, 470] width 21 height 21
type input "bi"
click at [541, 507] on div "Binder" at bounding box center [672, 520] width 481 height 26
drag, startPoint x: 702, startPoint y: 178, endPoint x: 442, endPoint y: 160, distance: 260.7
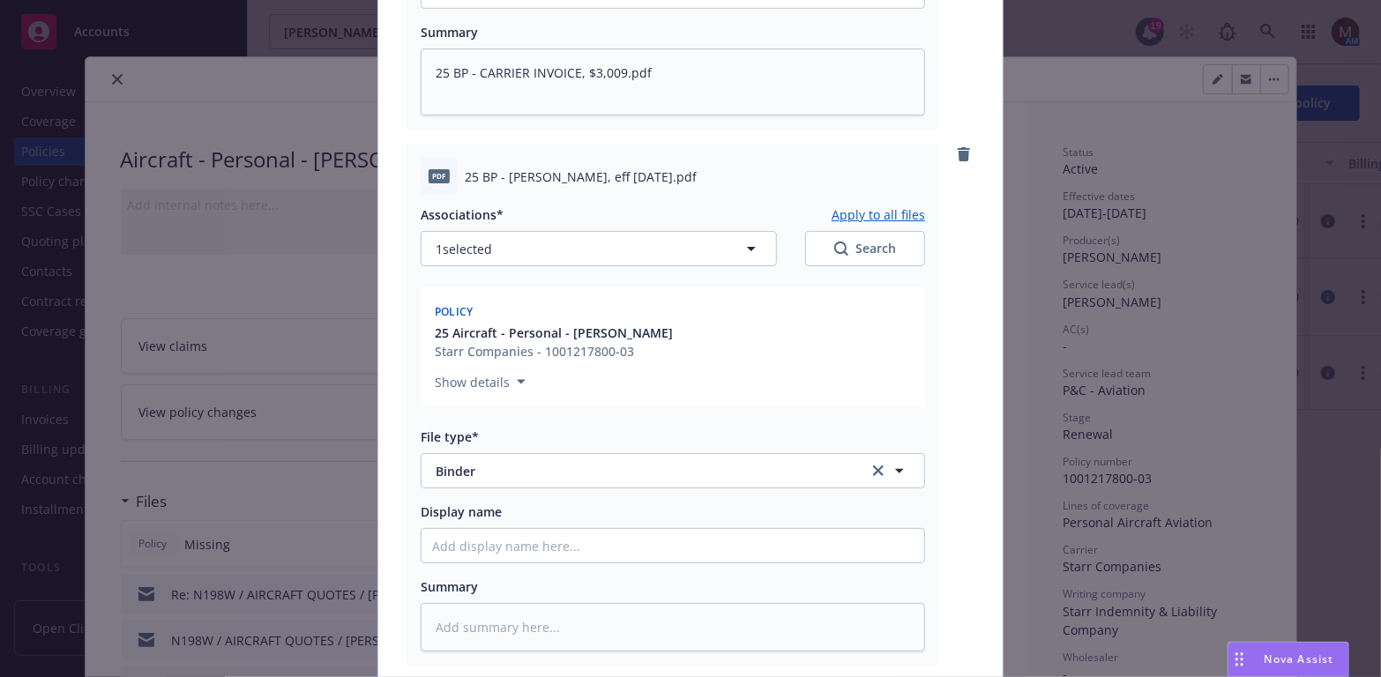
click at [442, 160] on div "pdf 25 BP - Starr Binder, eff 09.10.2025.pdf" at bounding box center [673, 176] width 504 height 37
copy div "25 BP - [PERSON_NAME], eff [DATE].pdf"
click at [445, 550] on input "Display name" at bounding box center [673, 546] width 503 height 34
paste input "25 BP - [PERSON_NAME], eff [DATE].pdf"
type textarea "x"
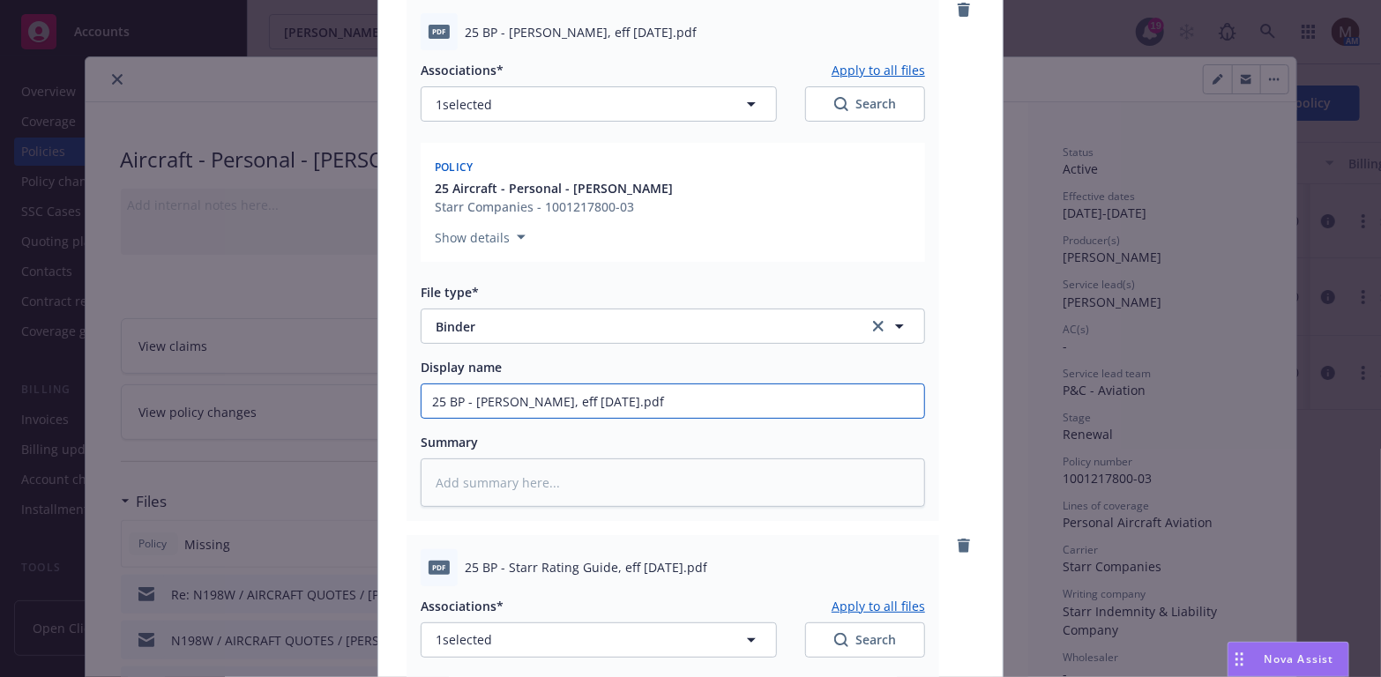
scroll to position [794, 0]
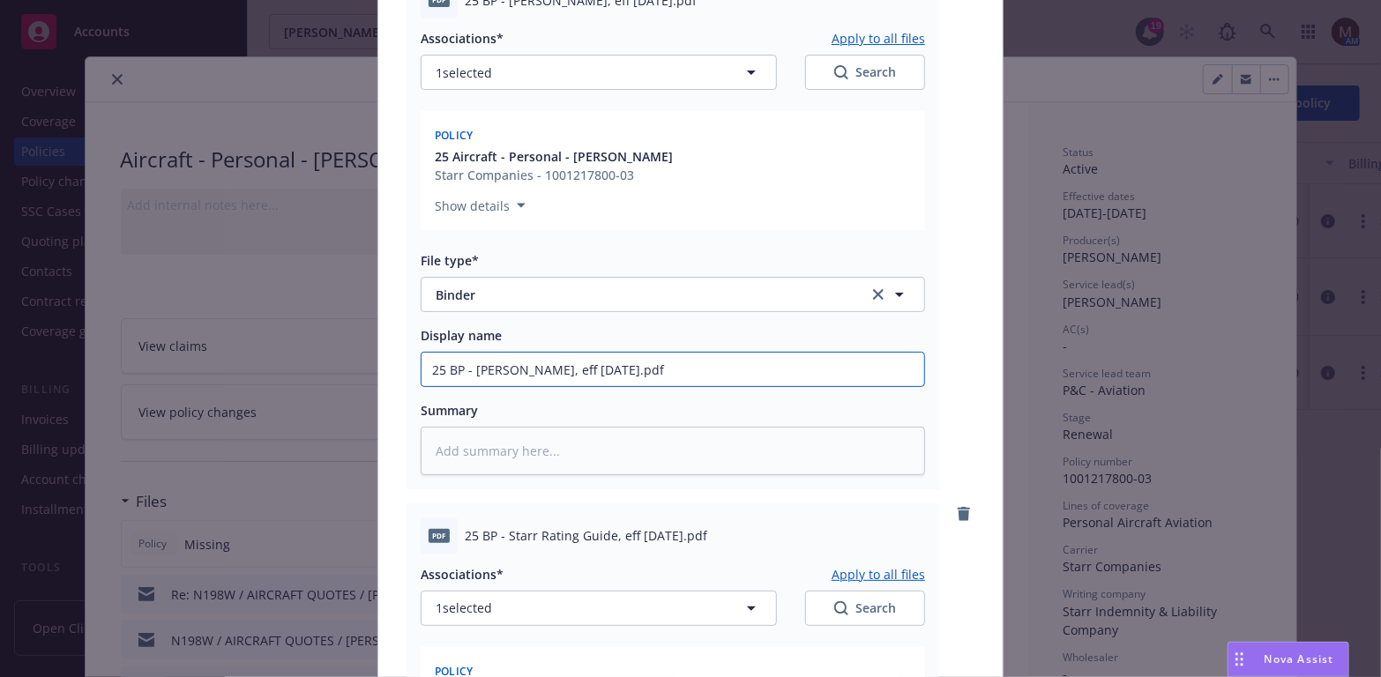
type input "25 BP - [PERSON_NAME], eff [DATE].pdf"
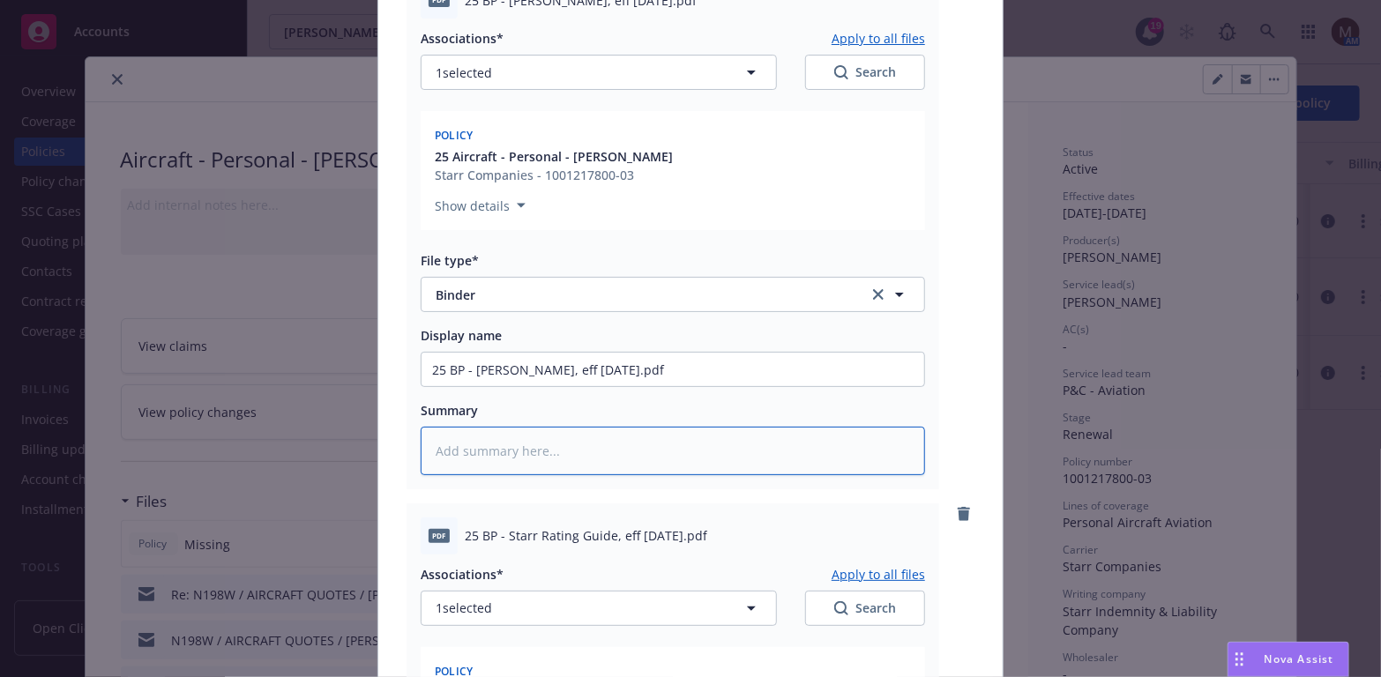
click at [461, 444] on textarea at bounding box center [673, 451] width 504 height 49
paste textarea "25 BP - [PERSON_NAME], eff [DATE].pdf"
type textarea "x"
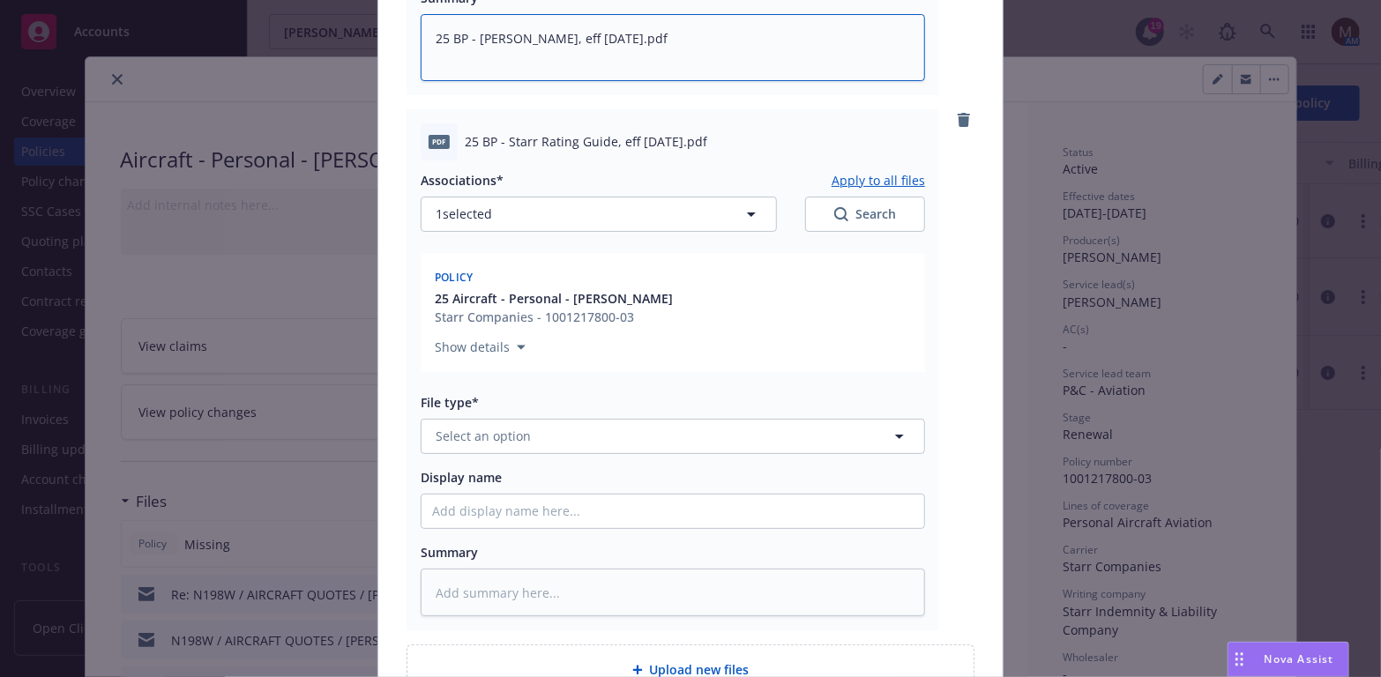
scroll to position [1235, 0]
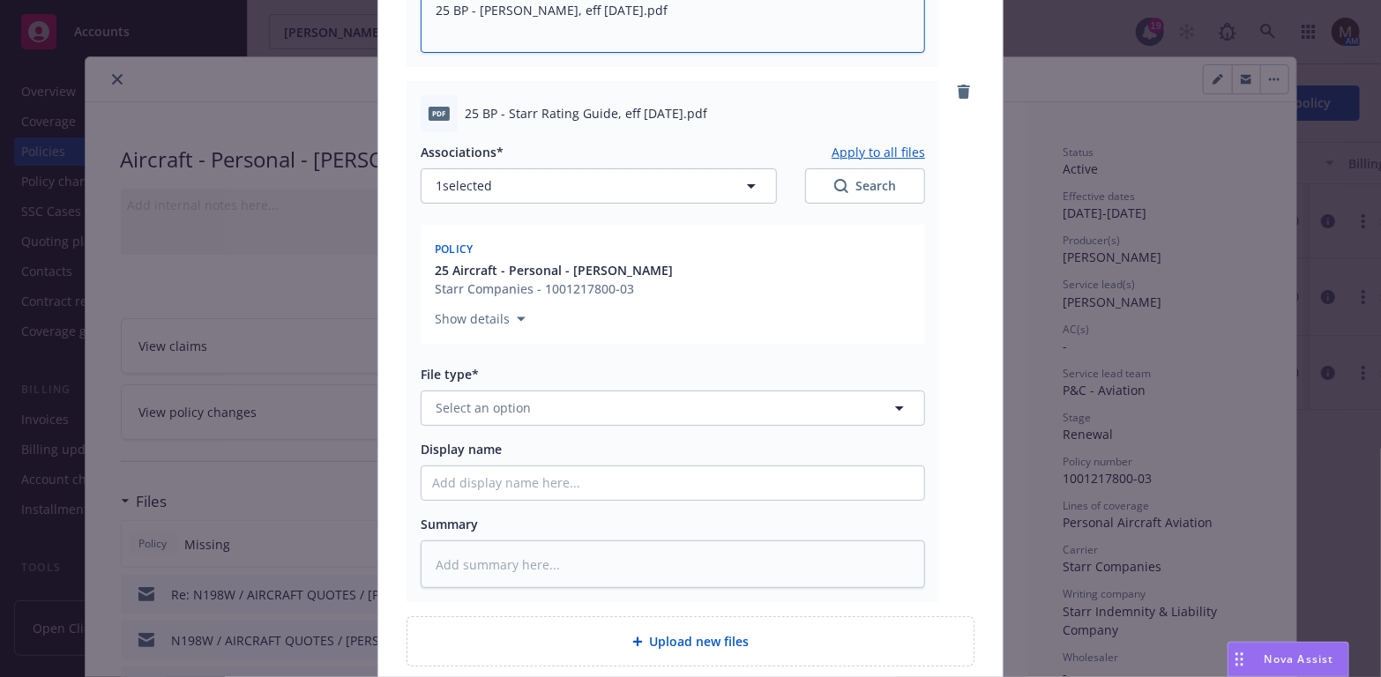
type textarea "25 BP - [PERSON_NAME], eff [DATE].pdf"
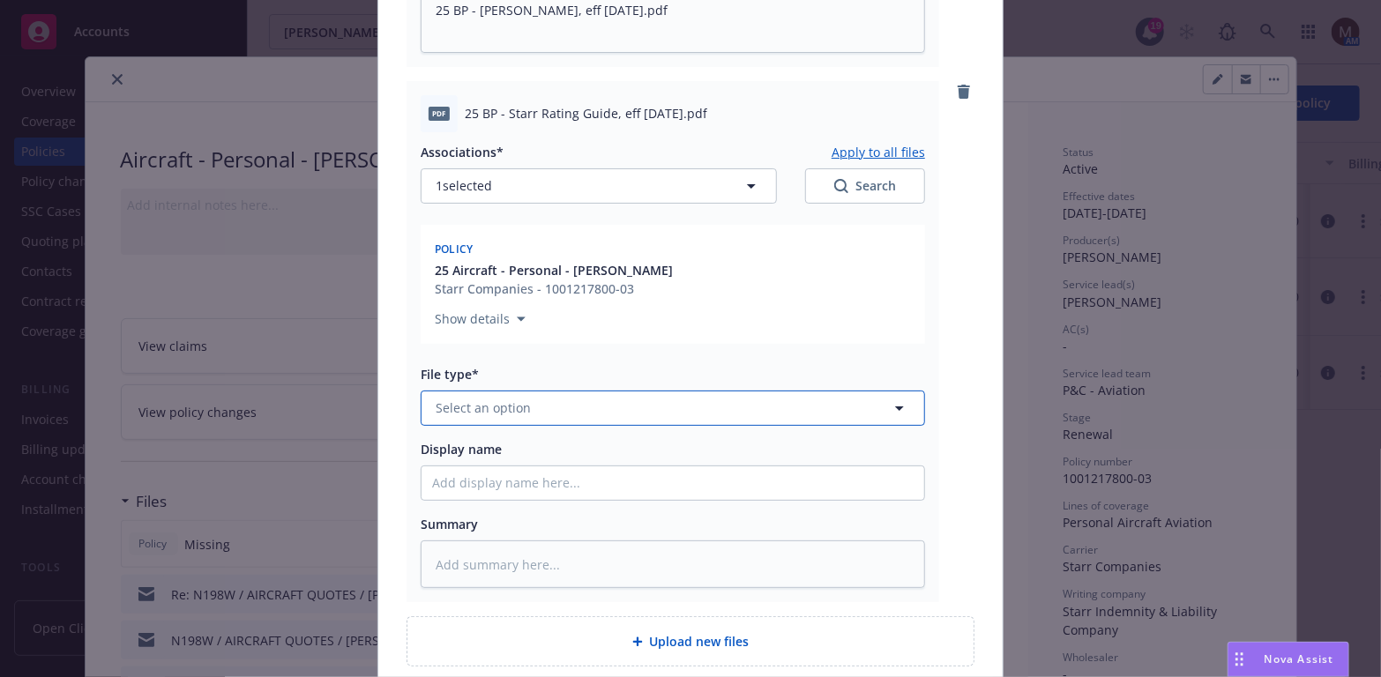
click at [892, 403] on icon "button" at bounding box center [899, 408] width 21 height 21
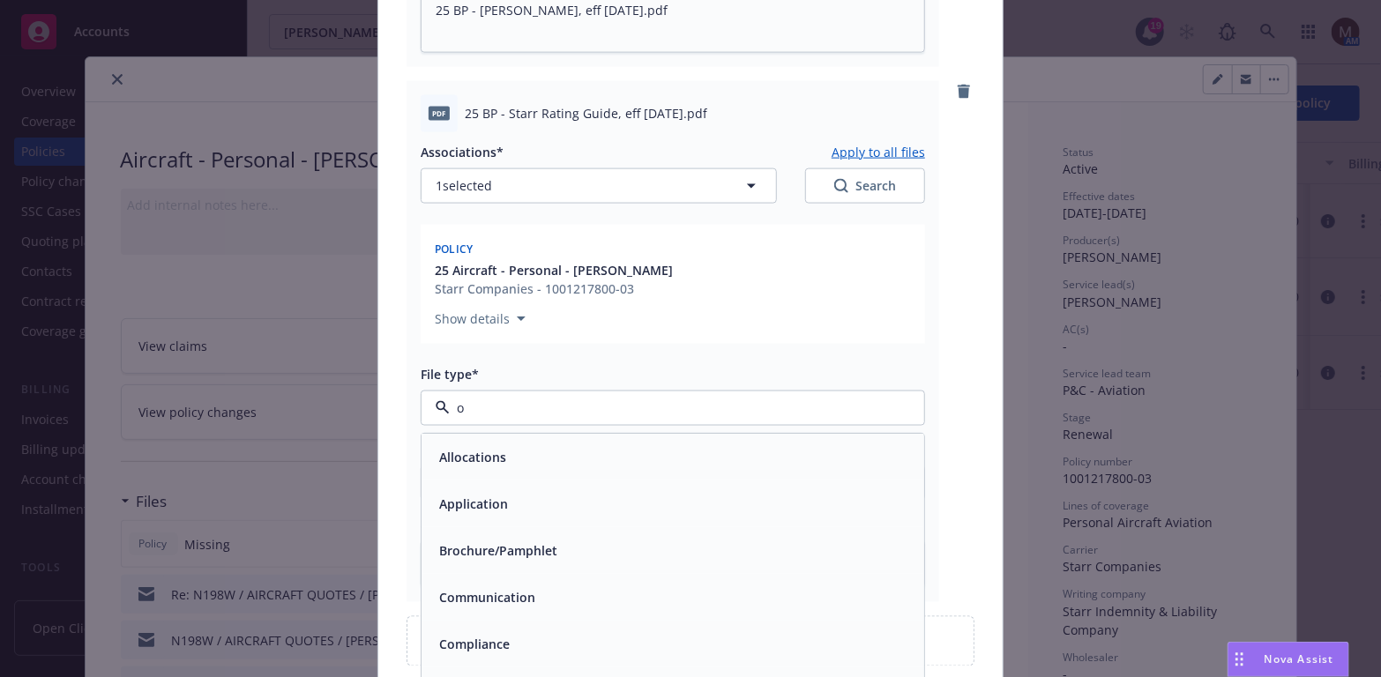
type input "ot"
drag, startPoint x: 532, startPoint y: 495, endPoint x: 614, endPoint y: 346, distance: 170.1
click at [533, 495] on div "Other" at bounding box center [672, 504] width 481 height 26
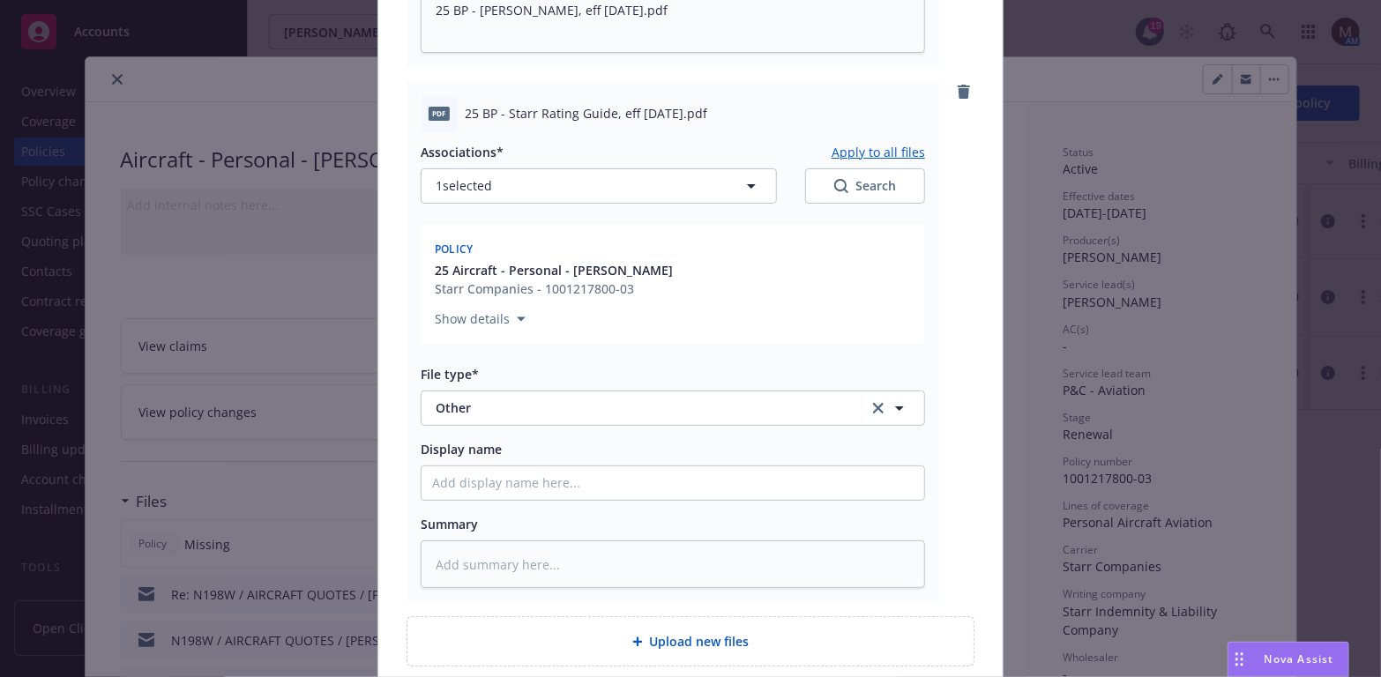
drag, startPoint x: 751, startPoint y: 116, endPoint x: 444, endPoint y: 116, distance: 307.8
click at [444, 116] on div "pdf 25 BP - Starr Rating Guide, eff 09.10.2025.pdf" at bounding box center [673, 113] width 504 height 37
copy div "25 BP - Starr Rating Guide, eff [DATE].pdf"
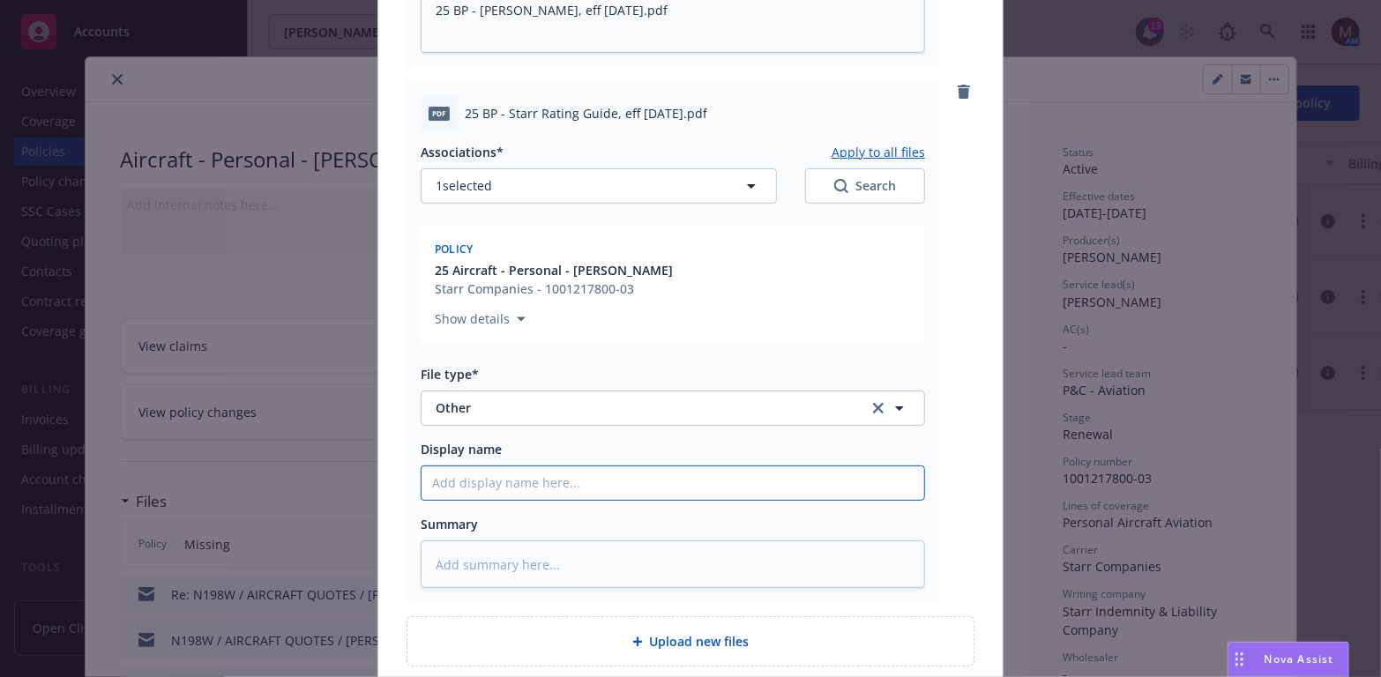
click at [465, 473] on input "Display name" at bounding box center [673, 483] width 503 height 34
paste input "25 BP - Starr Rating Guide, eff [DATE].pdf"
type textarea "x"
type input "25 BP - Starr Rating Guide, eff [DATE].pdf"
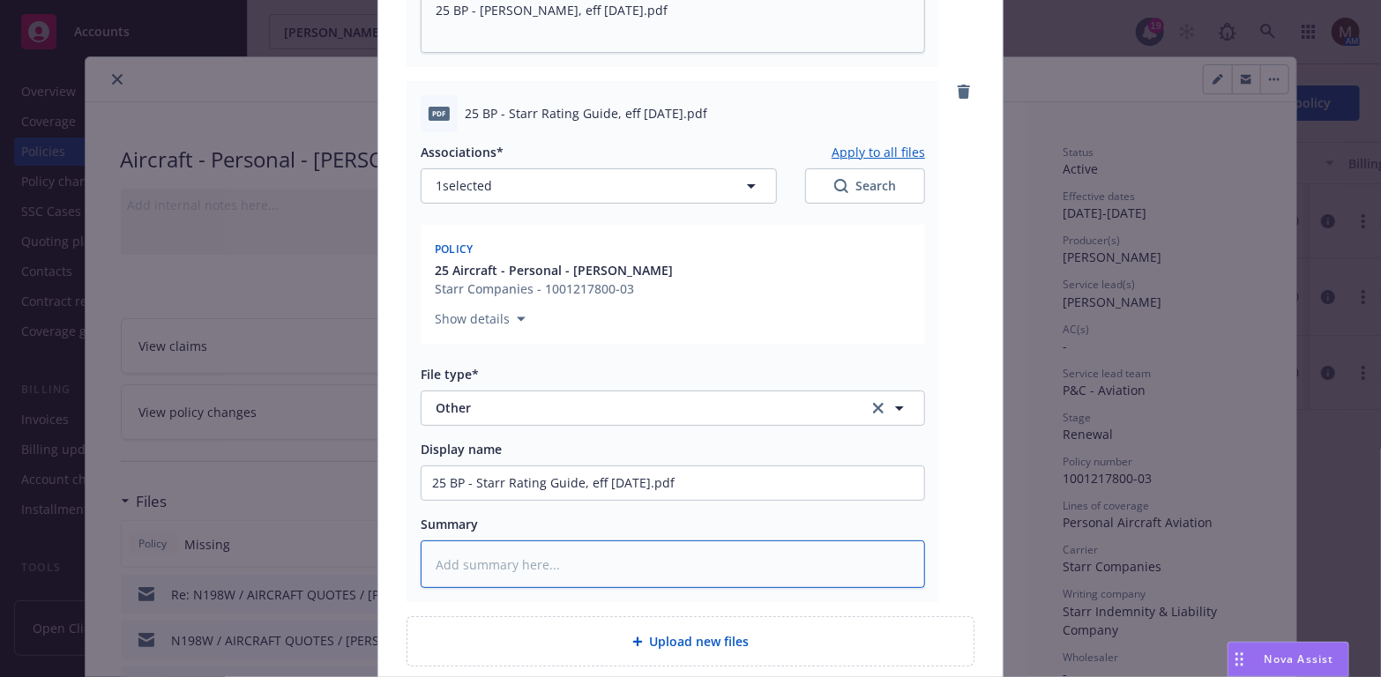
click at [493, 558] on textarea at bounding box center [673, 565] width 504 height 49
paste textarea "25 BP - Starr Rating Guide, eff [DATE].pdf"
type textarea "x"
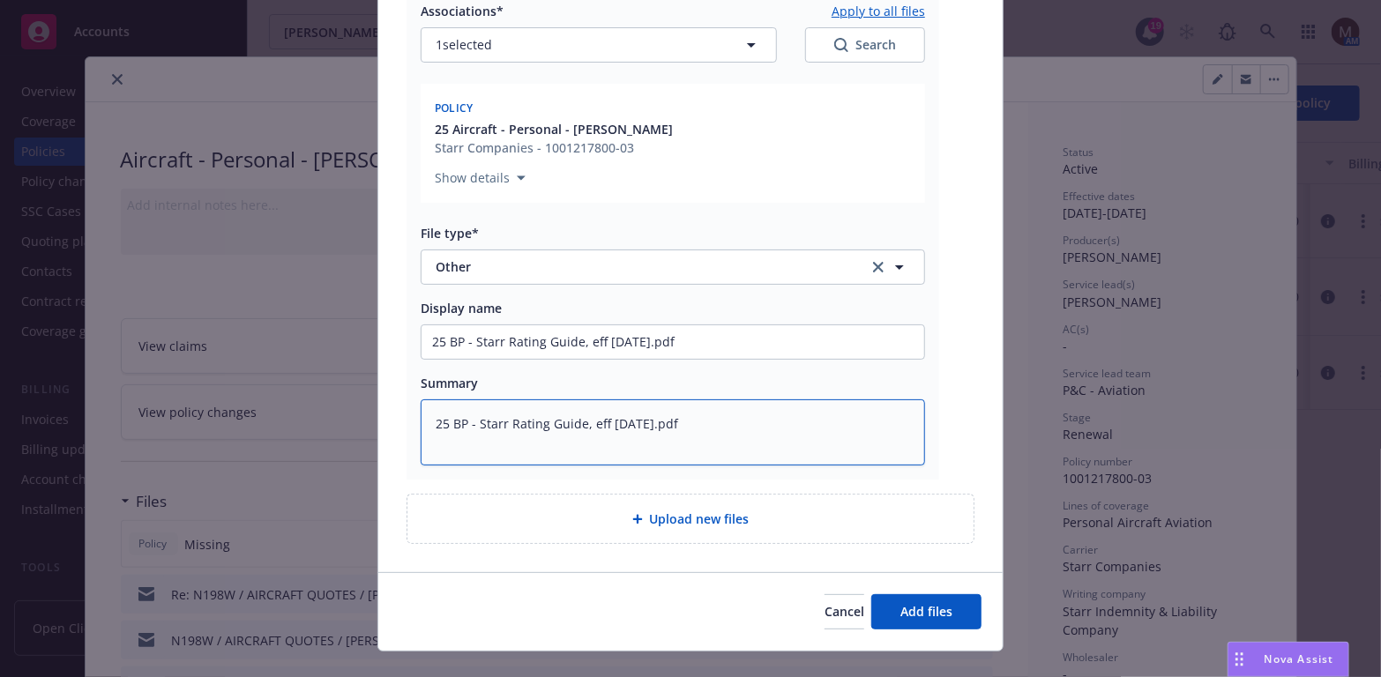
scroll to position [1405, 0]
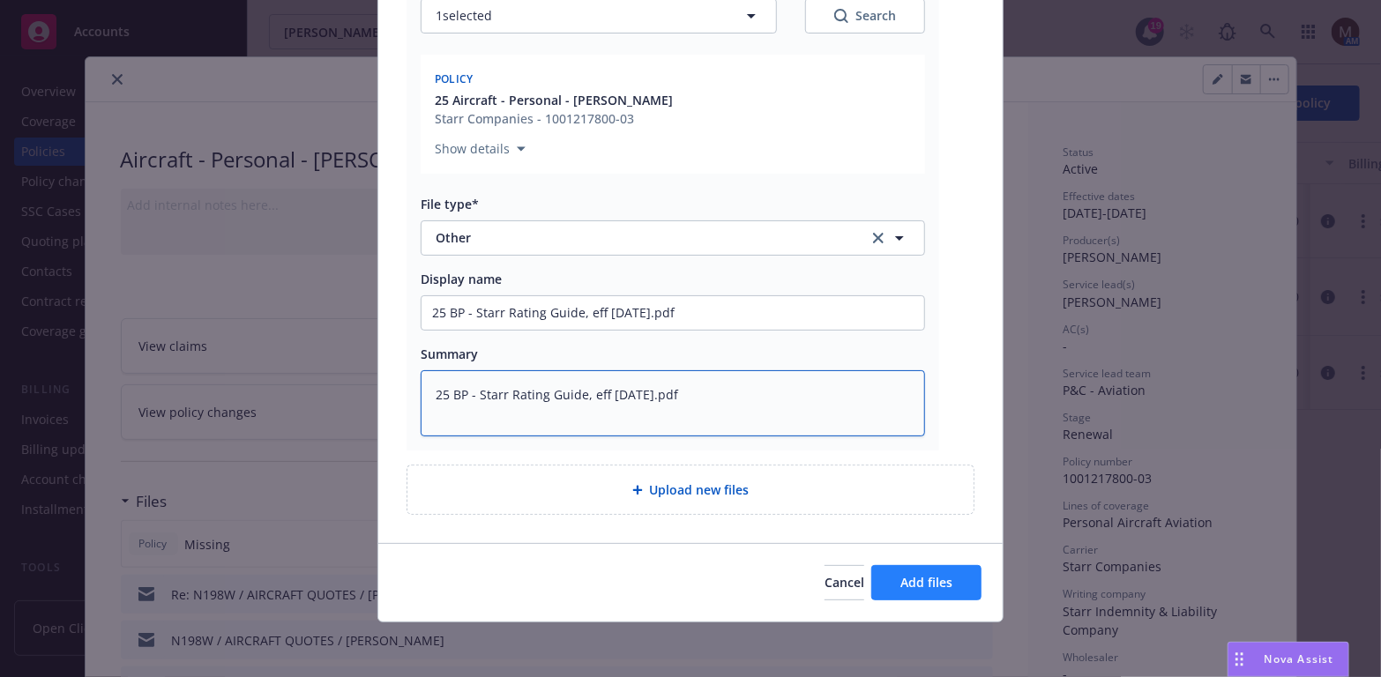
type textarea "25 BP - Starr Rating Guide, eff [DATE].pdf"
click at [917, 574] on span "Add files" at bounding box center [926, 582] width 52 height 17
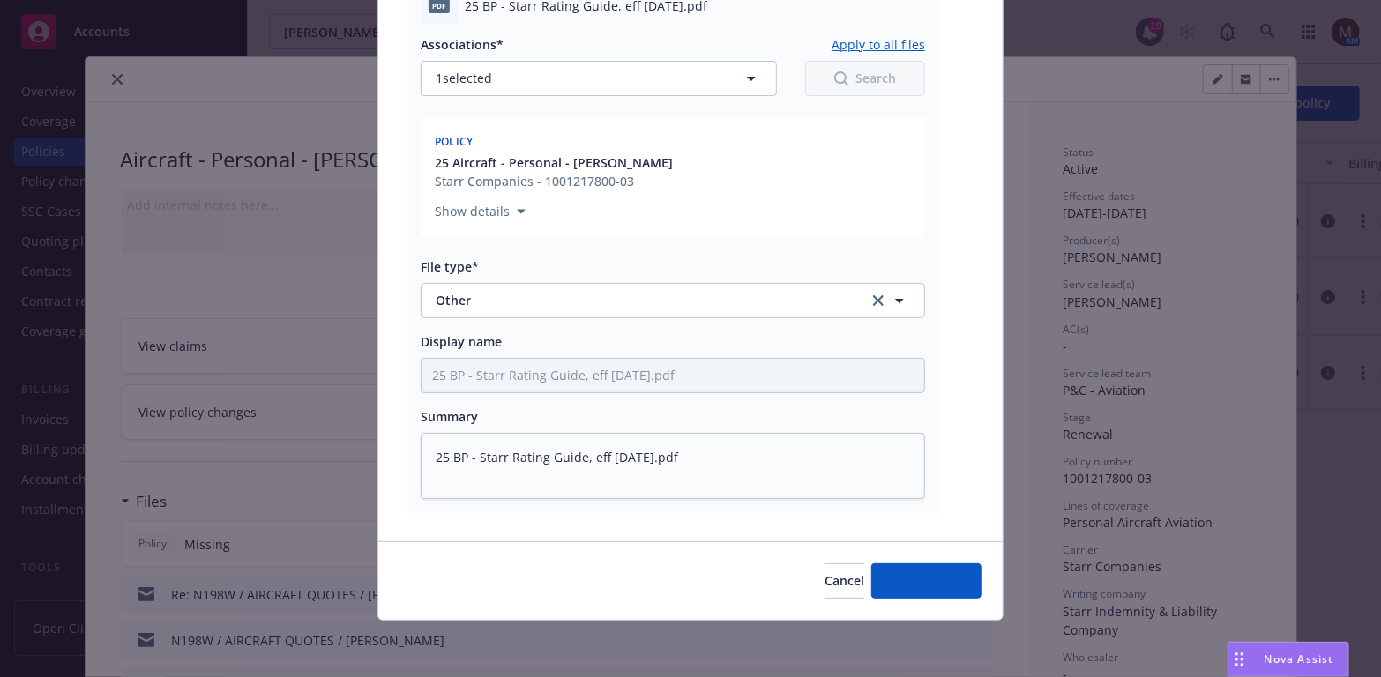
scroll to position [1340, 0]
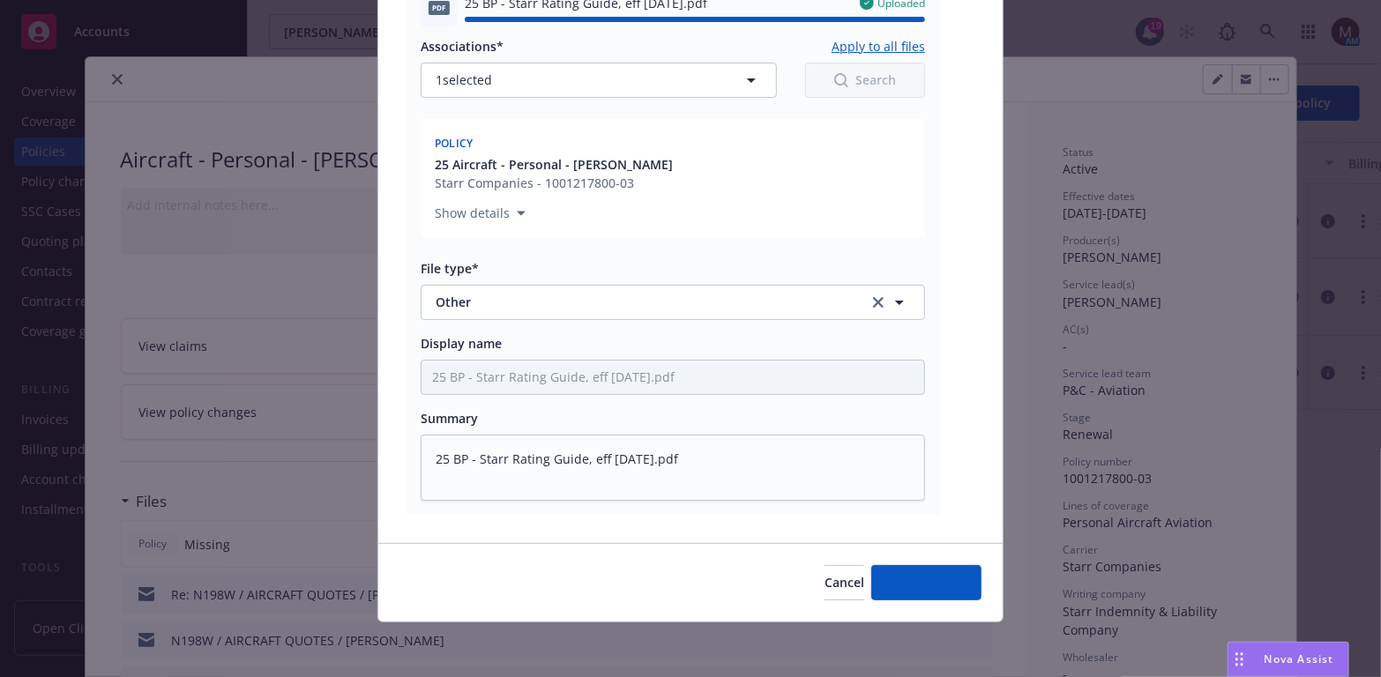
type textarea "x"
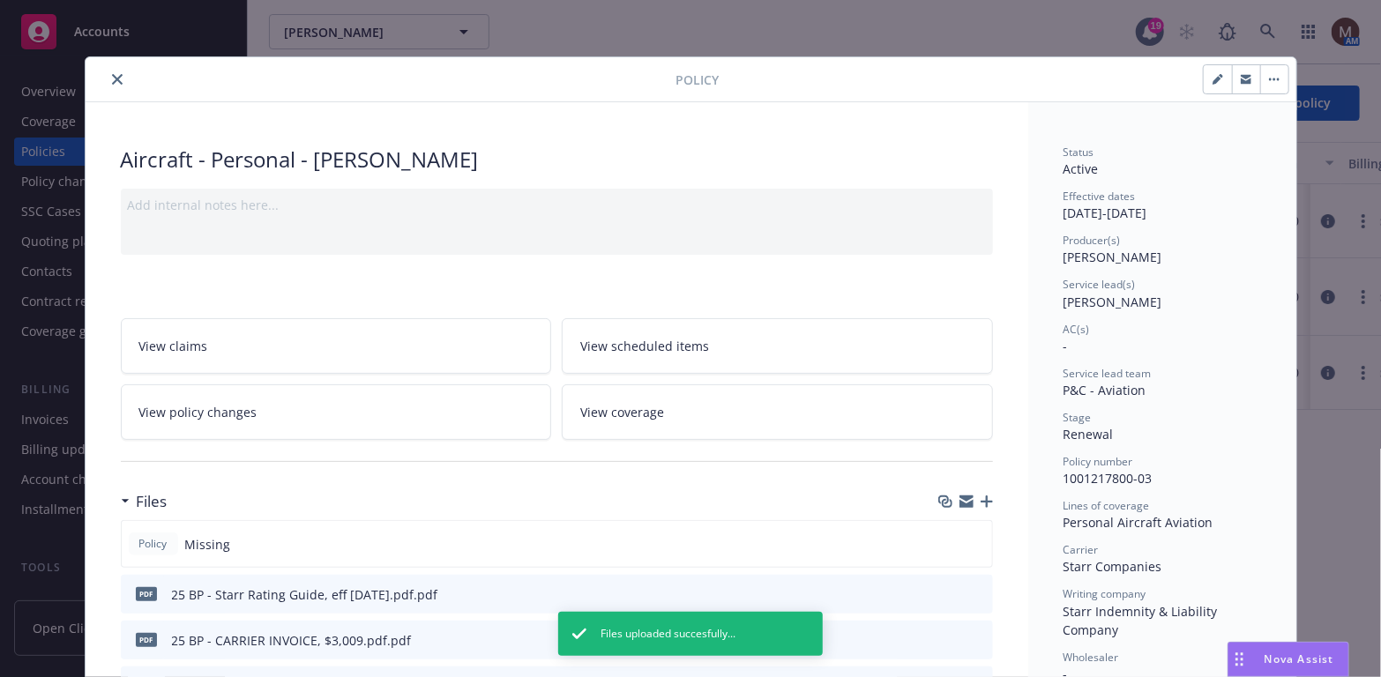
click at [115, 75] on icon "close" at bounding box center [117, 79] width 11 height 11
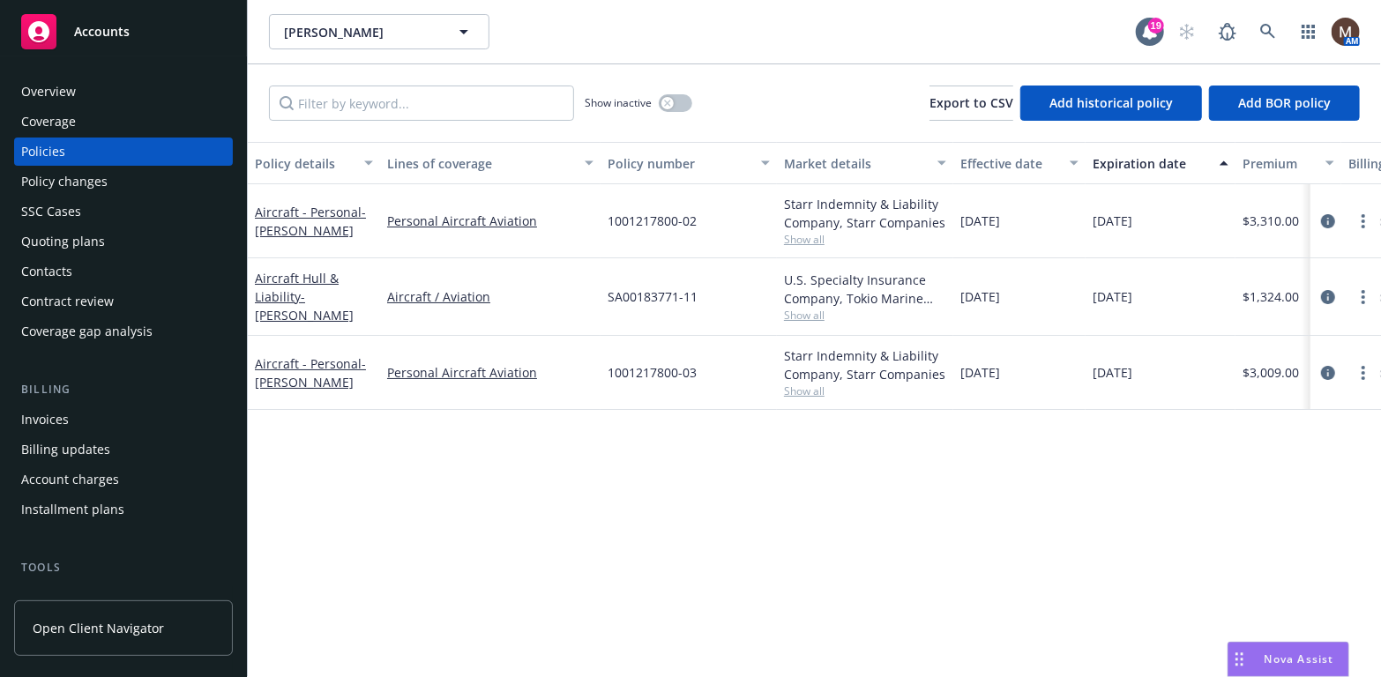
drag, startPoint x: 59, startPoint y: 418, endPoint x: 134, endPoint y: 420, distance: 75.0
click at [59, 418] on div "Invoices" at bounding box center [45, 420] width 48 height 28
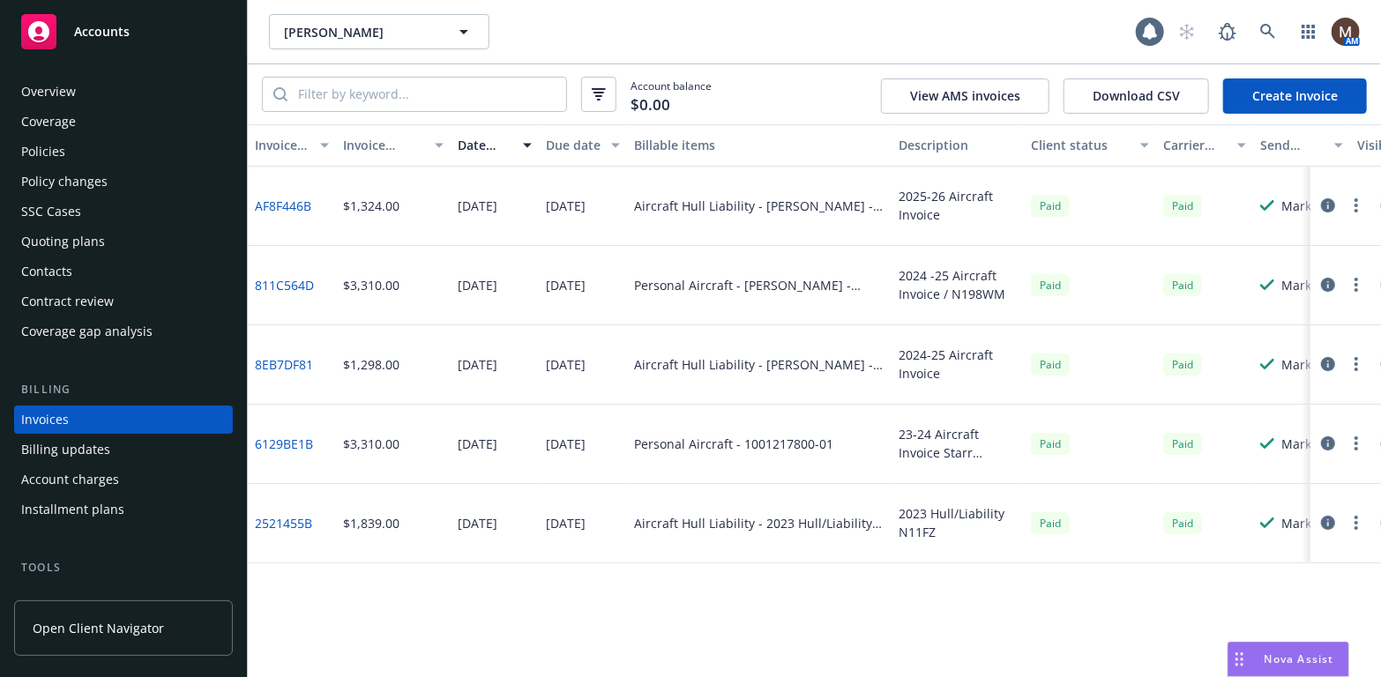
scroll to position [52, 0]
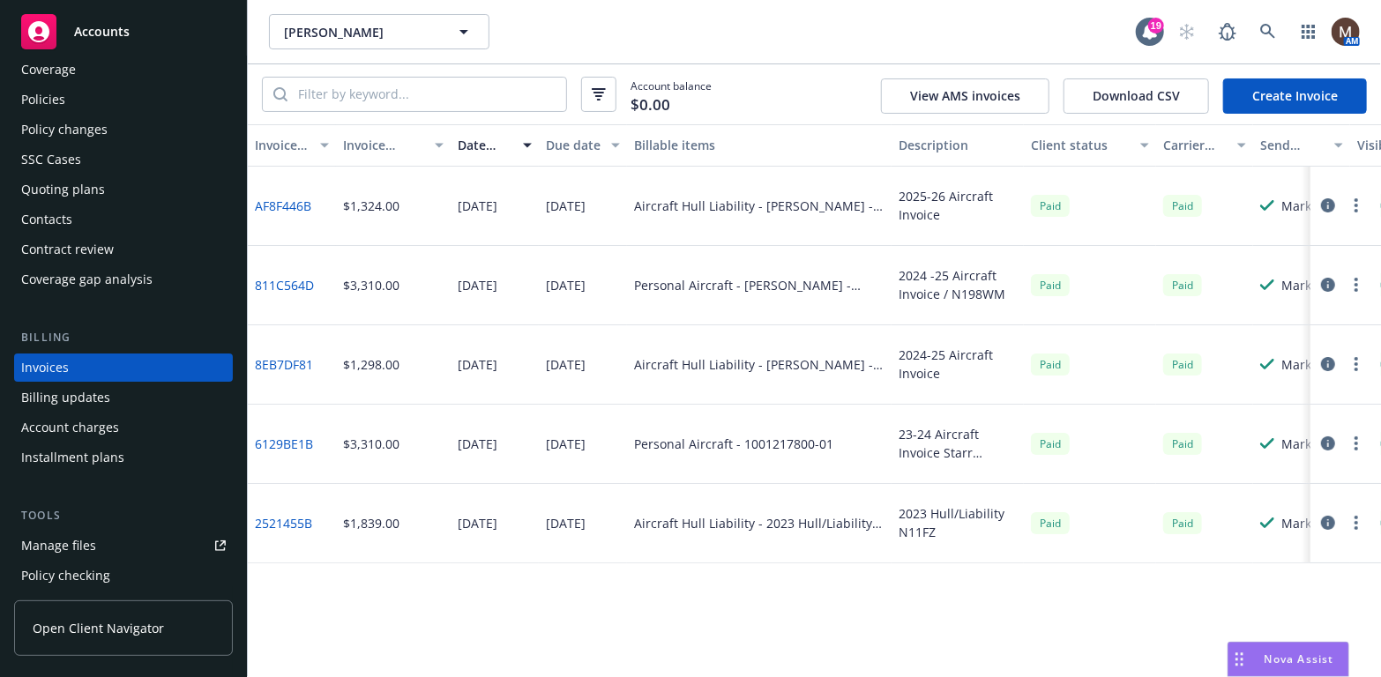
click at [1267, 89] on link "Create Invoice" at bounding box center [1295, 95] width 144 height 35
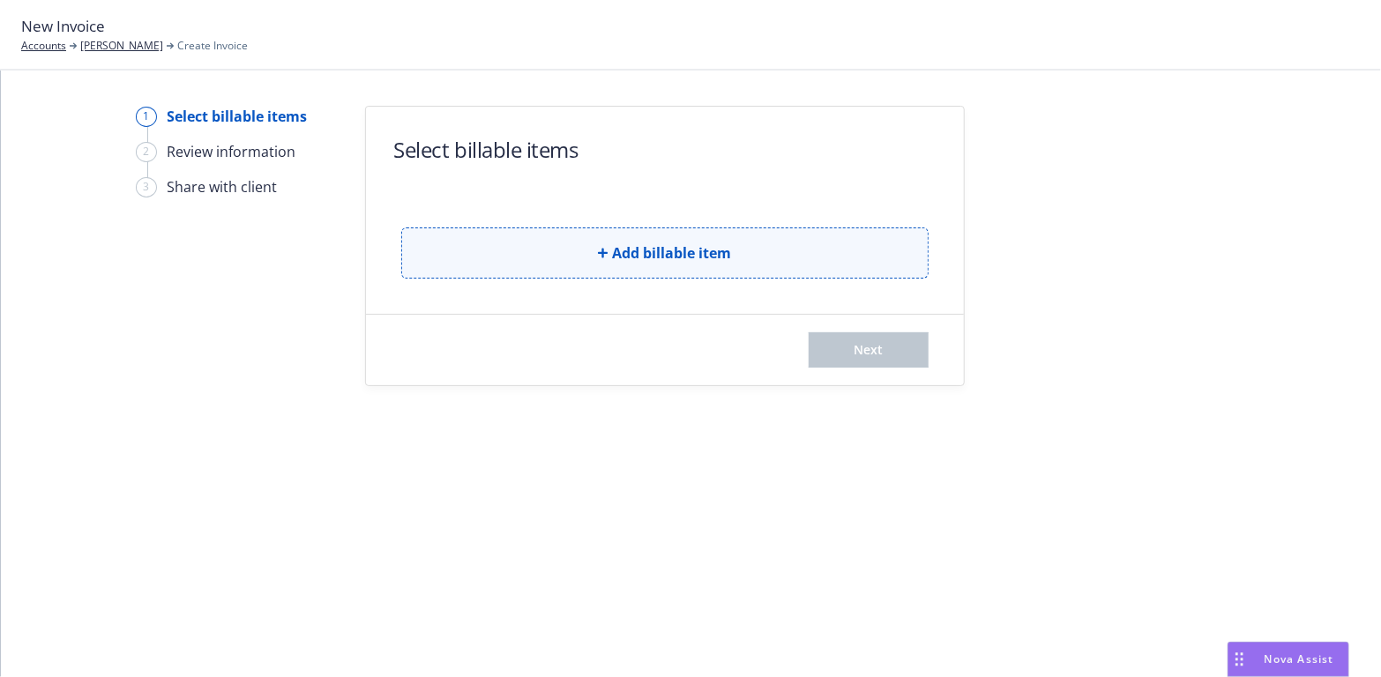
click at [691, 254] on span "Add billable item" at bounding box center [672, 253] width 119 height 21
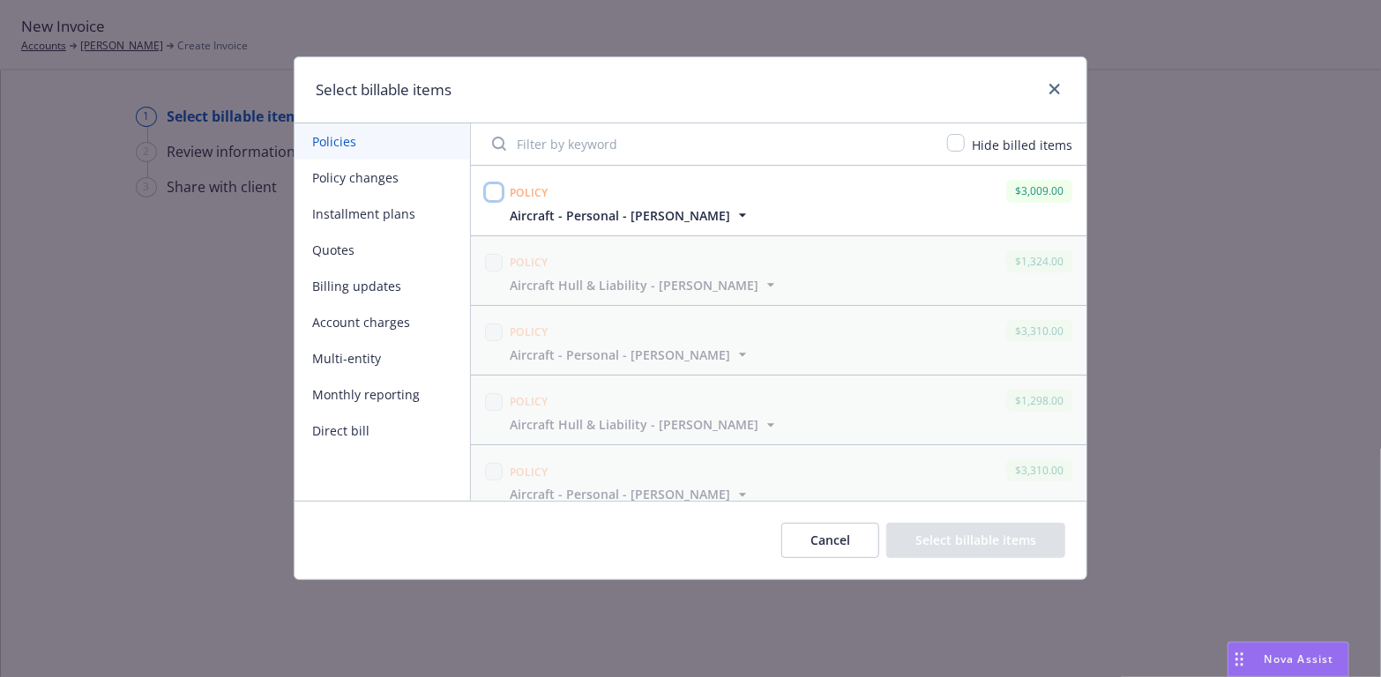
click at [494, 194] on input "checkbox" at bounding box center [494, 192] width 18 height 18
checkbox input "true"
click at [958, 533] on button "Select billable items" at bounding box center [975, 540] width 179 height 35
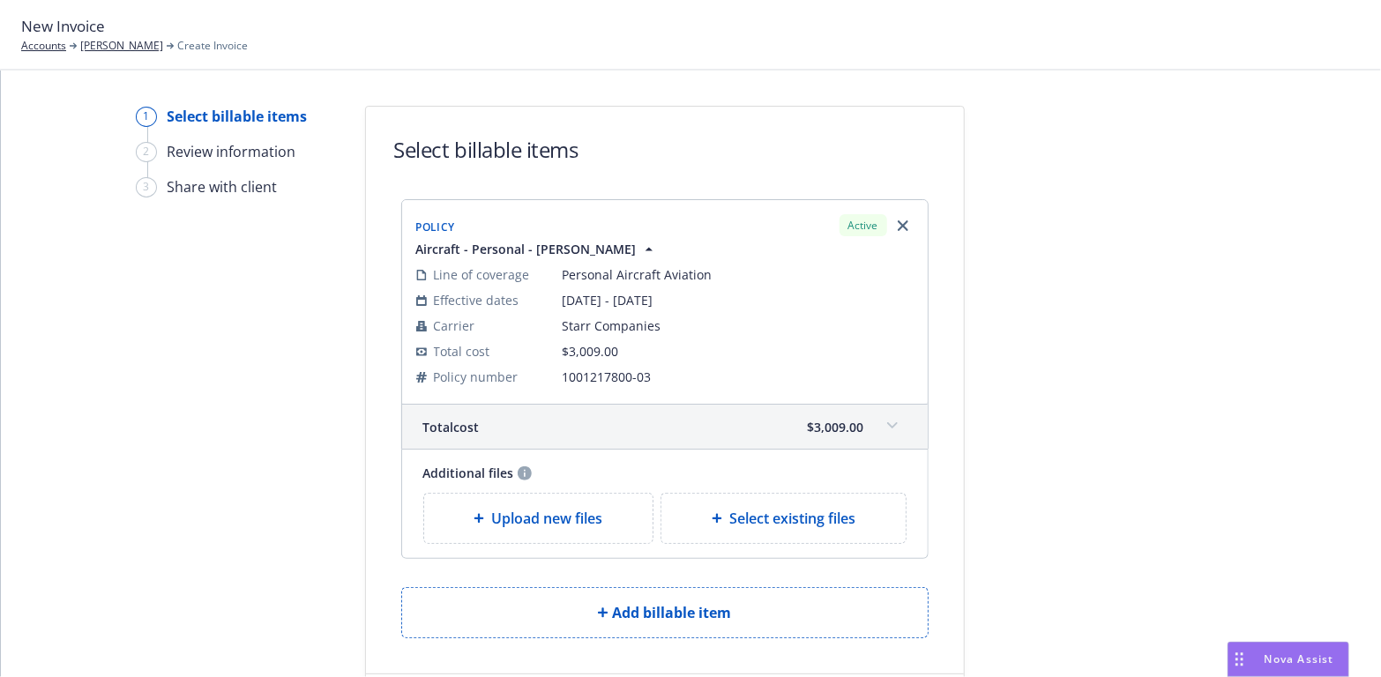
click at [740, 508] on span "Select existing files" at bounding box center [792, 518] width 126 height 21
select select "Invoice - Third Party"
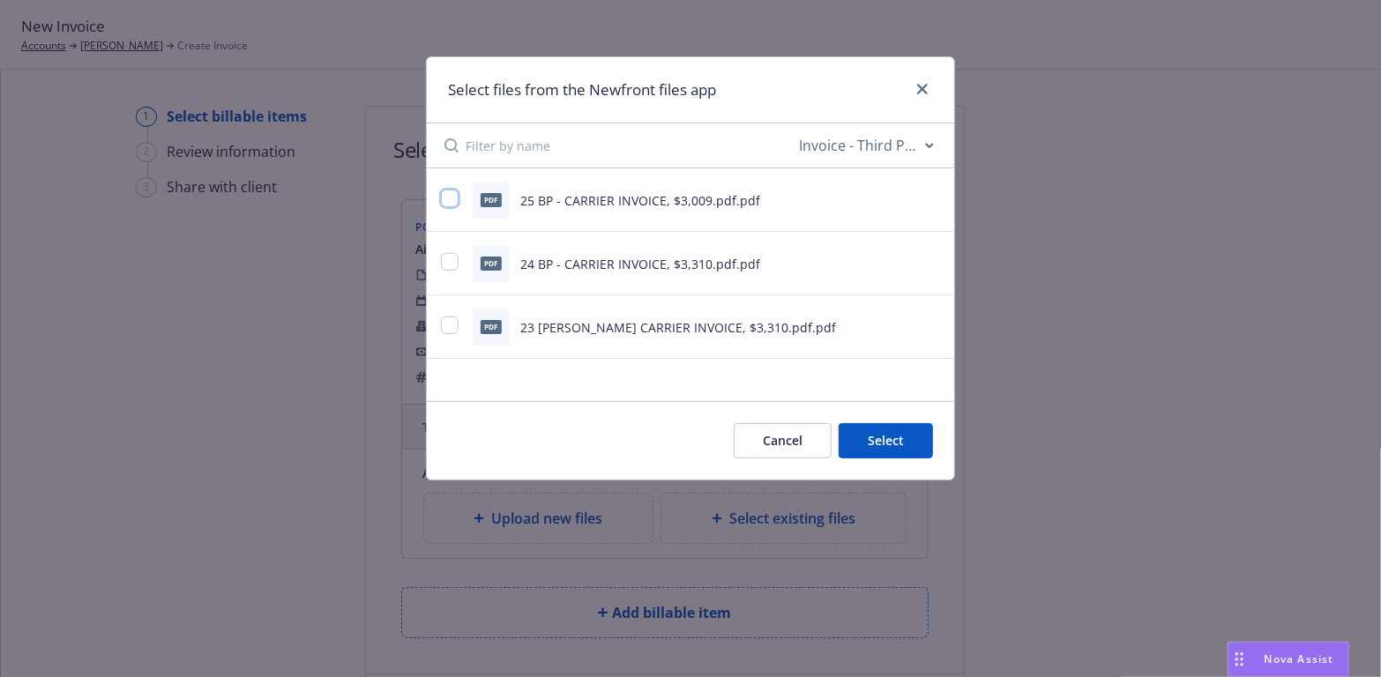
click at [446, 199] on input "checkbox" at bounding box center [450, 199] width 18 height 18
checkbox input "true"
click at [894, 435] on button "Select 1 file" at bounding box center [869, 440] width 127 height 35
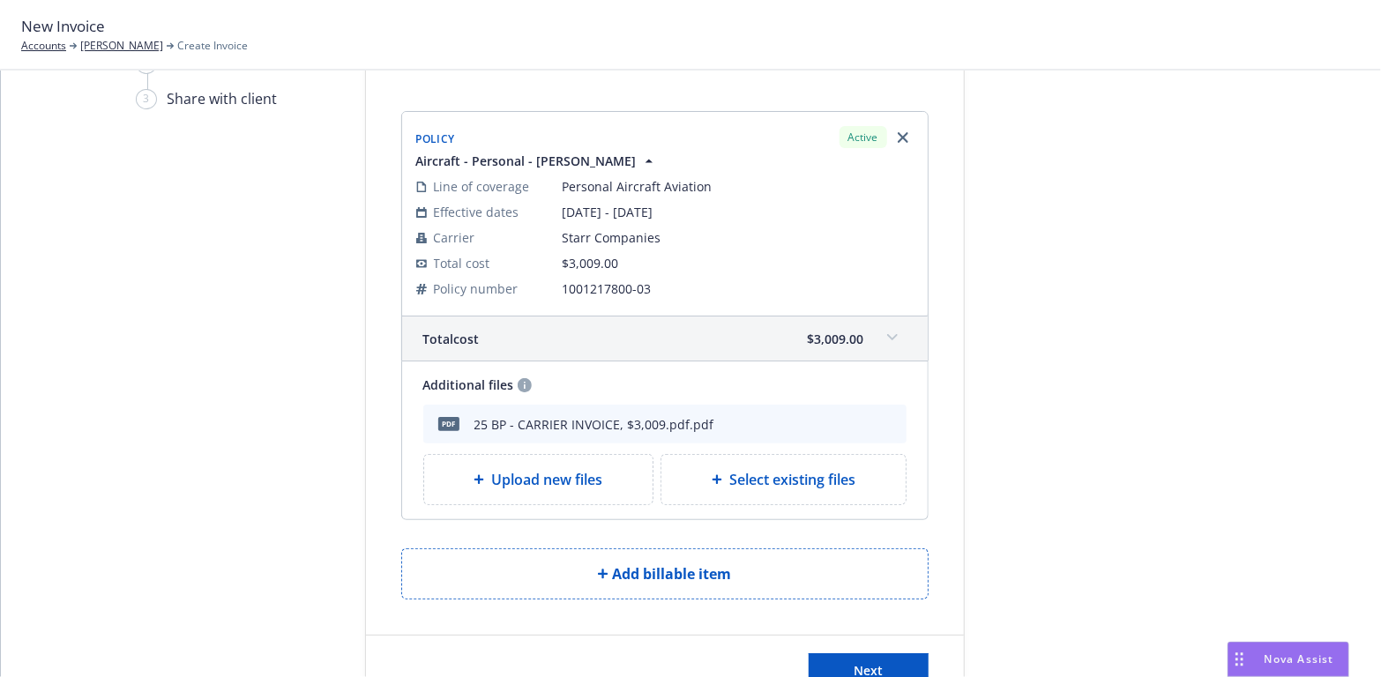
scroll to position [152, 0]
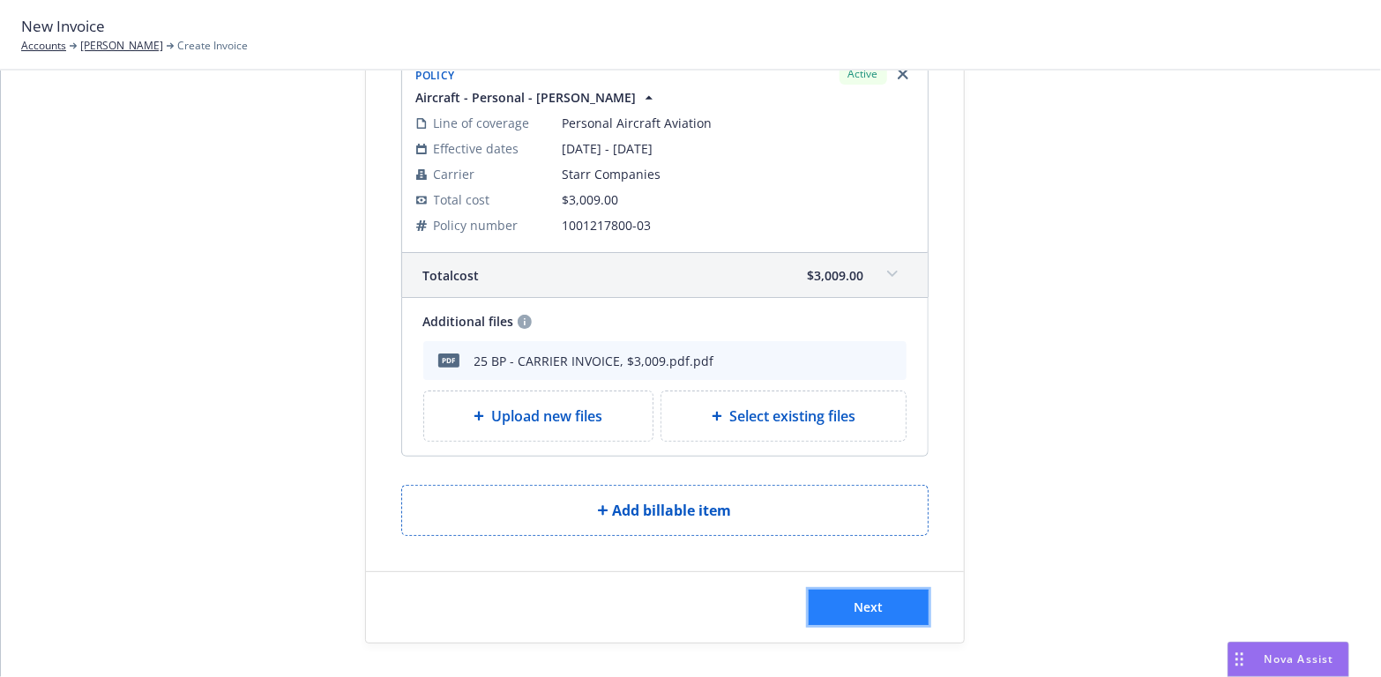
click at [869, 593] on button "Next" at bounding box center [869, 607] width 120 height 35
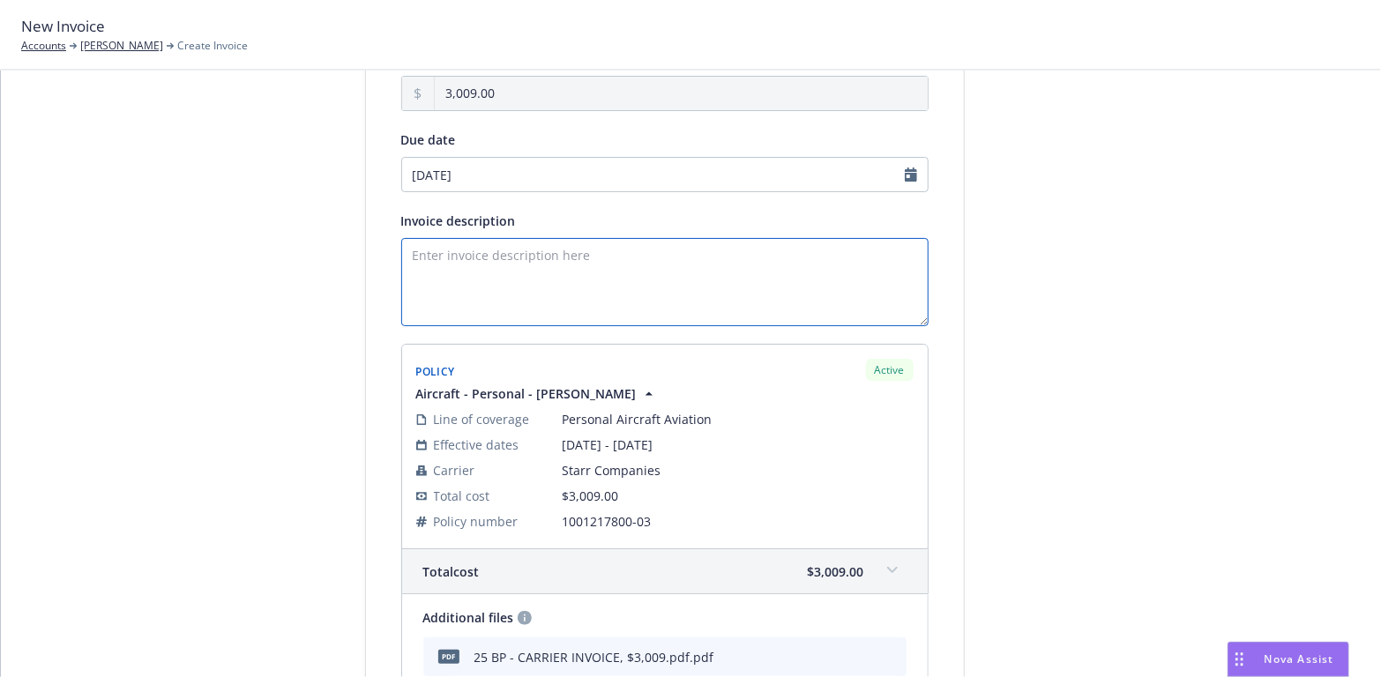
click at [427, 255] on textarea "Invoice description" at bounding box center [664, 282] width 527 height 88
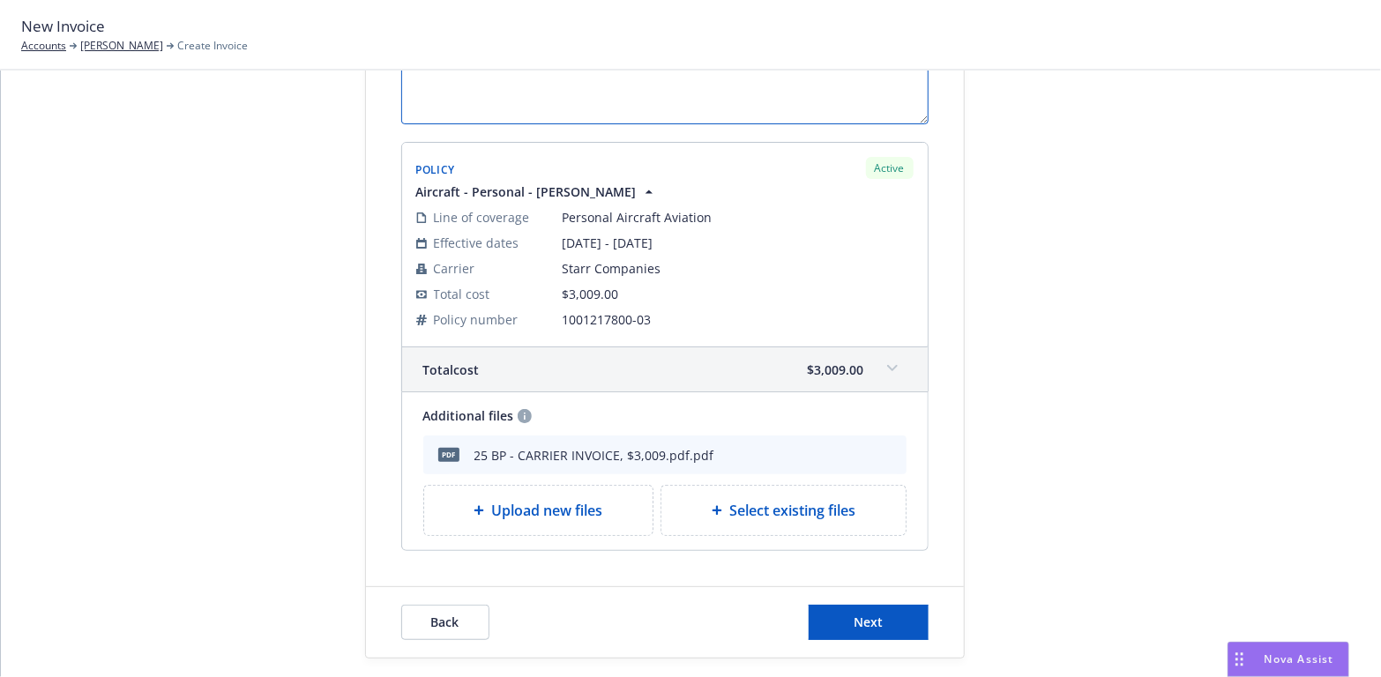
scroll to position [369, 0]
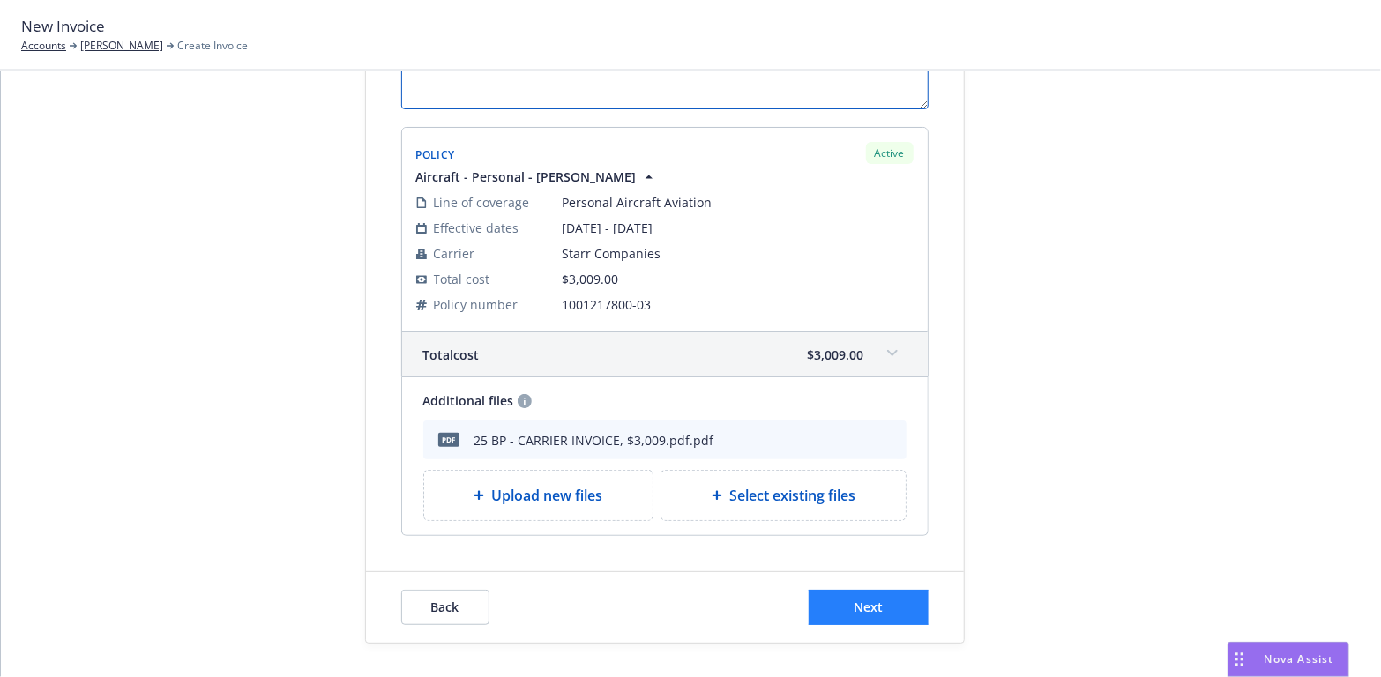
type textarea "2025-26 Aircraft Invoice / N198W"
click at [872, 592] on button "Next" at bounding box center [869, 607] width 120 height 35
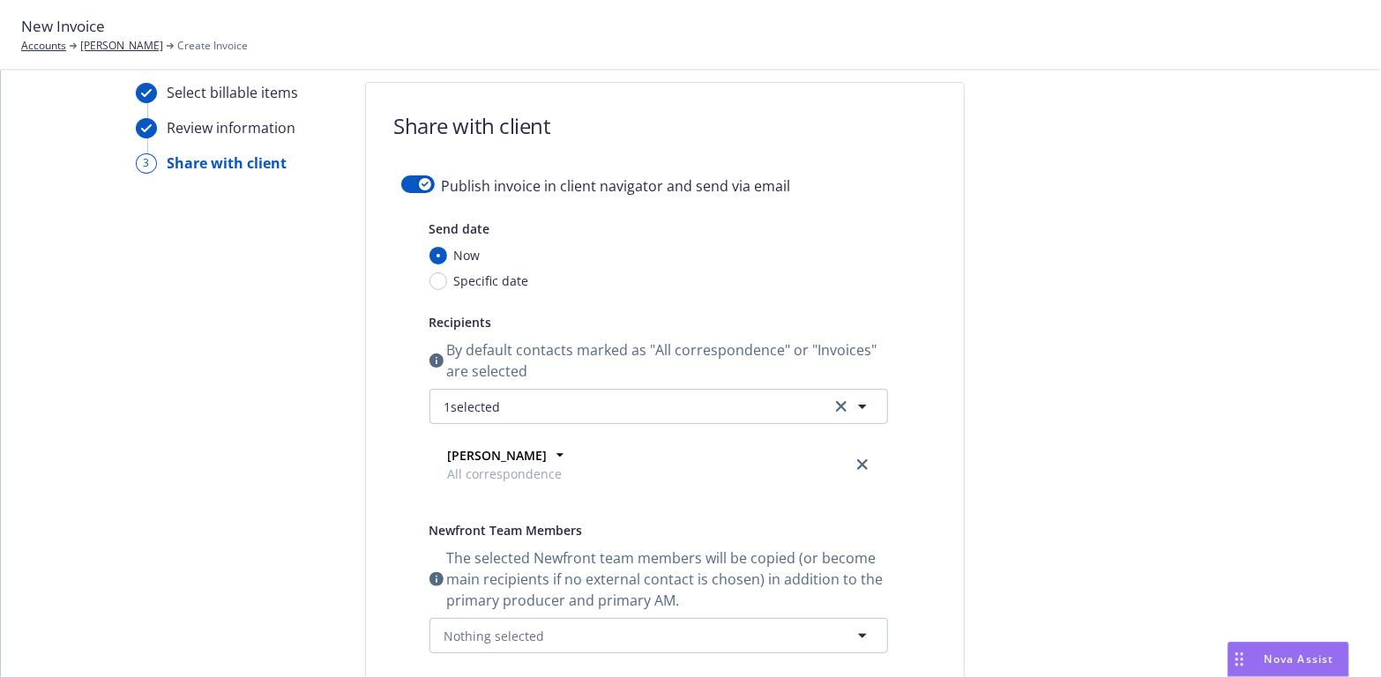
scroll to position [16, 0]
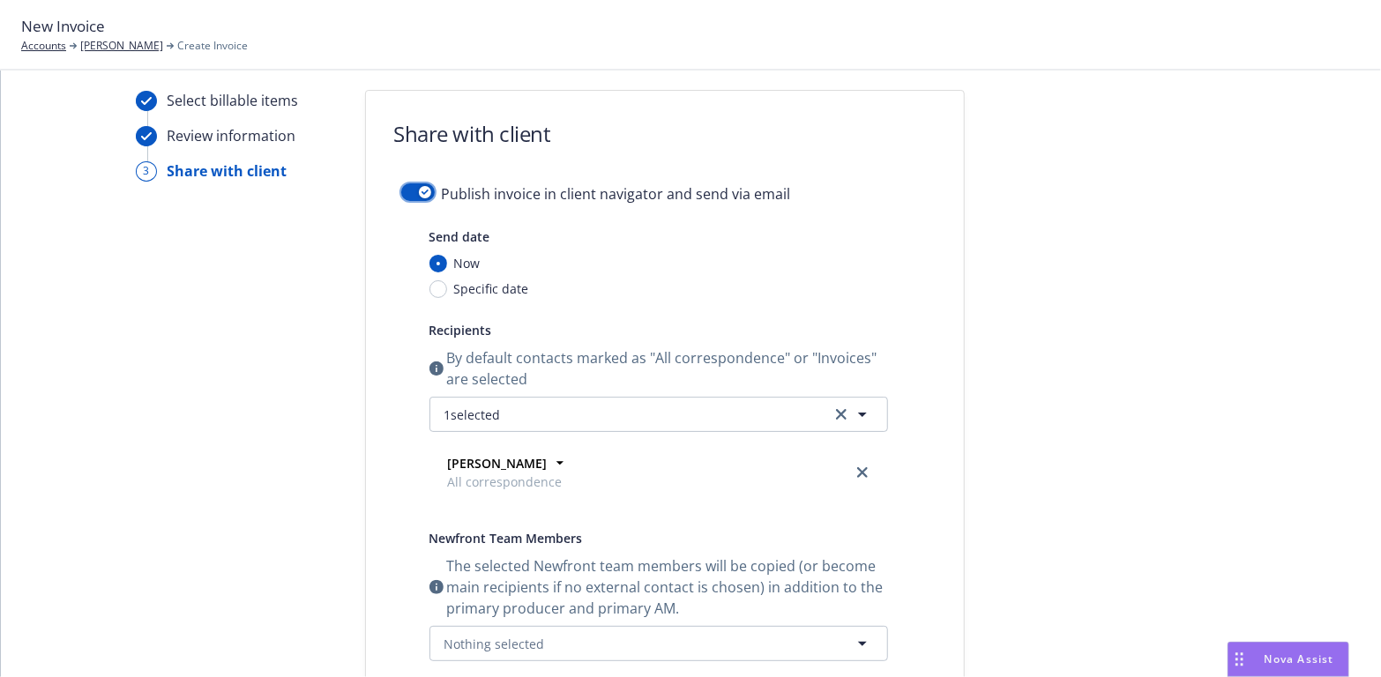
click at [419, 195] on div "button" at bounding box center [425, 192] width 12 height 12
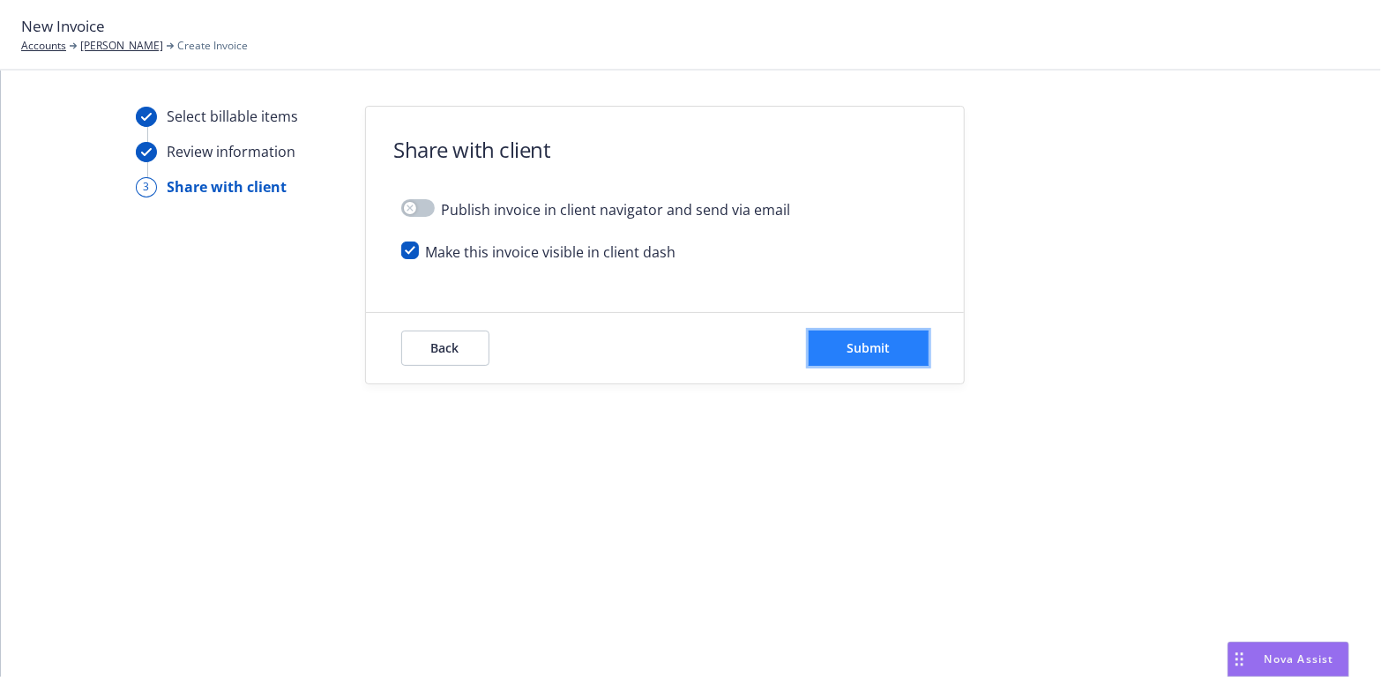
click at [892, 340] on button "Submit" at bounding box center [869, 348] width 120 height 35
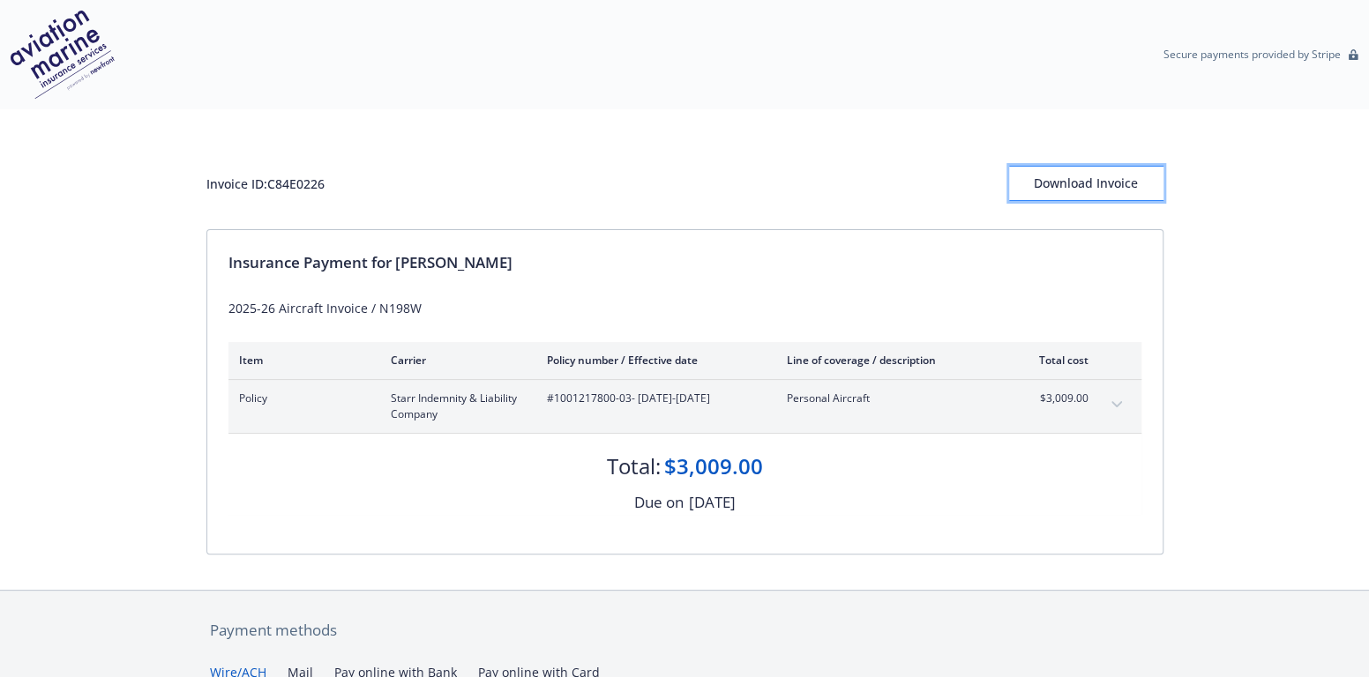
click at [1119, 183] on div "Download Invoice" at bounding box center [1086, 184] width 154 height 34
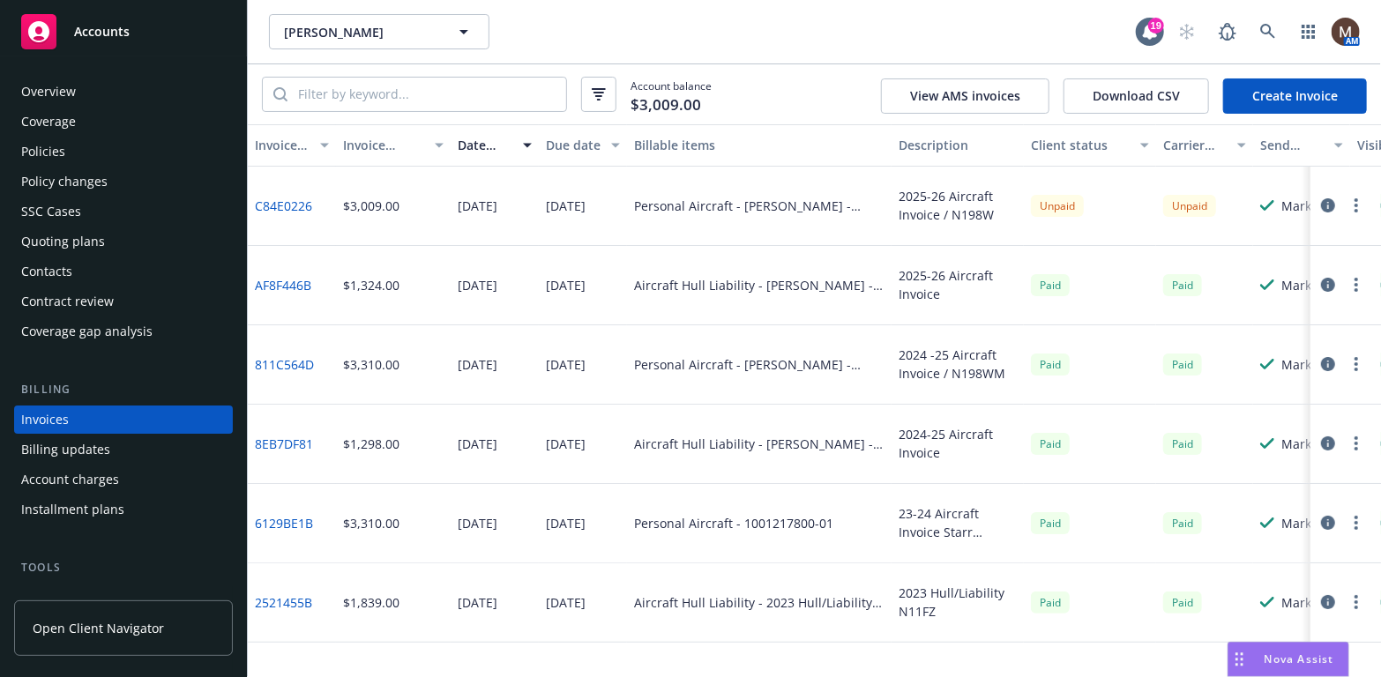
scroll to position [52, 0]
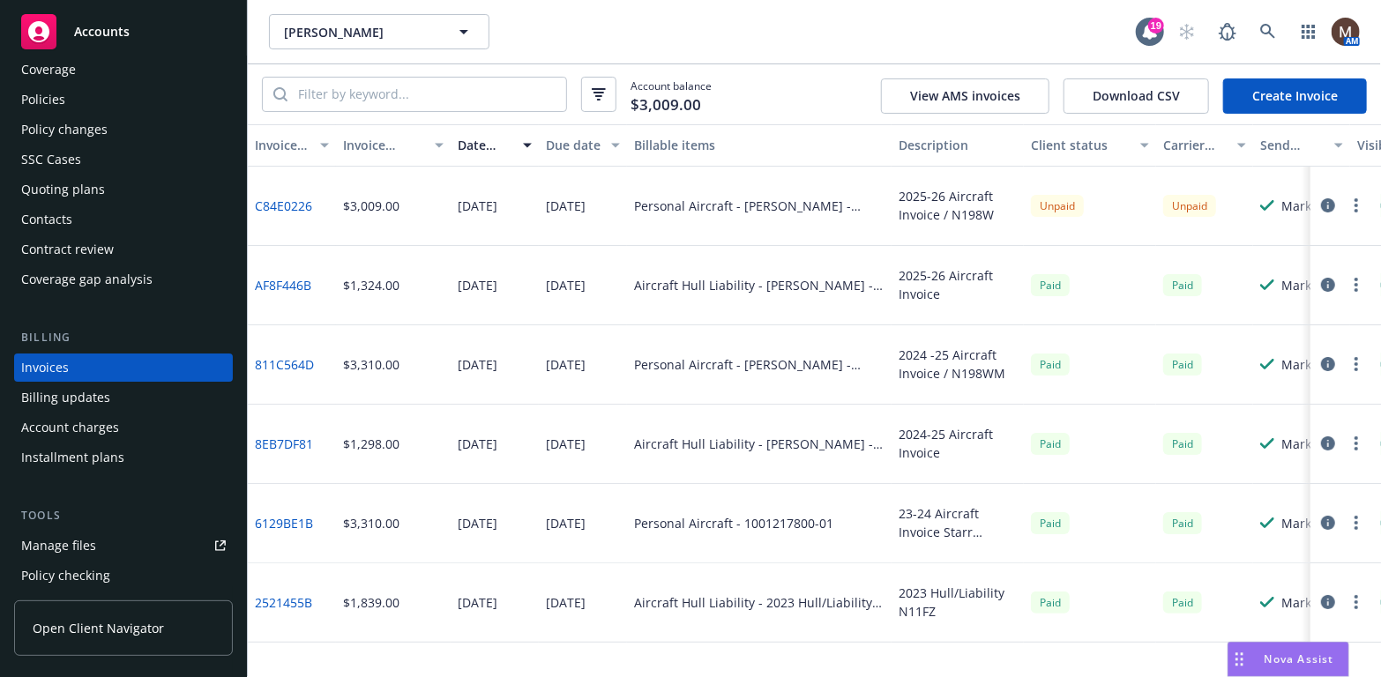
drag, startPoint x: 54, startPoint y: 99, endPoint x: 93, endPoint y: 123, distance: 46.7
click at [54, 99] on div "Policies" at bounding box center [43, 100] width 44 height 28
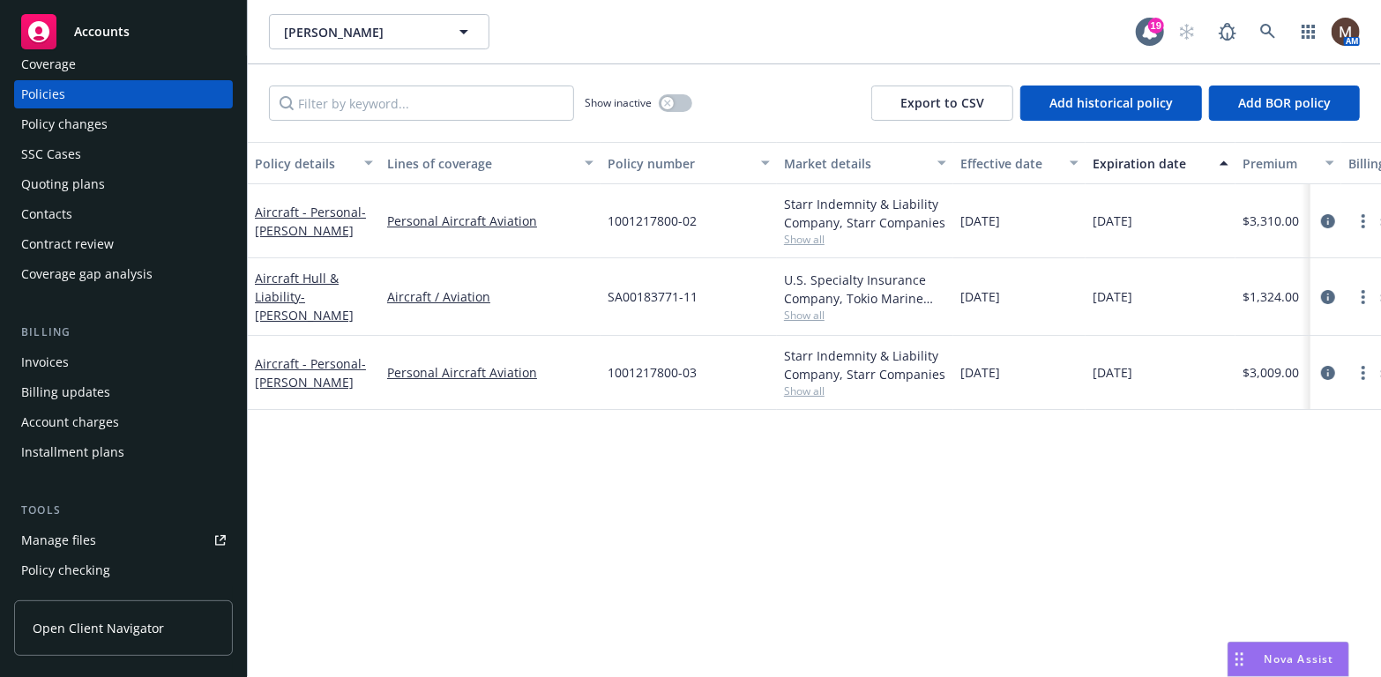
scroll to position [88, 0]
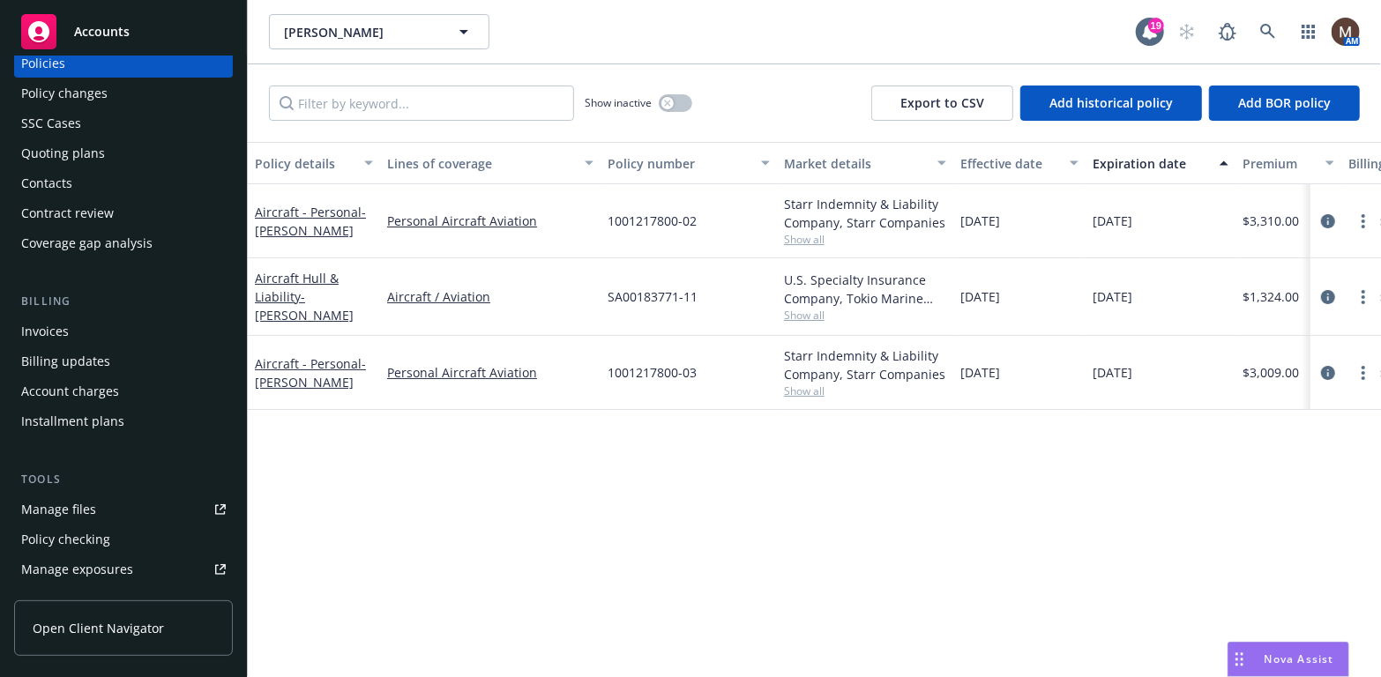
click at [95, 500] on link "Manage files" at bounding box center [123, 510] width 219 height 28
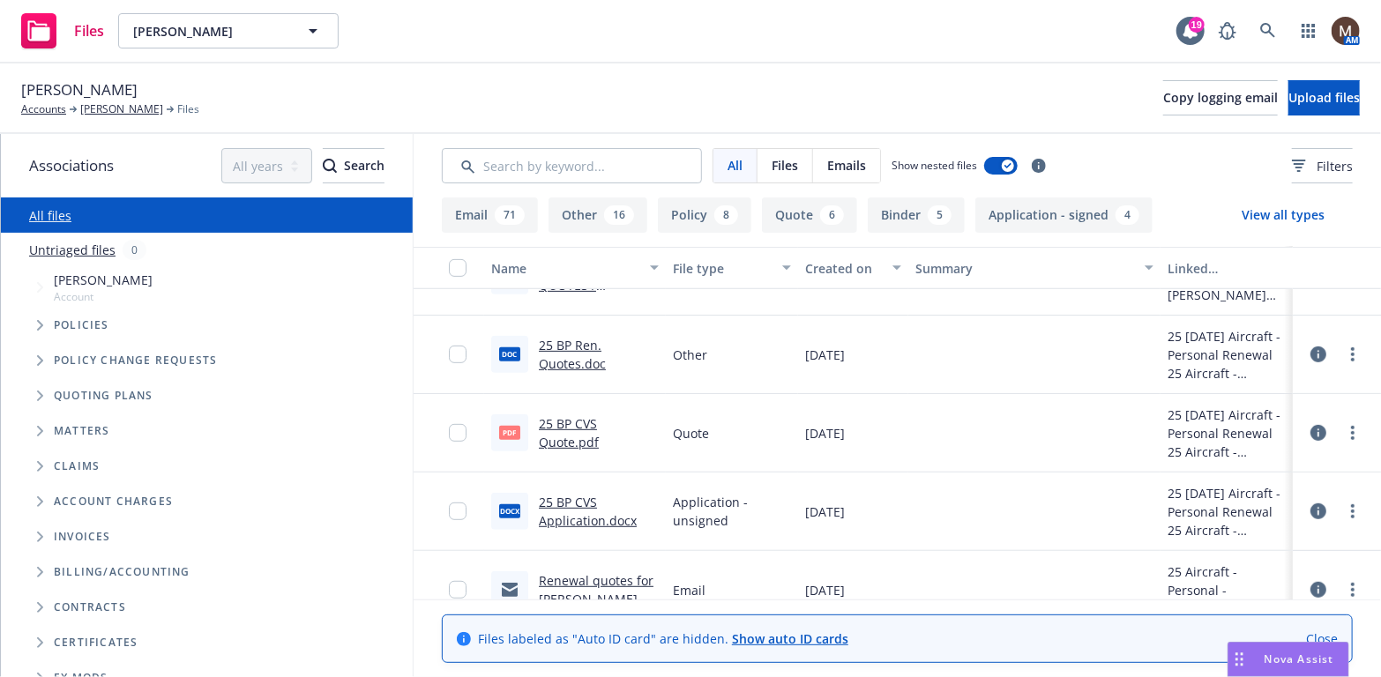
scroll to position [529, 0]
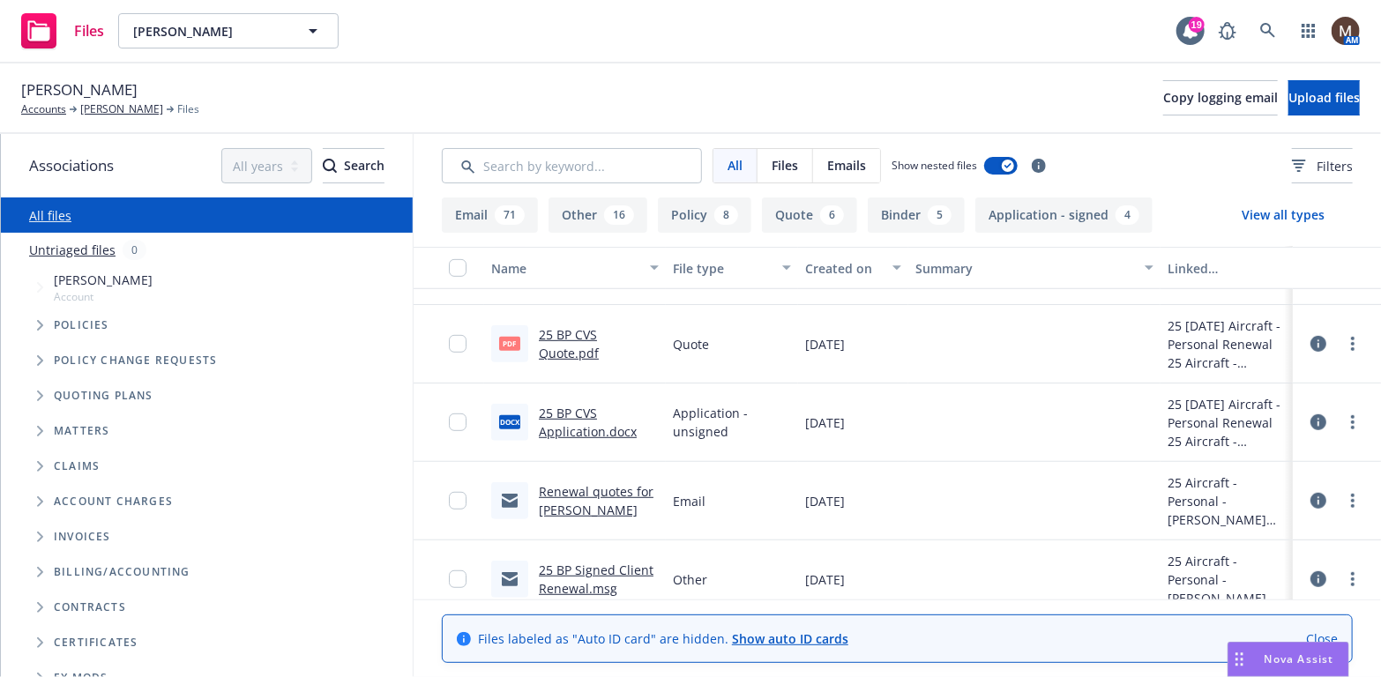
click at [581, 567] on link "25 BP Signed Client Renewal.msg" at bounding box center [596, 579] width 115 height 35
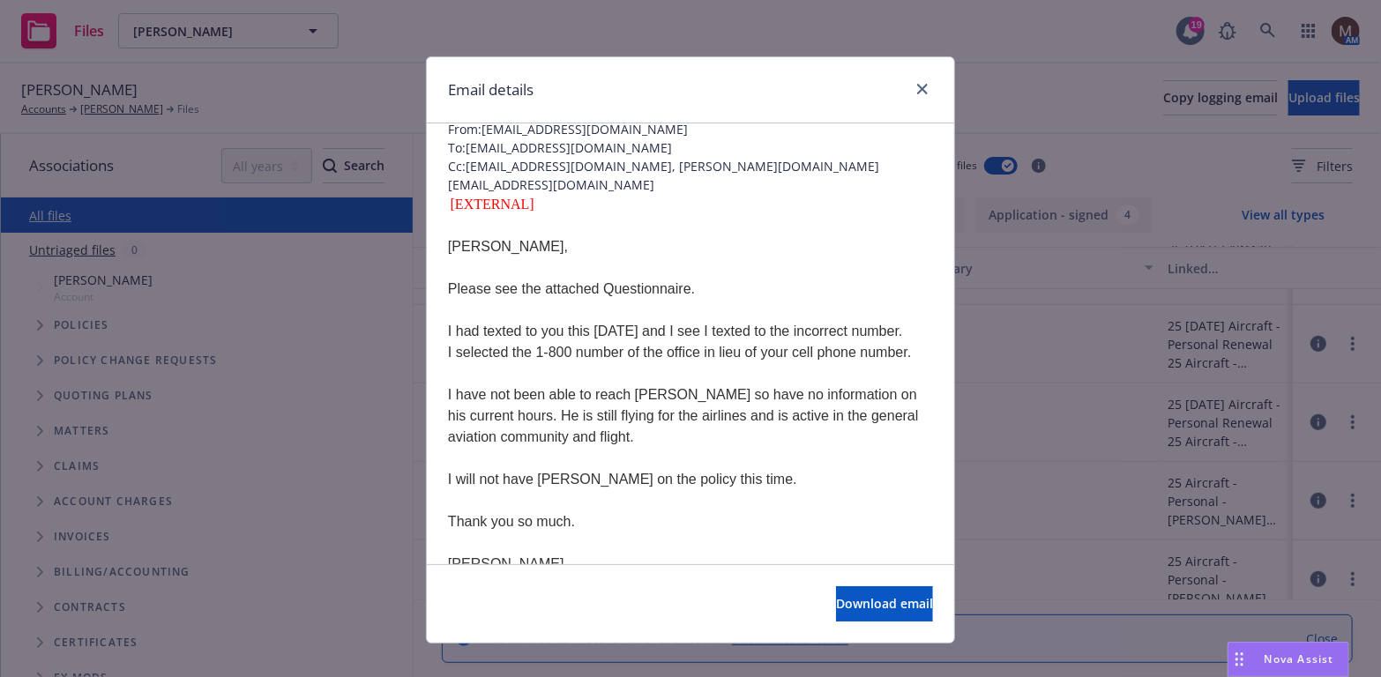
scroll to position [176, 0]
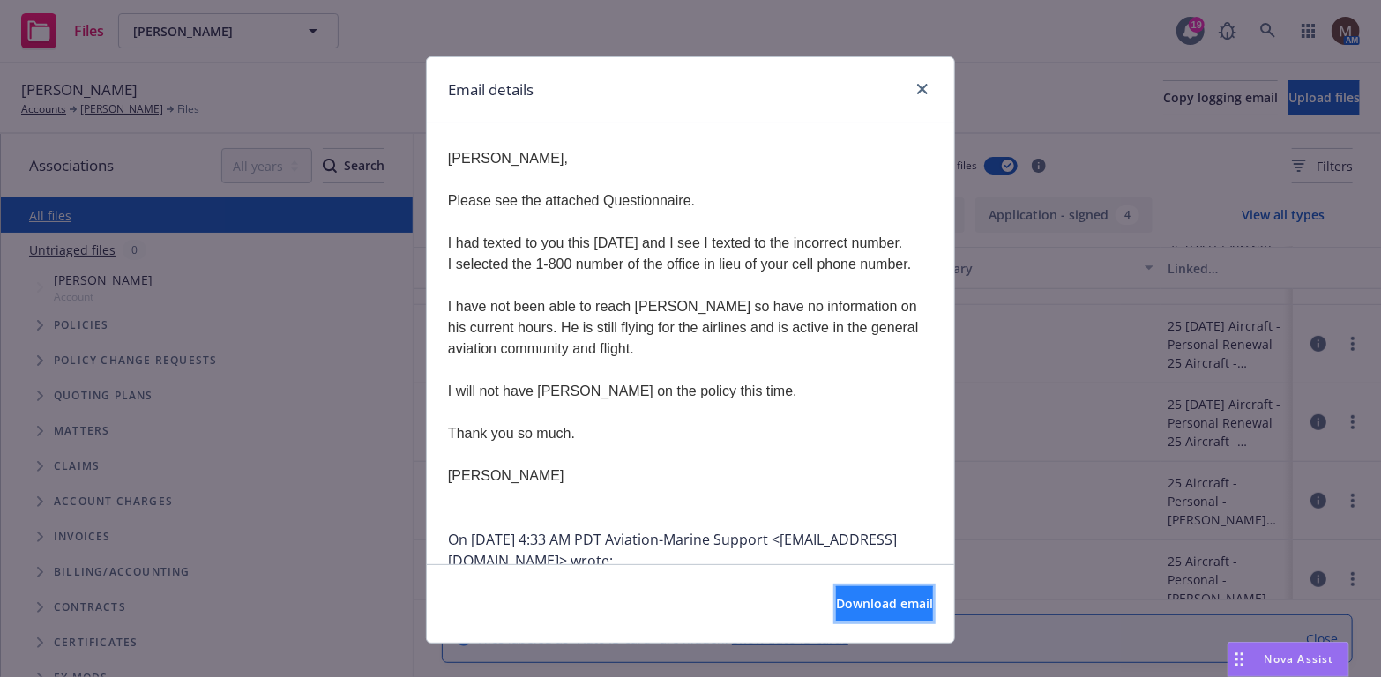
click at [838, 595] on span "Download email" at bounding box center [884, 603] width 97 height 17
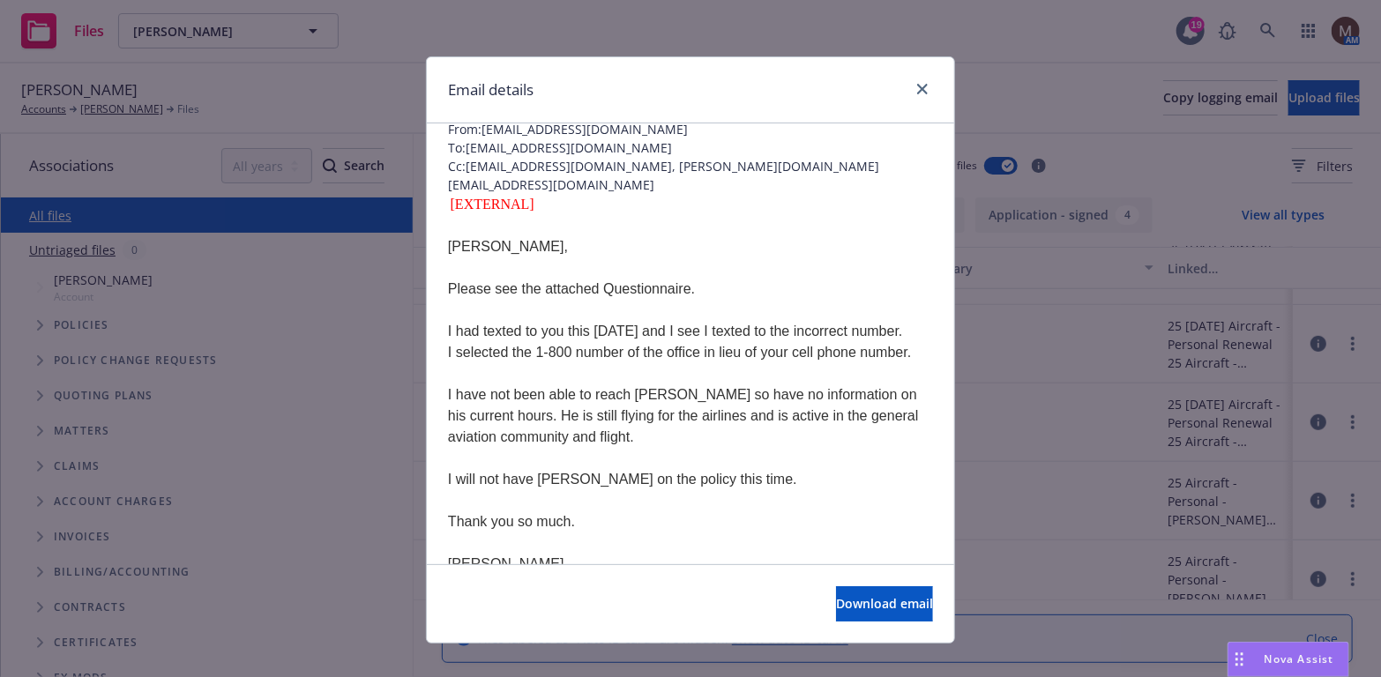
scroll to position [0, 0]
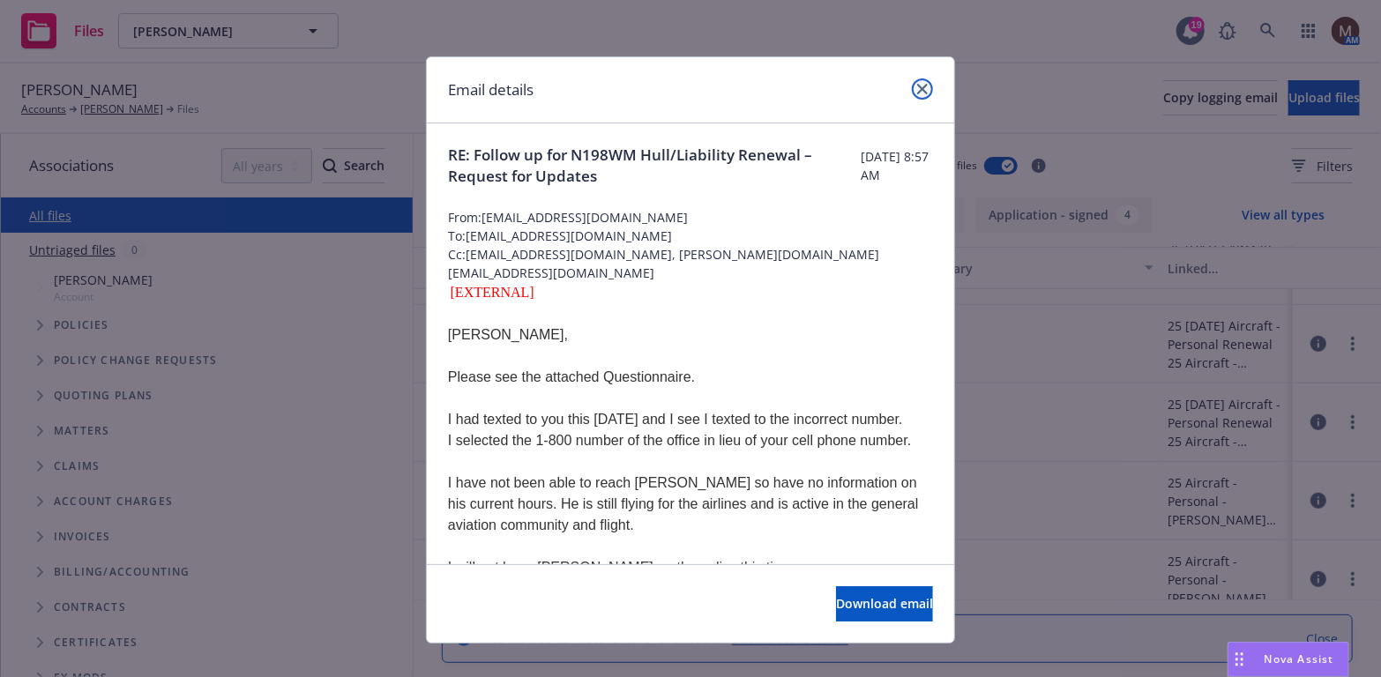
drag, startPoint x: 910, startPoint y: 82, endPoint x: 853, endPoint y: 128, distance: 73.4
click at [912, 82] on link "close" at bounding box center [922, 88] width 21 height 21
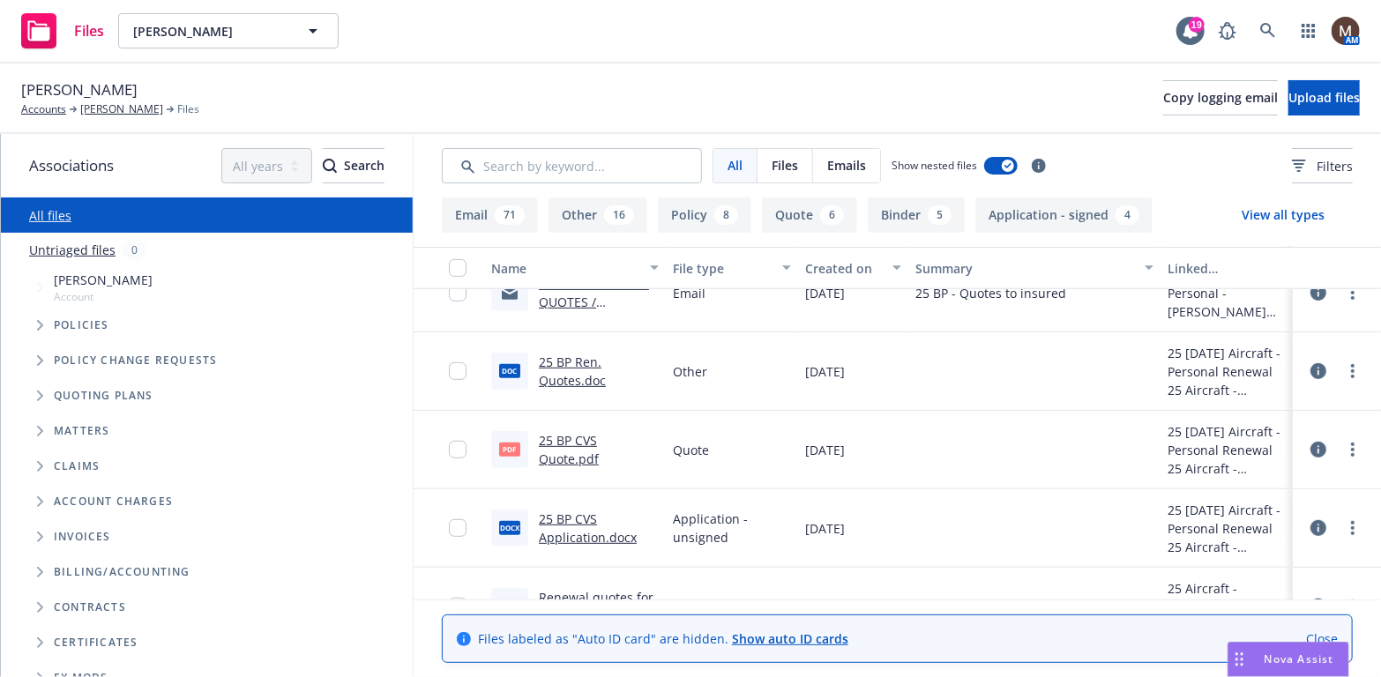
scroll to position [353, 0]
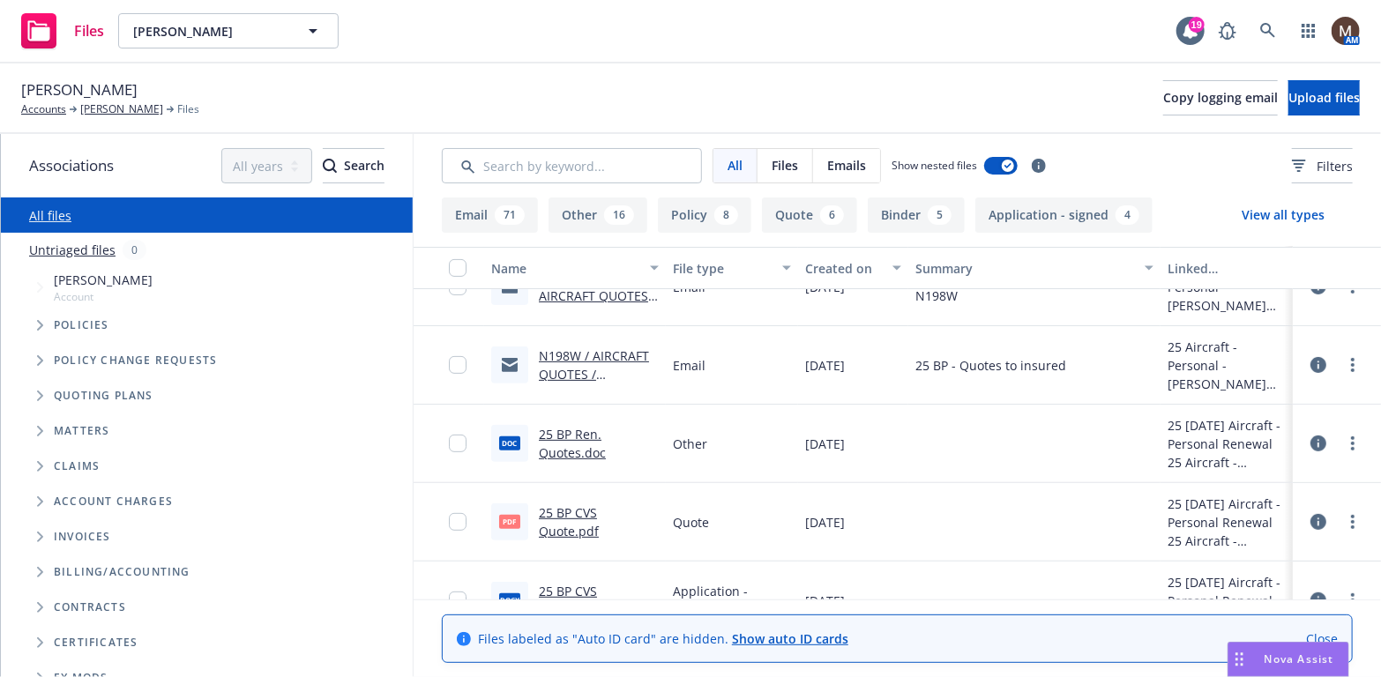
click at [599, 518] on link "25 BP CVS Quote.pdf" at bounding box center [569, 521] width 60 height 35
click at [139, 102] on link "[PERSON_NAME]" at bounding box center [121, 109] width 83 height 16
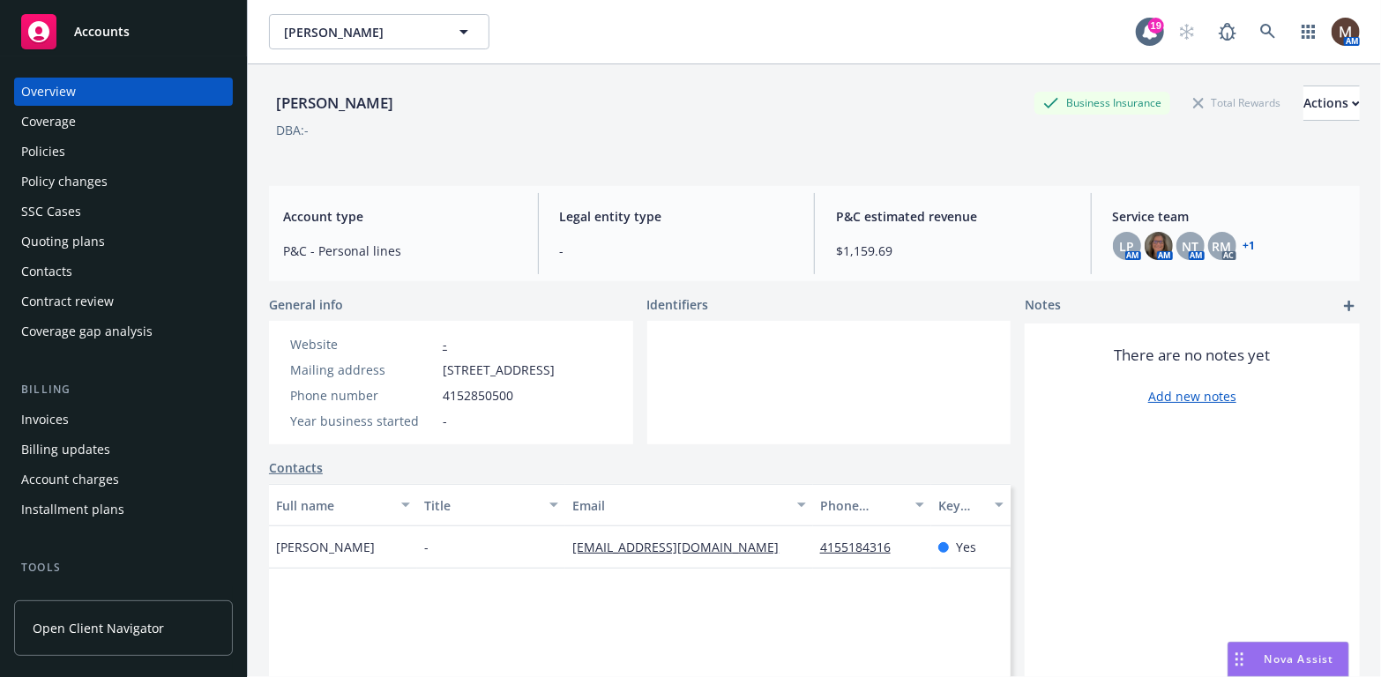
drag, startPoint x: 56, startPoint y: 414, endPoint x: 129, endPoint y: 409, distance: 72.4
click at [57, 413] on div "Invoices" at bounding box center [45, 420] width 48 height 28
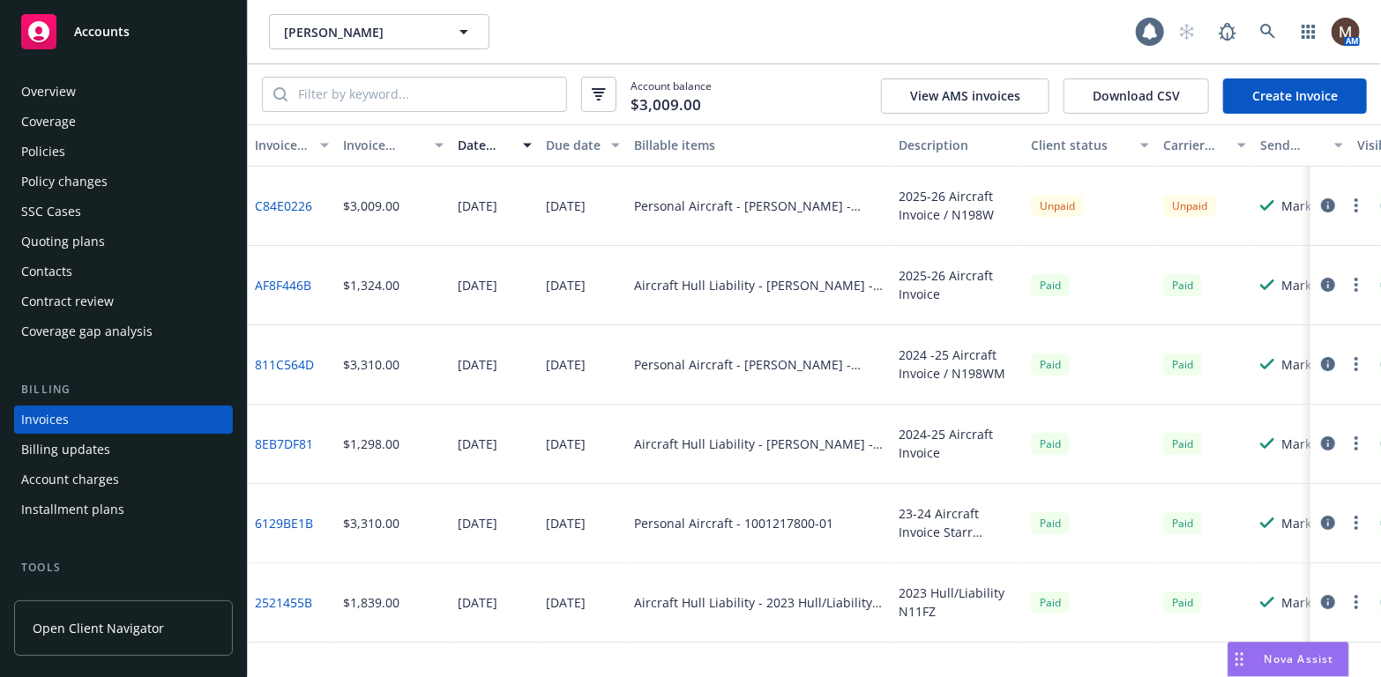
scroll to position [52, 0]
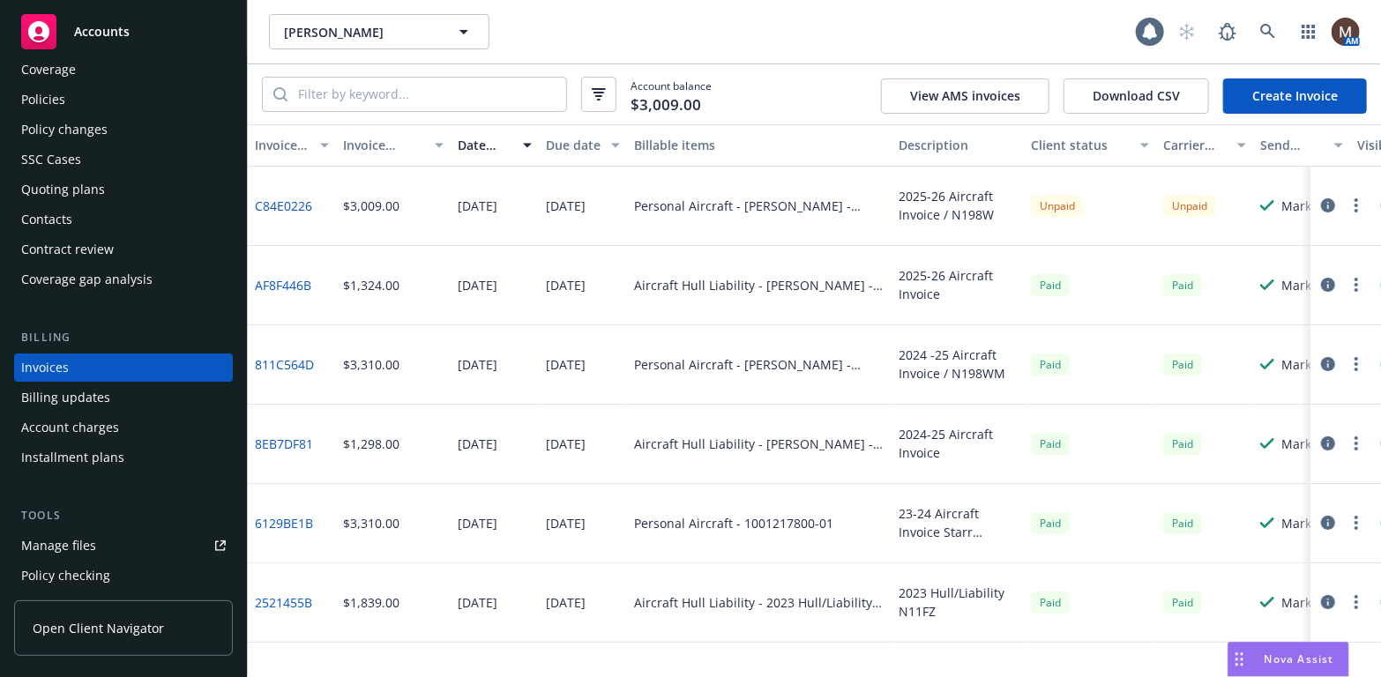
click at [1355, 199] on circle "button" at bounding box center [1356, 200] width 4 height 4
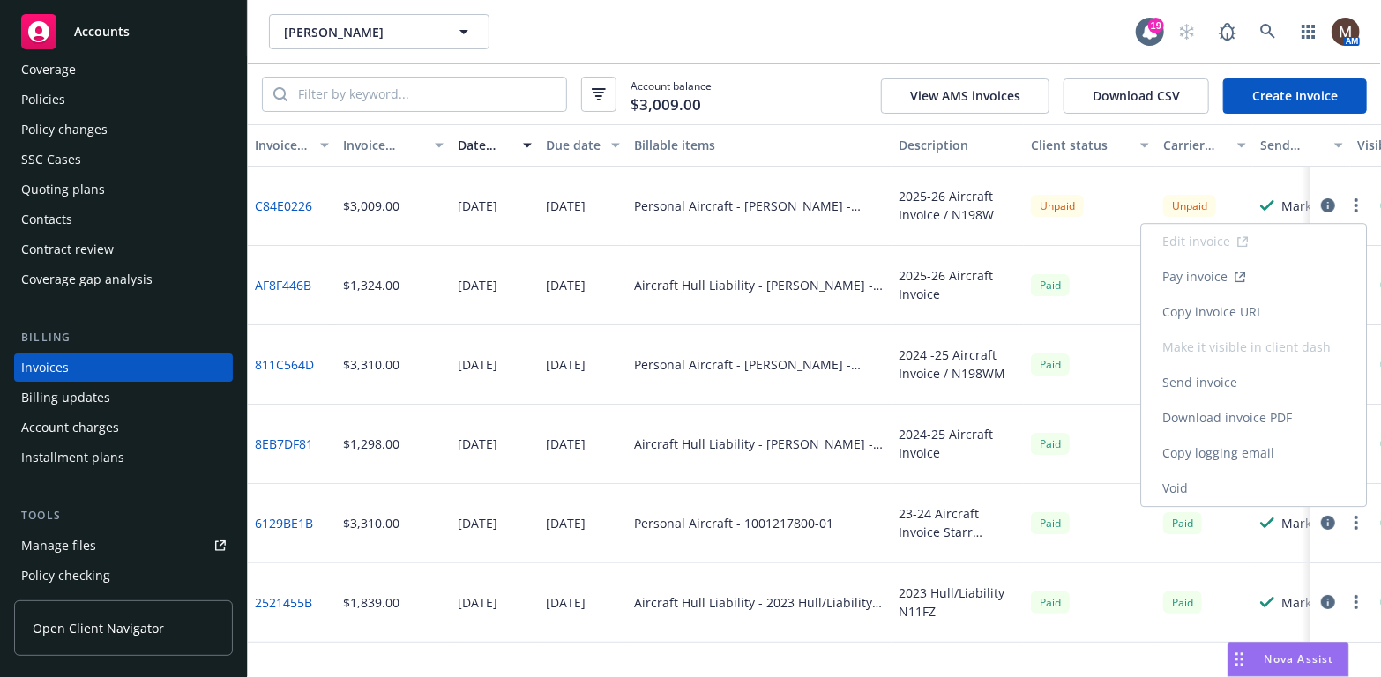
click at [1254, 309] on link "Copy invoice URL" at bounding box center [1253, 312] width 225 height 35
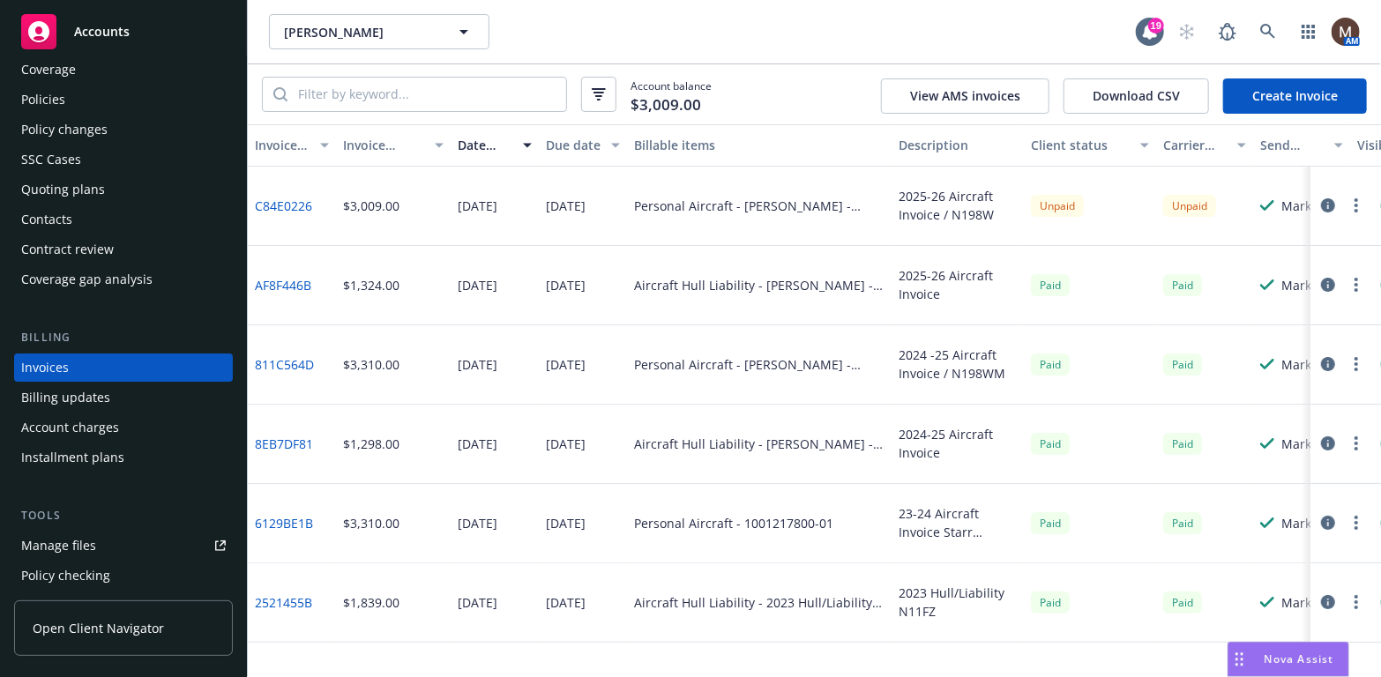
click at [76, 93] on div "Policies" at bounding box center [123, 100] width 205 height 28
